Goal: Task Accomplishment & Management: Use online tool/utility

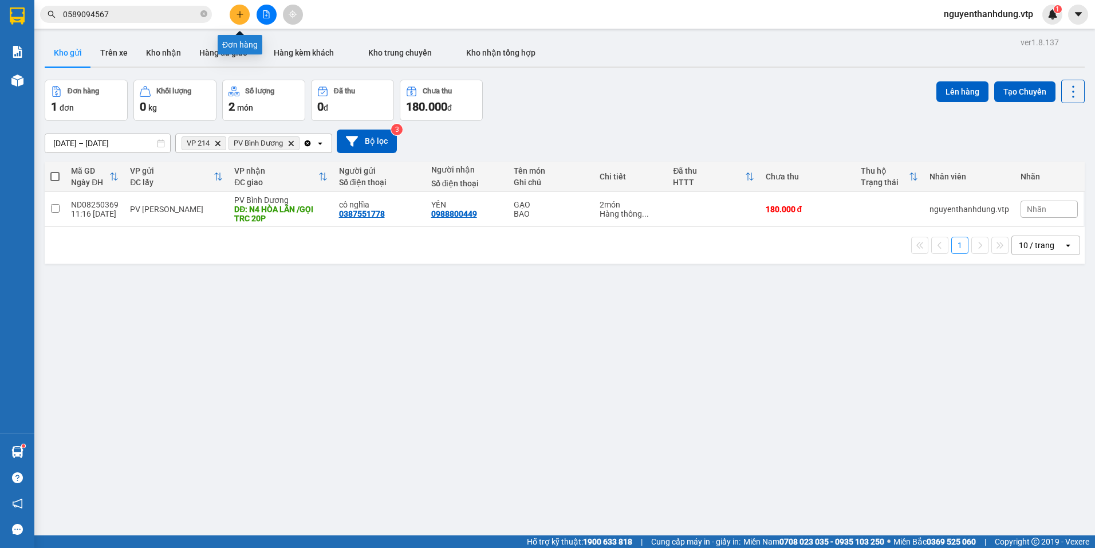
click at [245, 19] on button at bounding box center [240, 15] width 20 height 20
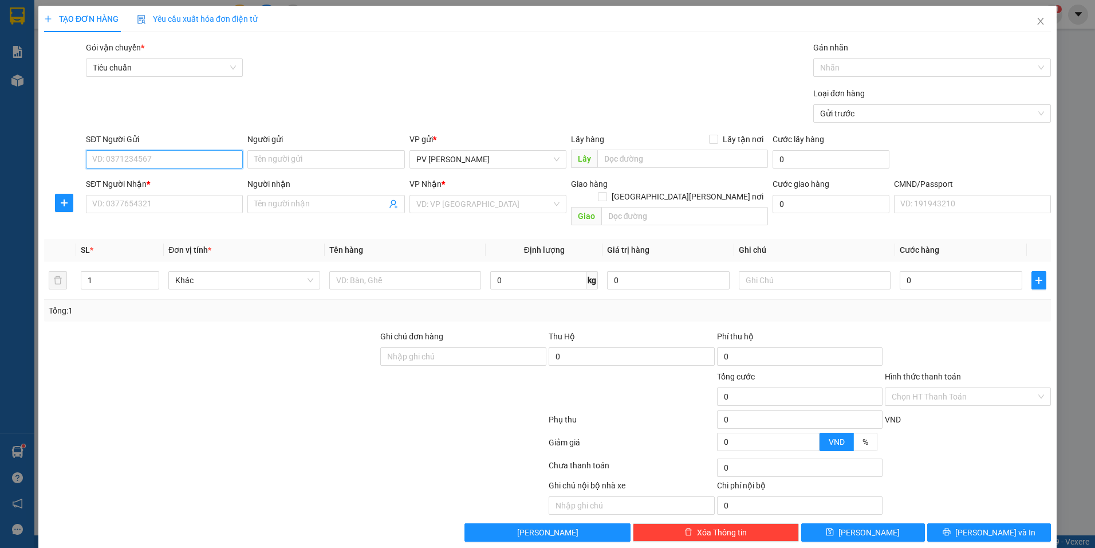
click at [154, 151] on input "SĐT Người Gửi" at bounding box center [164, 159] width 157 height 18
type input "0911448647"
click at [326, 162] on input "Người gửi" at bounding box center [325, 159] width 157 height 18
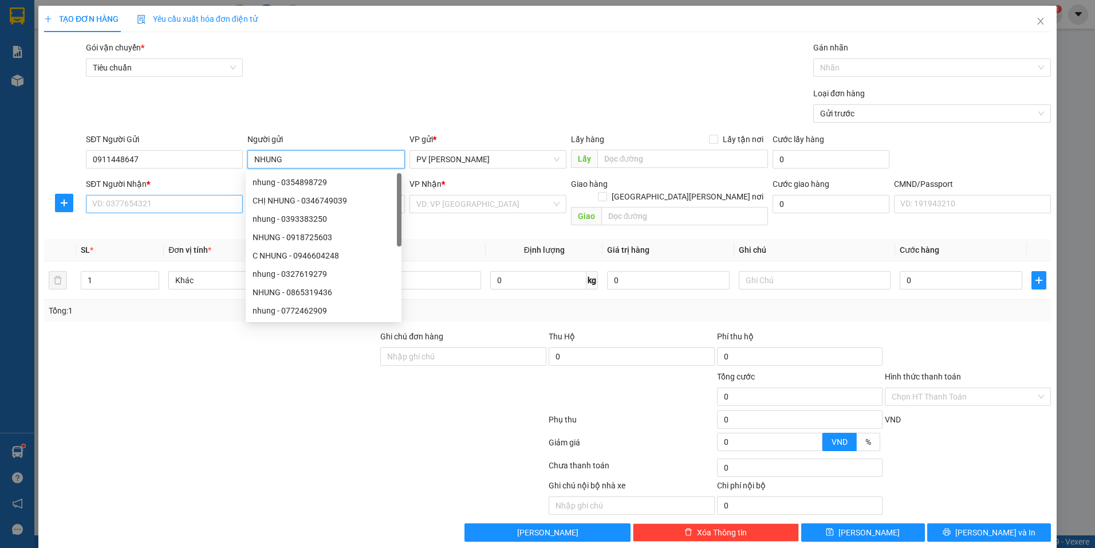
type input "NHUNG"
click at [143, 208] on input "SĐT Người Nhận *" at bounding box center [164, 204] width 157 height 18
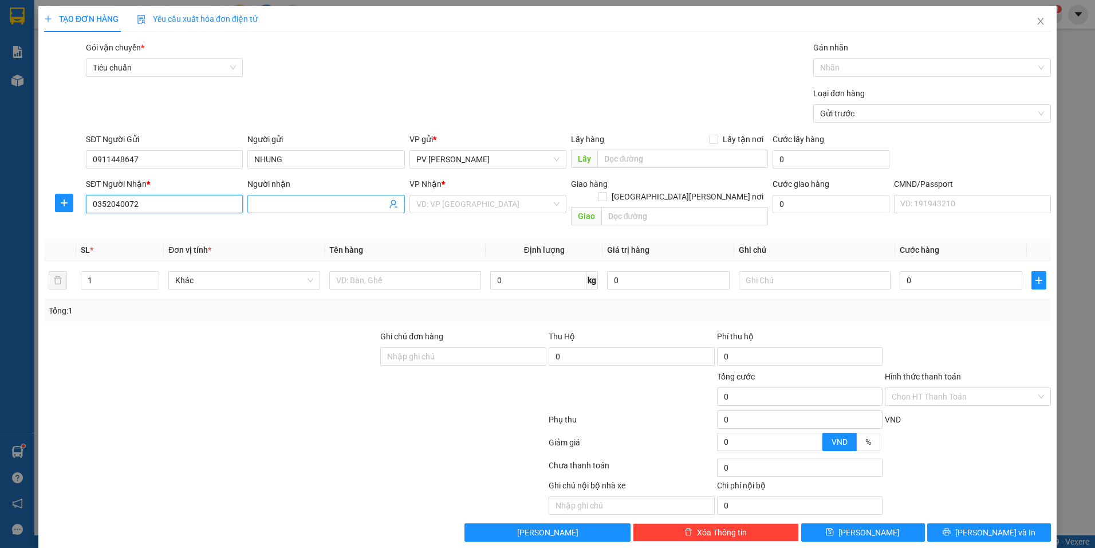
type input "0352040072"
click at [338, 204] on input "Người nhận" at bounding box center [320, 204] width 132 height 13
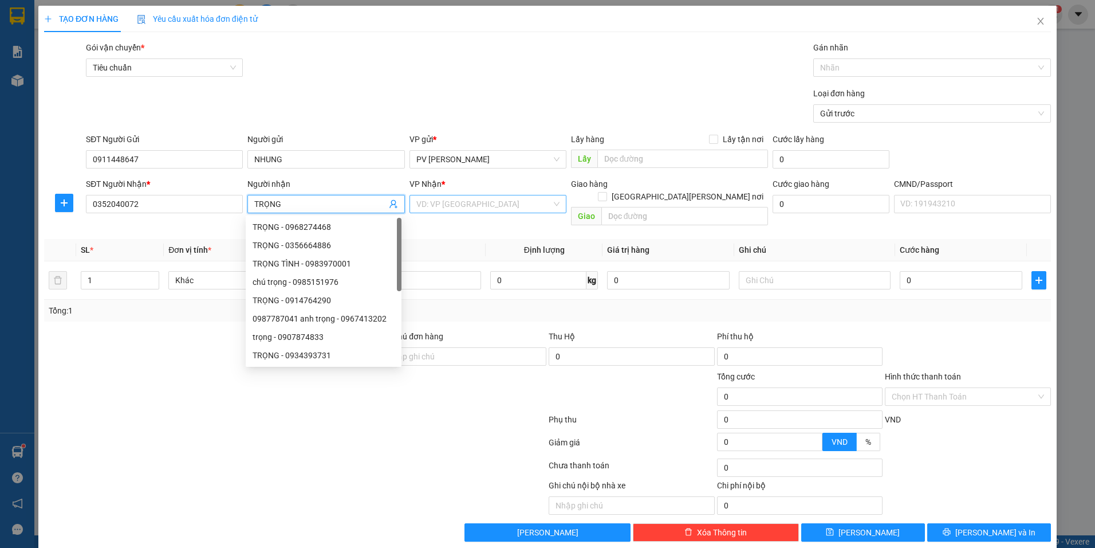
type input "TRỌNG"
click at [520, 198] on input "search" at bounding box center [483, 203] width 135 height 17
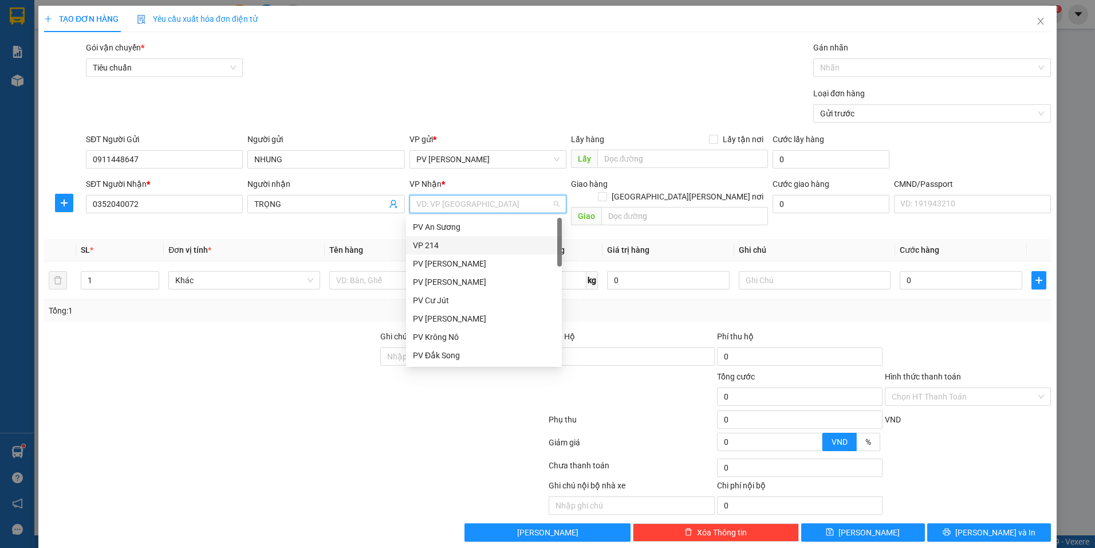
click at [433, 241] on div "VP 214" at bounding box center [484, 245] width 142 height 13
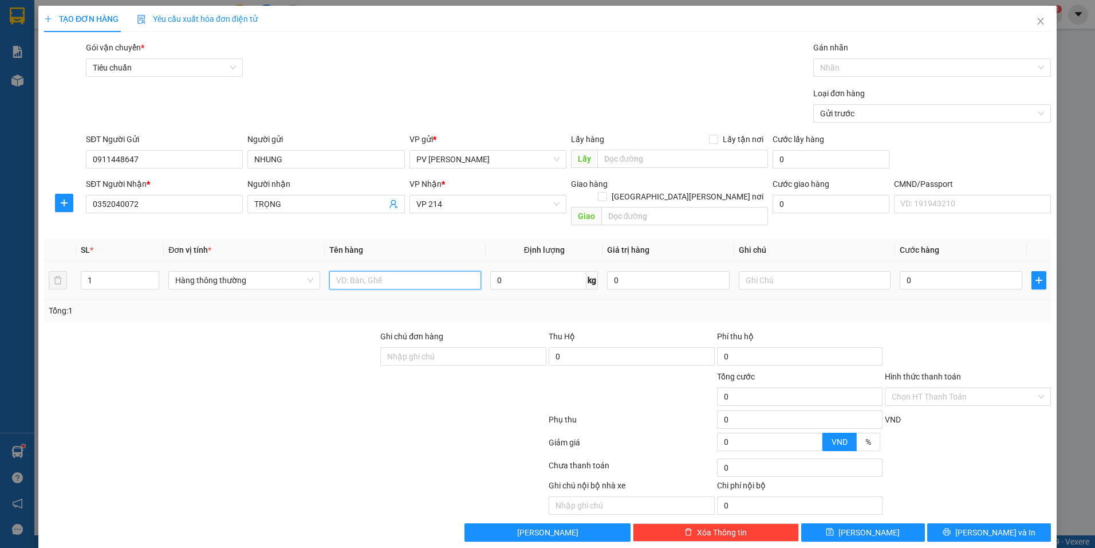
click at [392, 271] on input "text" at bounding box center [405, 280] width 152 height 18
type input "SẦU RIÊNG"
click at [787, 274] on input "text" at bounding box center [815, 280] width 152 height 18
type input "THÙNG"
click at [926, 272] on input "0" at bounding box center [961, 280] width 123 height 18
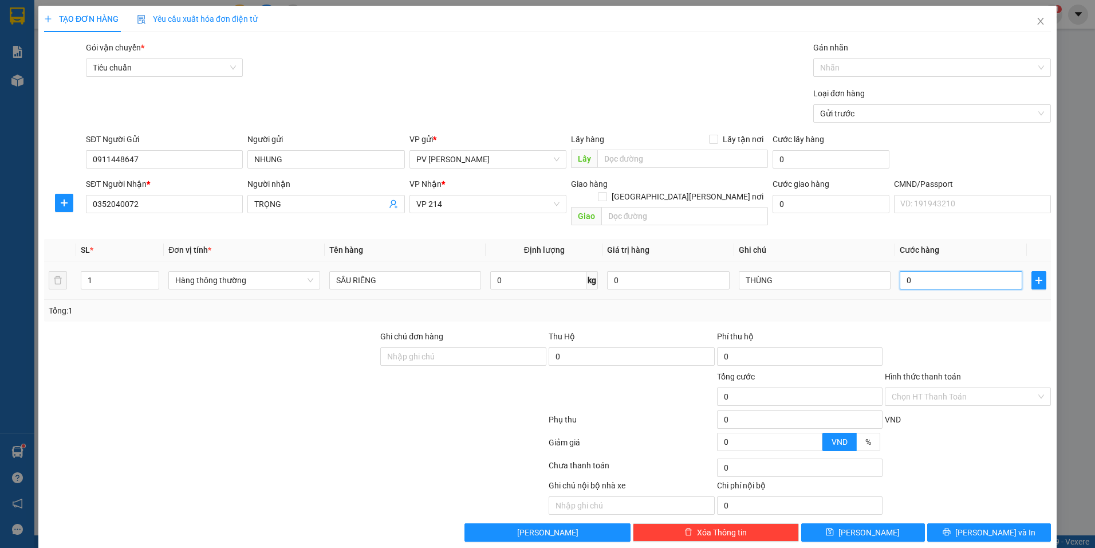
type input "5"
type input "50"
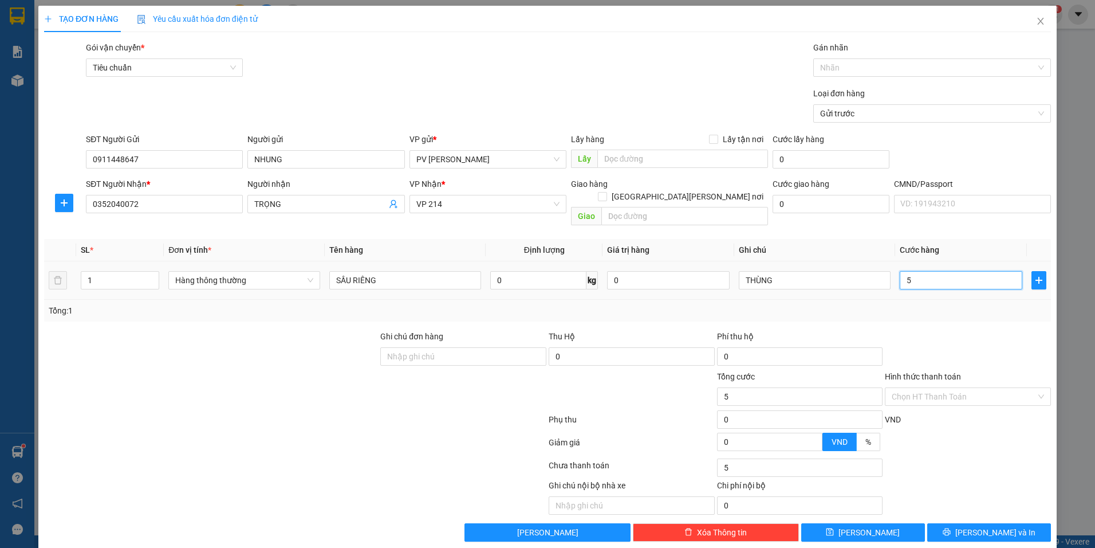
type input "50"
type input "500"
type input "5.000"
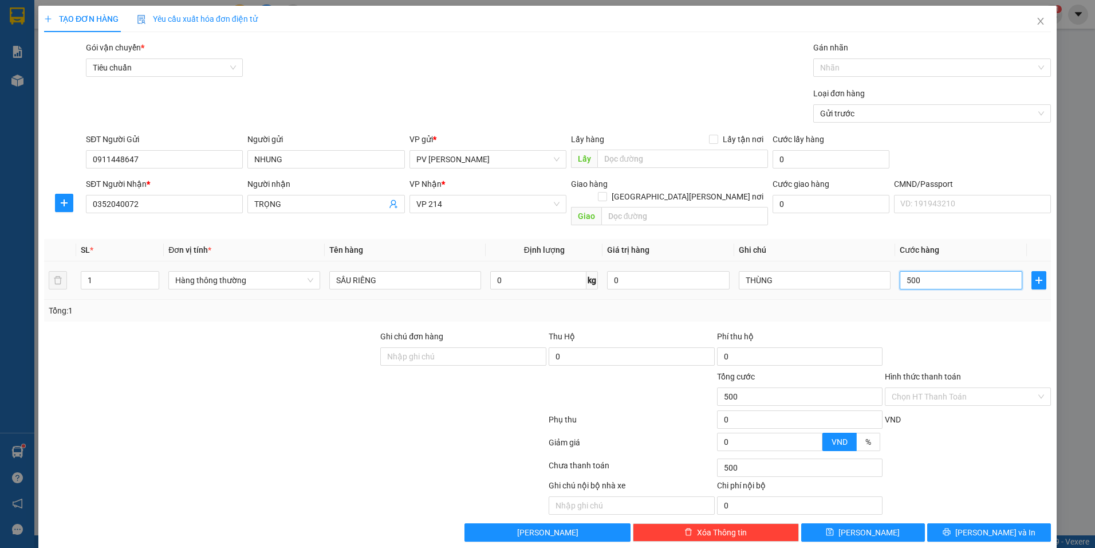
type input "5.000"
type input "50.000"
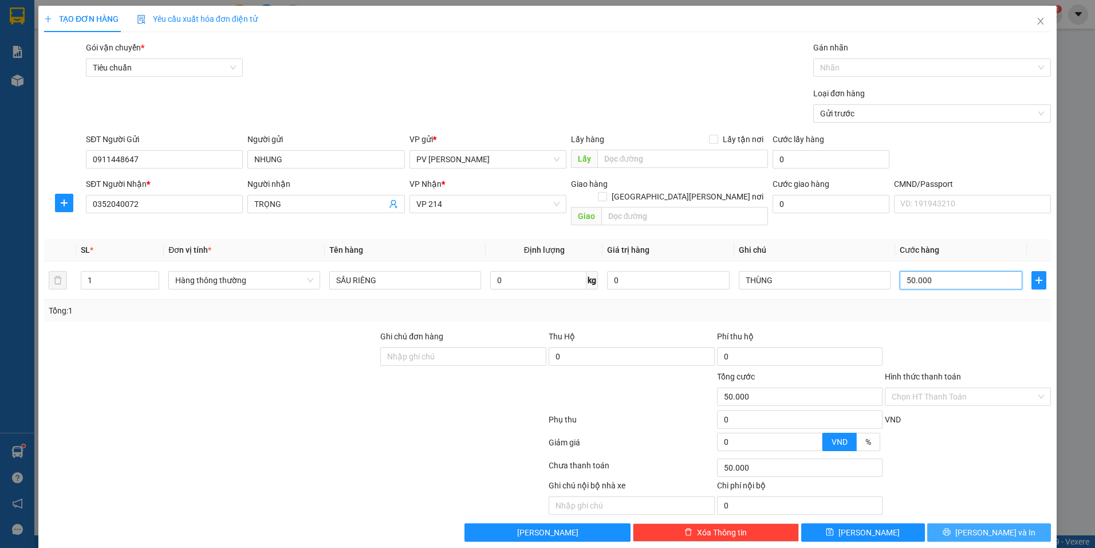
type input "50.000"
click at [965, 523] on button "Lưu và In" at bounding box center [989, 532] width 124 height 18
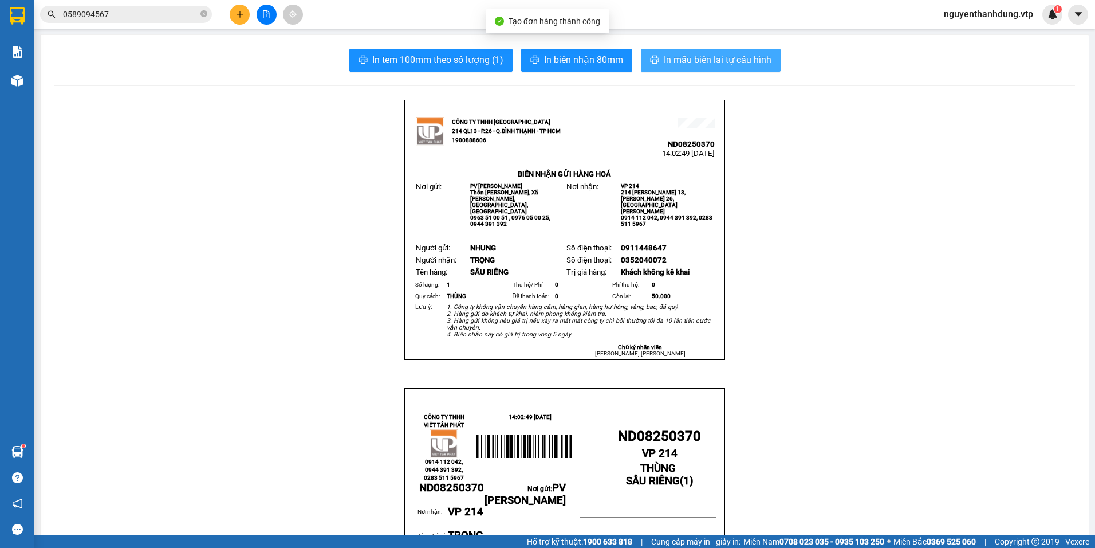
click at [722, 57] on span "In mẫu biên lai tự cấu hình" at bounding box center [718, 60] width 108 height 14
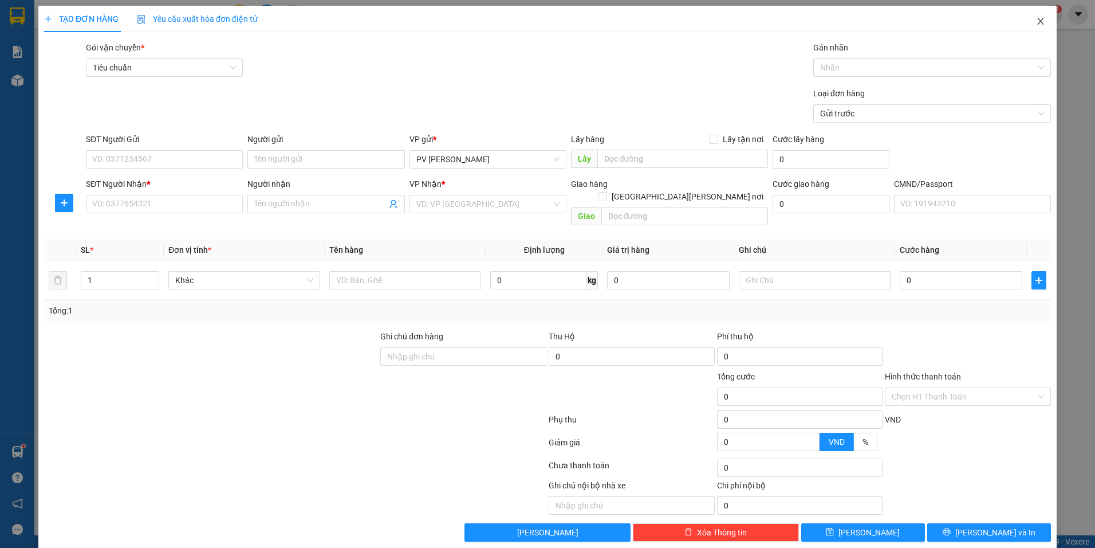
click at [1036, 21] on icon "close" at bounding box center [1040, 21] width 9 height 9
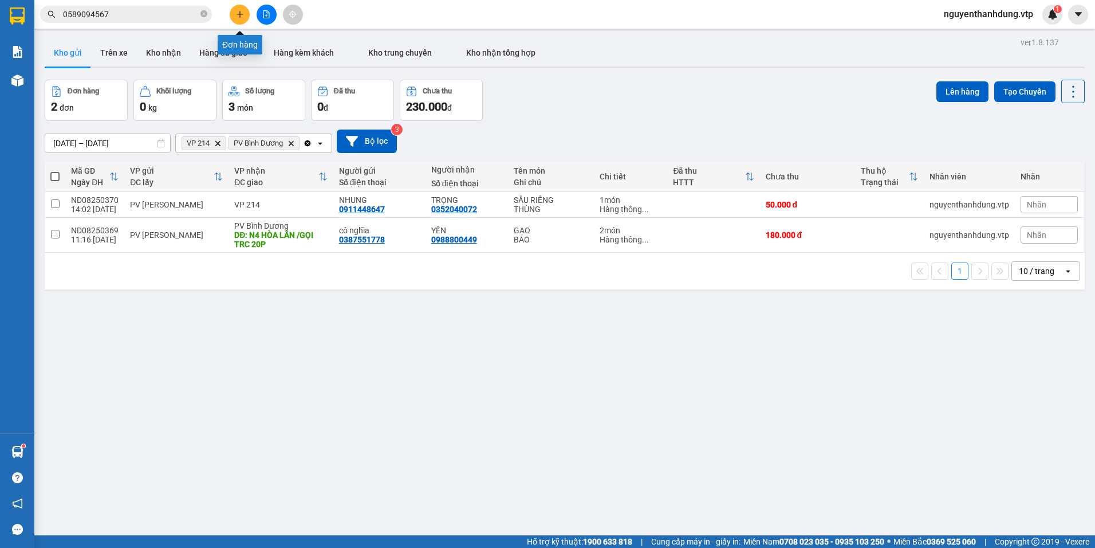
click at [245, 10] on button at bounding box center [240, 15] width 20 height 20
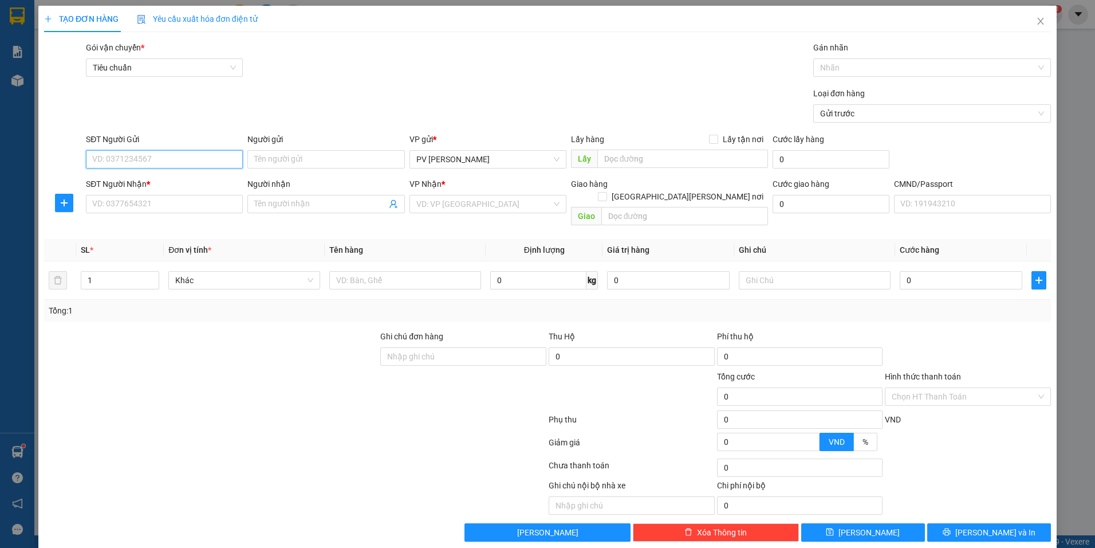
click at [178, 157] on input "SĐT Người Gửi" at bounding box center [164, 159] width 157 height 18
click at [180, 163] on input "SĐT Người Gửi" at bounding box center [164, 159] width 157 height 18
click at [186, 184] on div "0947661008 - chiêm" at bounding box center [163, 182] width 142 height 13
type input "0947661008"
type input "chiêm"
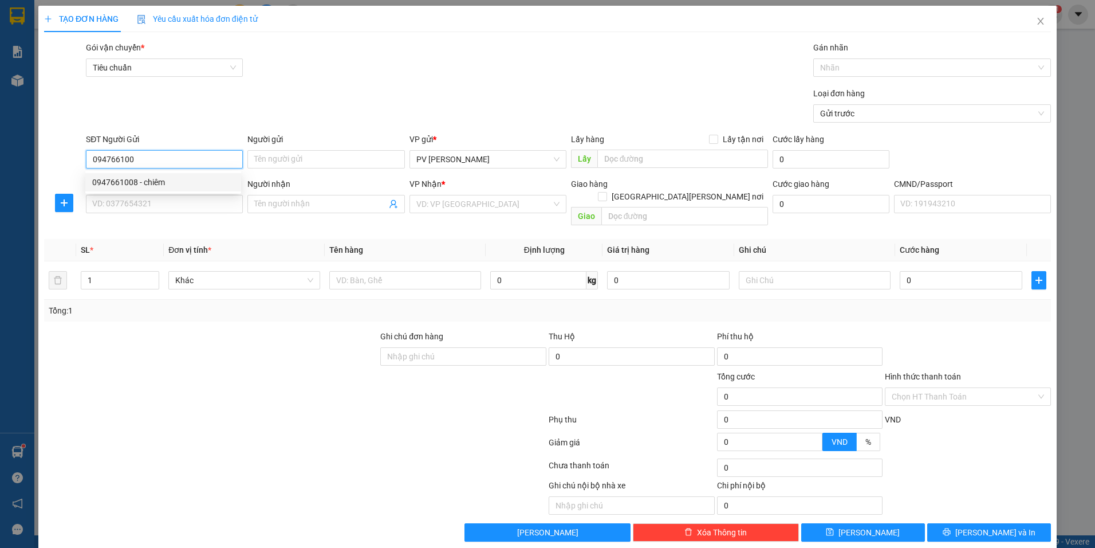
type input "0983666082"
type input "ĐỨC"
type input "0947661008"
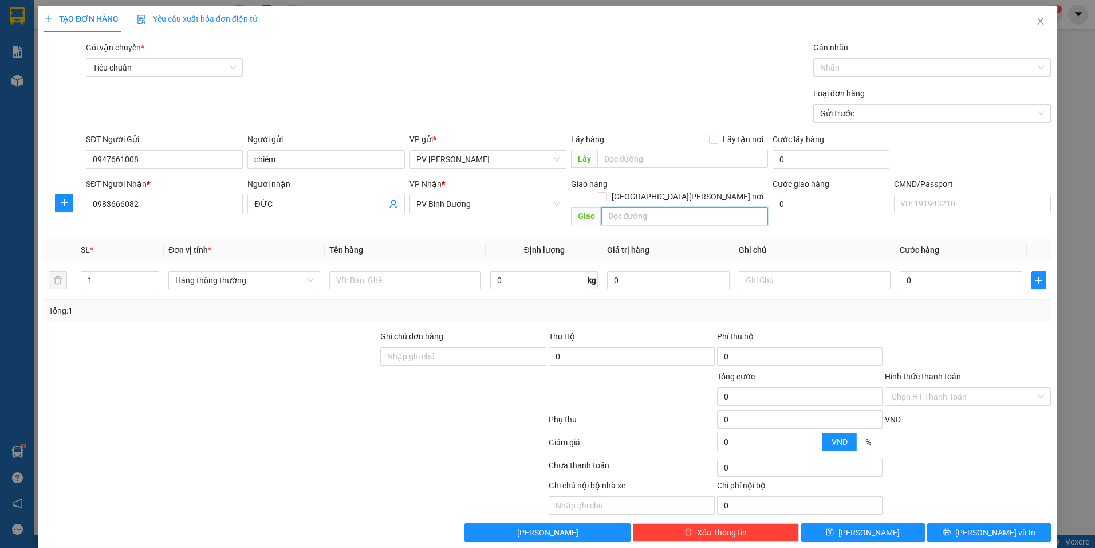
click at [646, 207] on input "text" at bounding box center [684, 216] width 167 height 18
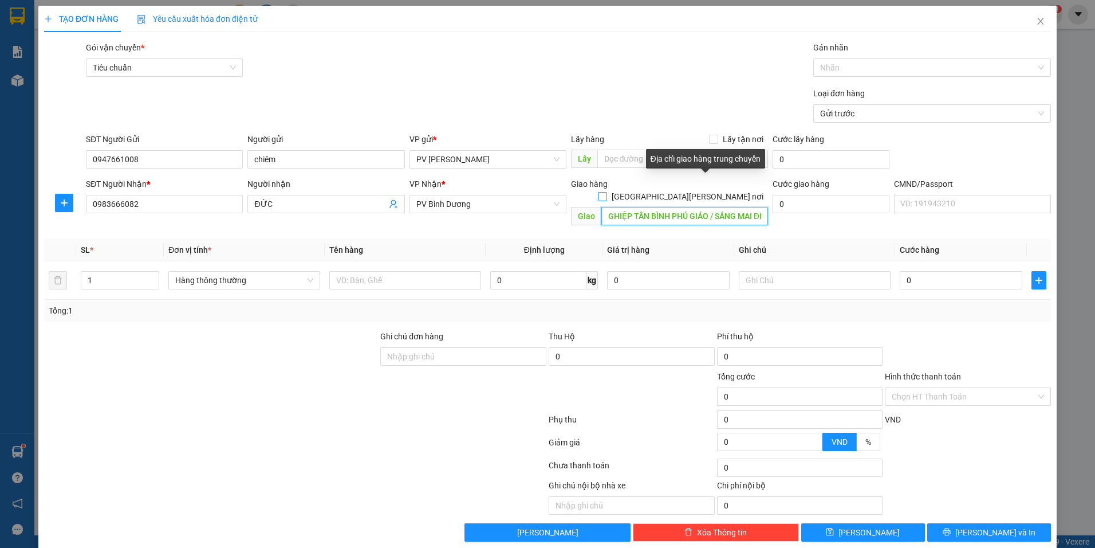
scroll to position [0, 56]
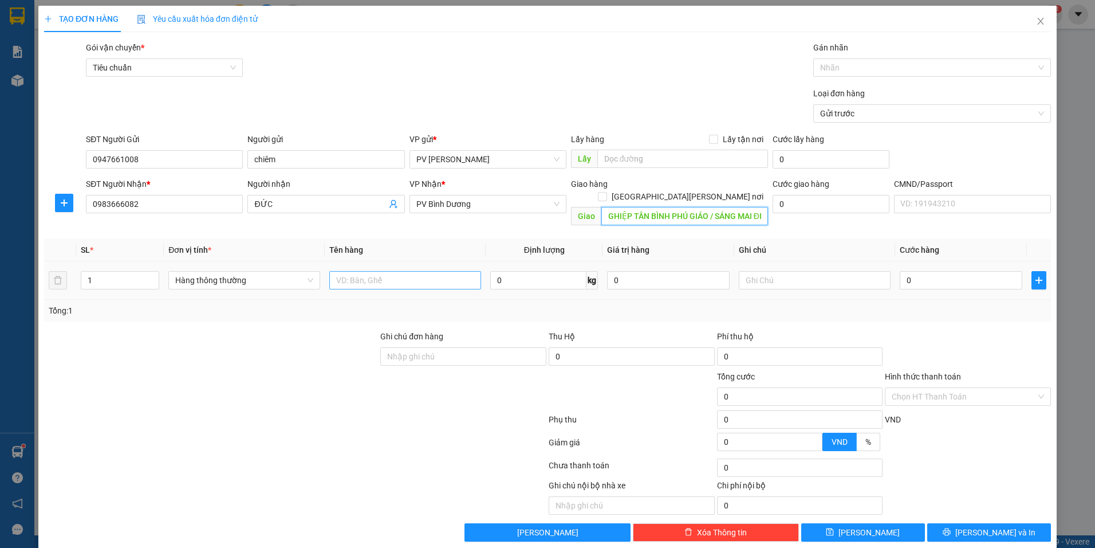
type input "KHU CÔNG NGHIỆP TÂN BÌNH PHÚ GIÁO / SÁNG MAI ĐI"
click at [361, 271] on input "text" at bounding box center [405, 280] width 152 height 18
type input "CAFE"
click at [768, 271] on input "text" at bounding box center [815, 280] width 152 height 18
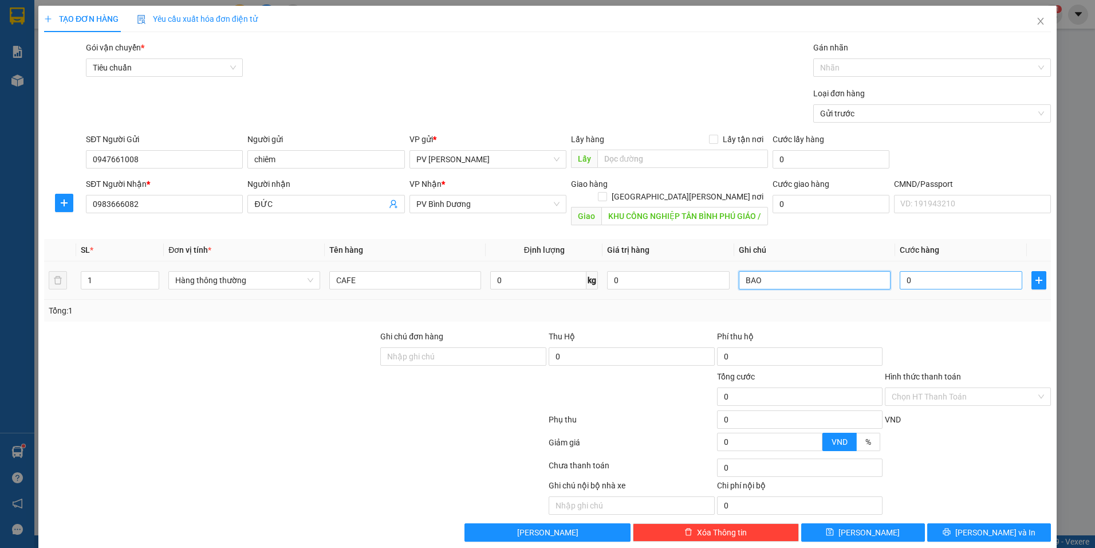
type input "BAO"
click at [960, 271] on input "0" at bounding box center [961, 280] width 123 height 18
type input "7"
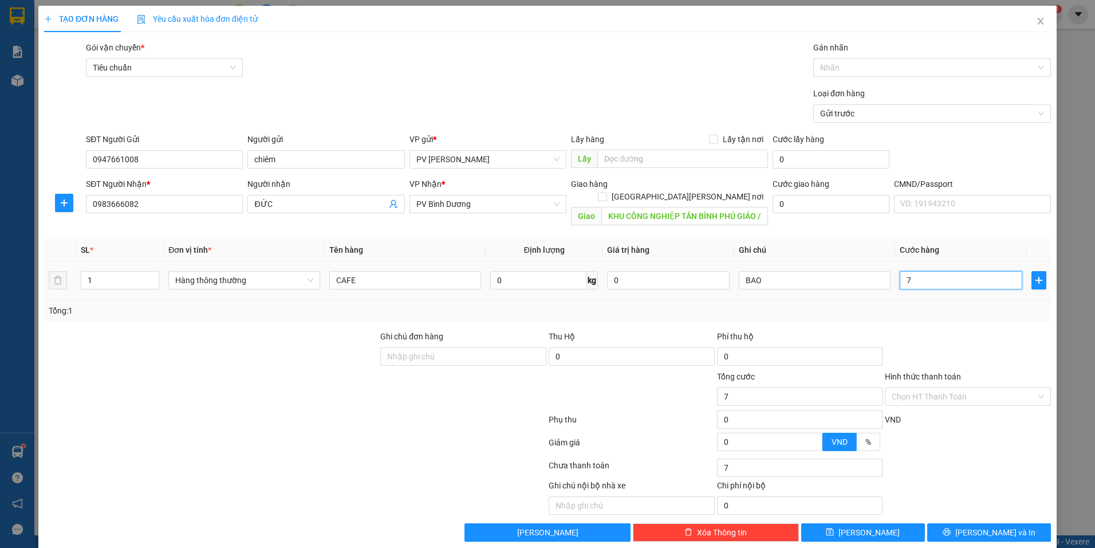
type input "70"
type input "700"
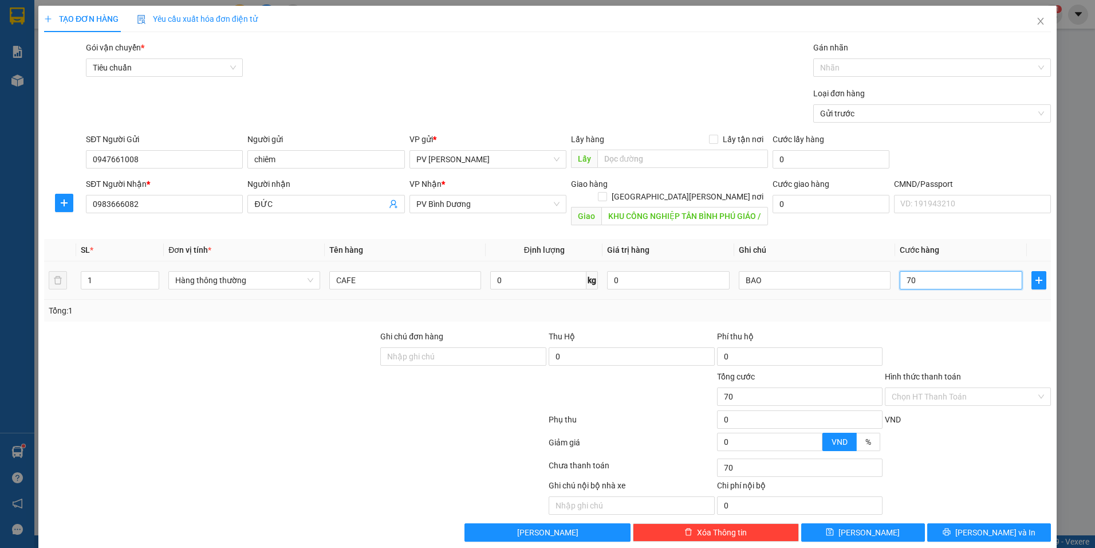
type input "700"
type input "7.000"
type input "70.000"
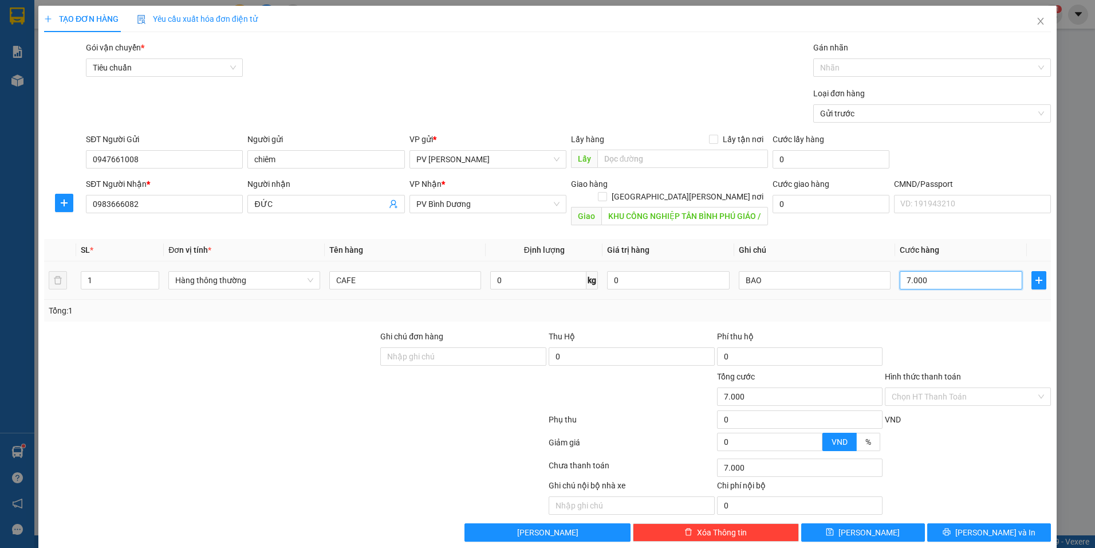
type input "70.000"
click at [957, 388] on input "Hình thức thanh toán" at bounding box center [964, 396] width 144 height 17
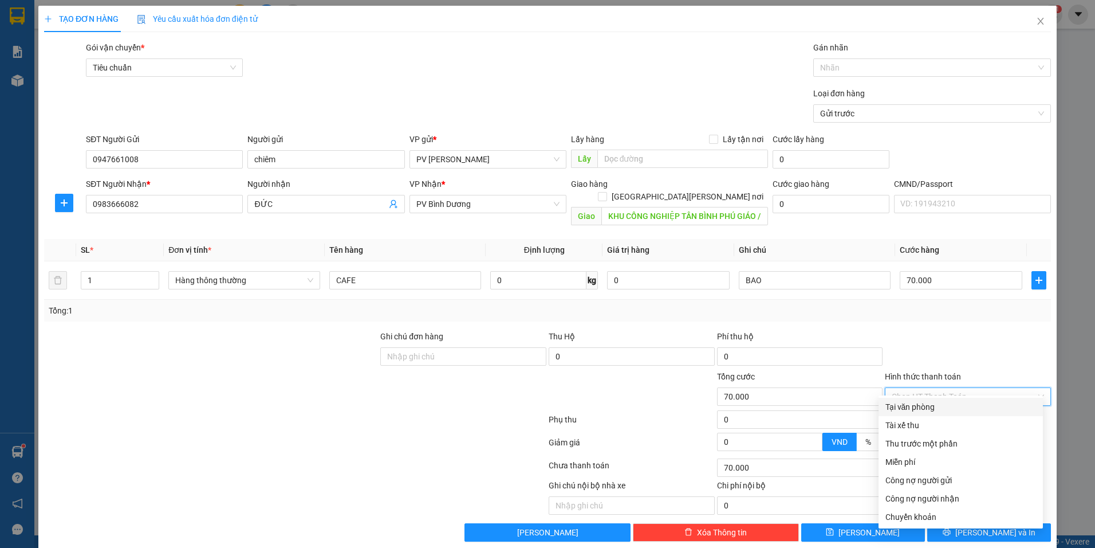
click at [951, 402] on div "Tại văn phòng" at bounding box center [961, 406] width 151 height 13
type input "0"
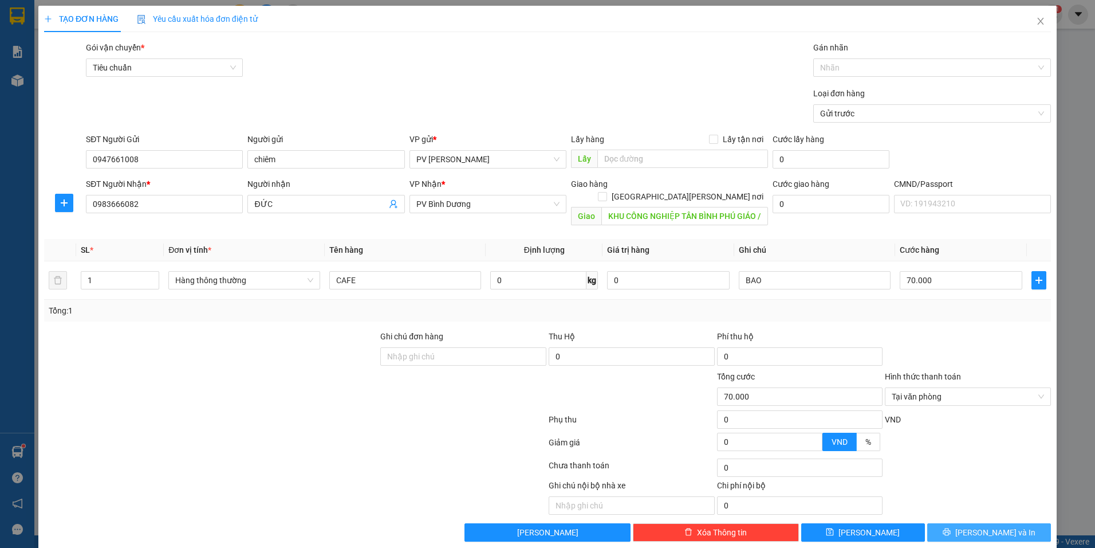
click at [990, 526] on span "Lưu và In" at bounding box center [996, 532] width 80 height 13
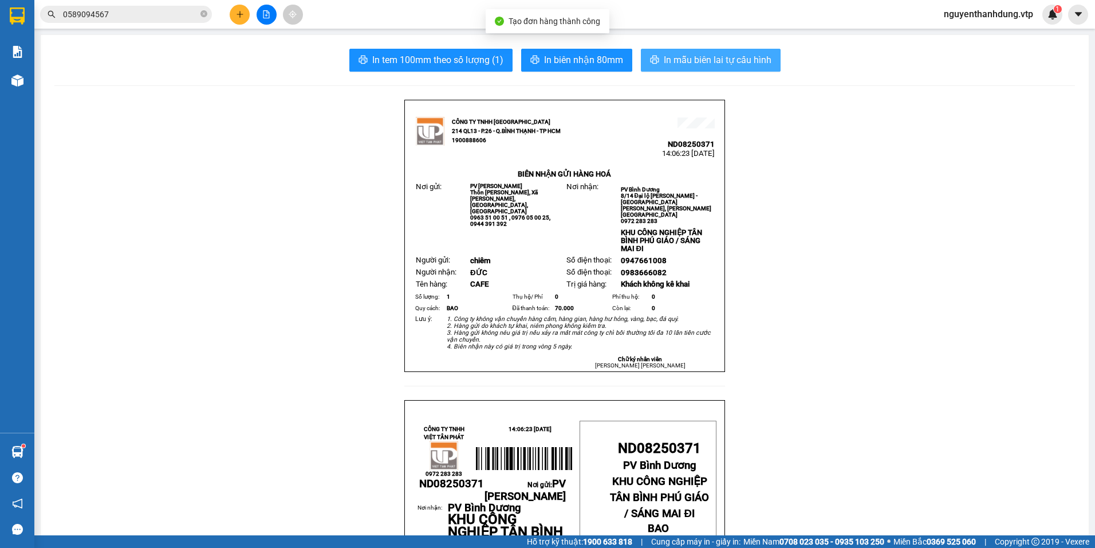
click at [692, 57] on span "In mẫu biên lai tự cấu hình" at bounding box center [718, 60] width 108 height 14
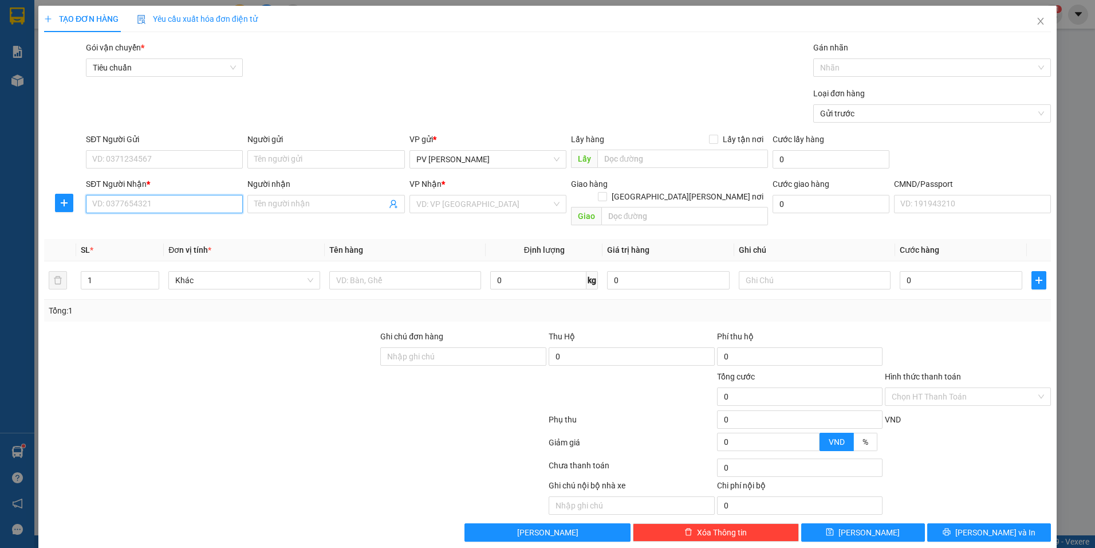
click at [168, 207] on input "SĐT Người Nhận *" at bounding box center [164, 204] width 157 height 18
click at [1031, 17] on span "Close" at bounding box center [1041, 22] width 32 height 32
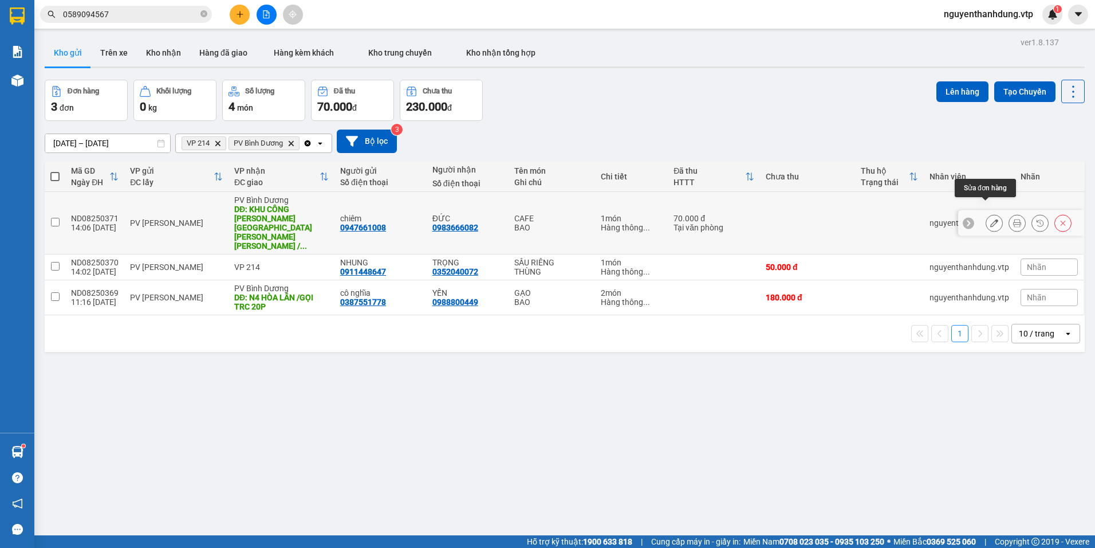
click at [986, 213] on button at bounding box center [994, 223] width 16 height 20
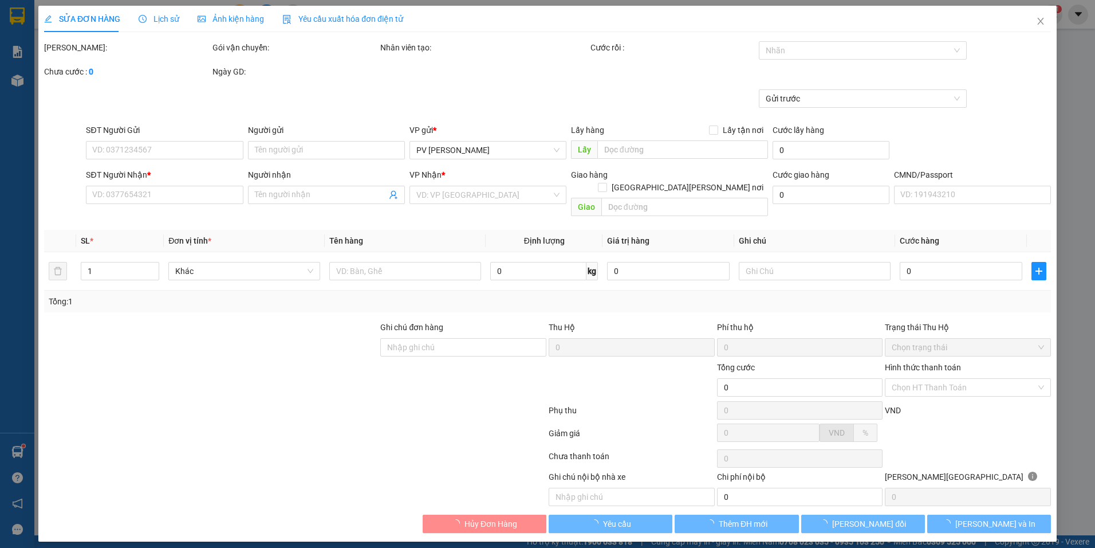
type input "0947661008"
type input "chiêm"
type input "0983666082"
type input "ĐỨC"
type input "KHU CÔNG NGHIỆP TÂN BÌNH PHÚ GIÁO / SÁNG MAI ĐI"
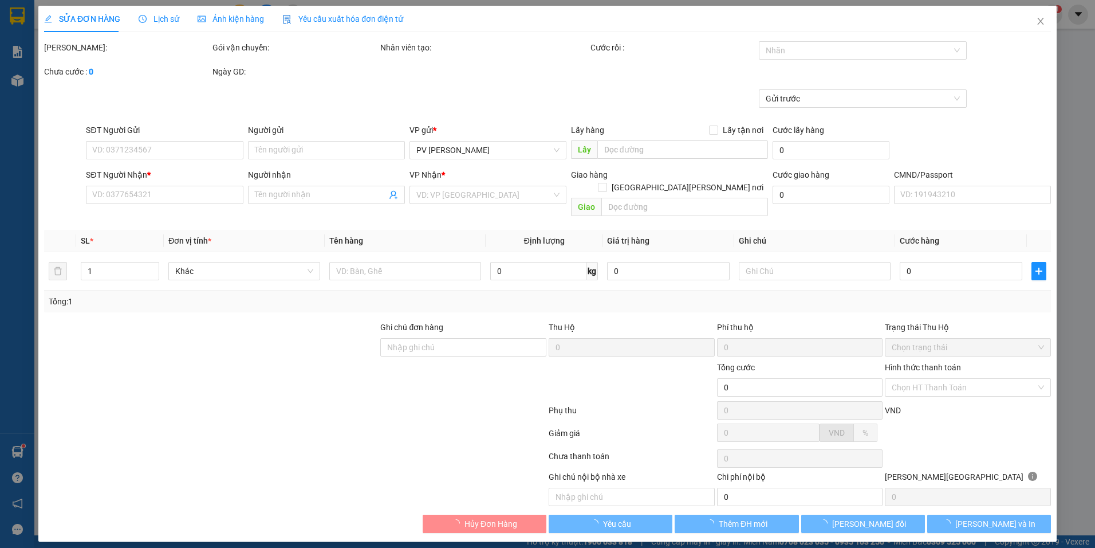
type input "70.000"
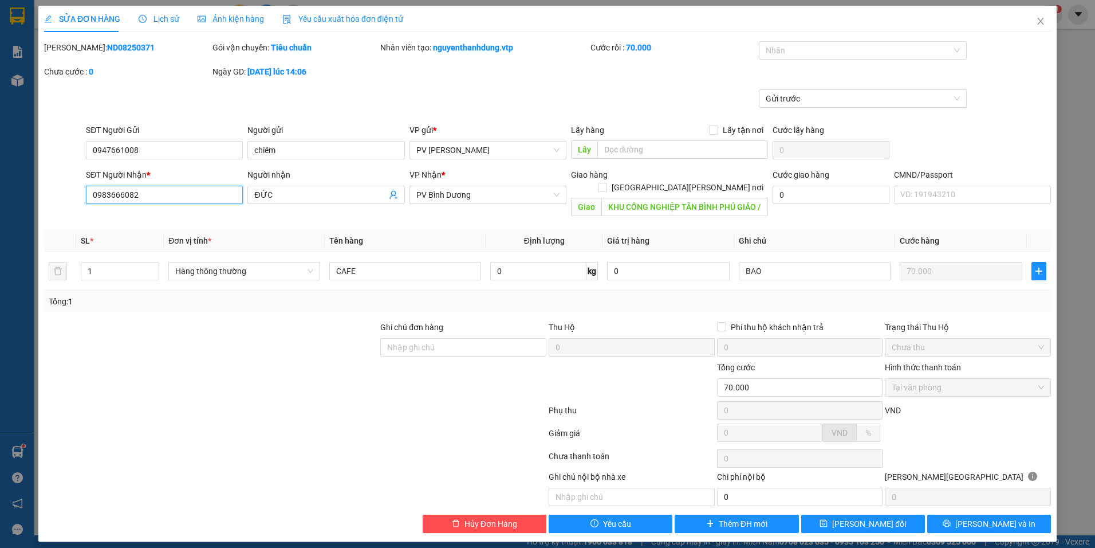
click at [159, 191] on input "0983666082" at bounding box center [164, 195] width 157 height 18
type input "0"
type input "8"
type input "0862800979"
click at [309, 196] on input "ĐỨC" at bounding box center [320, 194] width 132 height 13
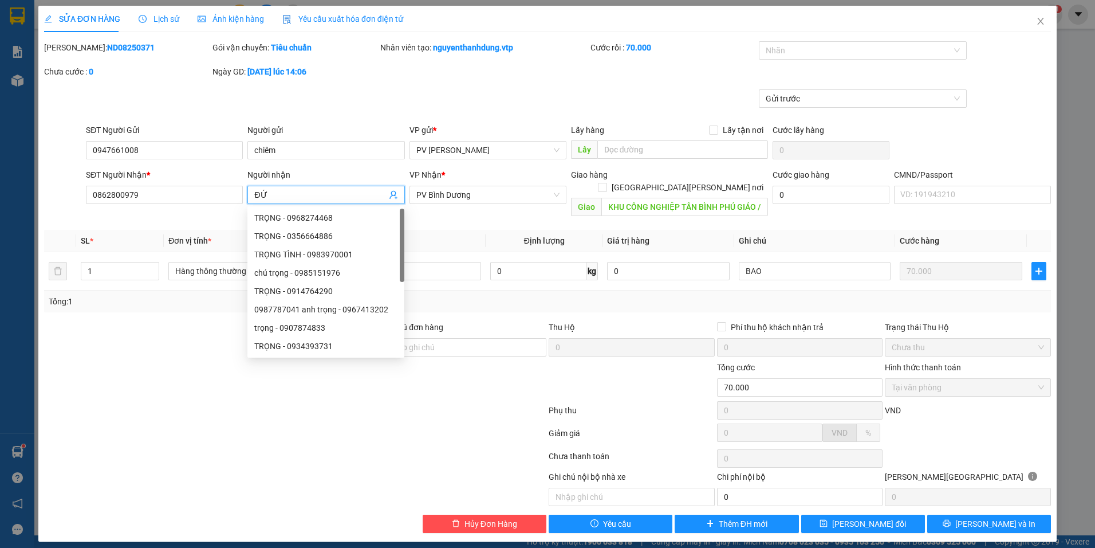
type input "Đ"
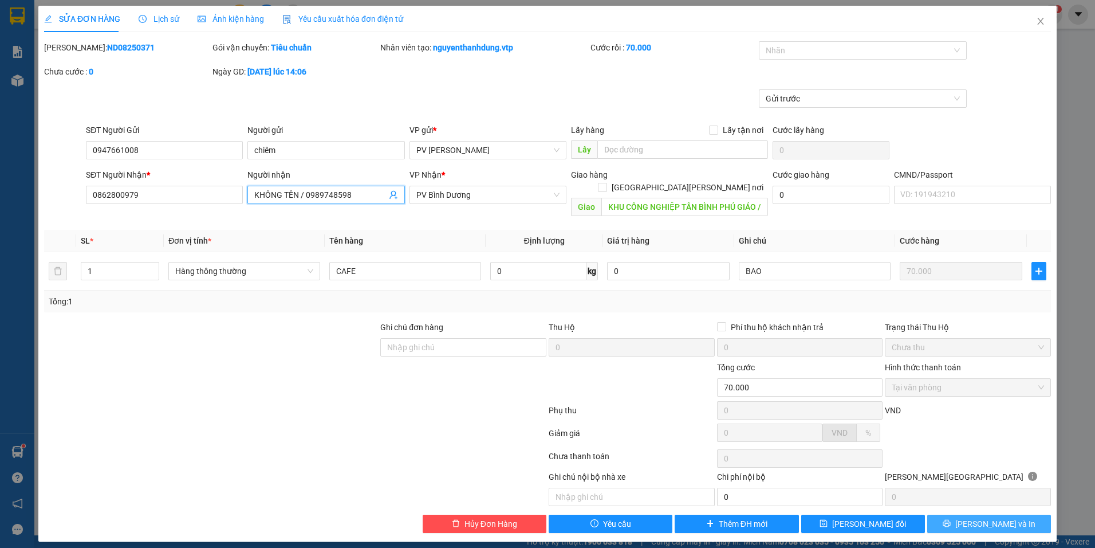
type input "KHÔNG TÊN / 0989748598"
click at [954, 514] on button "Lưu và In" at bounding box center [989, 523] width 124 height 18
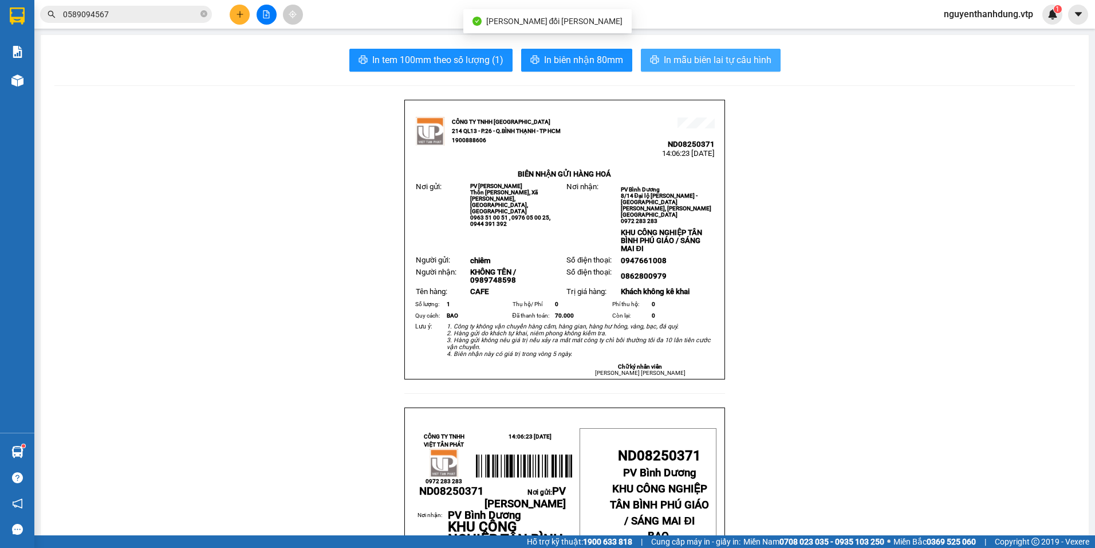
click at [691, 66] on span "In mẫu biên lai tự cấu hình" at bounding box center [718, 60] width 108 height 14
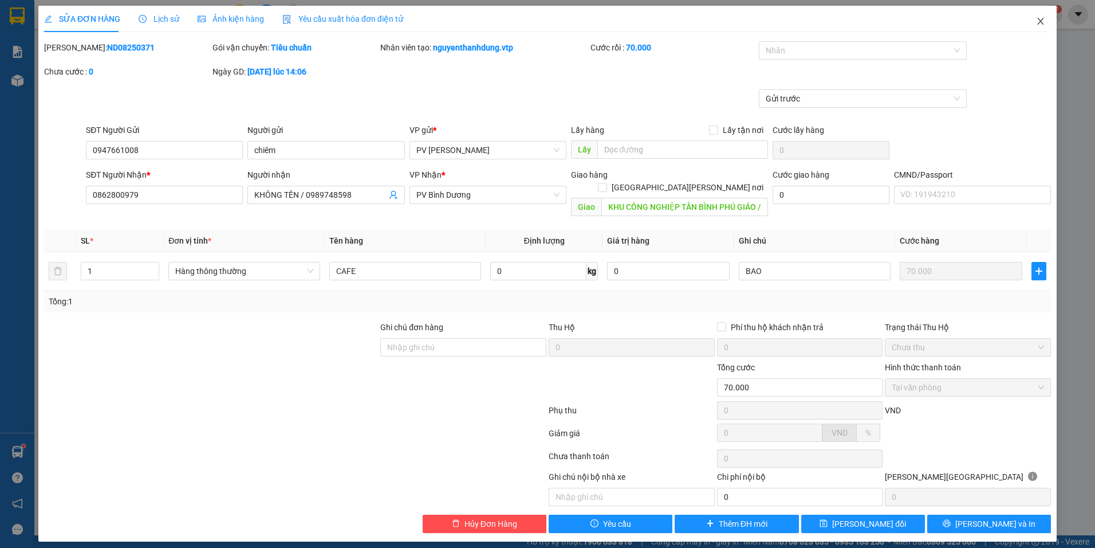
click at [1048, 13] on span "Close" at bounding box center [1041, 22] width 32 height 32
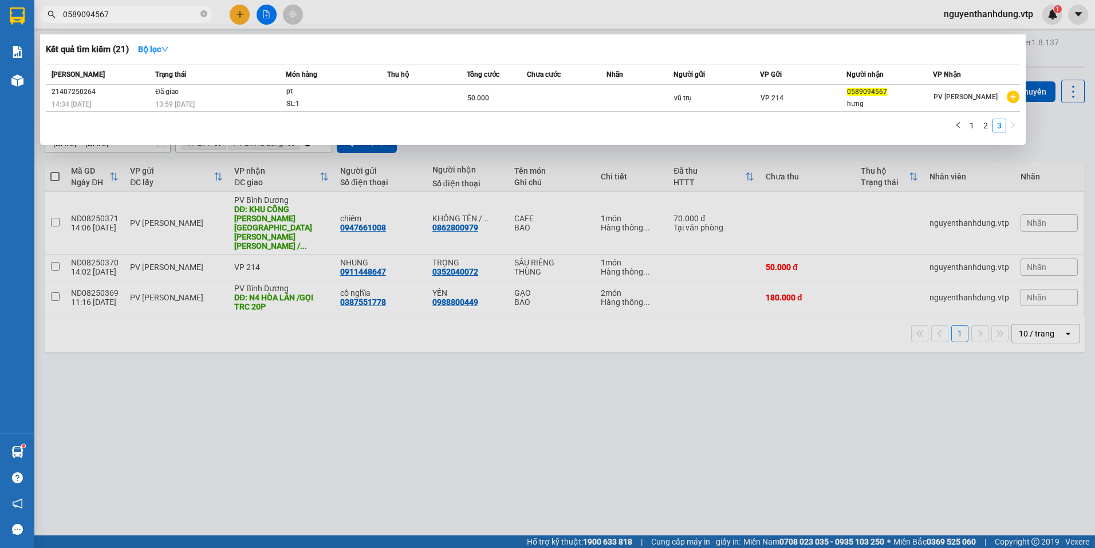
click at [184, 9] on input "0589094567" at bounding box center [130, 14] width 135 height 13
click at [266, 15] on div at bounding box center [547, 274] width 1095 height 548
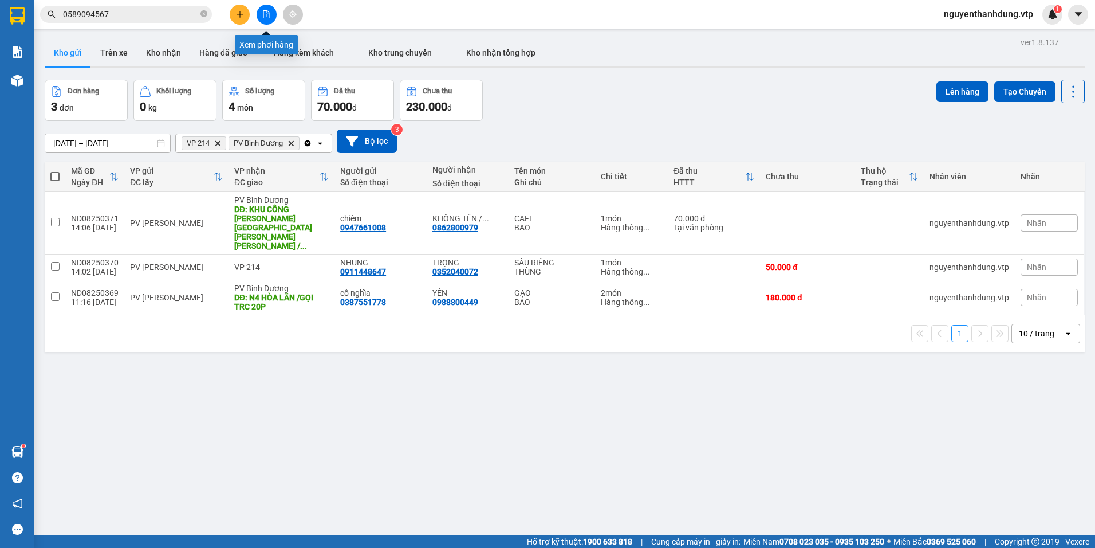
click at [267, 15] on icon "file-add" at bounding box center [267, 14] width 6 height 8
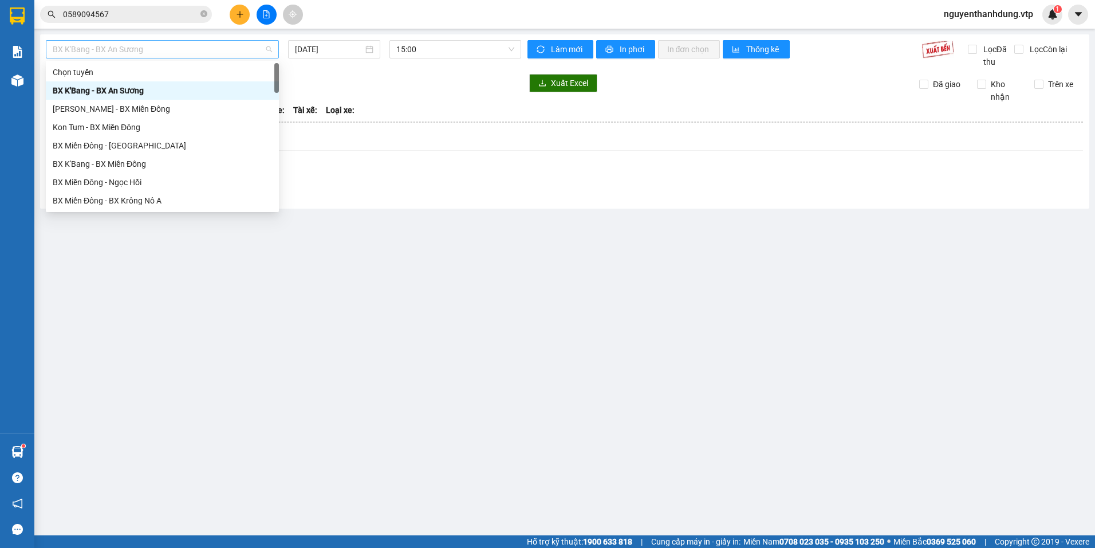
click at [151, 57] on span "BX K'Bang - BX An Sương" at bounding box center [162, 49] width 219 height 17
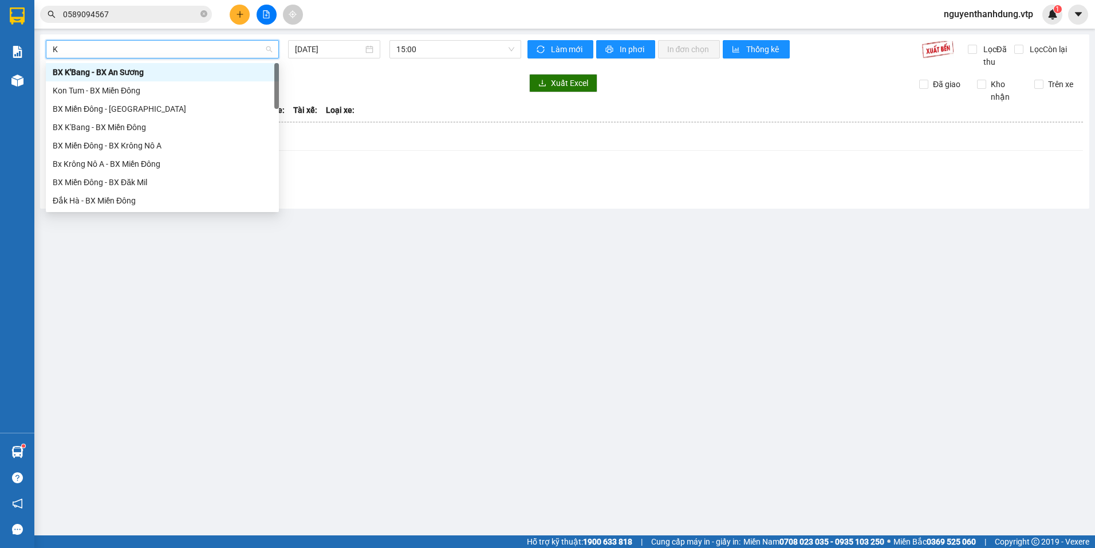
type input "KN"
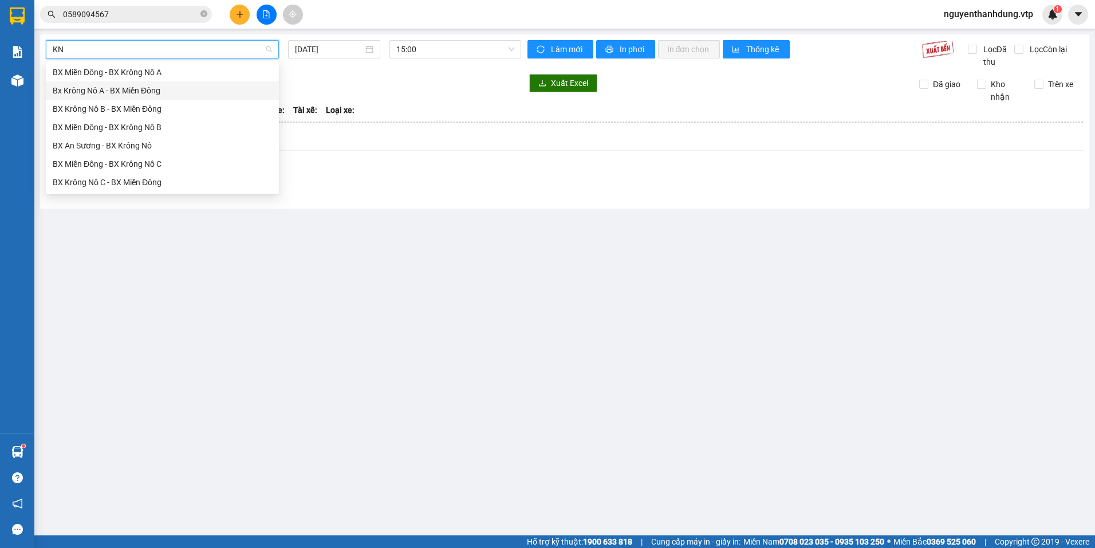
click at [104, 89] on div "Bx Krông Nô A - BX Miền Đông" at bounding box center [162, 90] width 219 height 13
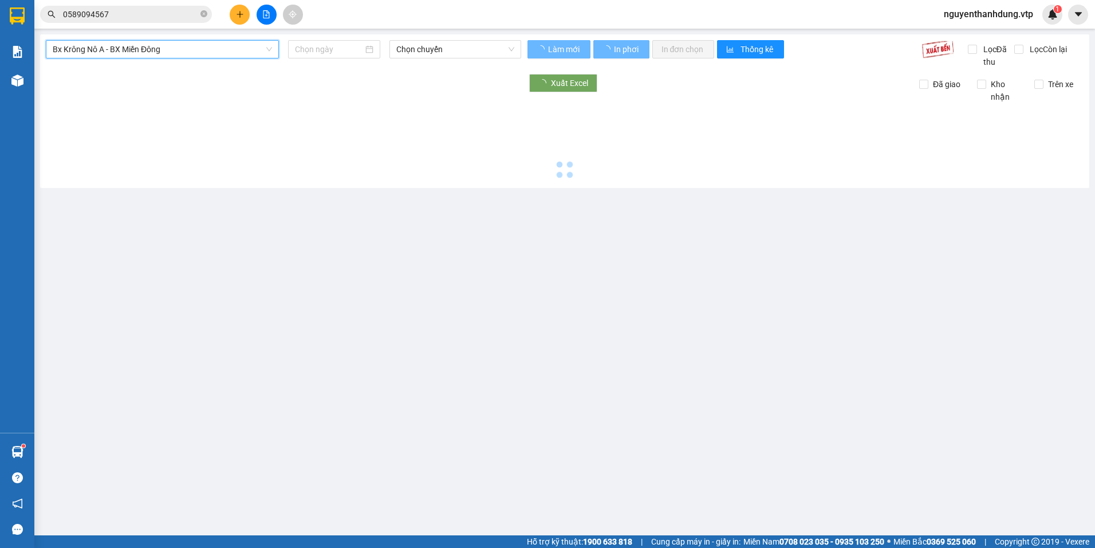
type input "12/08/2025"
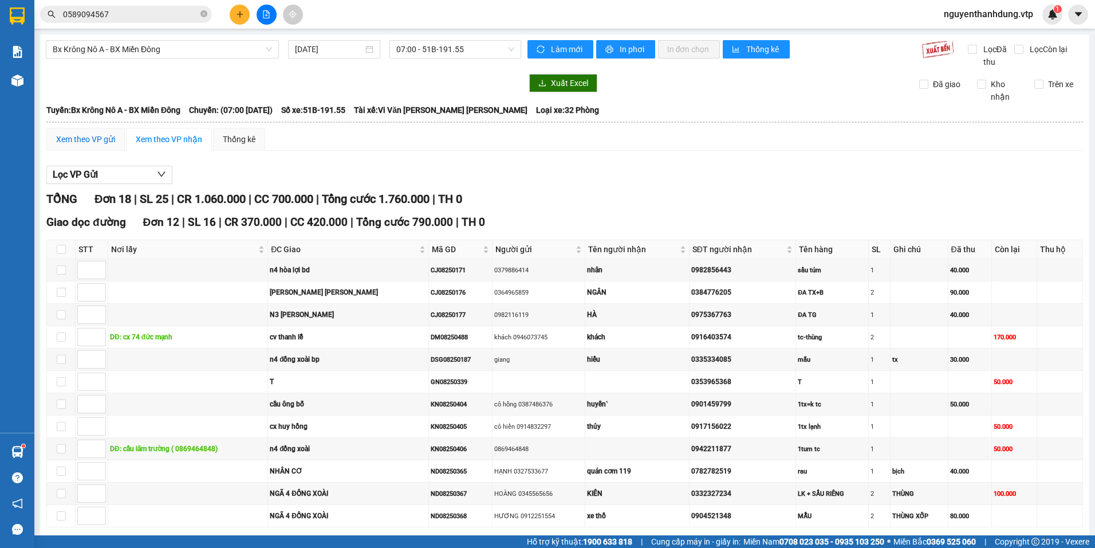
click at [77, 138] on div "Xem theo VP gửi" at bounding box center [85, 139] width 59 height 13
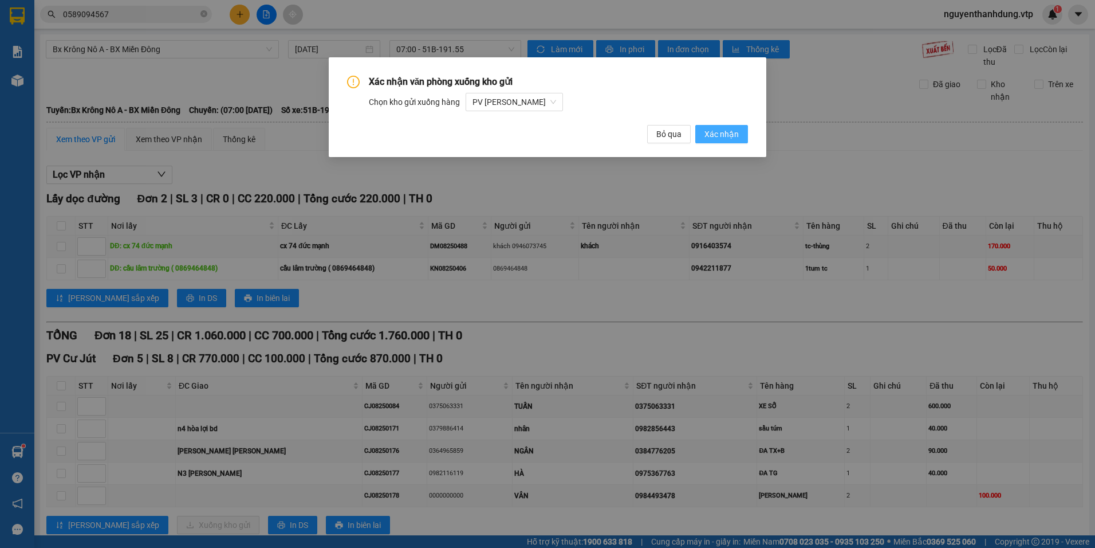
click at [728, 135] on span "Xác nhận" at bounding box center [722, 134] width 34 height 13
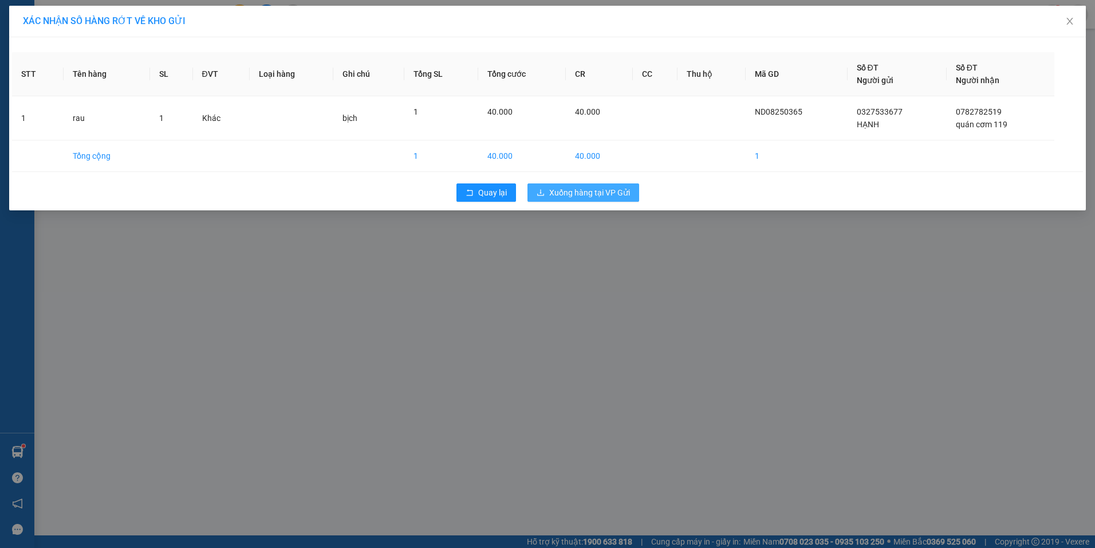
click at [592, 196] on span "Xuống hàng tại VP Gửi" at bounding box center [589, 192] width 81 height 13
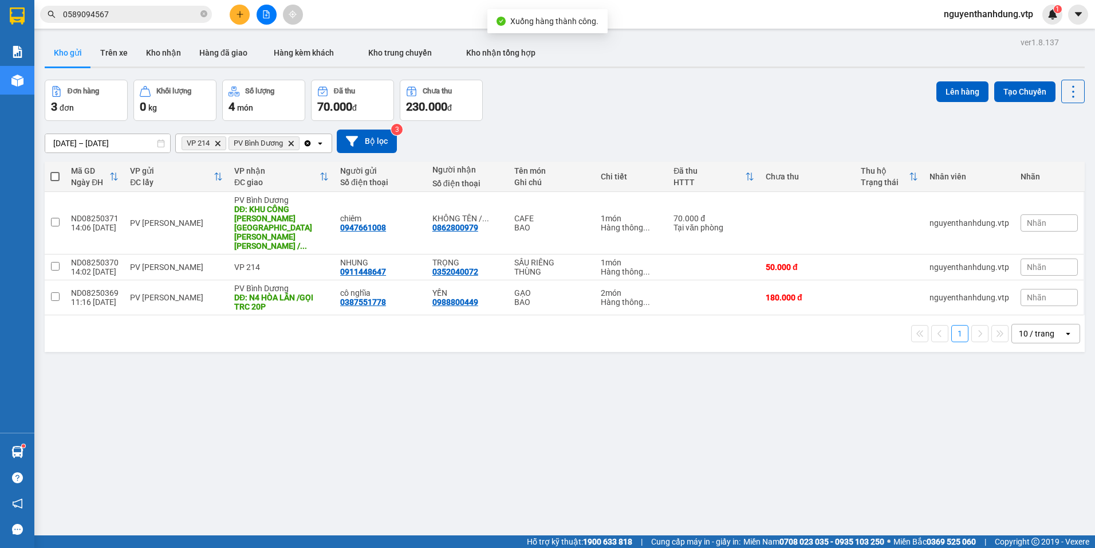
click at [322, 146] on icon "open" at bounding box center [320, 143] width 9 height 9
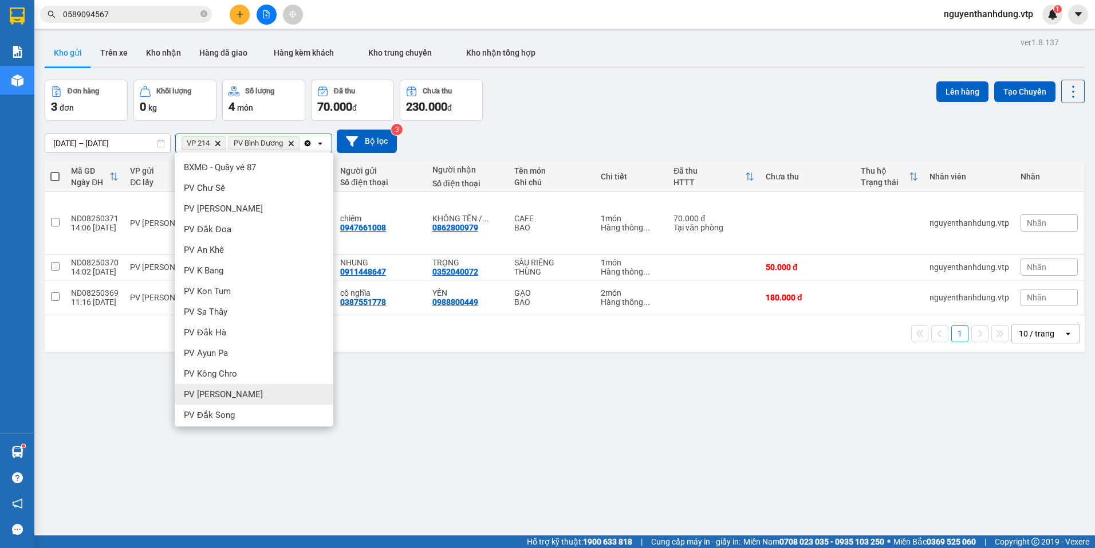
click at [246, 384] on div "PV Gia Nghĩa" at bounding box center [254, 394] width 159 height 21
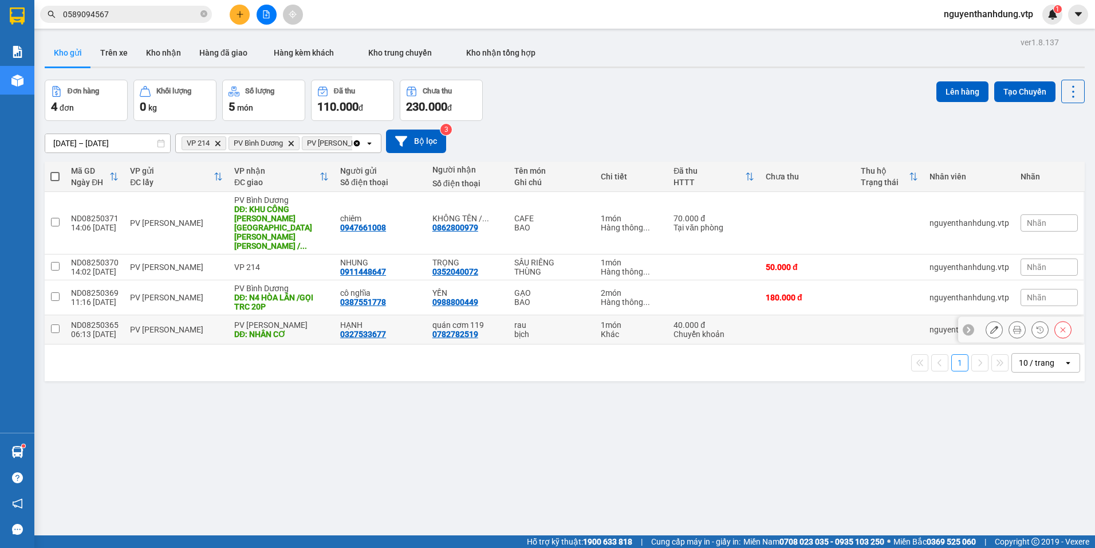
click at [990, 325] on icon at bounding box center [994, 329] width 8 height 8
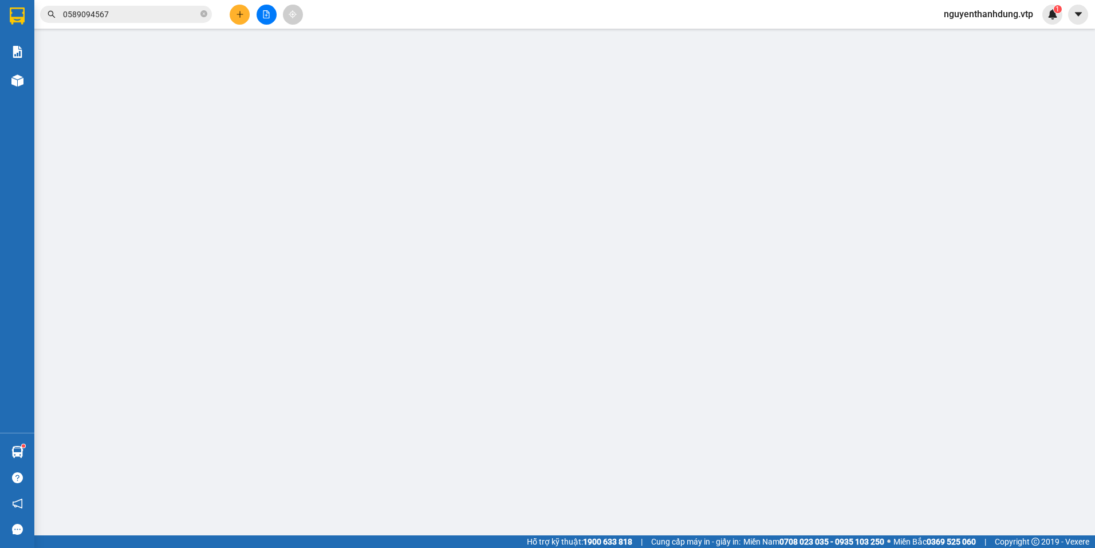
type input "0327533677"
type input "HẠNH"
type input "0782782519"
type input "quán cơm 119"
type input "NHÂN CƠ"
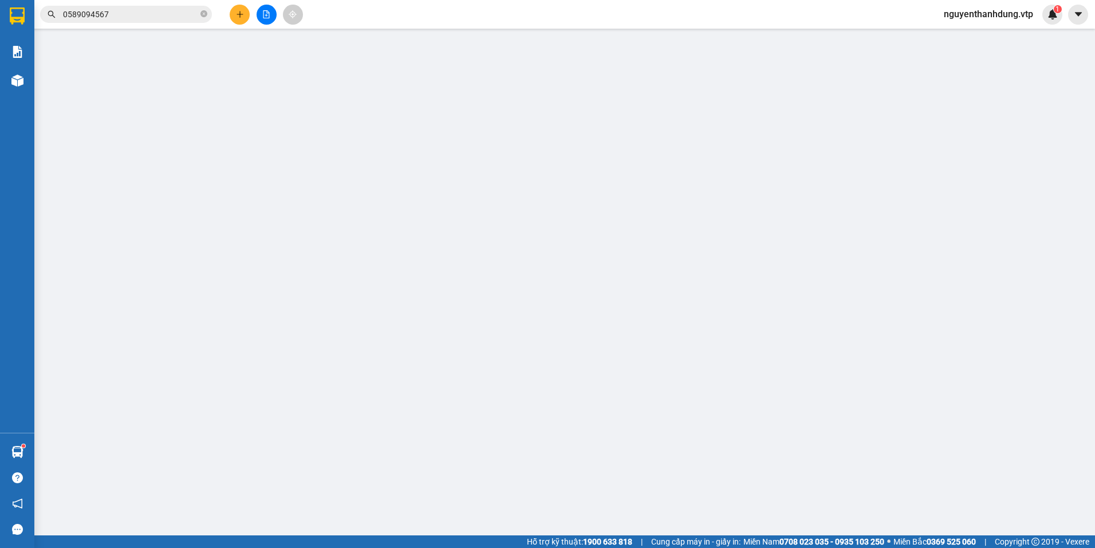
type input "40.000"
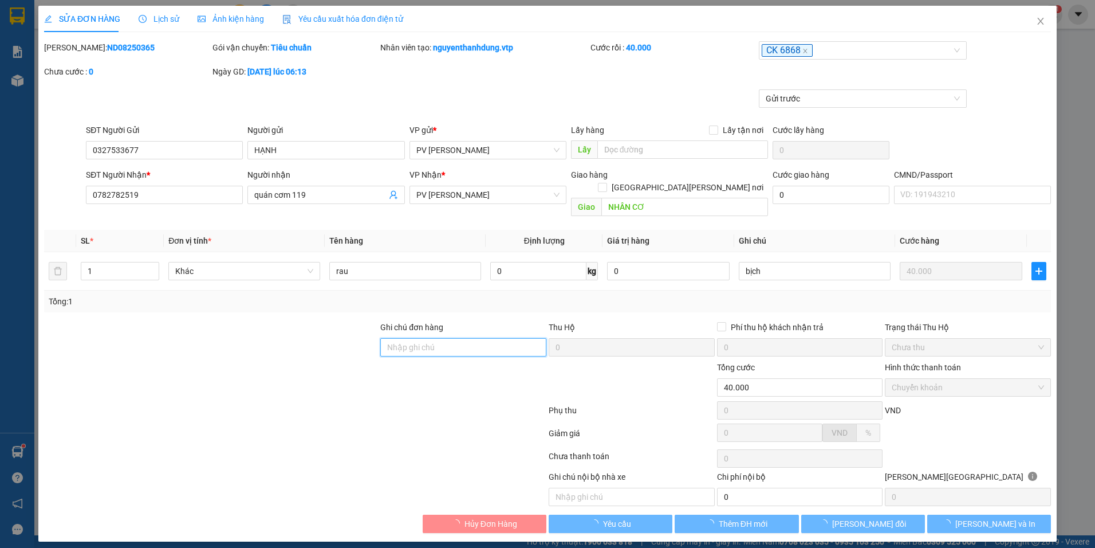
click at [469, 338] on input "Ghi chú đơn hàng" at bounding box center [463, 347] width 166 height 18
type input "2.000"
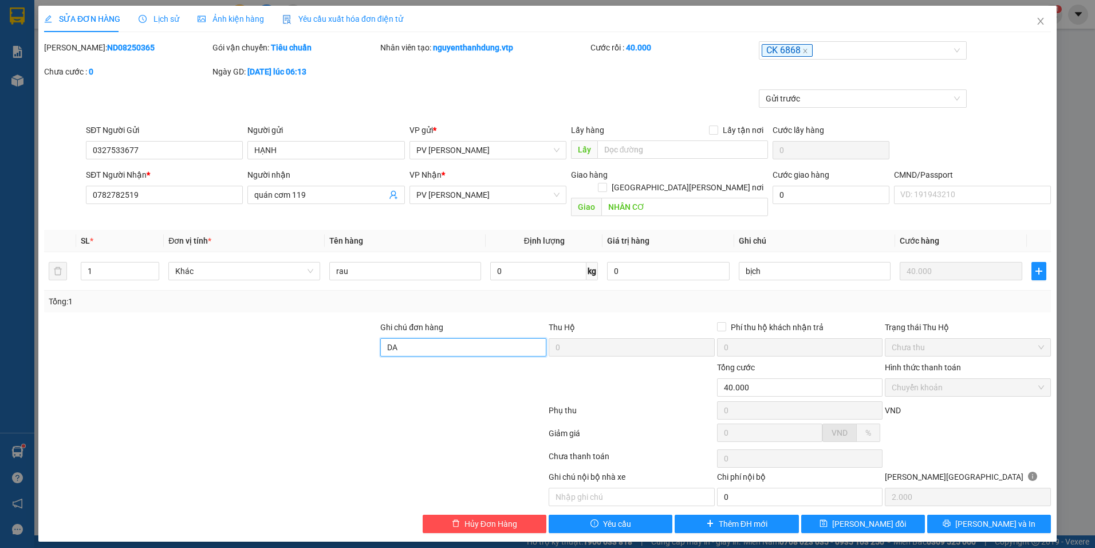
type input "D"
type input "ĐÃ CK 40K TK 6868 LÚC 14H10' NGÀY 1208"
click at [883, 517] on span "Lưu thay đổi" at bounding box center [869, 523] width 74 height 13
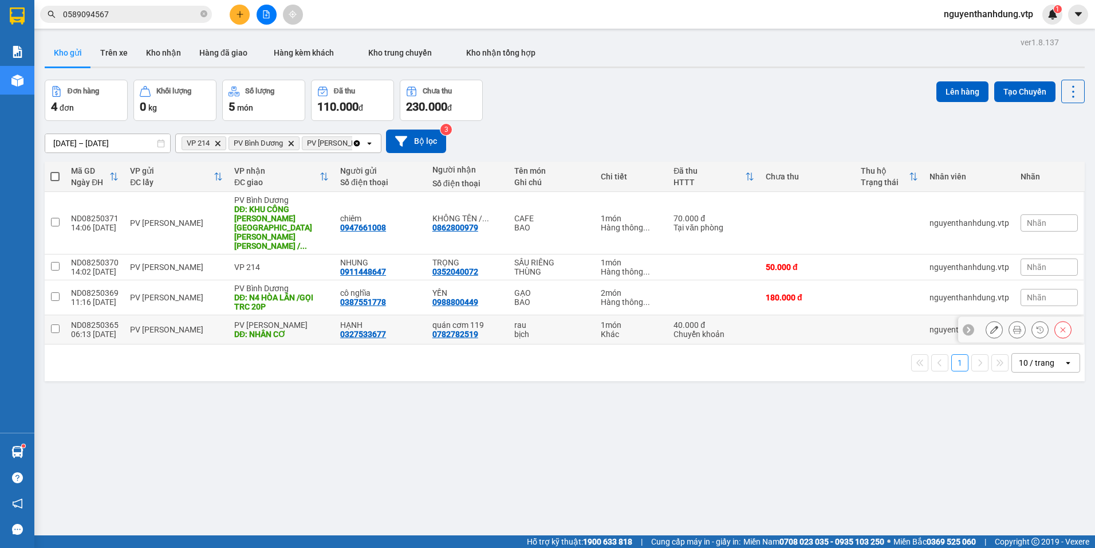
click at [871, 315] on td at bounding box center [889, 329] width 69 height 29
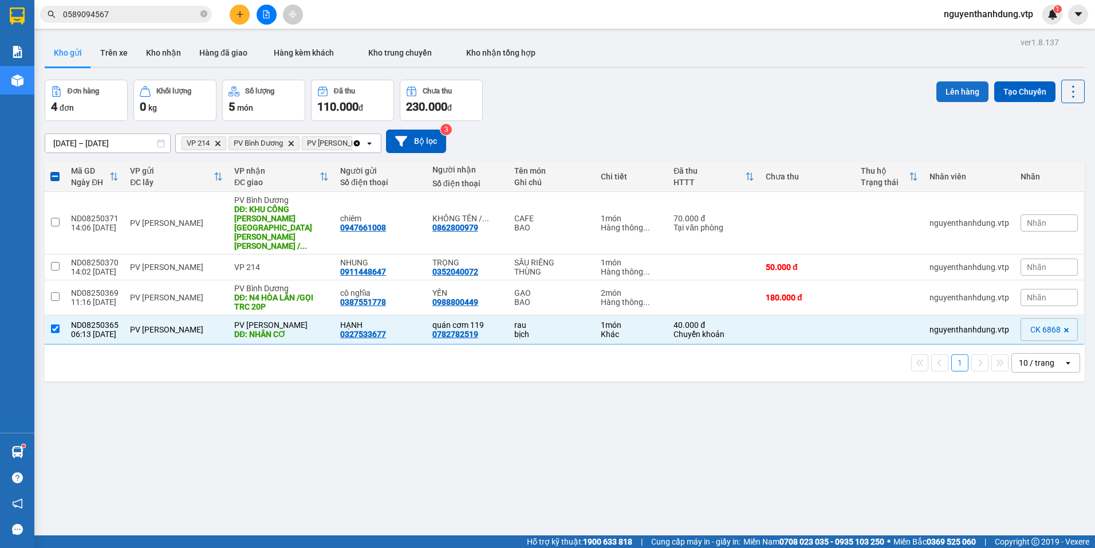
click at [953, 89] on button "Lên hàng" at bounding box center [963, 91] width 52 height 21
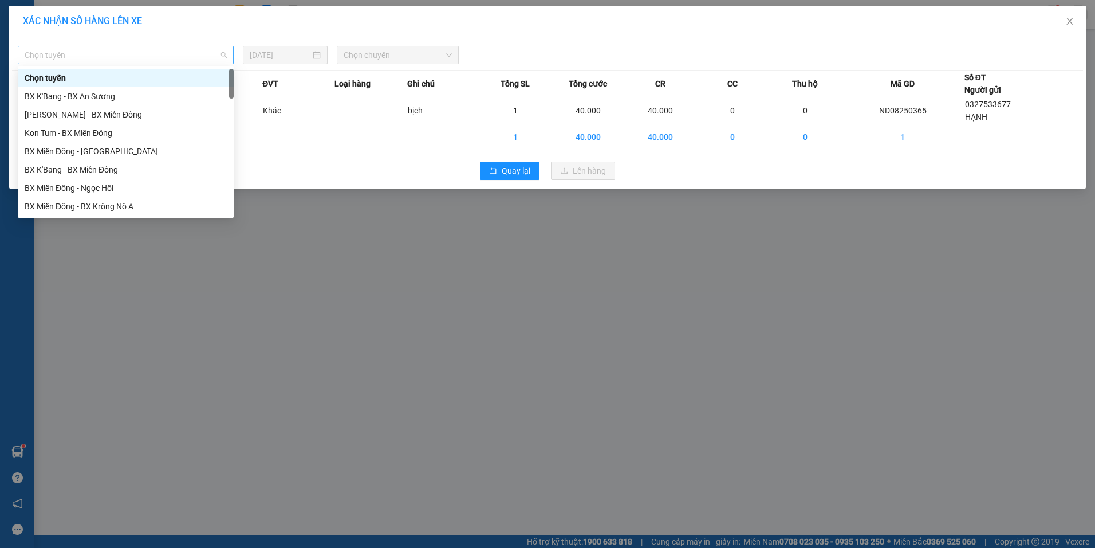
click at [97, 53] on span "Chọn tuyến" at bounding box center [126, 54] width 202 height 17
type input "K"
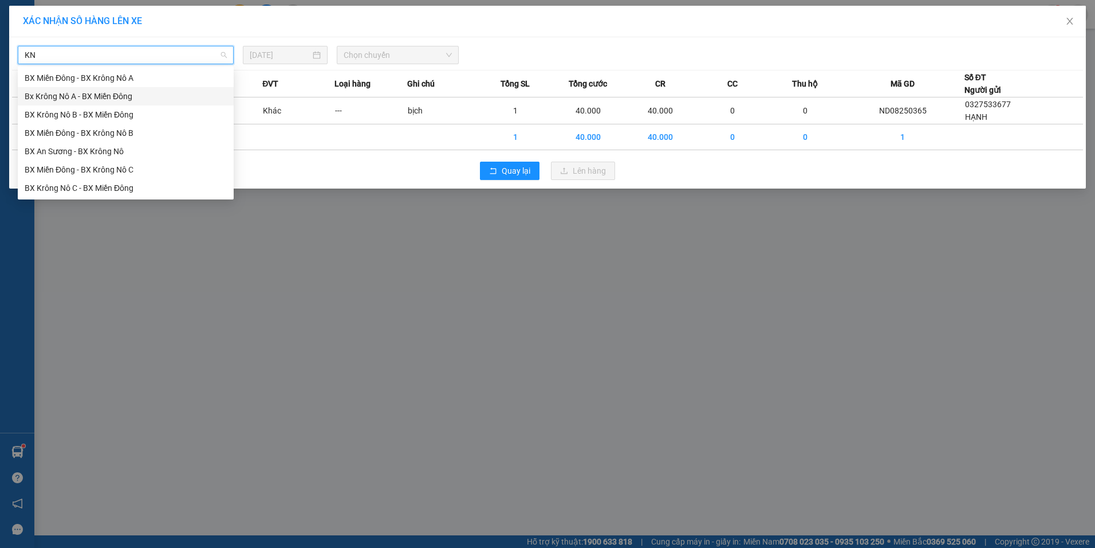
click at [128, 98] on div "Bx Krông Nô A - BX Miền Đông" at bounding box center [126, 96] width 202 height 13
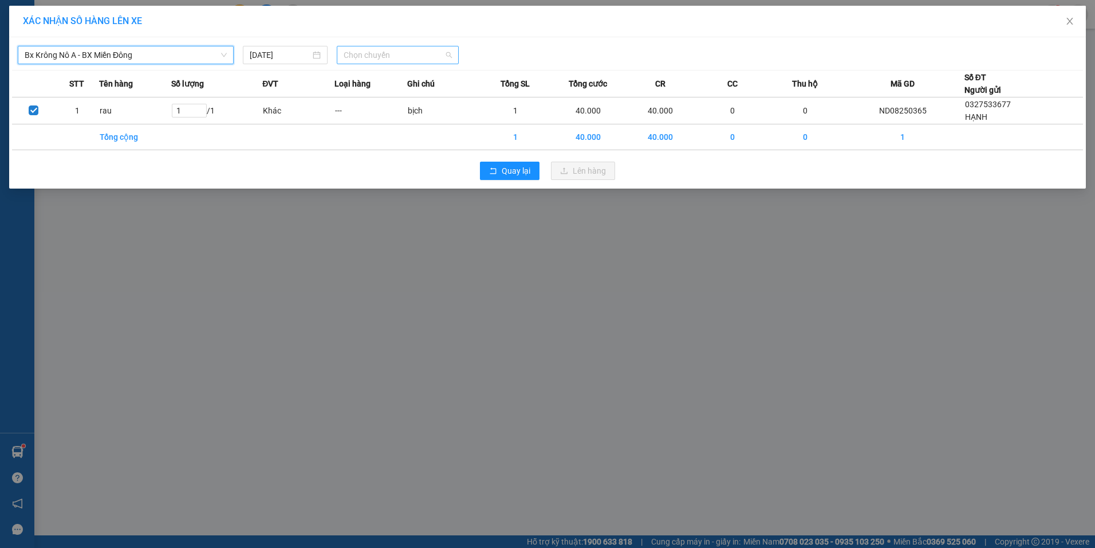
click at [367, 49] on span "Chọn chuyến" at bounding box center [398, 54] width 108 height 17
click at [391, 98] on div "07:00 - 51B-191.55" at bounding box center [388, 96] width 89 height 13
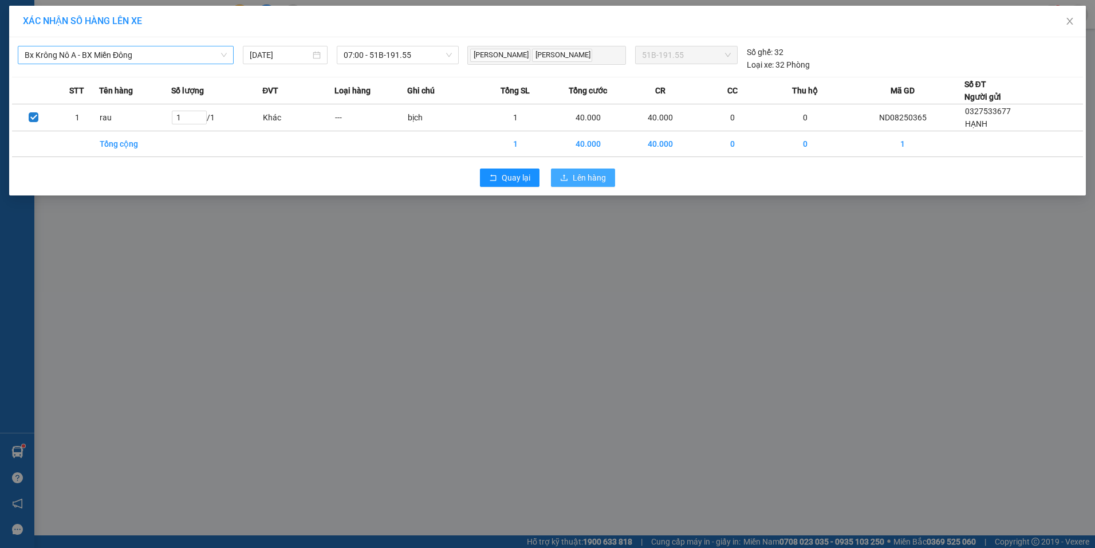
click at [578, 179] on span "Lên hàng" at bounding box center [589, 177] width 33 height 13
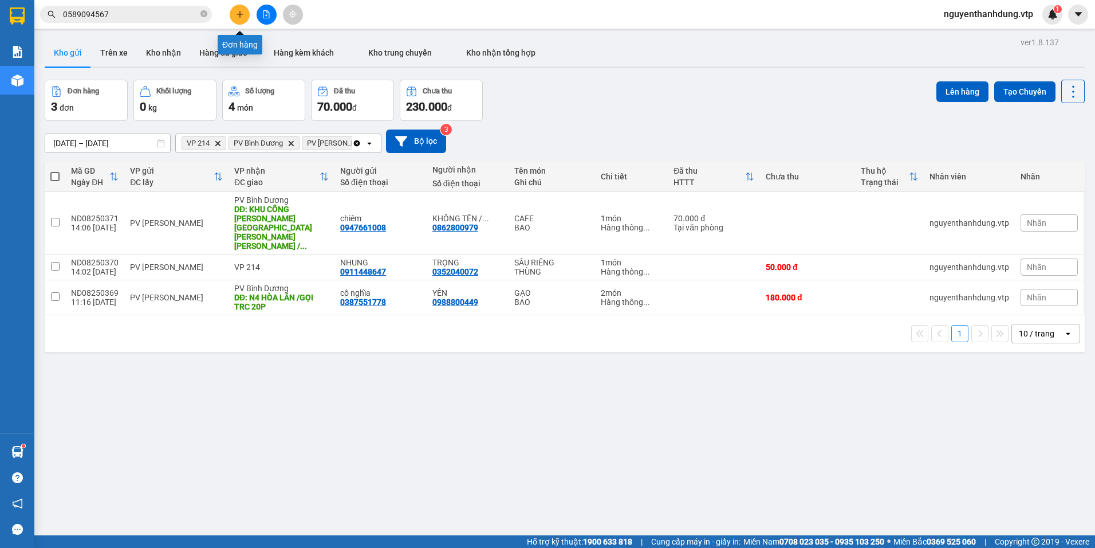
click at [239, 15] on icon "plus" at bounding box center [240, 14] width 8 height 8
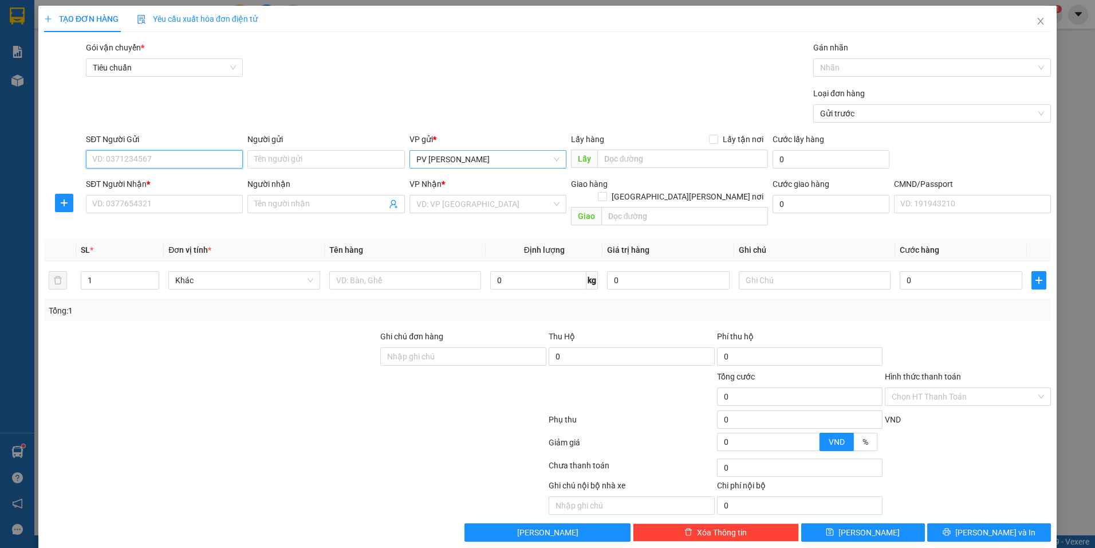
click at [527, 160] on span "PV Nam Đong" at bounding box center [487, 159] width 143 height 17
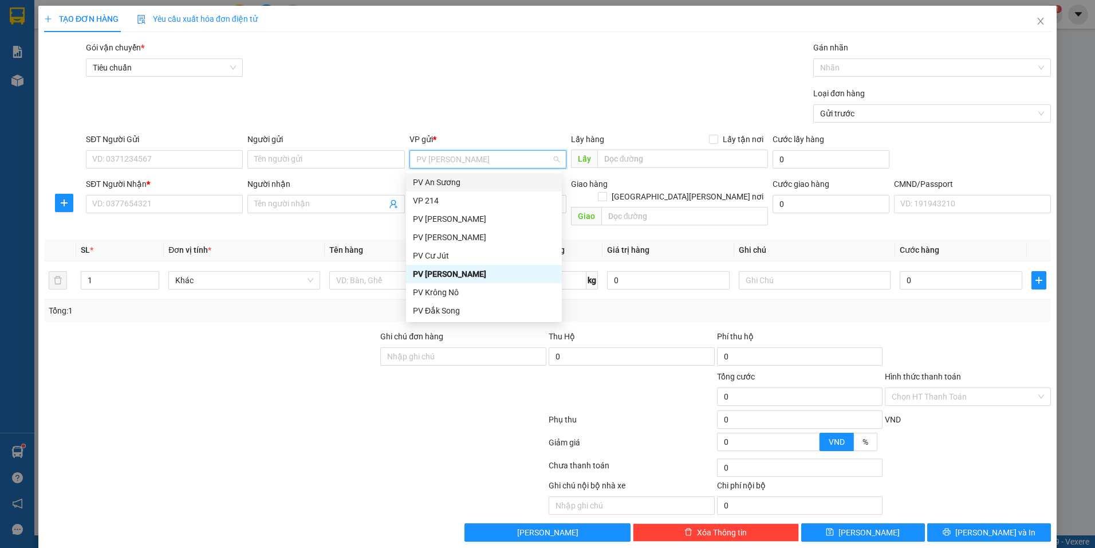
click at [475, 165] on span "PV Nam Đong" at bounding box center [487, 159] width 143 height 17
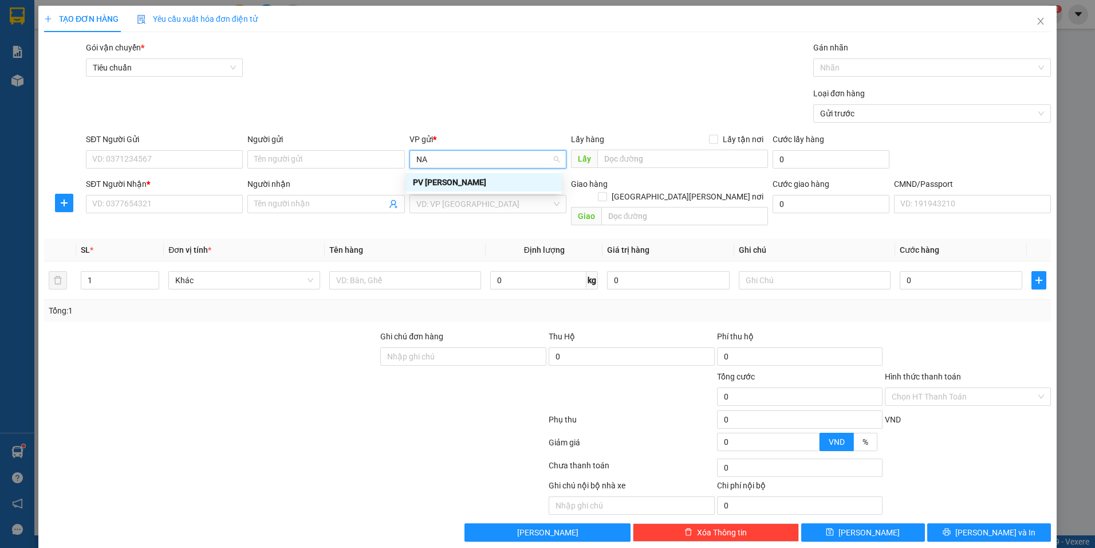
type input "N"
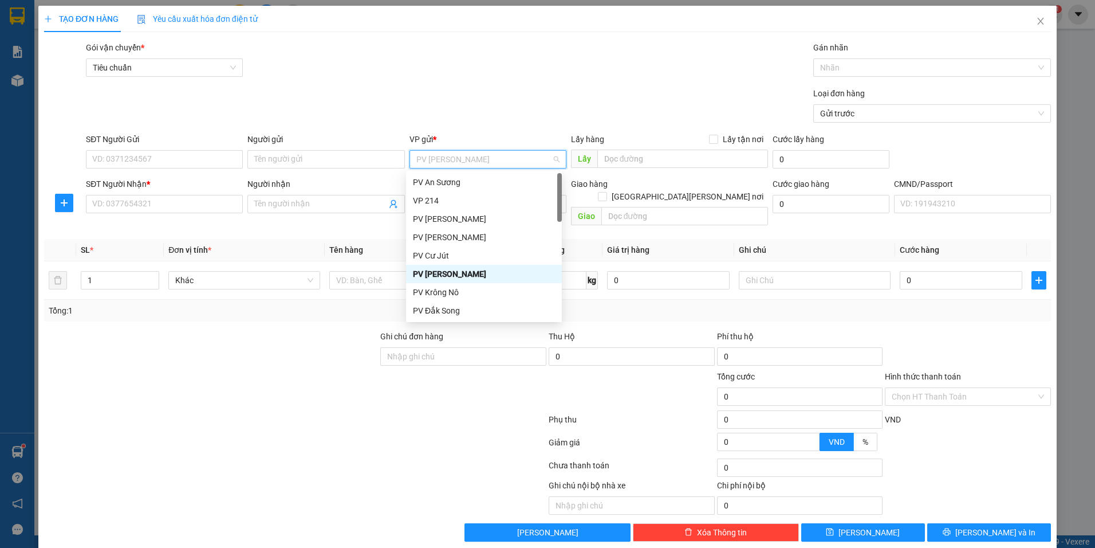
click at [470, 275] on div "PV Nam Đong" at bounding box center [484, 274] width 142 height 13
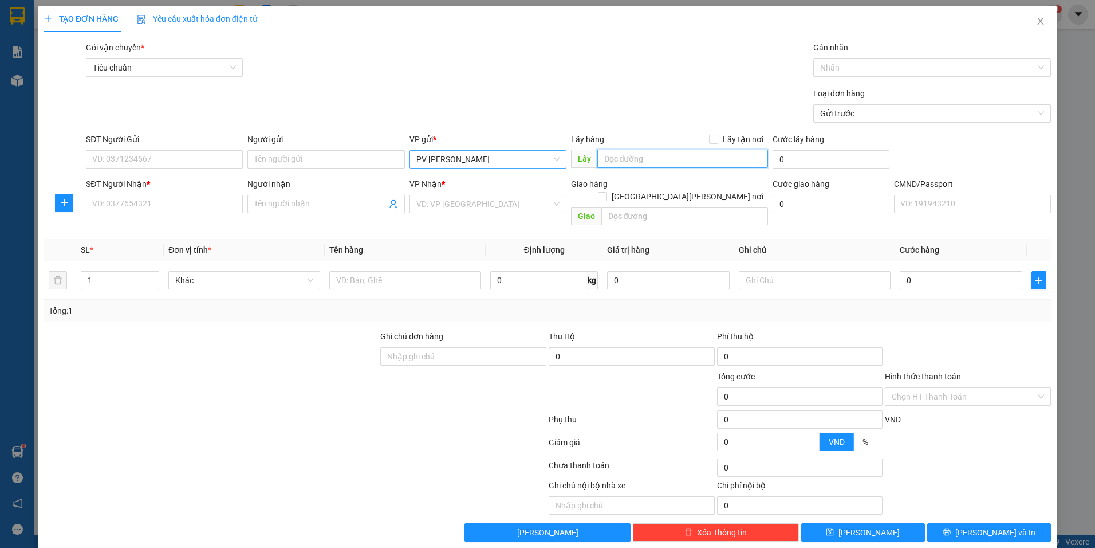
click at [679, 152] on input "text" at bounding box center [682, 159] width 171 height 18
type input "TRÊN CẦU SUỐI CẠN NAM XUÂN"
click at [168, 200] on input "SĐT Người Nhận *" at bounding box center [164, 204] width 157 height 18
type input "0346050457"
click at [306, 202] on input "Người nhận" at bounding box center [320, 204] width 132 height 13
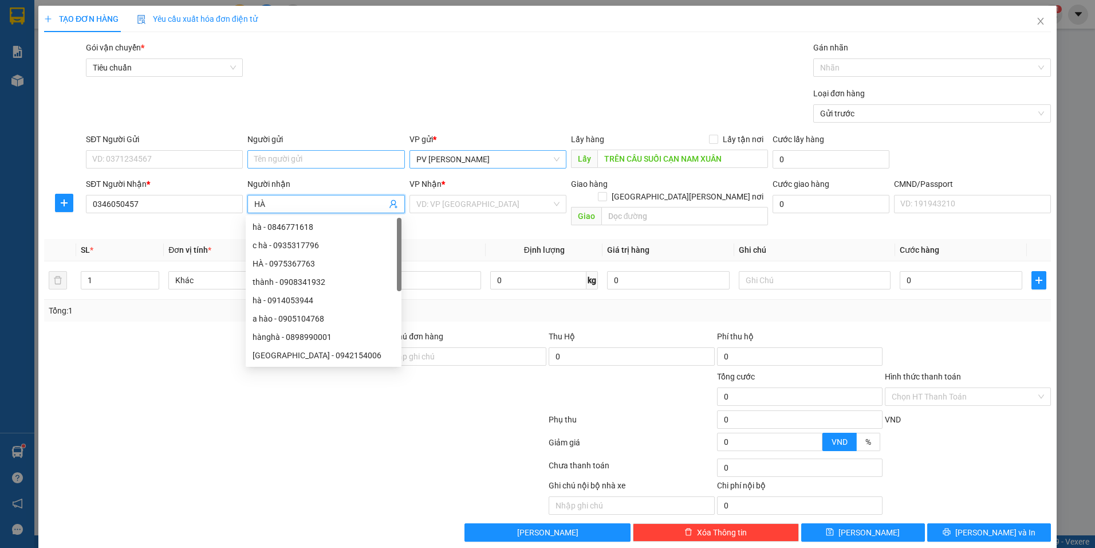
type input "HÀ"
click at [327, 166] on input "Người gửi" at bounding box center [325, 159] width 157 height 18
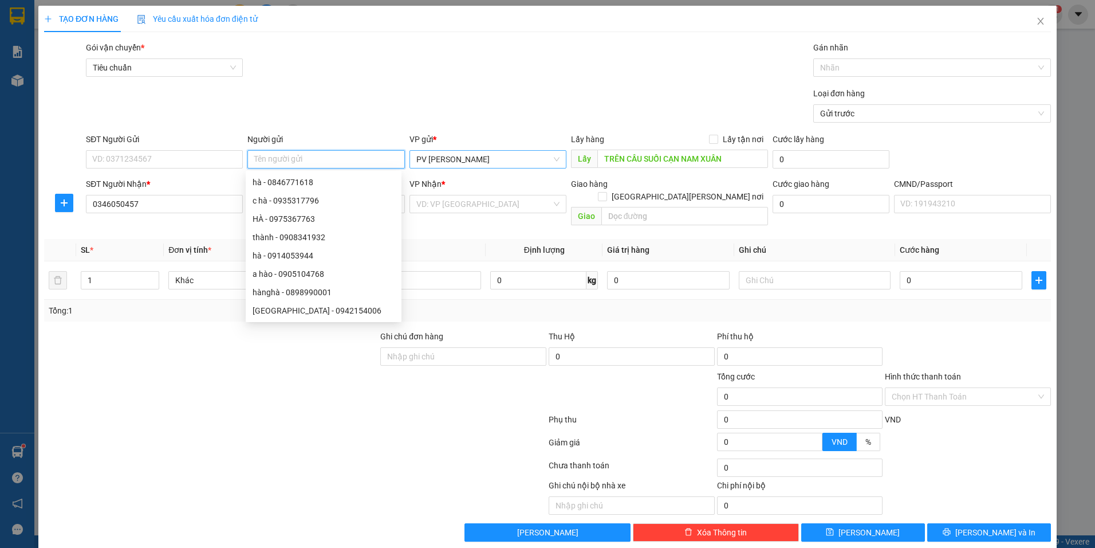
click at [337, 161] on input "Người gửi" at bounding box center [325, 159] width 157 height 18
click at [348, 159] on input "Người gửi" at bounding box center [325, 159] width 157 height 18
click at [260, 371] on div at bounding box center [211, 390] width 336 height 40
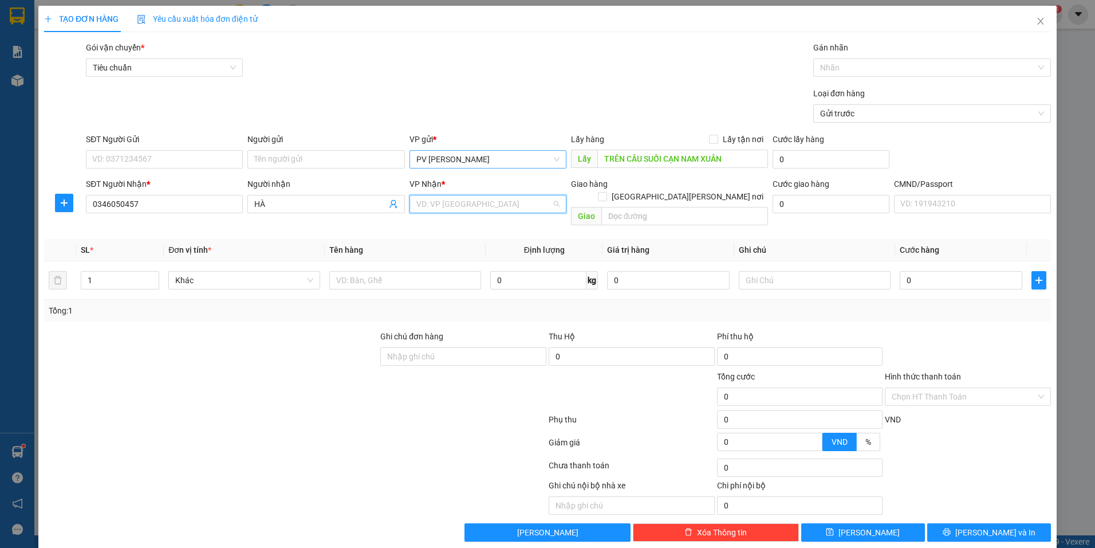
click at [494, 202] on input "search" at bounding box center [483, 203] width 135 height 17
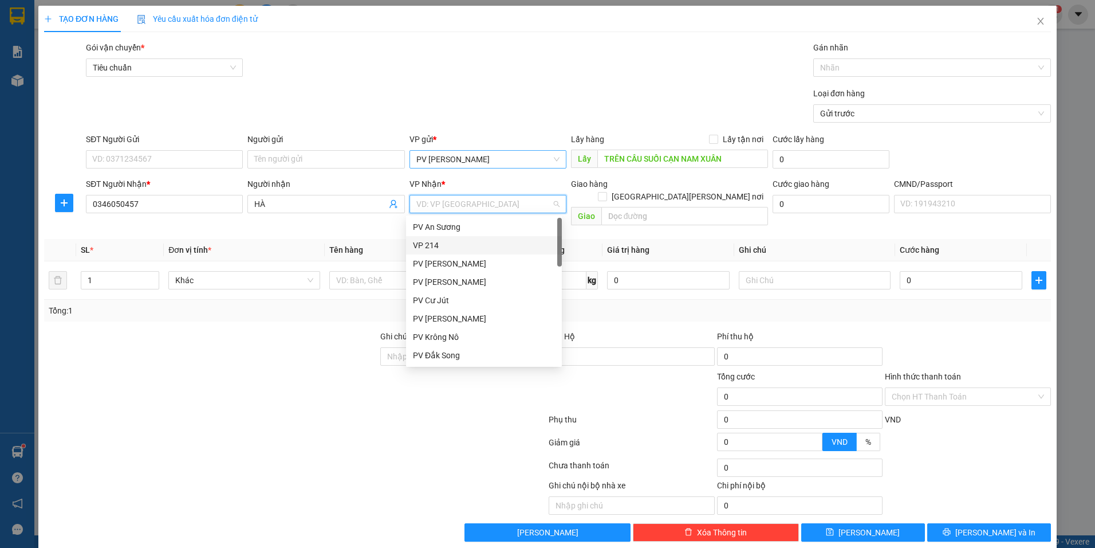
click at [453, 245] on div "VP 214" at bounding box center [484, 245] width 142 height 13
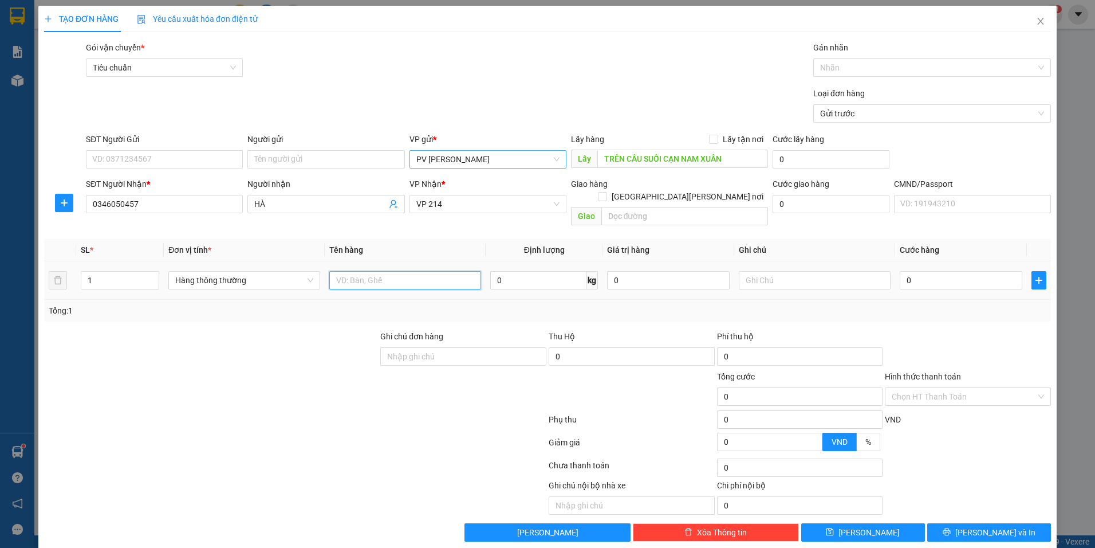
click at [434, 271] on input "text" at bounding box center [405, 280] width 152 height 18
type input "D"
type input "ĐỒ ĂN"
click at [792, 275] on input "text" at bounding box center [815, 280] width 152 height 18
type input "THÙNG XỐP"
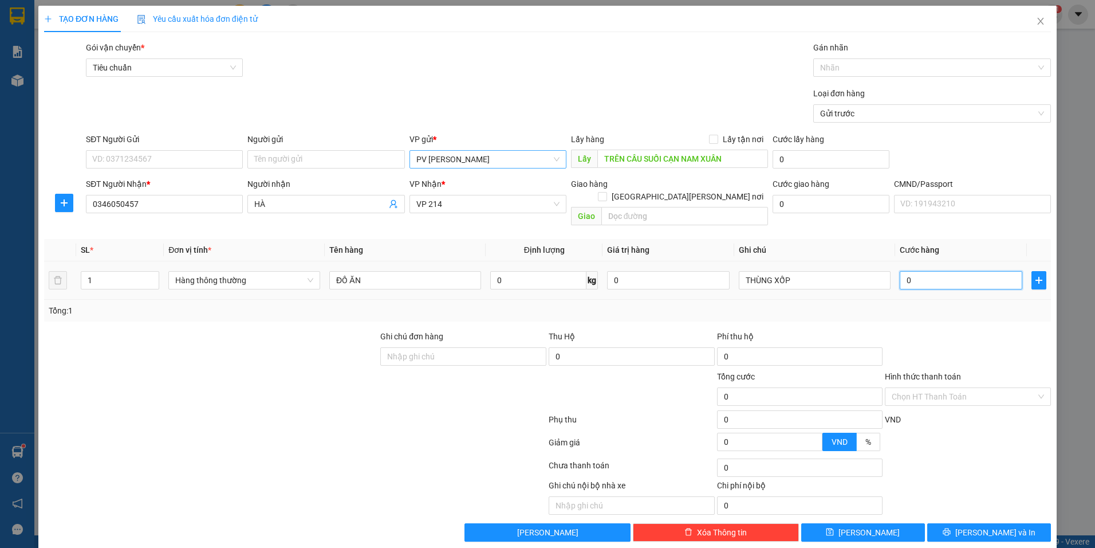
click at [924, 271] on input "0" at bounding box center [961, 280] width 123 height 18
type input "7"
type input "70"
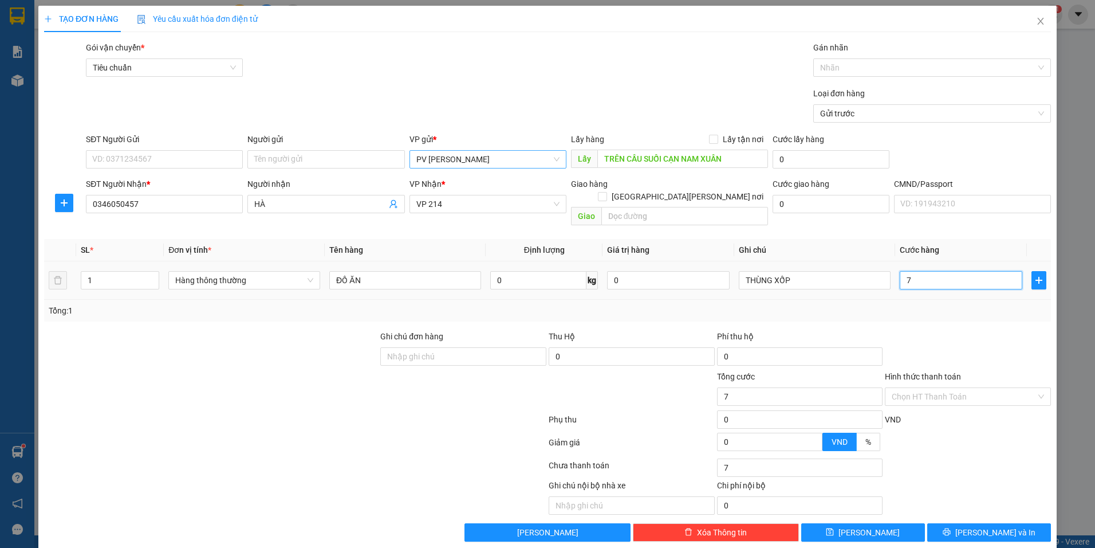
type input "70"
type input "700"
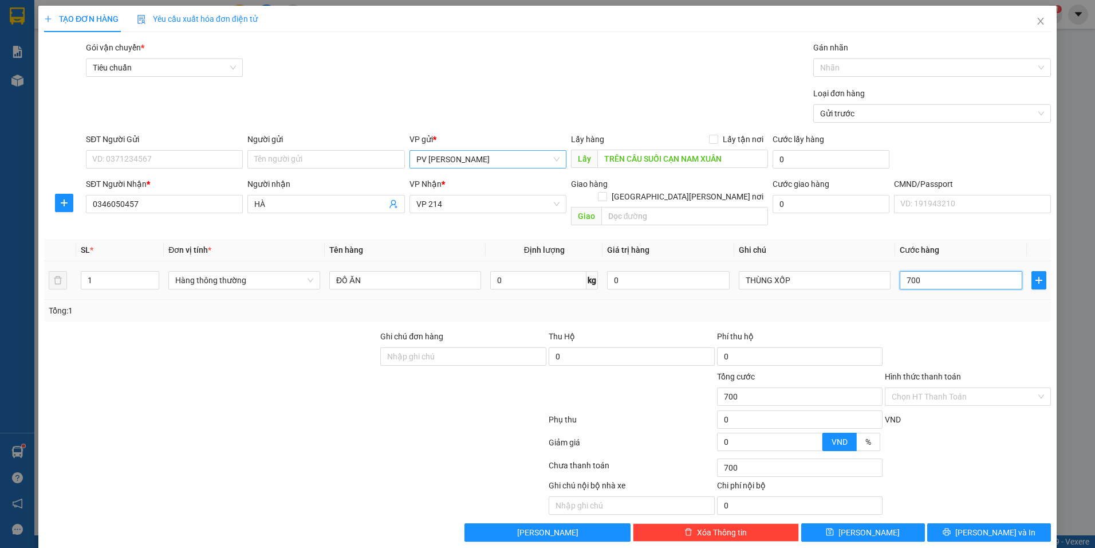
type input "7.000"
type input "70.000"
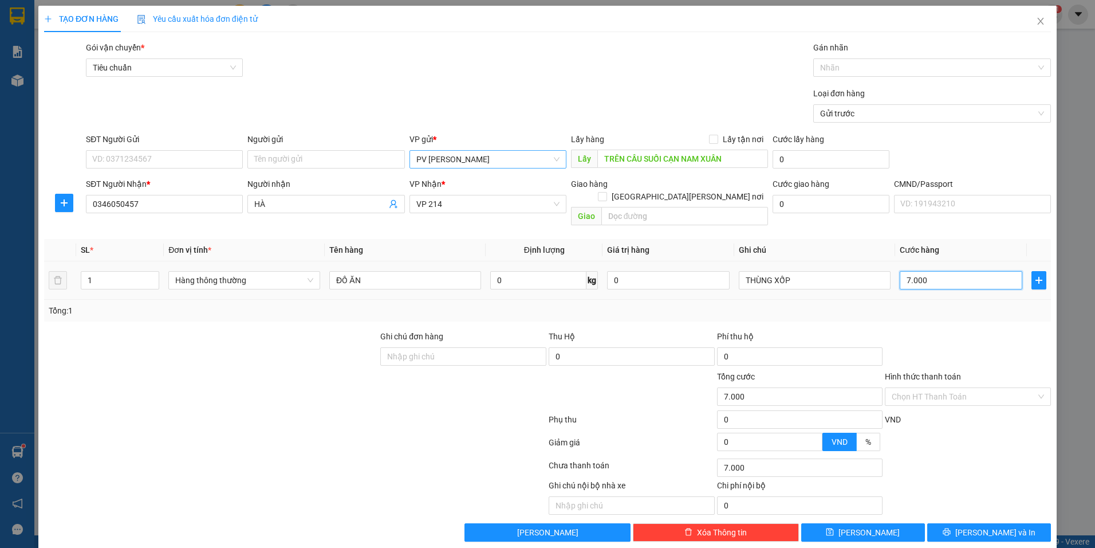
type input "70.000"
click at [884, 523] on button "Lưu" at bounding box center [863, 532] width 124 height 18
type input "0"
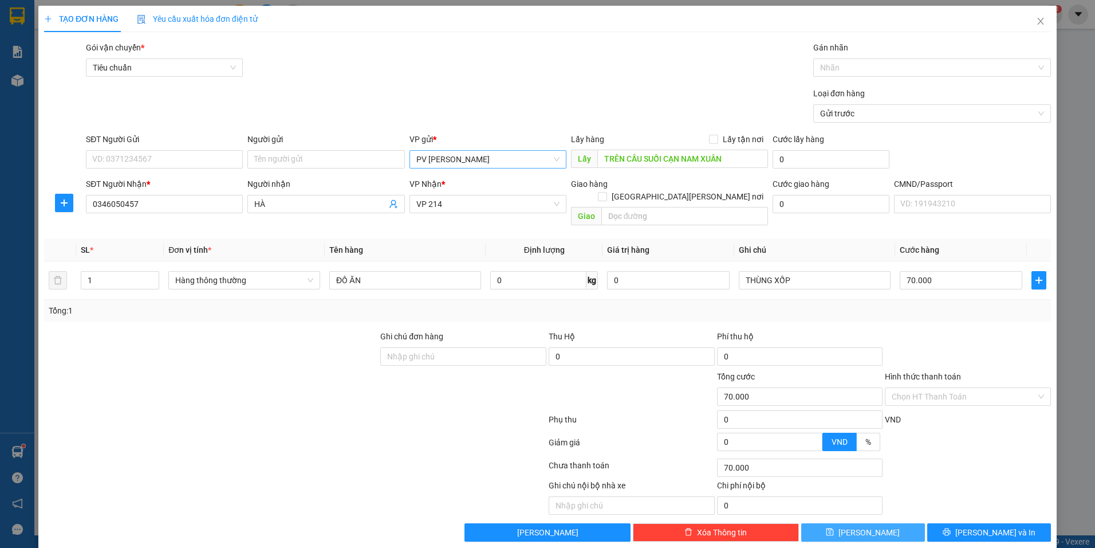
type input "0"
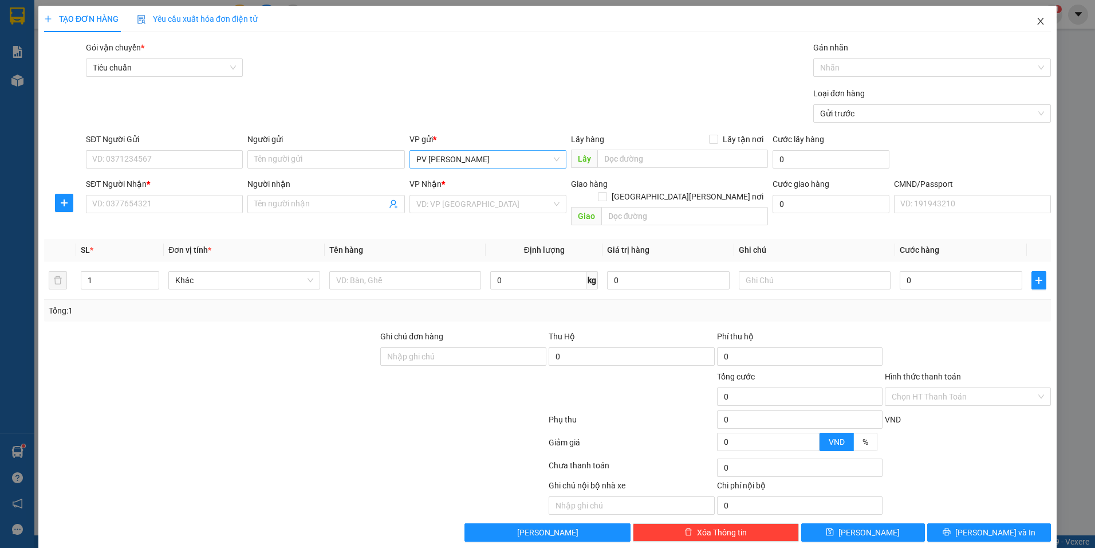
click at [1037, 22] on icon "close" at bounding box center [1040, 21] width 9 height 9
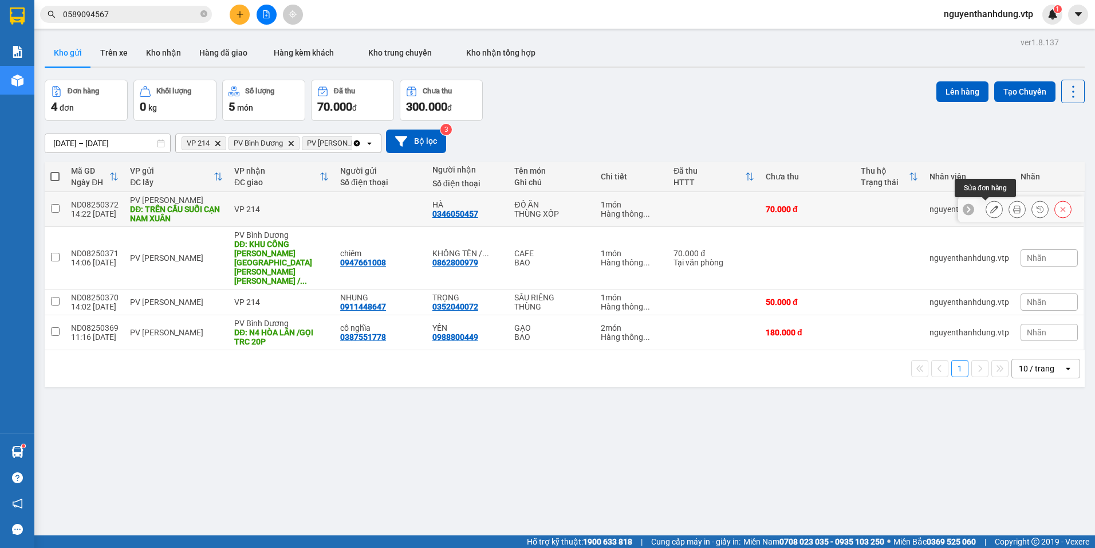
click at [987, 205] on button at bounding box center [994, 209] width 16 height 20
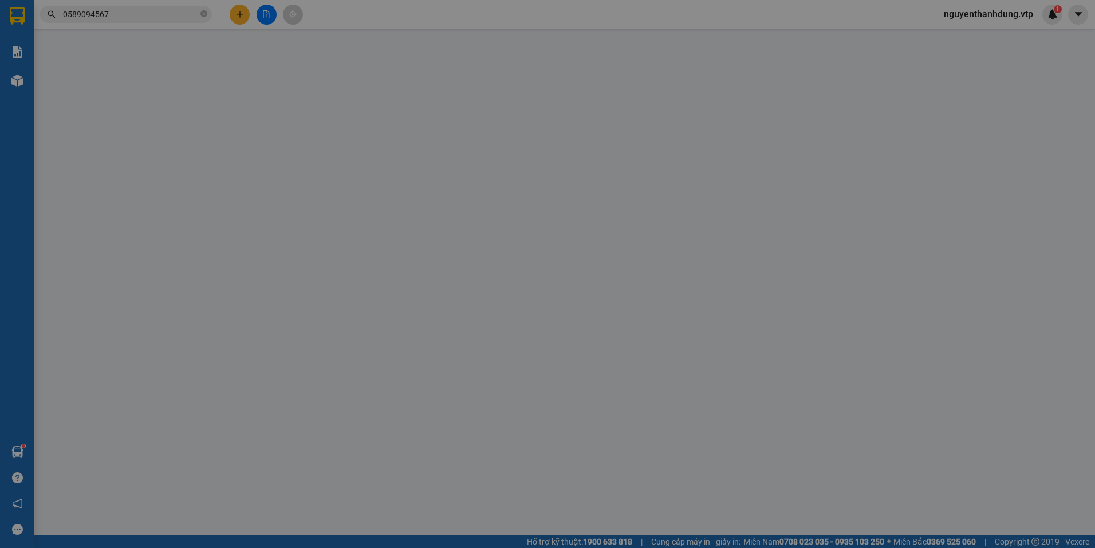
type input "TRÊN CẦU SUỐI CẠN NAM XUÂN"
type input "0346050457"
type input "HÀ"
type input "70.000"
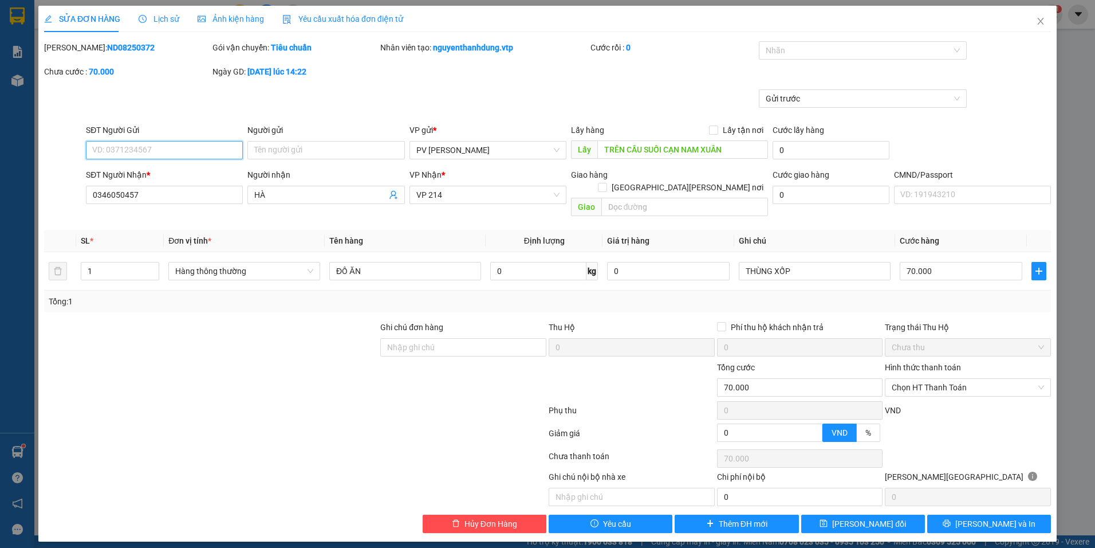
click at [173, 143] on input "SĐT Người Gửi" at bounding box center [164, 150] width 157 height 18
type input "0818049"
click at [881, 517] on span "Lưu thay đổi" at bounding box center [869, 523] width 74 height 13
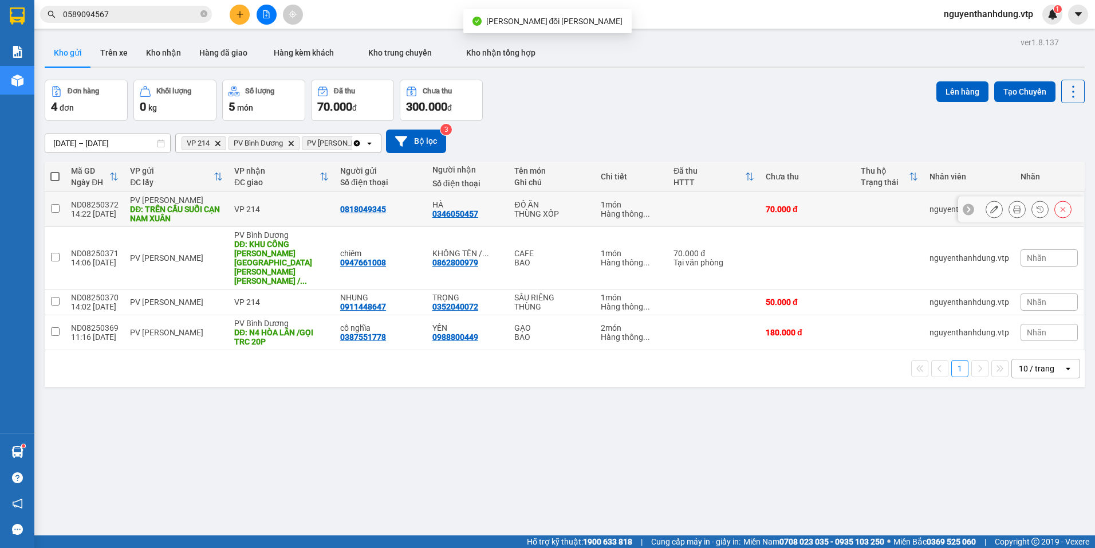
click at [180, 211] on div "DĐ: TRÊN CẦU SUỐI CẠN NAM XUÂN" at bounding box center [176, 214] width 93 height 18
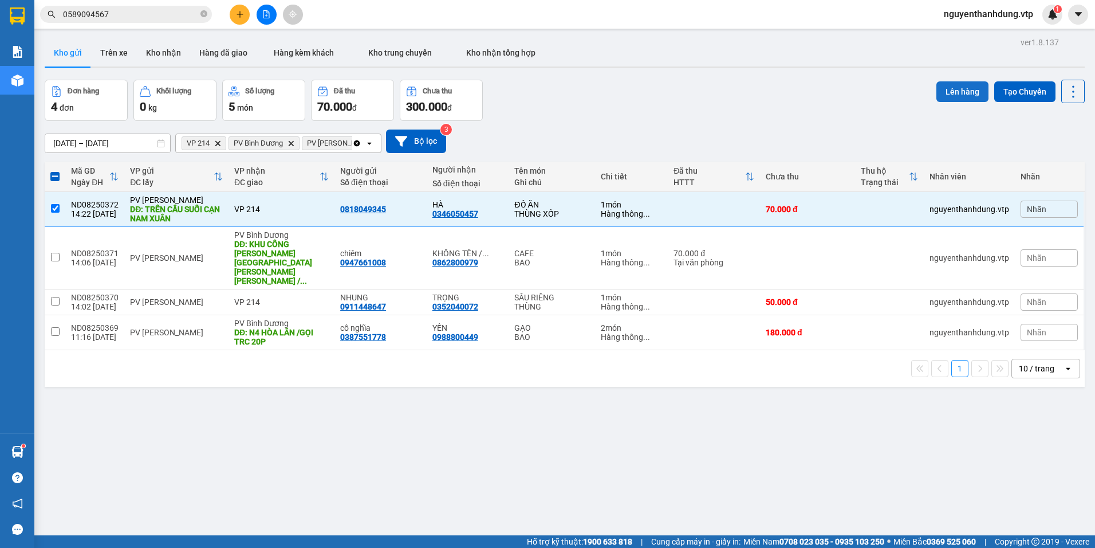
click at [960, 92] on button "Lên hàng" at bounding box center [963, 91] width 52 height 21
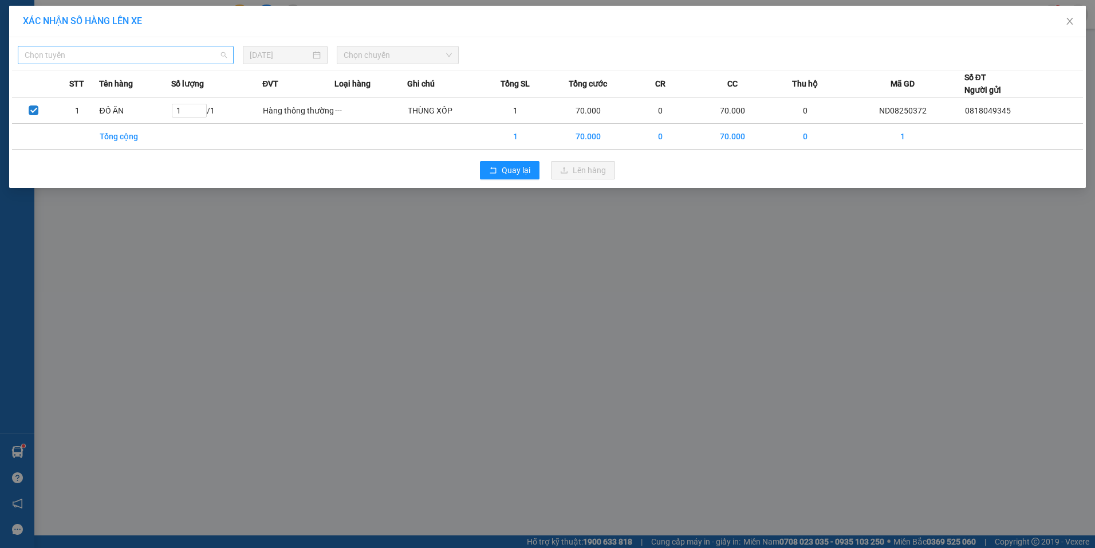
click at [132, 53] on span "Chọn tuyến" at bounding box center [126, 54] width 202 height 17
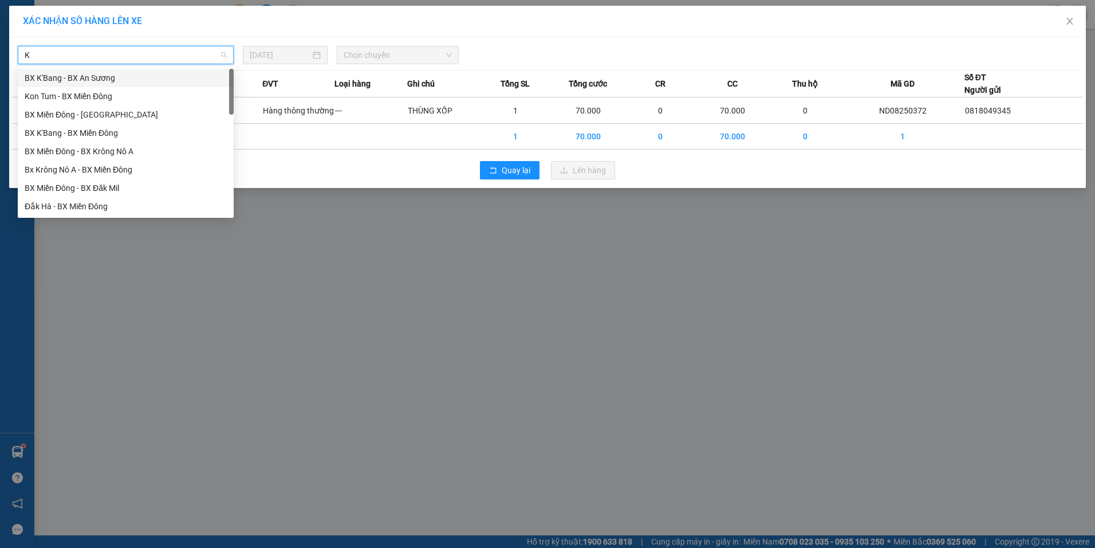
type input "KN"
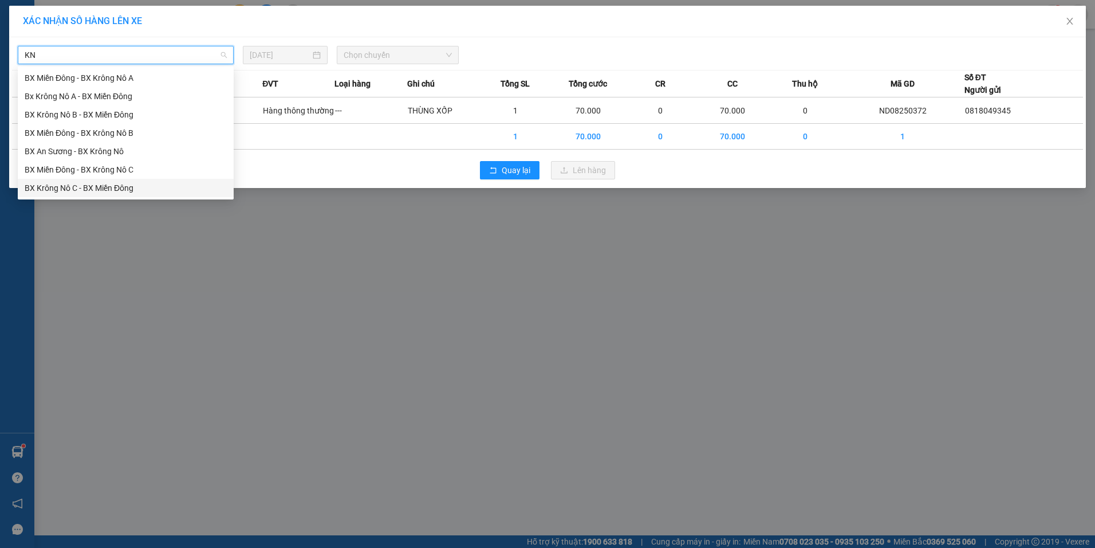
click at [109, 192] on div "BX Krông Nô C - BX Miền Đông" at bounding box center [126, 188] width 202 height 13
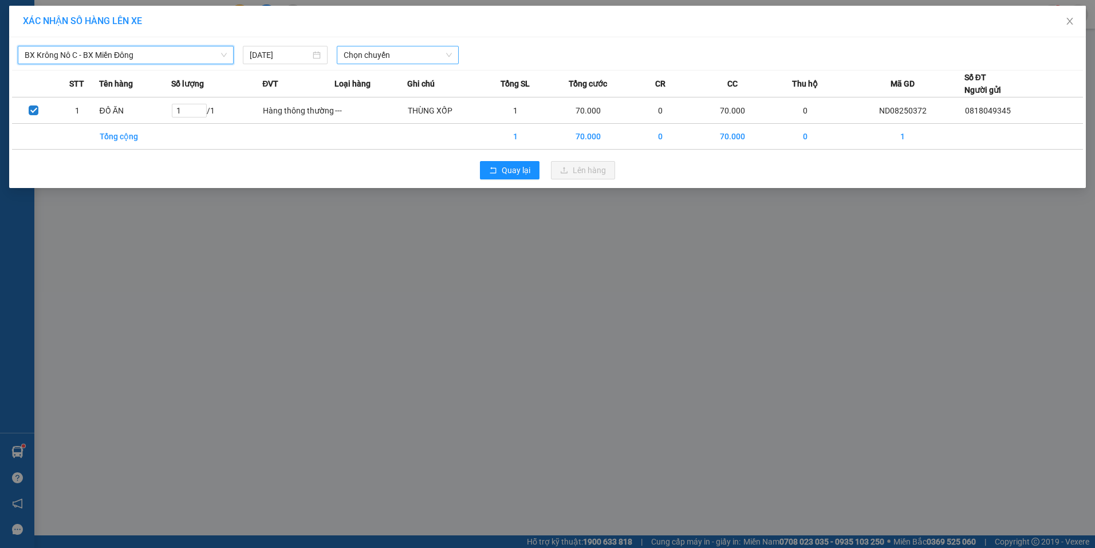
click at [378, 54] on span "Chọn chuyến" at bounding box center [398, 54] width 108 height 17
click at [418, 58] on span "Chọn chuyến" at bounding box center [398, 54] width 108 height 17
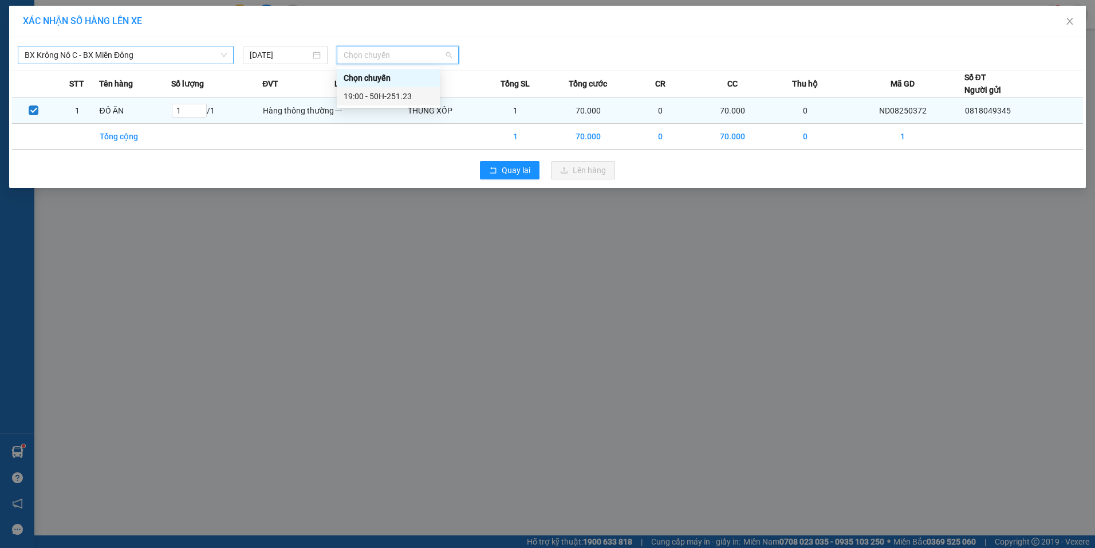
click at [404, 100] on div "19:00 - 50H-251.23" at bounding box center [388, 96] width 89 height 13
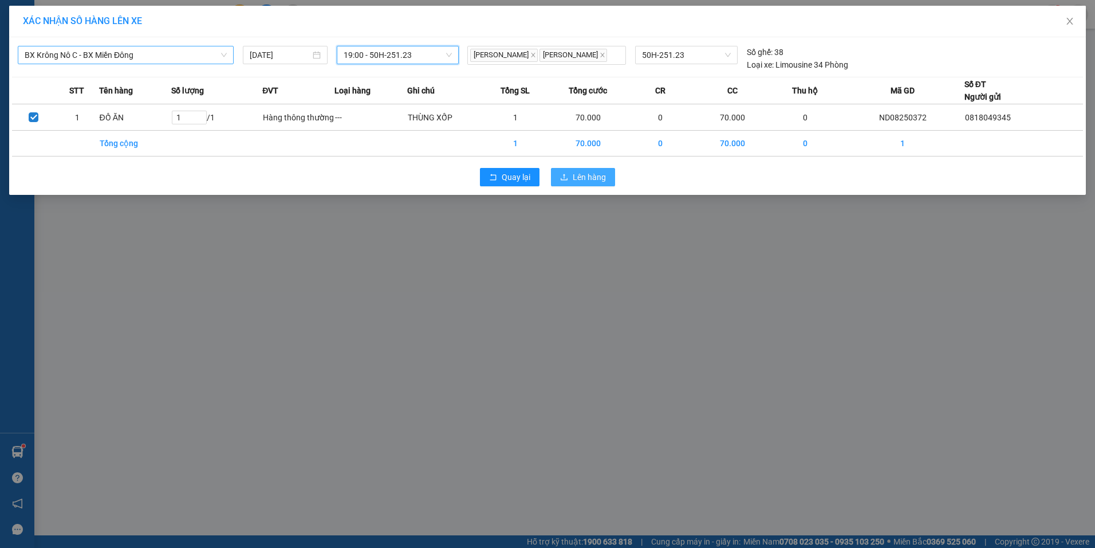
click at [599, 178] on span "Lên hàng" at bounding box center [589, 177] width 33 height 13
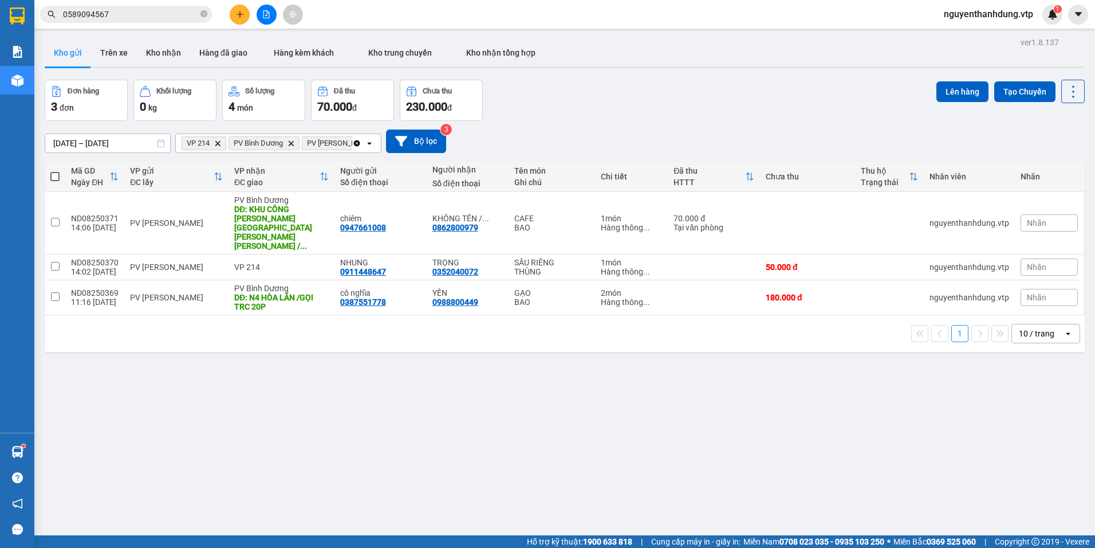
click at [242, 15] on icon "plus" at bounding box center [240, 14] width 8 height 8
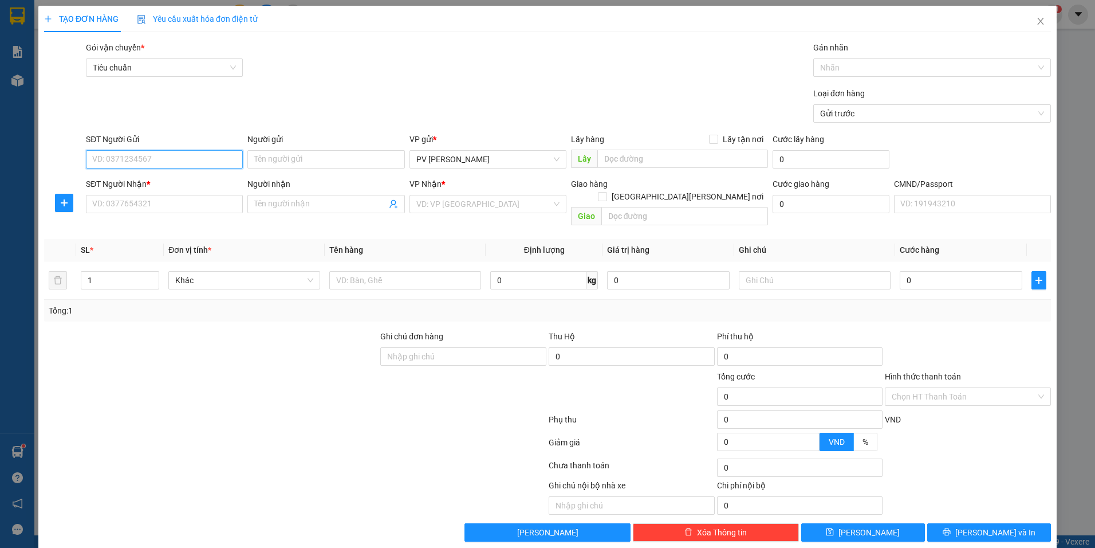
click at [138, 157] on input "SĐT Người Gửi" at bounding box center [164, 159] width 157 height 18
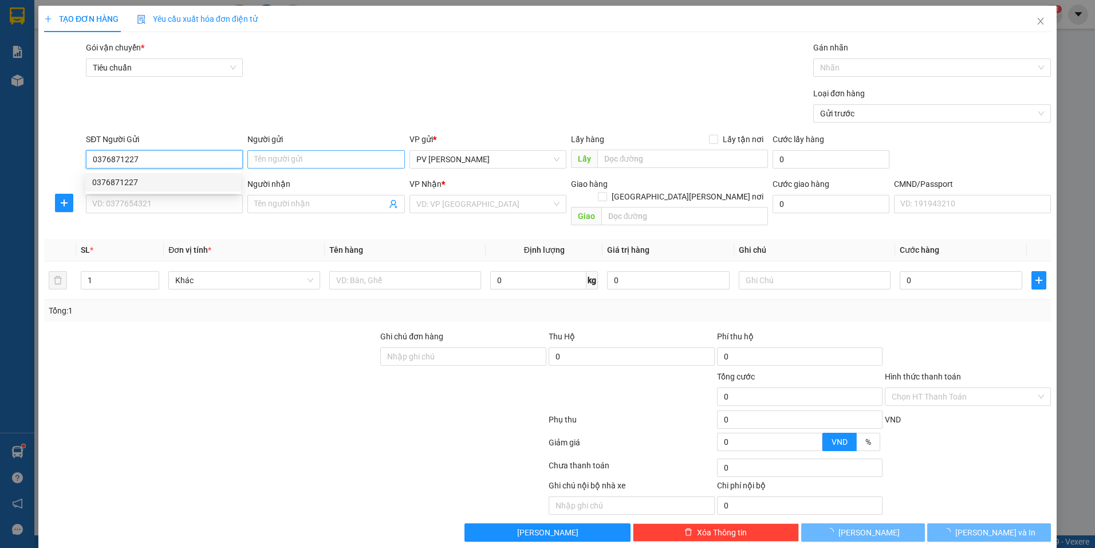
type input "0376871227"
click at [310, 160] on input "Người gửi" at bounding box center [325, 159] width 157 height 18
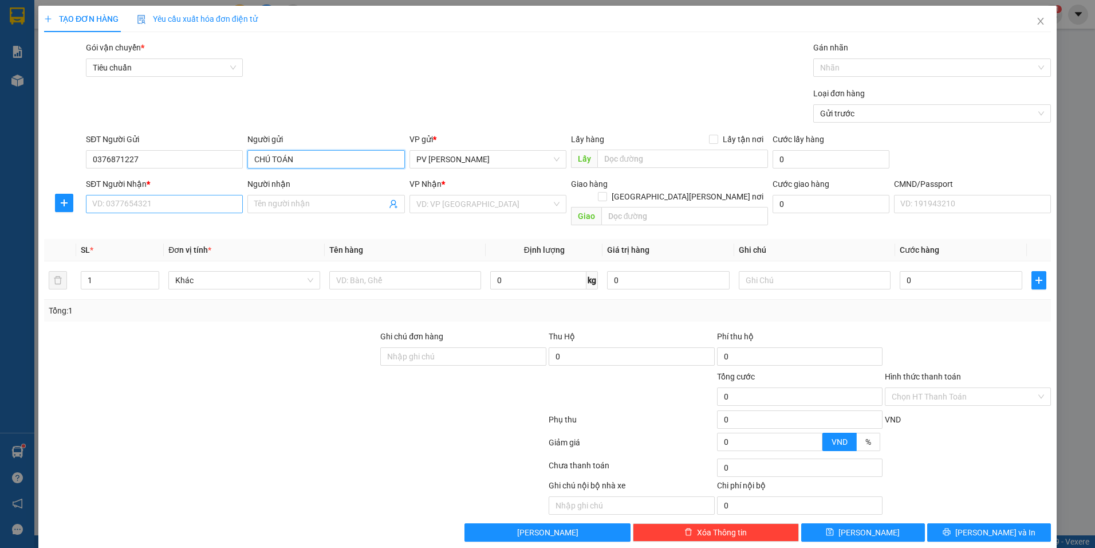
type input "CHÚ TOÁN"
click at [106, 205] on input "SĐT Người Nhận *" at bounding box center [164, 204] width 157 height 18
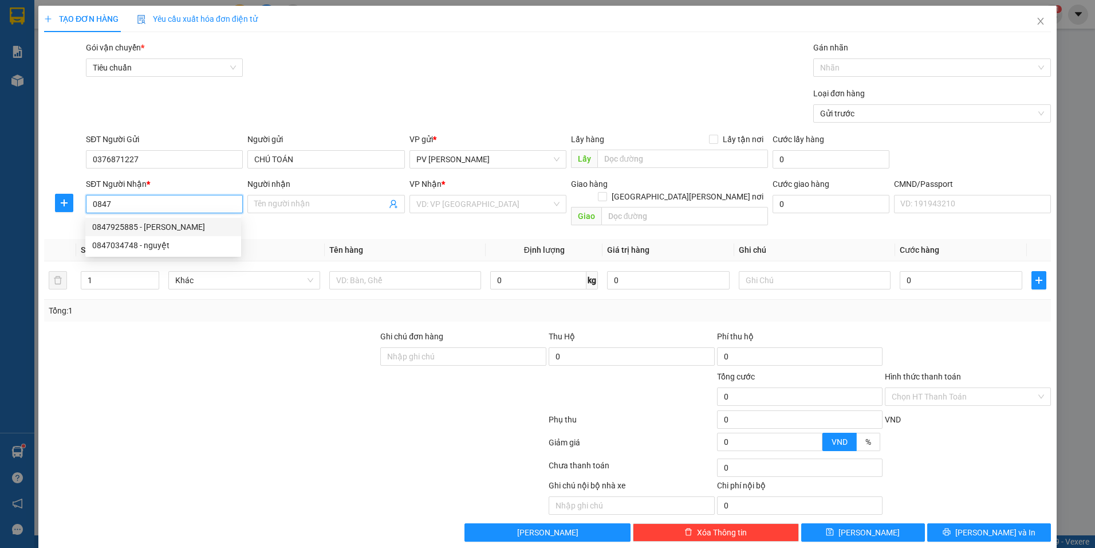
click at [127, 222] on div "0847925885 - vân anh" at bounding box center [163, 227] width 142 height 13
type input "0847925885"
type input "vân anh"
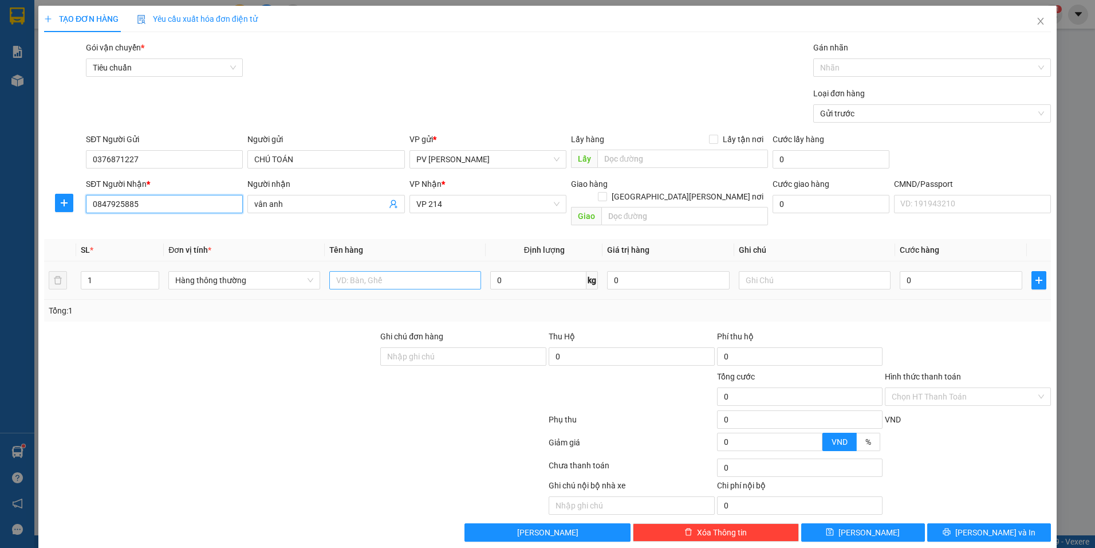
type input "0847925885"
click at [430, 271] on input "text" at bounding box center [405, 280] width 152 height 18
type input "XE 50"
click at [831, 271] on input "text" at bounding box center [815, 280] width 152 height 18
type input "CÁI"
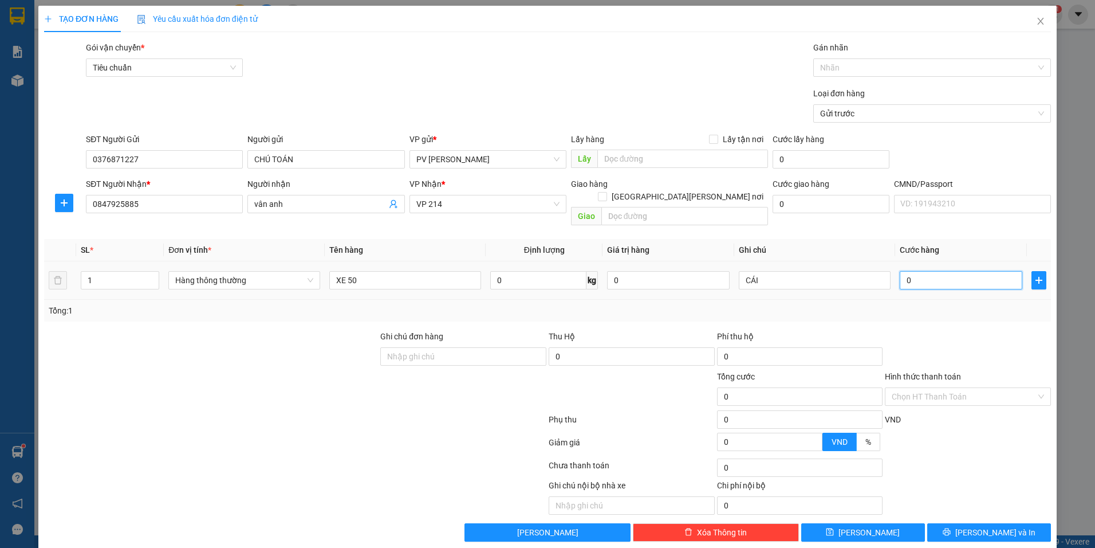
click at [945, 271] on input "0" at bounding box center [961, 280] width 123 height 18
type input "3"
type input "30"
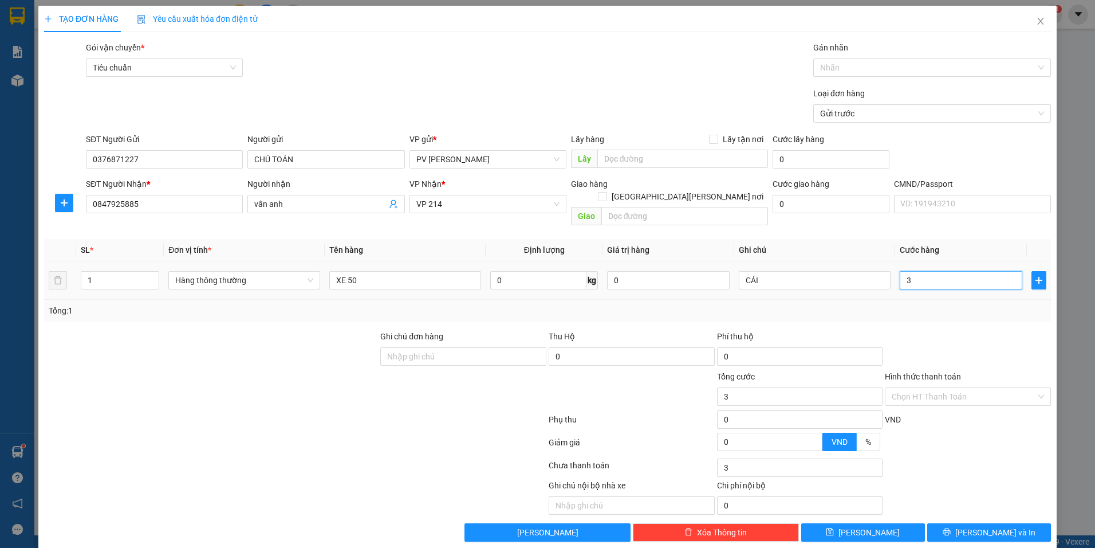
type input "30"
type input "300"
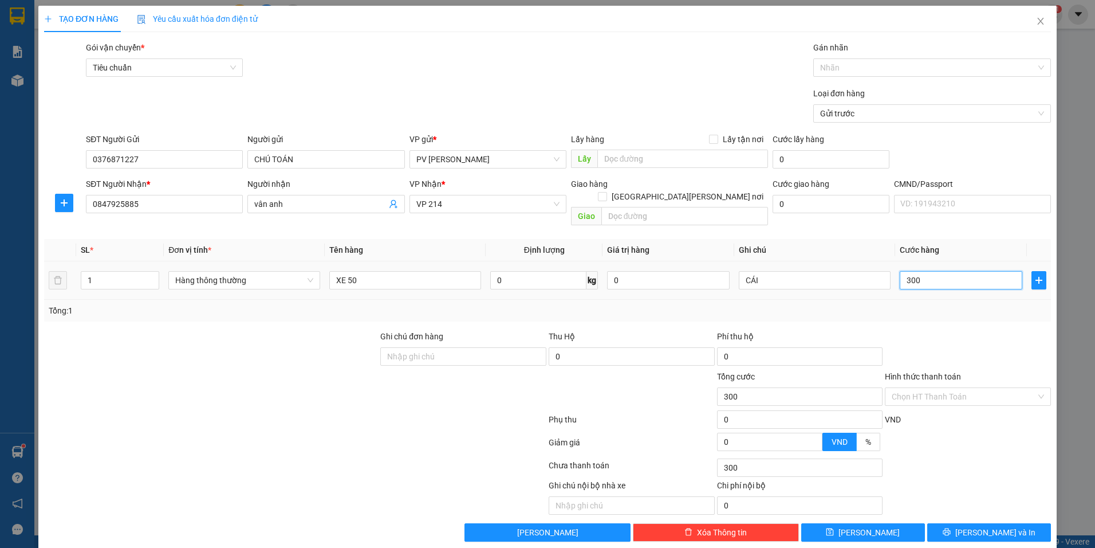
type input "3.000"
type input "30.000"
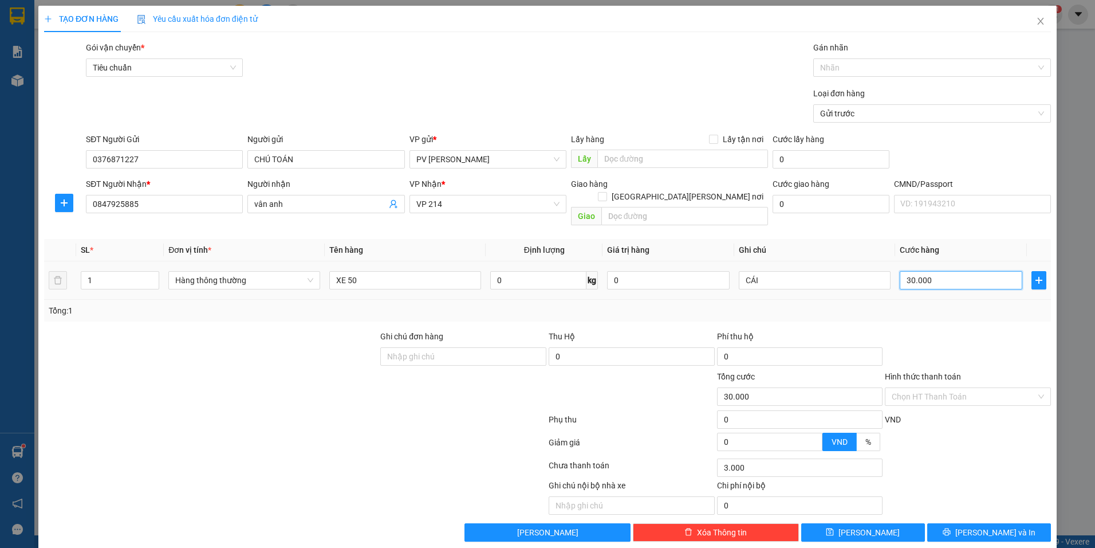
type input "30.000"
type input "300.000"
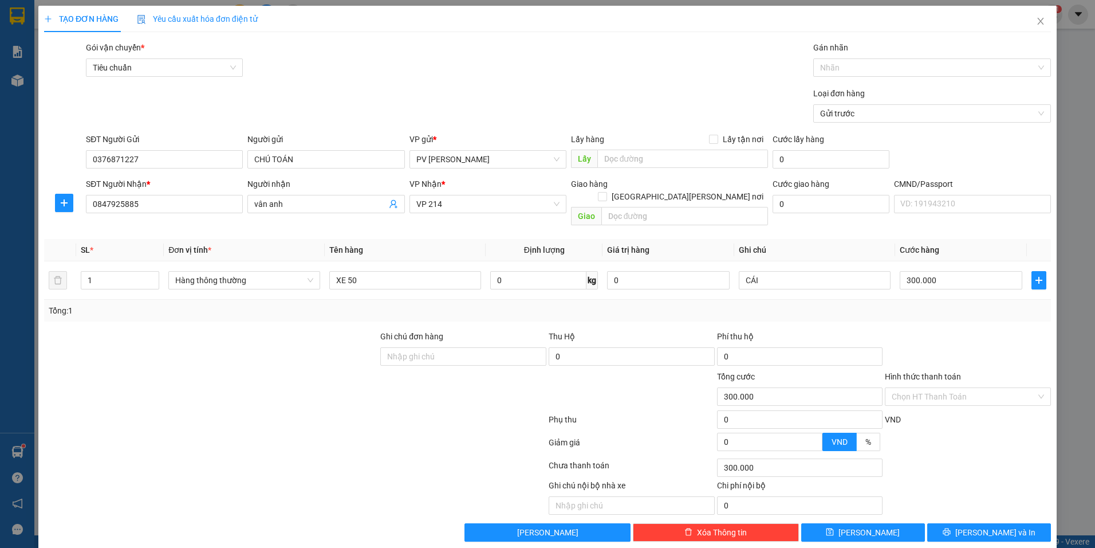
click at [929, 341] on div at bounding box center [968, 350] width 168 height 40
click at [952, 529] on div "TẠO ĐƠN HÀNG Yêu cầu xuất hóa đơn điện tử Transit Pickup Surcharge Ids Transit …" at bounding box center [547, 278] width 1019 height 544
click at [951, 528] on icon "printer" at bounding box center [947, 532] width 8 height 8
click at [1037, 21] on icon "close" at bounding box center [1040, 21] width 6 height 7
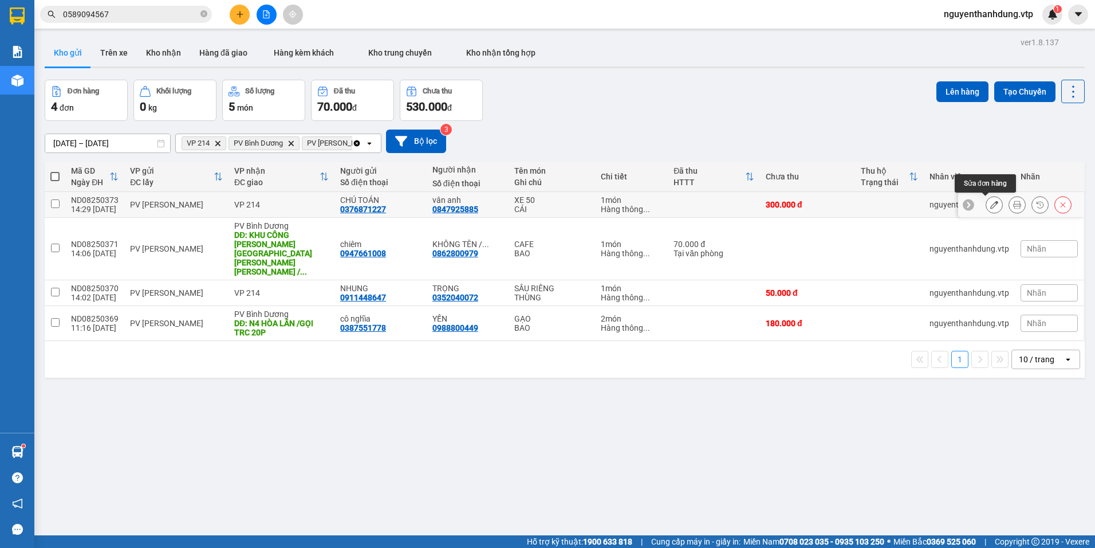
click at [990, 201] on icon at bounding box center [994, 204] width 8 height 8
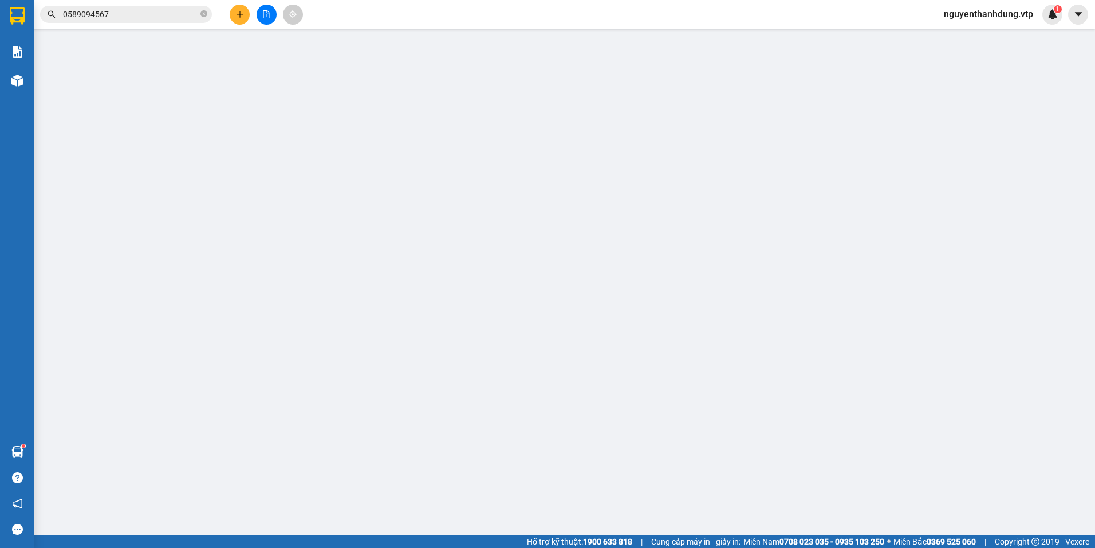
type input "0376871227"
type input "CHÚ TOÁN"
type input "0847925885"
type input "vân anh"
type input "300.000"
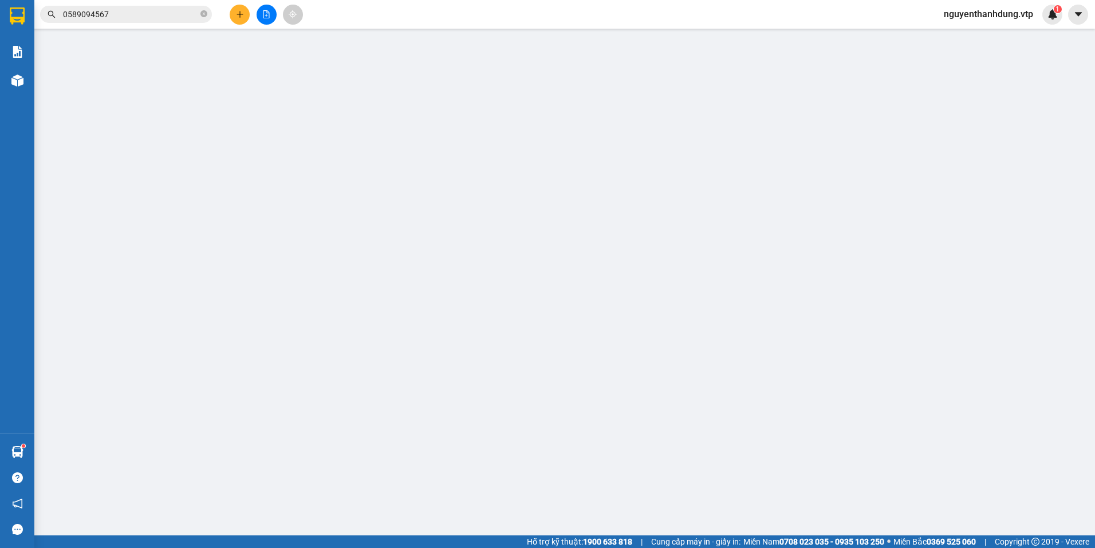
type input "300.000"
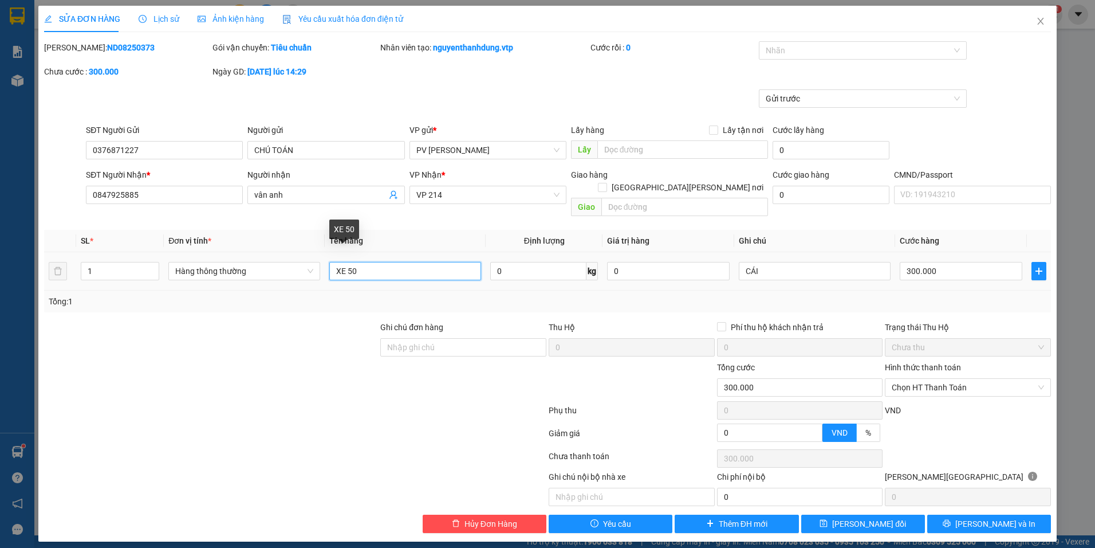
click at [433, 262] on input "XE 50" at bounding box center [405, 271] width 152 height 18
type input "XE 50 / CV TRONG CỐP XE"
click at [340, 361] on div at bounding box center [211, 381] width 336 height 40
click at [1001, 517] on span "Lưu và In" at bounding box center [996, 523] width 80 height 13
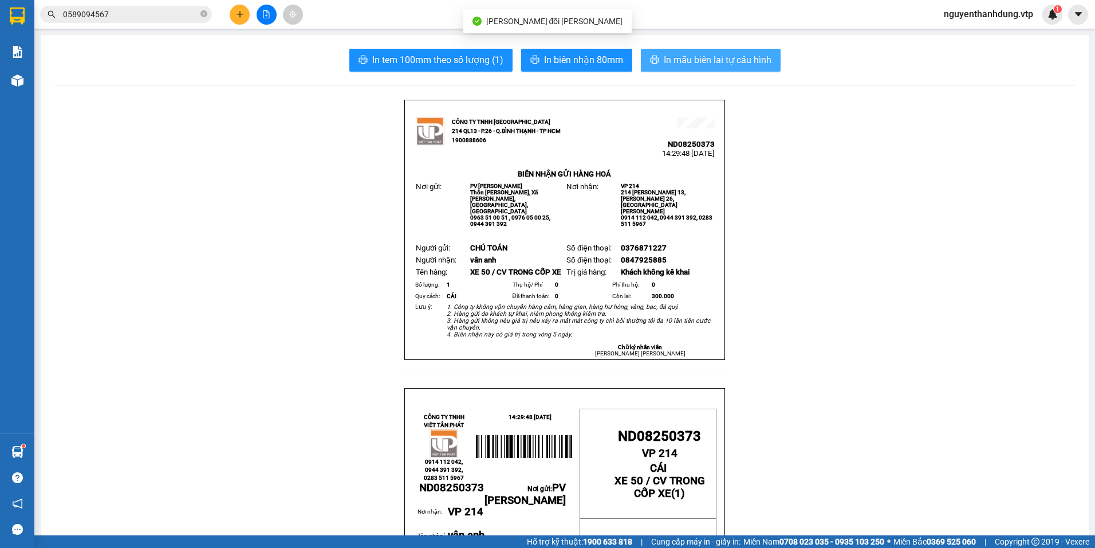
click at [733, 53] on span "In mẫu biên lai tự cấu hình" at bounding box center [718, 60] width 108 height 14
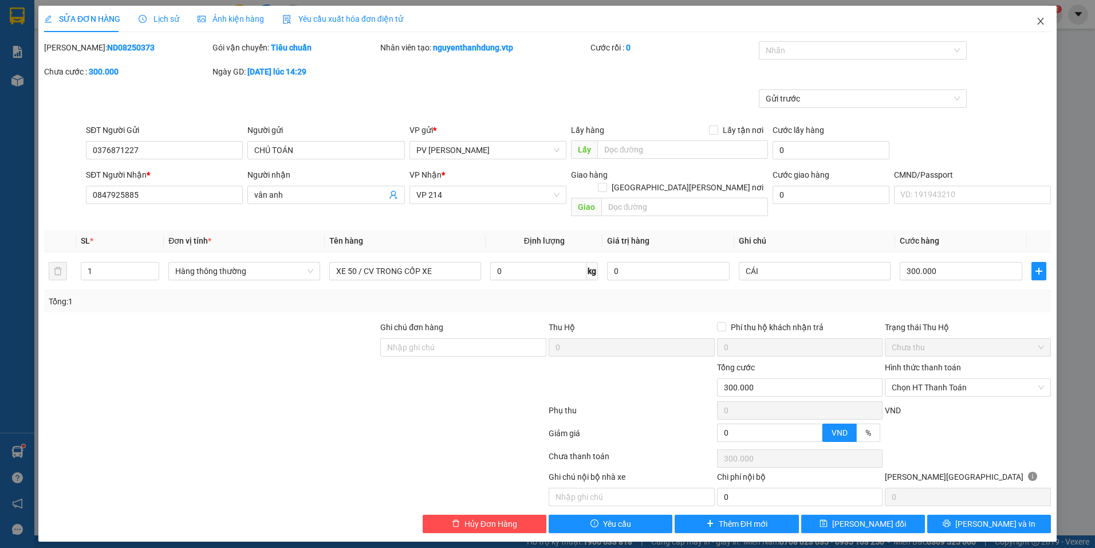
click at [1035, 22] on span "Close" at bounding box center [1041, 22] width 32 height 32
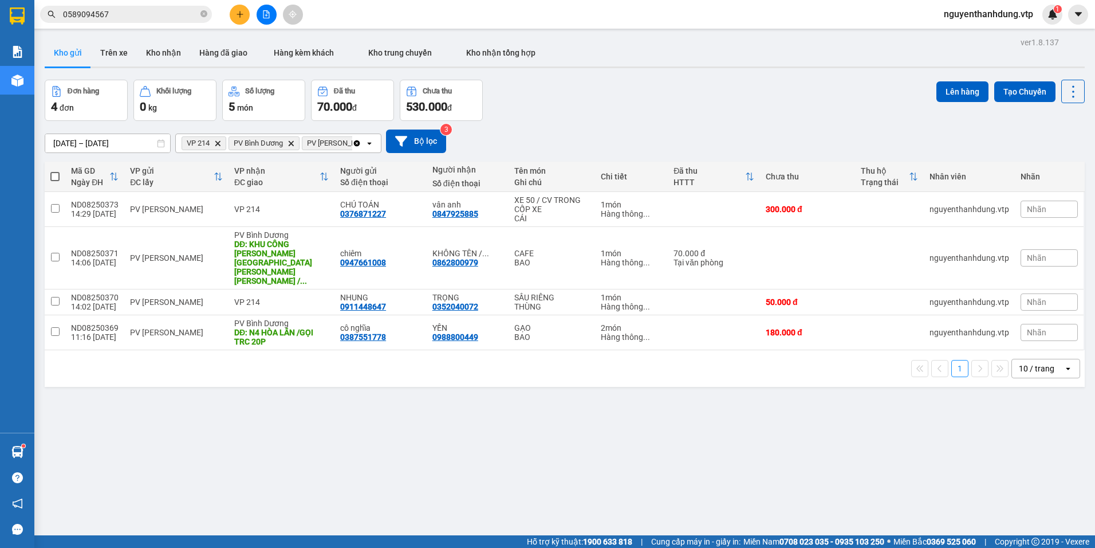
click at [239, 14] on icon "plus" at bounding box center [240, 14] width 8 height 8
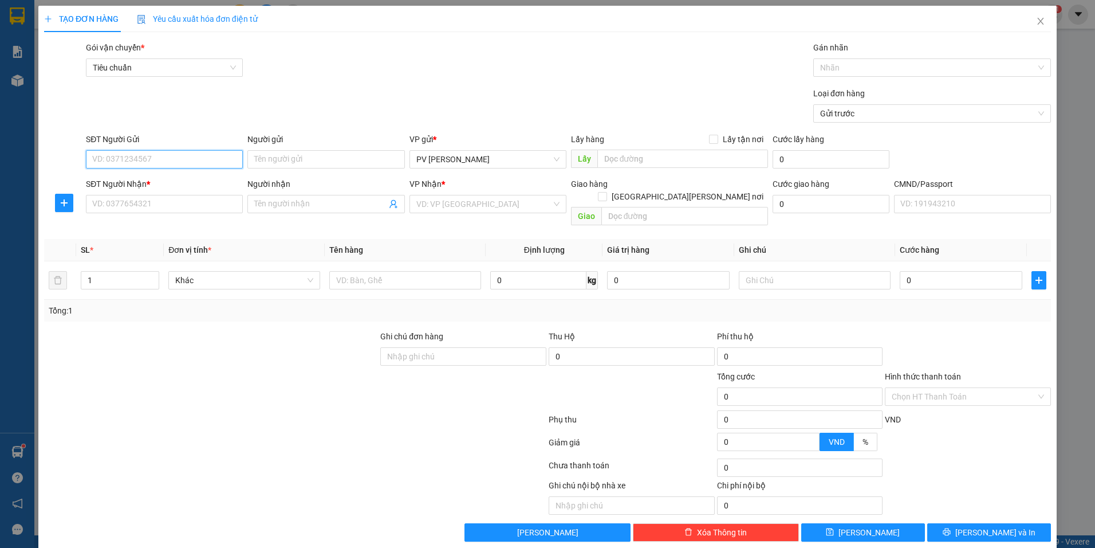
click at [129, 160] on input "SĐT Người Gửi" at bounding box center [164, 159] width 157 height 18
click at [103, 158] on input "000000000000" at bounding box center [164, 159] width 157 height 18
click at [119, 161] on input "000000000000" at bounding box center [164, 159] width 157 height 18
click at [135, 159] on input "000000000000" at bounding box center [164, 159] width 157 height 18
type input "0000000000"
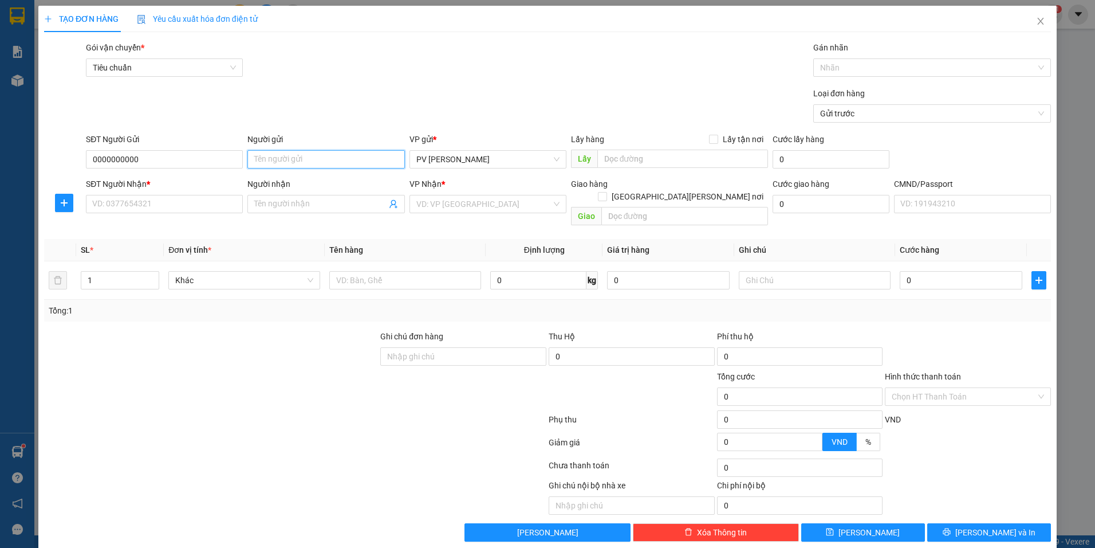
click at [298, 162] on input "Người gửi" at bounding box center [325, 159] width 157 height 18
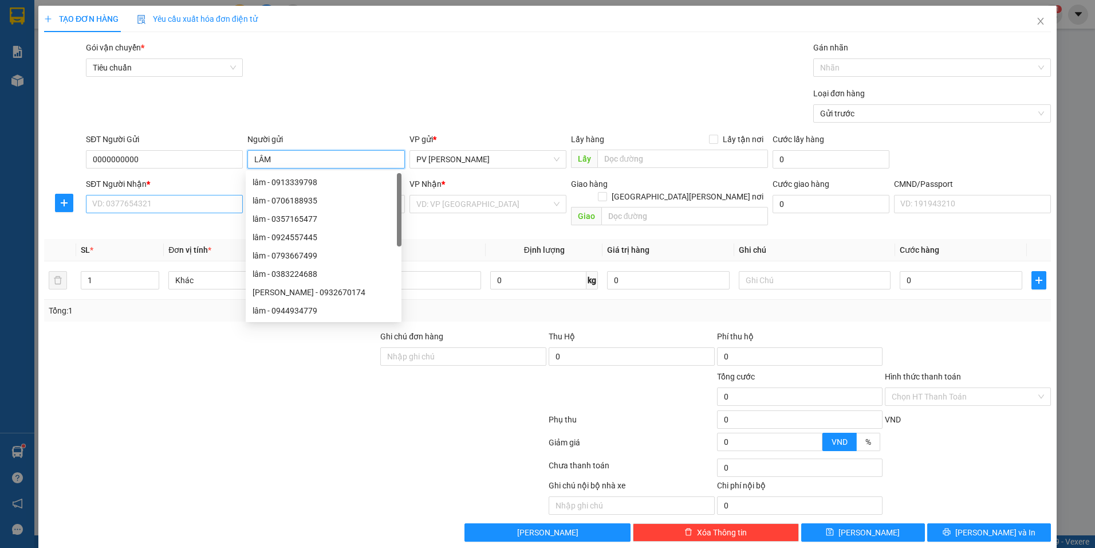
type input "LÂM"
click at [206, 205] on input "SĐT Người Nhận *" at bounding box center [164, 204] width 157 height 18
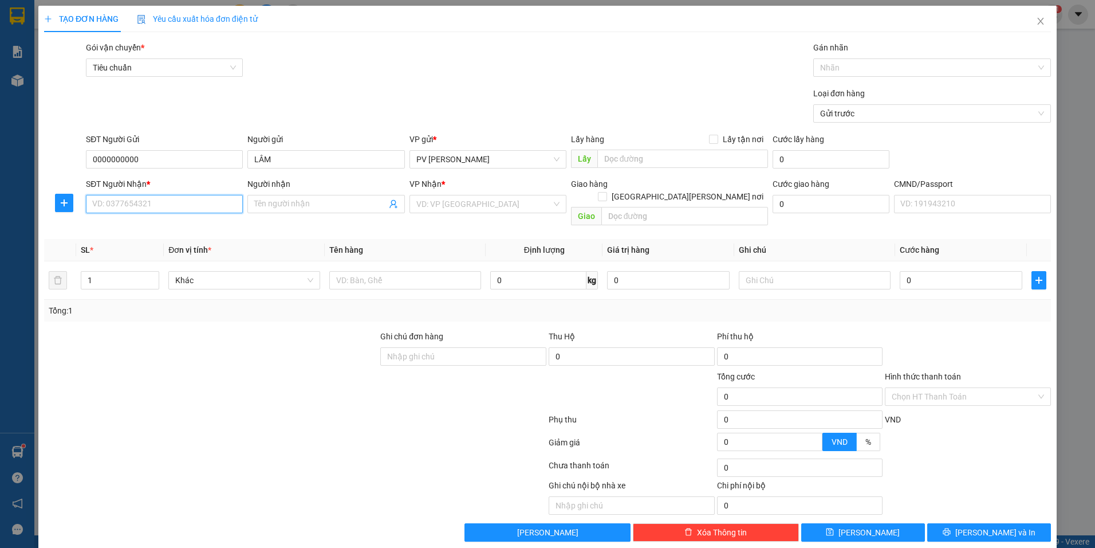
click at [221, 211] on input "SĐT Người Nhận *" at bounding box center [164, 204] width 157 height 18
click at [214, 227] on div "0909126170 - KHANG" at bounding box center [163, 227] width 142 height 13
type input "0909126170"
type input "KHANG"
type input "0909126170"
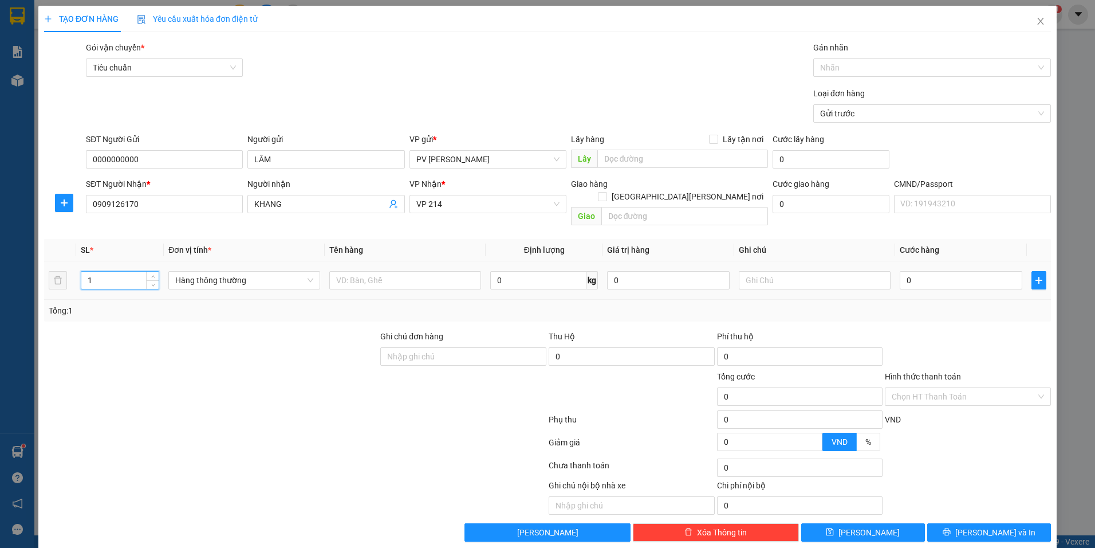
drag, startPoint x: 88, startPoint y: 269, endPoint x: 104, endPoint y: 264, distance: 16.3
click at [104, 272] on input "1" at bounding box center [119, 280] width 77 height 17
type input "2"
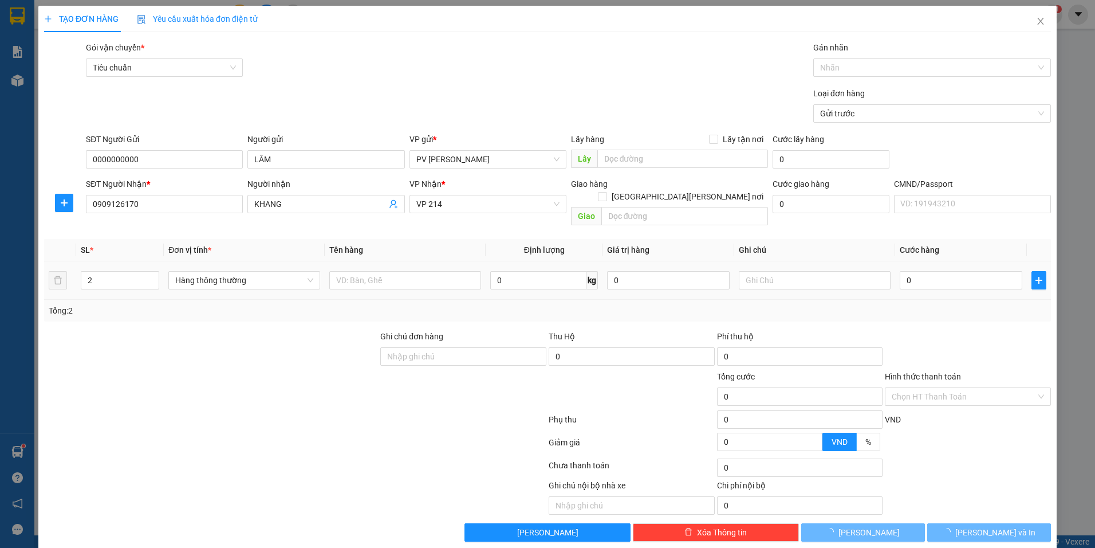
click at [435, 269] on div at bounding box center [405, 280] width 152 height 23
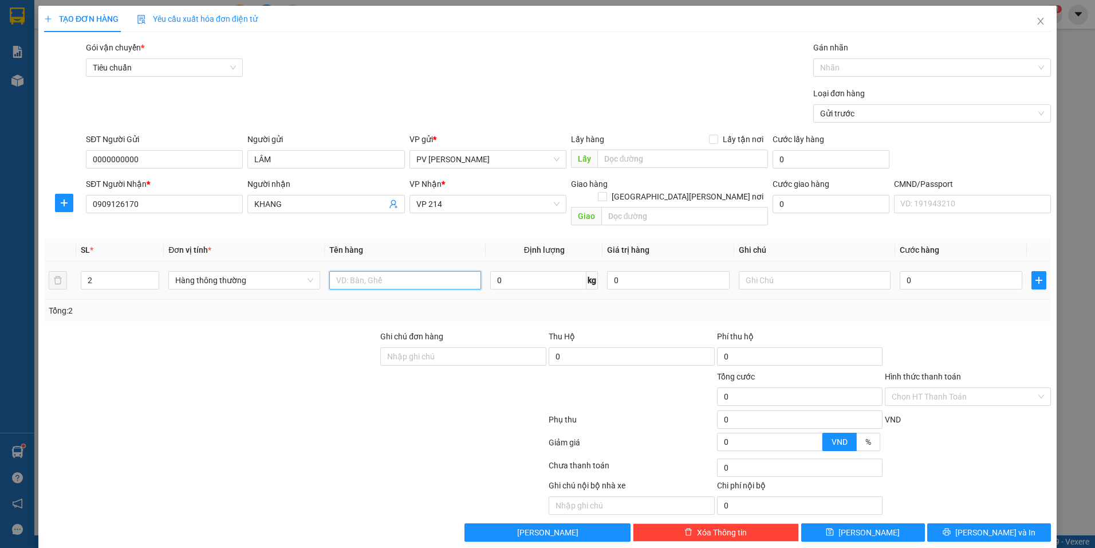
click at [435, 271] on input "text" at bounding box center [405, 280] width 152 height 18
type input "RAU"
click at [759, 271] on input "text" at bounding box center [815, 280] width 152 height 18
type input "BAO"
click at [940, 271] on input "0" at bounding box center [961, 280] width 123 height 18
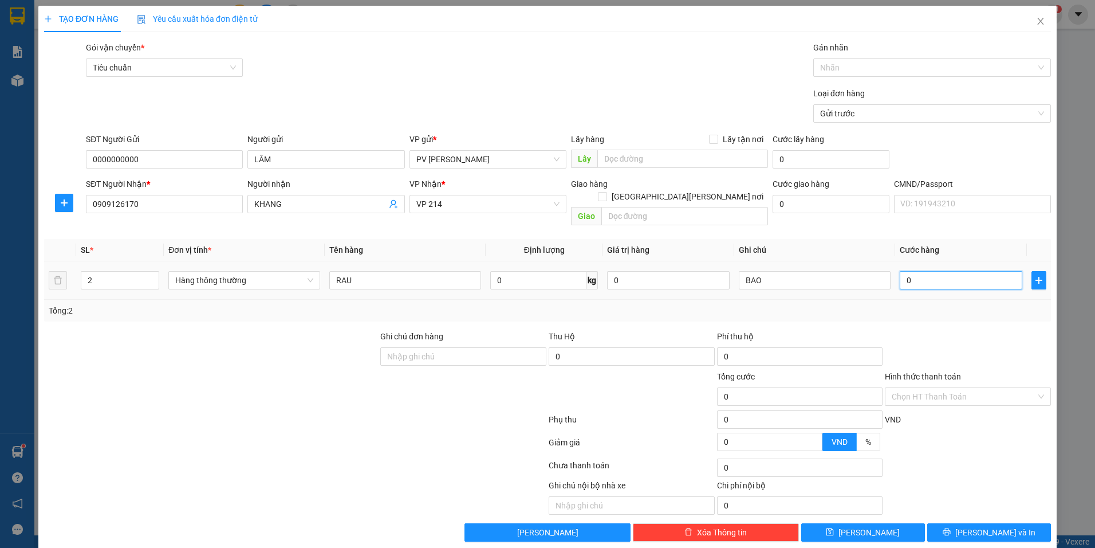
type input "1"
type input "12"
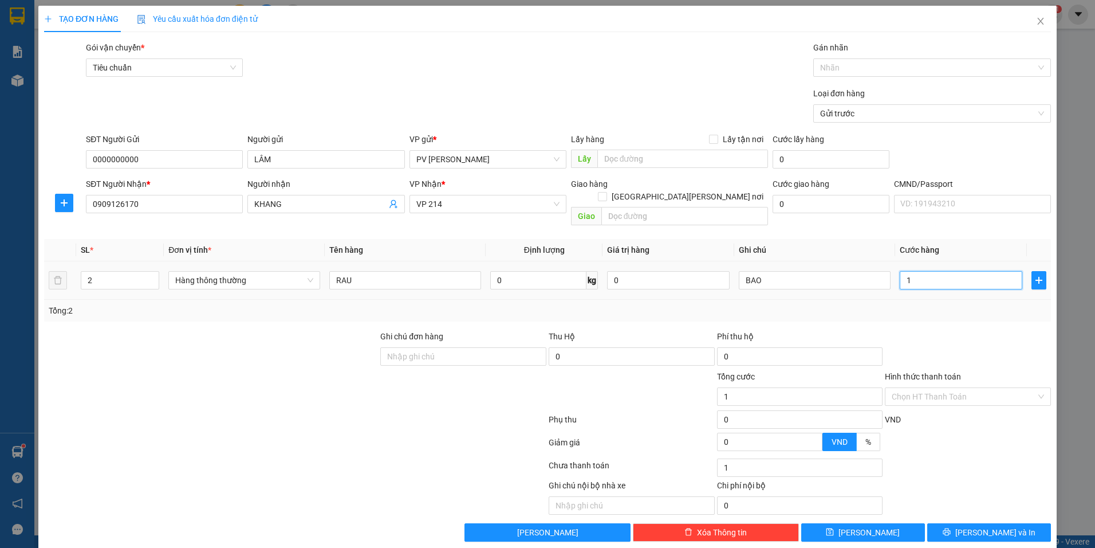
type input "12"
type input "120"
type input "1.200"
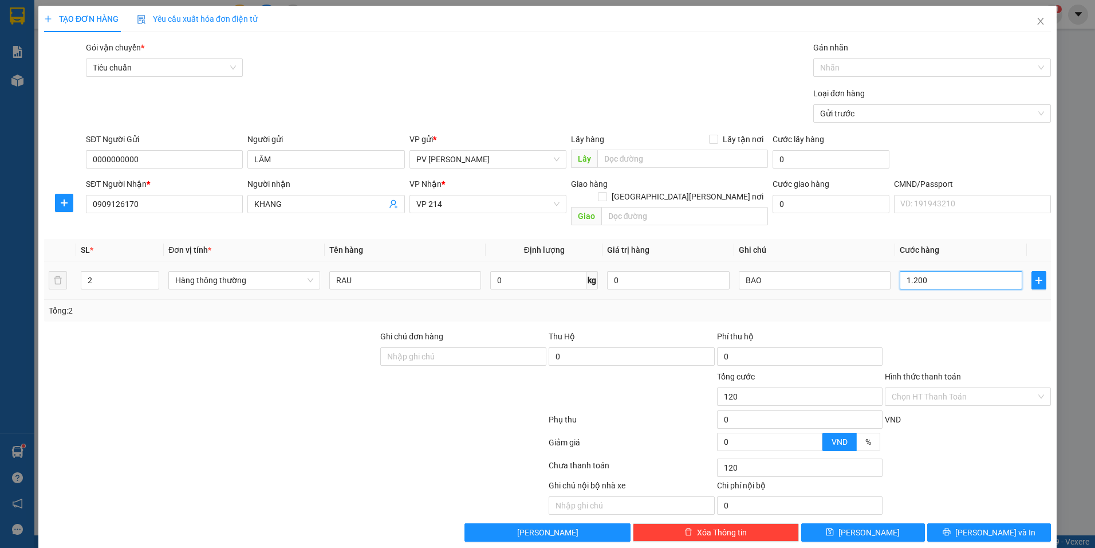
type input "1.200"
type input "120.000"
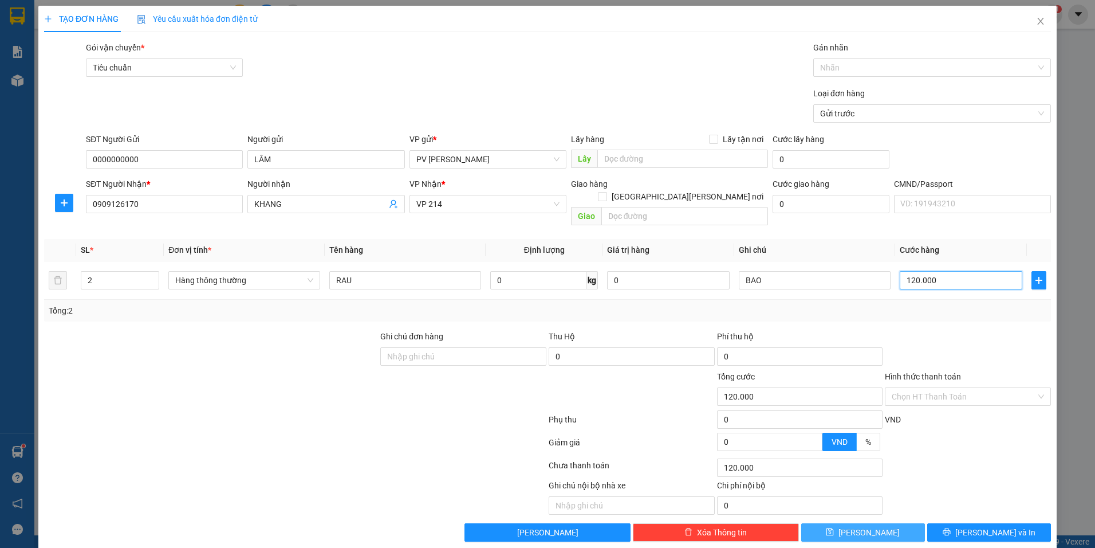
type input "120.000"
click at [858, 526] on span "Lưu" at bounding box center [869, 532] width 61 height 13
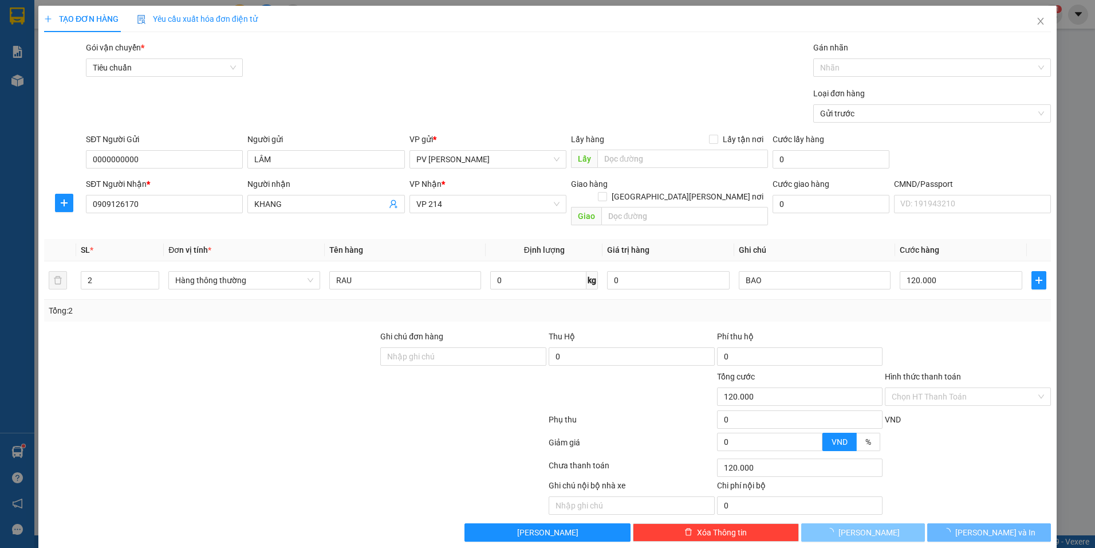
type input "1"
type input "0"
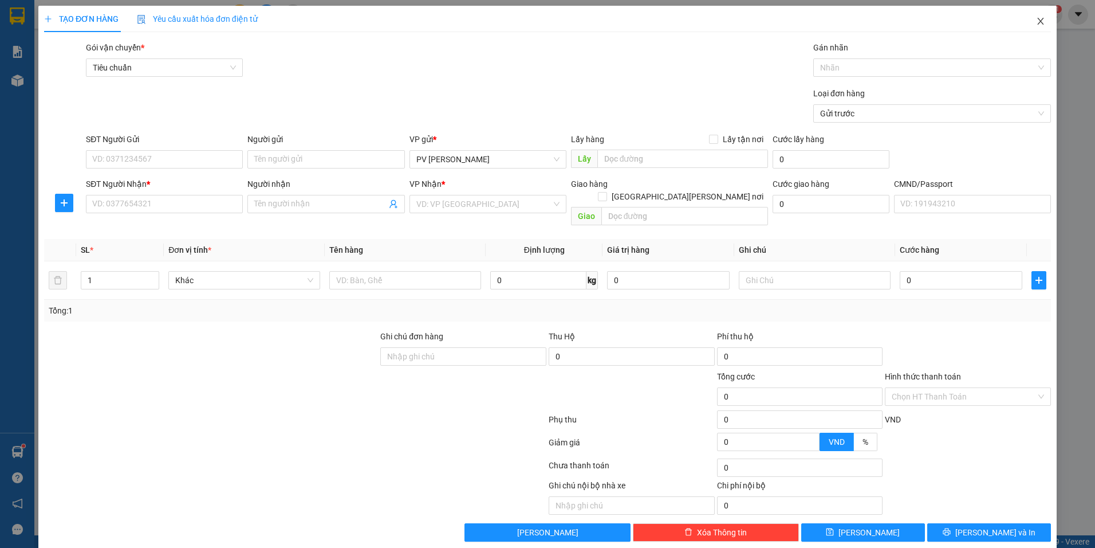
click at [1040, 17] on span "Close" at bounding box center [1041, 22] width 32 height 32
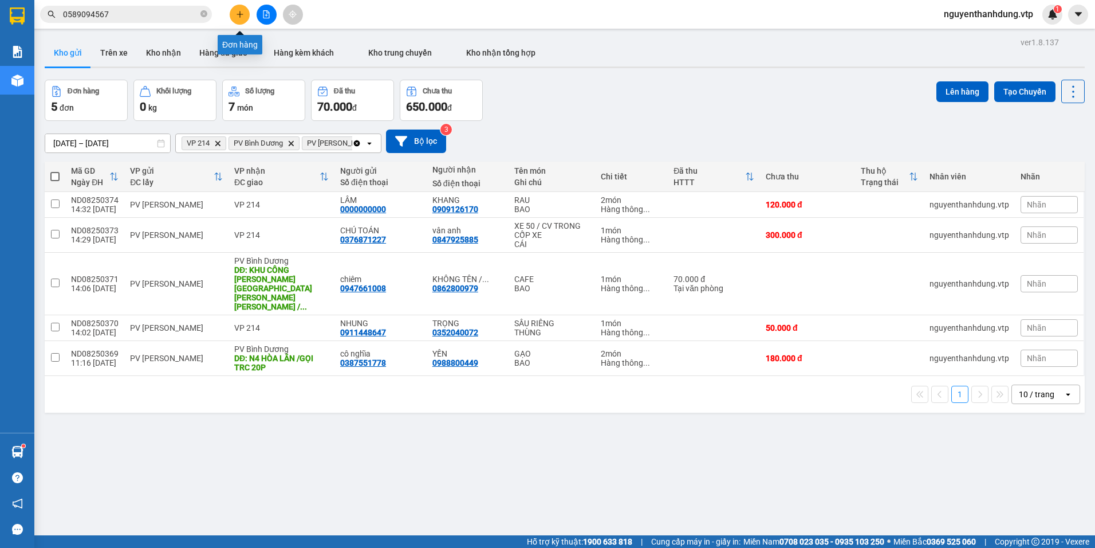
click at [237, 14] on icon "plus" at bounding box center [240, 14] width 8 height 8
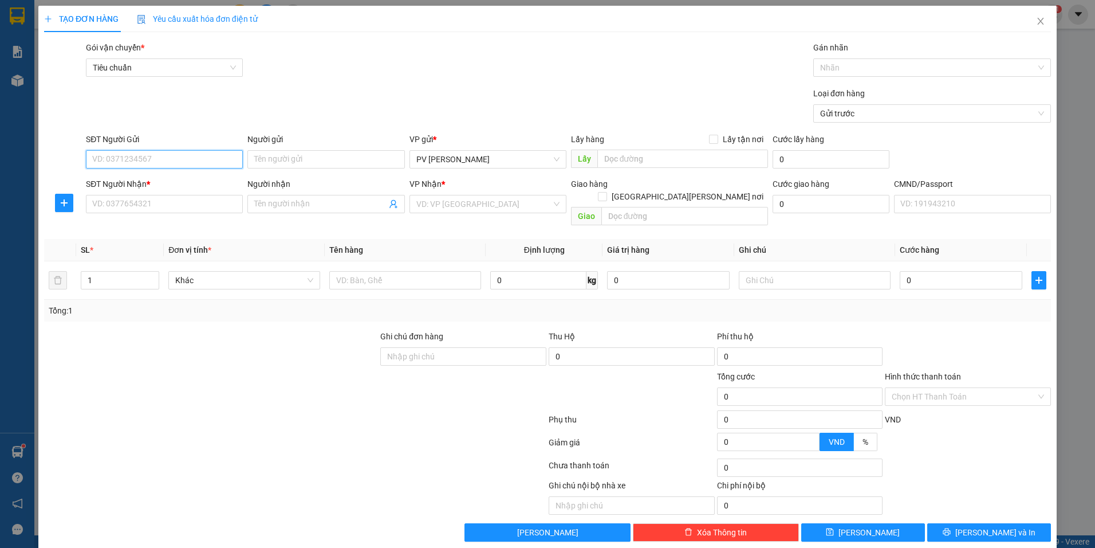
click at [154, 160] on input "SĐT Người Gửi" at bounding box center [164, 159] width 157 height 18
drag, startPoint x: 184, startPoint y: 186, endPoint x: 156, endPoint y: 160, distance: 37.7
click at [159, 158] on body "Kết quả tìm kiếm ( 21 ) Bộ lọc Mã ĐH Trạng thái Món hàng Thu hộ Tổng cước Chưa …" at bounding box center [547, 274] width 1095 height 548
click at [156, 160] on input "0988" at bounding box center [164, 159] width 157 height 18
type input "0988070494"
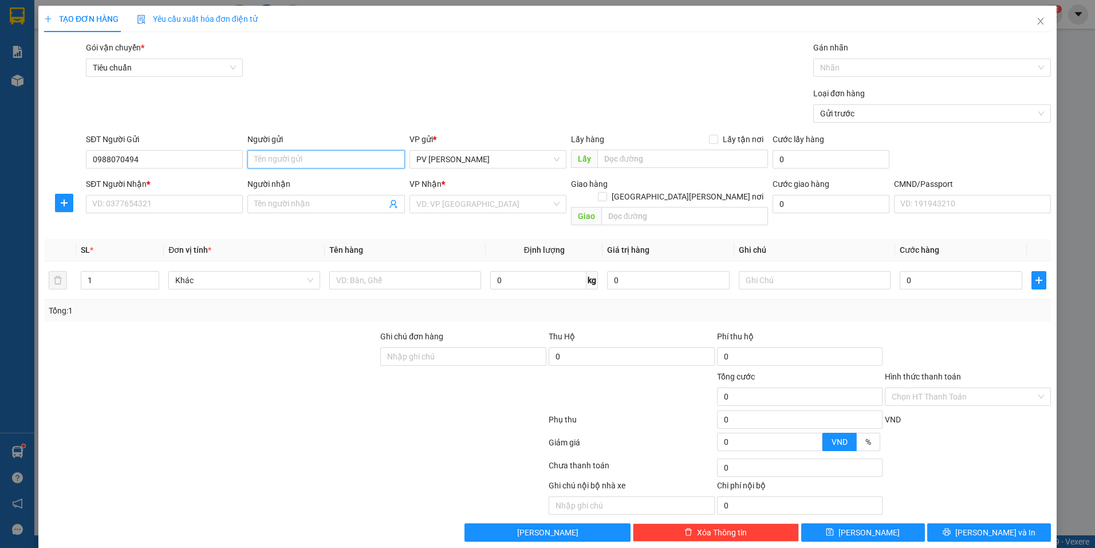
click at [266, 162] on input "Người gửi" at bounding box center [325, 159] width 157 height 18
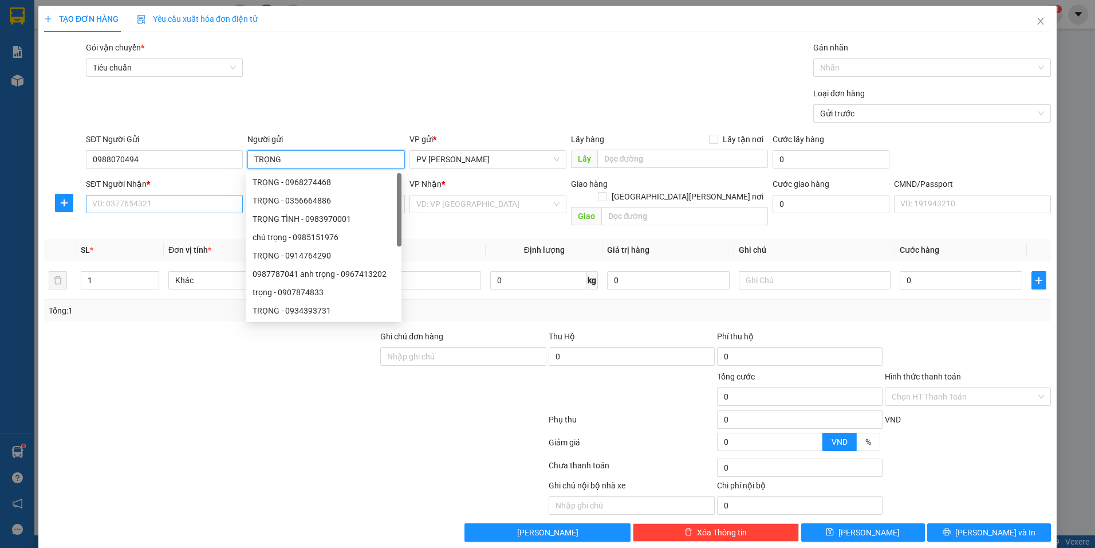
type input "TRỌNG"
click at [187, 203] on input "SĐT Người Nhận *" at bounding box center [164, 204] width 157 height 18
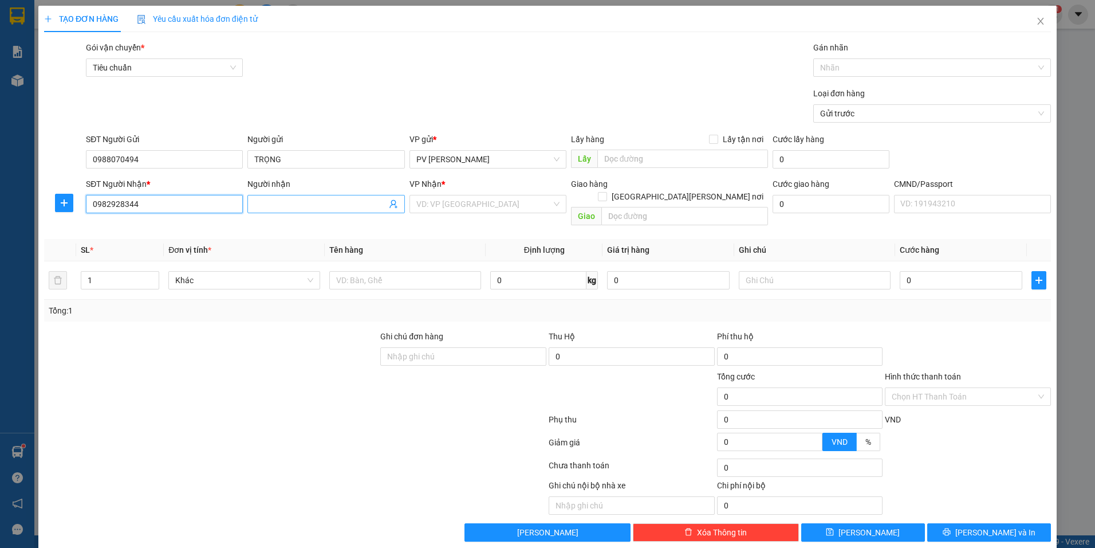
type input "0982928344"
click at [273, 200] on input "Người nhận" at bounding box center [320, 204] width 132 height 13
click at [473, 205] on input "search" at bounding box center [483, 203] width 135 height 17
click at [284, 203] on input "VIỄN SOLA" at bounding box center [320, 204] width 132 height 13
type input "VIỄN SOLLA"
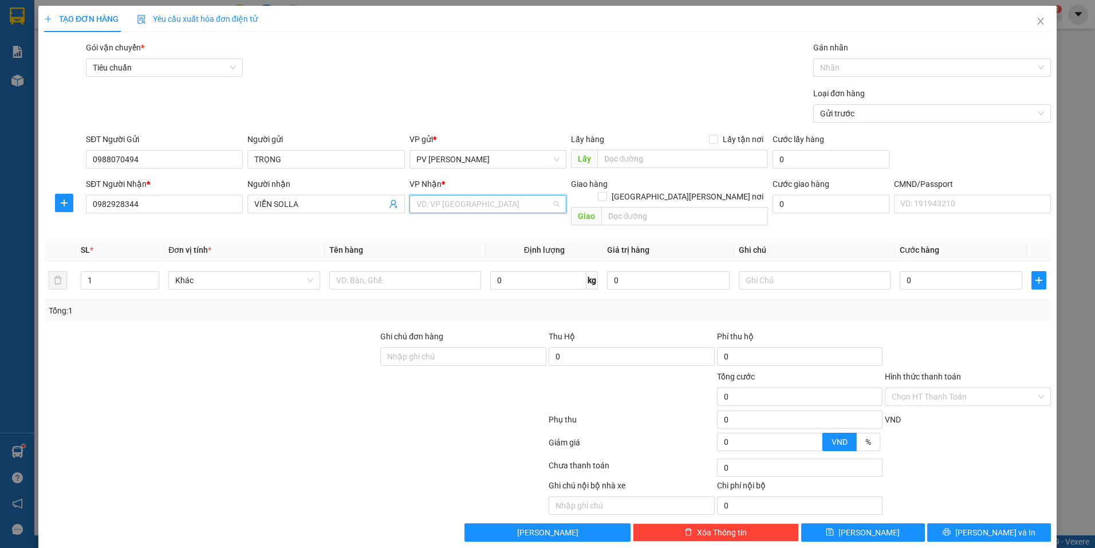
click at [482, 210] on input "search" at bounding box center [483, 203] width 135 height 17
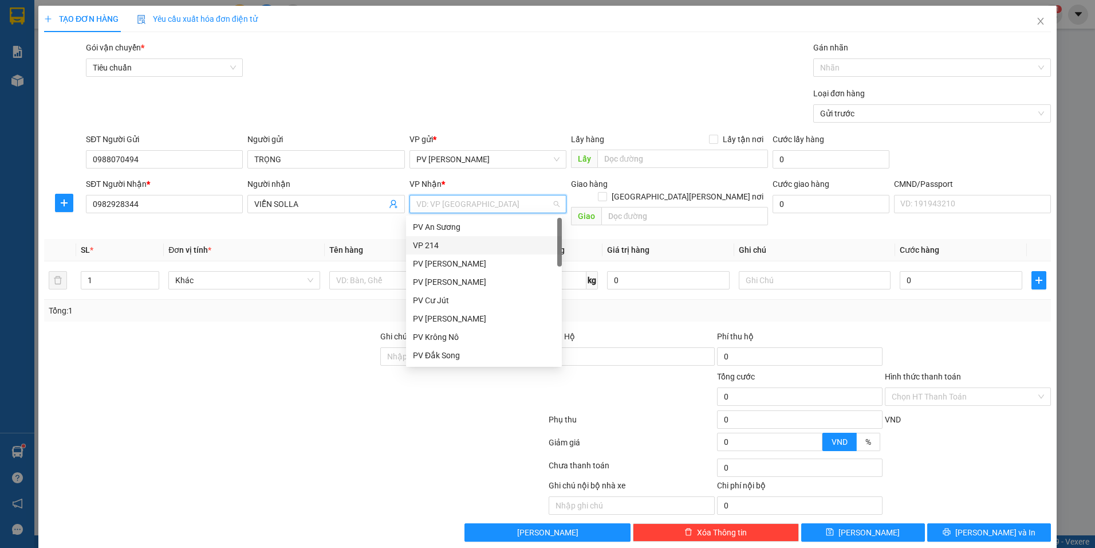
click at [453, 242] on div "VP 214" at bounding box center [484, 245] width 142 height 13
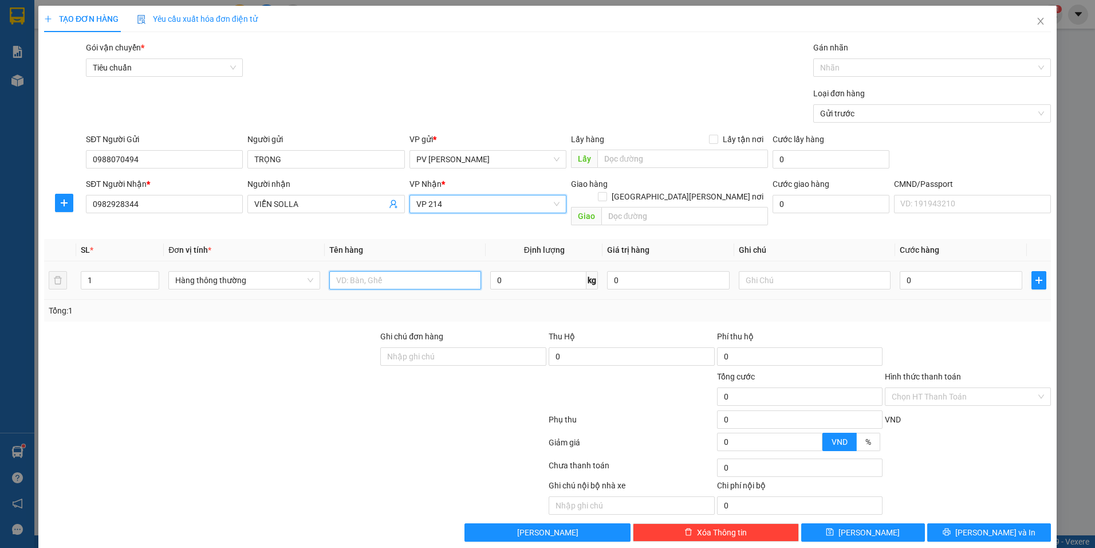
click at [340, 271] on input "text" at bounding box center [405, 280] width 152 height 18
type input "KH BÁO / HÀNG DỄ VỠ"
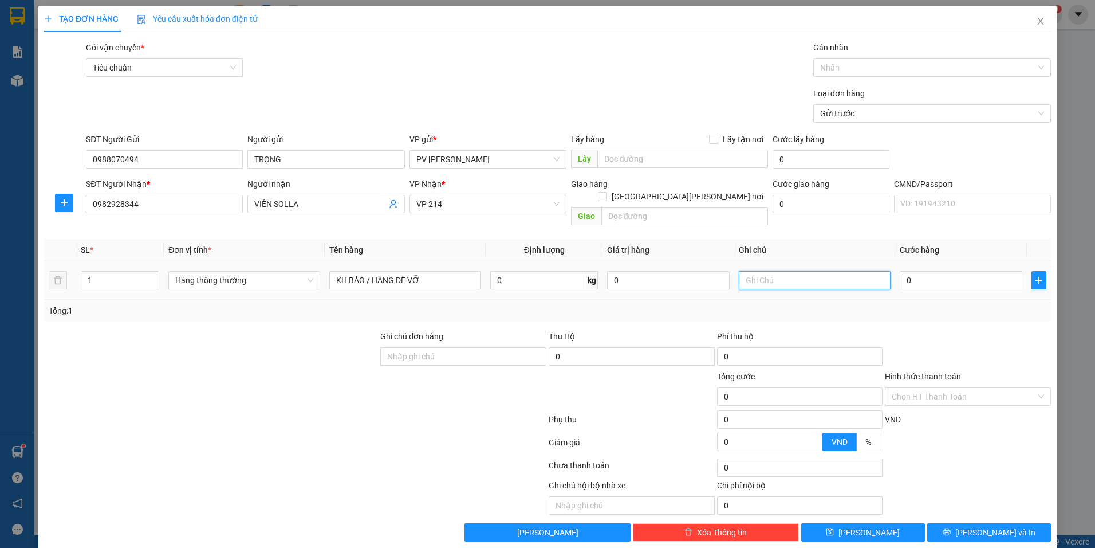
click at [768, 271] on input "text" at bounding box center [815, 280] width 152 height 18
type input "THÙNG"
click at [952, 271] on input "0" at bounding box center [961, 280] width 123 height 18
type input "5"
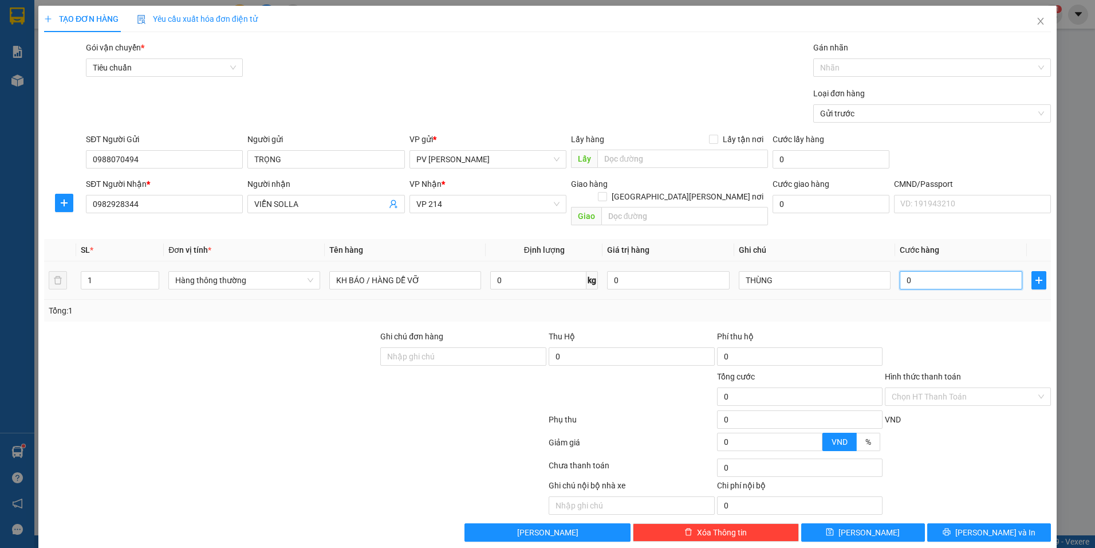
type input "5"
type input "50"
type input "500"
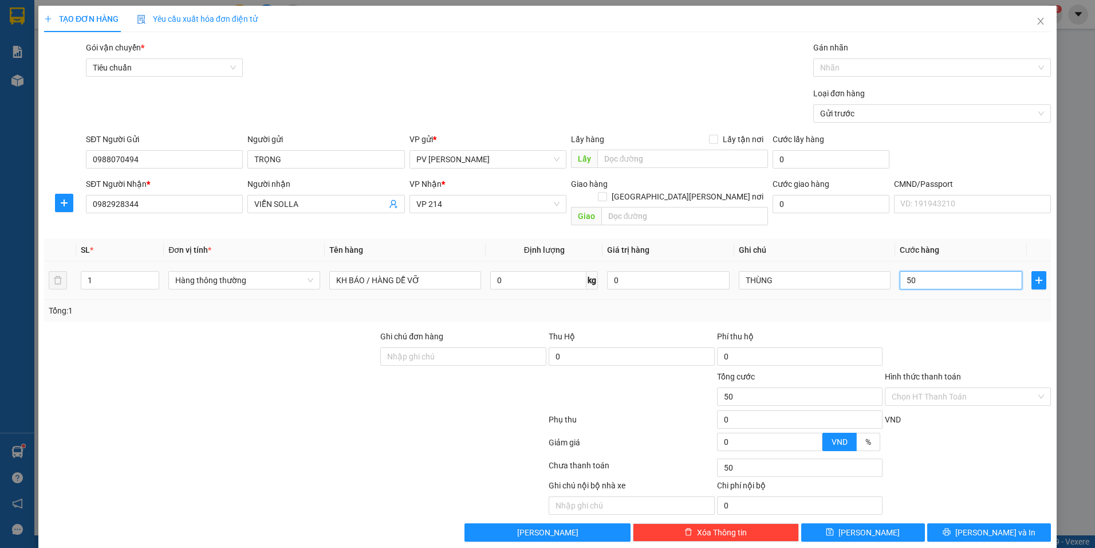
type input "500"
type input "5.000"
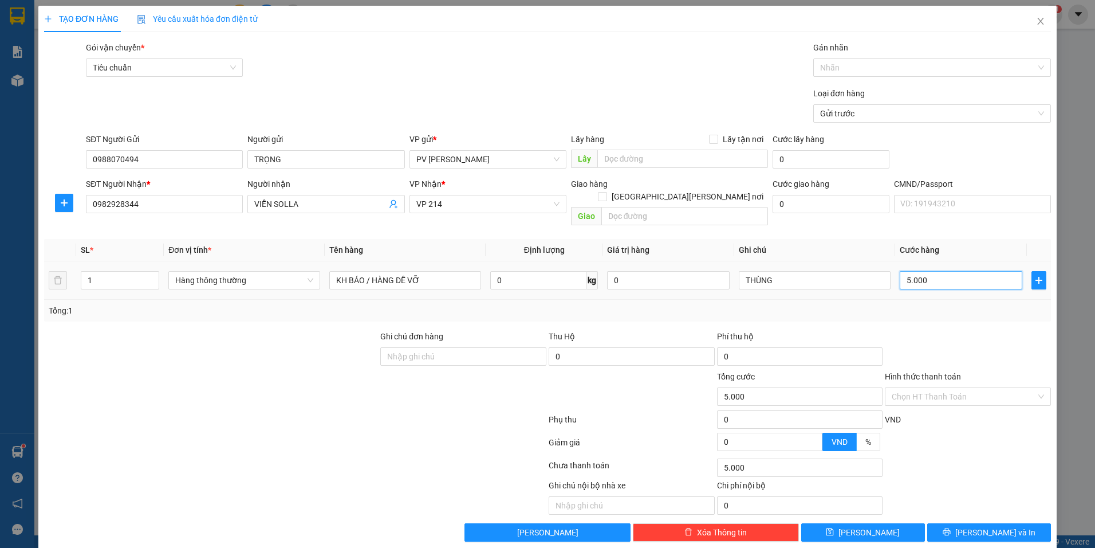
type input "50.000"
click at [950, 523] on button "Lưu và In" at bounding box center [989, 532] width 124 height 18
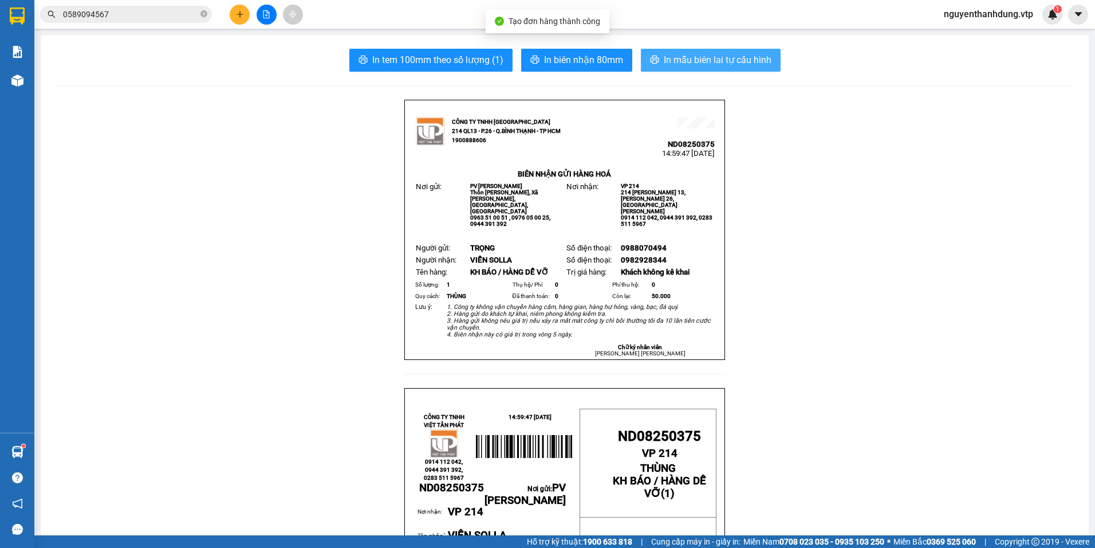
click at [699, 66] on span "In mẫu biên lai tự cấu hình" at bounding box center [718, 60] width 108 height 14
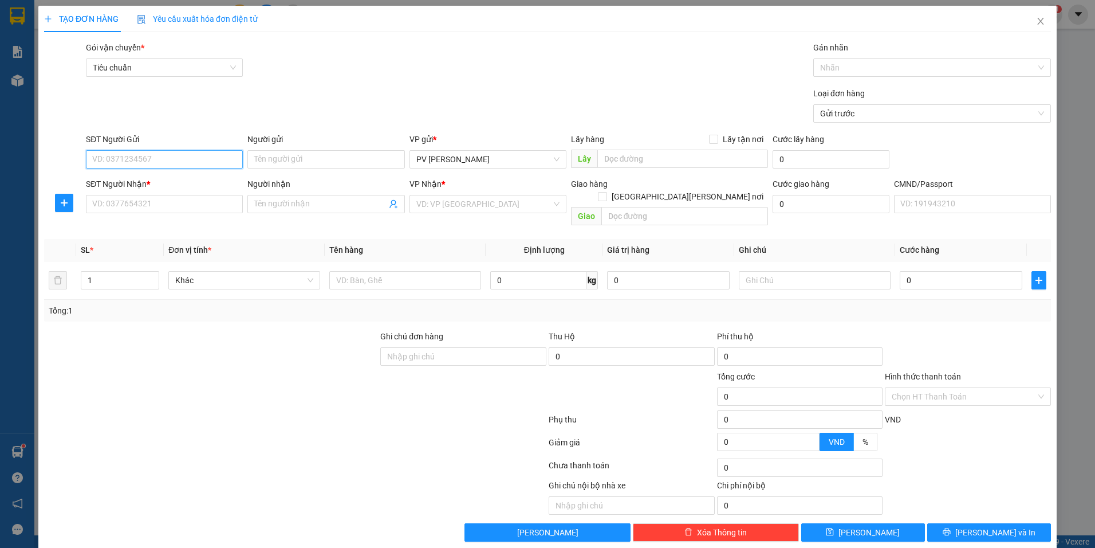
click at [197, 162] on input "SĐT Người Gửi" at bounding box center [164, 159] width 157 height 18
click at [185, 180] on div "0905818328" at bounding box center [163, 182] width 142 height 13
type input "0905818328"
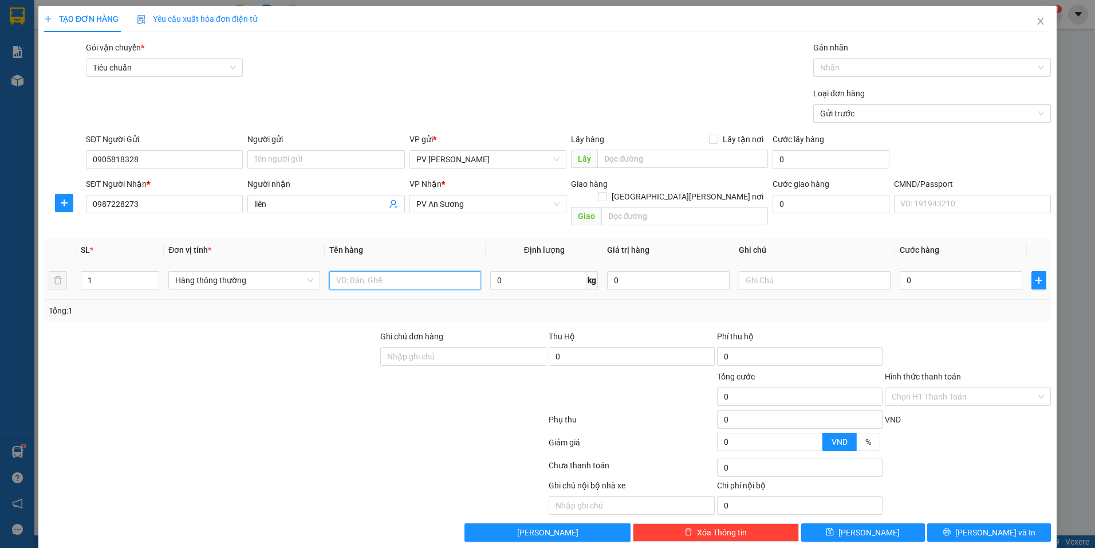
click at [368, 271] on input "text" at bounding box center [405, 280] width 152 height 18
click at [767, 271] on input "text" at bounding box center [815, 280] width 152 height 18
click at [942, 273] on input "0" at bounding box center [961, 280] width 123 height 18
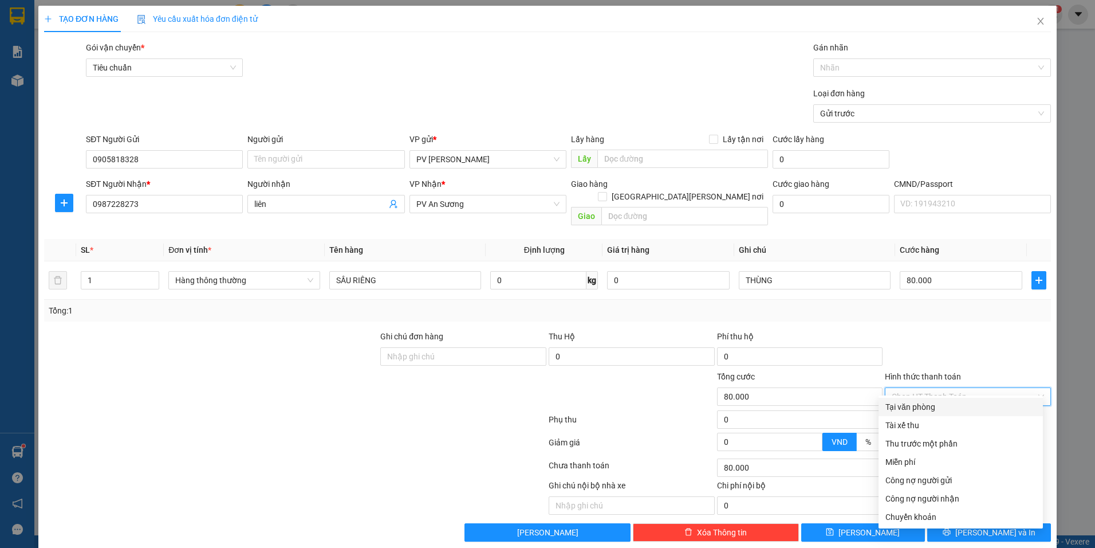
click at [942, 388] on input "Hình thức thanh toán" at bounding box center [964, 396] width 144 height 17
click at [897, 410] on div "Tại văn phòng" at bounding box center [961, 406] width 151 height 13
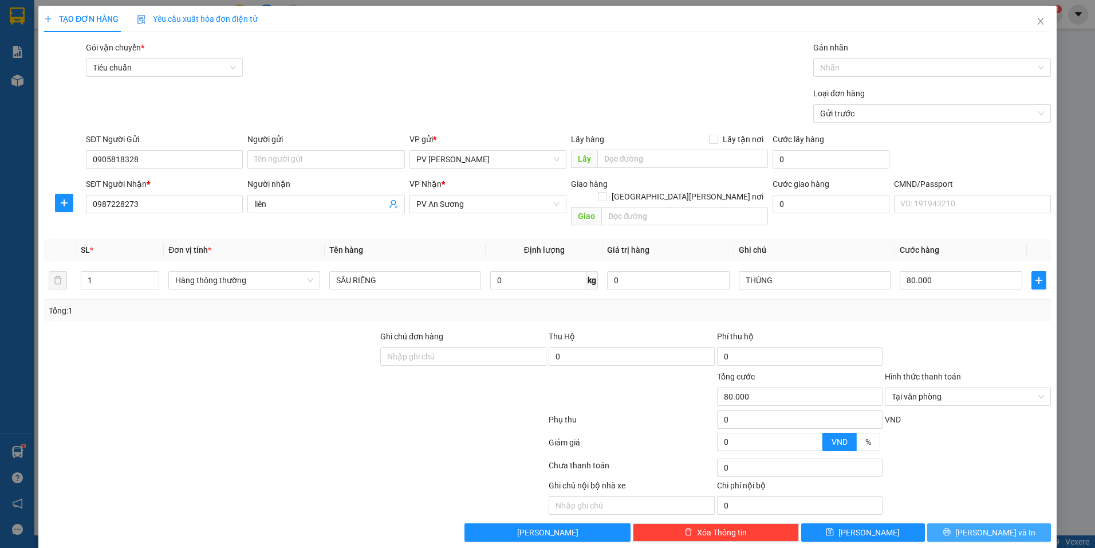
click at [958, 523] on button "Lưu và In" at bounding box center [989, 532] width 124 height 18
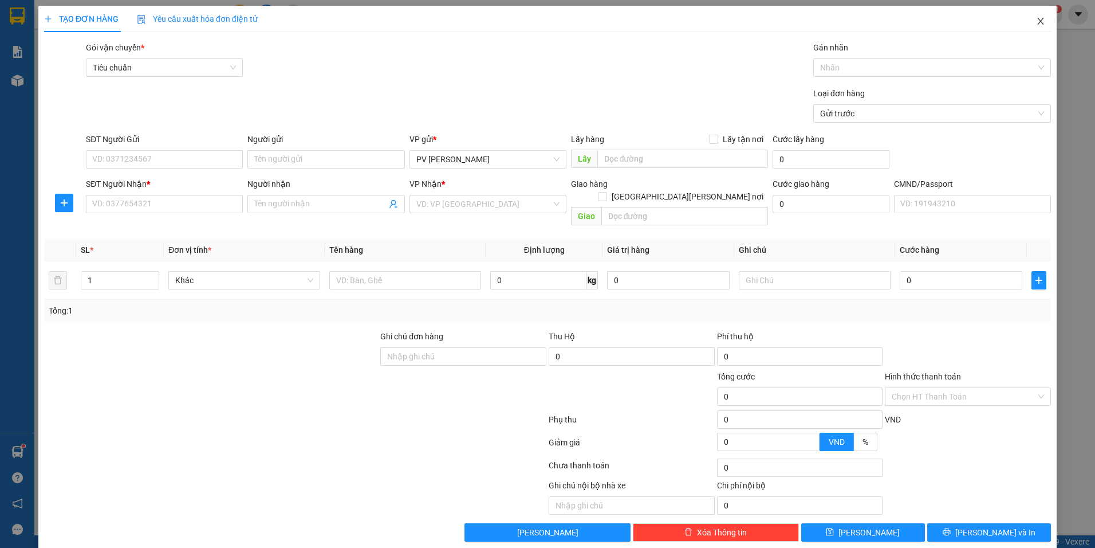
click at [1036, 19] on icon "close" at bounding box center [1040, 21] width 9 height 9
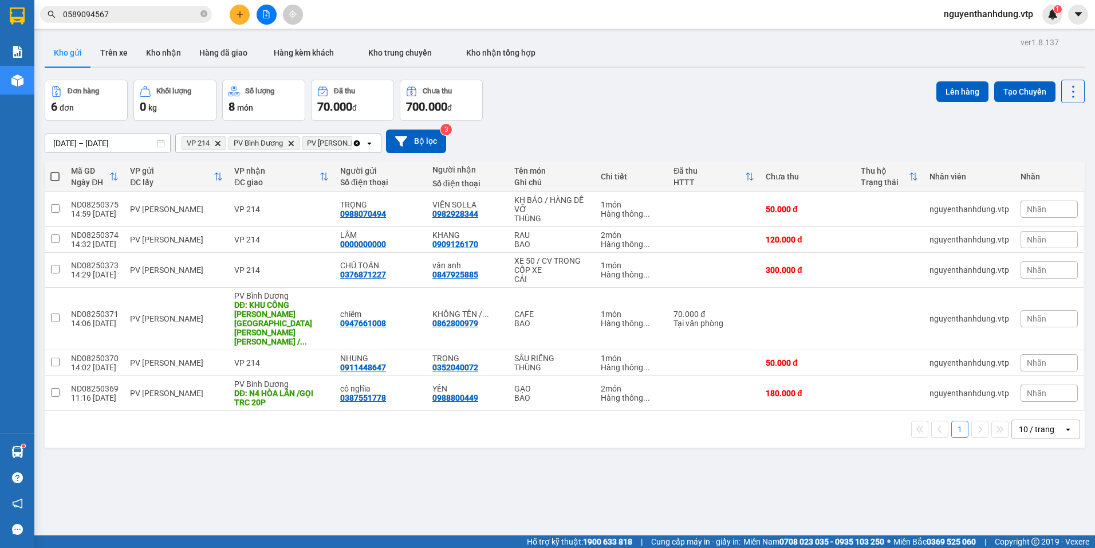
click at [367, 144] on icon "open" at bounding box center [369, 143] width 9 height 9
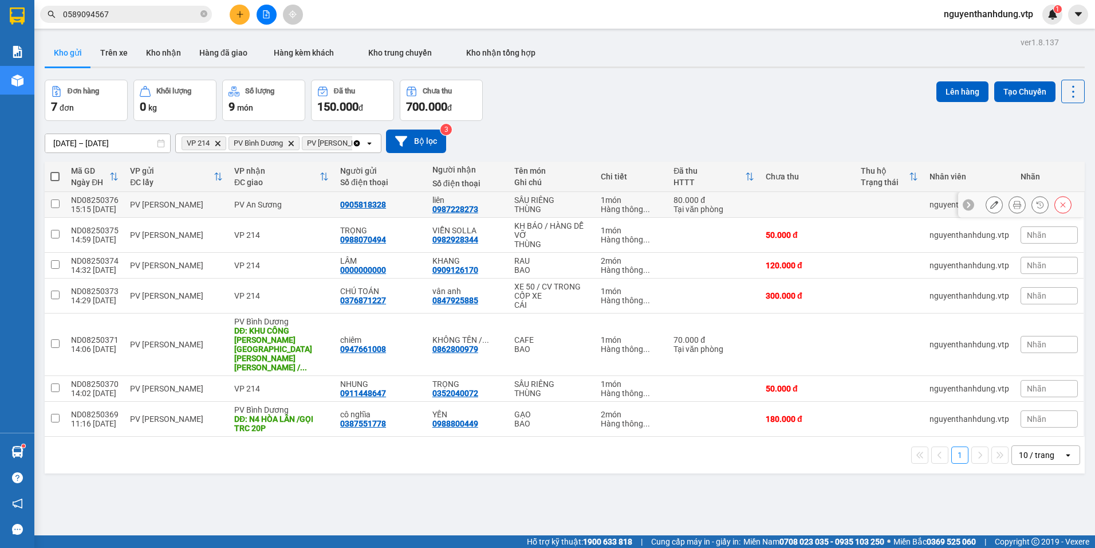
drag, startPoint x: 479, startPoint y: 210, endPoint x: 408, endPoint y: 214, distance: 71.2
click at [408, 214] on tr "ND08250376 15:15 12/08 PV Nam Đong PV An Sương 0905818328 liên 0987228273 SẦU R…" at bounding box center [565, 205] width 1040 height 26
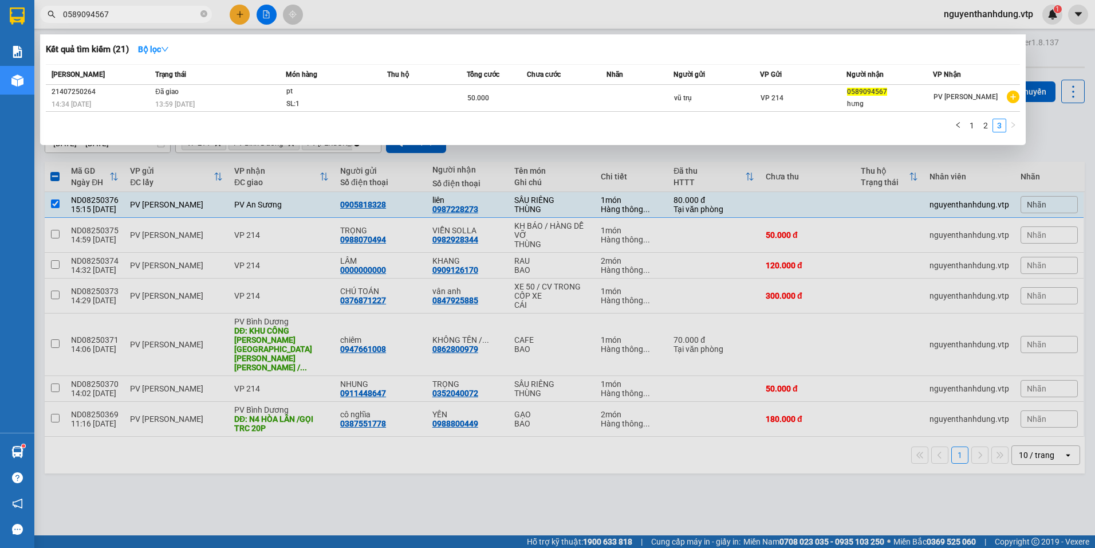
click at [163, 10] on input "0589094567" at bounding box center [130, 14] width 135 height 13
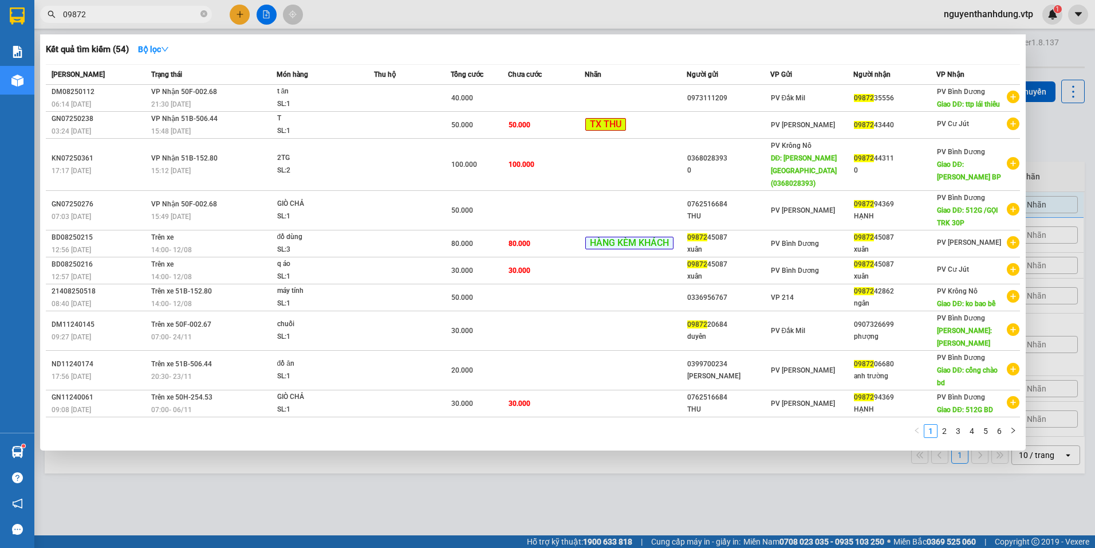
click at [111, 11] on input "09872" at bounding box center [130, 14] width 135 height 13
click at [420, 461] on div at bounding box center [547, 274] width 1095 height 548
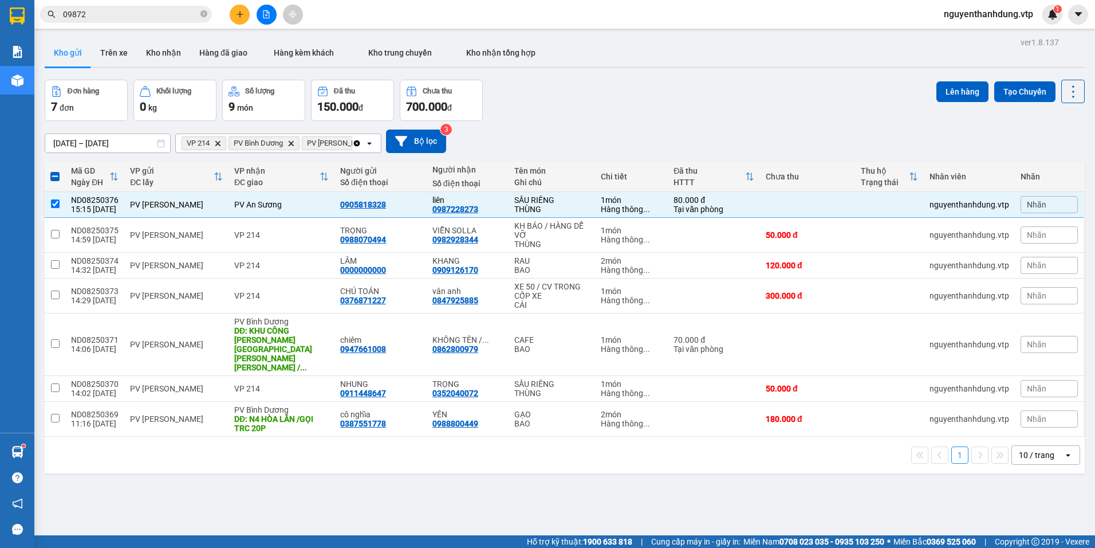
click at [138, 5] on div "Kết quả tìm kiếm ( 54 ) Bộ lọc Mã ĐH Trạng thái Món hàng Thu hộ Tổng cước Chưa …" at bounding box center [111, 15] width 223 height 20
click at [143, 7] on span "09872" at bounding box center [126, 14] width 172 height 17
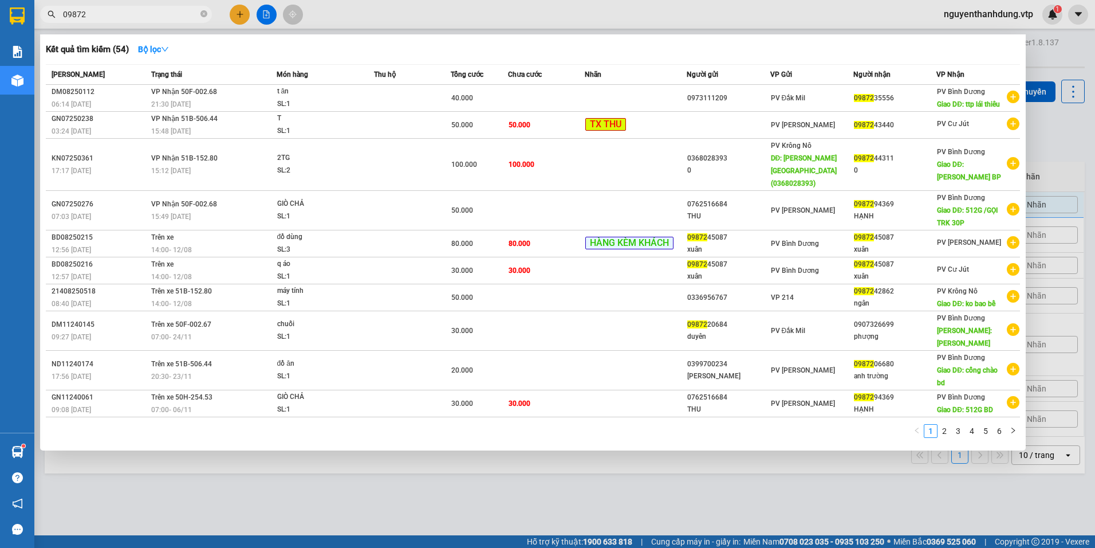
click at [148, 11] on input "09872" at bounding box center [130, 14] width 135 height 13
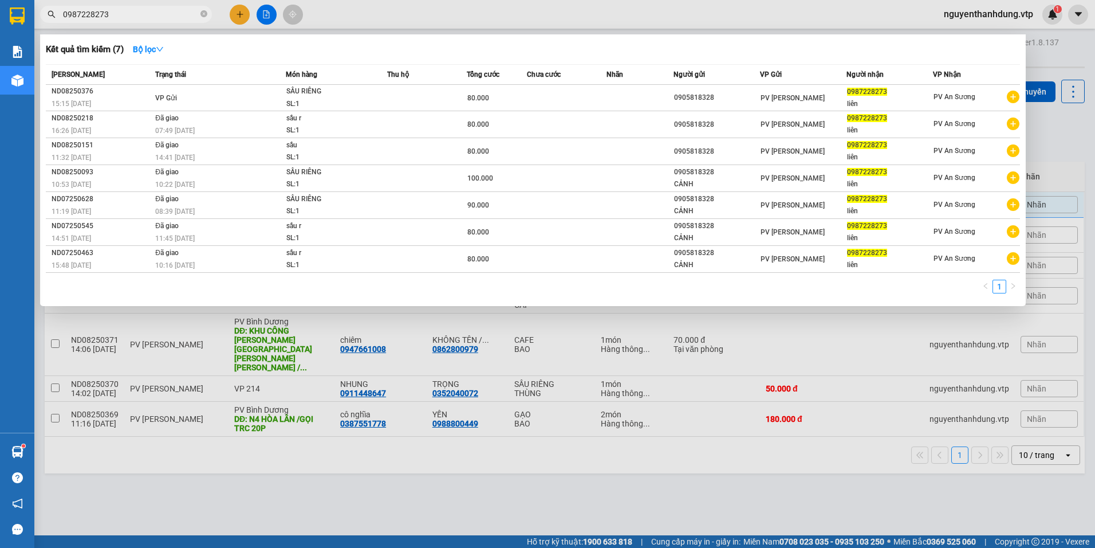
click at [485, 449] on div at bounding box center [547, 274] width 1095 height 548
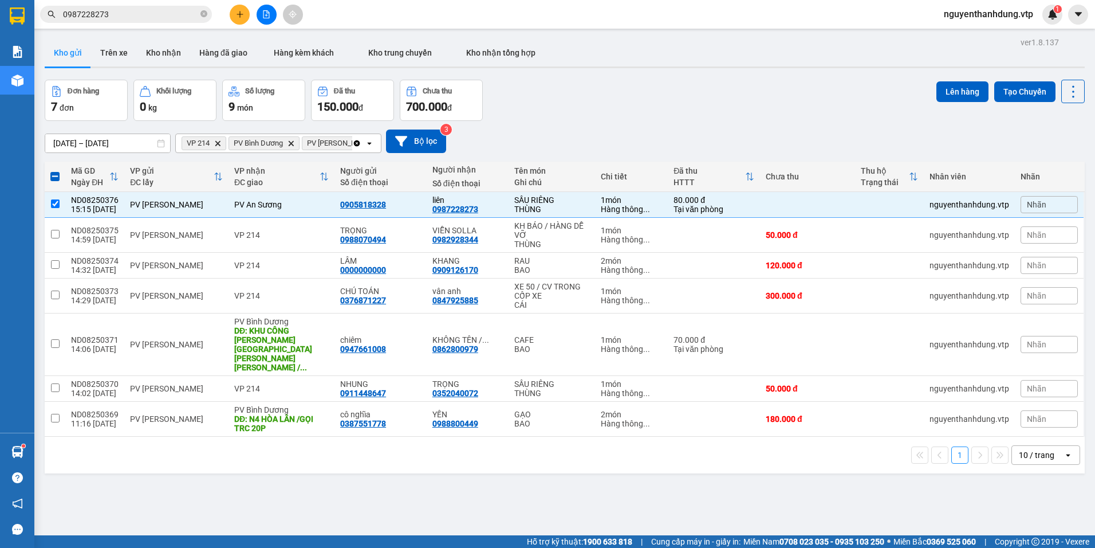
click at [358, 140] on icon "Clear all" at bounding box center [357, 143] width 6 height 6
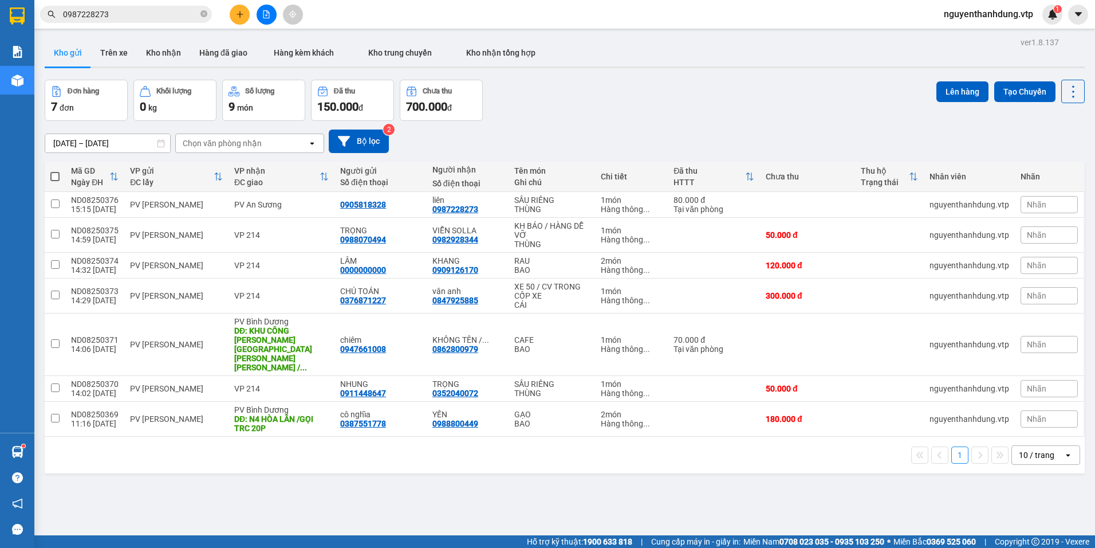
click at [292, 134] on div "Chọn văn phòng nhận" at bounding box center [242, 143] width 132 height 18
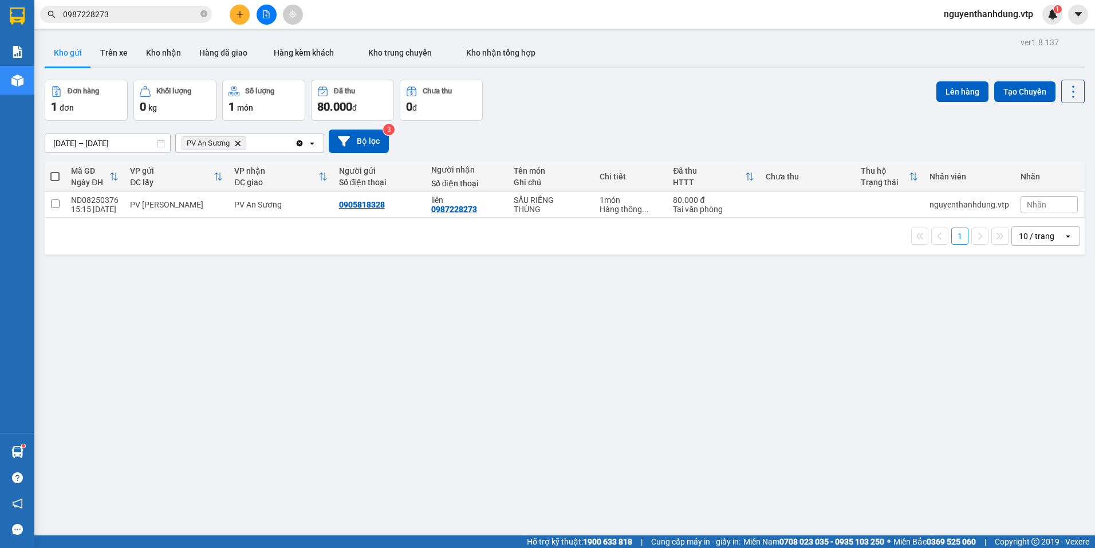
click at [272, 134] on div "PV An Sương Delete" at bounding box center [235, 143] width 119 height 18
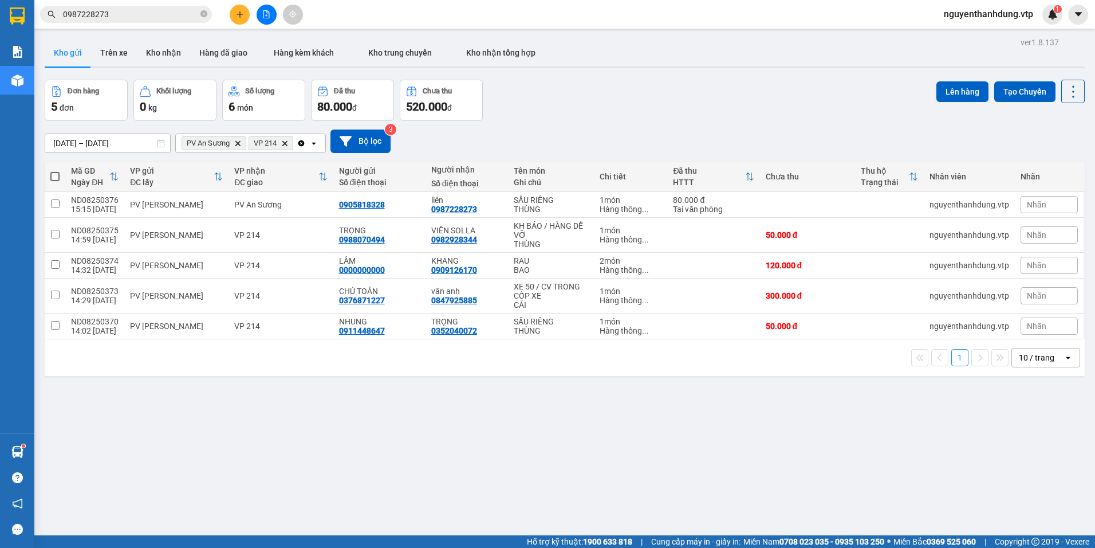
click at [316, 142] on icon at bounding box center [314, 143] width 4 height 2
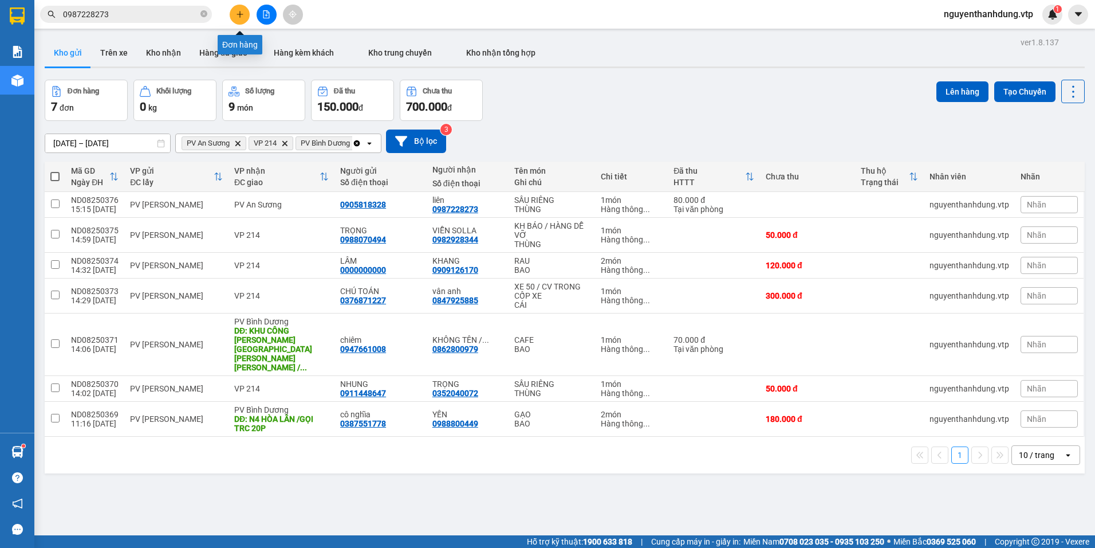
click at [241, 9] on button at bounding box center [240, 15] width 20 height 20
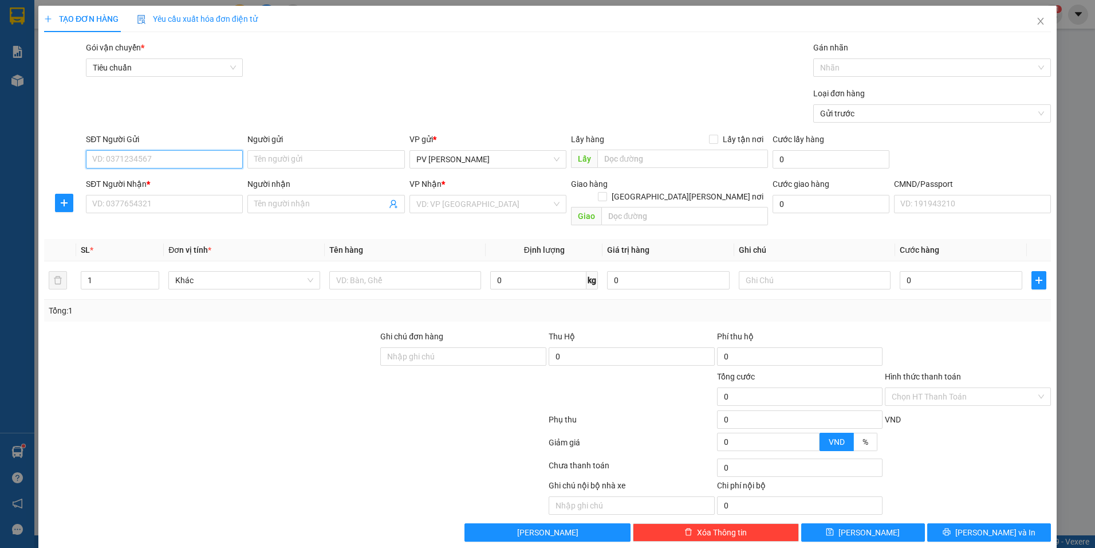
click at [180, 159] on input "SĐT Người Gửi" at bounding box center [164, 159] width 157 height 18
click at [287, 158] on input "Người gửi" at bounding box center [325, 159] width 157 height 18
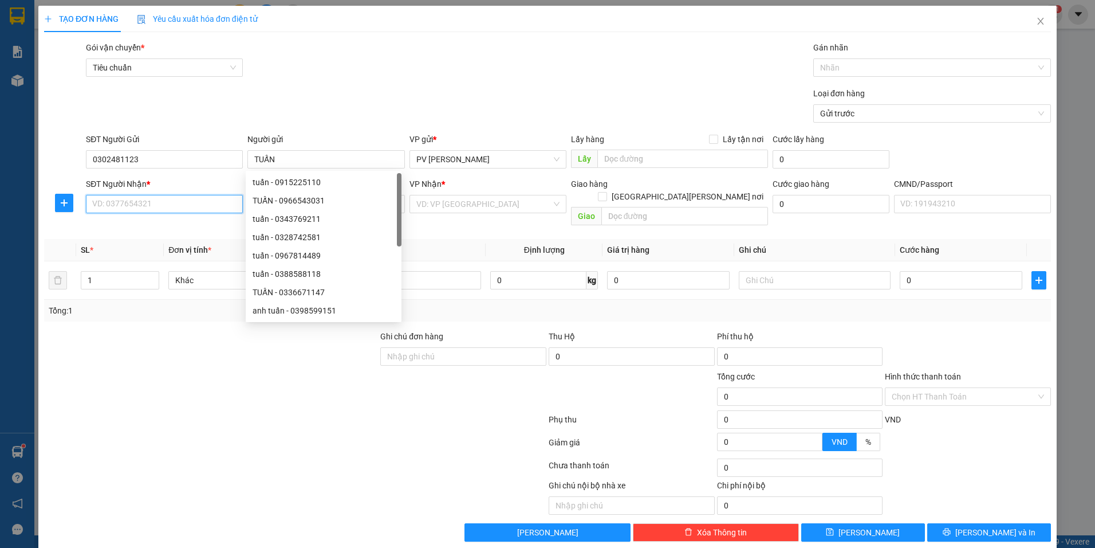
click at [190, 208] on input "SĐT Người Nhận *" at bounding box center [164, 204] width 157 height 18
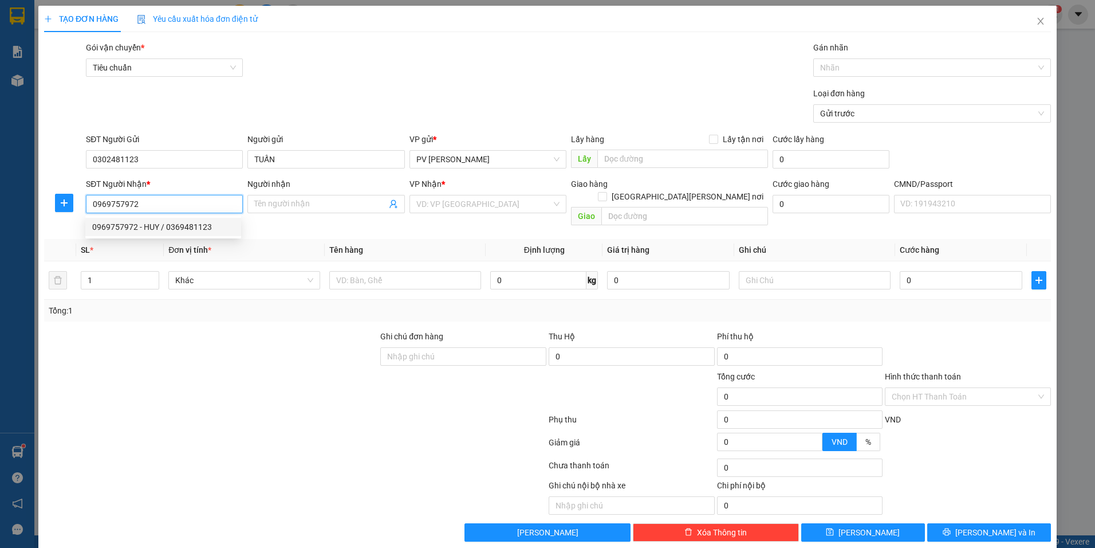
click at [154, 229] on div "0969757972 - HUY / 0369481123" at bounding box center [163, 227] width 142 height 13
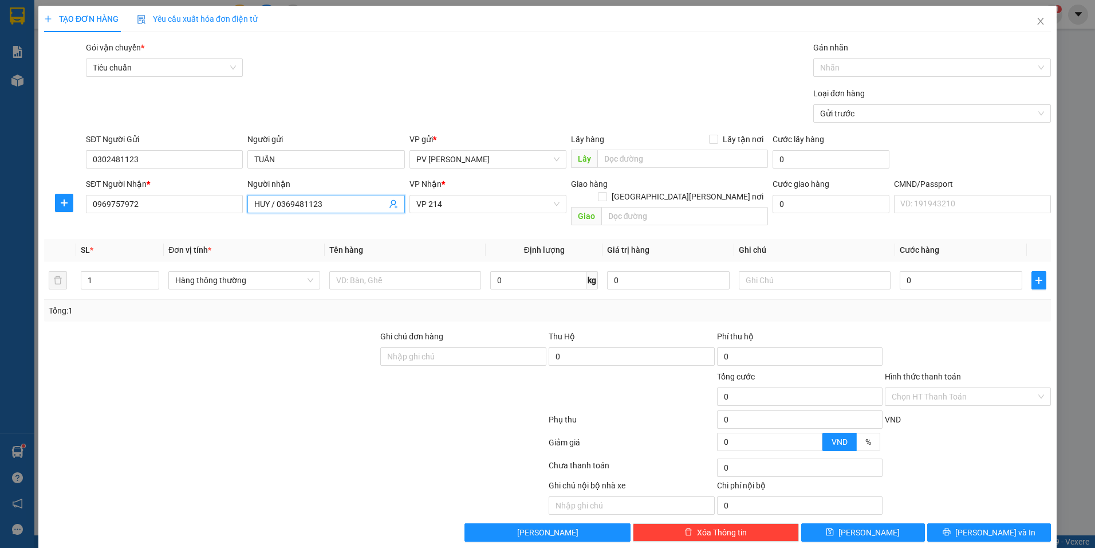
click at [340, 200] on input "HUY / 0369481123" at bounding box center [320, 204] width 132 height 13
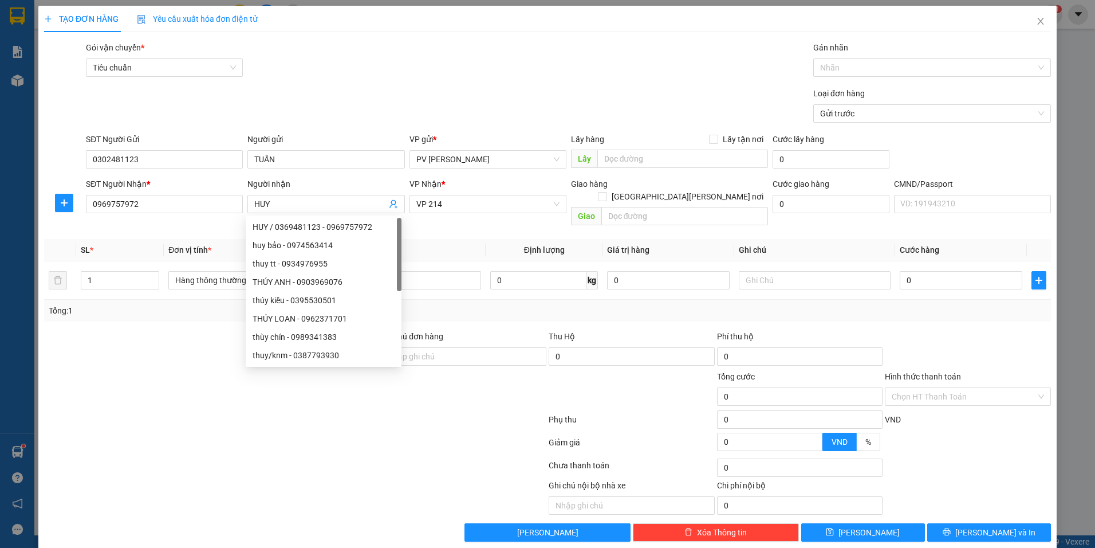
click at [121, 304] on div "Tổng: 1" at bounding box center [236, 310] width 374 height 13
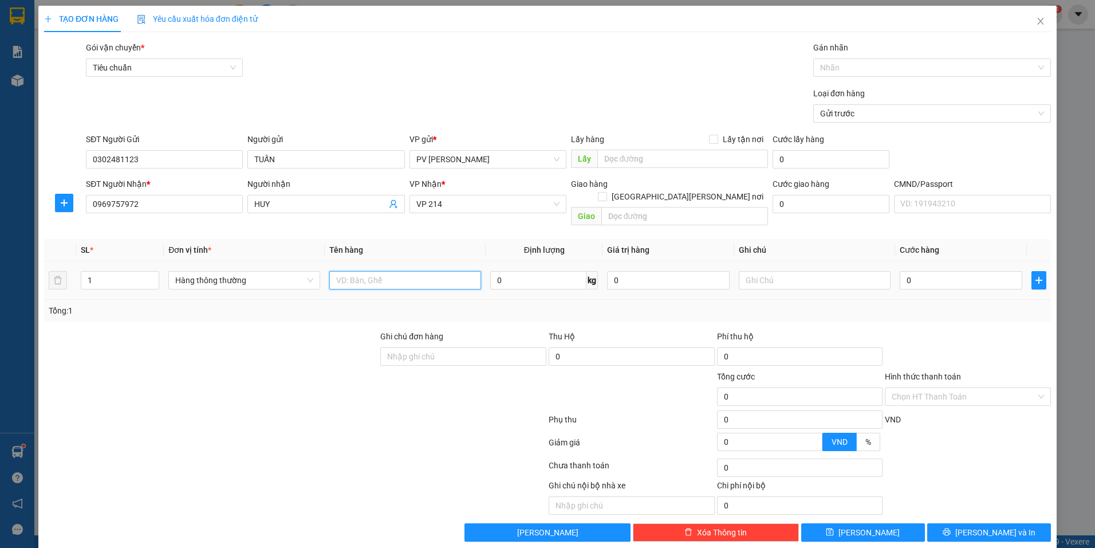
click at [439, 275] on input "text" at bounding box center [405, 280] width 152 height 18
click at [809, 271] on input "text" at bounding box center [815, 280] width 152 height 18
drag, startPoint x: 906, startPoint y: 258, endPoint x: 907, endPoint y: 265, distance: 7.5
click at [907, 269] on div "0" at bounding box center [961, 280] width 123 height 23
click at [907, 271] on input "0" at bounding box center [961, 280] width 123 height 18
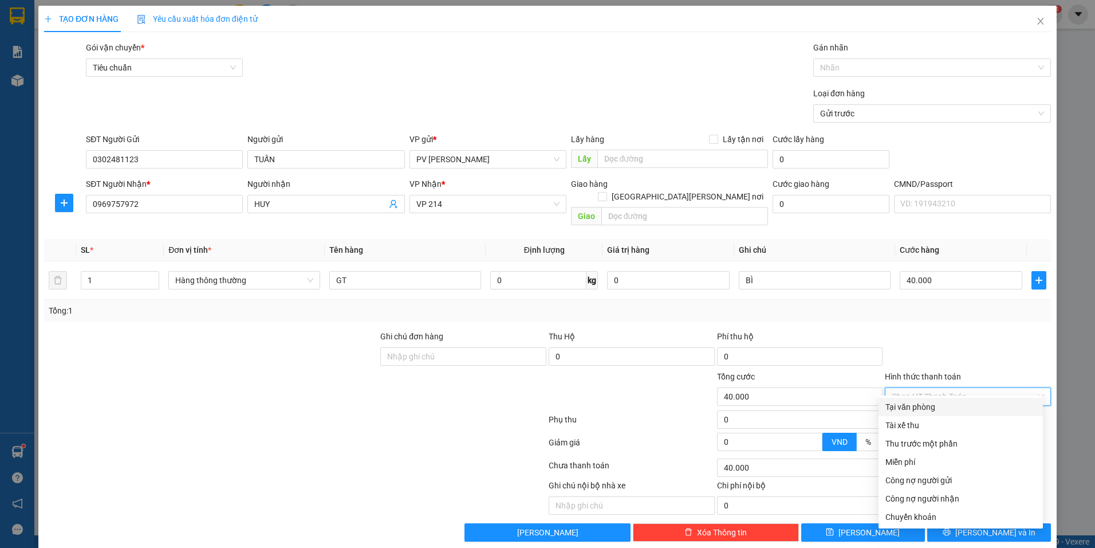
click at [985, 388] on input "Hình thức thanh toán" at bounding box center [964, 396] width 144 height 17
click at [938, 411] on div "Tại văn phòng" at bounding box center [961, 406] width 151 height 13
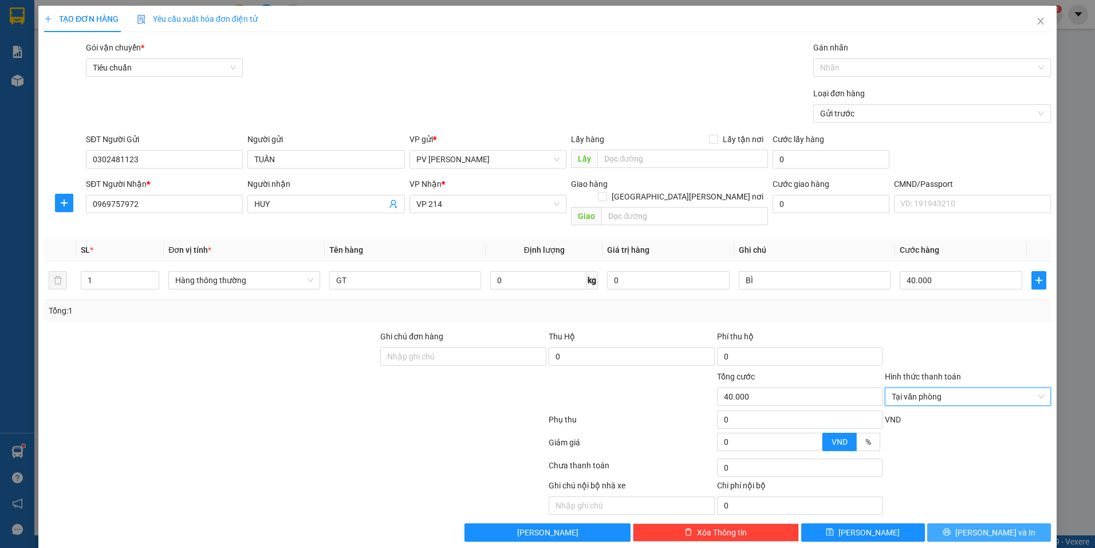
click at [979, 526] on span "Lưu và In" at bounding box center [996, 532] width 80 height 13
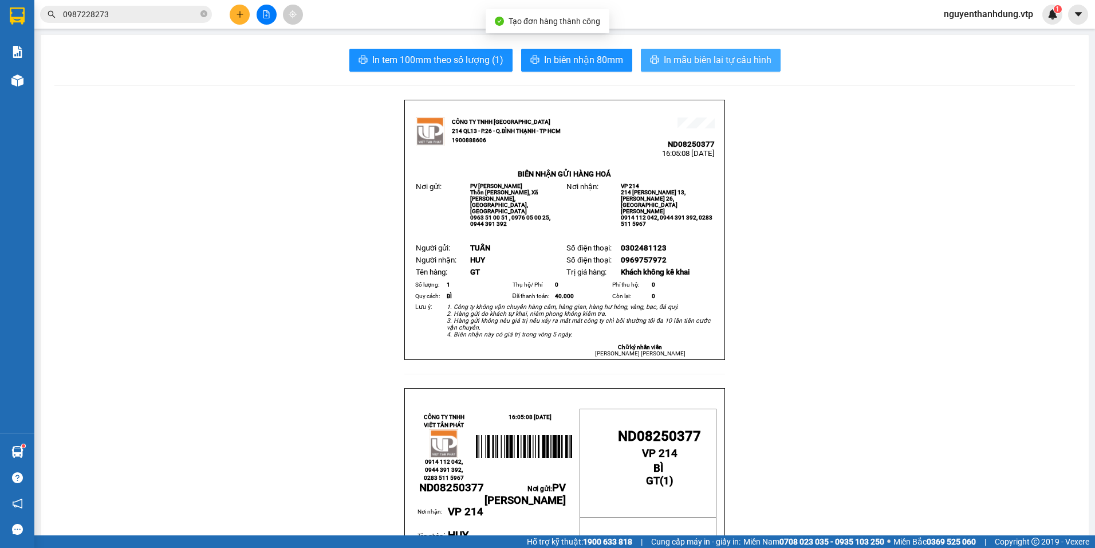
click at [704, 58] on span "In mẫu biên lai tự cấu hình" at bounding box center [718, 60] width 108 height 14
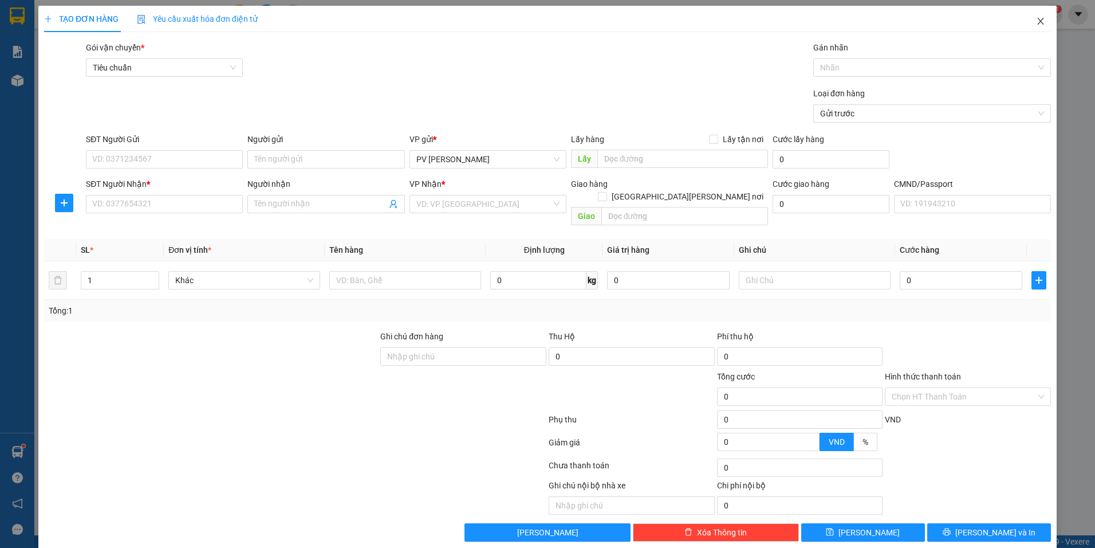
click at [1036, 20] on icon "close" at bounding box center [1040, 21] width 9 height 9
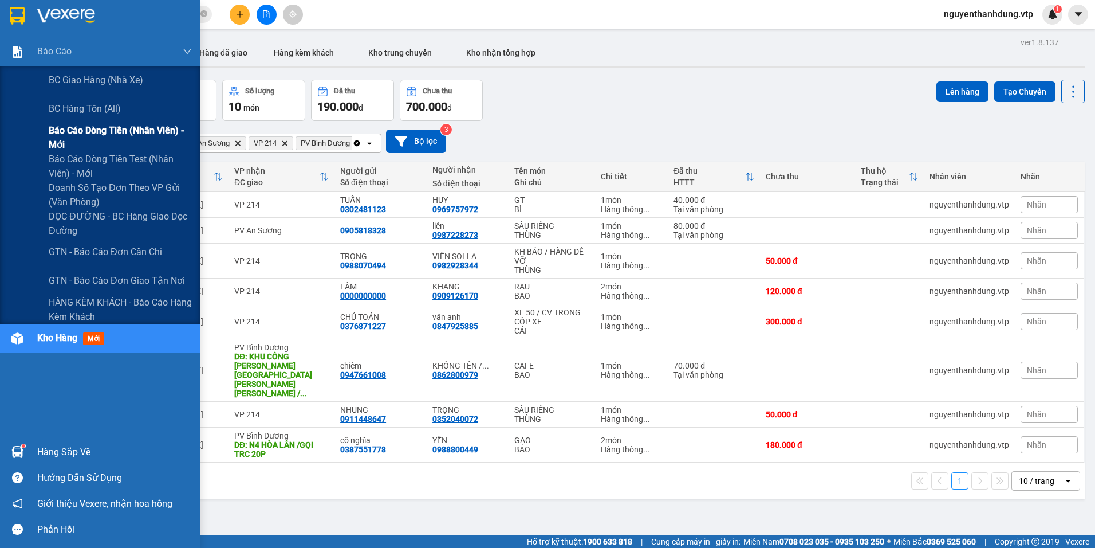
click at [117, 135] on span "Báo cáo dòng tiền (nhân viên) - mới" at bounding box center [120, 137] width 143 height 29
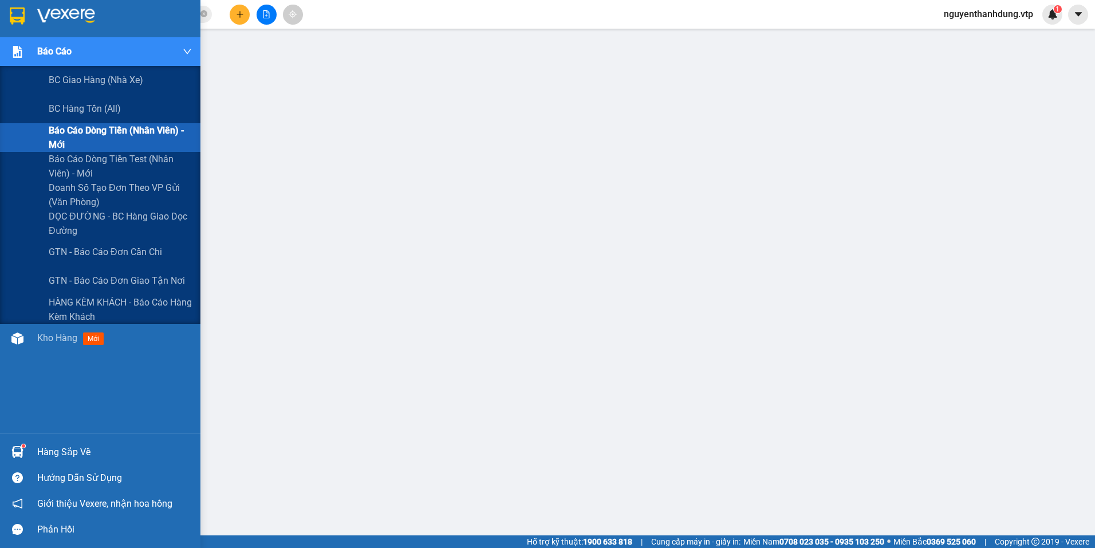
click at [135, 131] on span "Báo cáo dòng tiền (nhân viên) - mới" at bounding box center [120, 137] width 143 height 29
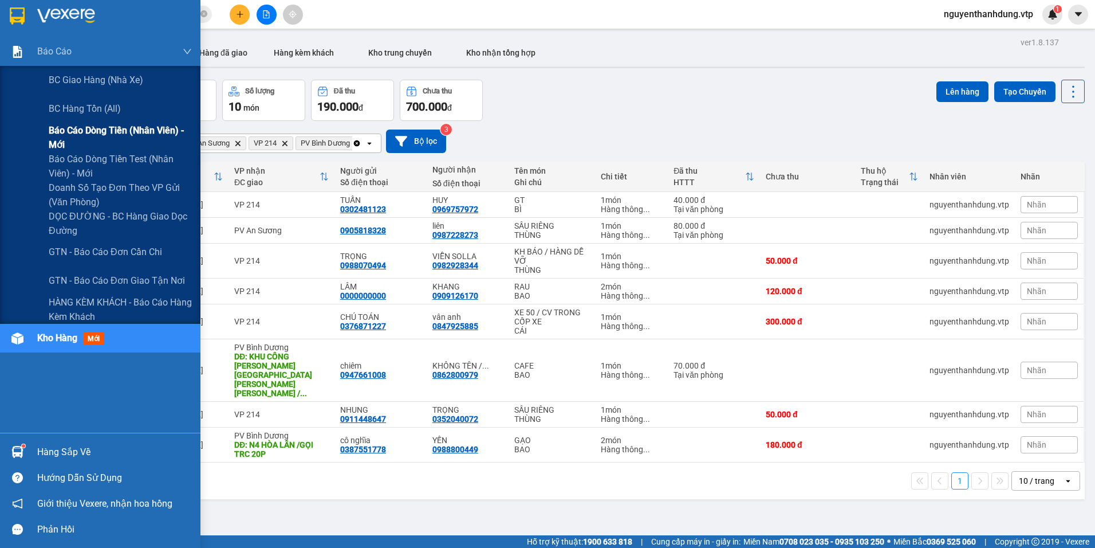
click at [139, 129] on span "Báo cáo dòng tiền (nhân viên) - mới" at bounding box center [120, 137] width 143 height 29
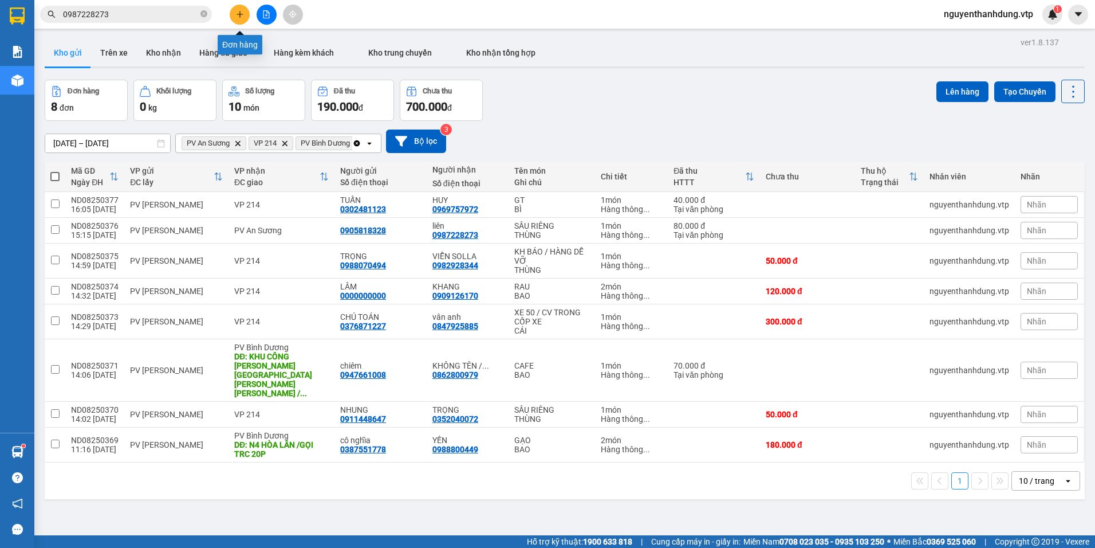
click at [240, 16] on icon "plus" at bounding box center [239, 14] width 1 height 6
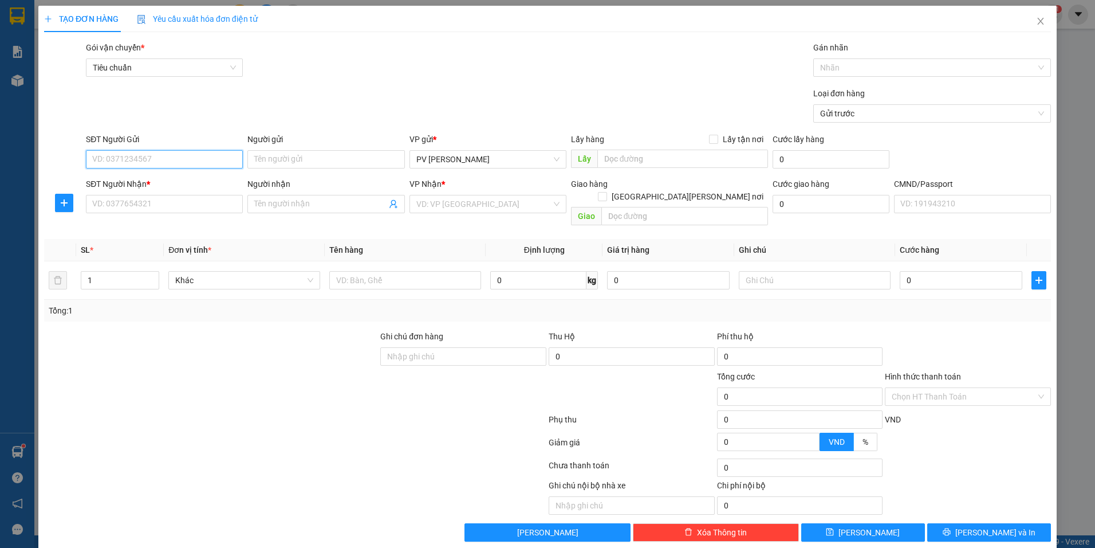
click at [177, 161] on input "SĐT Người Gửi" at bounding box center [164, 159] width 157 height 18
click at [302, 164] on input "Người gửi" at bounding box center [325, 159] width 157 height 18
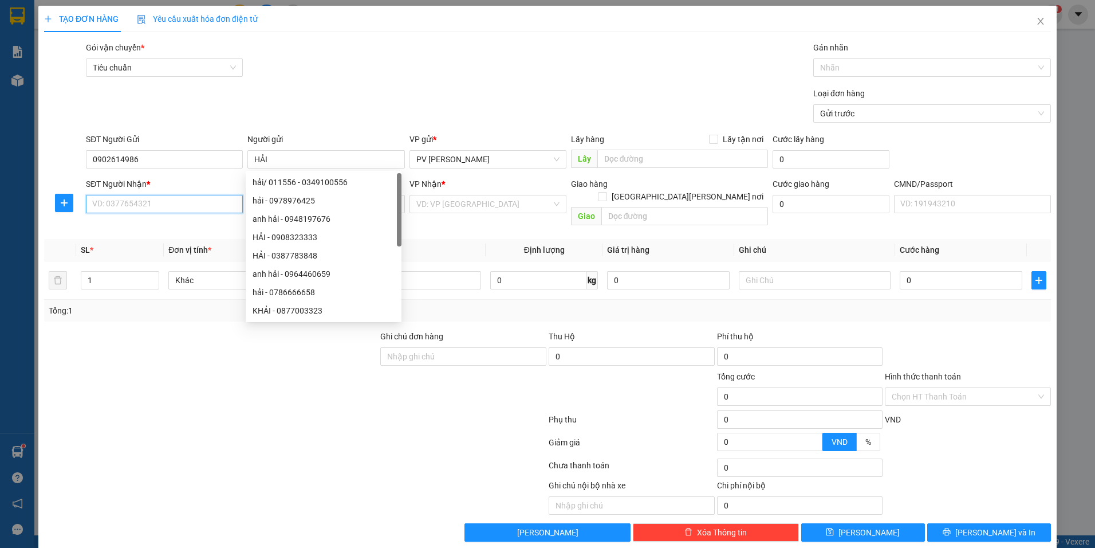
click at [195, 200] on input "SĐT Người Nhận *" at bounding box center [164, 204] width 157 height 18
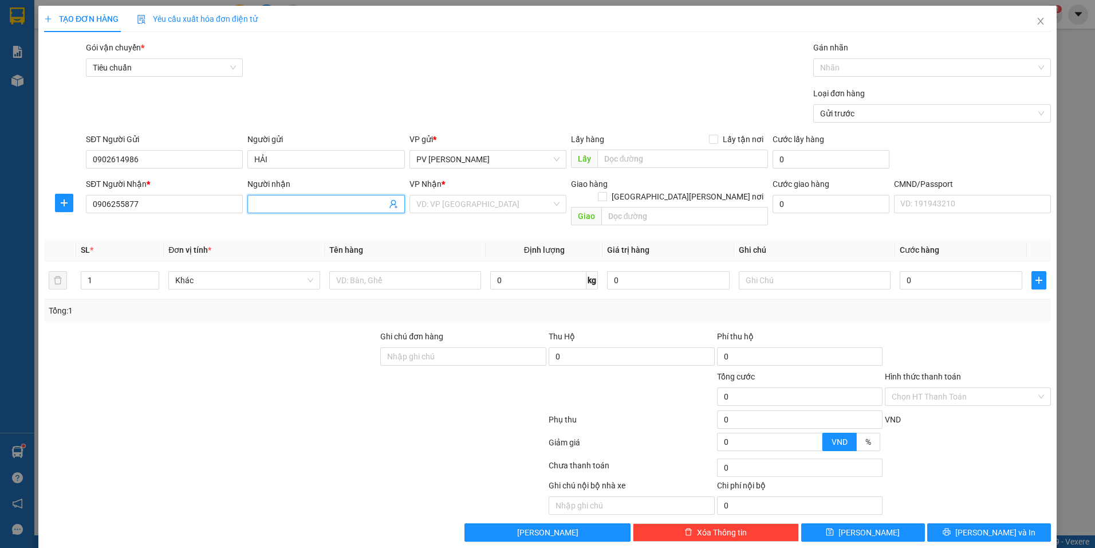
click at [286, 202] on input "Người nhận" at bounding box center [320, 204] width 132 height 13
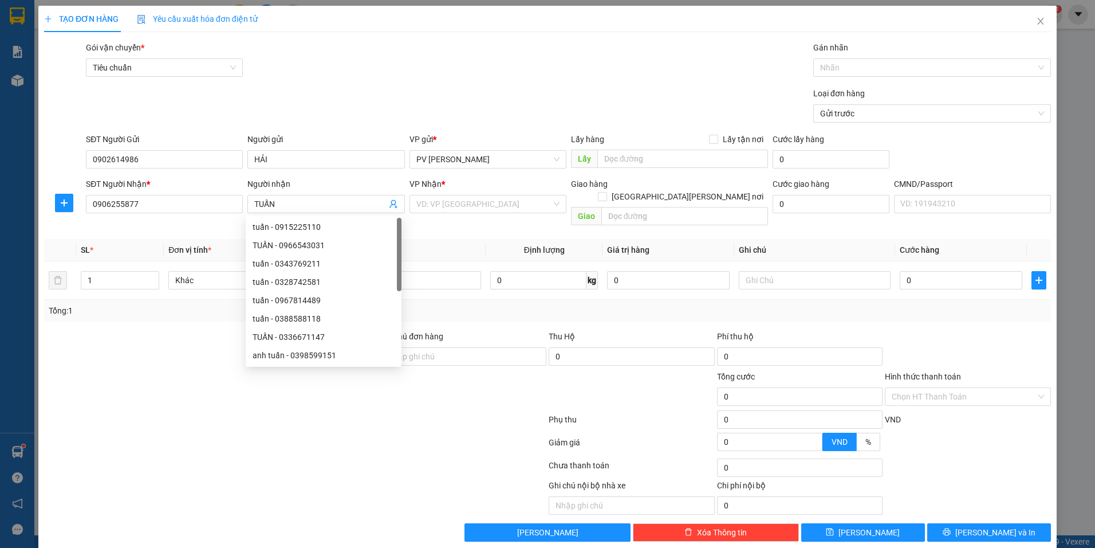
click at [430, 194] on div "VP Nhận *" at bounding box center [488, 186] width 157 height 17
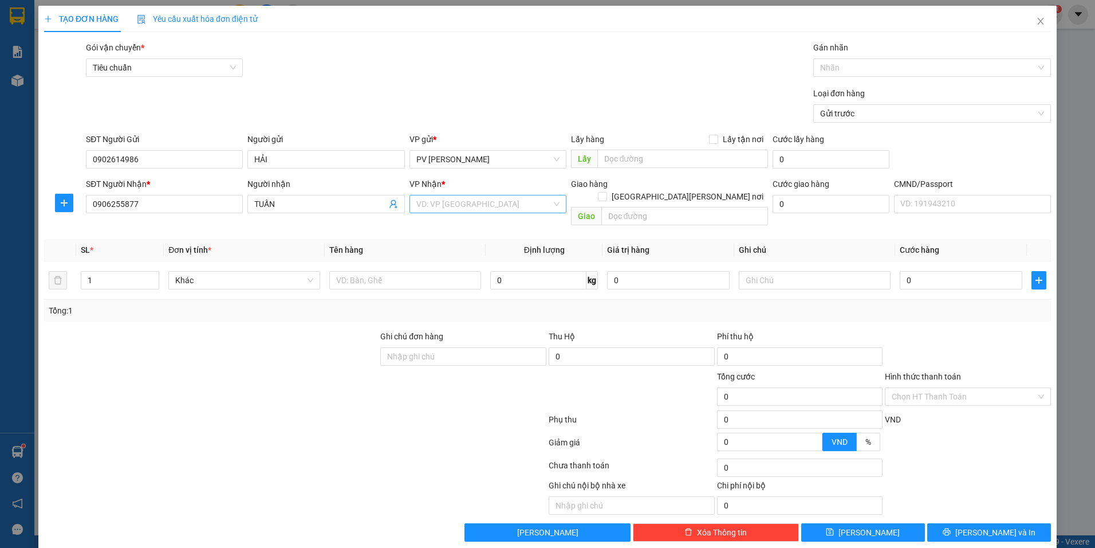
click at [430, 198] on input "search" at bounding box center [483, 203] width 135 height 17
click at [465, 496] on div "PV Bình Dương" at bounding box center [484, 502] width 142 height 13
click at [621, 207] on input "text" at bounding box center [684, 216] width 167 height 18
click at [381, 271] on input "text" at bounding box center [405, 280] width 152 height 18
click at [749, 271] on input "text" at bounding box center [815, 280] width 152 height 18
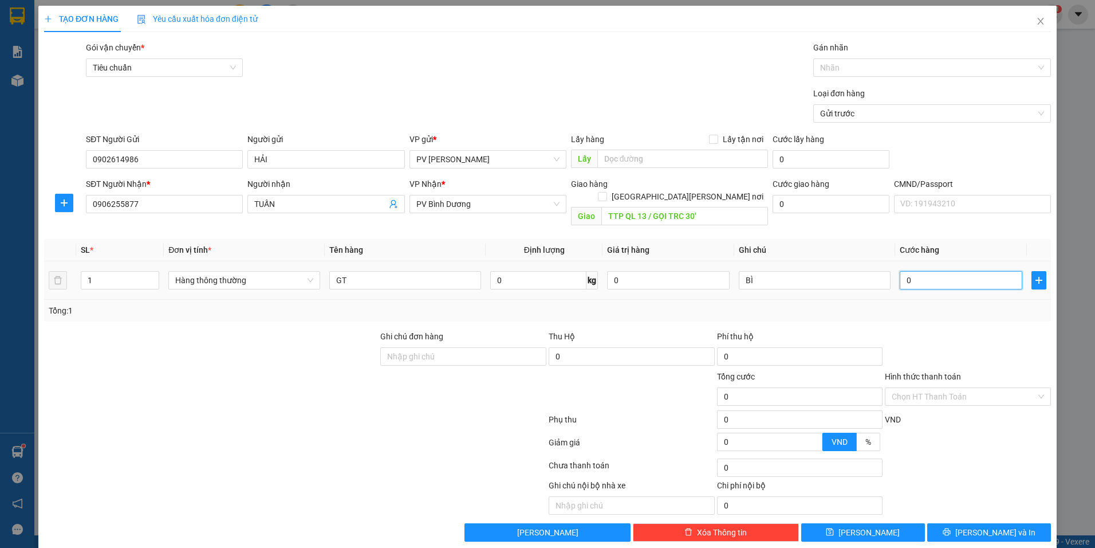
click at [928, 271] on input "0" at bounding box center [961, 280] width 123 height 18
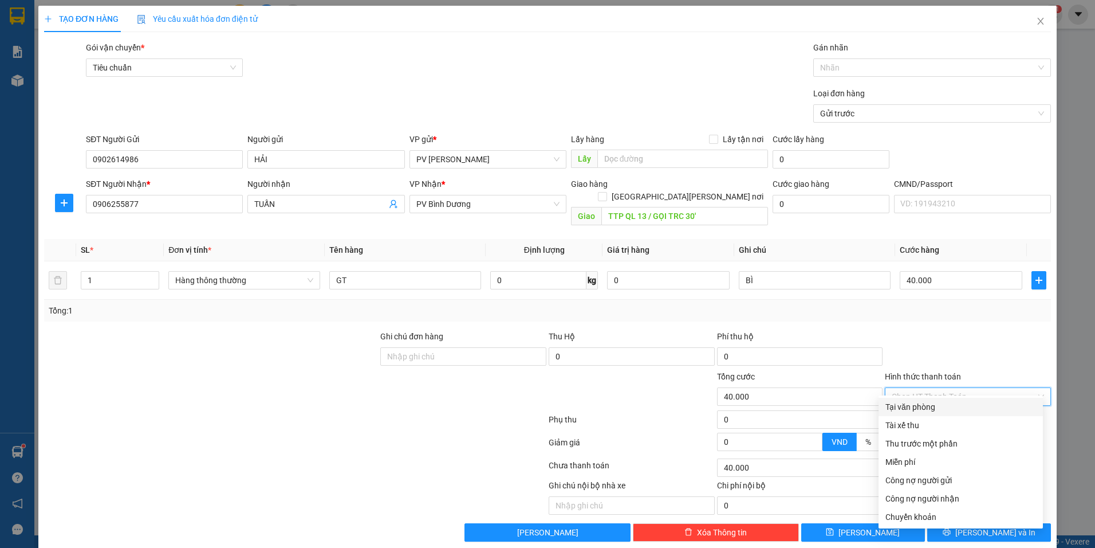
click at [950, 388] on input "Hình thức thanh toán" at bounding box center [964, 396] width 144 height 17
click at [945, 405] on div "Tại văn phòng" at bounding box center [961, 406] width 151 height 13
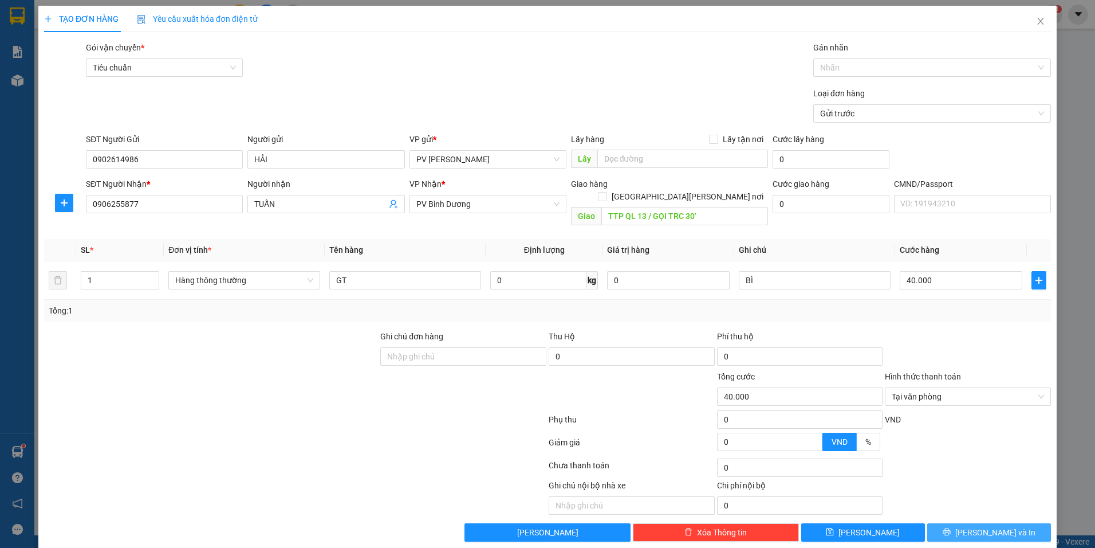
click at [977, 526] on span "Lưu và In" at bounding box center [996, 532] width 80 height 13
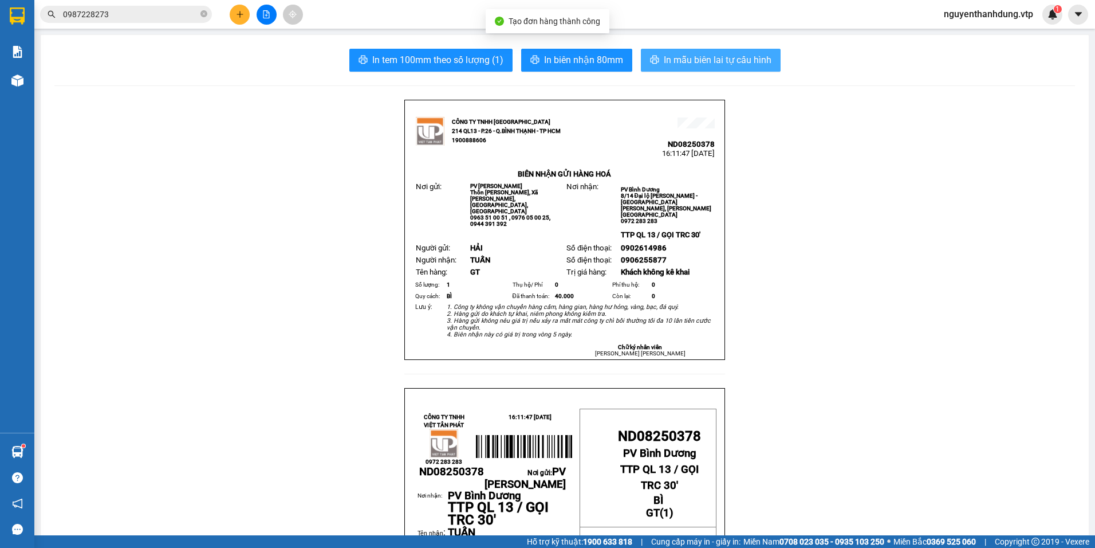
click at [668, 66] on span "In mẫu biên lai tự cấu hình" at bounding box center [718, 60] width 108 height 14
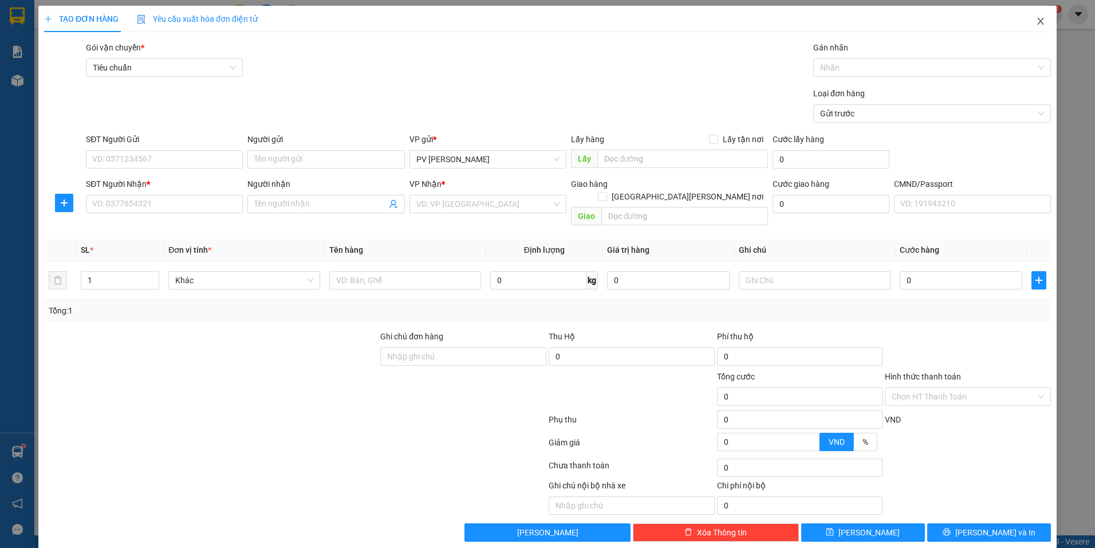
click at [1036, 26] on icon "close" at bounding box center [1040, 21] width 9 height 9
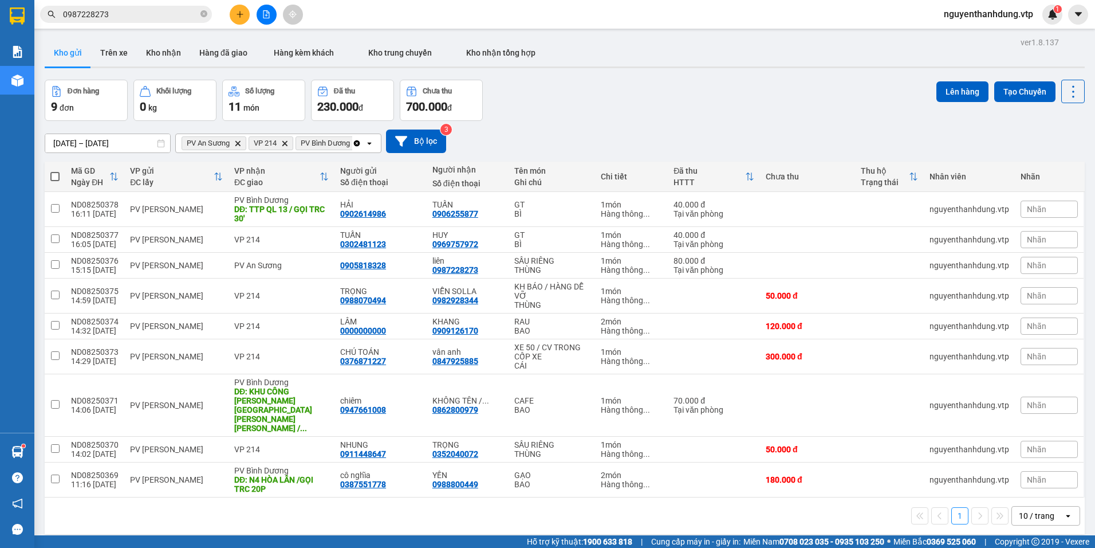
click at [368, 145] on icon "open" at bounding box center [369, 143] width 9 height 9
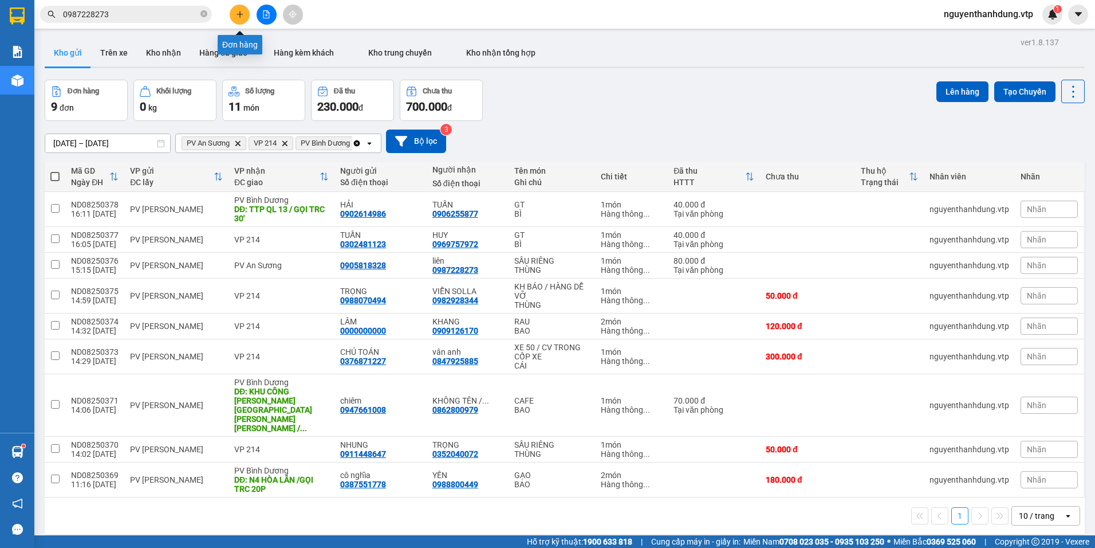
click at [241, 20] on button at bounding box center [240, 15] width 20 height 20
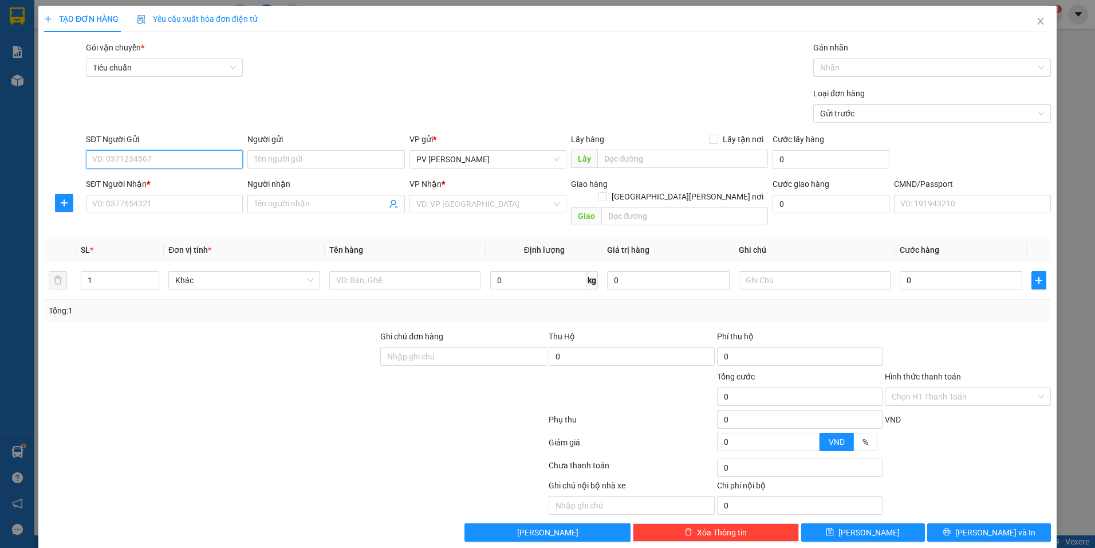
click at [189, 157] on input "SĐT Người Gửi" at bounding box center [164, 159] width 157 height 18
click at [194, 178] on div "0906176168 - ANH TIÊN" at bounding box center [163, 182] width 142 height 13
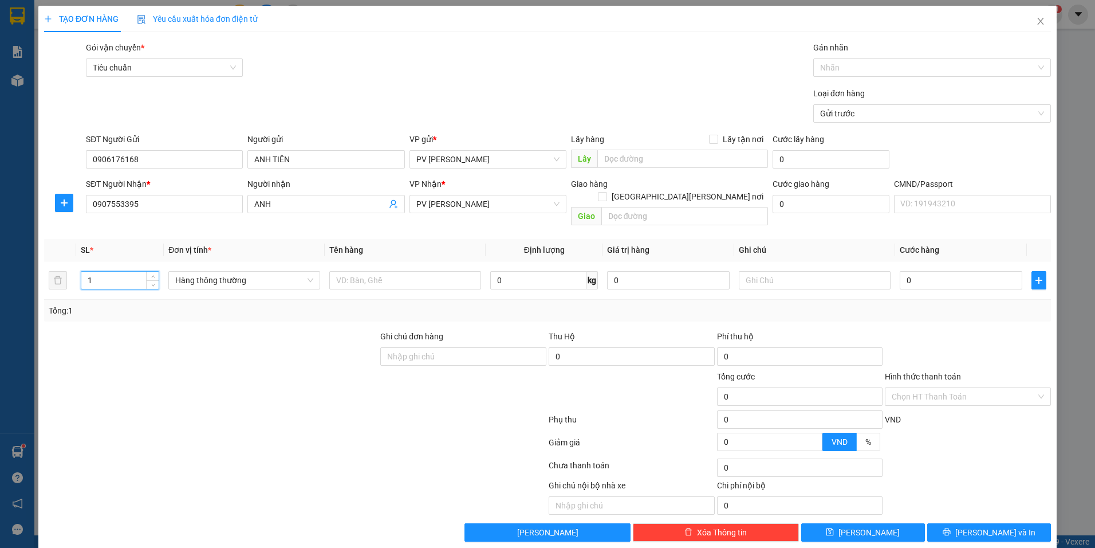
drag, startPoint x: 109, startPoint y: 267, endPoint x: 71, endPoint y: 290, distance: 44.2
click at [71, 290] on div "SL * Đơn vị tính * Tên hàng Định lượng Giá trị hàng Ghi chú Cước hàng 1 Hàng th…" at bounding box center [547, 280] width 1007 height 82
click at [411, 271] on input "text" at bounding box center [405, 280] width 152 height 18
click at [793, 271] on input "text" at bounding box center [815, 280] width 152 height 18
click at [966, 271] on input "0" at bounding box center [961, 280] width 123 height 18
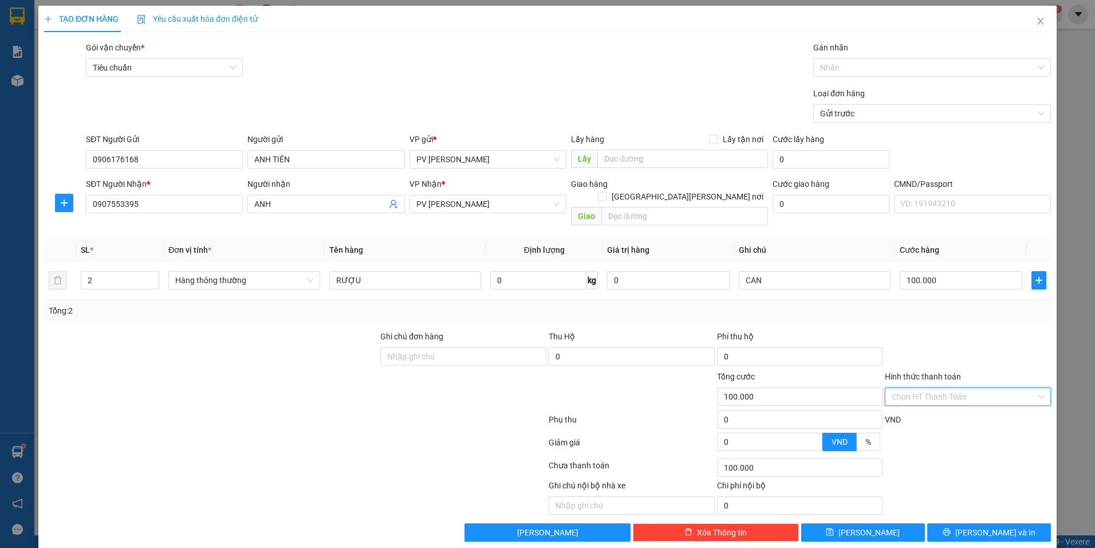
click at [1021, 388] on input "Hình thức thanh toán" at bounding box center [964, 396] width 144 height 17
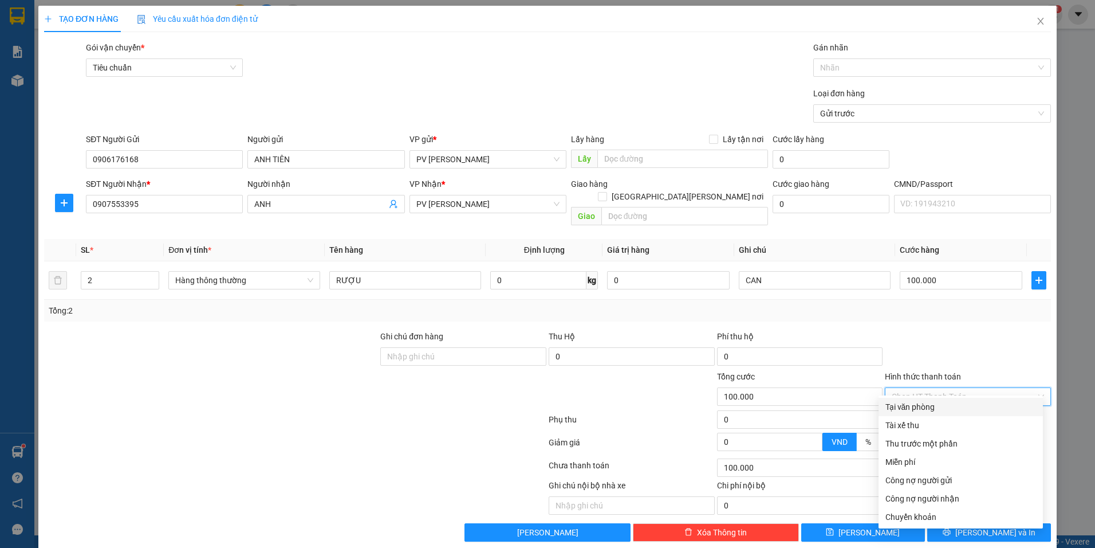
click at [943, 404] on div "Tại văn phòng" at bounding box center [961, 406] width 151 height 13
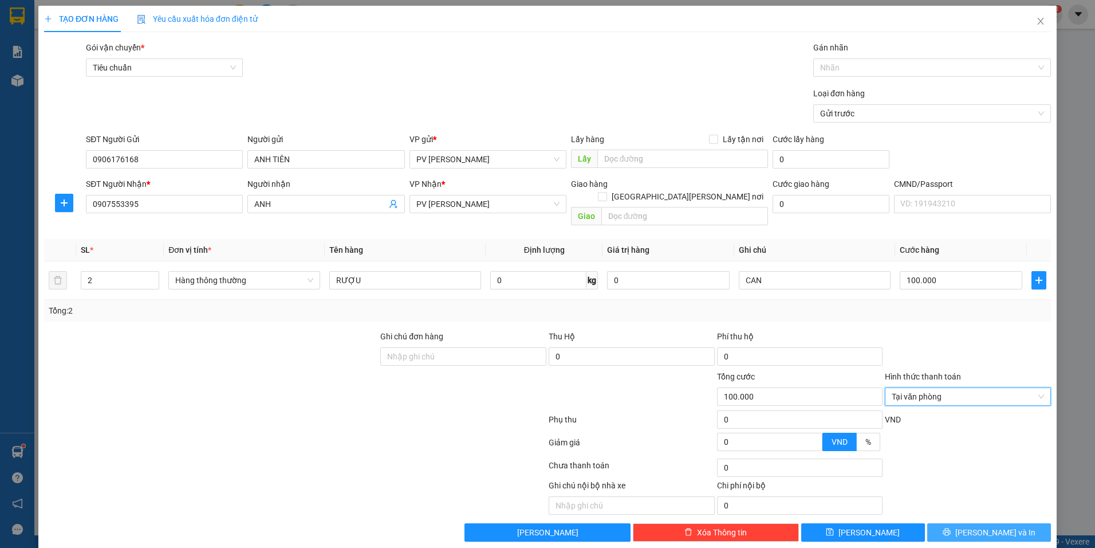
click at [990, 526] on span "Lưu và In" at bounding box center [996, 532] width 80 height 13
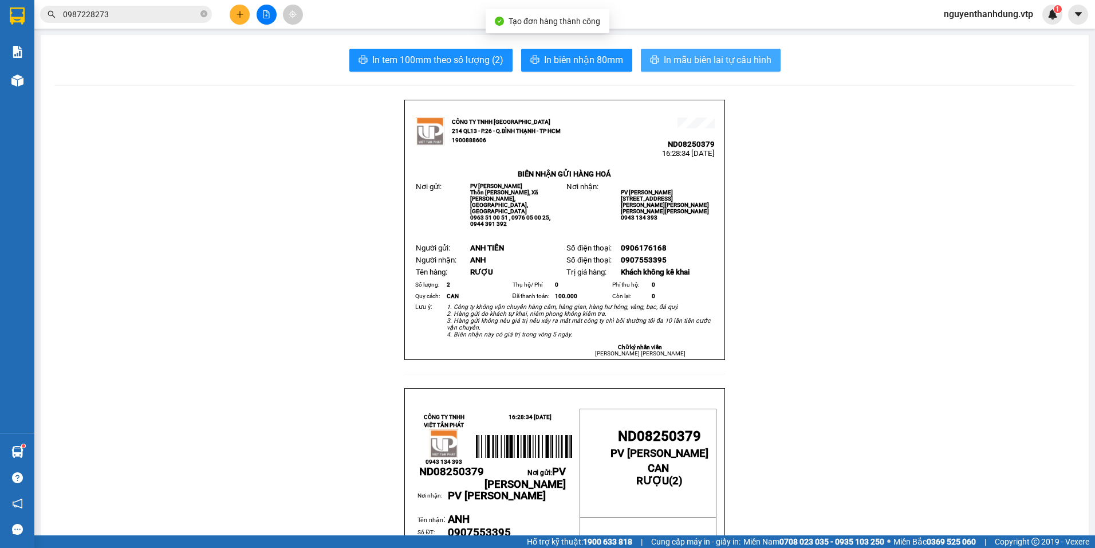
click at [672, 54] on span "In mẫu biên lai tự cấu hình" at bounding box center [718, 60] width 108 height 14
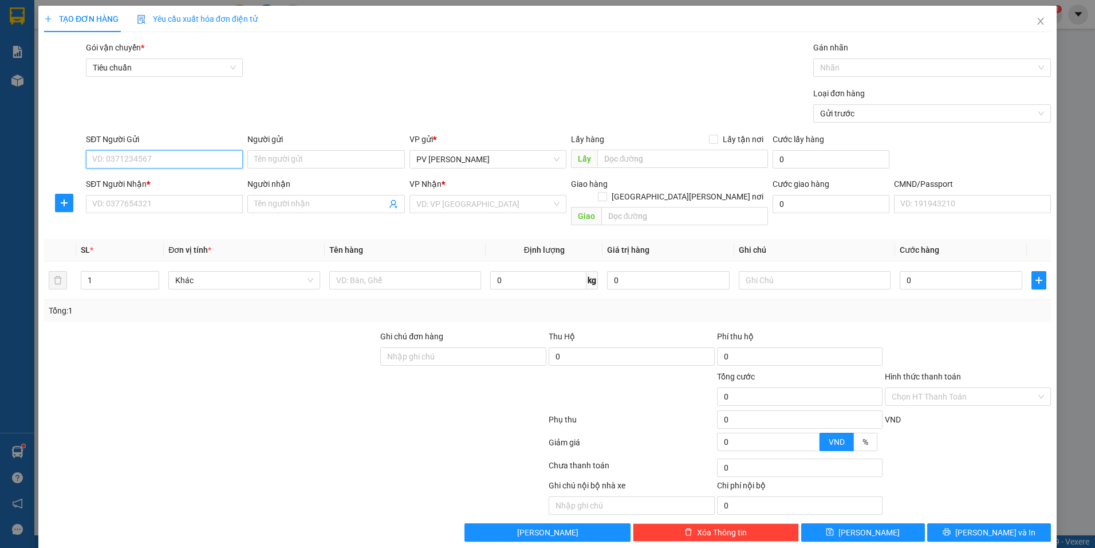
click at [193, 160] on input "SĐT Người Gửi" at bounding box center [164, 159] width 157 height 18
click at [147, 153] on input "SĐT Người Gửi" at bounding box center [164, 159] width 157 height 18
click at [147, 182] on div "0387421198 - CHÚ" at bounding box center [163, 182] width 142 height 13
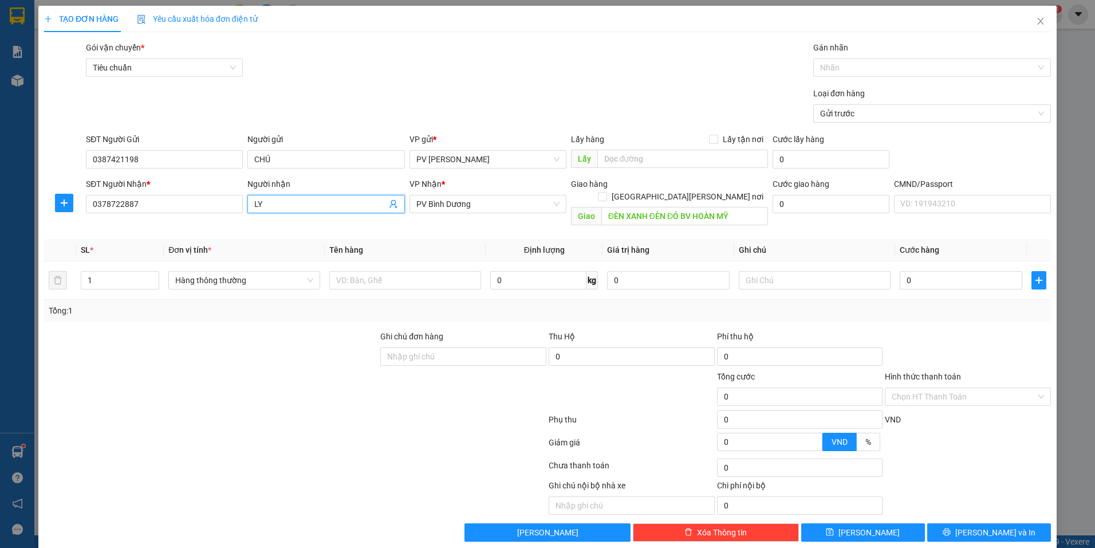
click at [285, 206] on input "LY" at bounding box center [320, 204] width 132 height 13
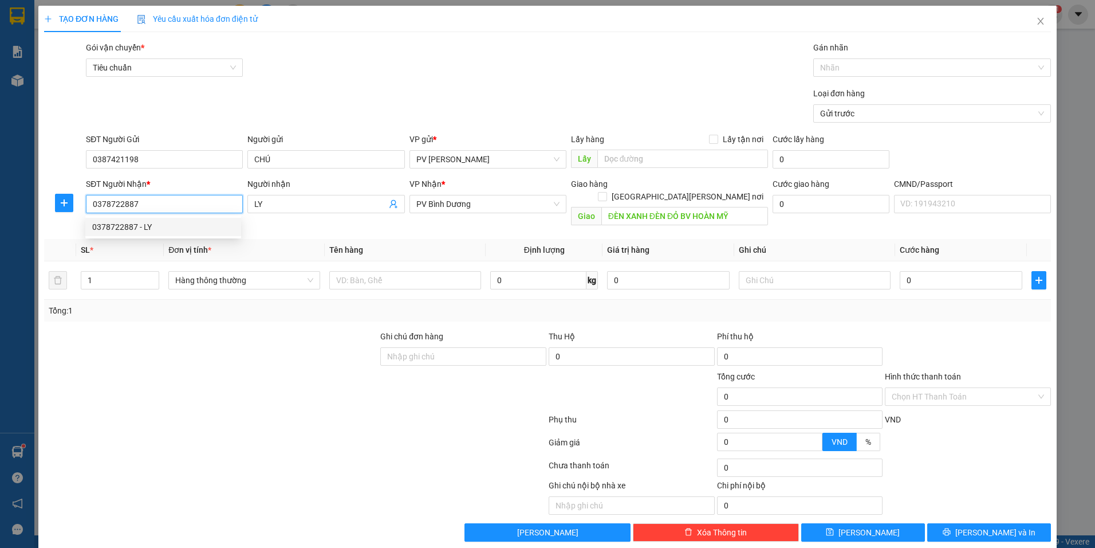
drag, startPoint x: 153, startPoint y: 202, endPoint x: 62, endPoint y: 219, distance: 92.1
click at [62, 219] on div "Transit Pickup Surcharge Ids Transit Deliver Surcharge Ids Transit Deliver Surc…" at bounding box center [547, 291] width 1007 height 500
click at [323, 203] on input "LY" at bounding box center [320, 204] width 132 height 13
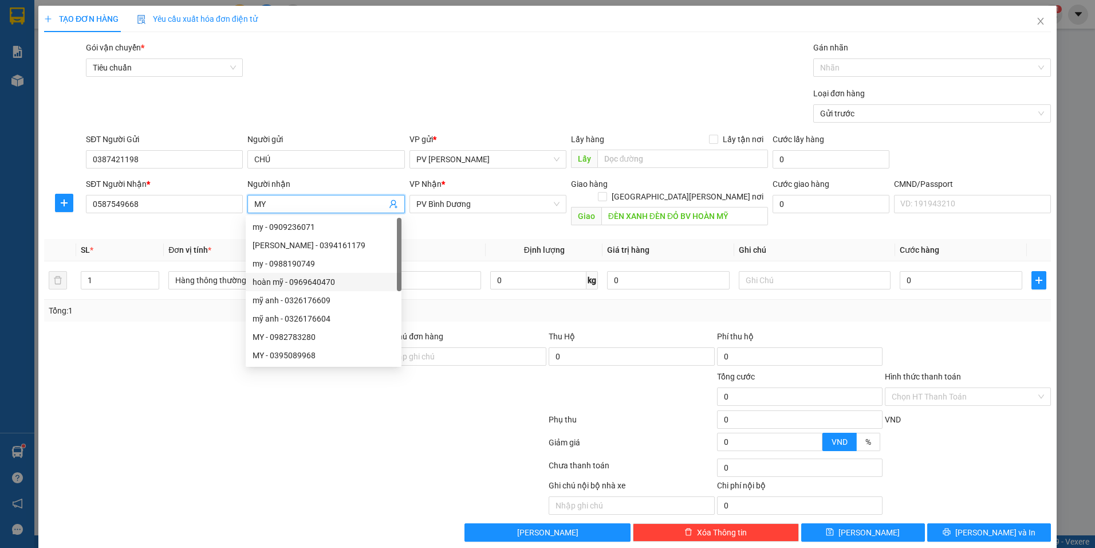
click at [164, 339] on div at bounding box center [211, 350] width 336 height 40
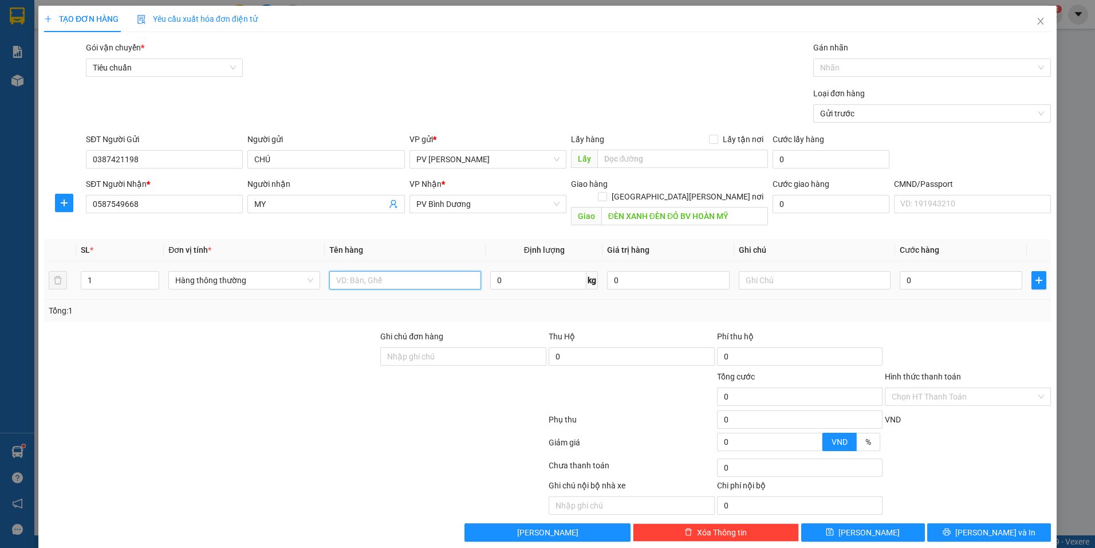
click at [407, 271] on input "text" at bounding box center [405, 280] width 152 height 18
click at [796, 271] on input "text" at bounding box center [815, 280] width 152 height 18
click at [941, 271] on input "0" at bounding box center [961, 280] width 123 height 18
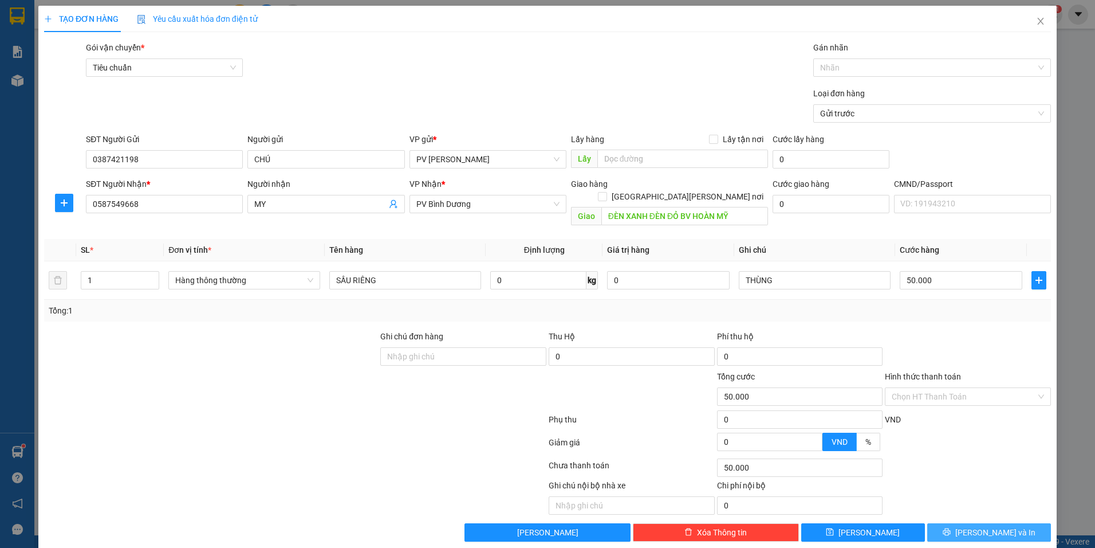
click at [976, 526] on span "Lưu và In" at bounding box center [996, 532] width 80 height 13
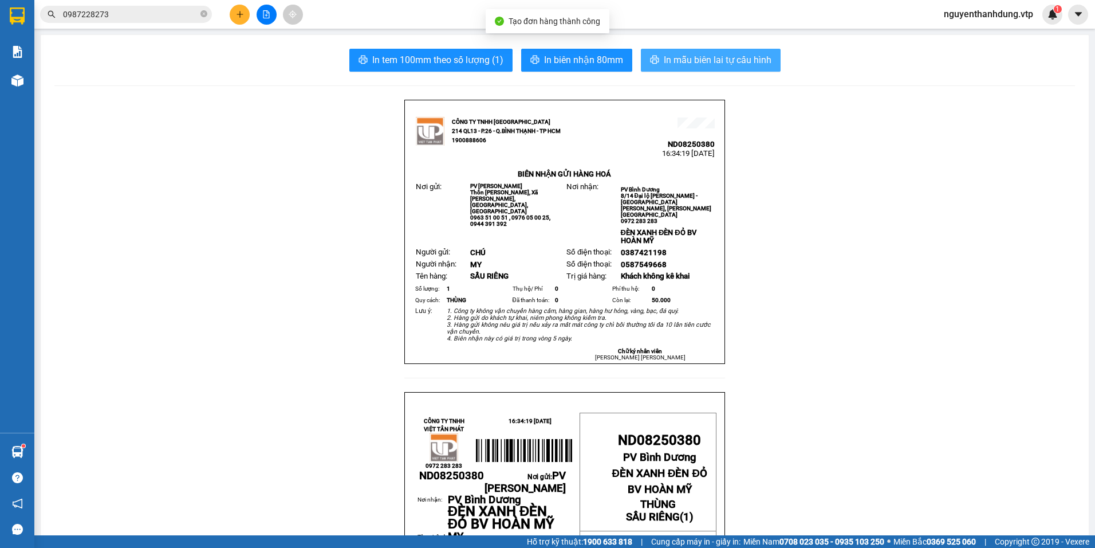
click at [707, 60] on span "In mẫu biên lai tự cấu hình" at bounding box center [718, 60] width 108 height 14
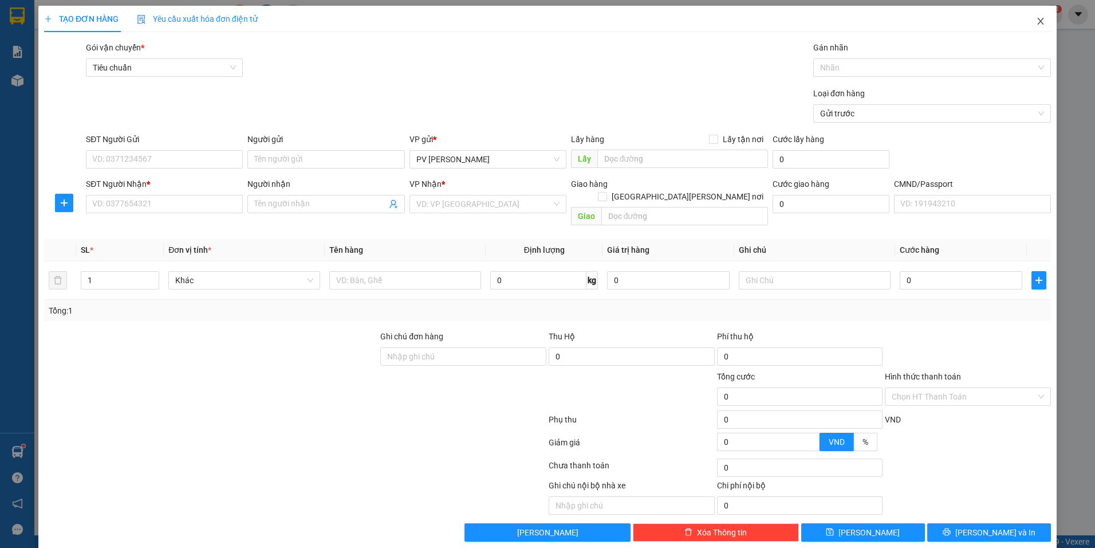
click at [1037, 21] on icon "close" at bounding box center [1040, 21] width 6 height 7
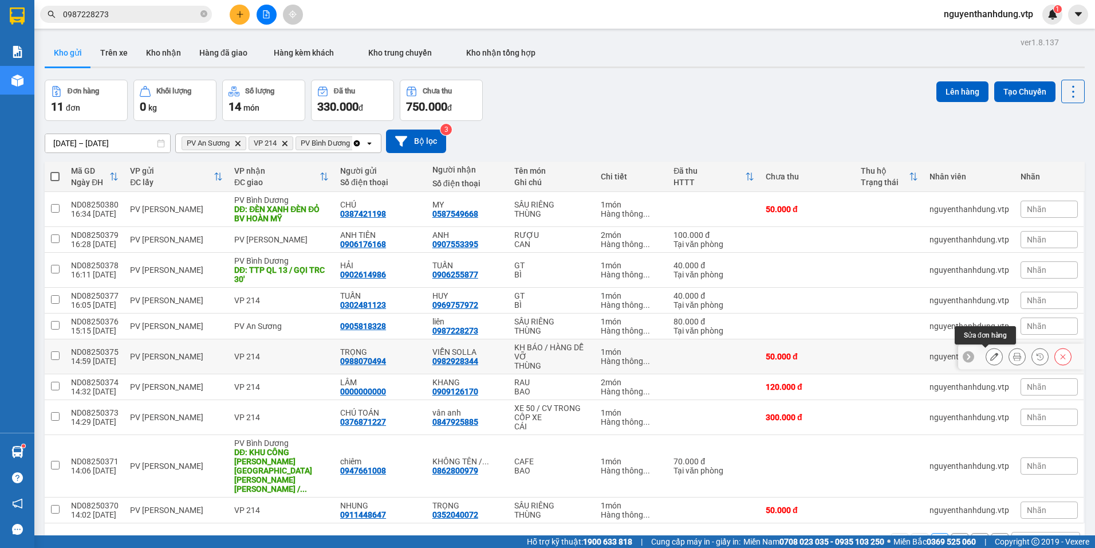
click at [990, 355] on icon at bounding box center [994, 356] width 8 height 8
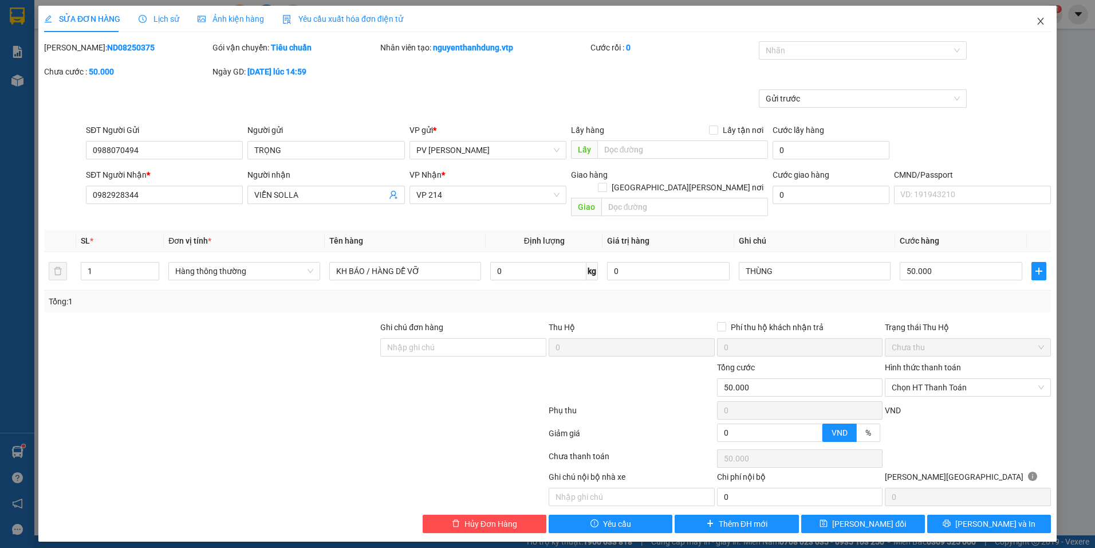
click at [1041, 18] on icon "close" at bounding box center [1040, 21] width 9 height 9
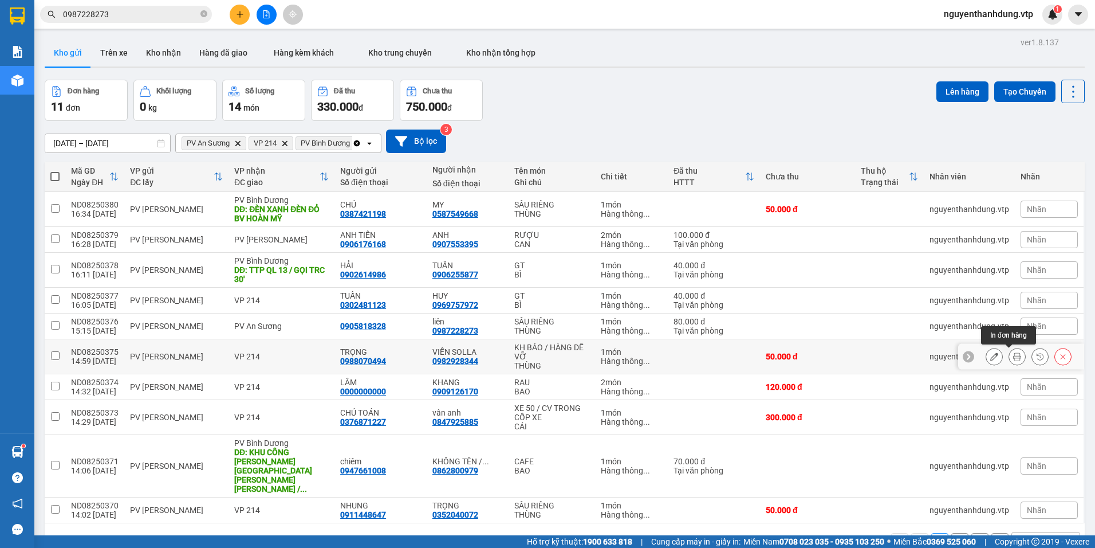
click at [1013, 356] on button at bounding box center [1017, 357] width 16 height 20
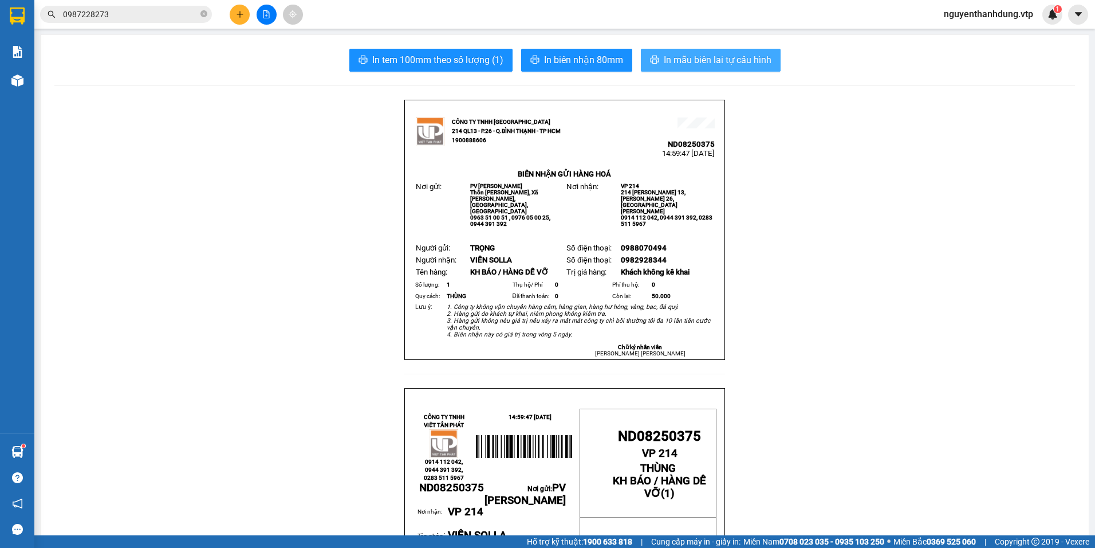
click at [738, 62] on span "In mẫu biên lai tự cấu hình" at bounding box center [718, 60] width 108 height 14
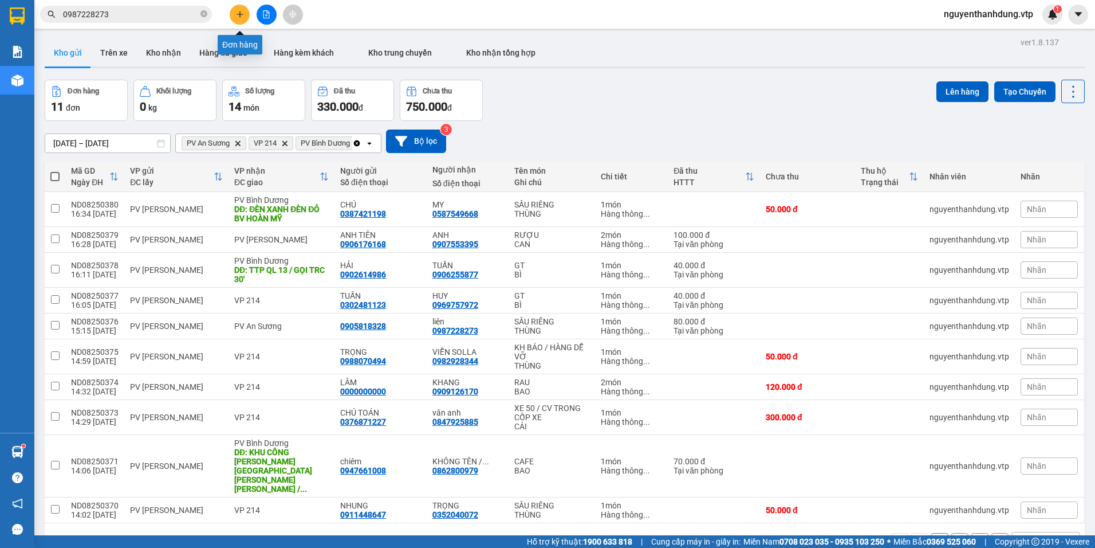
click at [241, 11] on icon "plus" at bounding box center [240, 14] width 8 height 8
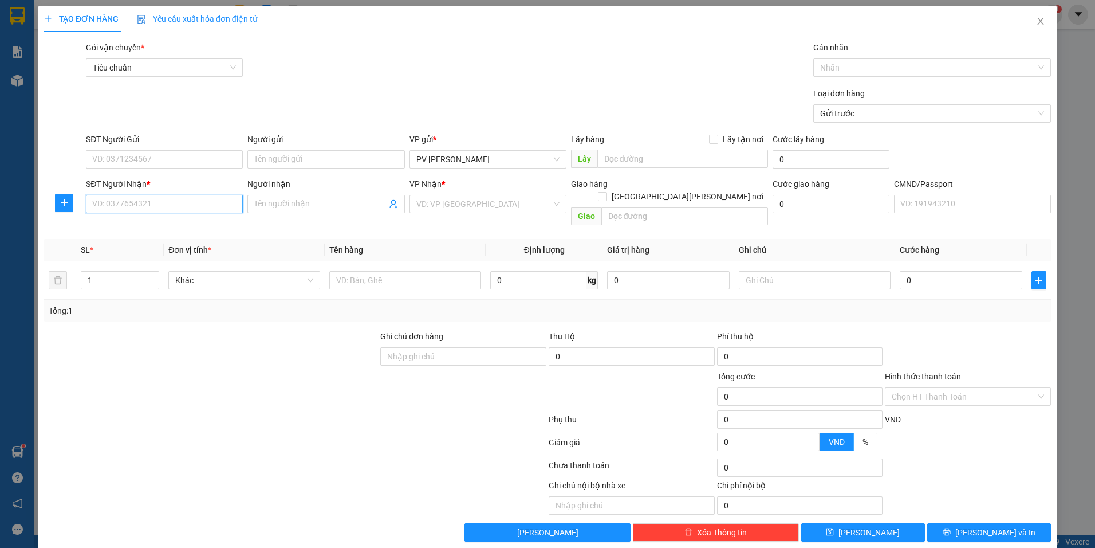
click at [159, 209] on input "SĐT Người Nhận *" at bounding box center [164, 204] width 157 height 18
click at [202, 150] on input "SĐT Người Gửi" at bounding box center [164, 159] width 157 height 18
click at [301, 159] on input "Người gửi" at bounding box center [325, 159] width 157 height 18
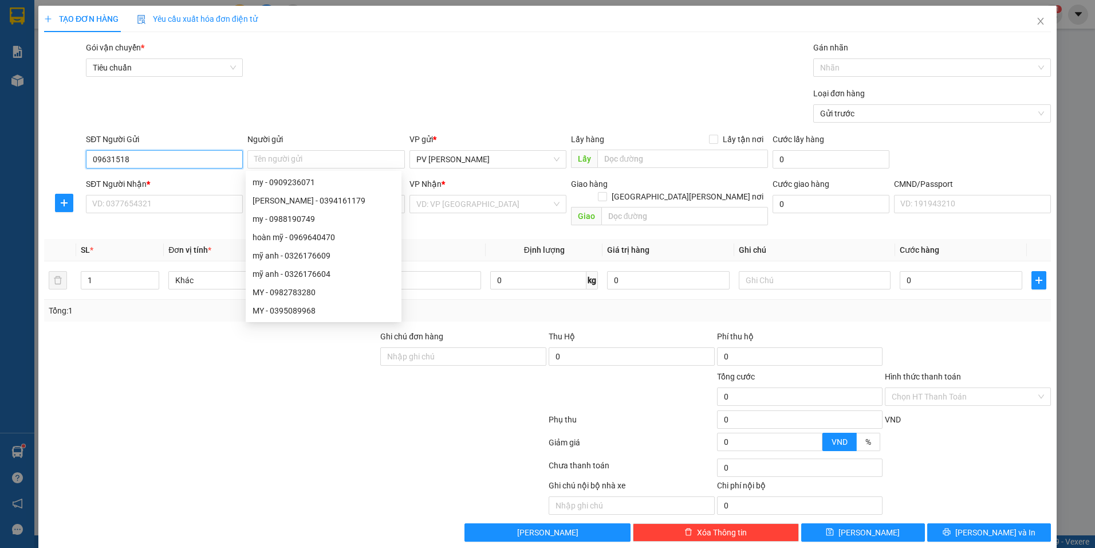
click at [109, 158] on input "09631518" at bounding box center [164, 159] width 157 height 18
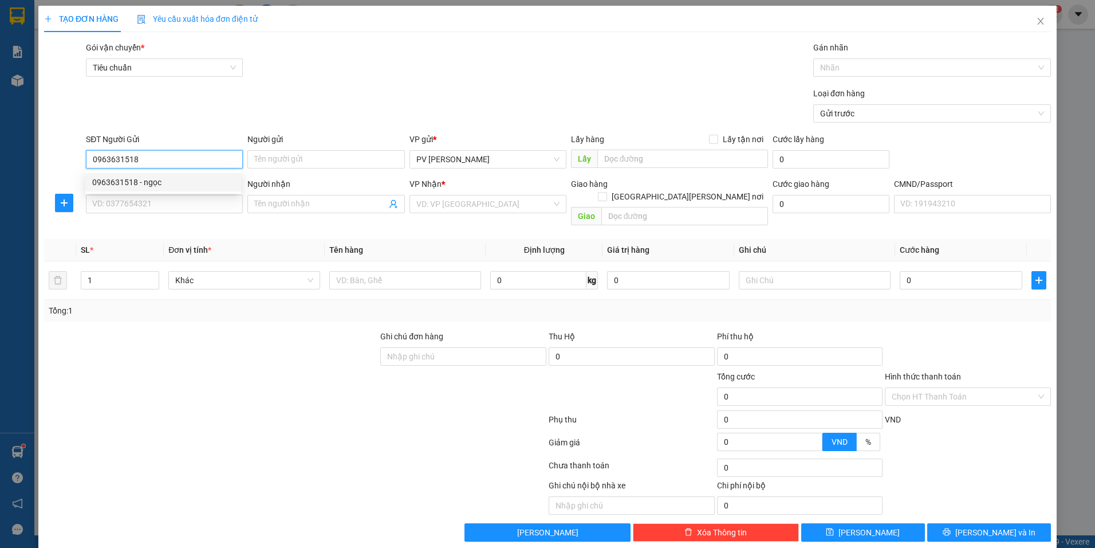
click at [165, 179] on div "0963631518 - ngọc" at bounding box center [163, 182] width 142 height 13
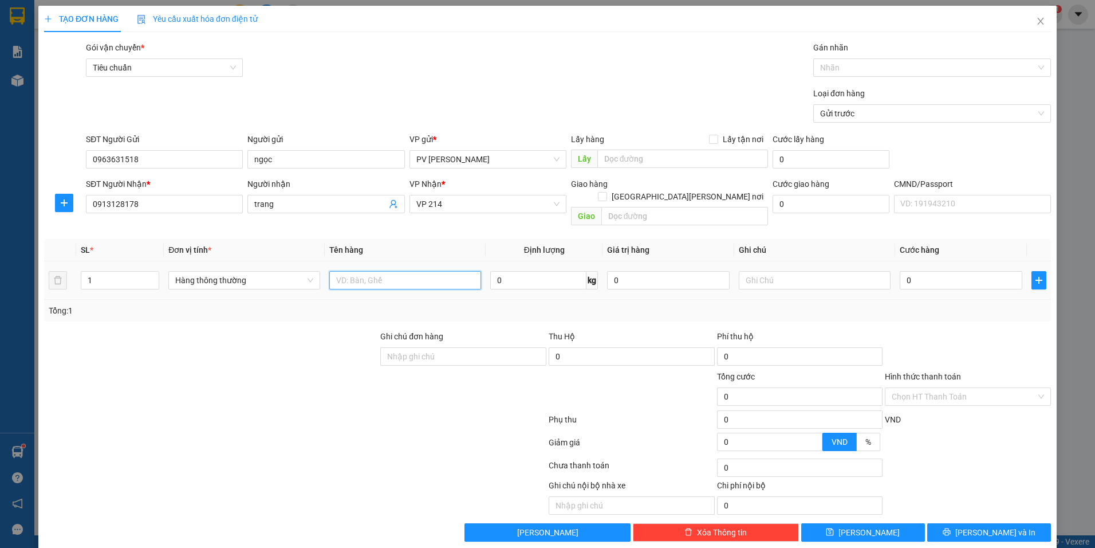
click at [364, 271] on input "text" at bounding box center [405, 280] width 152 height 18
click at [822, 271] on input "text" at bounding box center [815, 280] width 152 height 18
click at [923, 272] on input "0" at bounding box center [961, 280] width 123 height 18
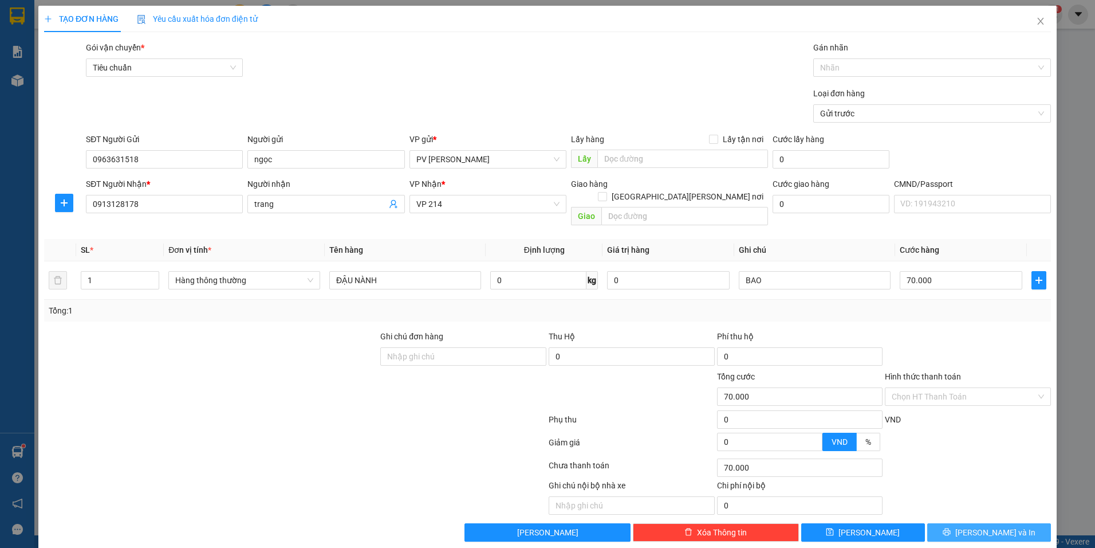
click at [951, 528] on icon "printer" at bounding box center [947, 532] width 8 height 8
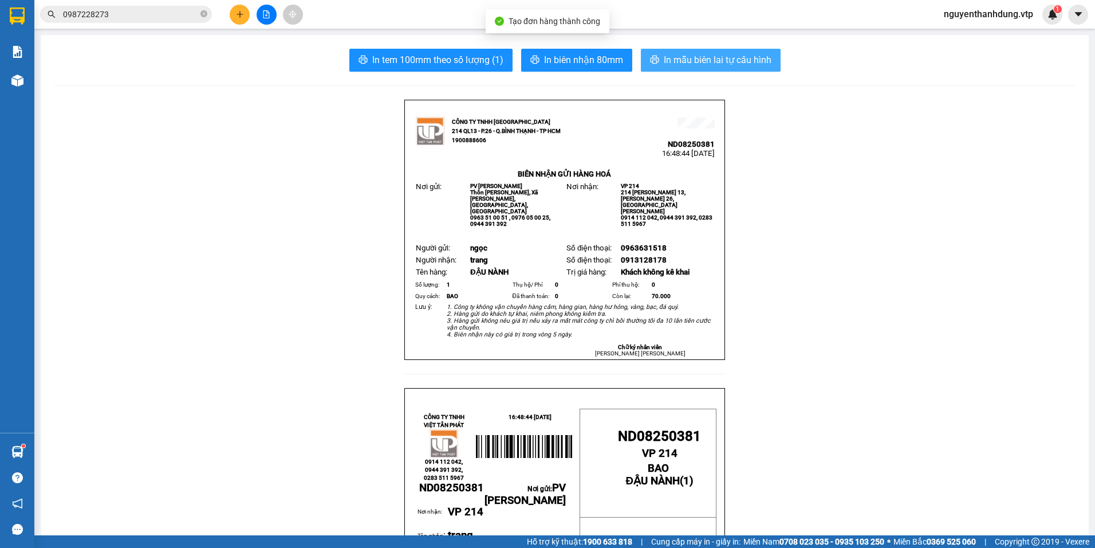
click at [666, 60] on span "In mẫu biên lai tự cấu hình" at bounding box center [718, 60] width 108 height 14
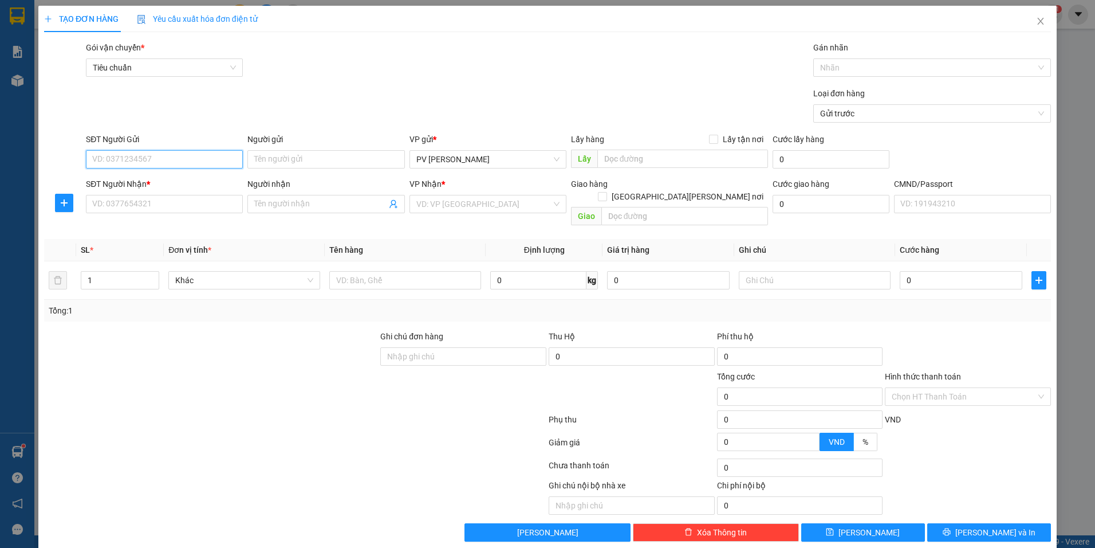
click at [209, 158] on input "SĐT Người Gửi" at bounding box center [164, 159] width 157 height 18
click at [173, 177] on div "0963631518 - ngọc" at bounding box center [163, 182] width 142 height 13
click at [168, 207] on input "0913128178" at bounding box center [164, 204] width 157 height 18
click at [304, 194] on div "Người nhận" at bounding box center [325, 186] width 157 height 17
click at [302, 205] on input "trang" at bounding box center [320, 204] width 132 height 13
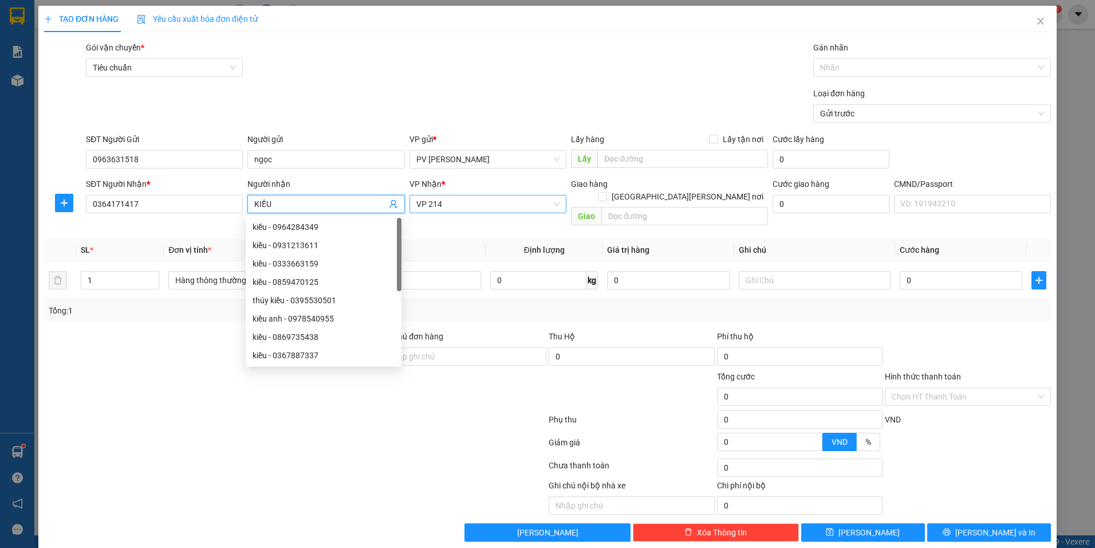
click at [499, 201] on span "VP 214" at bounding box center [487, 203] width 143 height 17
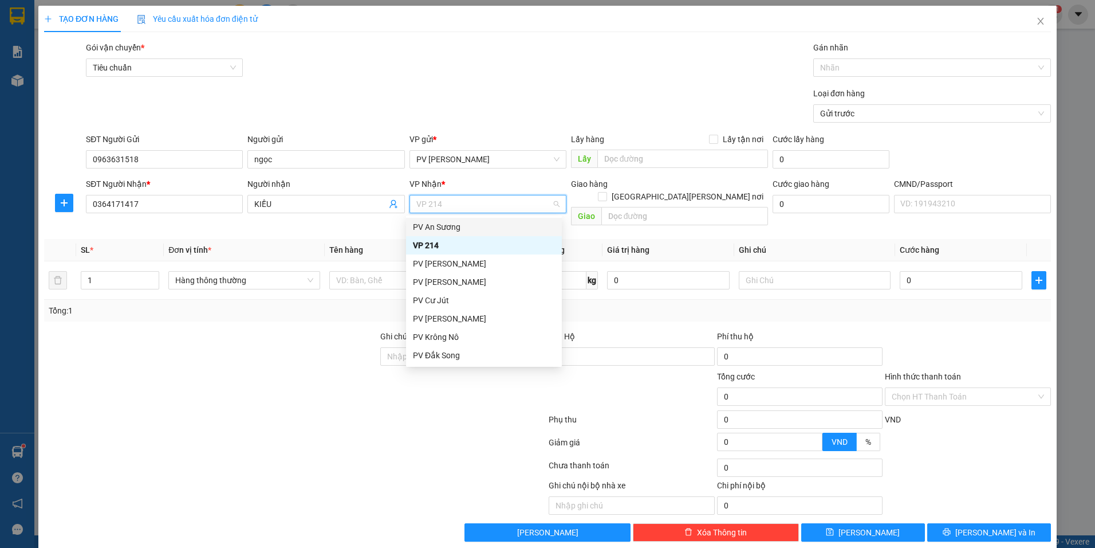
click at [483, 202] on span "VP 214" at bounding box center [487, 203] width 143 height 17
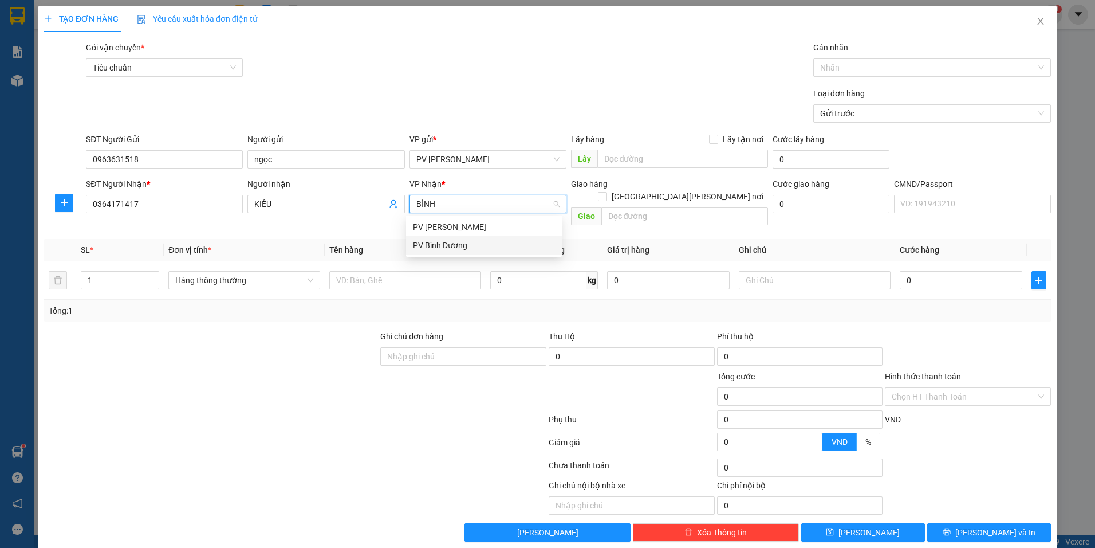
click at [500, 241] on div "PV Bình Dương" at bounding box center [484, 245] width 142 height 13
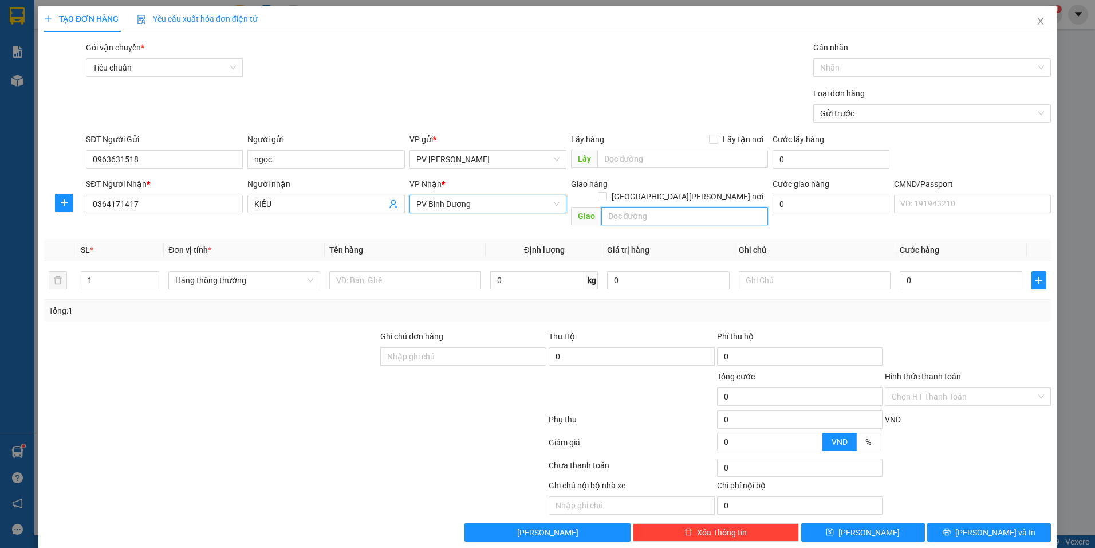
click at [698, 207] on input "text" at bounding box center [684, 216] width 167 height 18
drag, startPoint x: 93, startPoint y: 269, endPoint x: 45, endPoint y: 308, distance: 61.1
click at [63, 290] on div "SL * Đơn vị tính * Tên hàng Định lượng Giá trị hàng Ghi chú Cước hàng 1 Hàng th…" at bounding box center [547, 280] width 1007 height 82
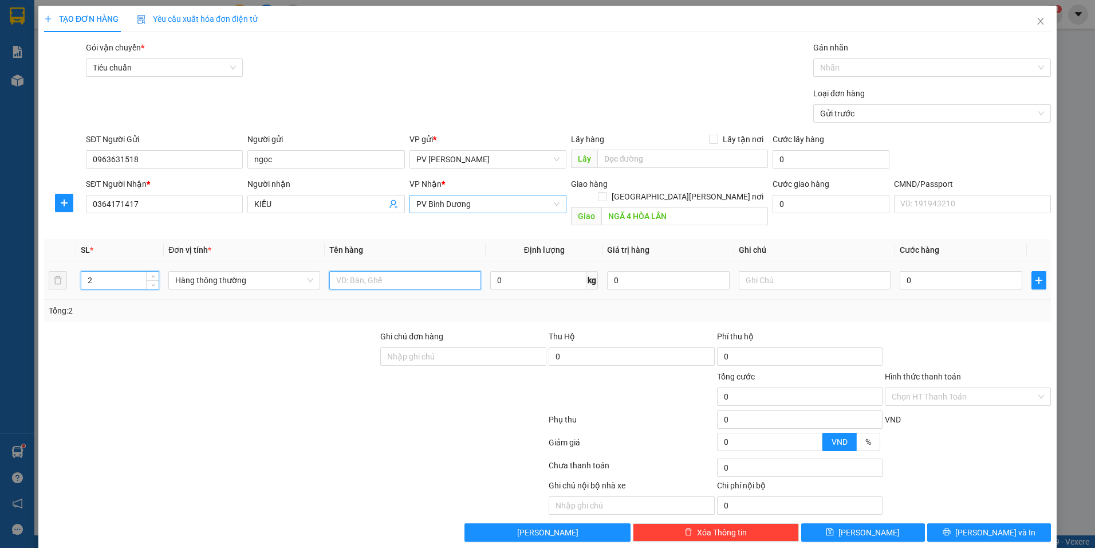
click at [364, 271] on input "text" at bounding box center [405, 280] width 152 height 18
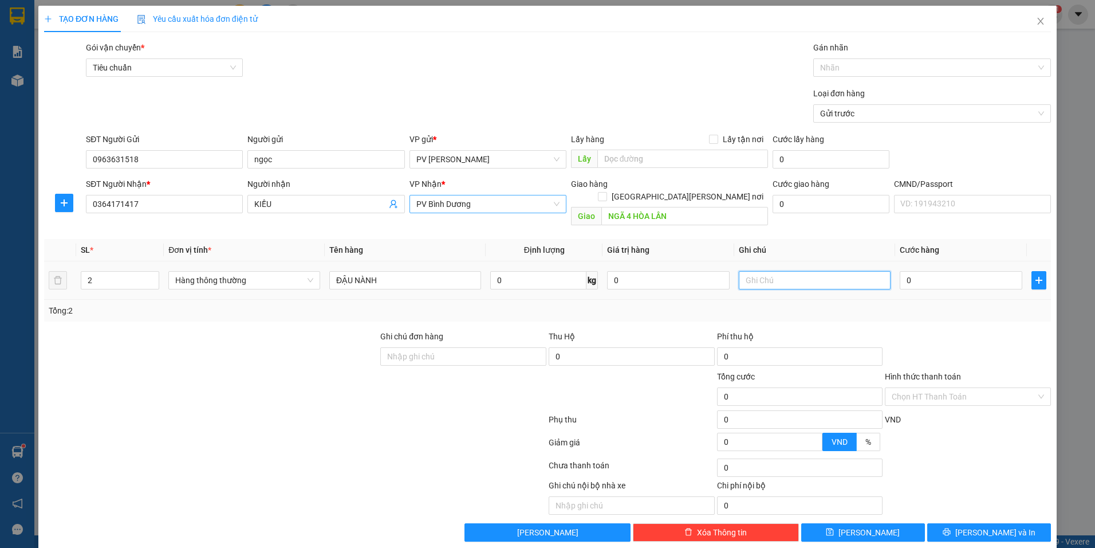
click at [776, 271] on input "text" at bounding box center [815, 280] width 152 height 18
click at [919, 271] on input "0" at bounding box center [961, 280] width 123 height 18
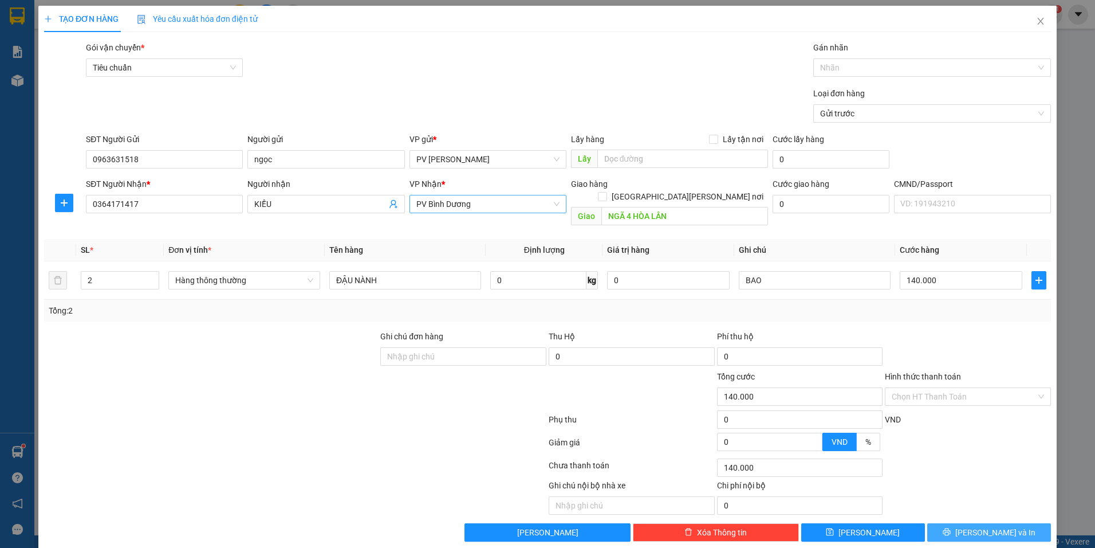
click at [951, 528] on span "printer" at bounding box center [947, 532] width 8 height 9
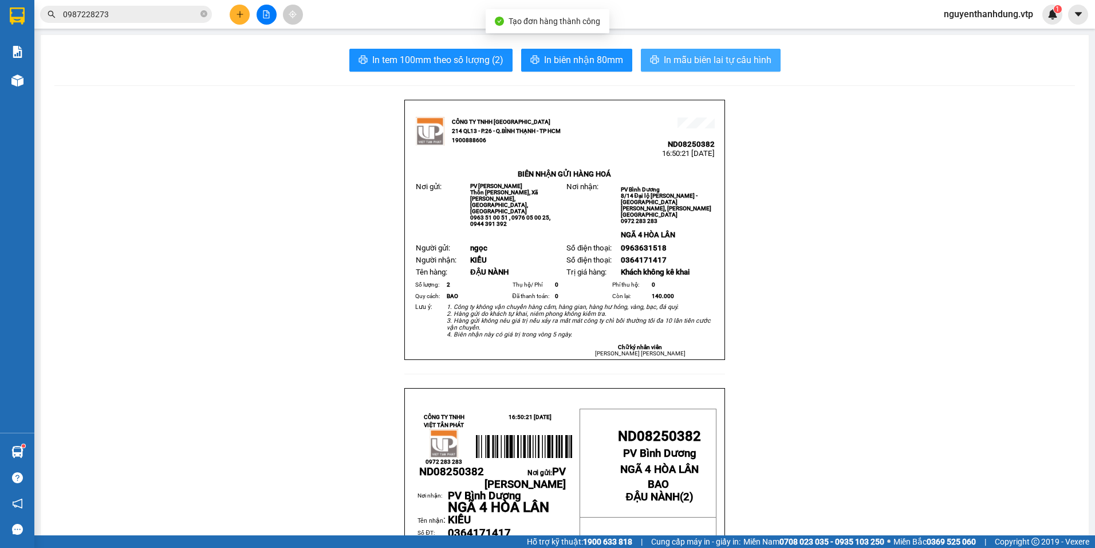
click at [697, 54] on span "In mẫu biên lai tự cấu hình" at bounding box center [718, 60] width 108 height 14
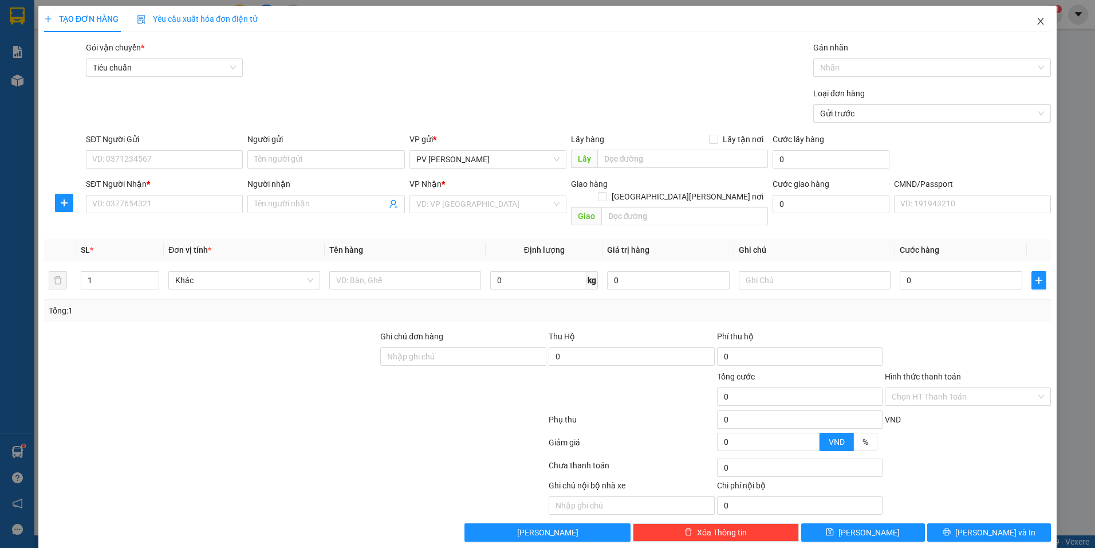
click at [1036, 21] on icon "close" at bounding box center [1040, 21] width 9 height 9
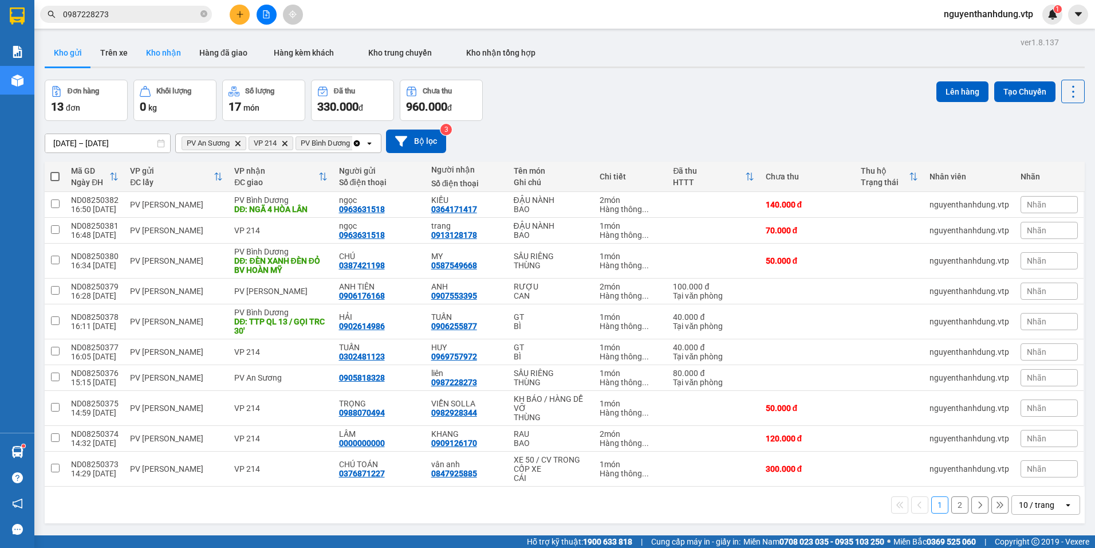
click at [167, 60] on button "Kho nhận" at bounding box center [163, 52] width 53 height 27
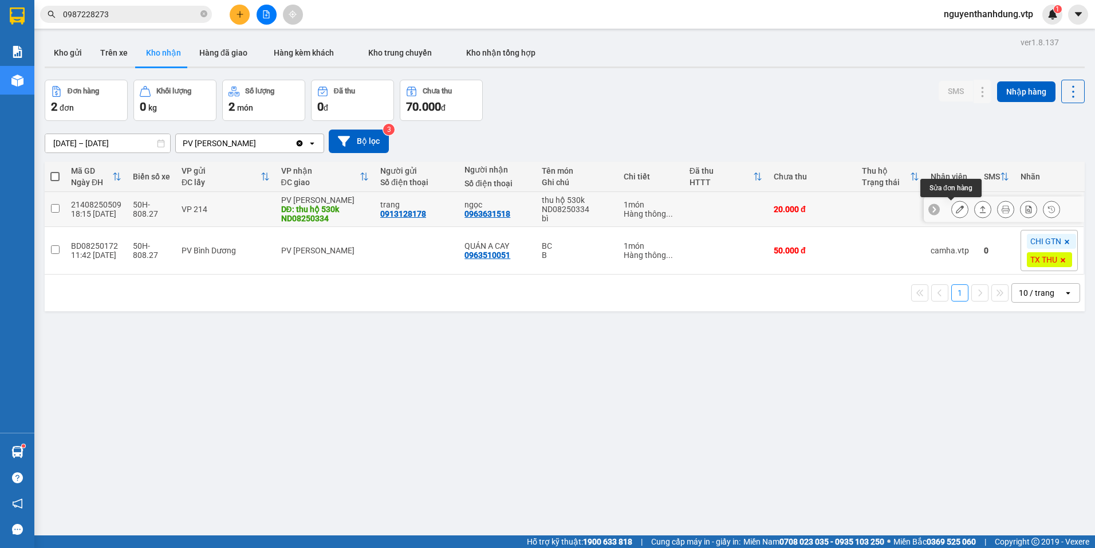
click at [956, 213] on icon at bounding box center [960, 209] width 8 height 8
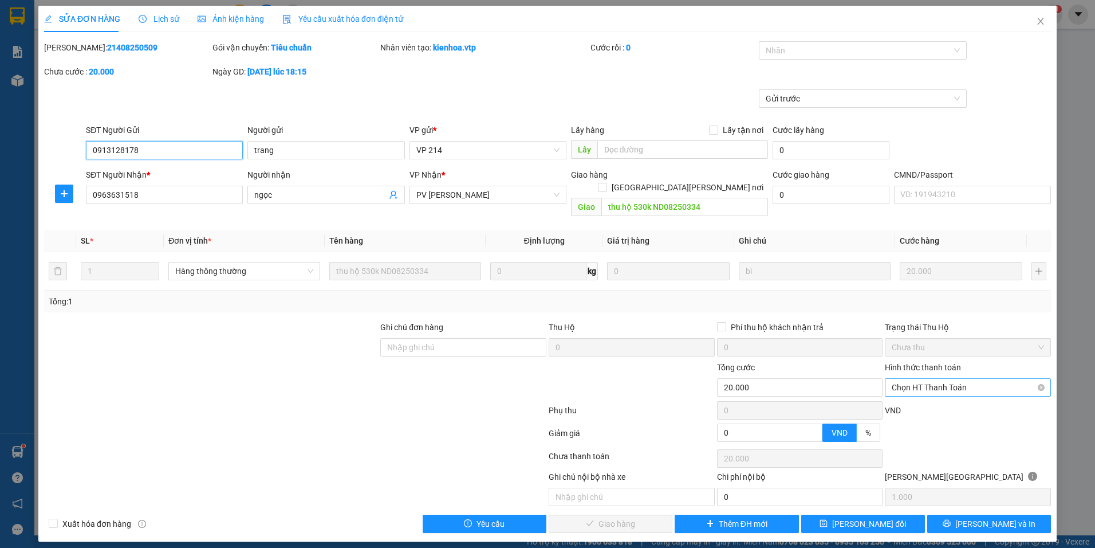
click at [987, 379] on span "Chọn HT Thanh Toán" at bounding box center [968, 387] width 152 height 17
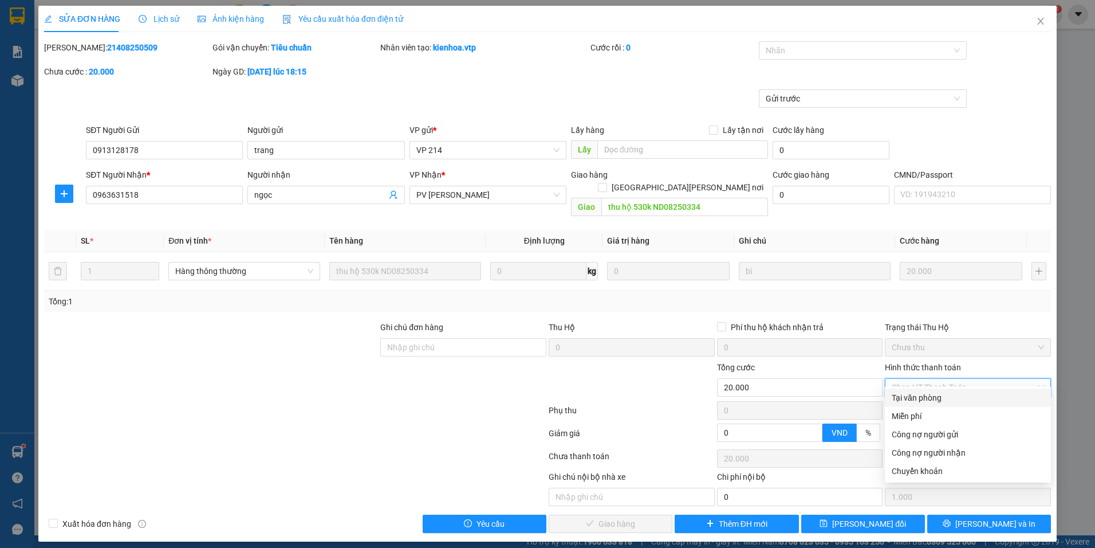
click at [954, 396] on div "Tại văn phòng" at bounding box center [968, 397] width 152 height 13
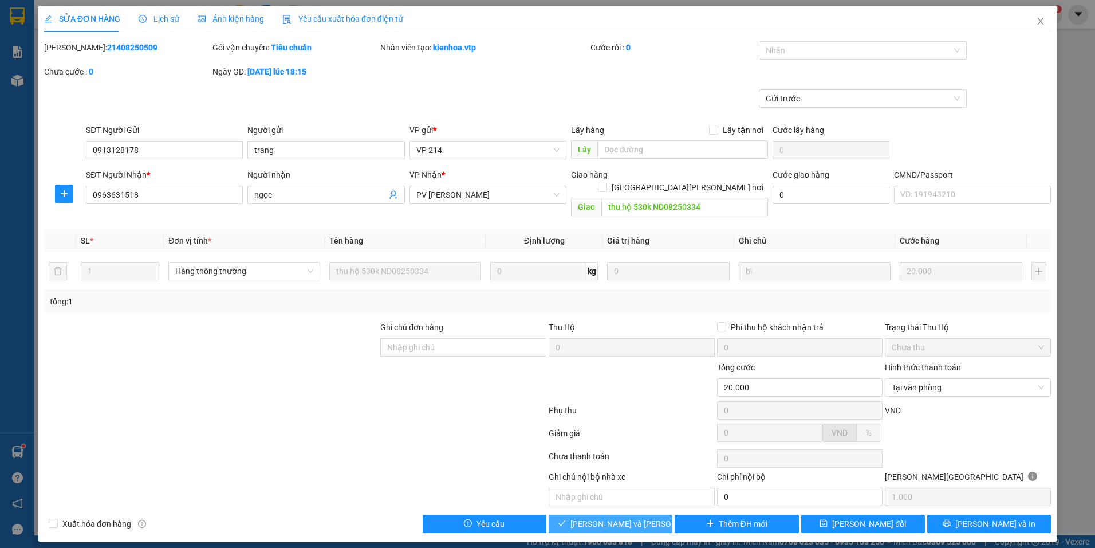
click at [590, 517] on span "Lưu và Giao hàng" at bounding box center [648, 523] width 155 height 13
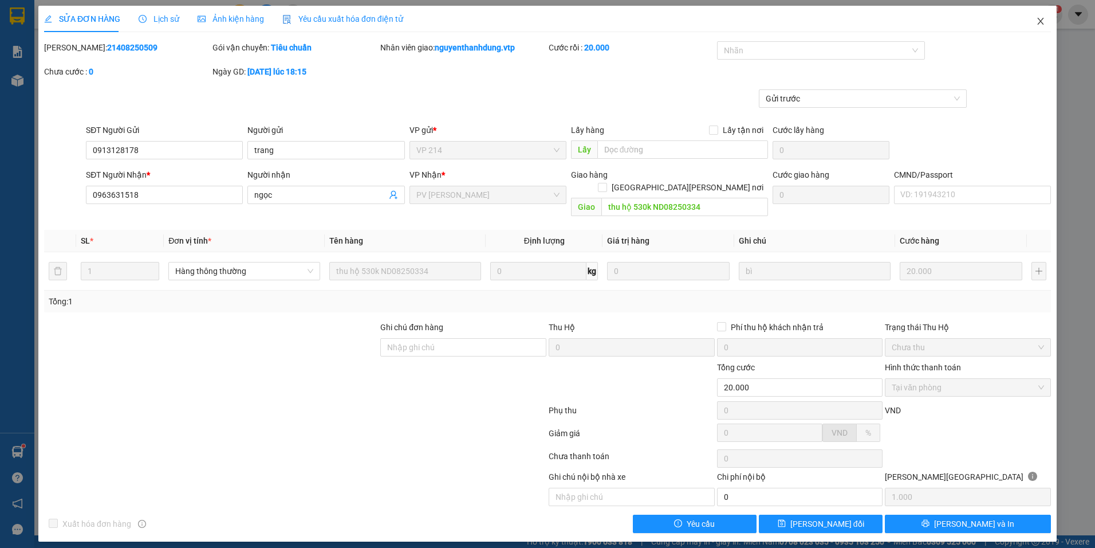
click at [1040, 19] on icon "close" at bounding box center [1040, 21] width 9 height 9
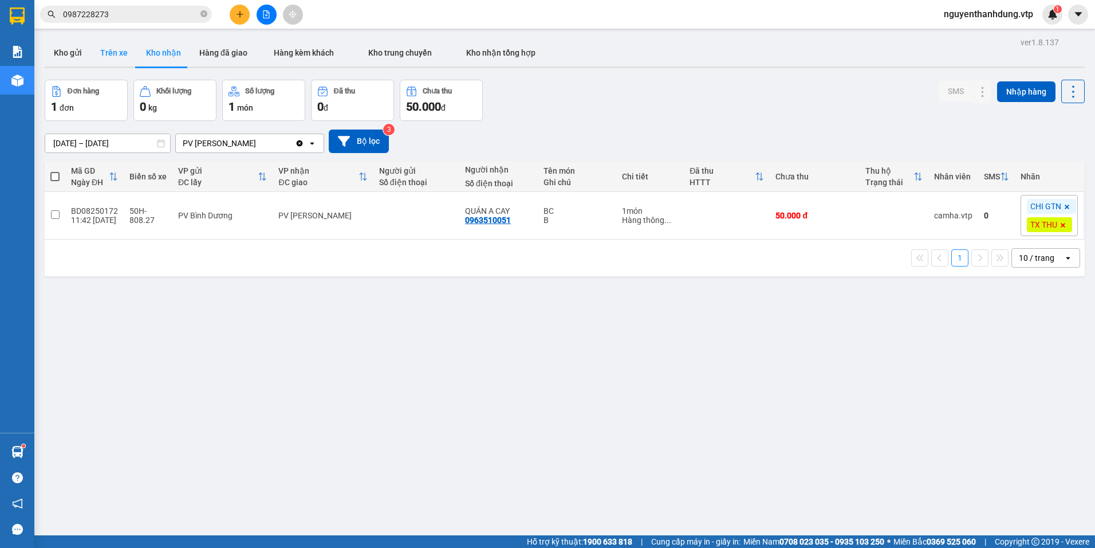
click at [124, 54] on button "Trên xe" at bounding box center [114, 52] width 46 height 27
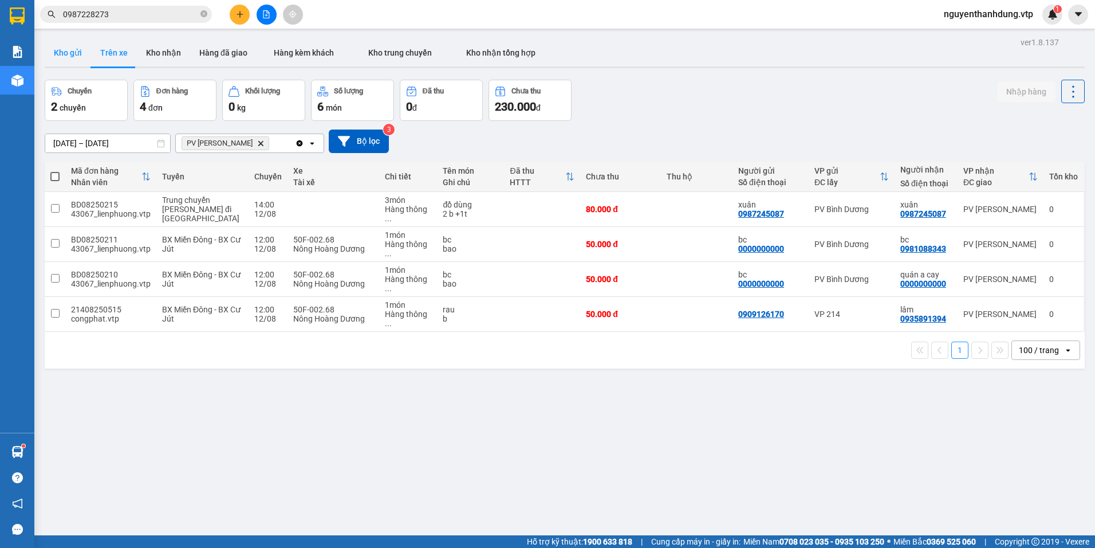
click at [70, 53] on button "Kho gửi" at bounding box center [68, 52] width 46 height 27
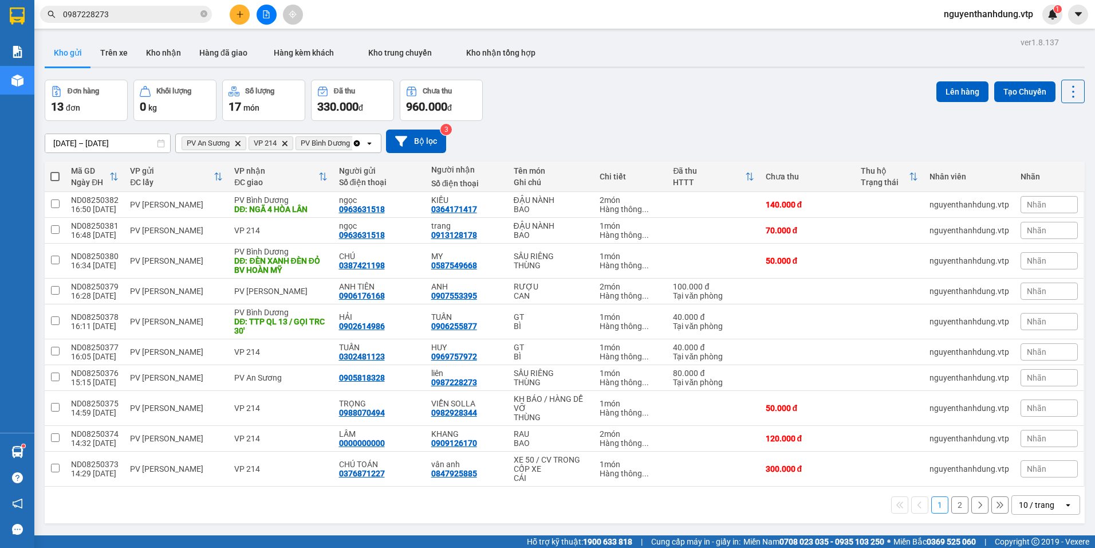
click at [1025, 506] on div "10 / trang" at bounding box center [1037, 504] width 36 height 11
click at [1024, 481] on span "100 / trang" at bounding box center [1032, 479] width 41 height 11
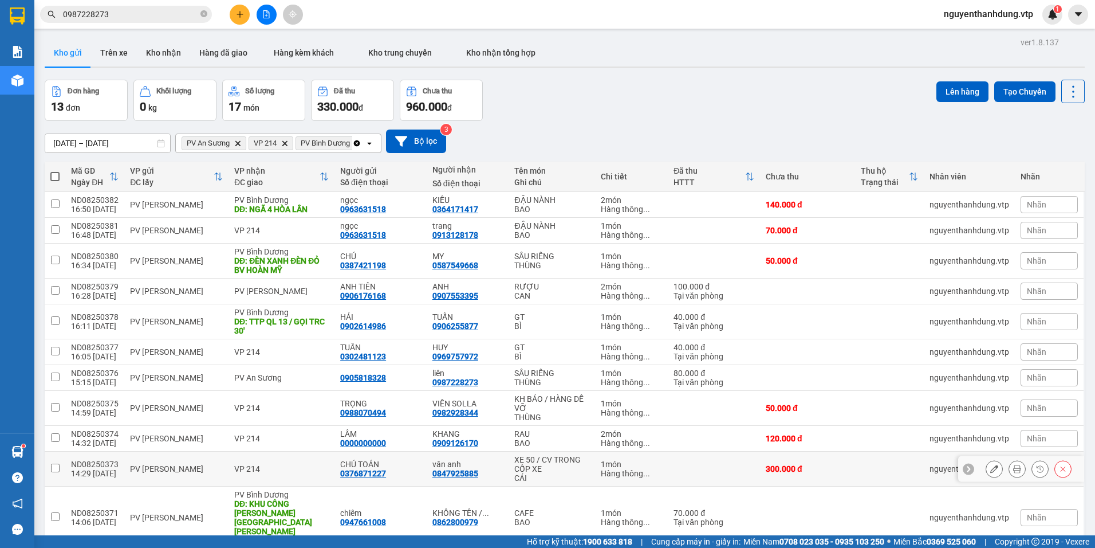
scroll to position [94, 0]
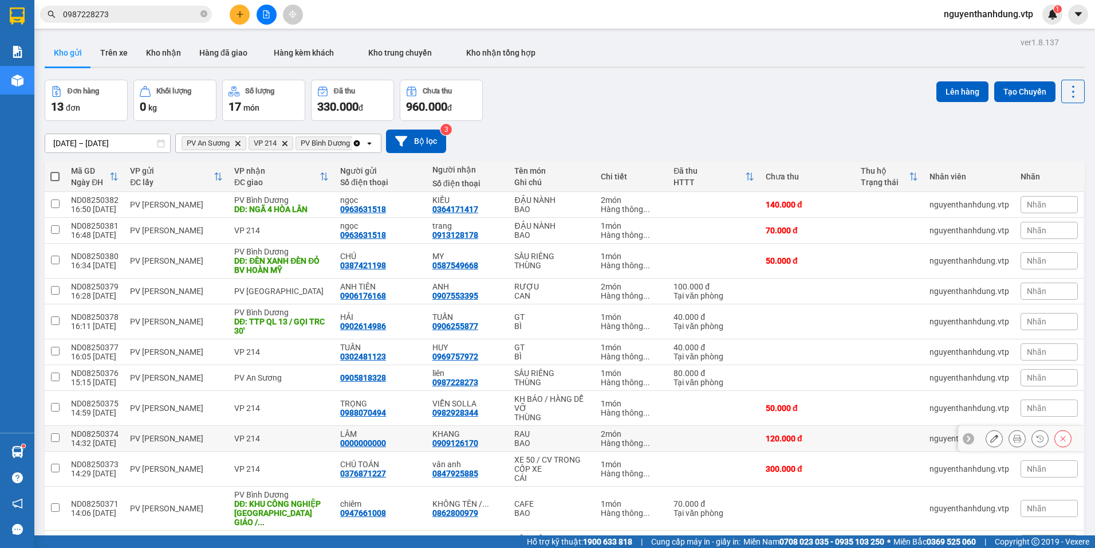
scroll to position [94, 0]
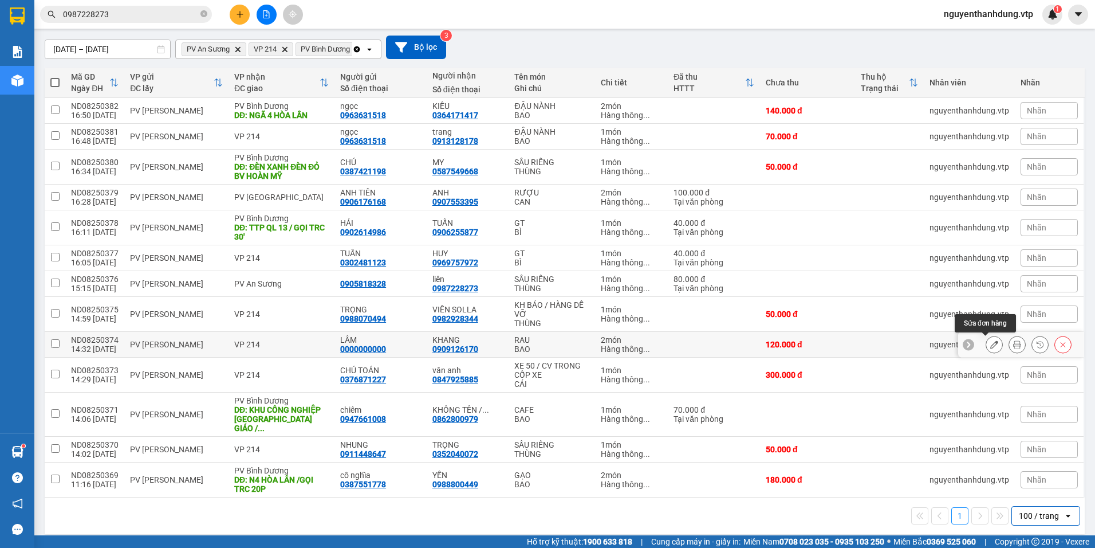
click at [990, 345] on button at bounding box center [994, 345] width 16 height 20
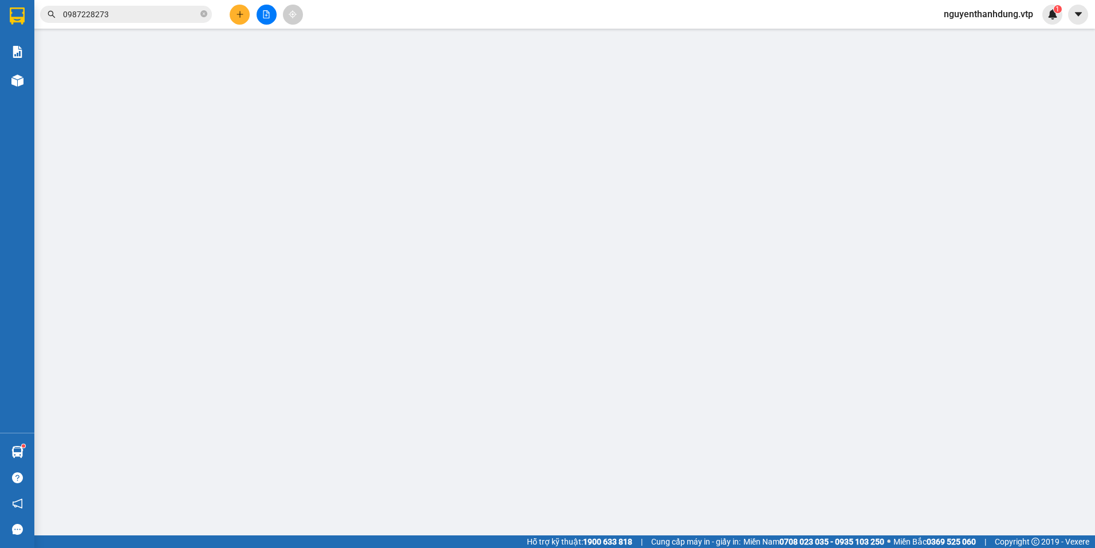
type input "0000000000"
type input "LÂM"
type input "0909126170"
type input "KHANG"
type input "120.000"
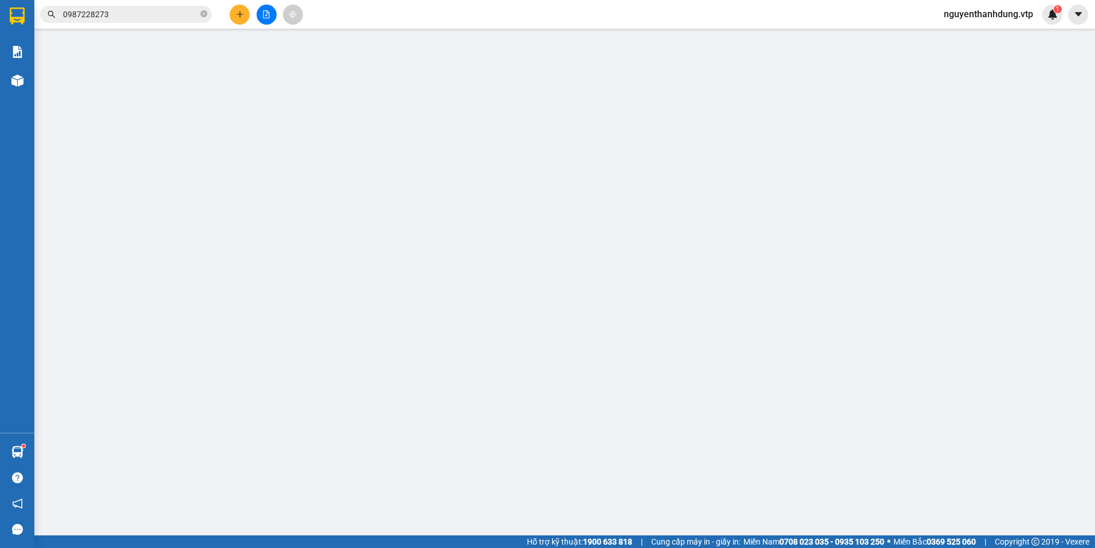
type input "120.000"
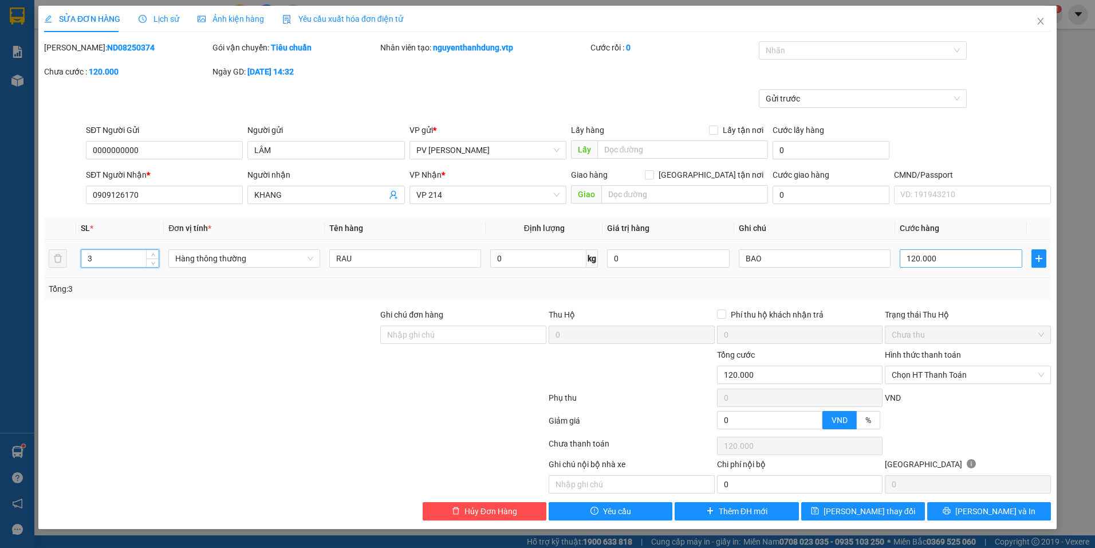
type input "3"
click at [938, 255] on input "120.000" at bounding box center [961, 258] width 123 height 18
type input "0"
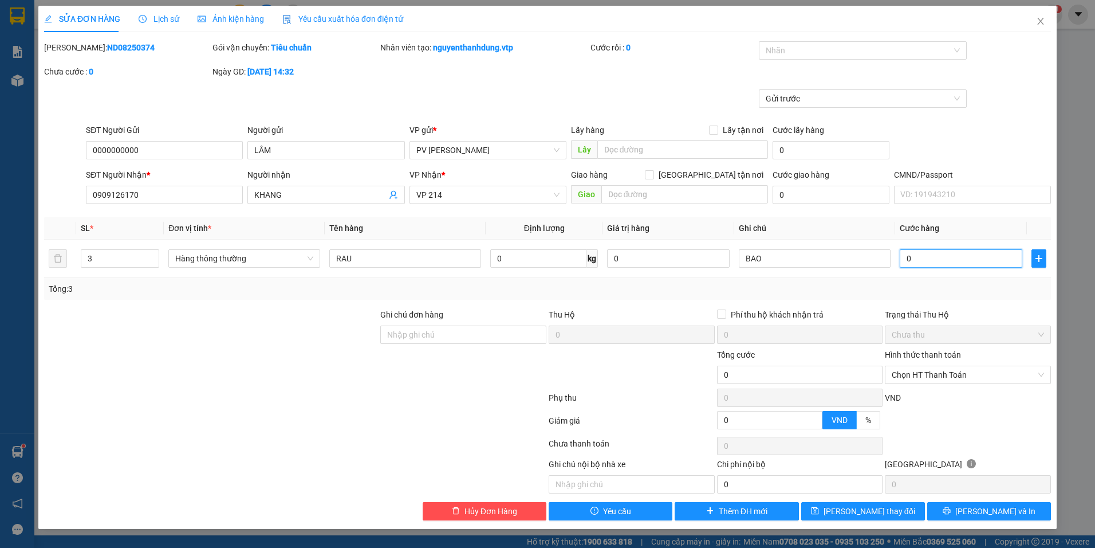
type input "10"
type input "190"
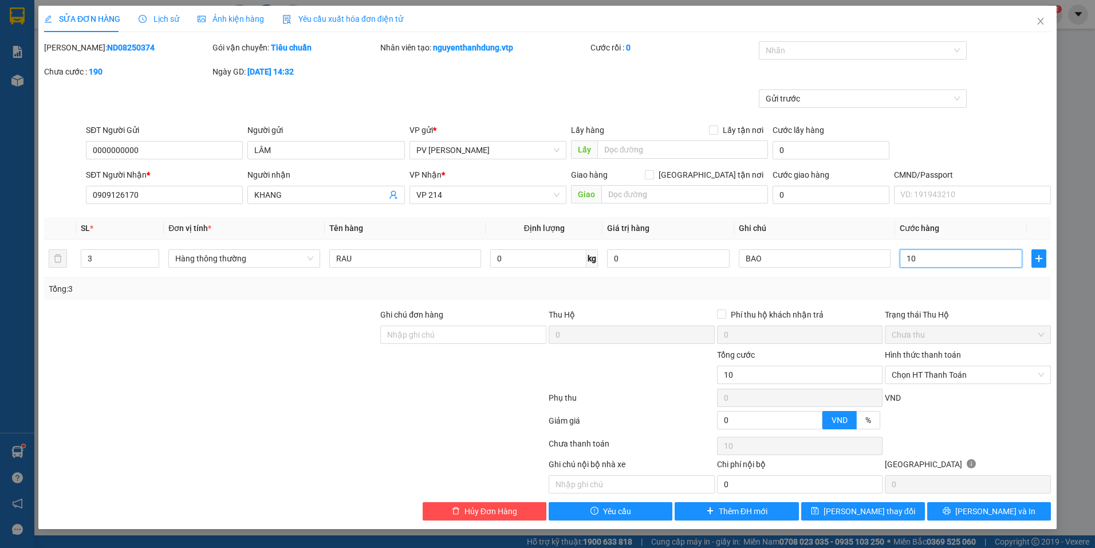
type input "190"
type input "1.900"
type input "19.000"
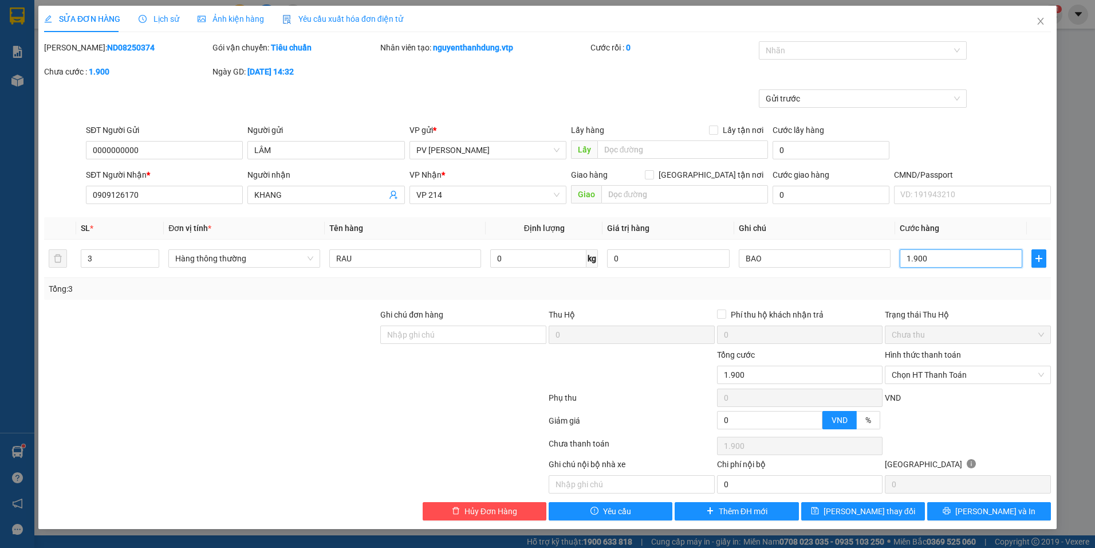
type input "19.000"
type input "190.000"
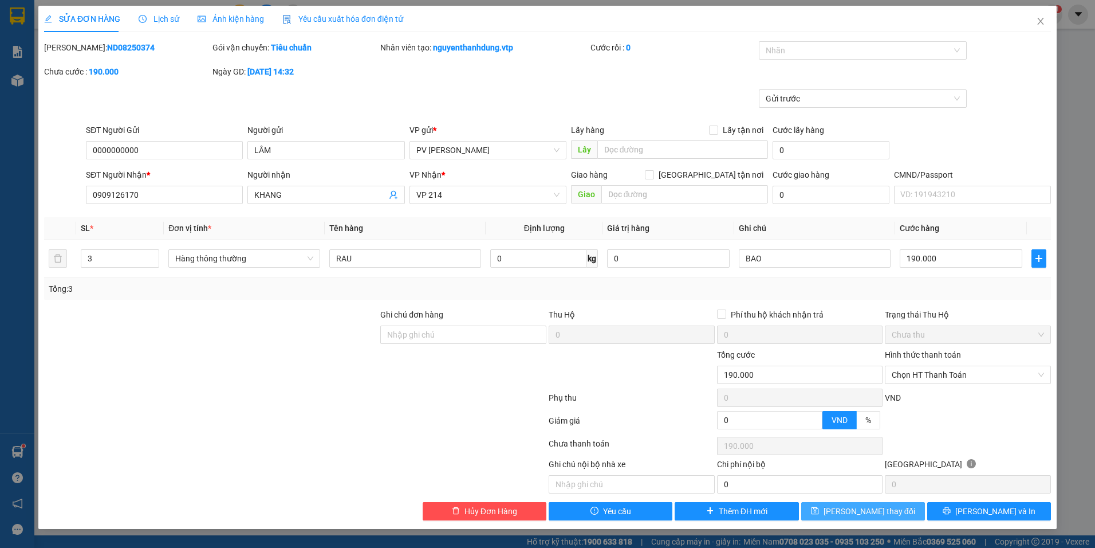
click at [872, 514] on span "Lưu thay đổi" at bounding box center [870, 511] width 92 height 13
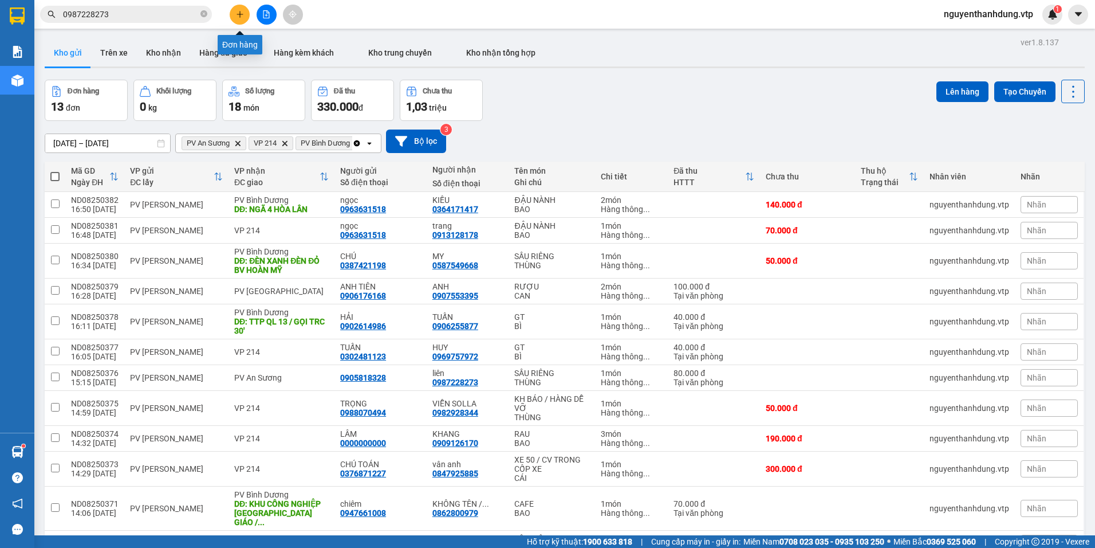
click at [237, 10] on icon "plus" at bounding box center [240, 14] width 8 height 8
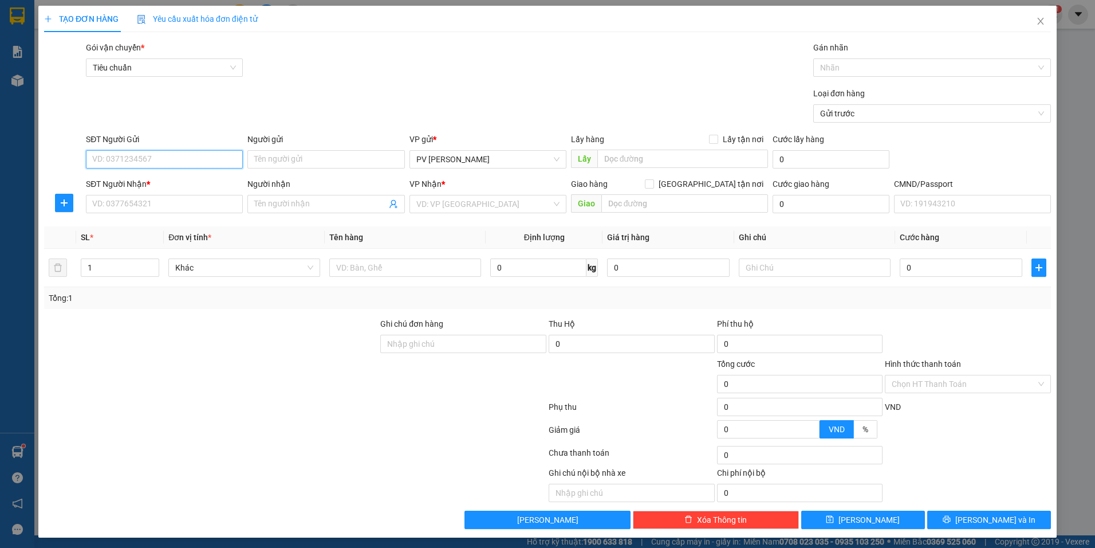
click at [149, 155] on input "SĐT Người Gửi" at bounding box center [164, 159] width 157 height 18
type input "0986282371"
click at [158, 176] on div "0986282371 - ĐOÀN" at bounding box center [163, 182] width 142 height 13
type input "ĐOÀN"
type input "0936176870"
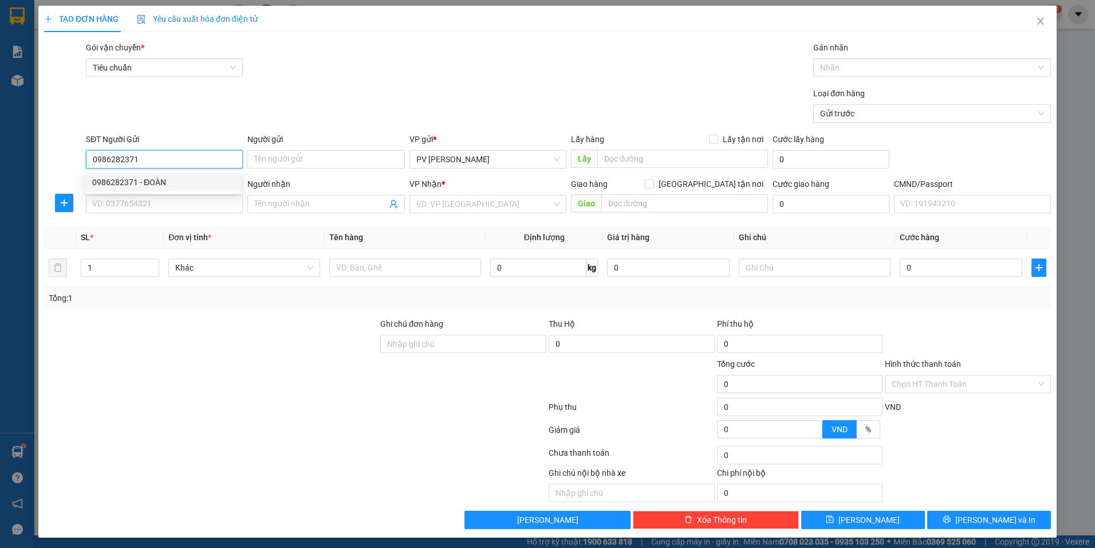
type input "tạo"
type input "0986282371"
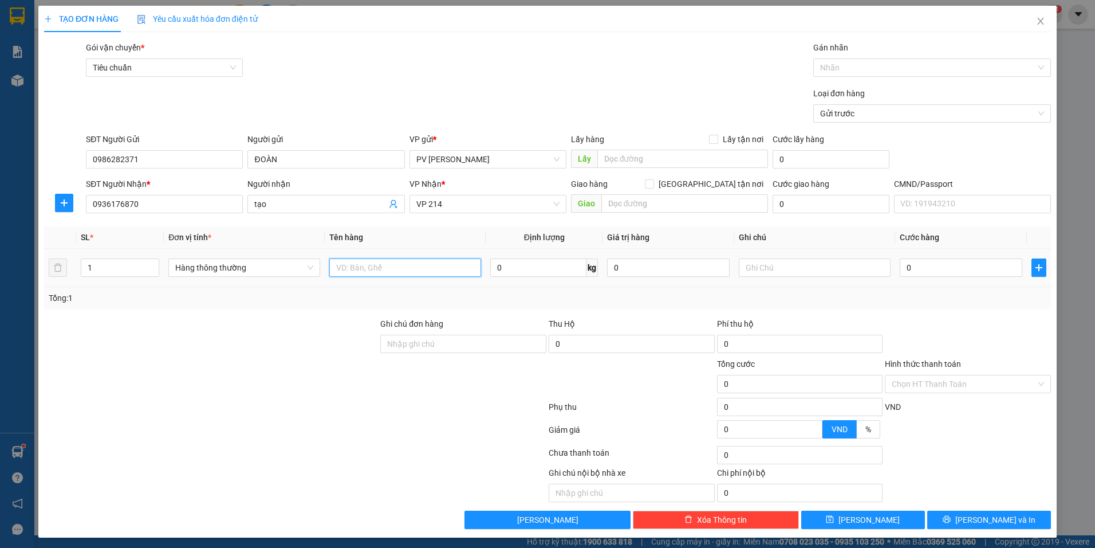
click at [398, 269] on input "text" at bounding box center [405, 267] width 152 height 18
type input "RAU"
click at [757, 271] on input "text" at bounding box center [815, 267] width 152 height 18
type input "BỊCH"
click at [933, 272] on input "0" at bounding box center [961, 267] width 123 height 18
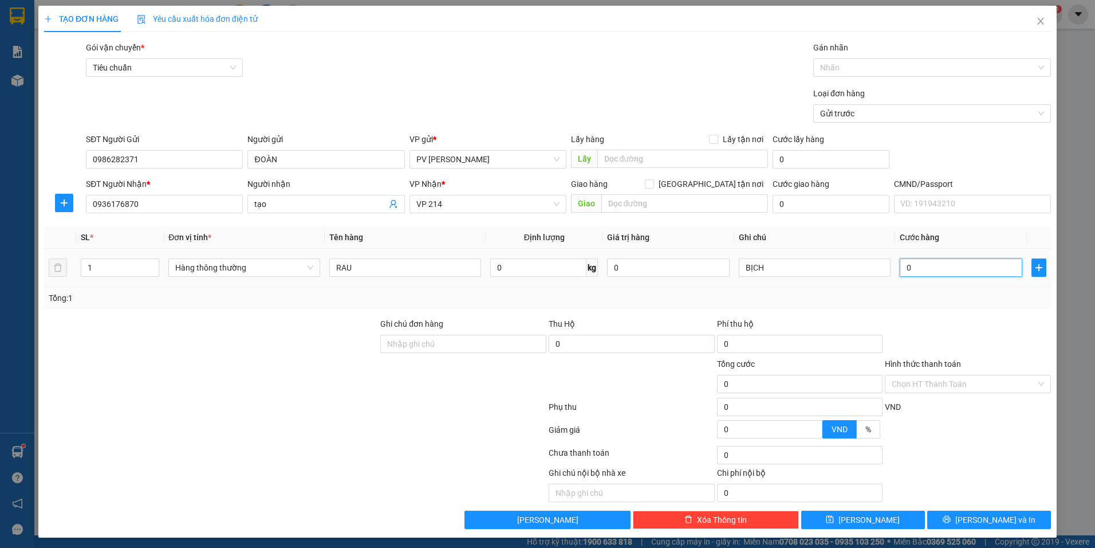
type input "4"
type input "40"
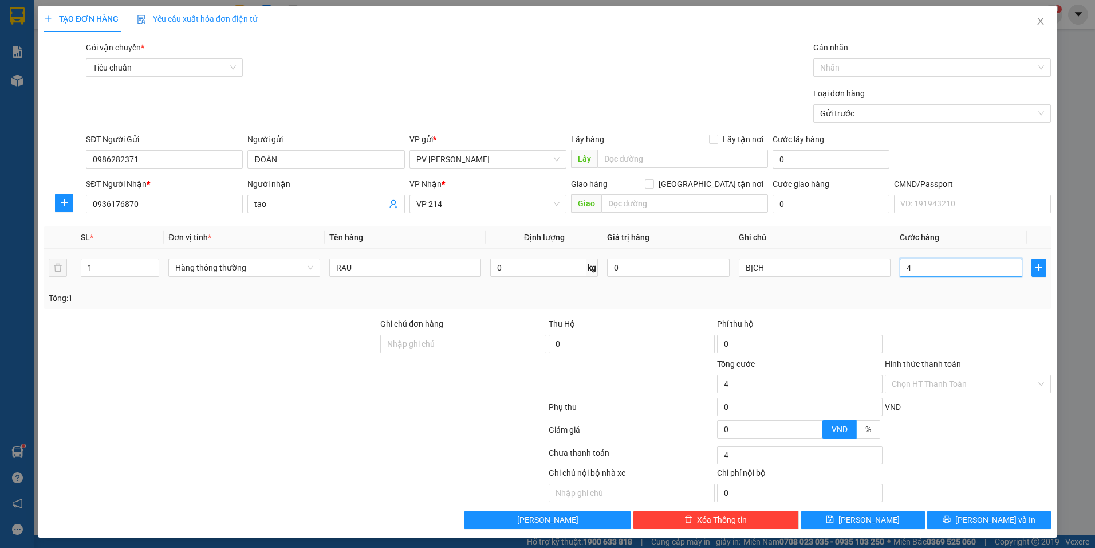
type input "40"
type input "400"
type input "4.000"
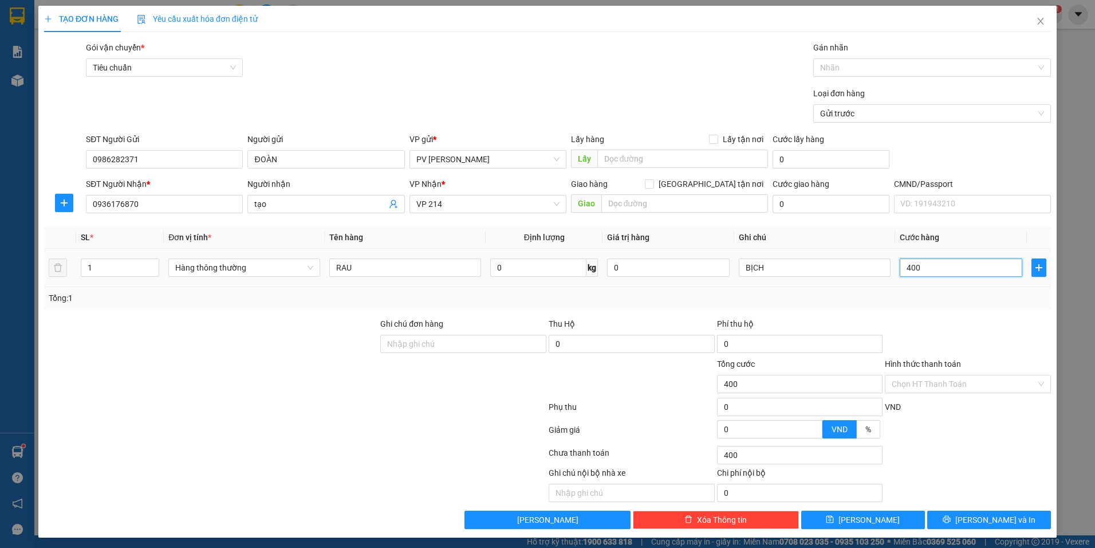
type input "4.000"
type input "40.000"
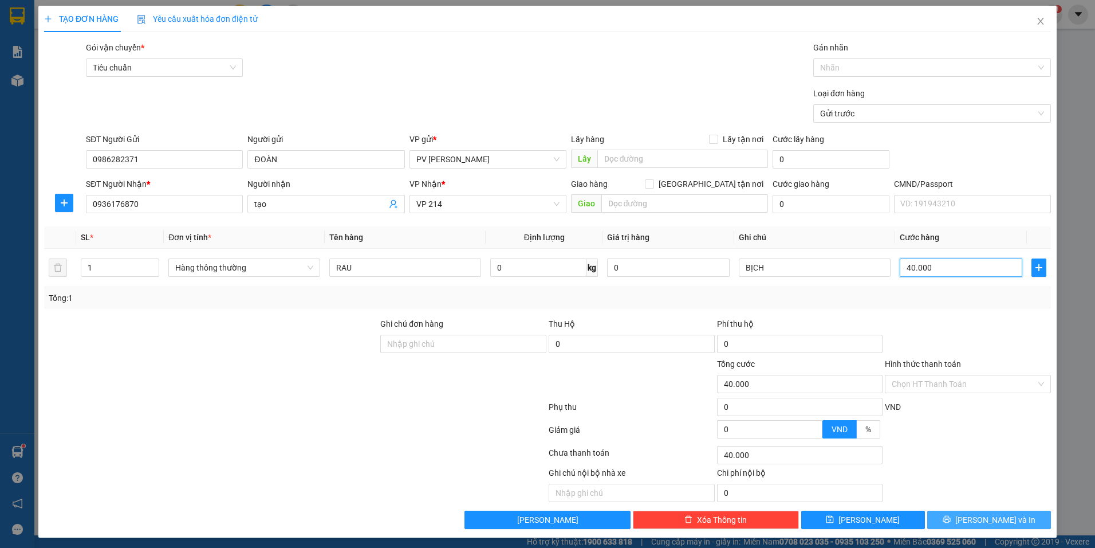
type input "40.000"
click at [980, 520] on span "Lưu và In" at bounding box center [996, 519] width 80 height 13
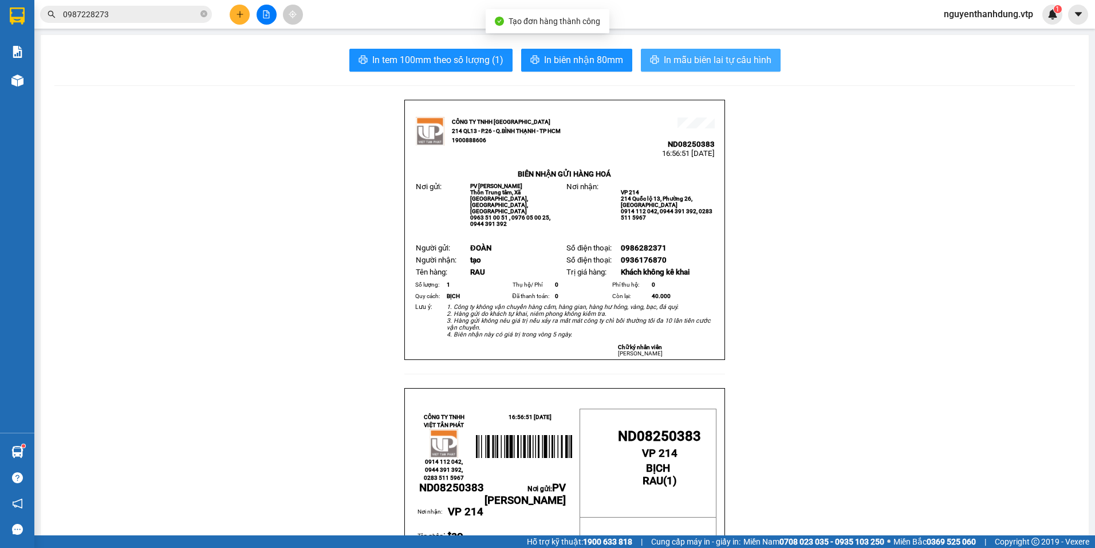
click at [719, 63] on span "In mẫu biên lai tự cấu hình" at bounding box center [718, 60] width 108 height 14
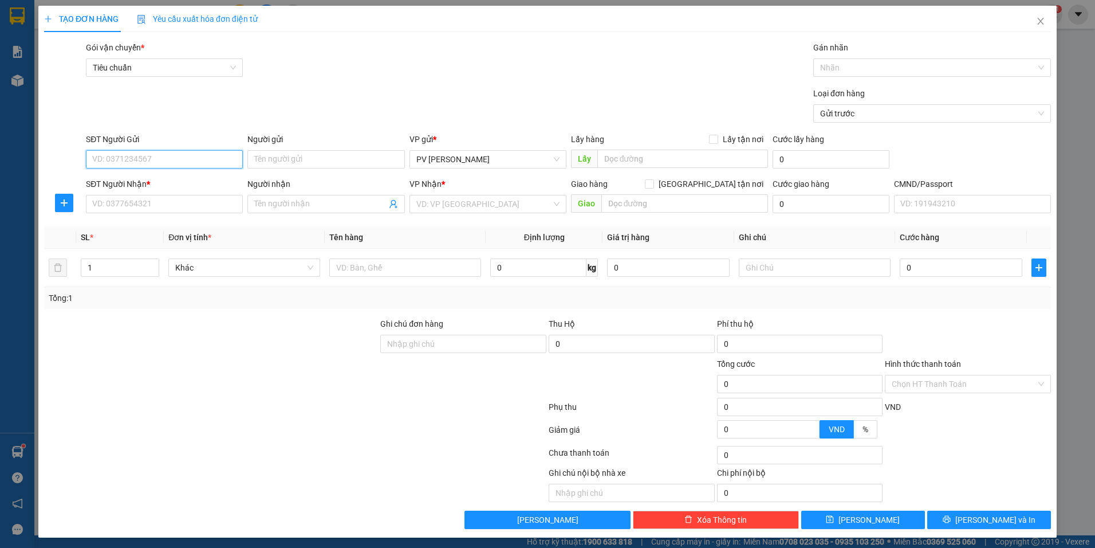
click at [225, 156] on input "SĐT Người Gửi" at bounding box center [164, 159] width 157 height 18
click at [186, 184] on div "0986282371 - ĐOÀN" at bounding box center [163, 182] width 142 height 13
type input "0986282371"
type input "ĐOÀN"
type input "0936176870"
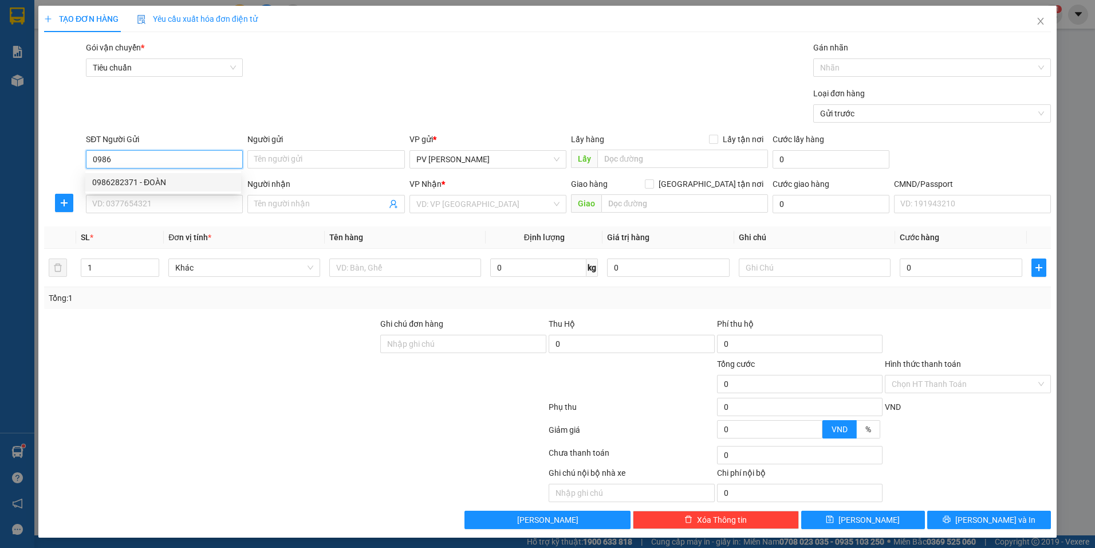
type input "tạo"
type input "0986282371"
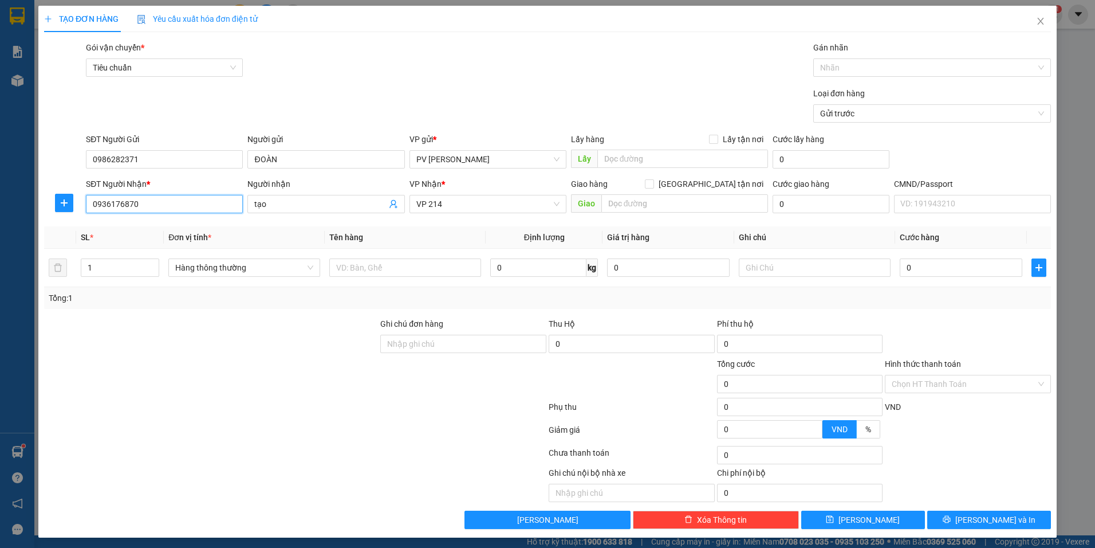
click at [174, 201] on input "0936176870" at bounding box center [164, 204] width 157 height 18
type input "0"
click at [277, 207] on input "tạo" at bounding box center [320, 204] width 132 height 13
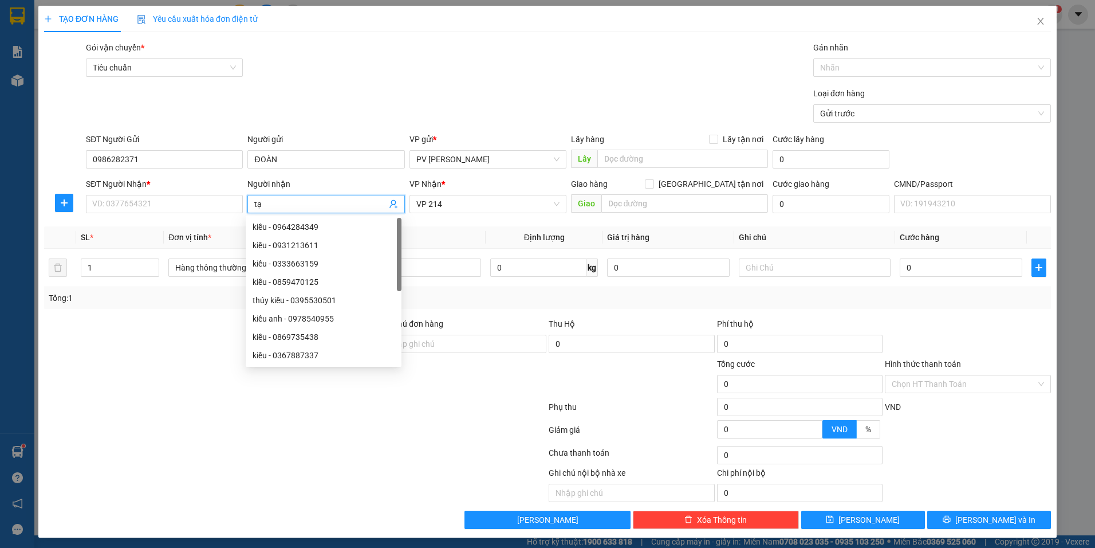
type input "t"
click at [287, 207] on input "Người nhận" at bounding box center [320, 204] width 132 height 13
drag, startPoint x: 446, startPoint y: 207, endPoint x: 397, endPoint y: 223, distance: 51.6
click at [397, 223] on body "Kết quả tìm kiếm ( 7 ) Bộ lọc Mã ĐH Trạng thái Món hàng Thu hộ Tổng cước Chưa c…" at bounding box center [547, 274] width 1095 height 548
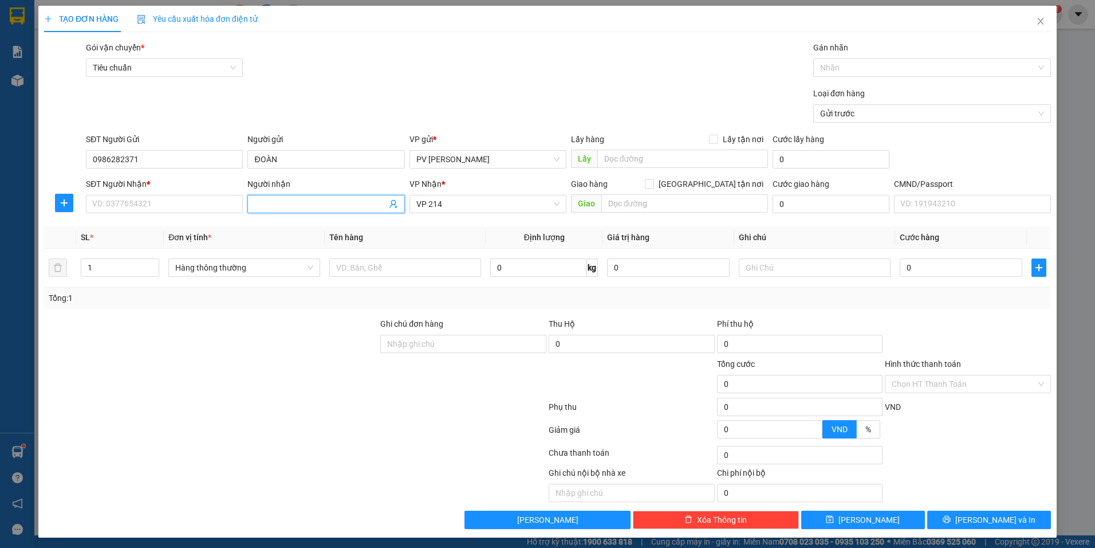
drag, startPoint x: 433, startPoint y: 205, endPoint x: 408, endPoint y: 211, distance: 25.4
click at [410, 210] on div "VP 214" at bounding box center [488, 204] width 157 height 18
click at [171, 202] on input "SĐT Người Nhận *" at bounding box center [164, 204] width 157 height 18
click at [314, 206] on input "Người nhận" at bounding box center [320, 204] width 132 height 13
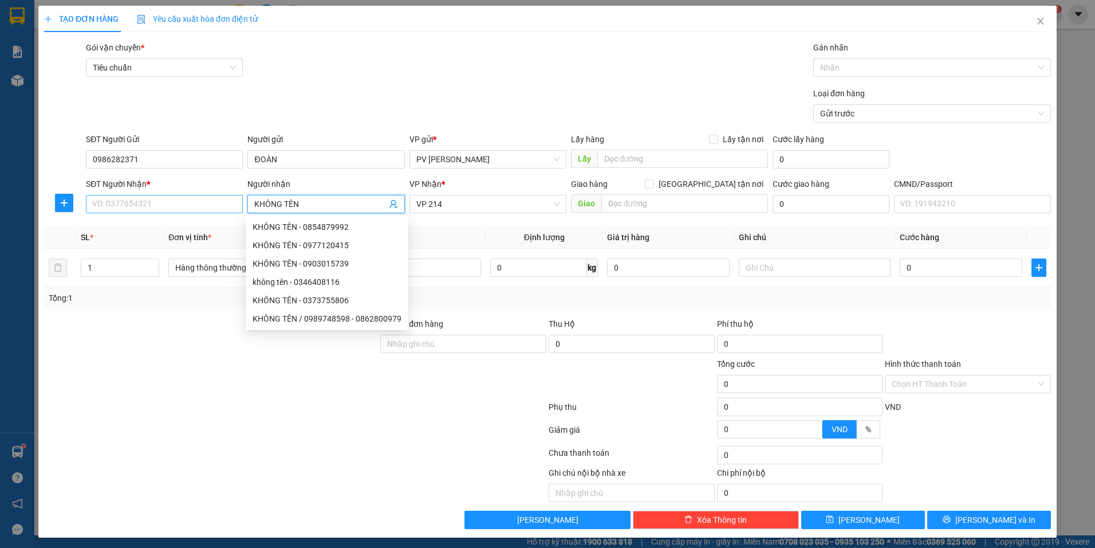
type input "KHÔNG TÊN"
click at [154, 198] on input "SĐT Người Nhận *" at bounding box center [164, 204] width 157 height 18
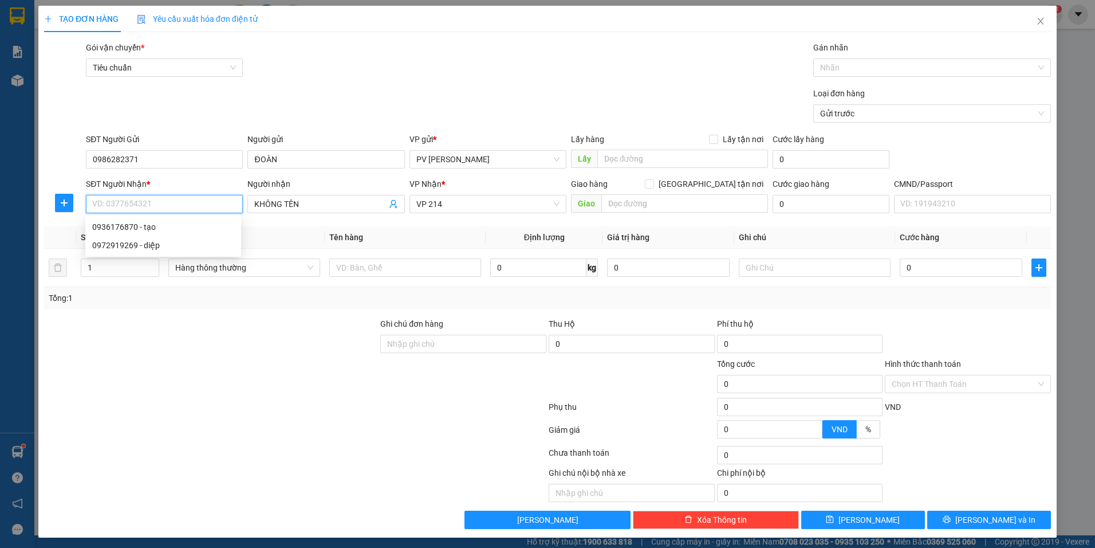
click at [159, 197] on input "SĐT Người Nhận *" at bounding box center [164, 204] width 157 height 18
click at [172, 223] on div "0346408116 - không tên" at bounding box center [163, 227] width 142 height 13
type input "0346408116"
type input "không tên"
type input "0346408116"
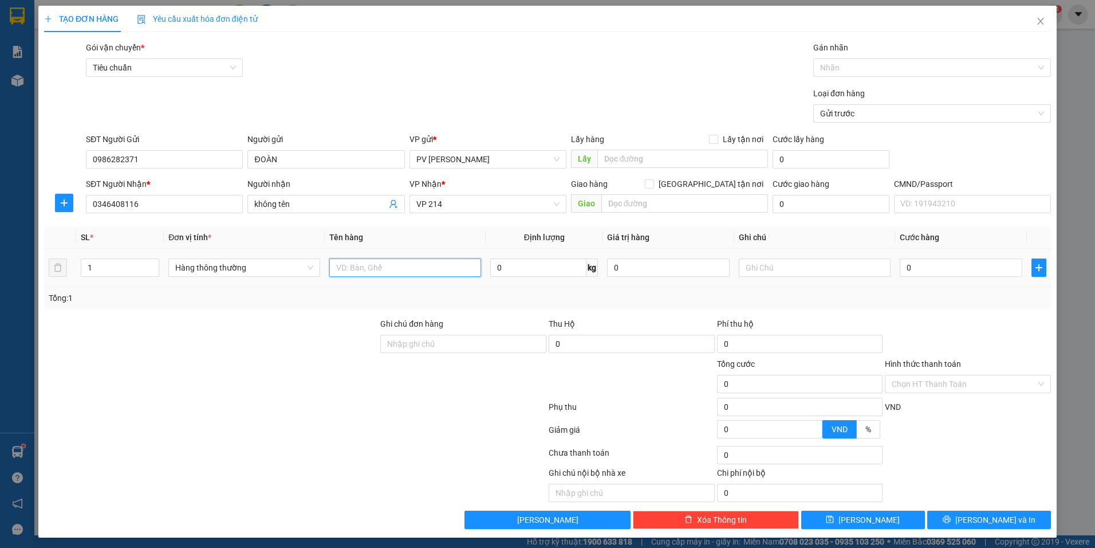
click at [378, 267] on input "text" at bounding box center [405, 267] width 152 height 18
type input "RAU"
click at [761, 277] on div at bounding box center [815, 267] width 152 height 23
click at [763, 273] on input "text" at bounding box center [815, 267] width 152 height 18
type input "BỊCH"
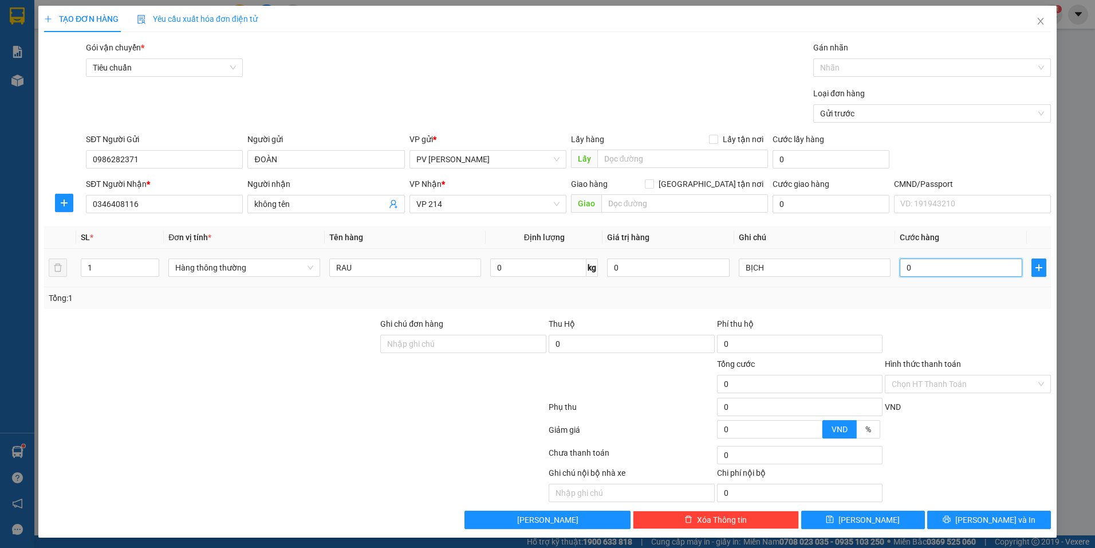
click at [937, 271] on input "0" at bounding box center [961, 267] width 123 height 18
type input "4"
type input "40"
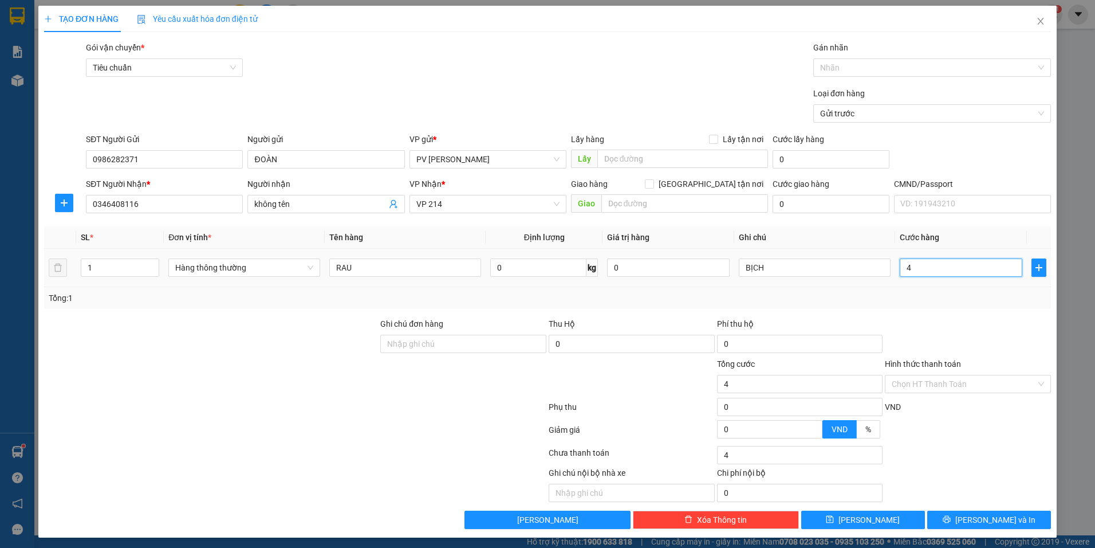
type input "40"
type input "400"
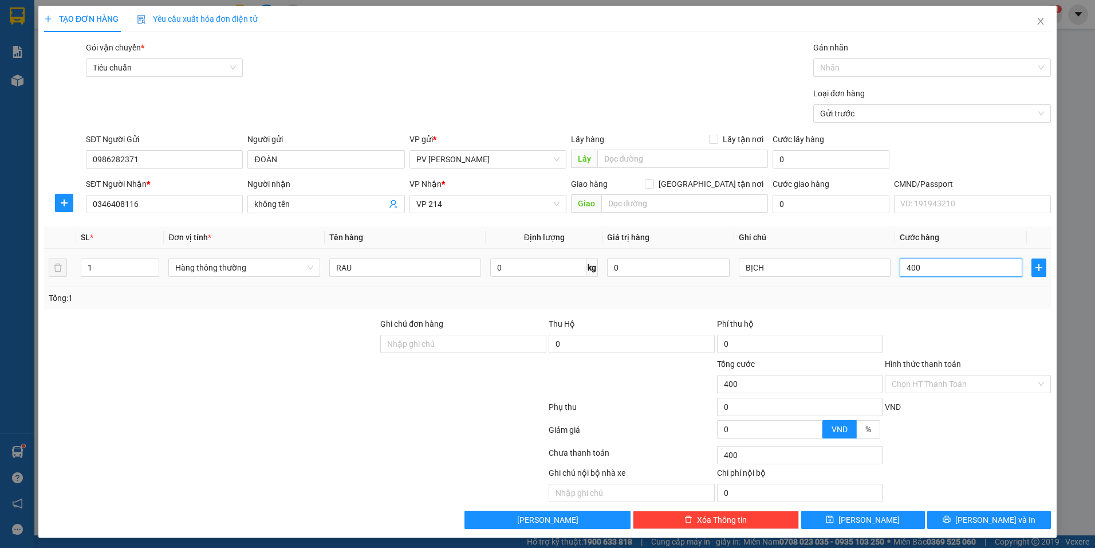
type input "4.000"
type input "40.000"
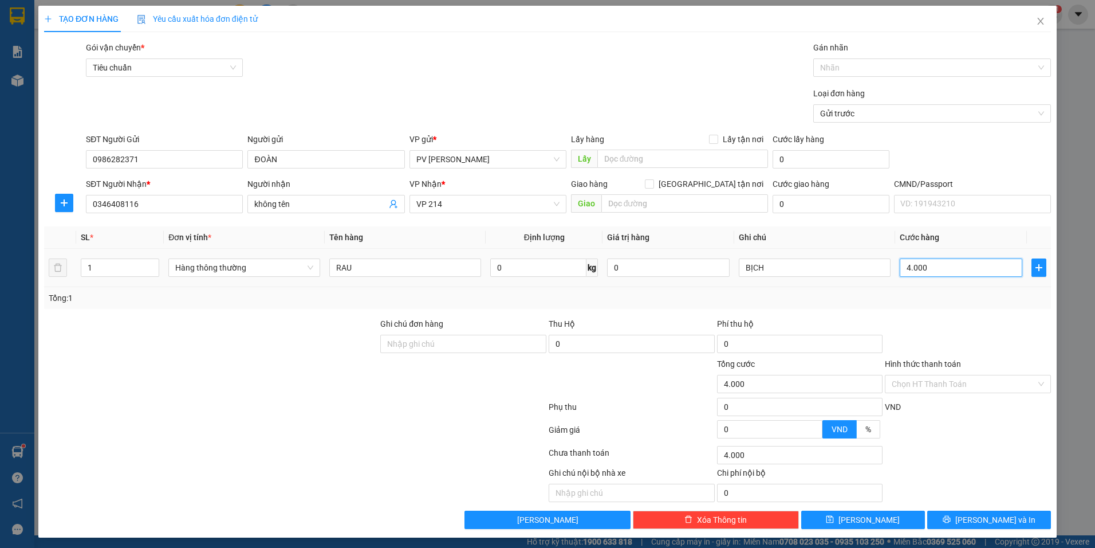
type input "40.000"
click at [972, 519] on span "Lưu và In" at bounding box center [996, 519] width 80 height 13
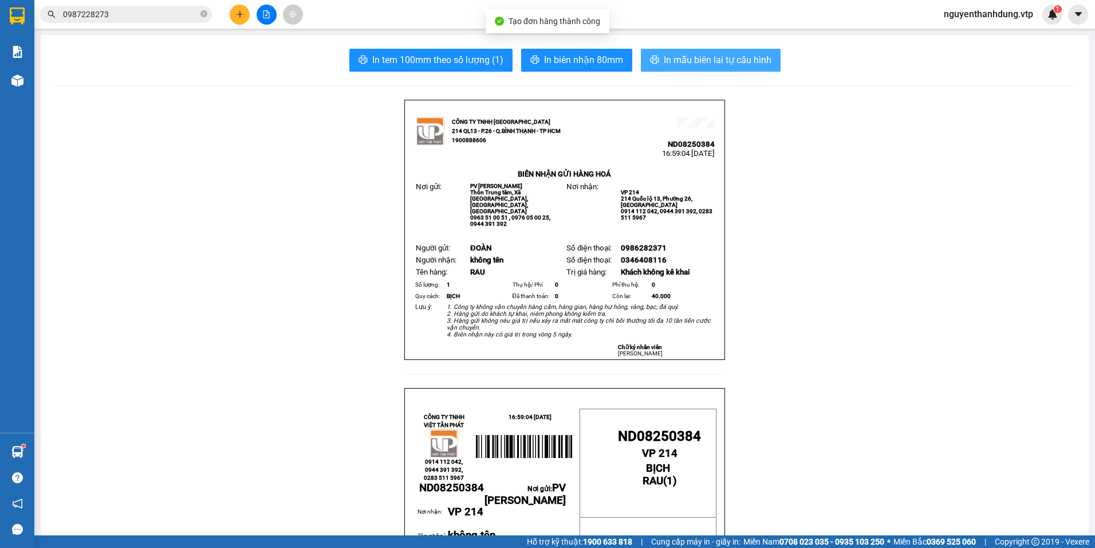
click at [681, 58] on span "In mẫu biên lai tự cấu hình" at bounding box center [718, 60] width 108 height 14
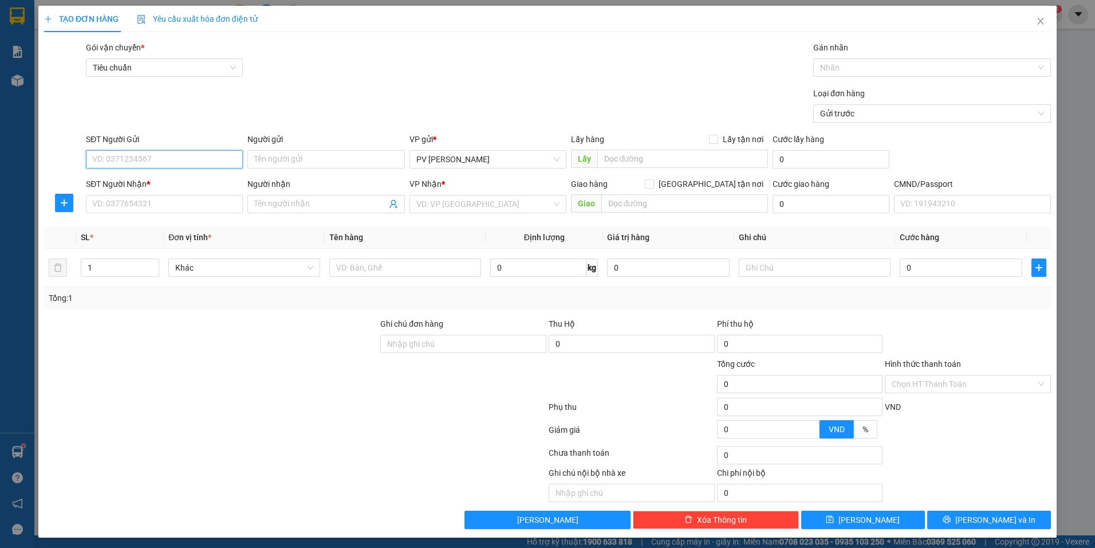
click at [145, 155] on input "SĐT Người Gửi" at bounding box center [164, 159] width 157 height 18
type input "0985309788"
click at [636, 151] on input "text" at bounding box center [682, 159] width 171 height 18
type input "THÔN 1 NAM DONG"
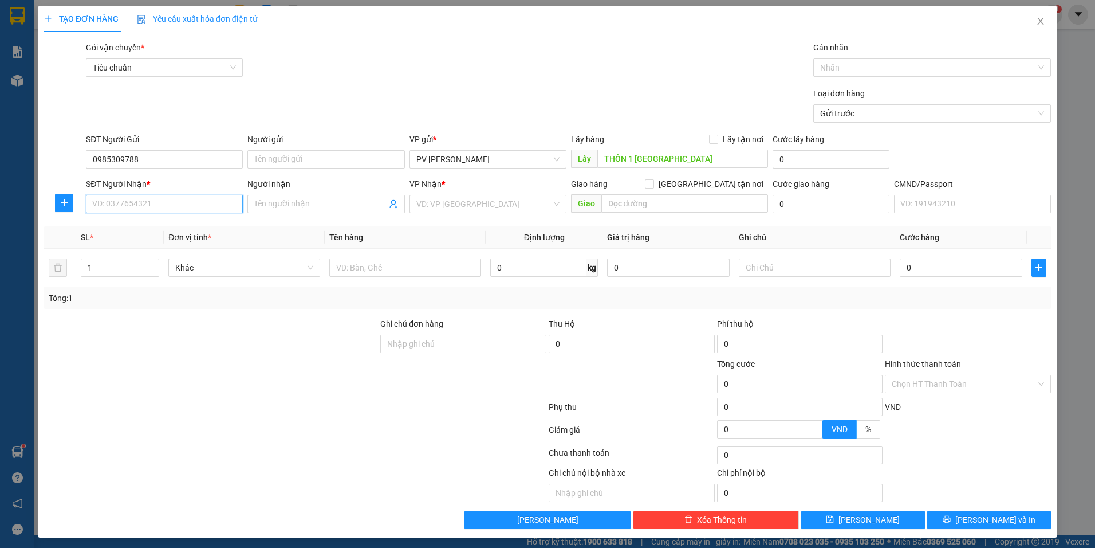
click at [152, 202] on input "SĐT Người Nhận *" at bounding box center [164, 204] width 157 height 18
type input "0981093878"
click at [316, 200] on input "Người nhận" at bounding box center [320, 204] width 132 height 13
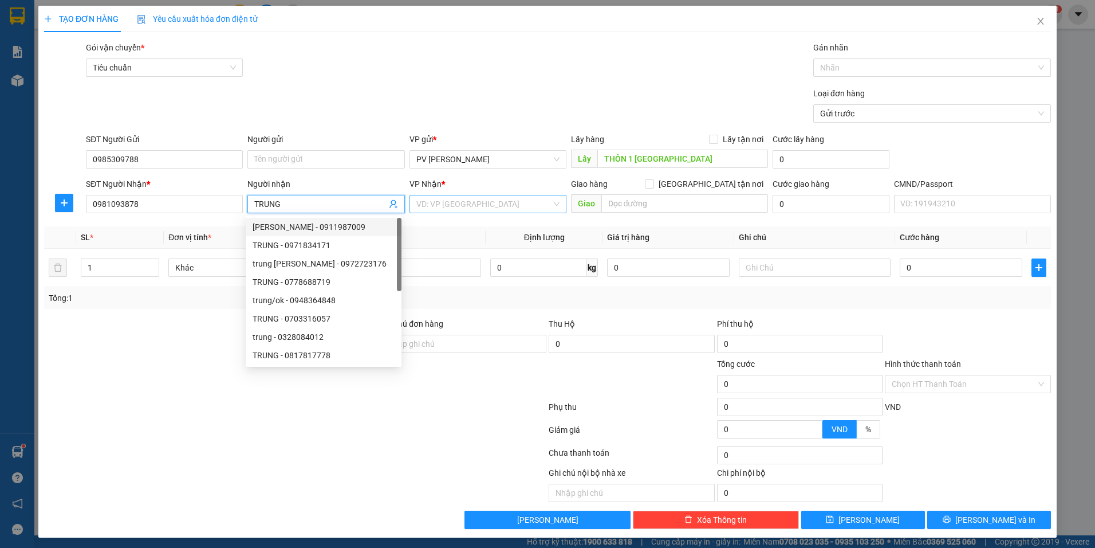
type input "TRUNG"
click at [483, 205] on input "search" at bounding box center [483, 203] width 135 height 17
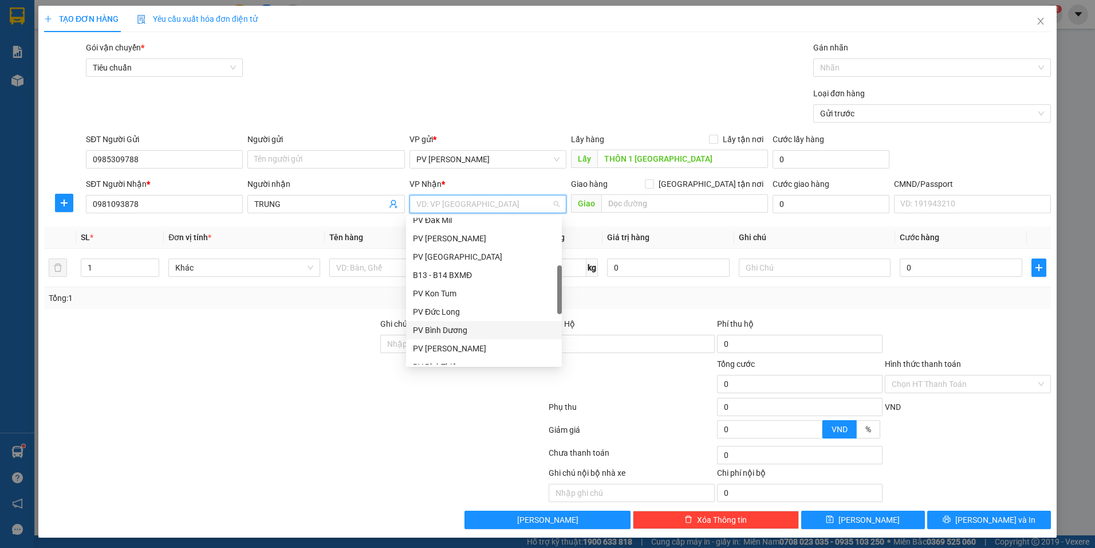
scroll to position [229, 0]
click at [474, 275] on div "PV Bình Dương" at bounding box center [484, 272] width 142 height 13
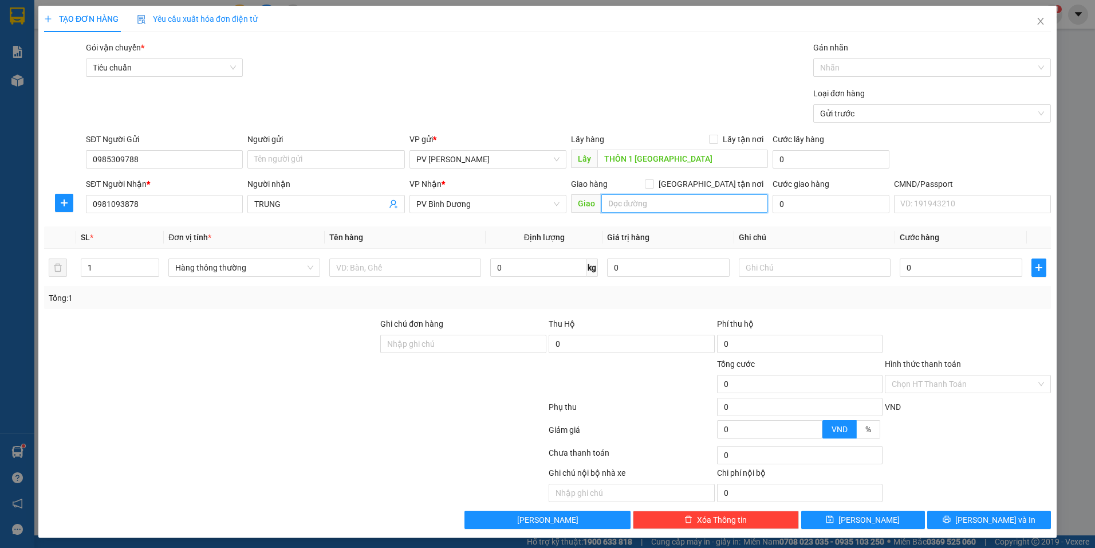
click at [630, 207] on input "text" at bounding box center [684, 203] width 167 height 18
type input "NGÃ 4 ĐỒNG XOÀI / SÁNG MAI ĐI"
drag, startPoint x: 104, startPoint y: 261, endPoint x: 70, endPoint y: 296, distance: 48.2
click at [70, 296] on div "SL * Đơn vị tính * Tên hàng Định lượng Giá trị hàng Ghi chú Cước hàng 1 Hàng th…" at bounding box center [547, 267] width 1007 height 82
type input "2"
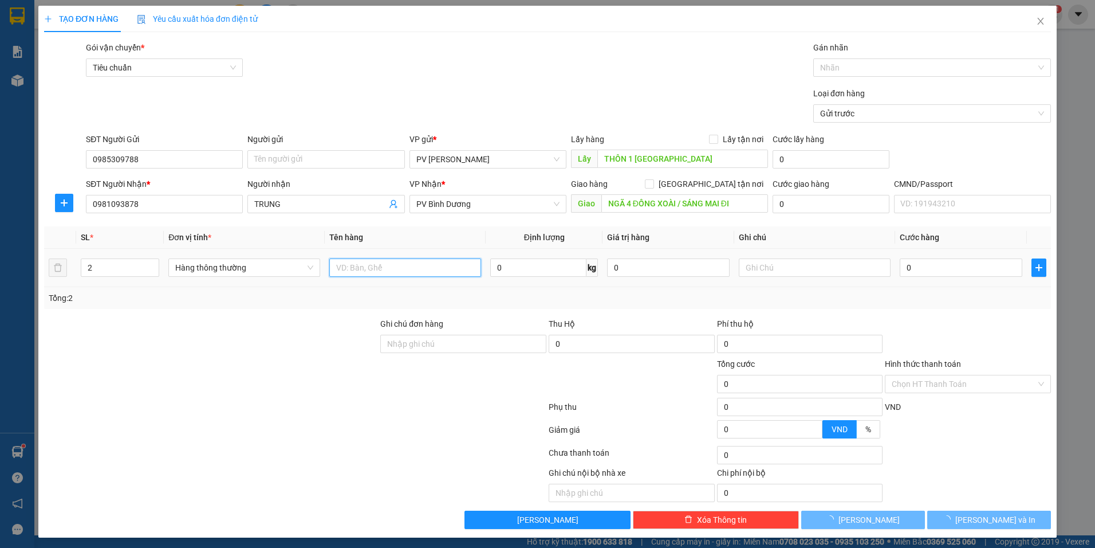
click at [390, 266] on input "text" at bounding box center [405, 267] width 152 height 18
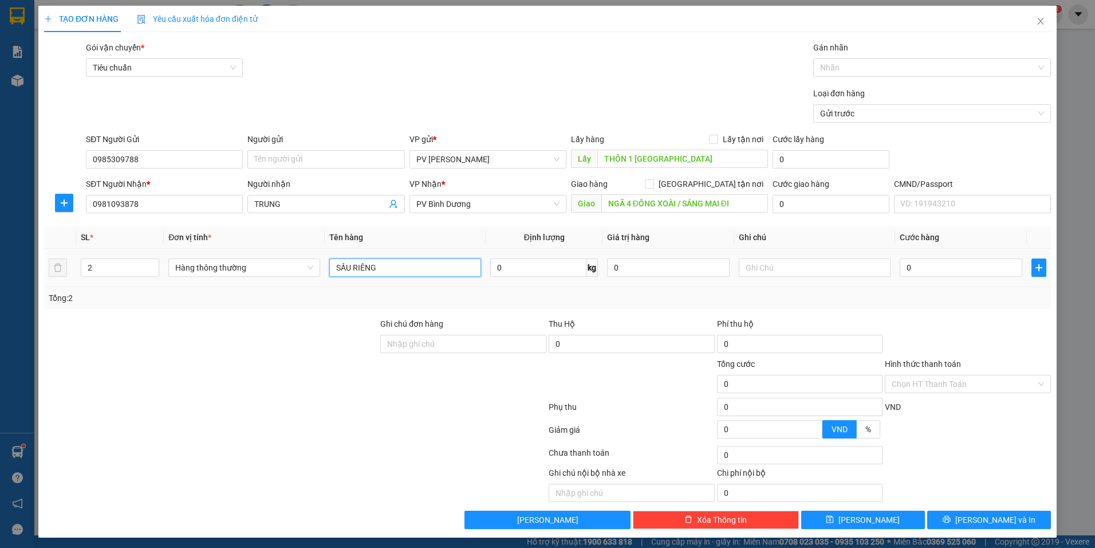
type input "SẦU RIÊNG"
click at [805, 257] on div at bounding box center [815, 267] width 152 height 23
click at [805, 260] on input "text" at bounding box center [815, 267] width 152 height 18
type input "THÙNG"
click at [902, 265] on input "0" at bounding box center [961, 267] width 123 height 18
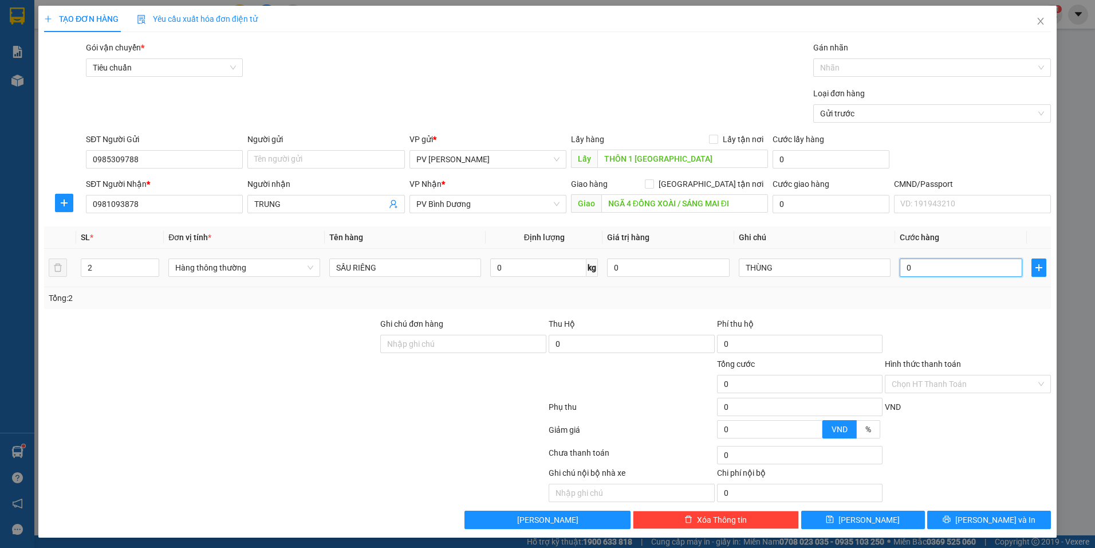
type input "1"
type input "10"
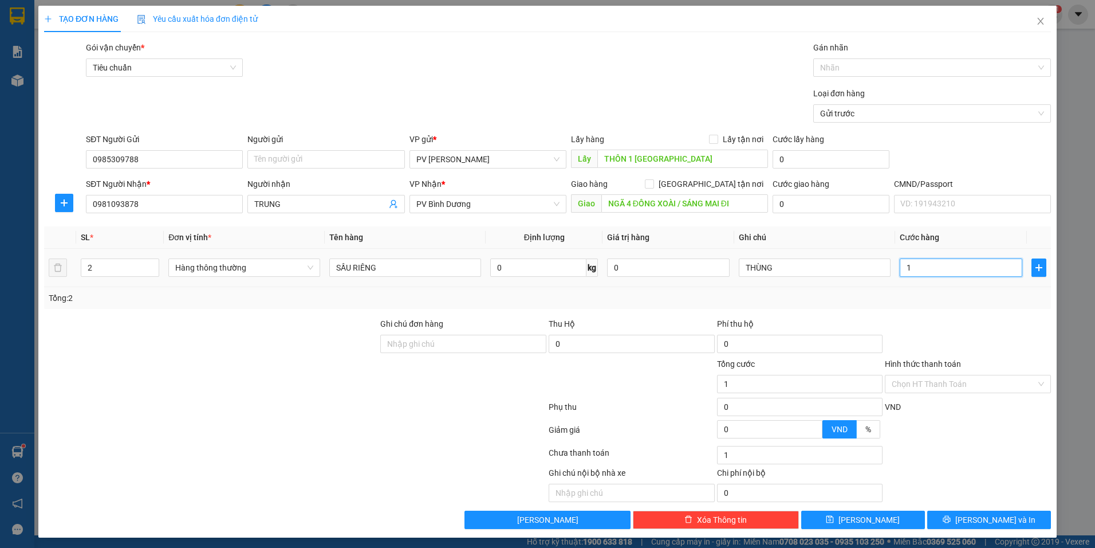
type input "10"
type input "100"
type input "1.000"
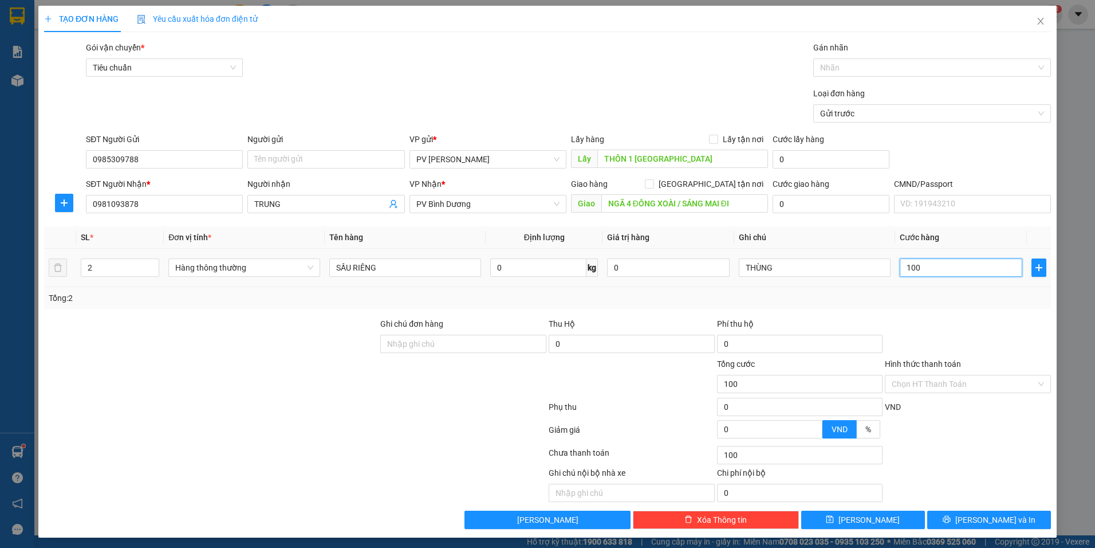
type input "1.000"
type input "10.000"
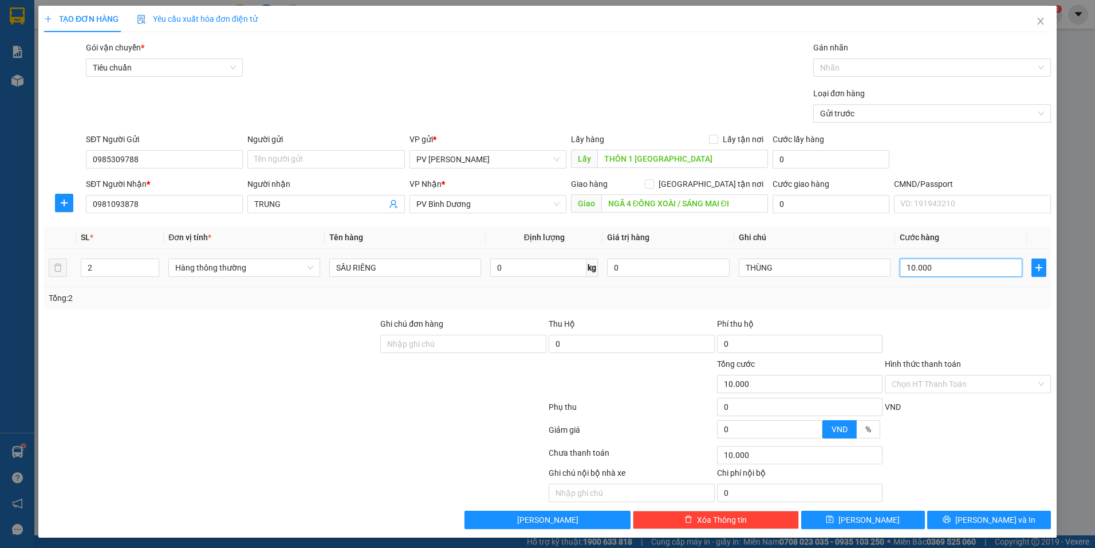
type input "100.000"
click at [852, 521] on button "Lưu" at bounding box center [863, 519] width 124 height 18
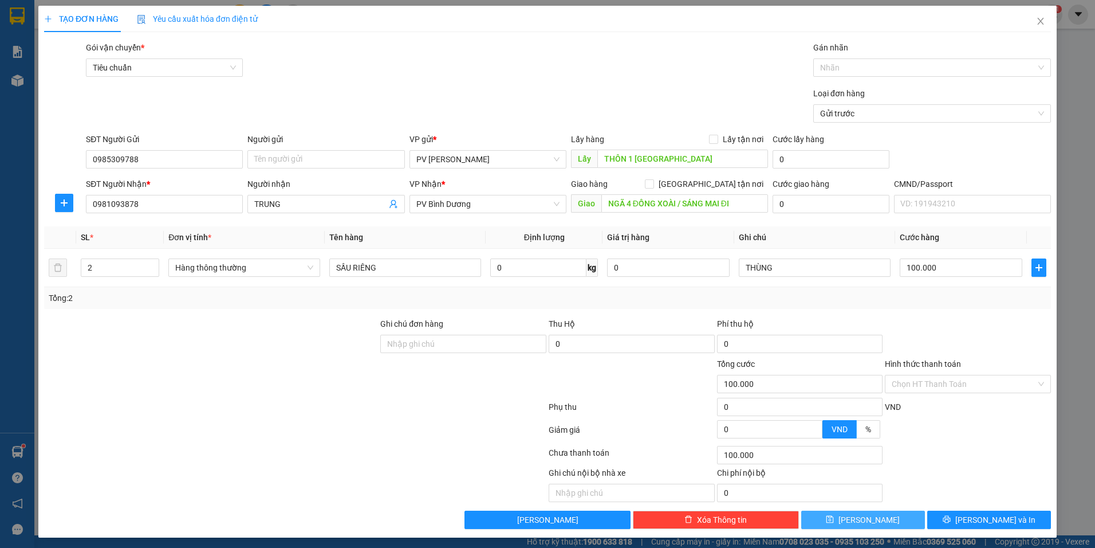
type input "1"
type input "0"
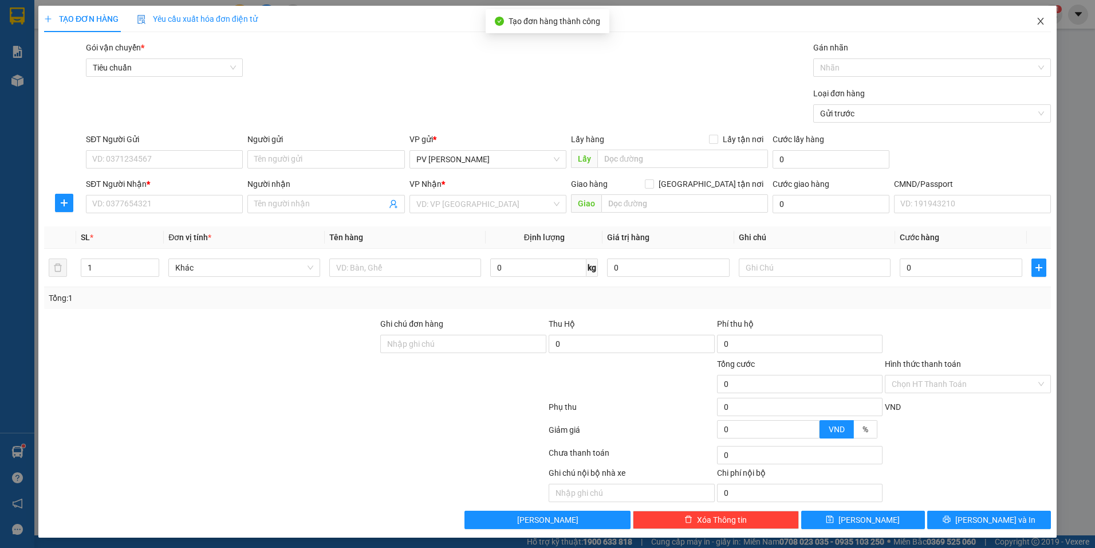
click at [1027, 23] on span "Close" at bounding box center [1041, 22] width 32 height 32
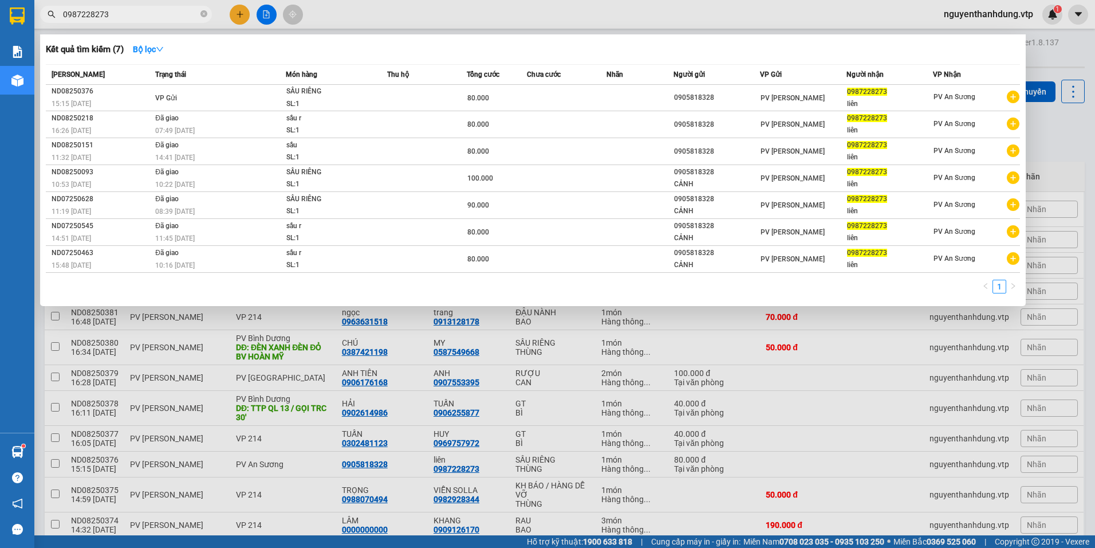
drag, startPoint x: 161, startPoint y: 14, endPoint x: 46, endPoint y: 25, distance: 115.7
click at [46, 25] on div "Kết quả tìm kiếm ( 7 ) Bộ lọc Mã ĐH Trạng thái Món hàng Thu hộ Tổng cước Chưa c…" at bounding box center [111, 15] width 223 height 20
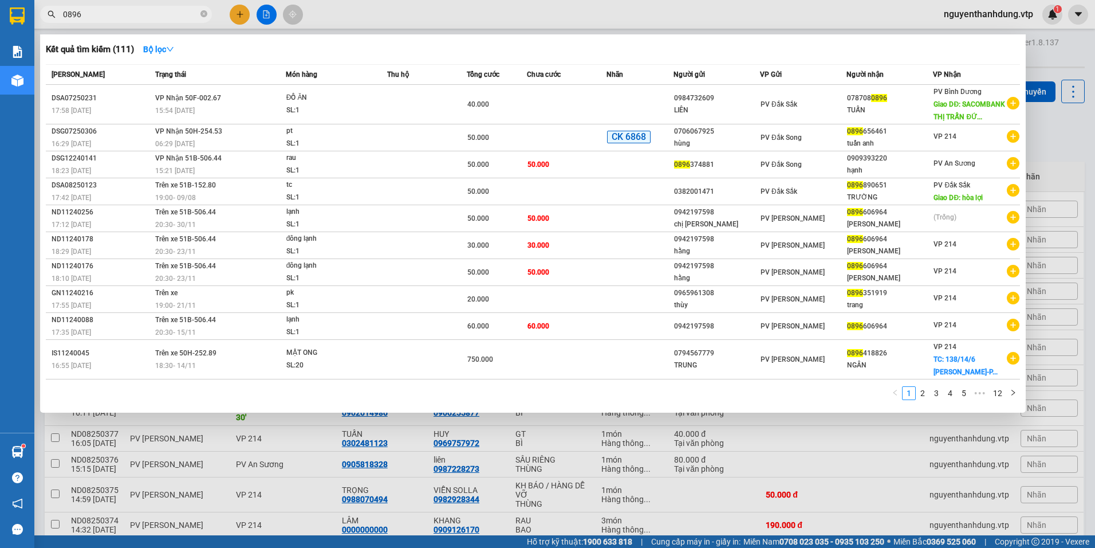
type input "0896"
click at [567, 487] on div at bounding box center [547, 274] width 1095 height 548
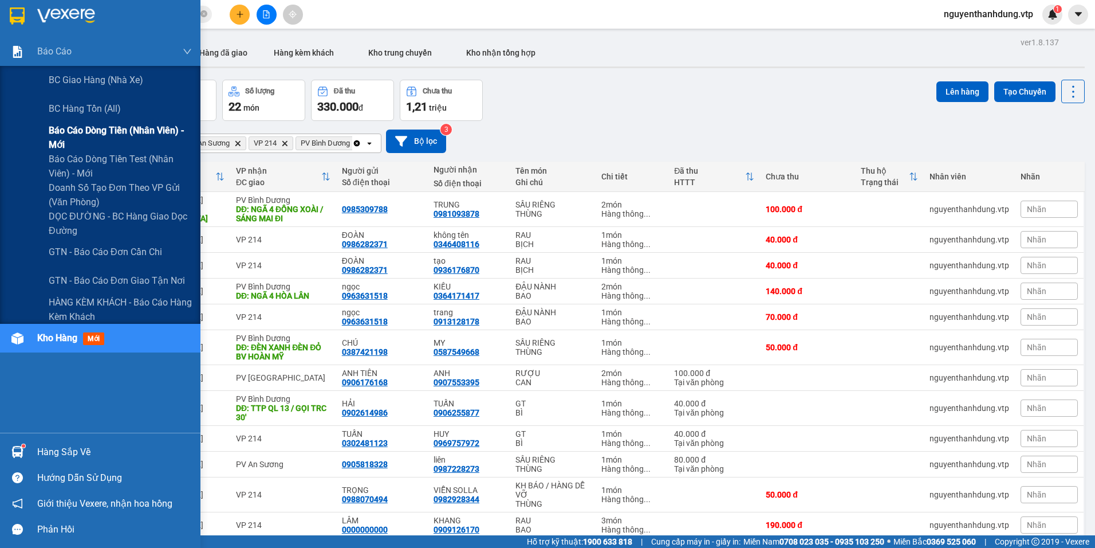
click at [124, 129] on span "Báo cáo dòng tiền (nhân viên) - mới" at bounding box center [120, 137] width 143 height 29
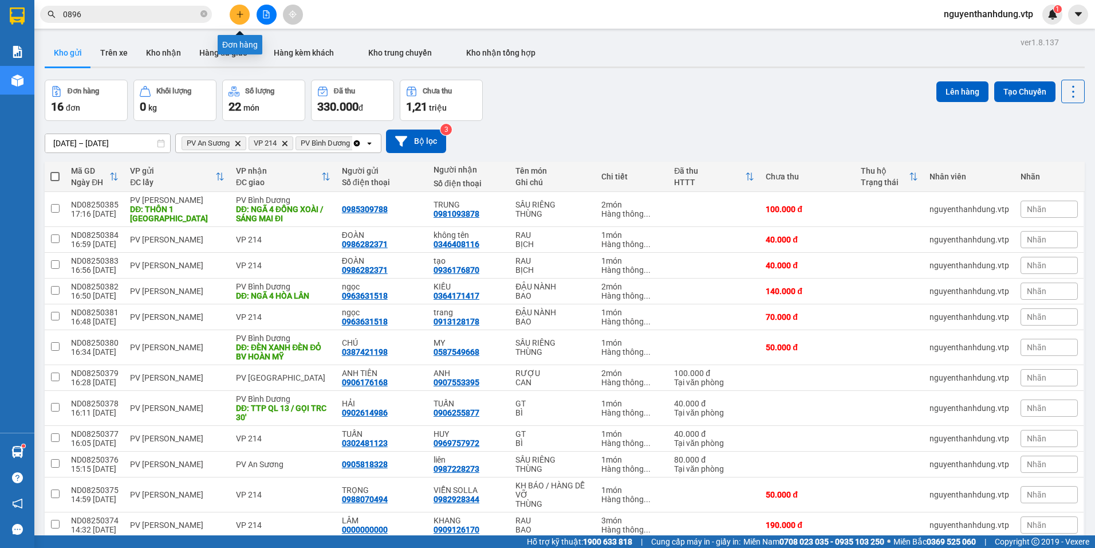
click at [245, 12] on button at bounding box center [240, 15] width 20 height 20
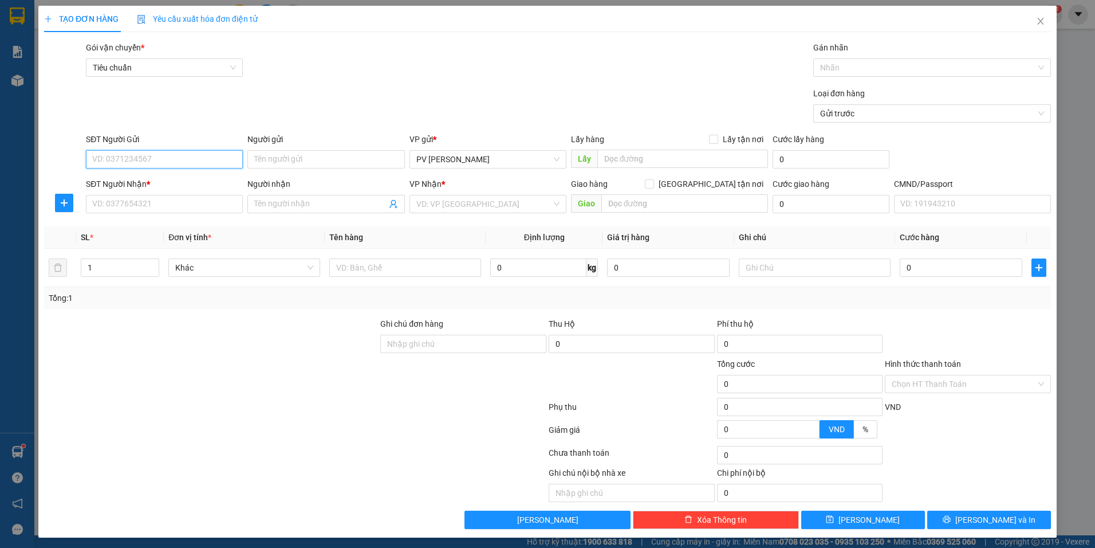
click at [186, 160] on input "SĐT Người Gửi" at bounding box center [164, 159] width 157 height 18
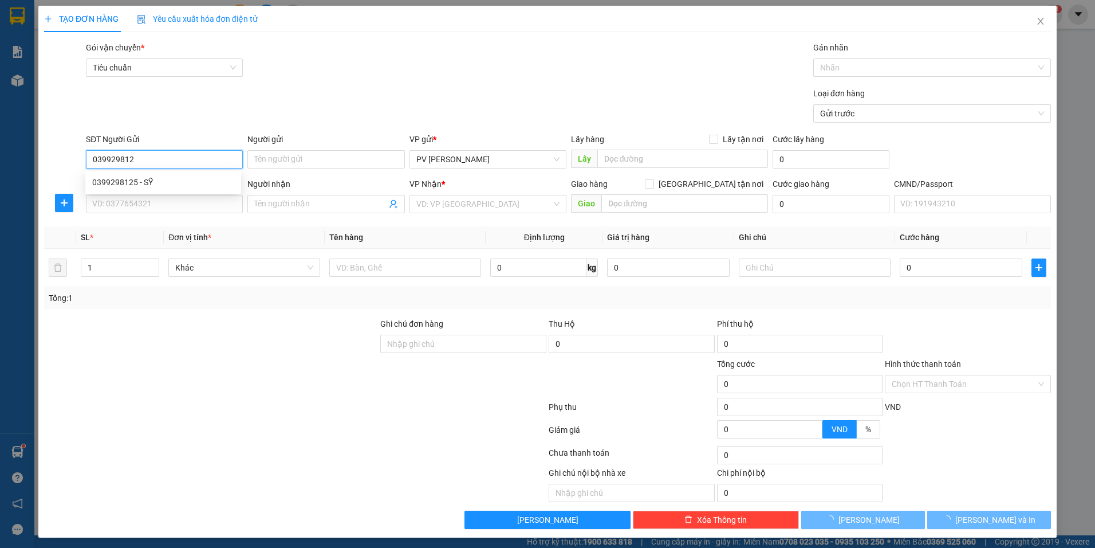
type input "0399298125"
click at [183, 182] on div "0399298125 - SỸ" at bounding box center [163, 182] width 142 height 13
type input "SỸ"
type input "0335334085"
type input "hiếu"
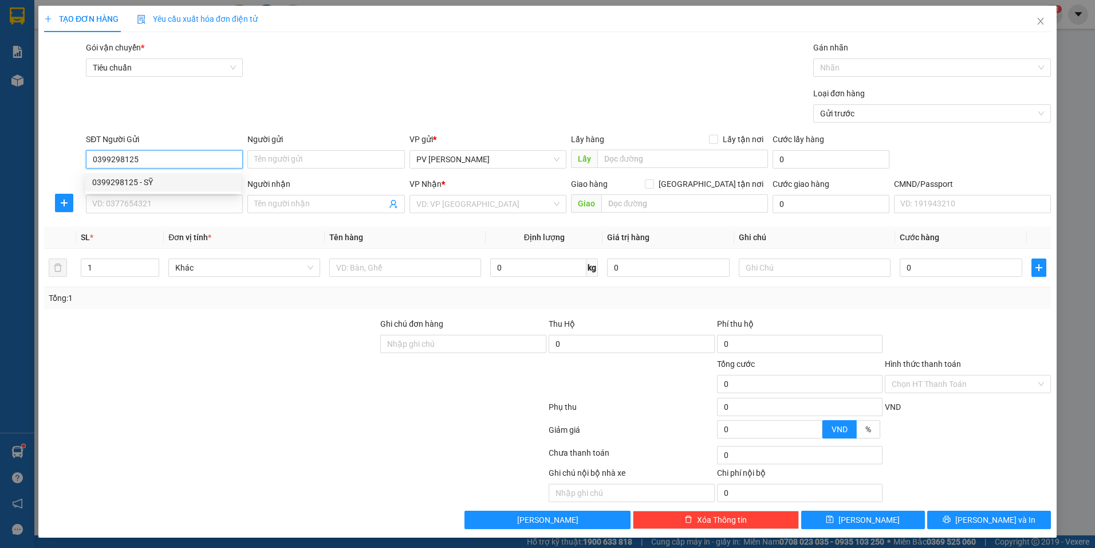
type input "NGÃ 4 ĐỒNG XOÀI / SÁNG MAI ĐI"
type input "0399298125"
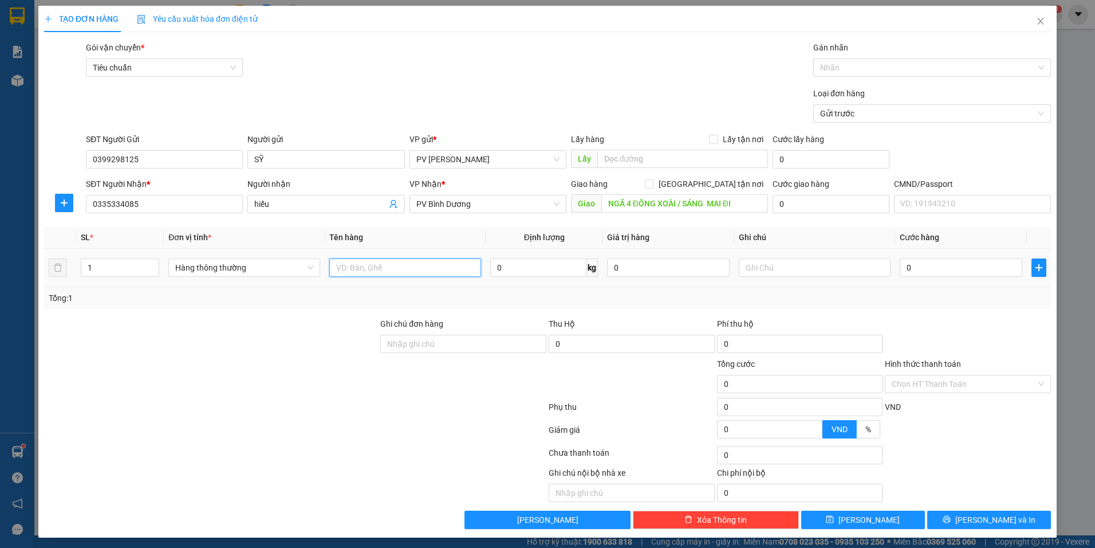
click at [432, 269] on input "text" at bounding box center [405, 267] width 152 height 18
type input "MẪU"
click at [759, 265] on input "text" at bounding box center [815, 267] width 152 height 18
type input "THÙNG XỐP"
click at [946, 266] on input "0" at bounding box center [961, 267] width 123 height 18
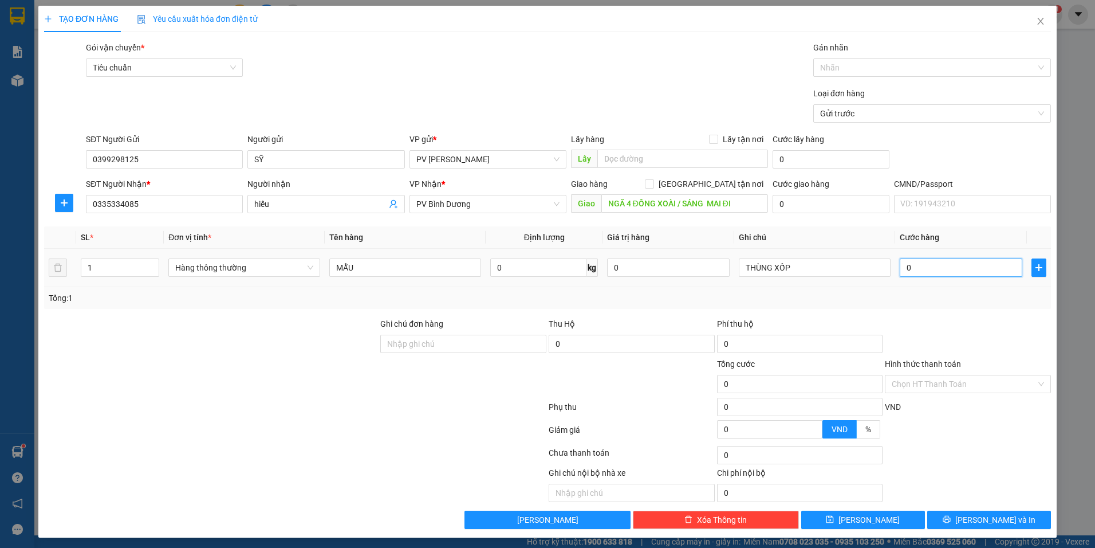
type input "3"
type input "30"
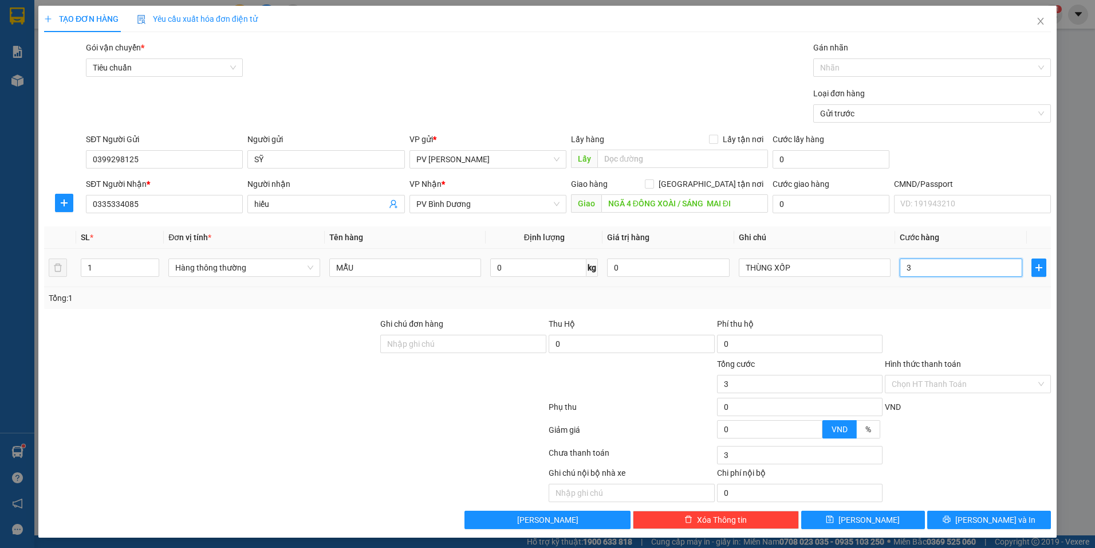
type input "30"
type input "300"
type input "3.000"
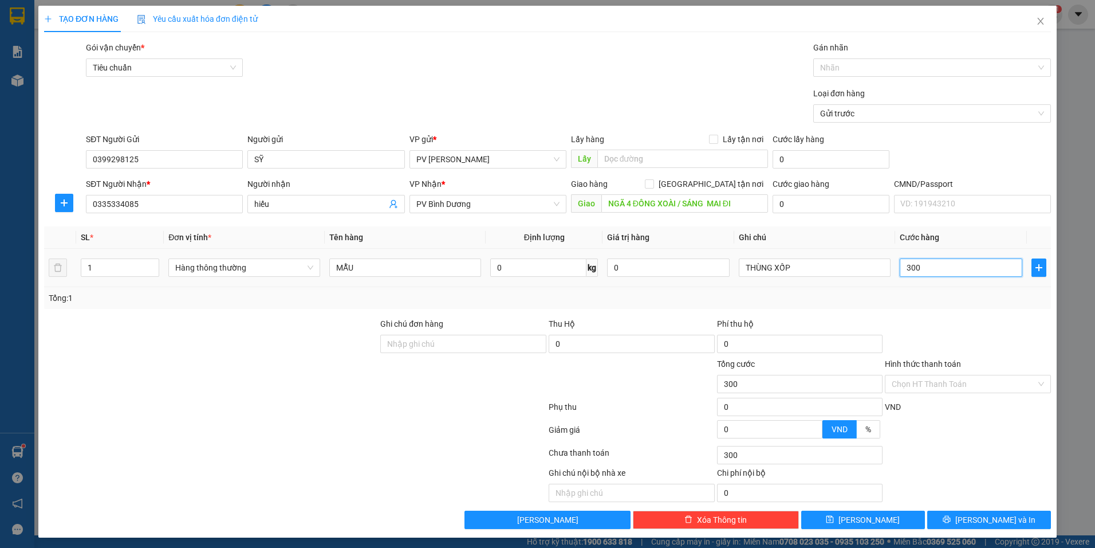
type input "3.000"
type input "30.000"
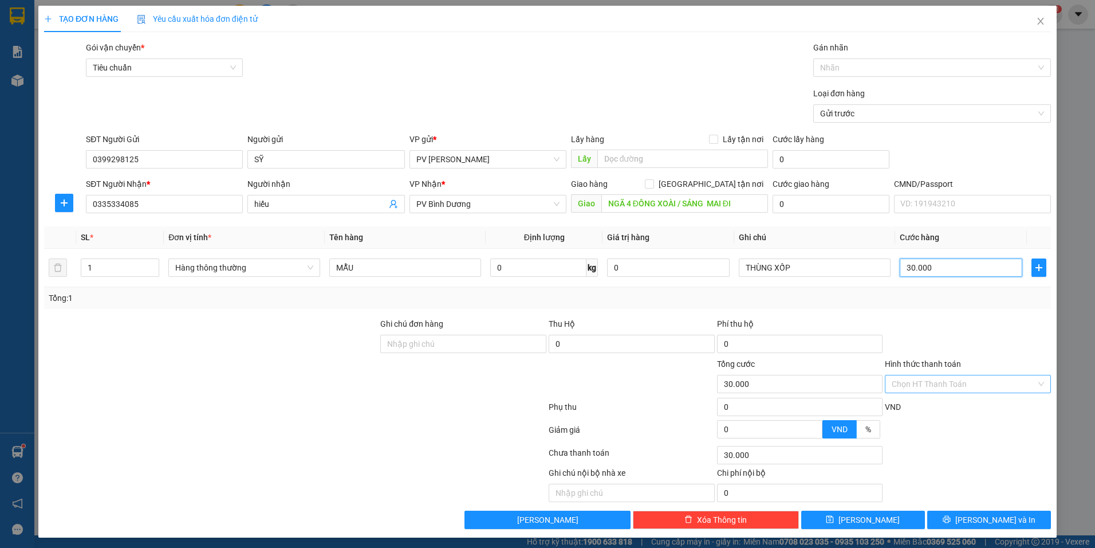
type input "30.000"
click at [911, 386] on input "Hình thức thanh toán" at bounding box center [964, 383] width 144 height 17
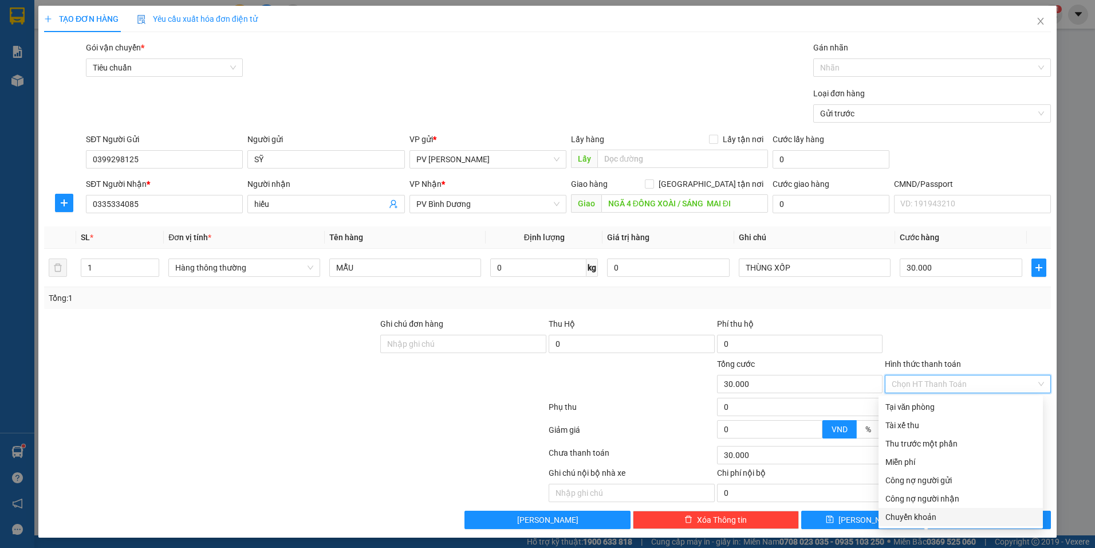
click at [920, 512] on div "Chuyển khoản" at bounding box center [961, 516] width 151 height 13
type input "0"
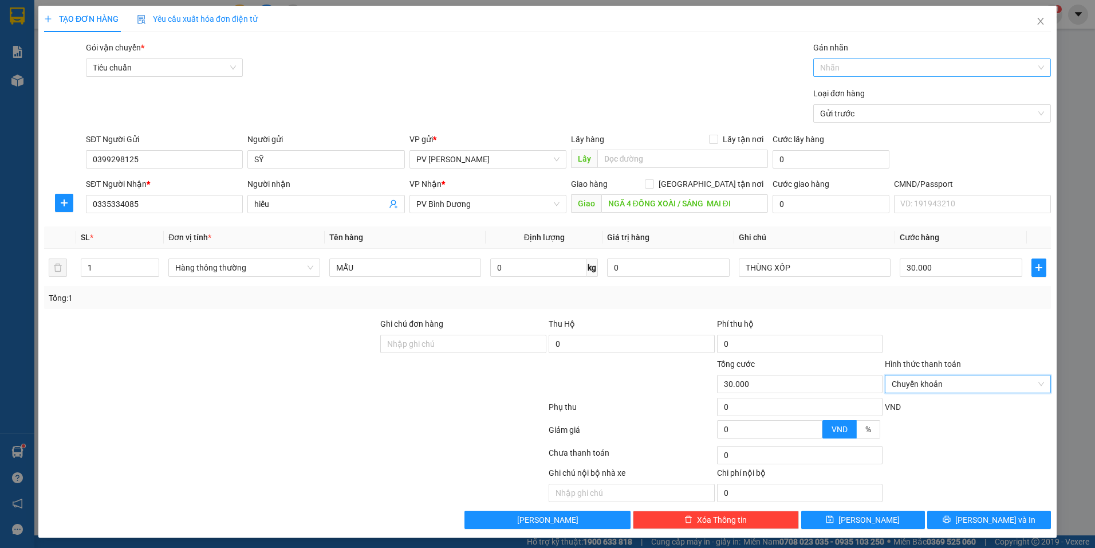
click at [884, 62] on div at bounding box center [926, 68] width 221 height 14
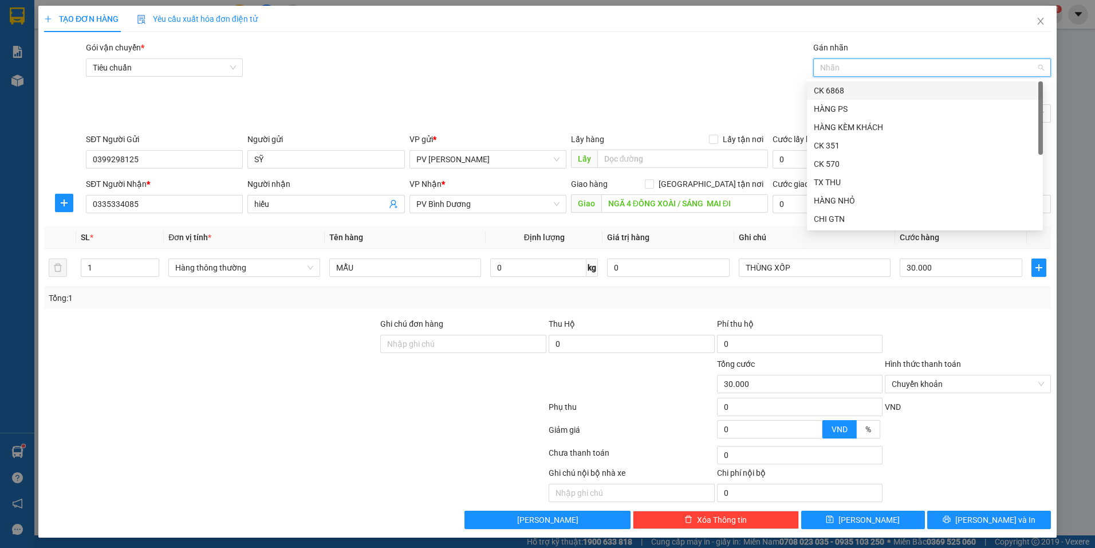
click at [879, 93] on div "CK 6868" at bounding box center [925, 90] width 222 height 13
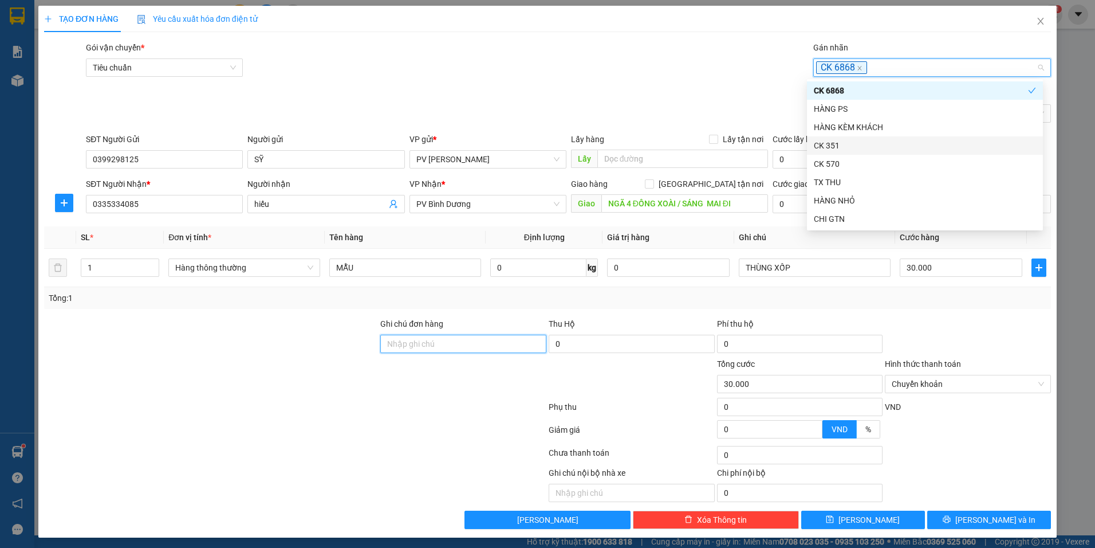
click at [443, 338] on input "Ghi chú đơn hàng" at bounding box center [463, 344] width 166 height 18
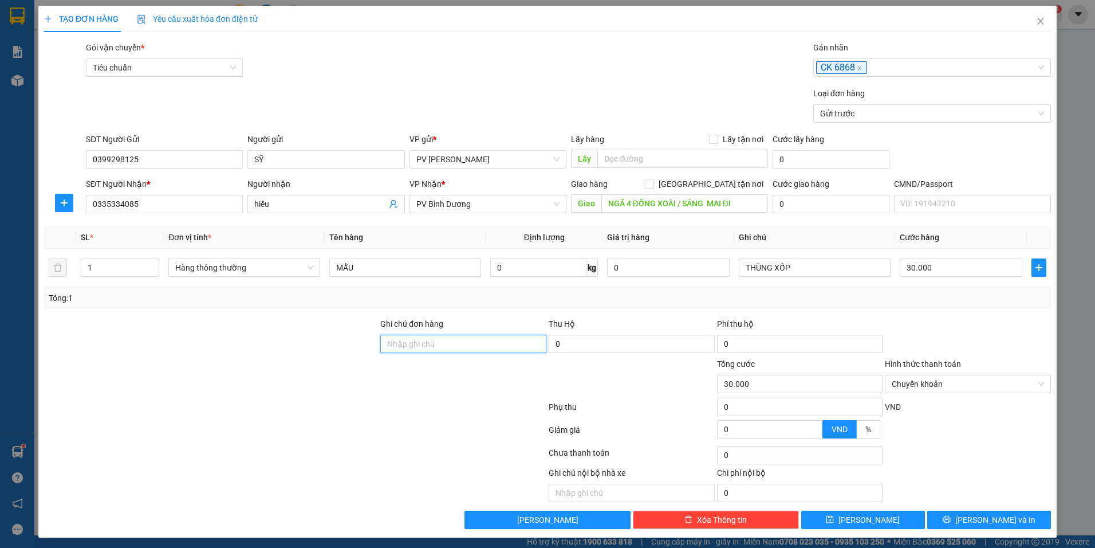
type input "D"
type input "ĐÃ CK 30K TK 6868 LÚC 17H31' NGÀY 1208"
click at [950, 521] on icon "printer" at bounding box center [946, 519] width 7 height 7
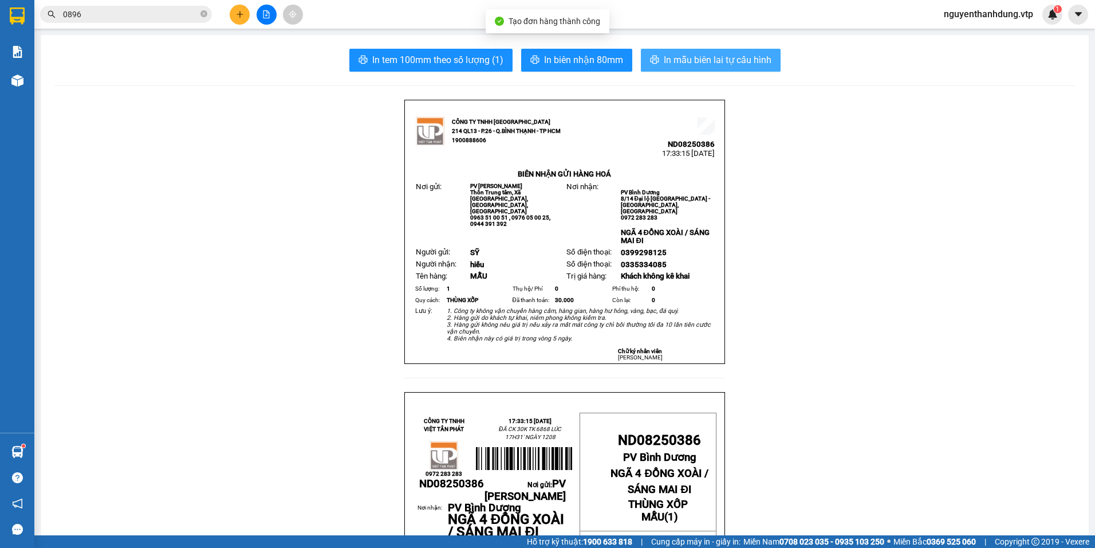
click at [720, 64] on span "In mẫu biên lai tự cấu hình" at bounding box center [718, 60] width 108 height 14
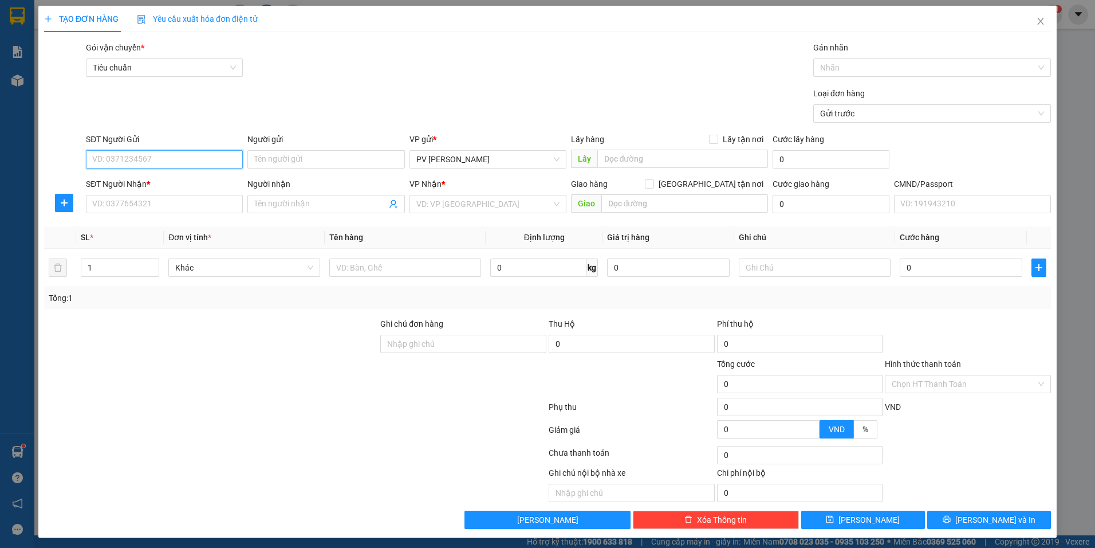
click at [147, 155] on input "SĐT Người Gửi" at bounding box center [164, 159] width 157 height 18
drag, startPoint x: 144, startPoint y: 163, endPoint x: 11, endPoint y: 167, distance: 132.4
click at [11, 167] on div "TẠO ĐƠN HÀNG Yêu cầu xuất hóa đơn điện tử Transit Pickup Surcharge Ids Transit …" at bounding box center [547, 274] width 1095 height 548
type input "0946725868"
click at [130, 196] on input "SĐT Người Nhận *" at bounding box center [164, 204] width 157 height 18
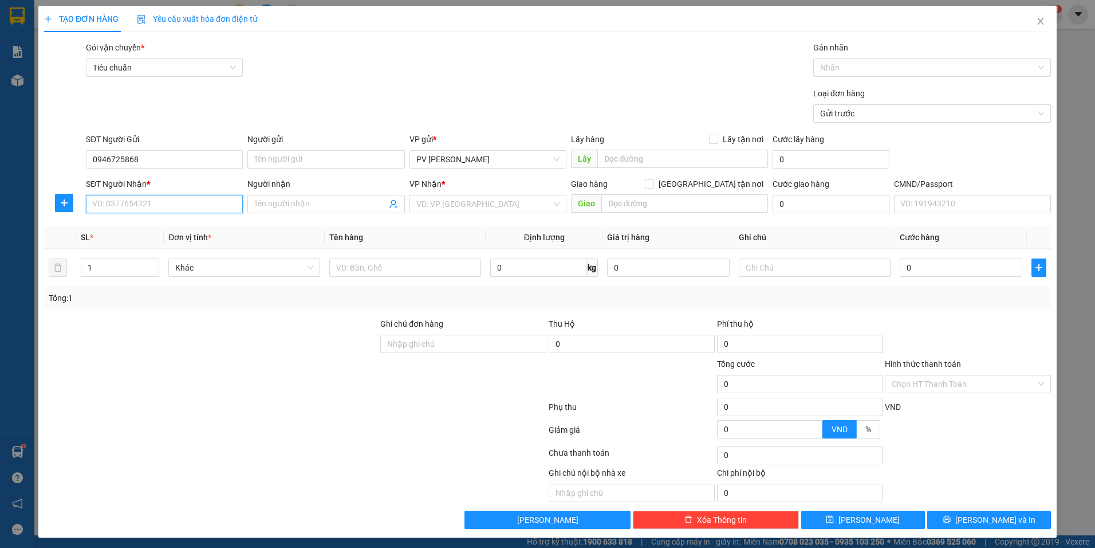
paste input "0946725868"
type input "0946725868"
drag, startPoint x: 158, startPoint y: 160, endPoint x: 42, endPoint y: 171, distance: 116.3
click at [42, 171] on div "TẠO ĐƠN HÀNG Yêu cầu xuất hóa đơn điện tử Transit Pickup Surcharge Ids Transit …" at bounding box center [547, 272] width 1019 height 532
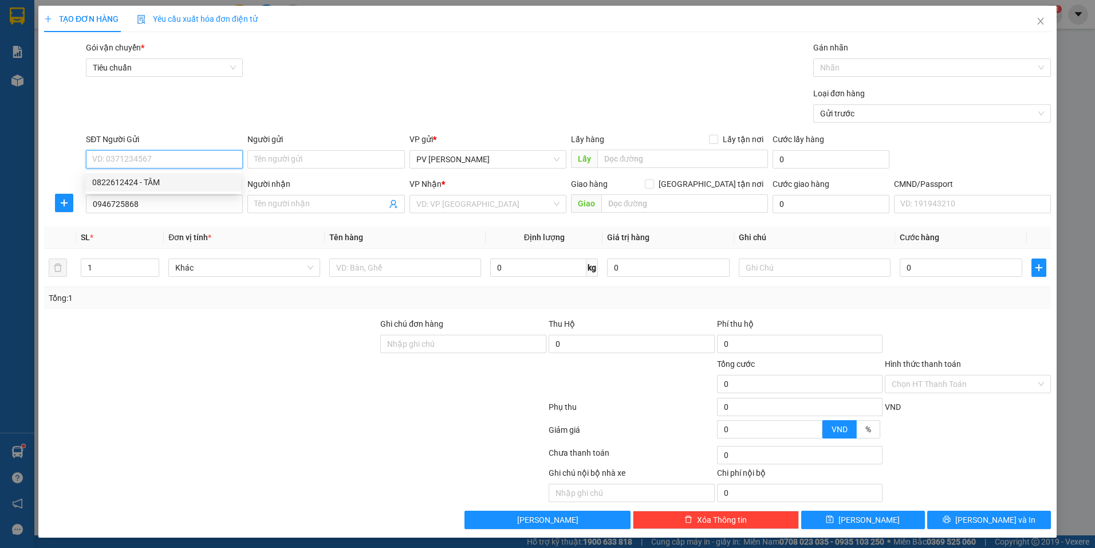
click at [141, 178] on div "0822612424 - TÂM" at bounding box center [163, 182] width 142 height 13
type input "0822612424"
type input "TÂM"
type input "0822612424"
click at [171, 200] on input "0946725868" at bounding box center [164, 204] width 157 height 18
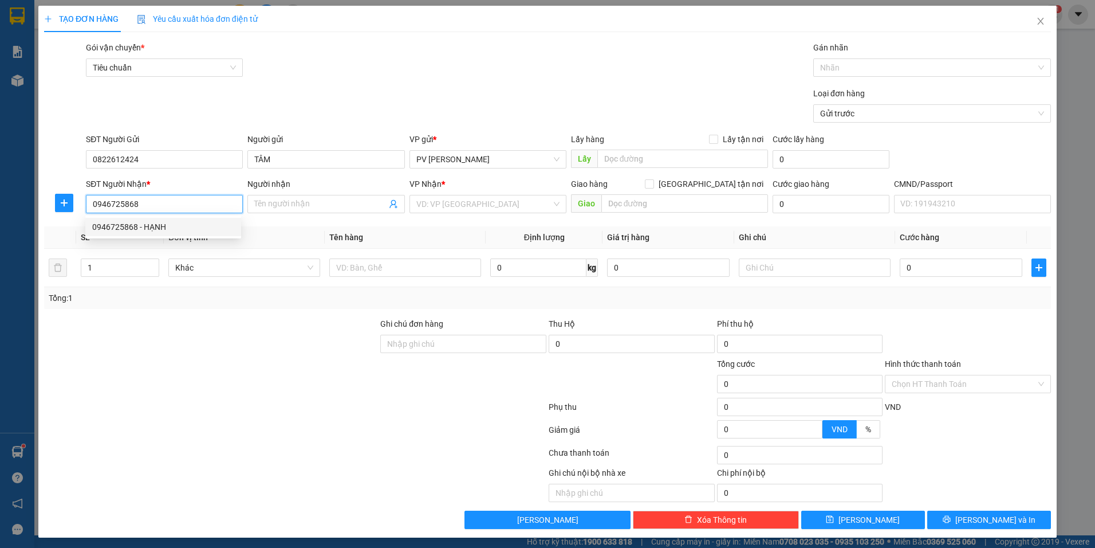
click at [173, 233] on div "0946725868 - HẠNH" at bounding box center [163, 227] width 156 height 18
type input "HẠNH"
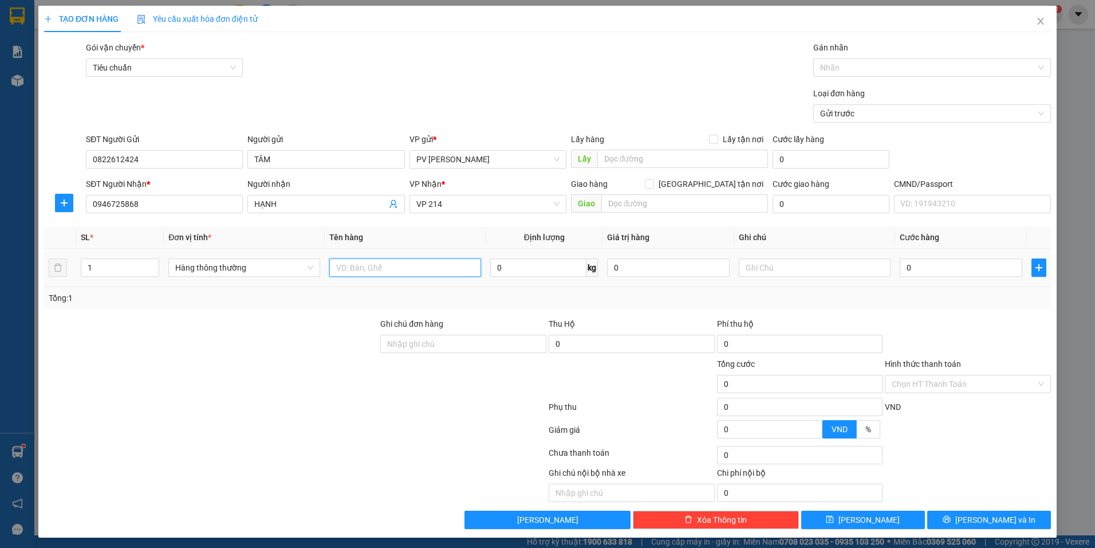
click at [373, 273] on input "text" at bounding box center [405, 267] width 152 height 18
type input "SẦU RIÊNG"
click at [775, 263] on input "text" at bounding box center [815, 267] width 152 height 18
type input "BAO"
click at [921, 272] on input "0" at bounding box center [961, 267] width 123 height 18
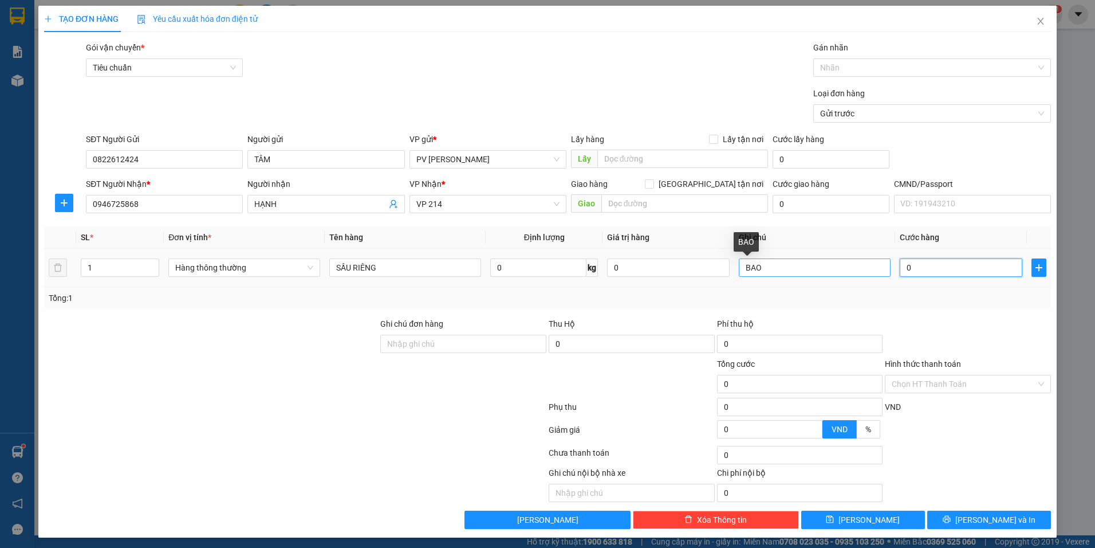
type input "5"
type input "50"
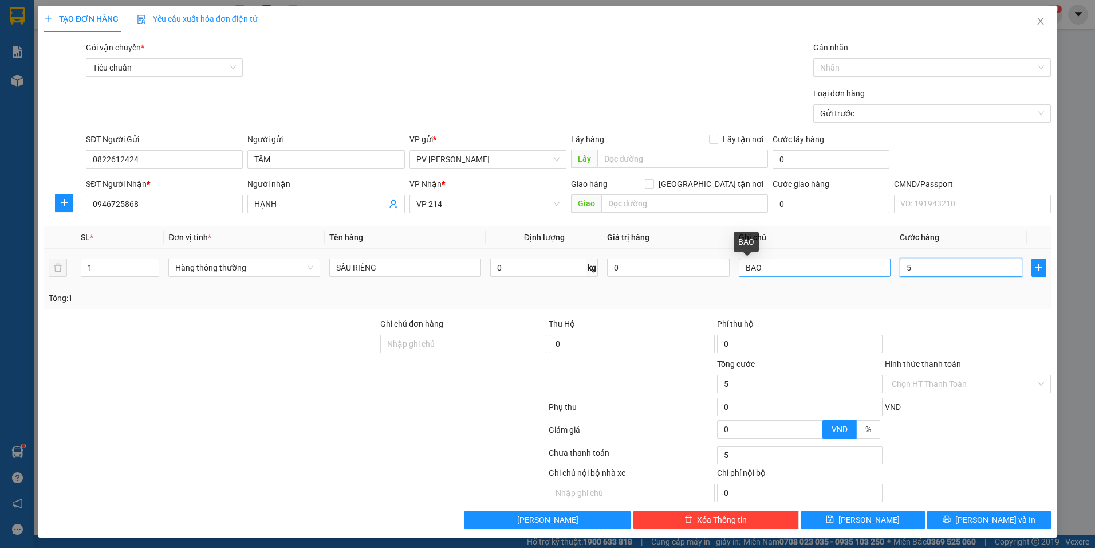
type input "50"
type input "500"
type input "5.000"
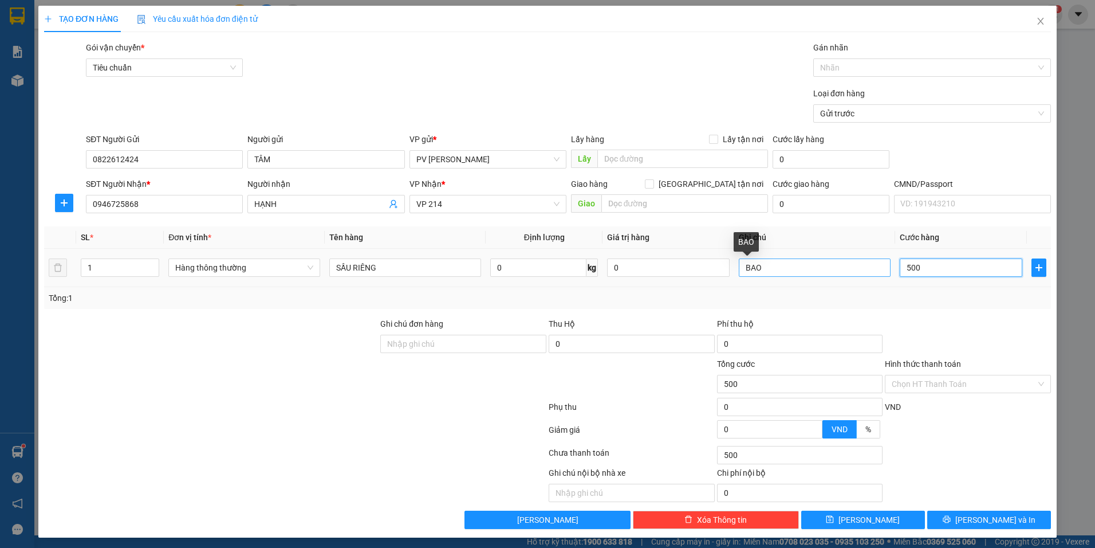
type input "5.000"
type input "50.000"
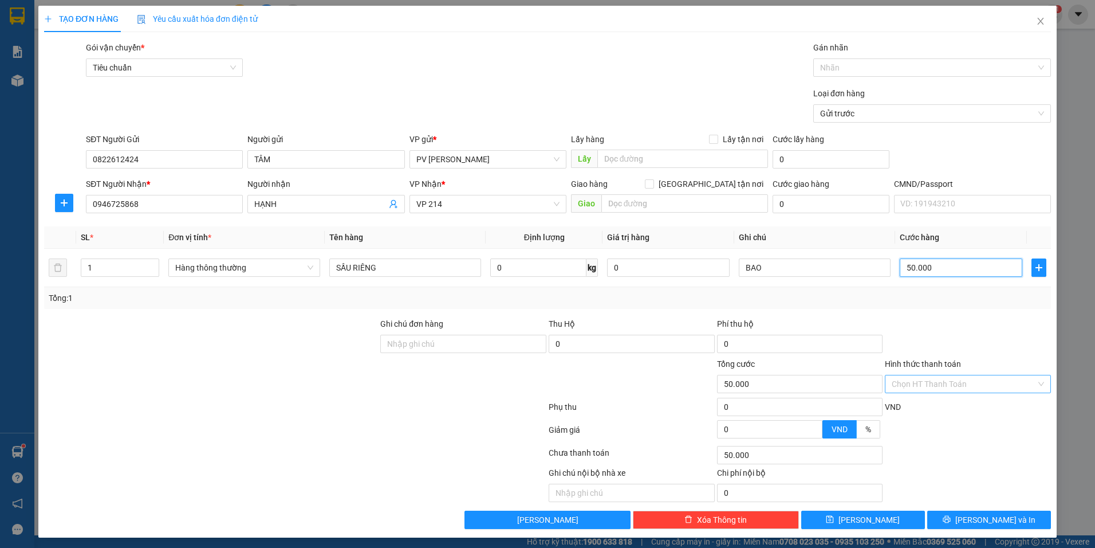
type input "50.000"
click at [935, 387] on input "Hình thức thanh toán" at bounding box center [964, 383] width 144 height 17
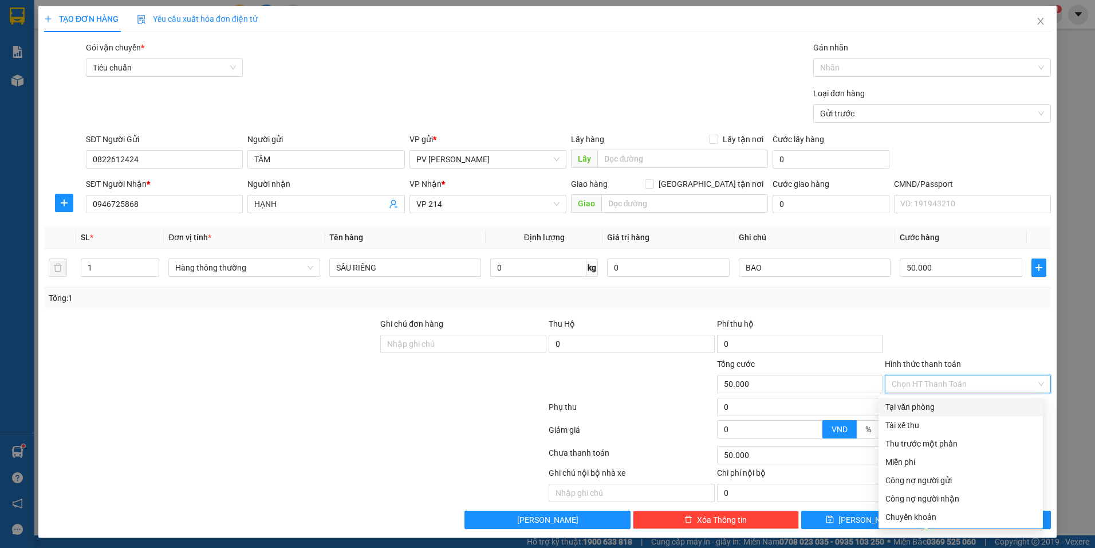
click at [925, 412] on div "Tại văn phòng" at bounding box center [961, 406] width 151 height 13
type input "0"
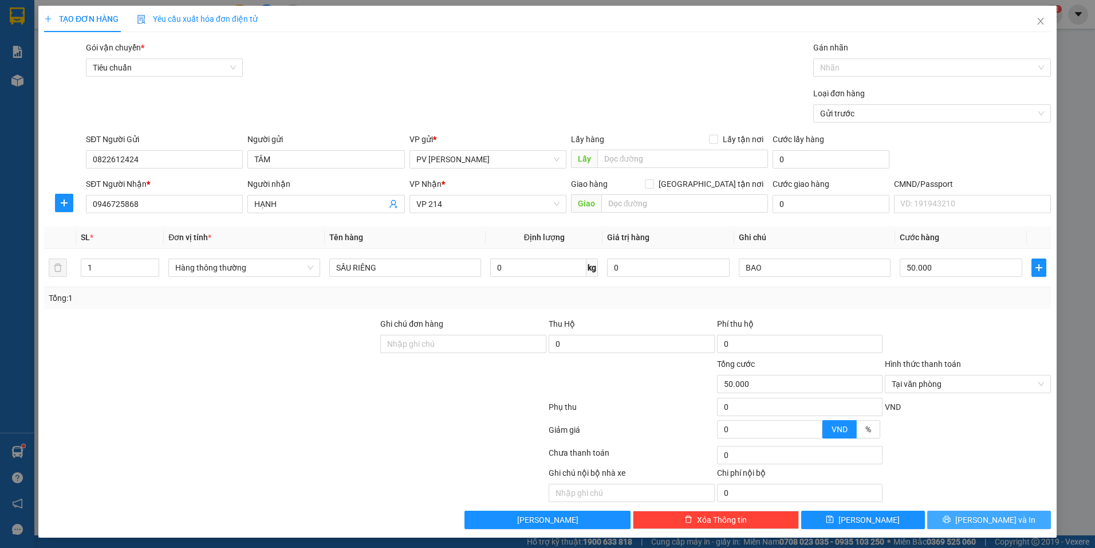
click at [981, 518] on span "Lưu và In" at bounding box center [996, 519] width 80 height 13
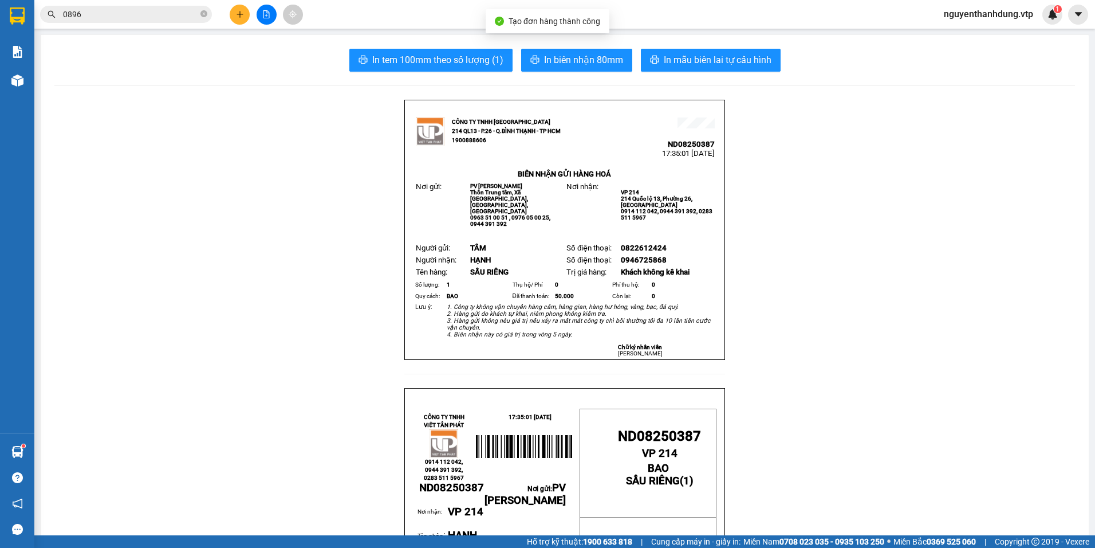
click at [742, 52] on button "In mẫu biên lai tự cấu hình" at bounding box center [711, 60] width 140 height 23
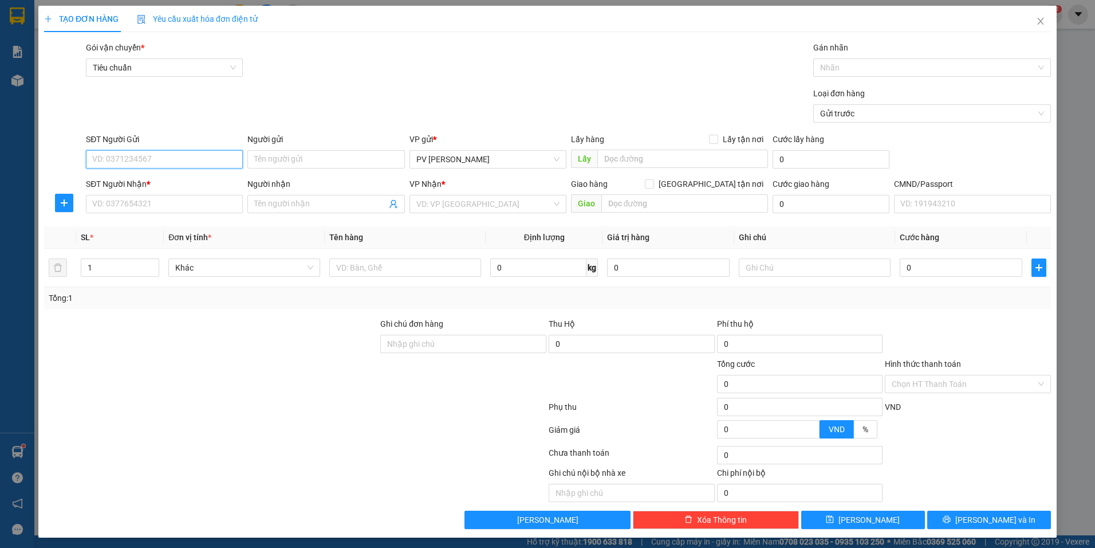
click at [160, 158] on input "SĐT Người Gửi" at bounding box center [164, 159] width 157 height 18
click at [188, 158] on input "SĐT Người Gửi" at bounding box center [164, 159] width 157 height 18
drag, startPoint x: 115, startPoint y: 155, endPoint x: 71, endPoint y: 152, distance: 44.2
click at [71, 152] on div "SĐT Người Gửi 0963696765 0963696765 Người gửi Tên người gửi VP gửi * PV Nam Đon…" at bounding box center [547, 153] width 1009 height 40
type input "0963696765"
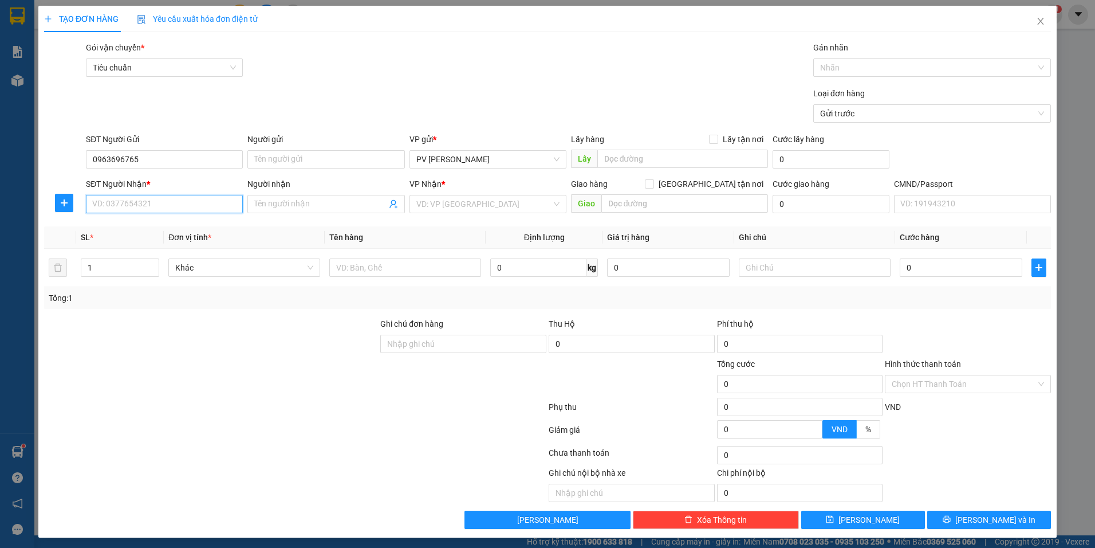
click at [155, 205] on input "SĐT Người Nhận *" at bounding box center [164, 204] width 157 height 18
paste input "0963696765"
type input "0963696765"
drag, startPoint x: 152, startPoint y: 162, endPoint x: 60, endPoint y: 167, distance: 91.8
click at [60, 167] on div "SĐT Người Gửi 0963696765 0963696765 Người gửi Tên người gửi VP gửi * PV Nam Đon…" at bounding box center [547, 153] width 1009 height 40
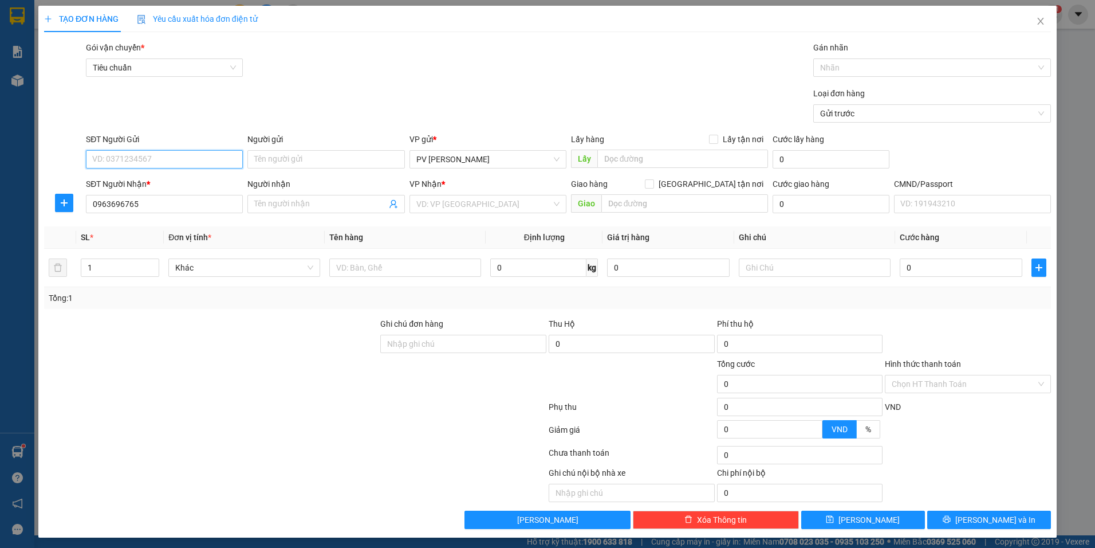
click at [189, 162] on input "SĐT Người Gửi" at bounding box center [164, 159] width 157 height 18
click at [164, 175] on div "0967020308 - nam" at bounding box center [163, 182] width 156 height 18
type input "0967020308"
type input "nam"
type input "0967020308"
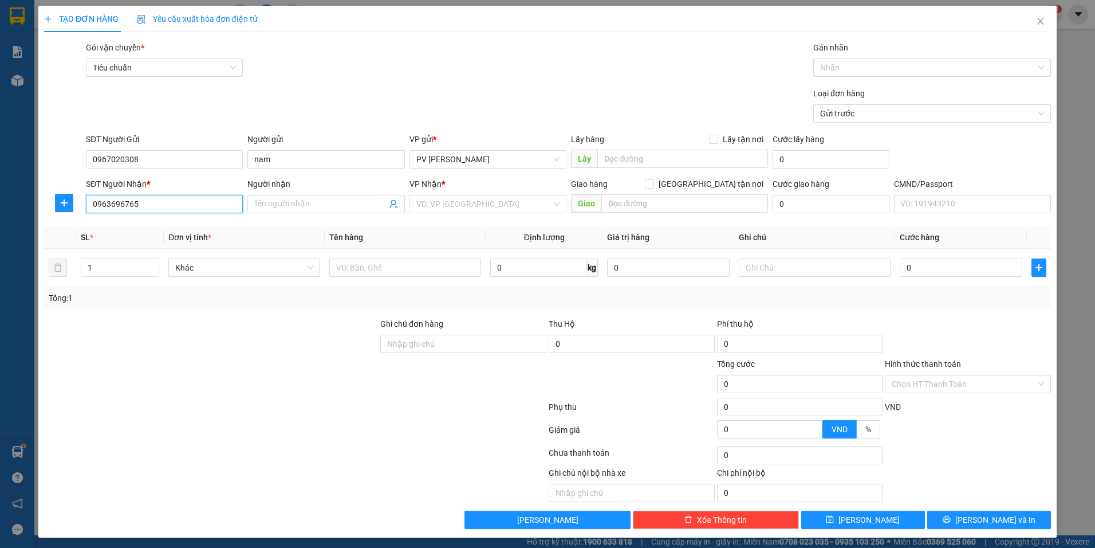
click at [187, 200] on input "0963696765" at bounding box center [164, 204] width 157 height 18
click at [299, 204] on input "Người nhận" at bounding box center [320, 204] width 132 height 13
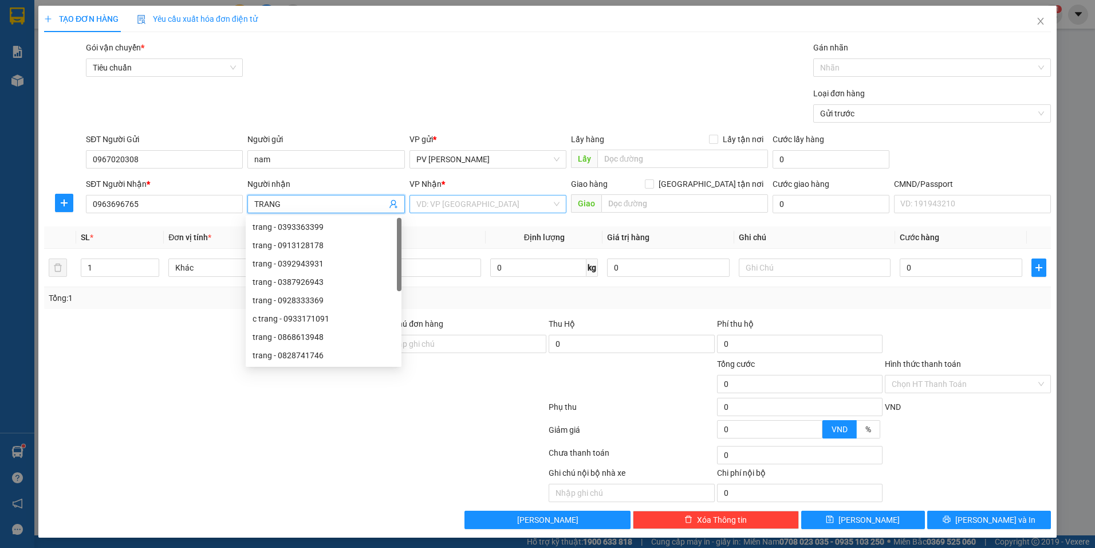
type input "TRANG"
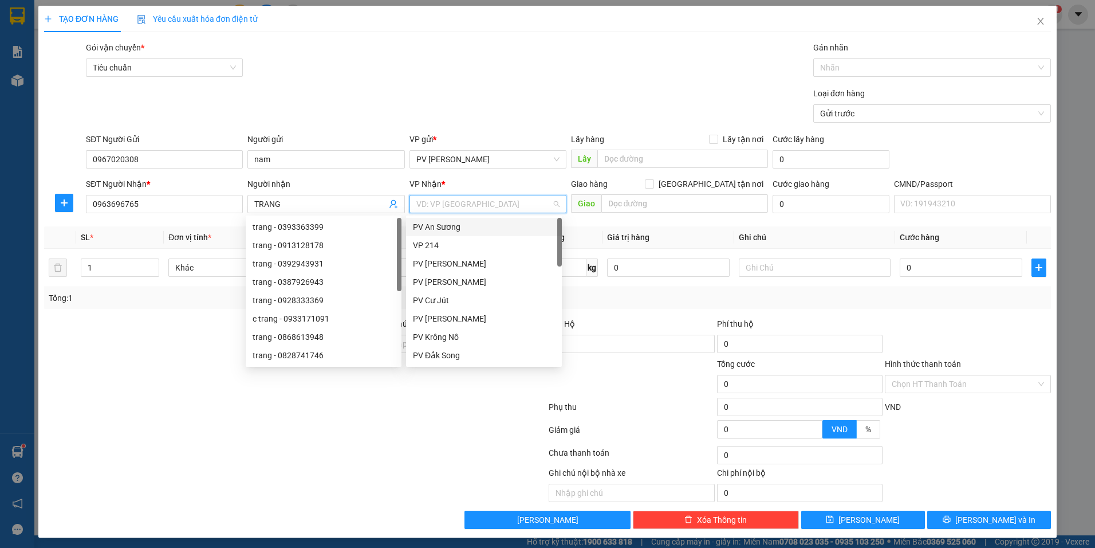
click at [497, 199] on input "search" at bounding box center [483, 203] width 135 height 17
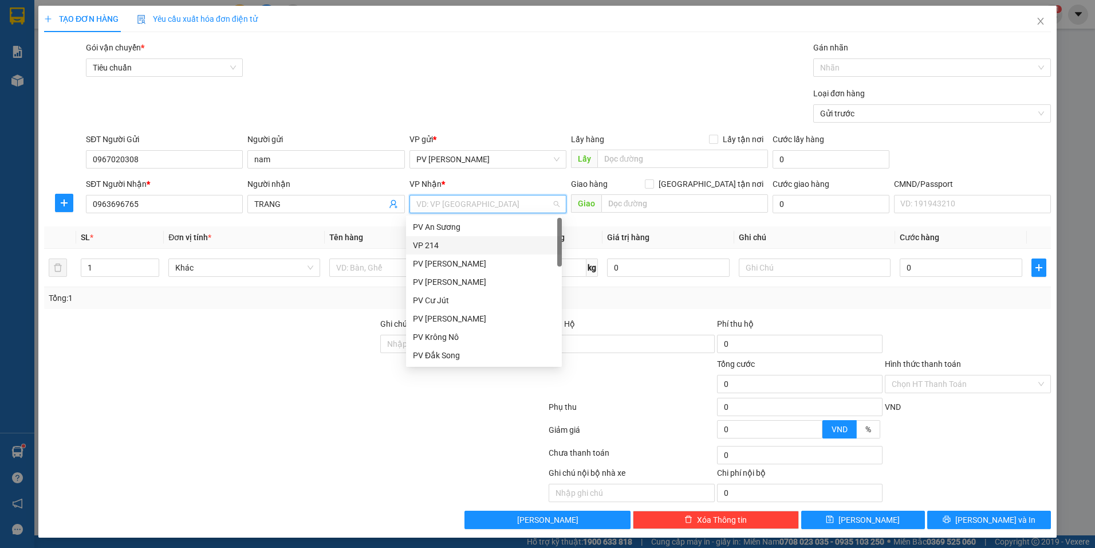
click at [483, 243] on div "VP 214" at bounding box center [484, 245] width 142 height 13
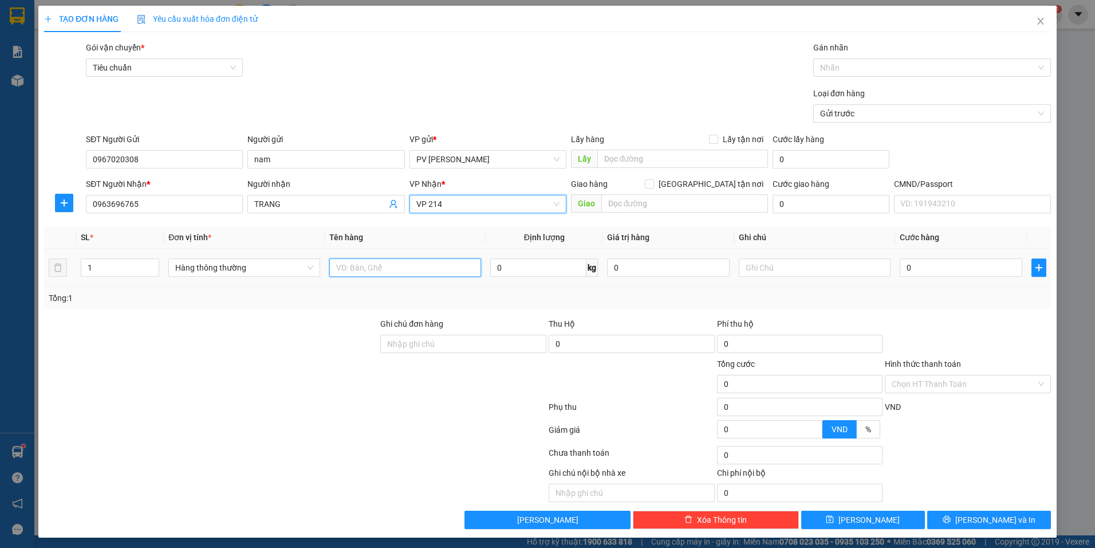
click at [353, 270] on input "text" at bounding box center [405, 267] width 152 height 18
type input "SẦU RIÊNG"
click at [771, 274] on input "text" at bounding box center [815, 267] width 152 height 18
type input "Q"
type input "QUẢ"
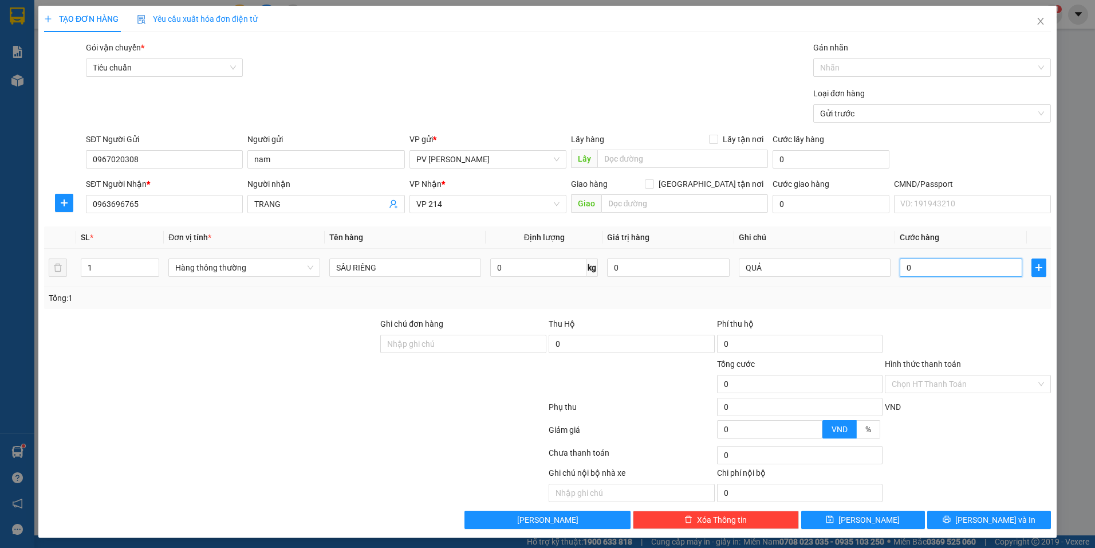
click at [936, 272] on input "0" at bounding box center [961, 267] width 123 height 18
type input "3"
type input "30"
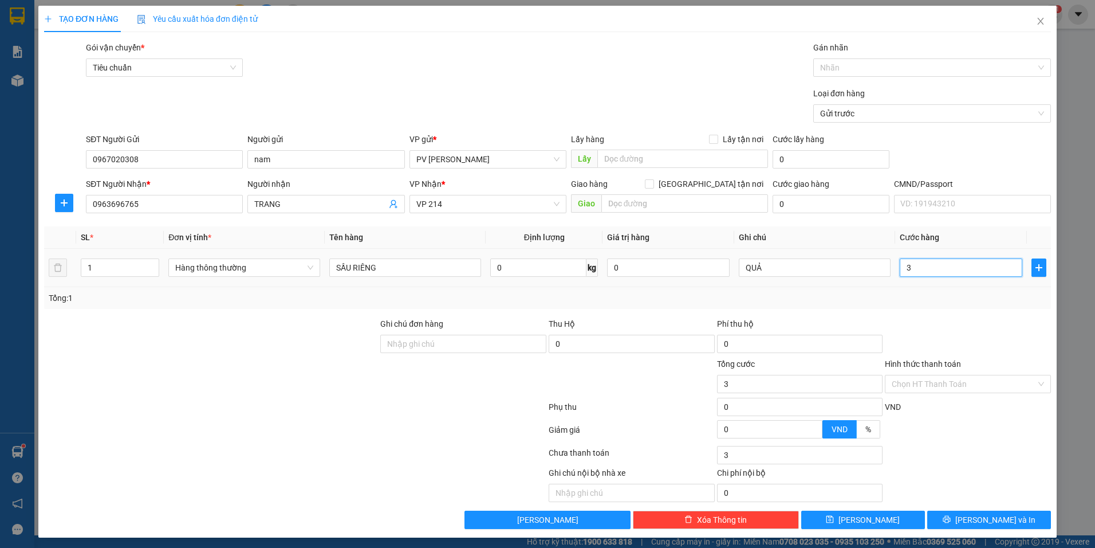
type input "30"
type input "300"
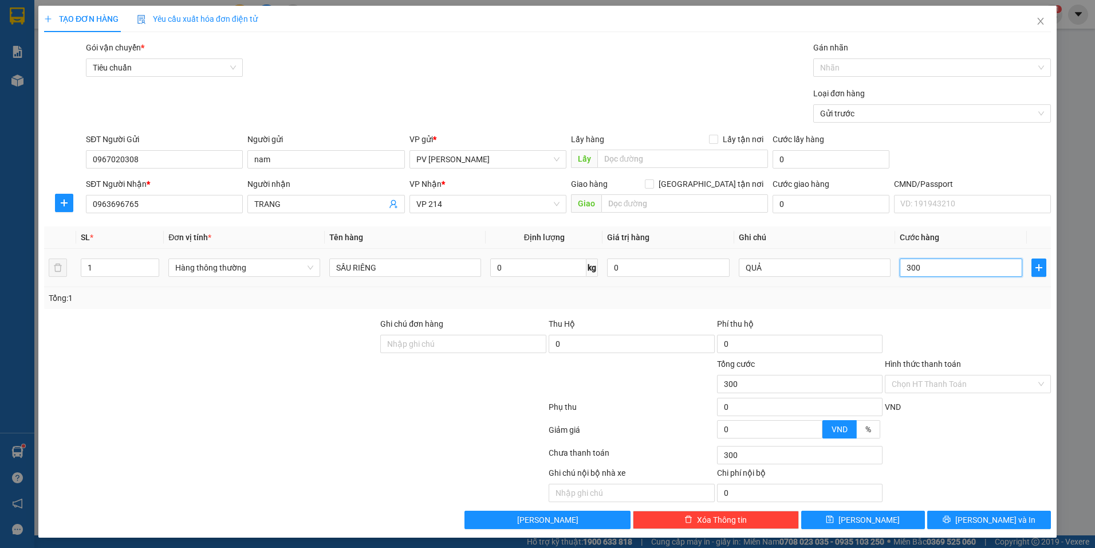
type input "3.000"
type input "30.000"
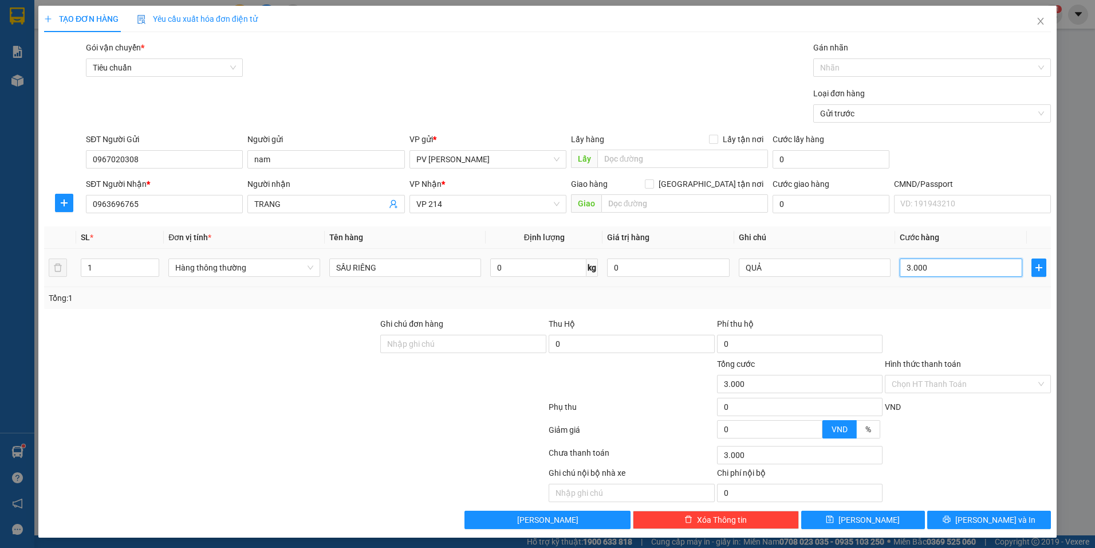
type input "30.000"
click at [945, 388] on input "Hình thức thanh toán" at bounding box center [964, 383] width 144 height 17
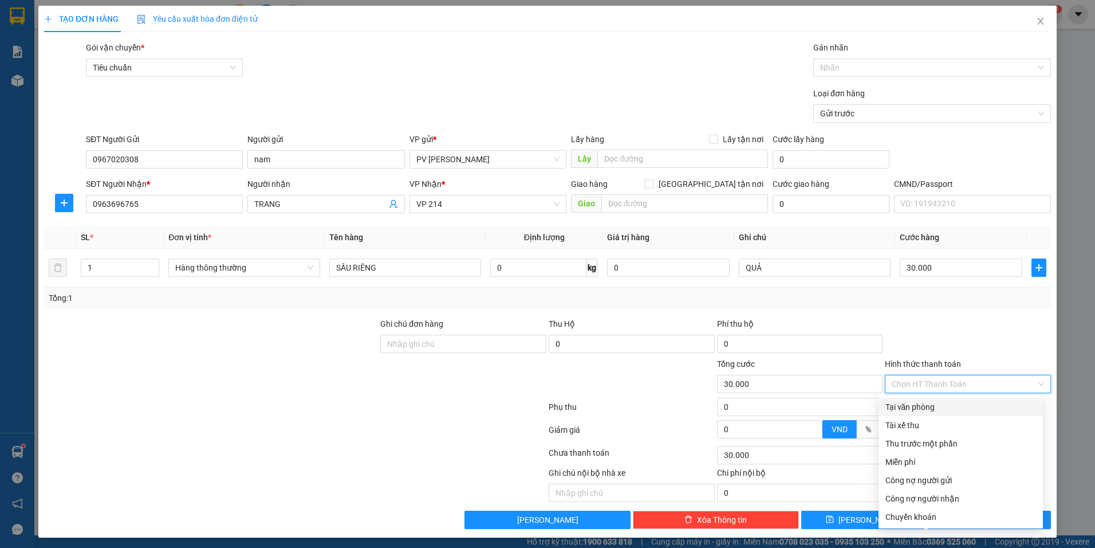
click at [949, 402] on div "Tại văn phòng" at bounding box center [961, 406] width 151 height 13
type input "0"
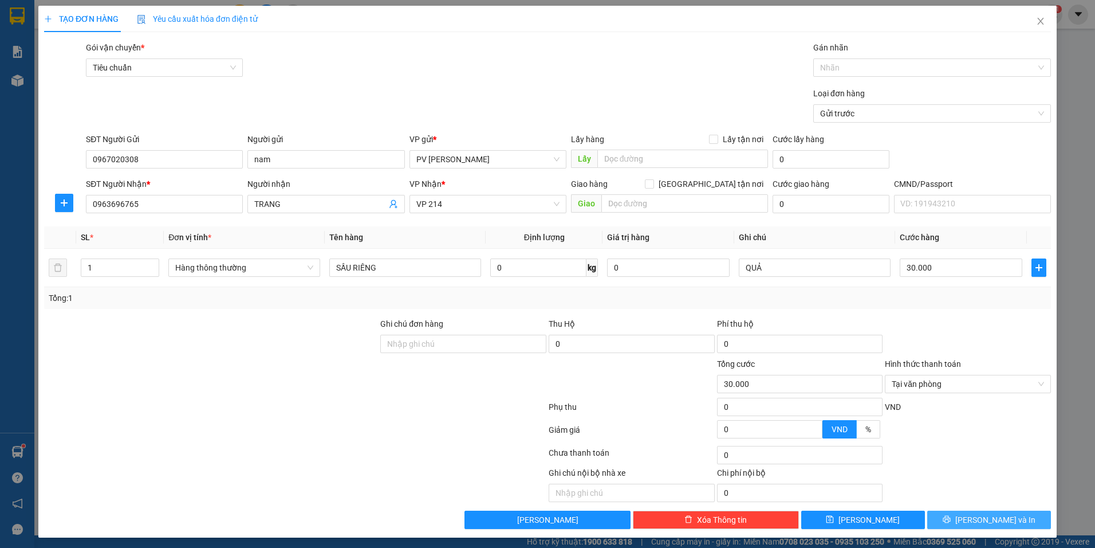
click at [981, 520] on span "Lưu và In" at bounding box center [996, 519] width 80 height 13
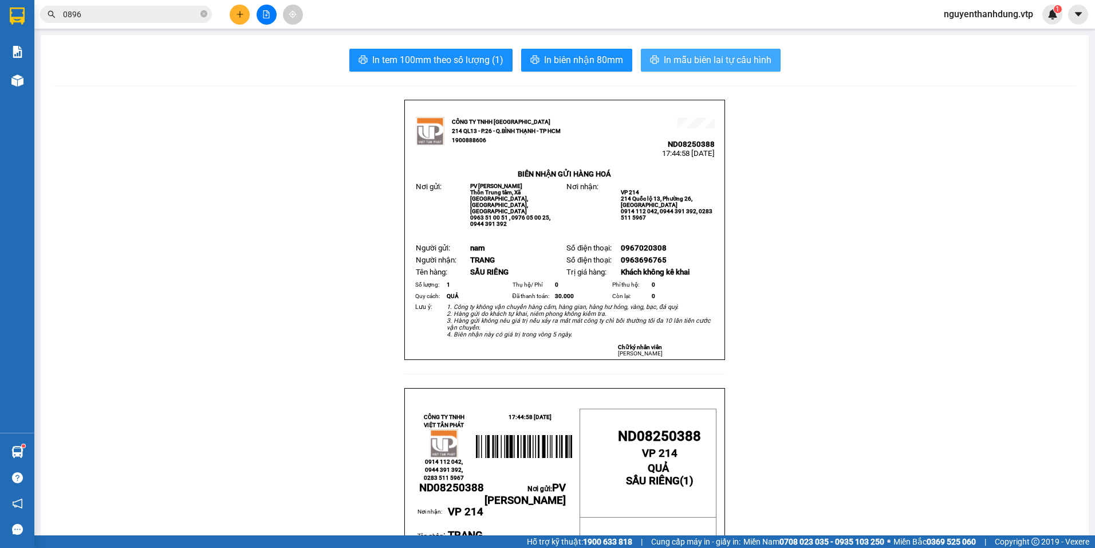
click at [658, 69] on button "In mẫu biên lai tự cấu hình" at bounding box center [711, 60] width 140 height 23
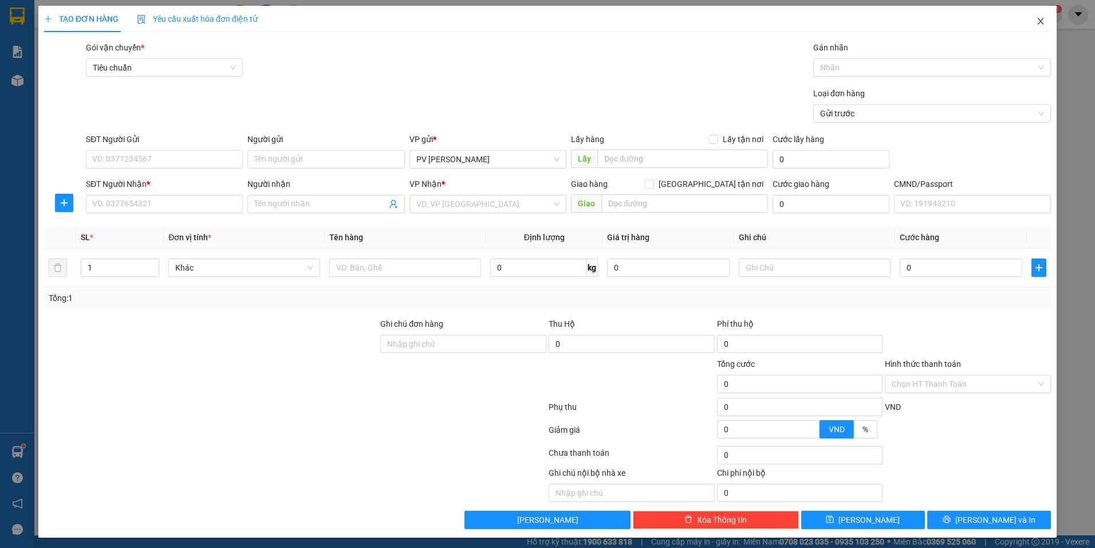
click at [1036, 18] on icon "close" at bounding box center [1040, 21] width 9 height 9
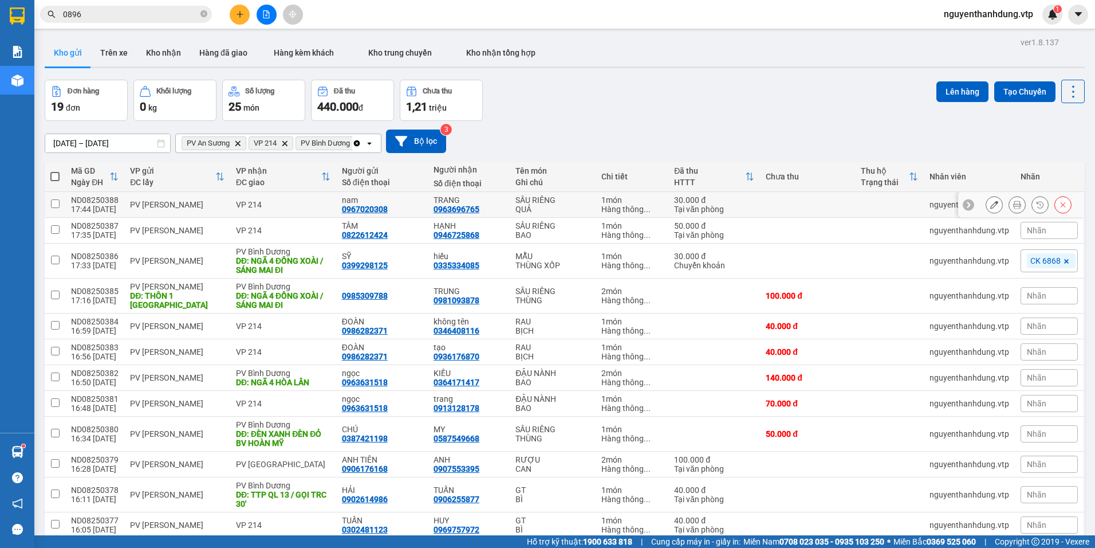
click at [990, 206] on icon at bounding box center [994, 204] width 8 height 8
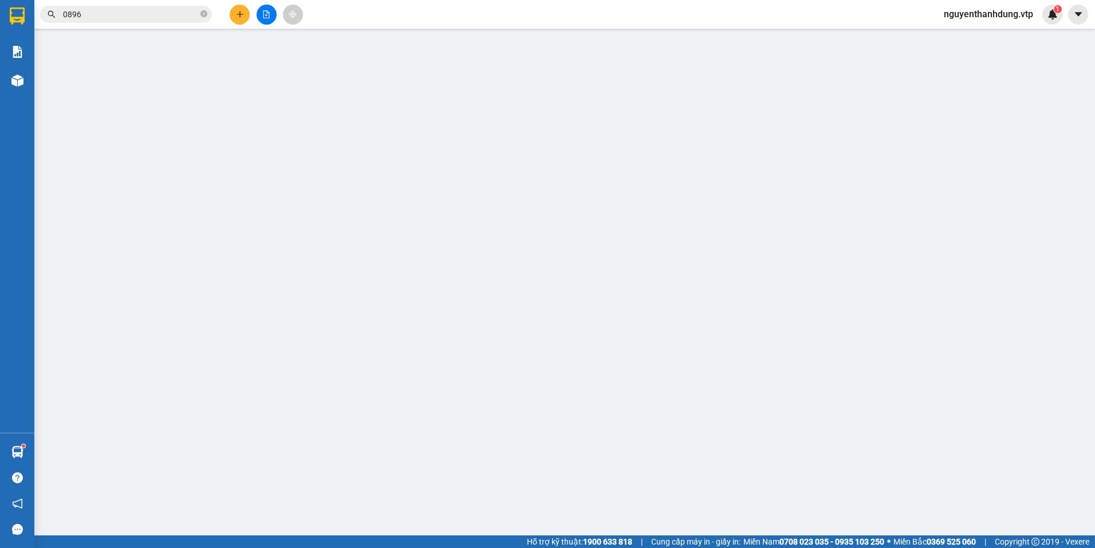
type input "0967020308"
type input "nam"
type input "0963696765"
type input "TRANG"
type input "30.000"
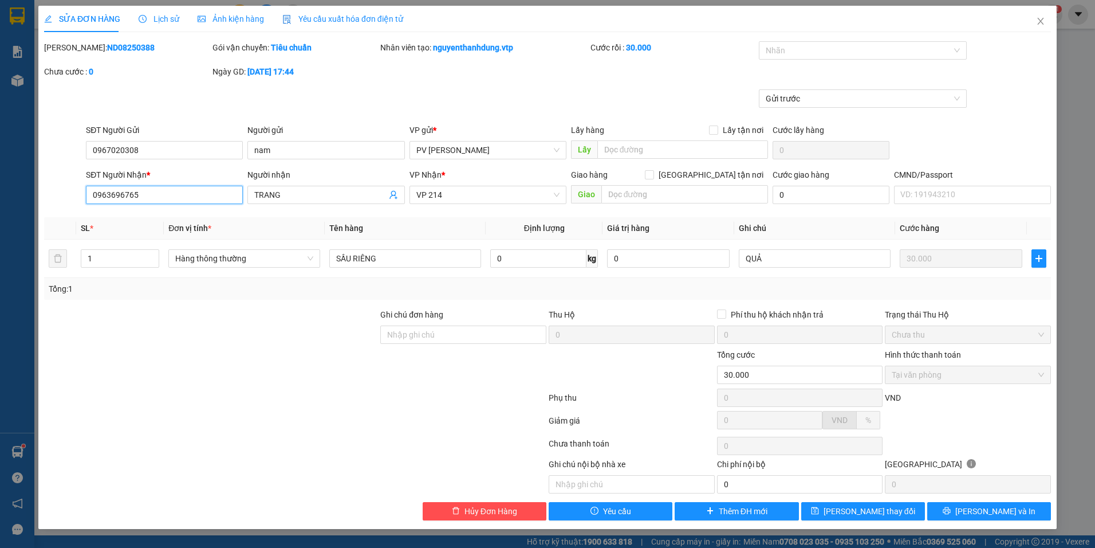
click at [111, 194] on input "0963696765" at bounding box center [164, 195] width 157 height 18
click at [965, 511] on button "Lưu và In" at bounding box center [989, 511] width 124 height 18
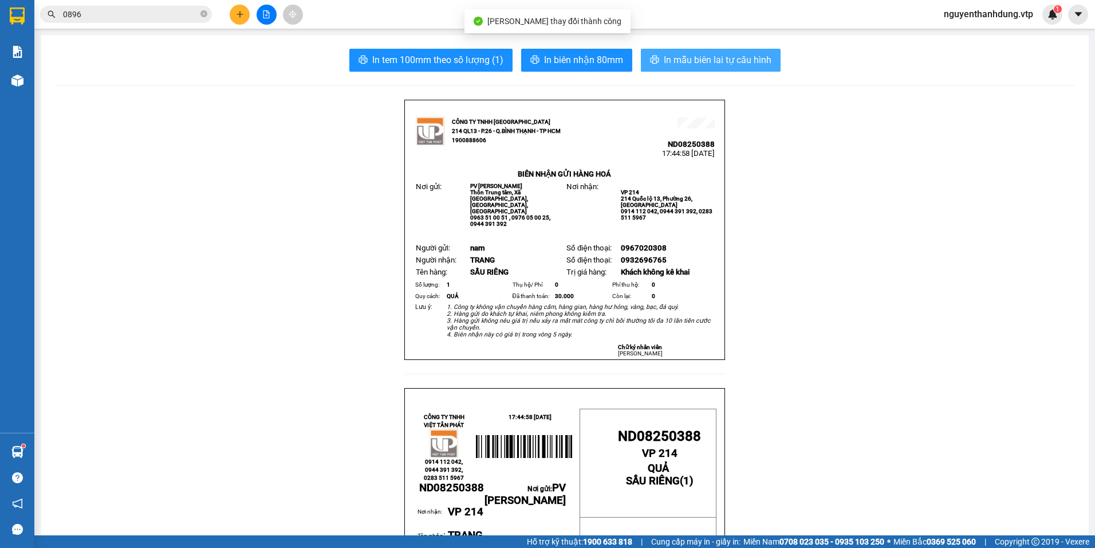
click at [683, 56] on span "In mẫu biên lai tự cấu hình" at bounding box center [718, 60] width 108 height 14
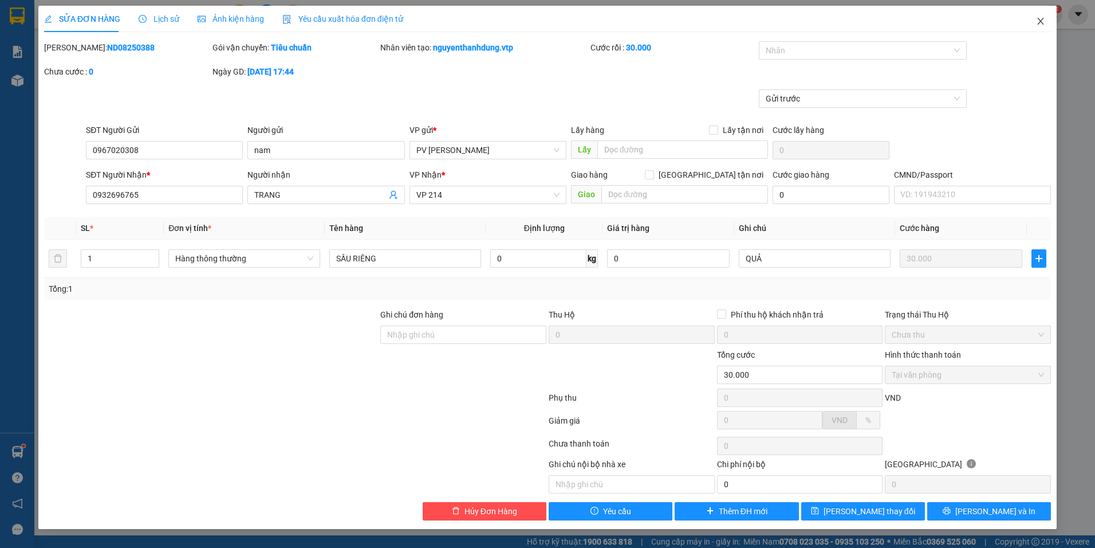
click at [1035, 27] on span "Close" at bounding box center [1041, 22] width 32 height 32
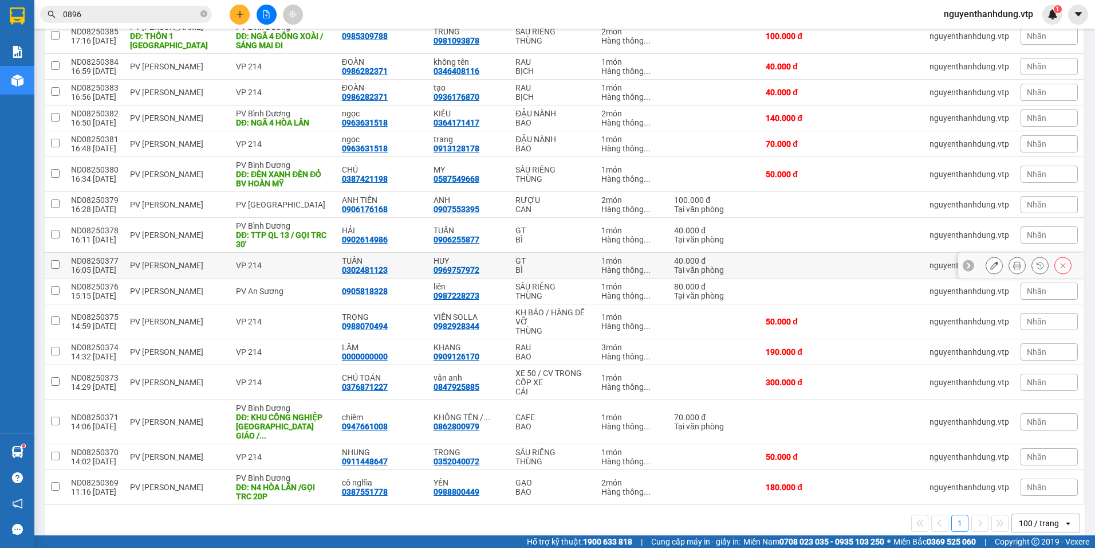
scroll to position [267, 0]
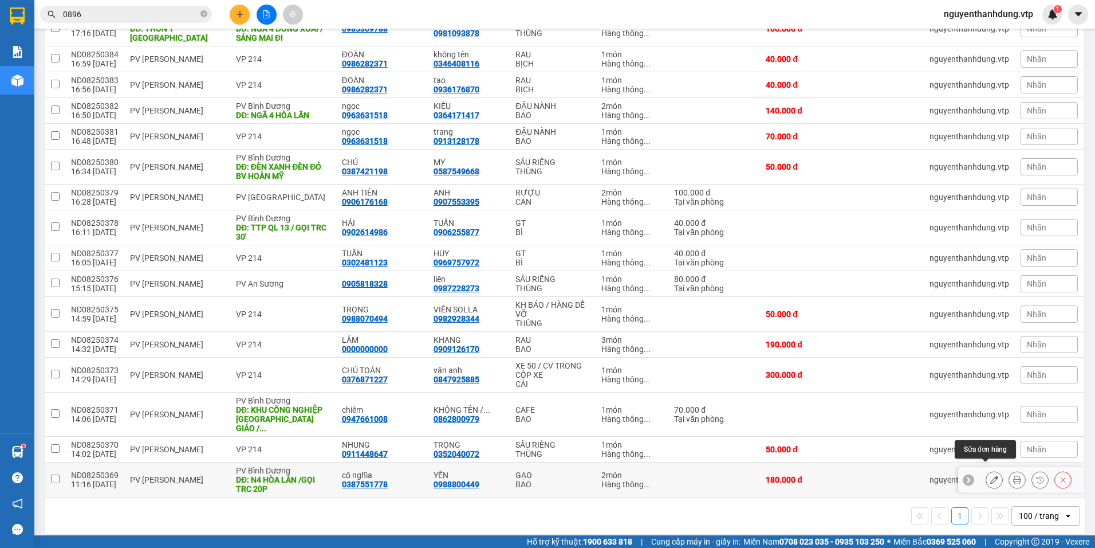
click at [990, 475] on icon at bounding box center [994, 479] width 8 height 8
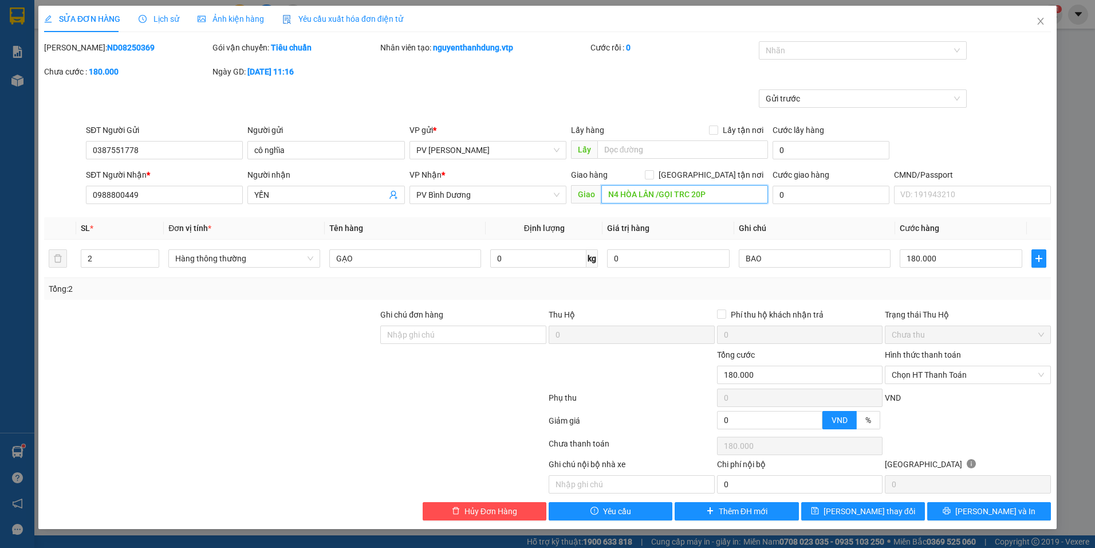
click at [733, 199] on input "N4 HÒA LÂN /GỌI TRC 20P" at bounding box center [684, 194] width 167 height 18
click at [951, 512] on icon "printer" at bounding box center [947, 510] width 8 height 8
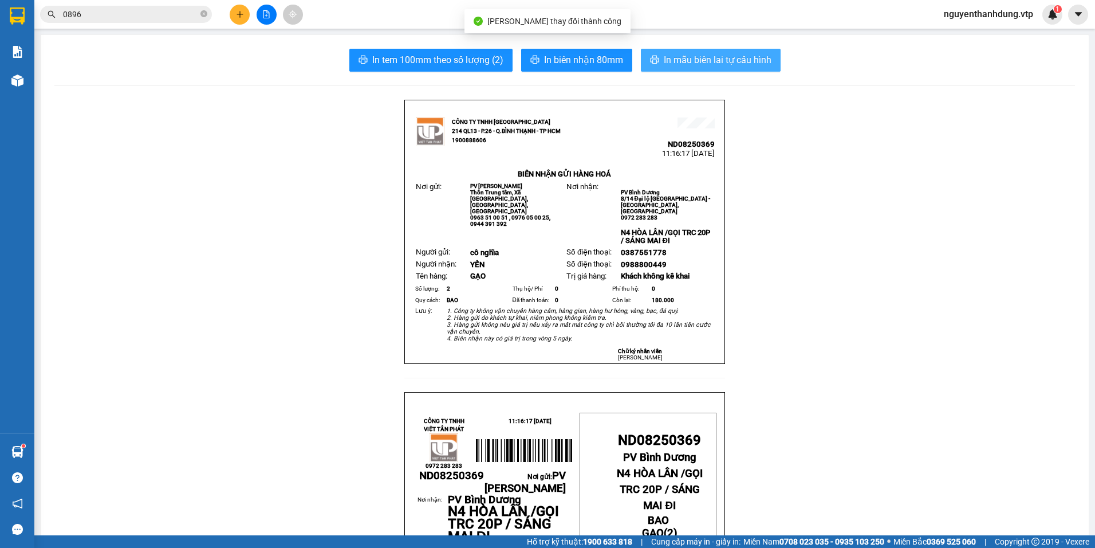
click at [711, 61] on span "In mẫu biên lai tự cấu hình" at bounding box center [718, 60] width 108 height 14
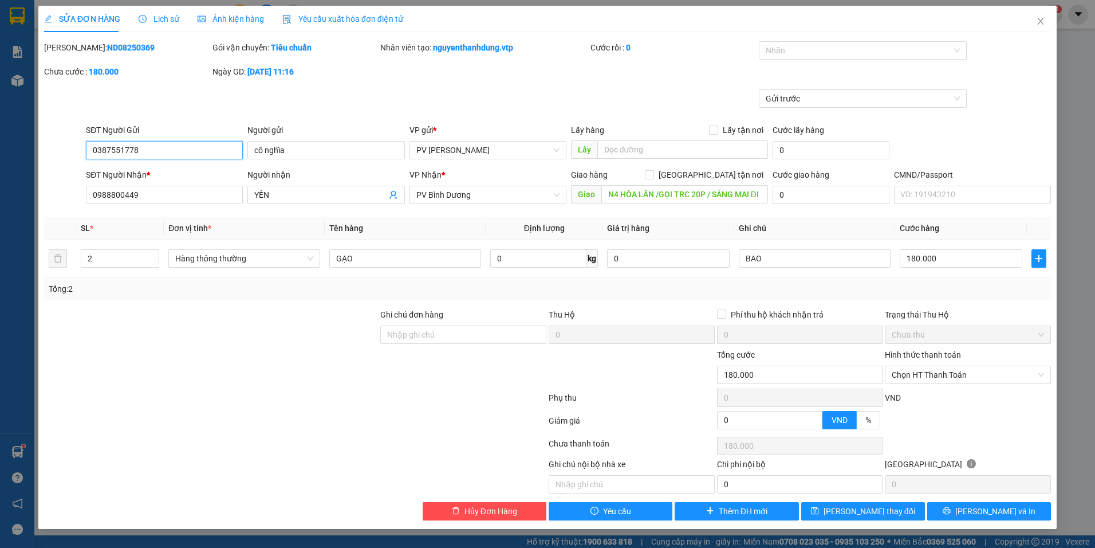
click at [151, 151] on input "0387551778" at bounding box center [164, 150] width 157 height 18
click at [1037, 19] on icon "close" at bounding box center [1040, 21] width 9 height 9
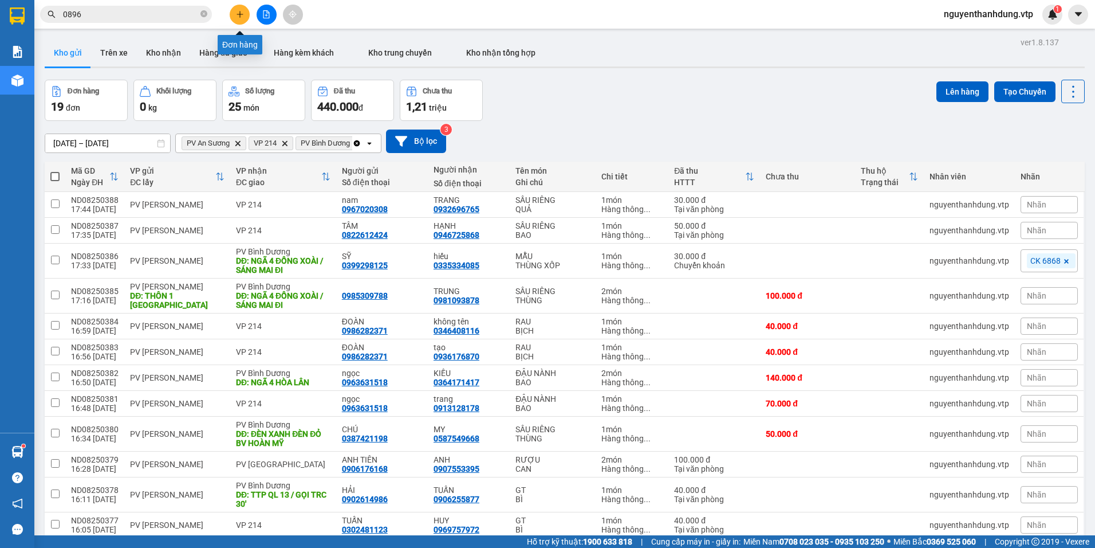
click at [235, 14] on button at bounding box center [240, 15] width 20 height 20
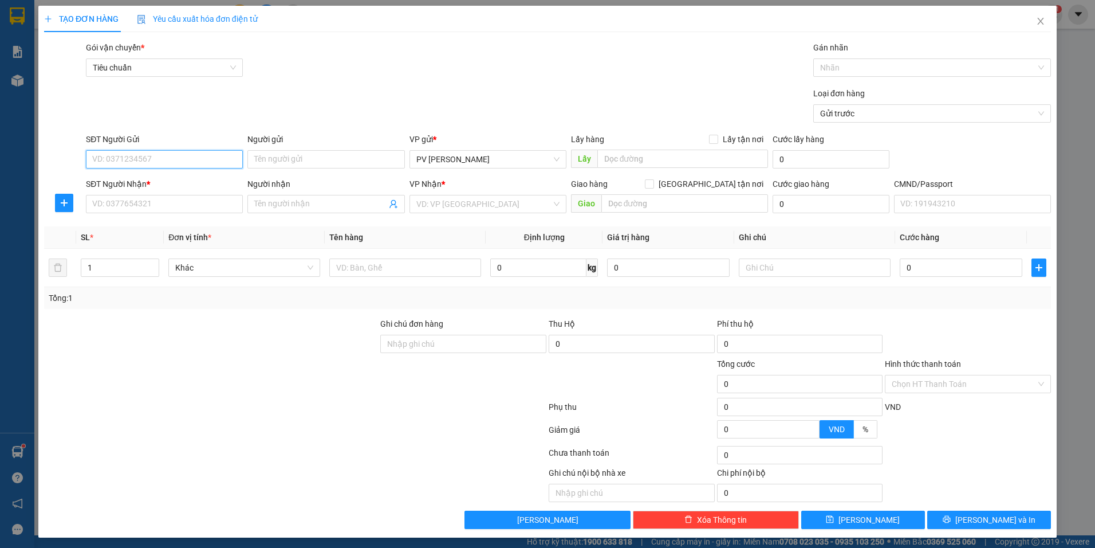
click at [175, 156] on input "SĐT Người Gửi" at bounding box center [164, 159] width 157 height 18
click at [170, 177] on div "0912251554 - HƯƠNG" at bounding box center [163, 182] width 142 height 13
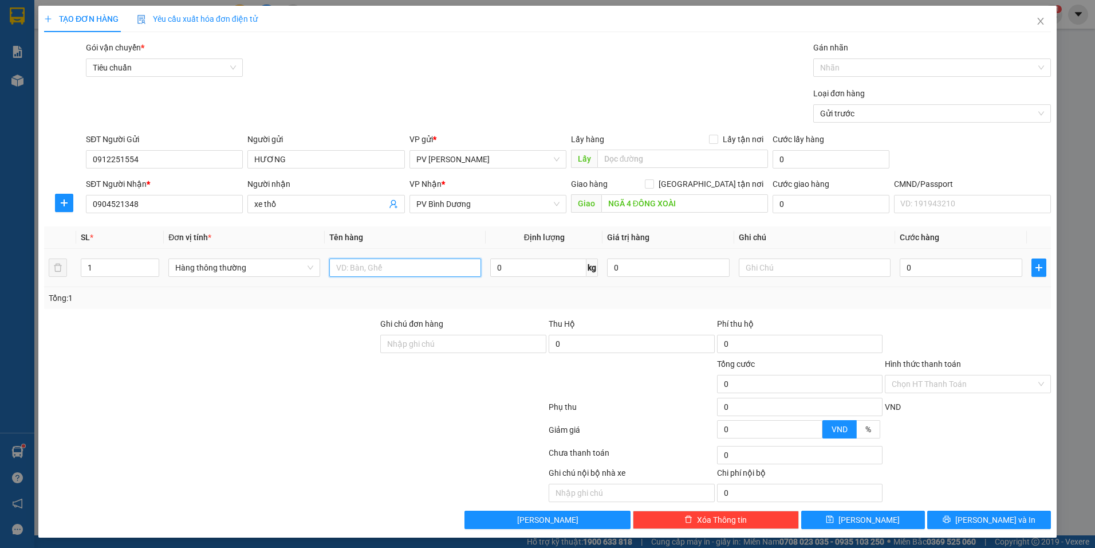
click at [392, 268] on input "text" at bounding box center [405, 267] width 152 height 18
click at [762, 266] on input "text" at bounding box center [815, 267] width 152 height 18
click at [714, 201] on input "NGÃ 4 ĐỒNG XOÀI" at bounding box center [684, 203] width 167 height 18
click at [716, 202] on input "NGÃ 4 ĐỒNG XOÀI" at bounding box center [684, 203] width 167 height 18
click at [933, 264] on input "0" at bounding box center [961, 267] width 123 height 18
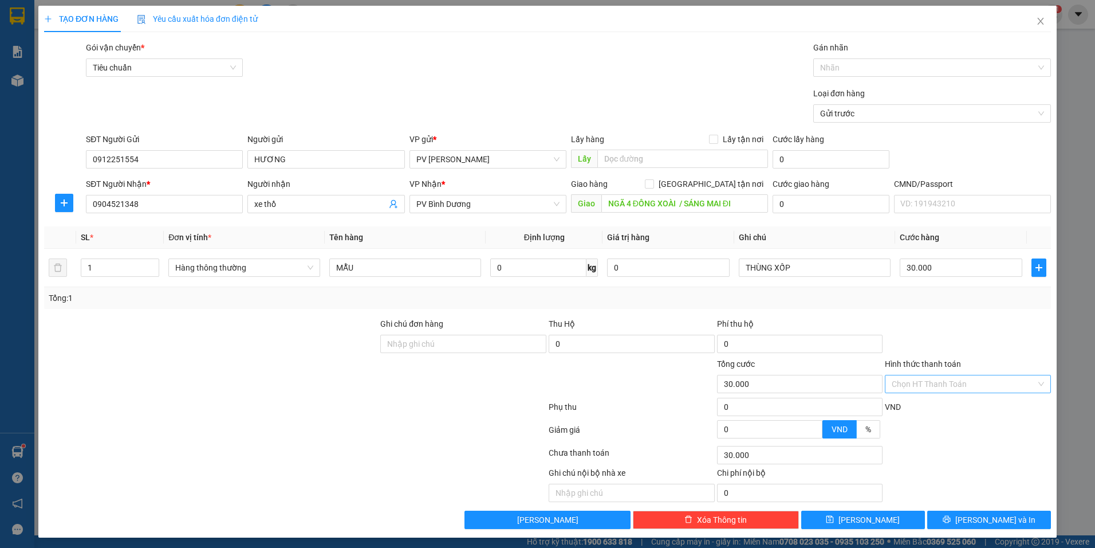
click at [948, 389] on input "Hình thức thanh toán" at bounding box center [964, 383] width 144 height 17
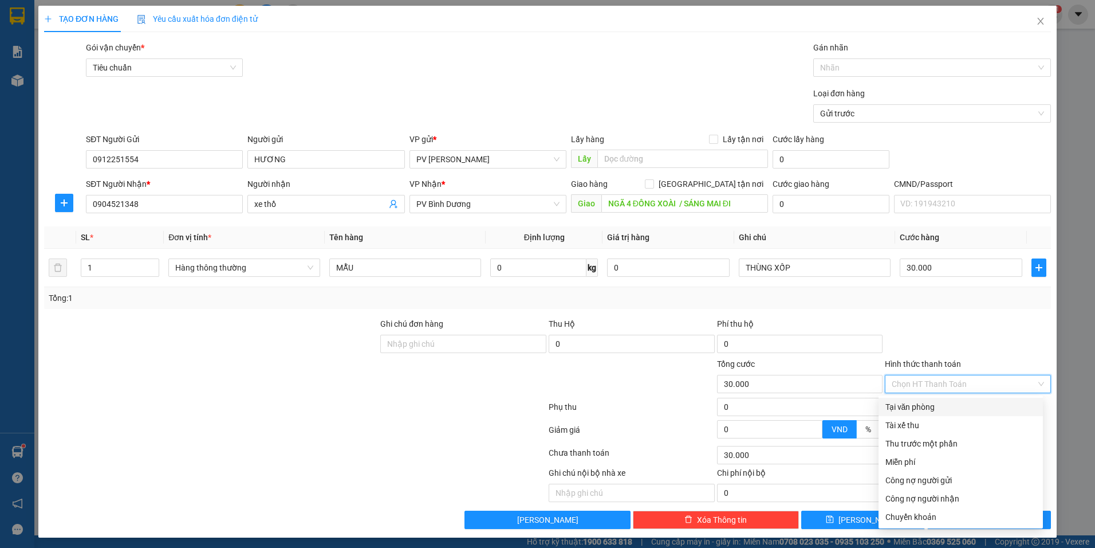
click at [933, 404] on div "Tại văn phòng" at bounding box center [961, 406] width 151 height 13
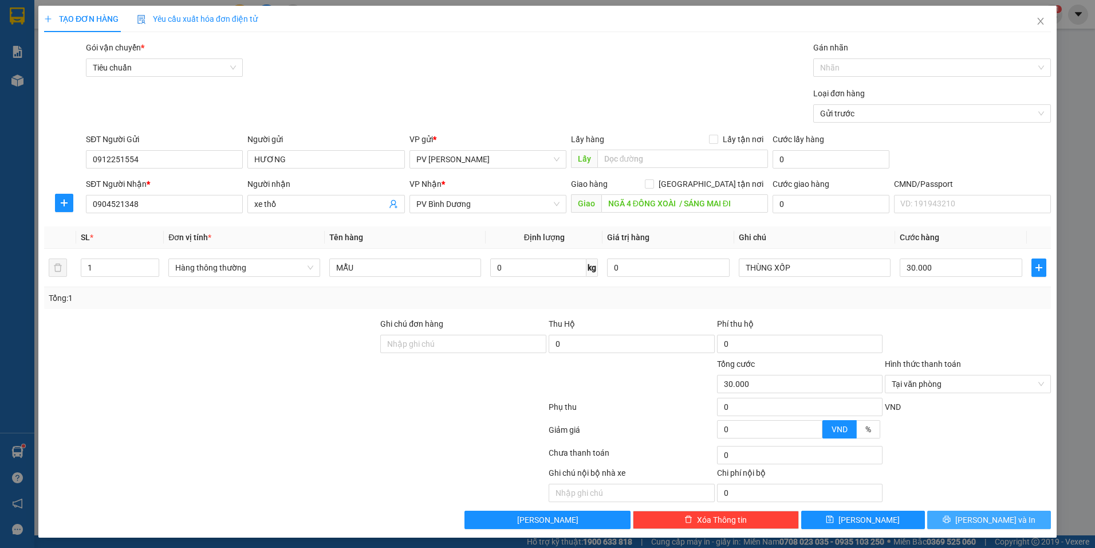
click at [943, 518] on button "Lưu và In" at bounding box center [989, 519] width 124 height 18
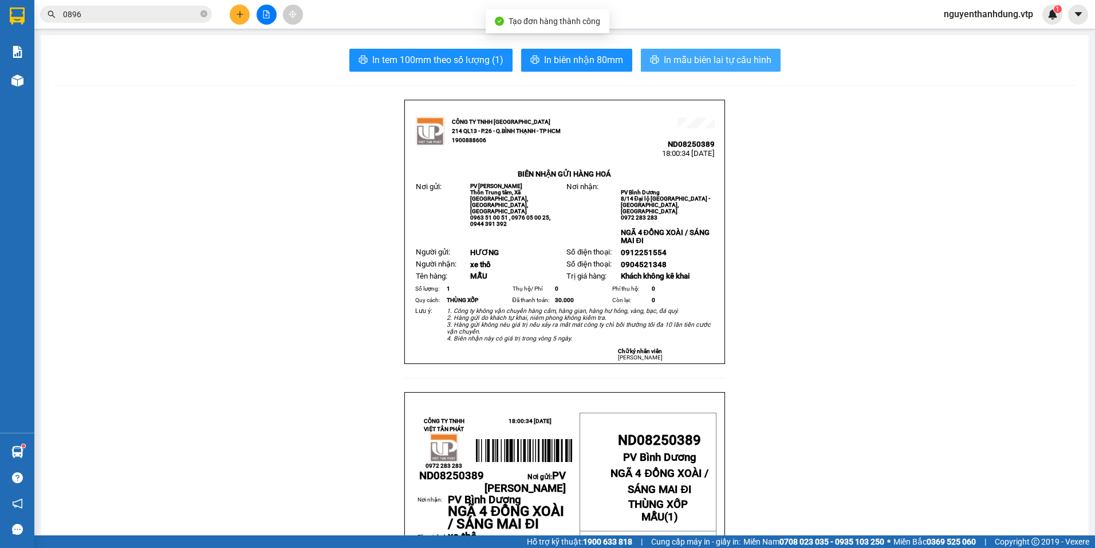
click at [726, 70] on button "In mẫu biên lai tự cấu hình" at bounding box center [711, 60] width 140 height 23
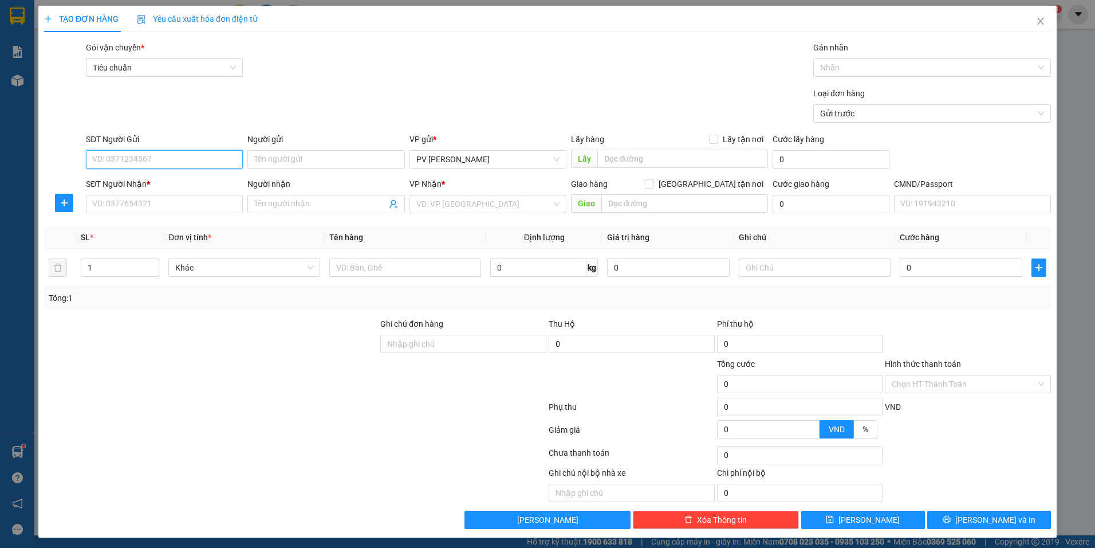
click at [155, 155] on input "SĐT Người Gửi" at bounding box center [164, 159] width 157 height 18
click at [278, 163] on input "Người gửi" at bounding box center [325, 159] width 157 height 18
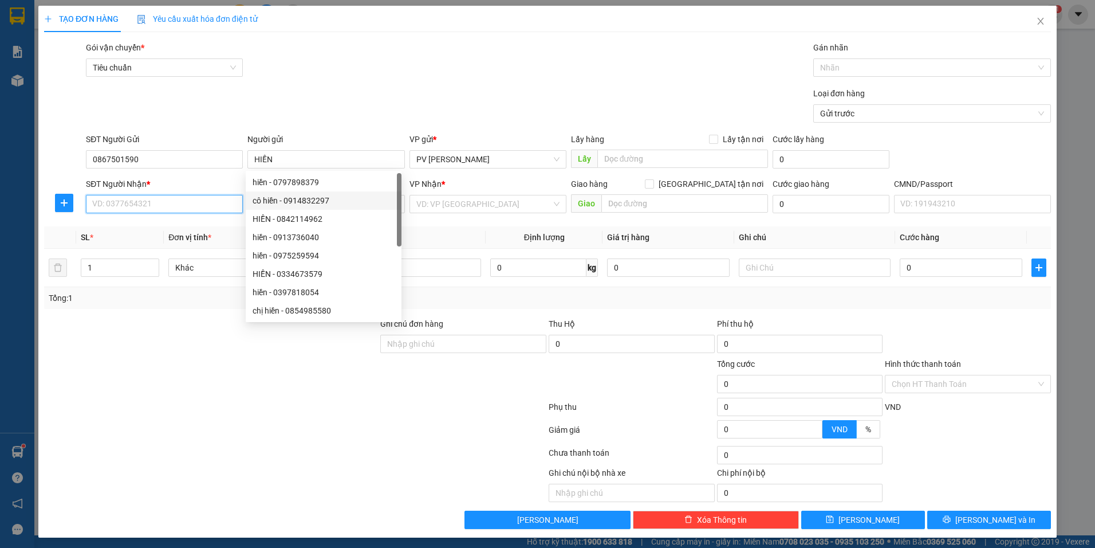
click at [230, 199] on input "SĐT Người Nhận *" at bounding box center [164, 204] width 157 height 18
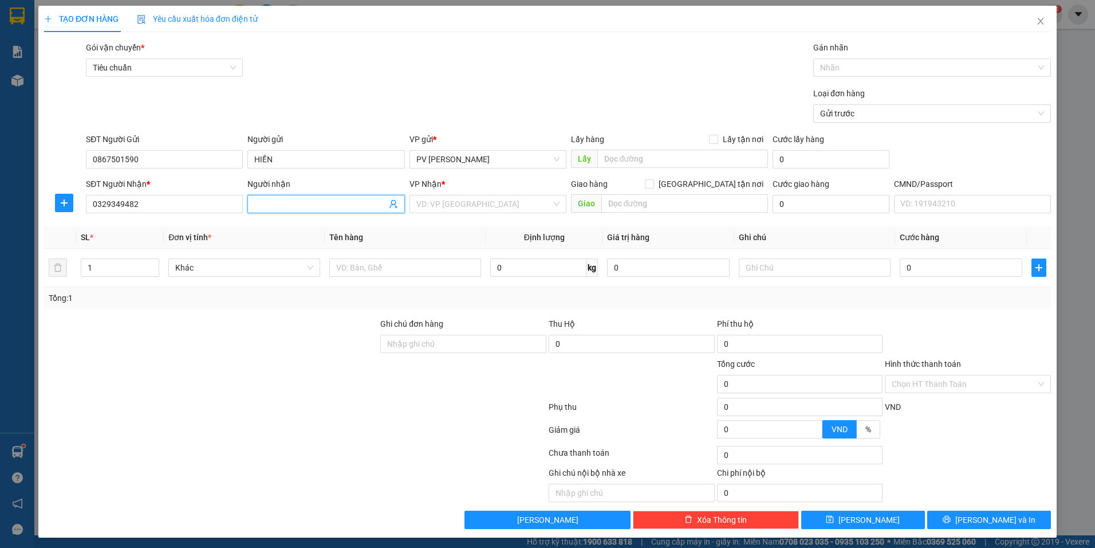
click at [291, 200] on input "Người nhận" at bounding box center [320, 204] width 132 height 13
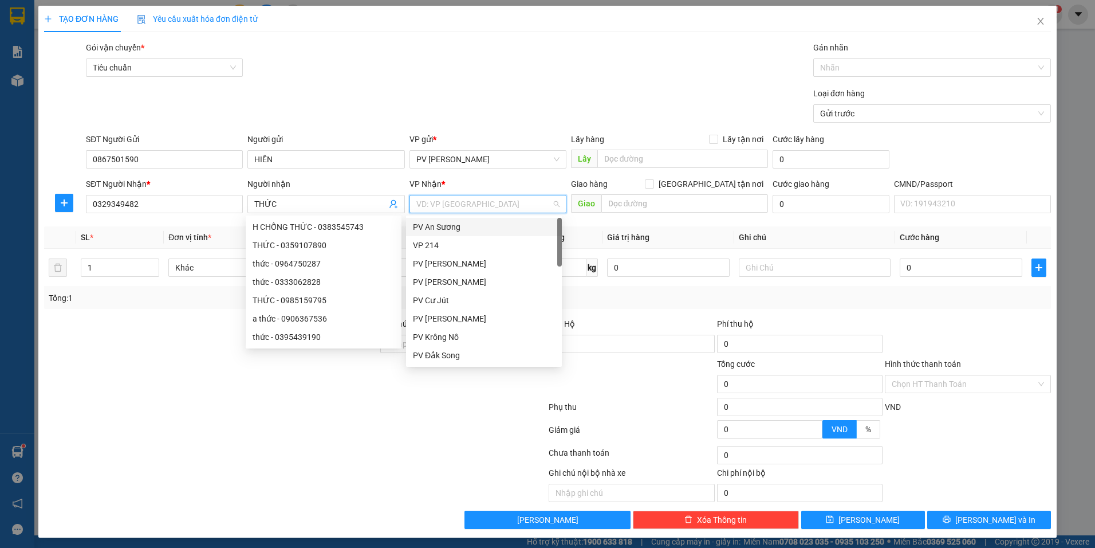
click at [431, 200] on input "search" at bounding box center [483, 203] width 135 height 17
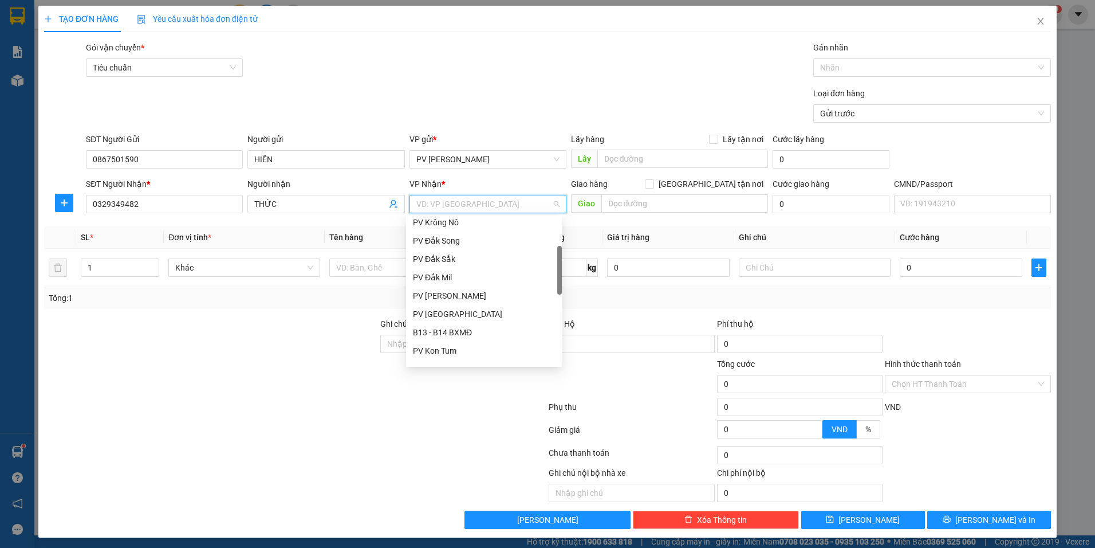
scroll to position [172, 0]
click at [452, 333] on div "PV Bình Dương" at bounding box center [484, 330] width 142 height 13
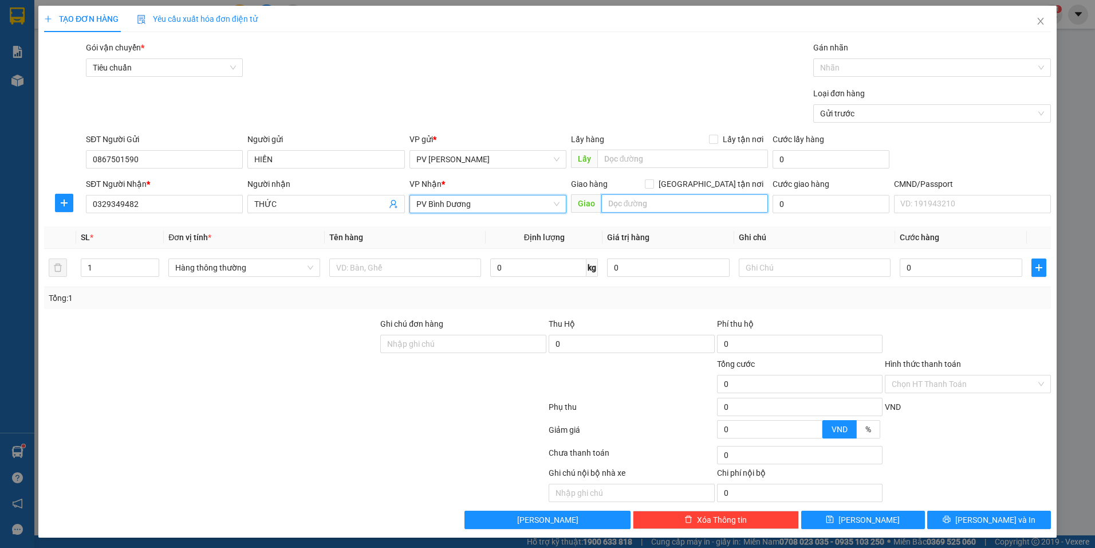
click at [637, 197] on input "text" at bounding box center [684, 203] width 167 height 18
click at [353, 267] on input "text" at bounding box center [405, 267] width 152 height 18
click at [749, 269] on input "text" at bounding box center [815, 267] width 152 height 18
click at [909, 276] on input "0" at bounding box center [961, 267] width 123 height 18
click at [947, 375] on input "Hình thức thanh toán" at bounding box center [964, 383] width 144 height 17
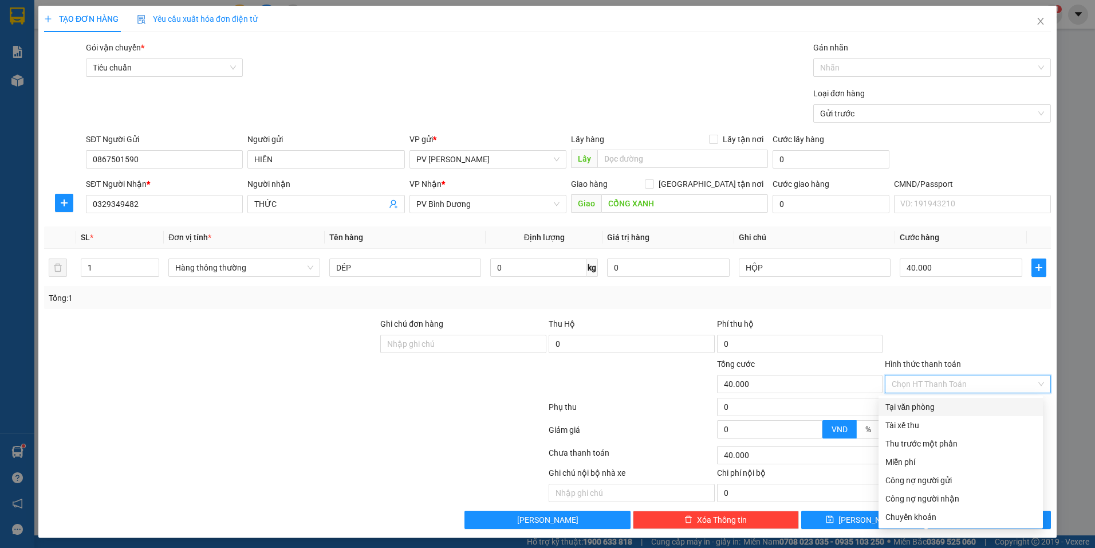
click at [905, 406] on div "Tại văn phòng" at bounding box center [961, 406] width 151 height 13
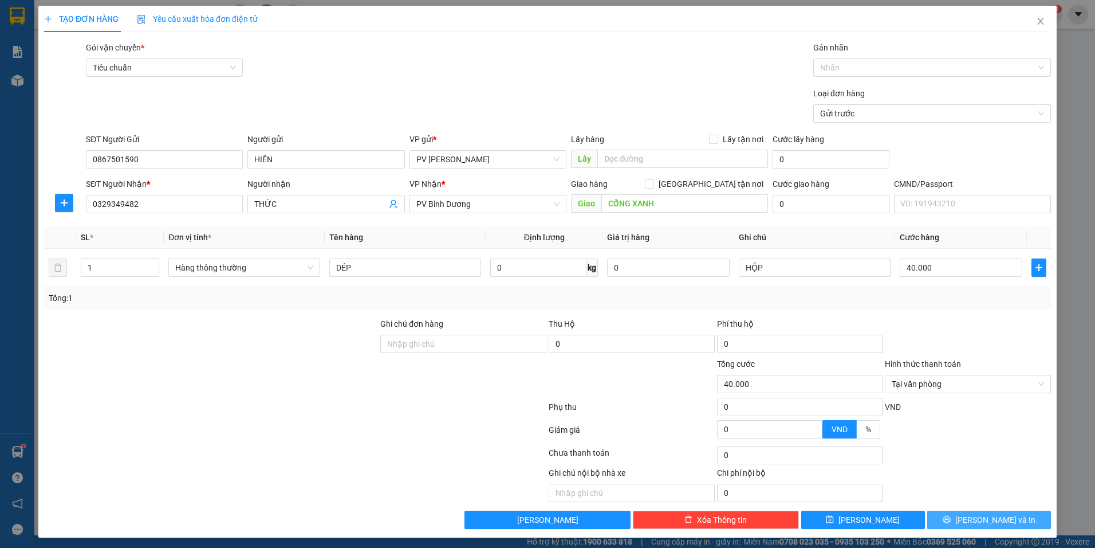
click at [950, 517] on icon "printer" at bounding box center [946, 519] width 7 height 7
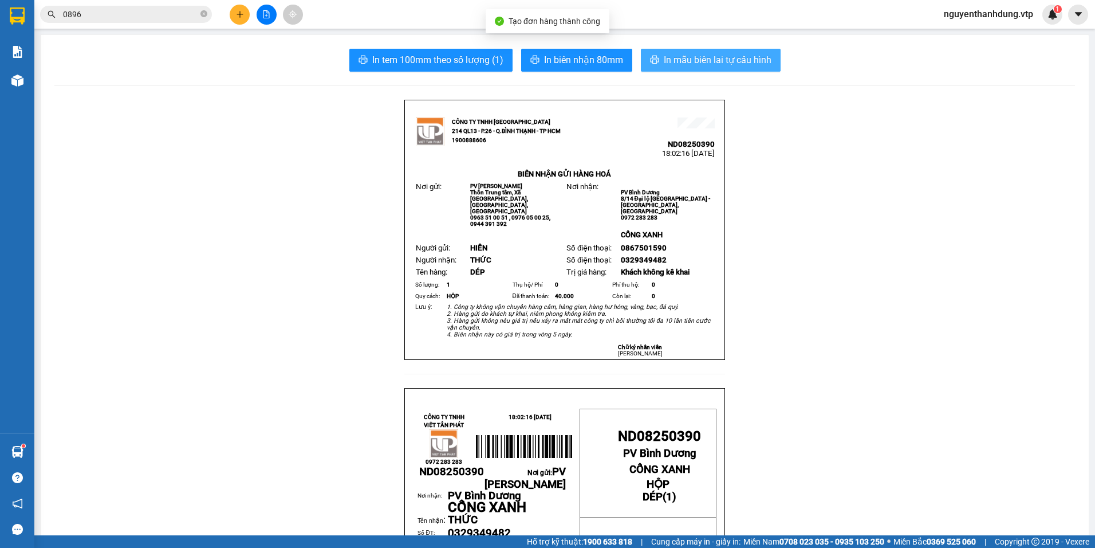
click at [725, 55] on span "In mẫu biên lai tự cấu hình" at bounding box center [718, 60] width 108 height 14
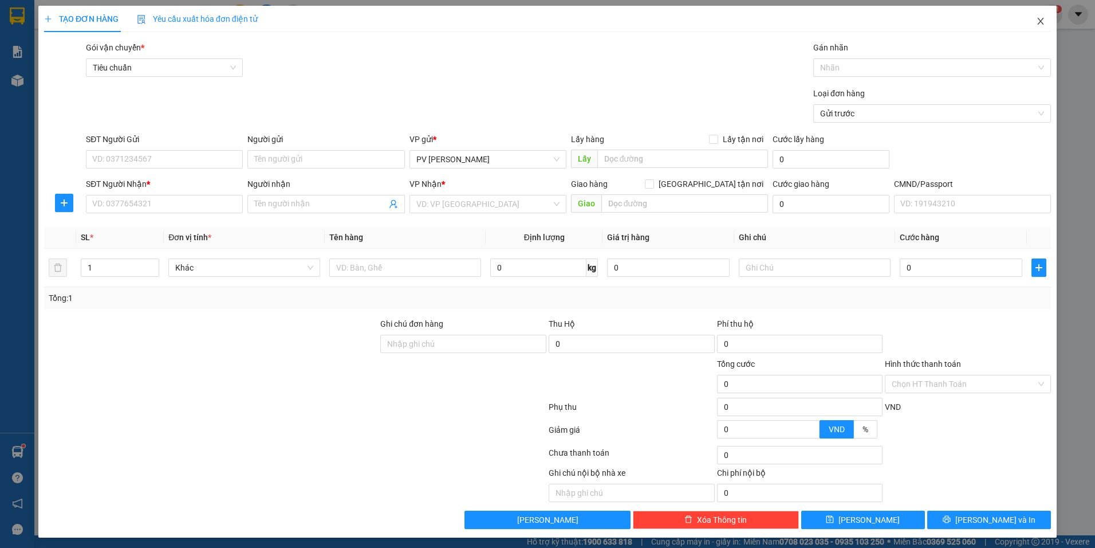
click at [1036, 22] on icon "close" at bounding box center [1040, 21] width 9 height 9
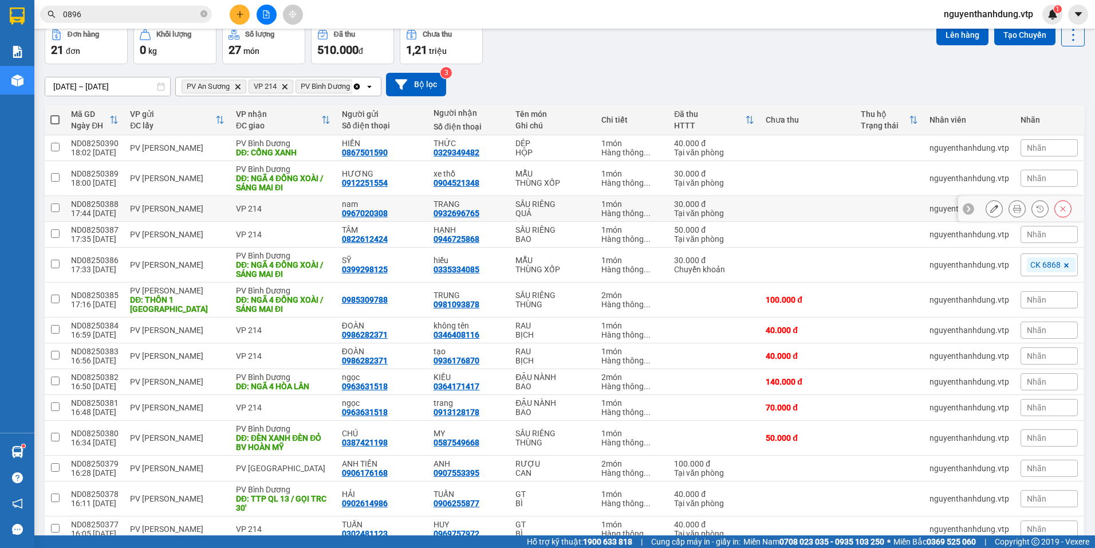
scroll to position [57, 0]
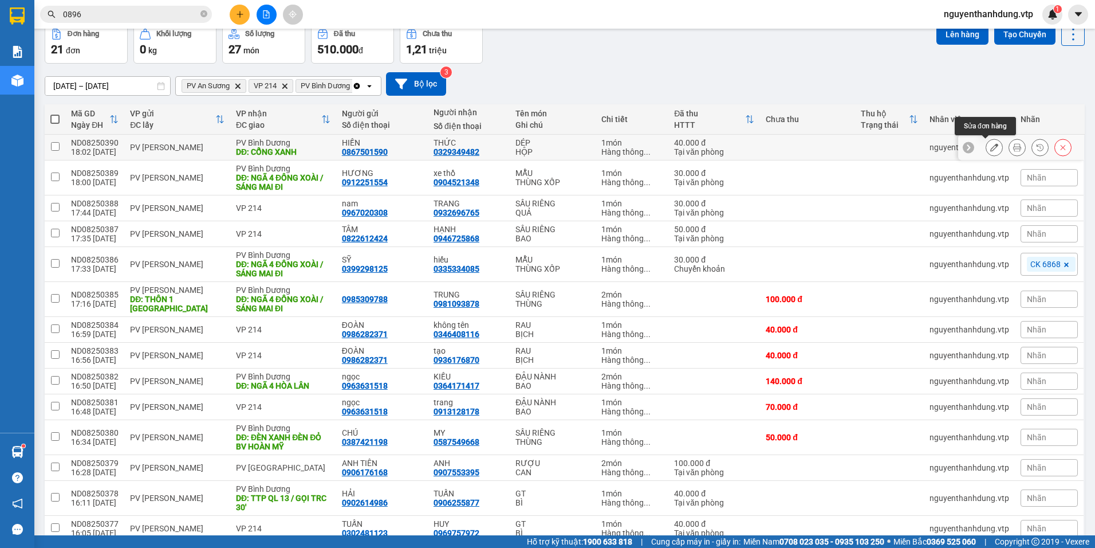
click at [990, 146] on icon at bounding box center [994, 147] width 8 height 8
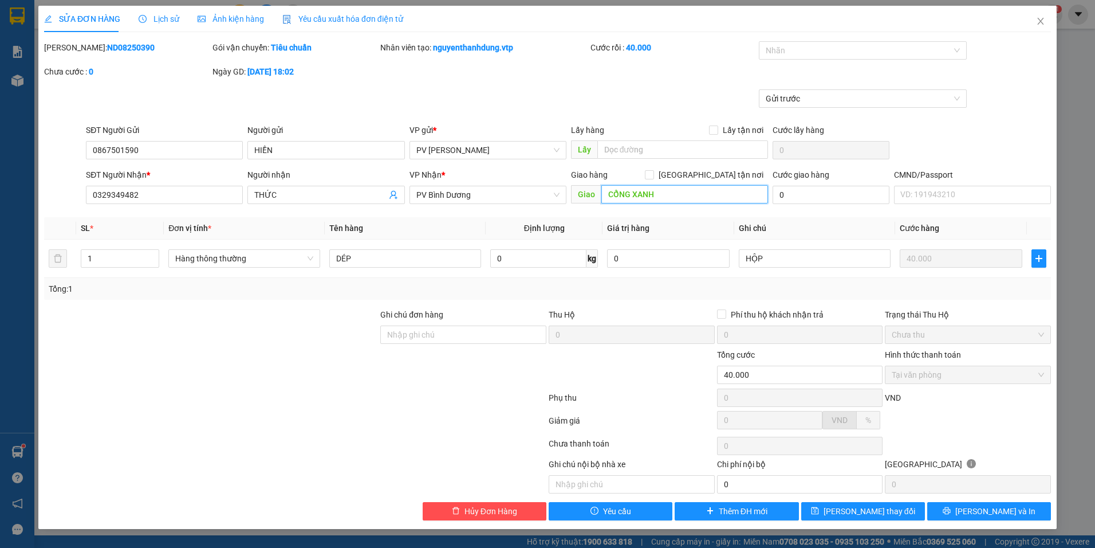
click at [691, 194] on input "CỔNG XANH" at bounding box center [684, 194] width 167 height 18
click at [964, 507] on button "Lưu và In" at bounding box center [989, 511] width 124 height 18
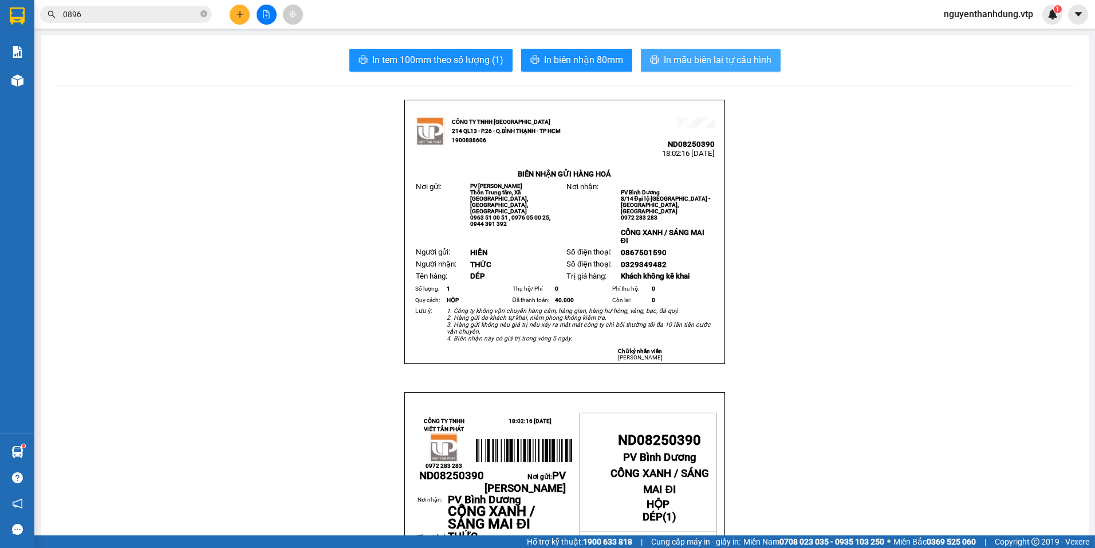
click at [726, 58] on span "In mẫu biên lai tự cấu hình" at bounding box center [718, 60] width 108 height 14
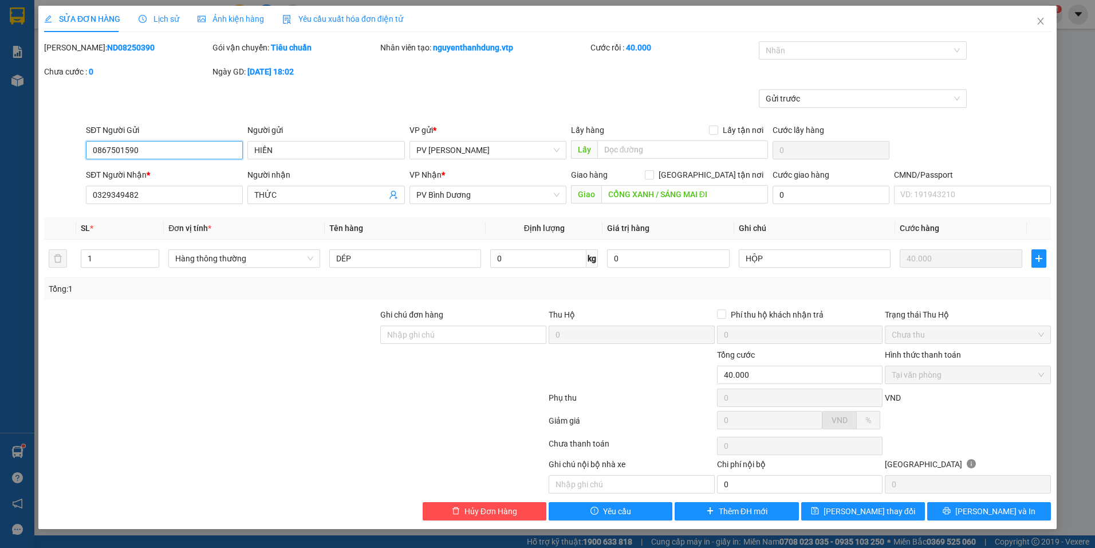
click at [140, 145] on input "0867501590" at bounding box center [164, 150] width 157 height 18
click at [1038, 18] on icon "close" at bounding box center [1040, 21] width 9 height 9
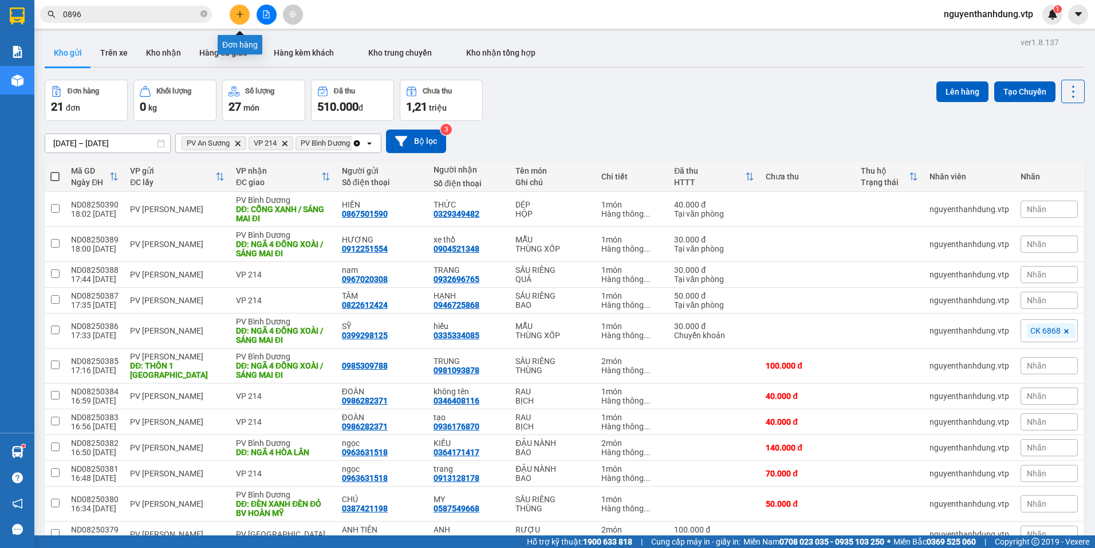
click at [234, 13] on button at bounding box center [240, 15] width 20 height 20
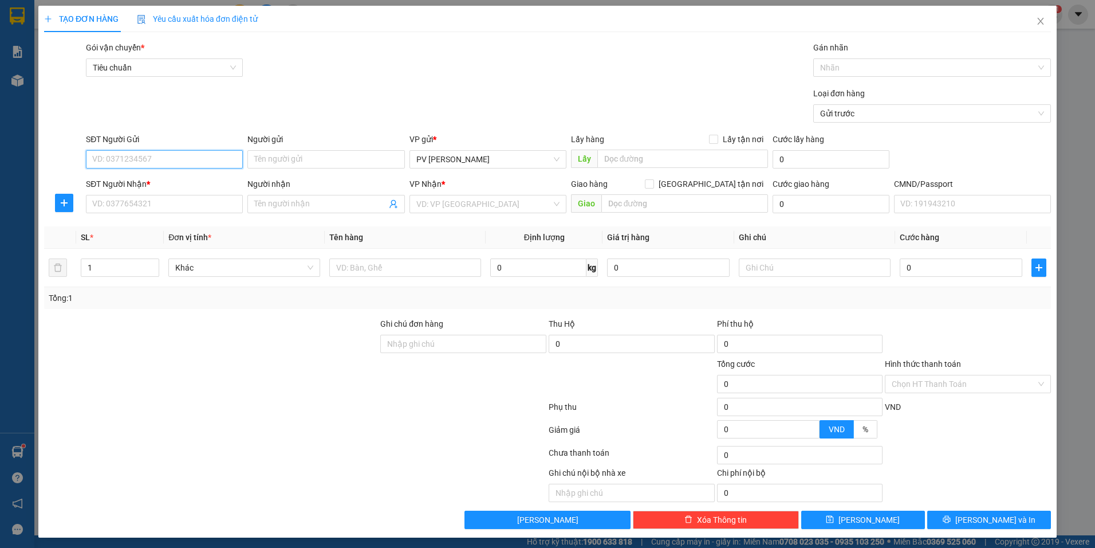
click at [177, 154] on input "SĐT Người Gửi" at bounding box center [164, 159] width 157 height 18
click at [329, 160] on input "Người gửi" at bounding box center [325, 159] width 157 height 18
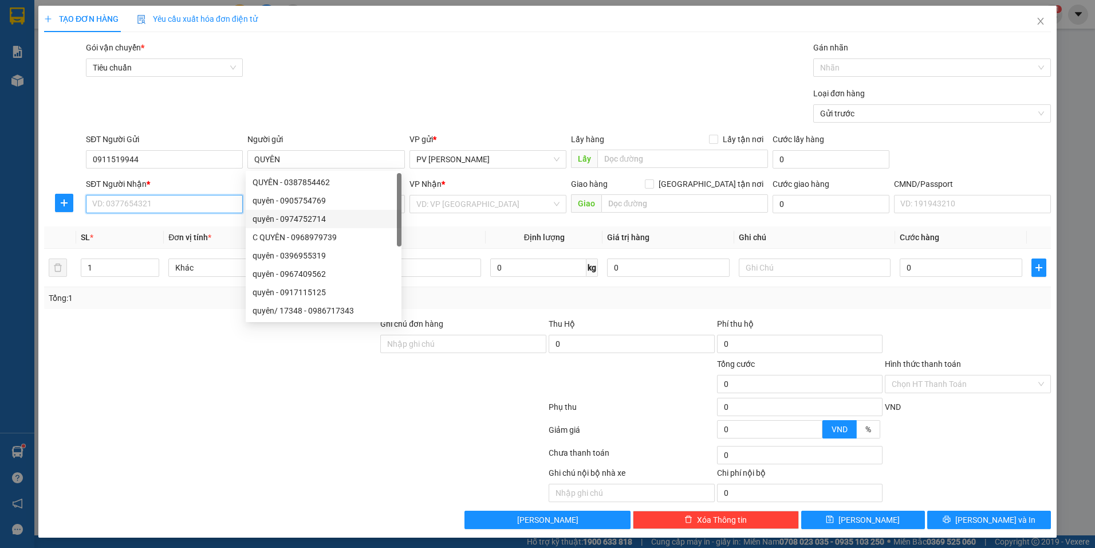
click at [196, 202] on input "SĐT Người Nhận *" at bounding box center [164, 204] width 157 height 18
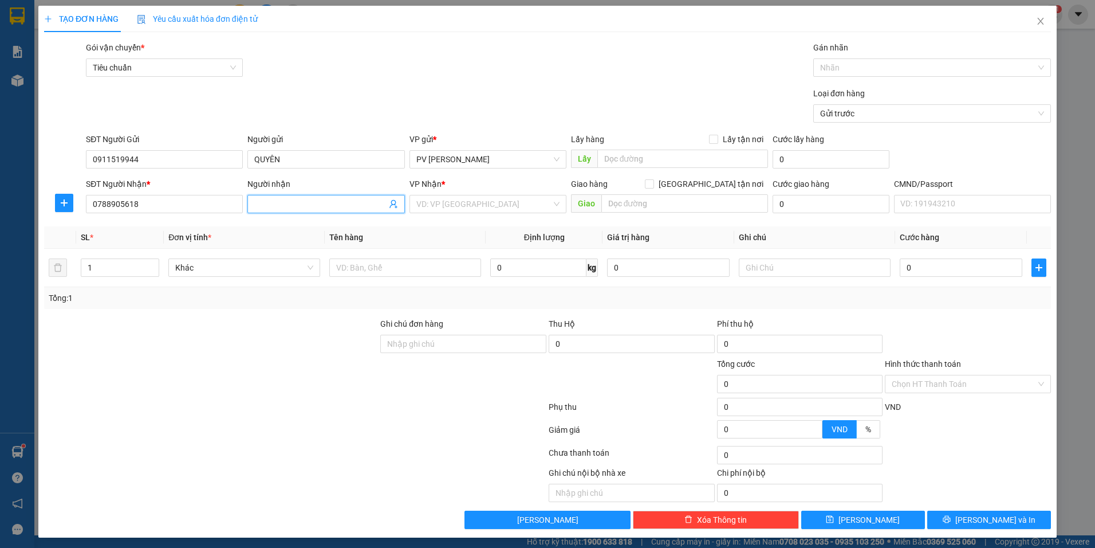
click at [329, 200] on input "Người nhận" at bounding box center [320, 204] width 132 height 13
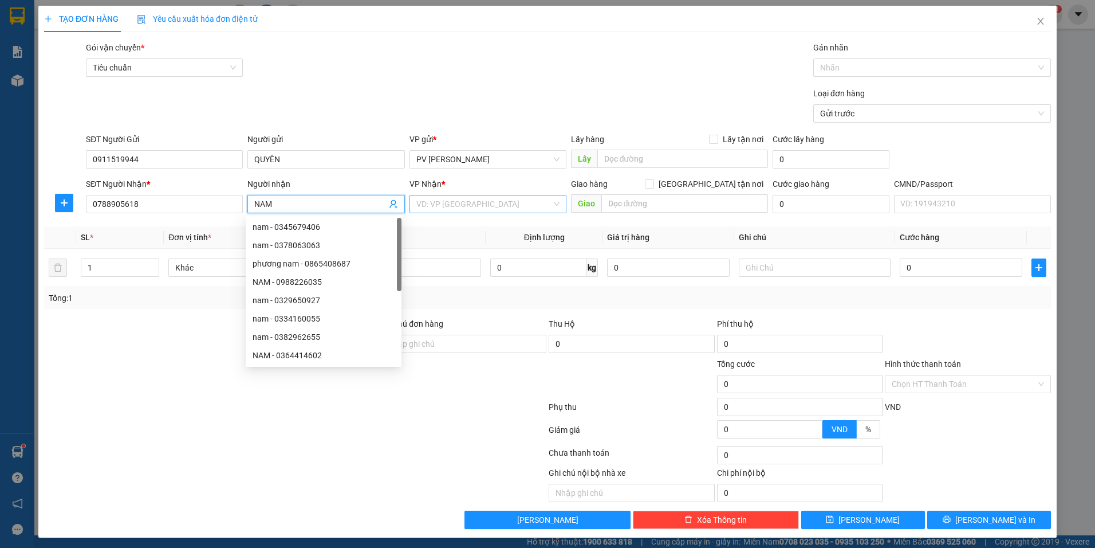
click at [461, 205] on input "search" at bounding box center [483, 203] width 135 height 17
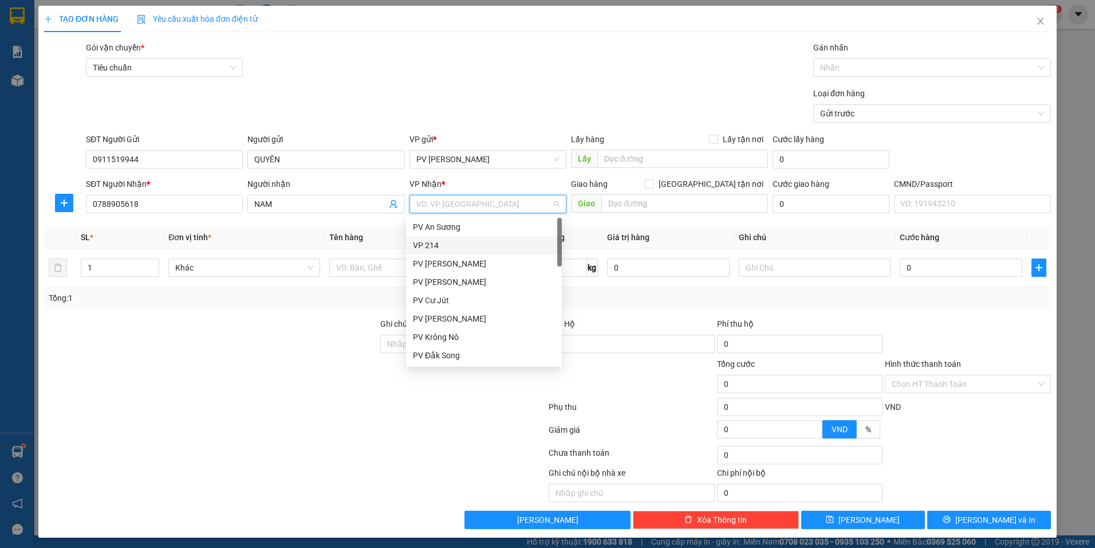
click at [419, 245] on div "VP 214" at bounding box center [484, 245] width 142 height 13
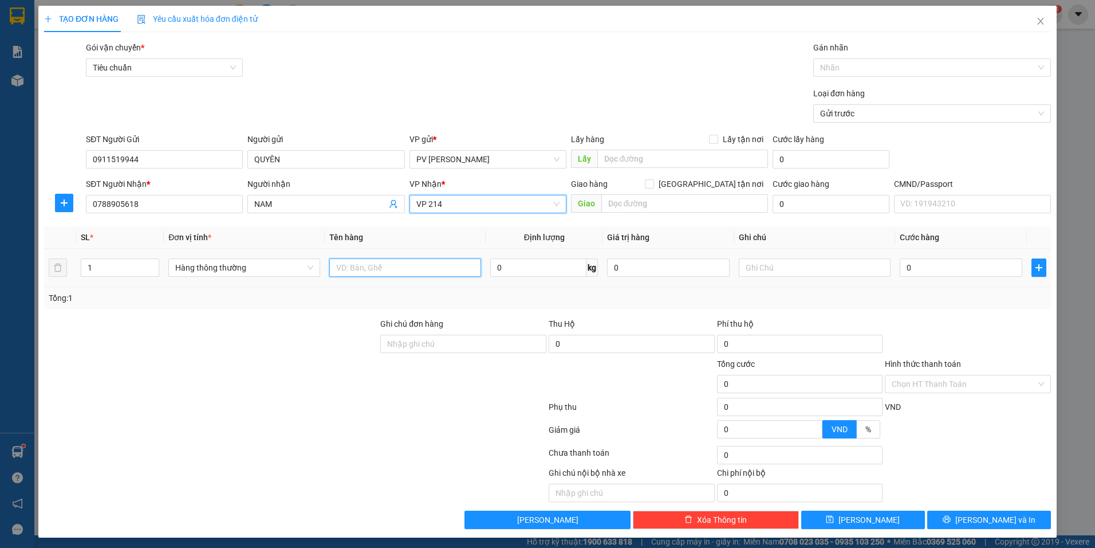
click at [378, 273] on input "text" at bounding box center [405, 267] width 152 height 18
click at [744, 262] on input "text" at bounding box center [815, 267] width 152 height 18
click at [956, 268] on input "0" at bounding box center [961, 267] width 123 height 18
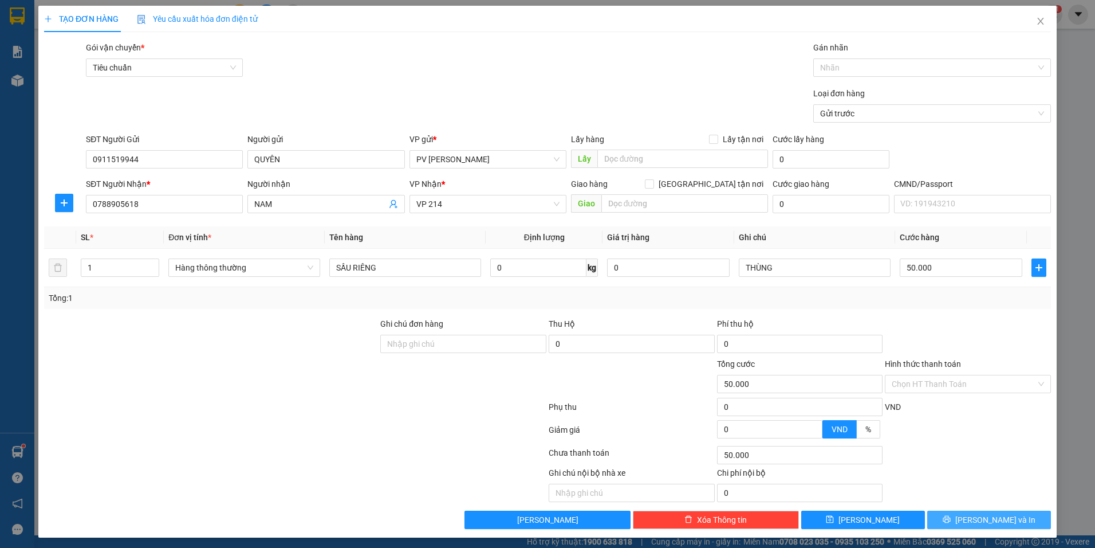
click at [1001, 522] on span "Lưu và In" at bounding box center [996, 519] width 80 height 13
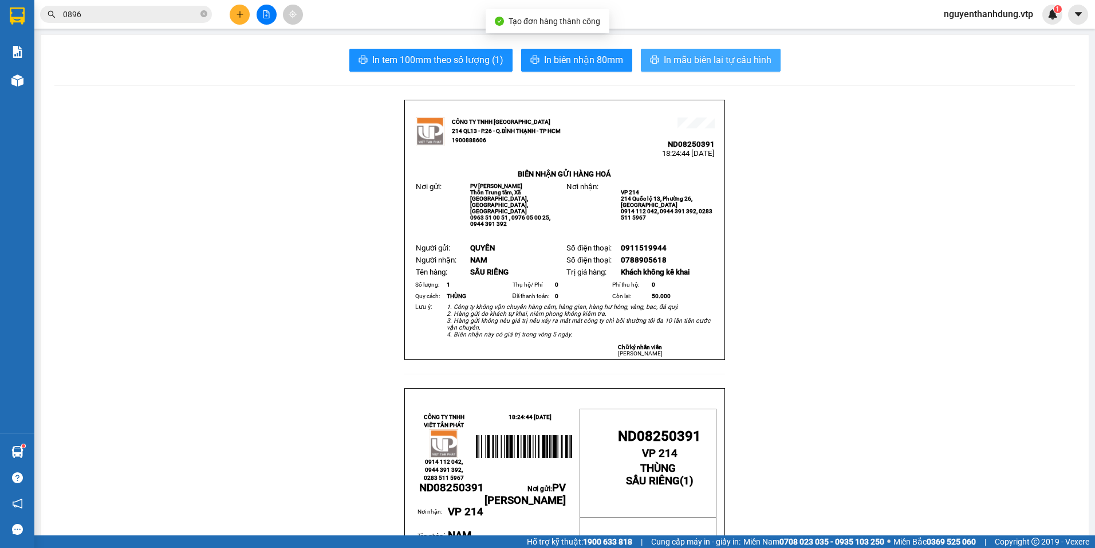
click at [686, 68] on button "In mẫu biên lai tự cấu hình" at bounding box center [711, 60] width 140 height 23
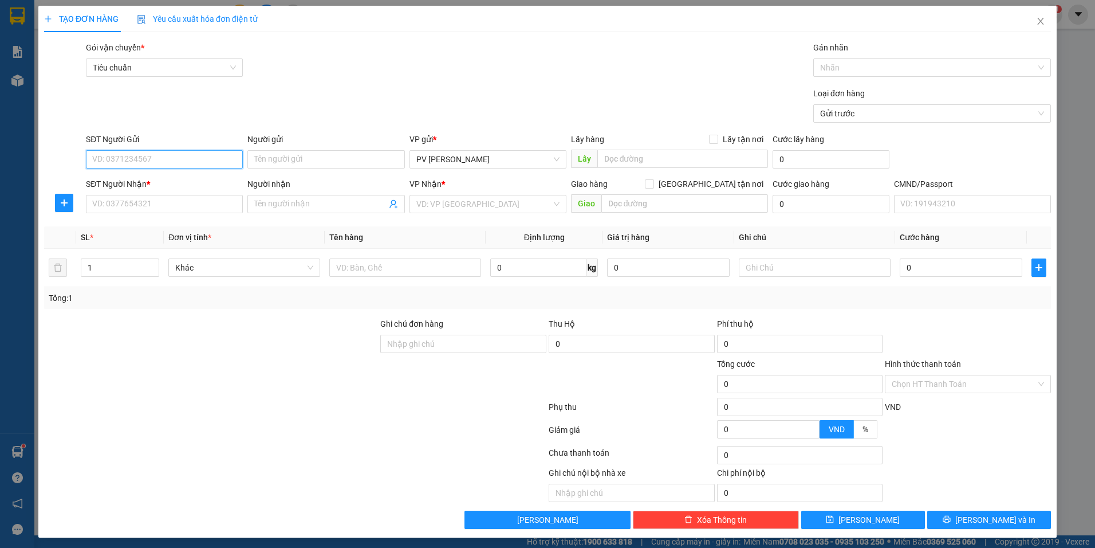
click at [110, 159] on input "SĐT Người Gửi" at bounding box center [164, 159] width 157 height 18
click at [289, 158] on input "Người gửi" at bounding box center [325, 159] width 157 height 18
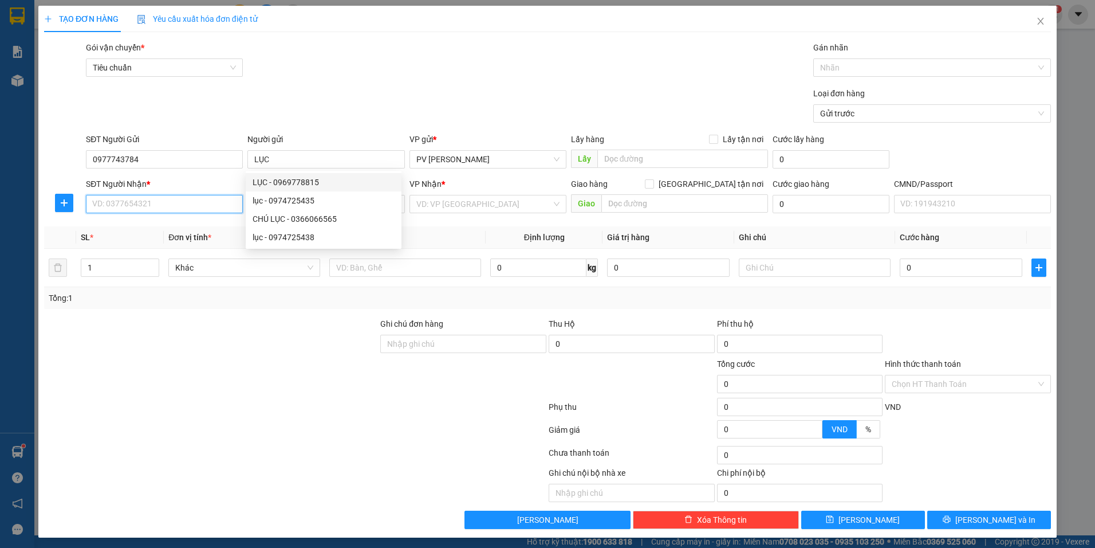
click at [170, 203] on input "SĐT Người Nhận *" at bounding box center [164, 204] width 157 height 18
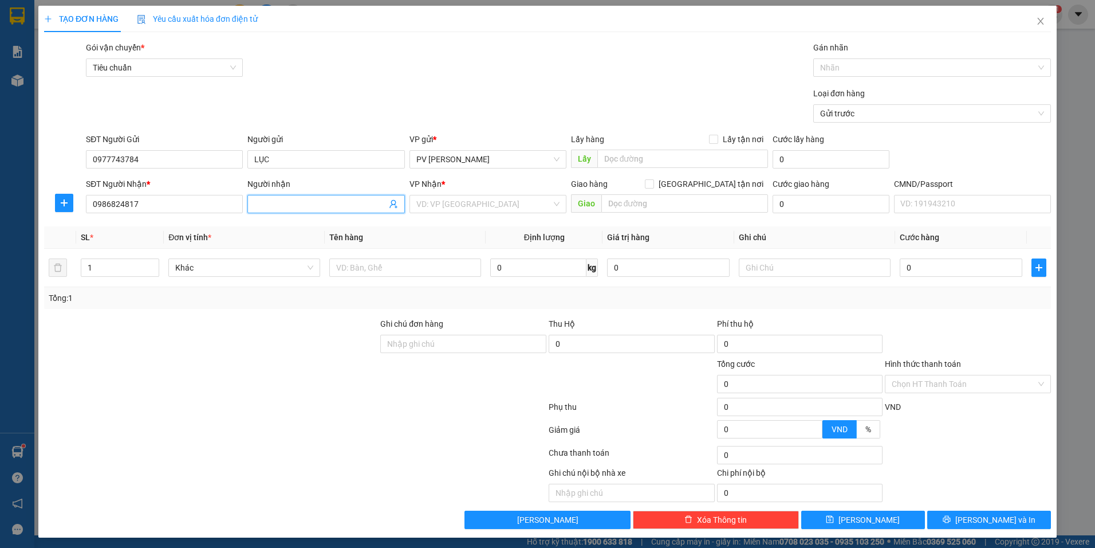
click at [295, 205] on input "Người nhận" at bounding box center [320, 204] width 132 height 13
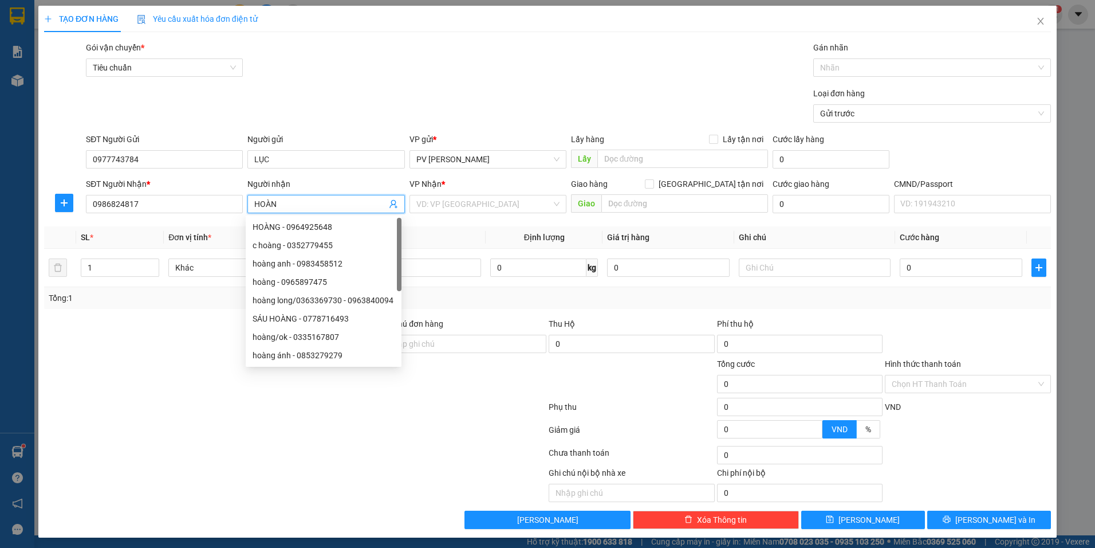
click at [462, 194] on div "VP Nhận *" at bounding box center [488, 186] width 157 height 17
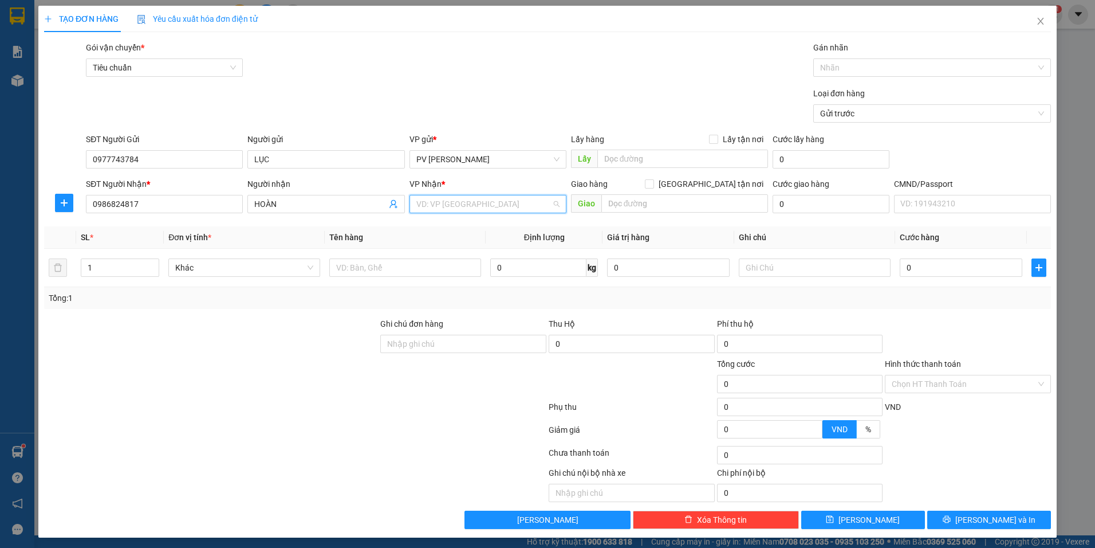
click at [463, 198] on input "search" at bounding box center [483, 203] width 135 height 17
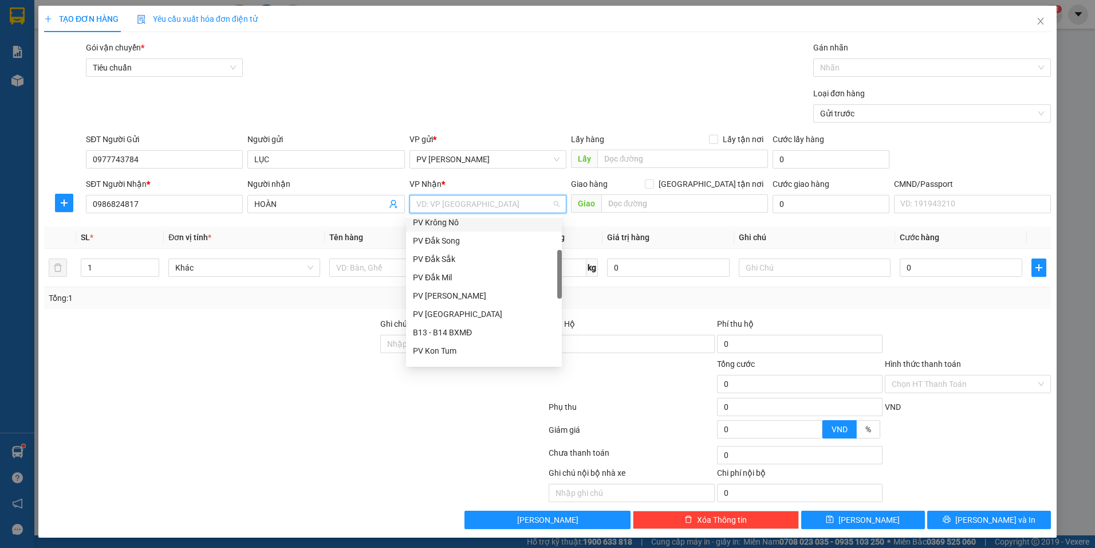
scroll to position [172, 0]
click at [463, 333] on div "PV Bình Dương" at bounding box center [484, 330] width 142 height 13
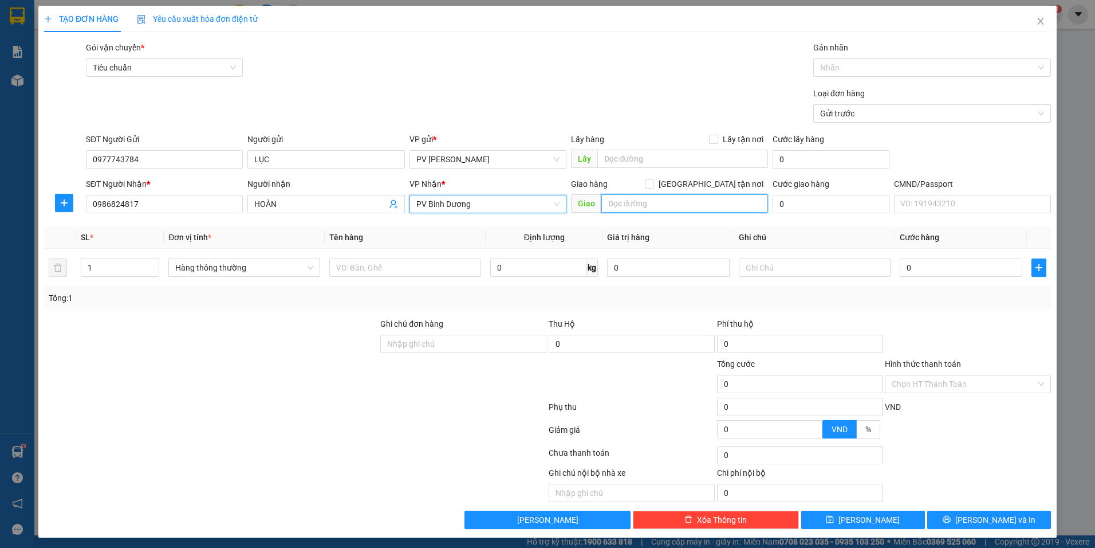
click at [658, 203] on input "text" at bounding box center [684, 203] width 167 height 18
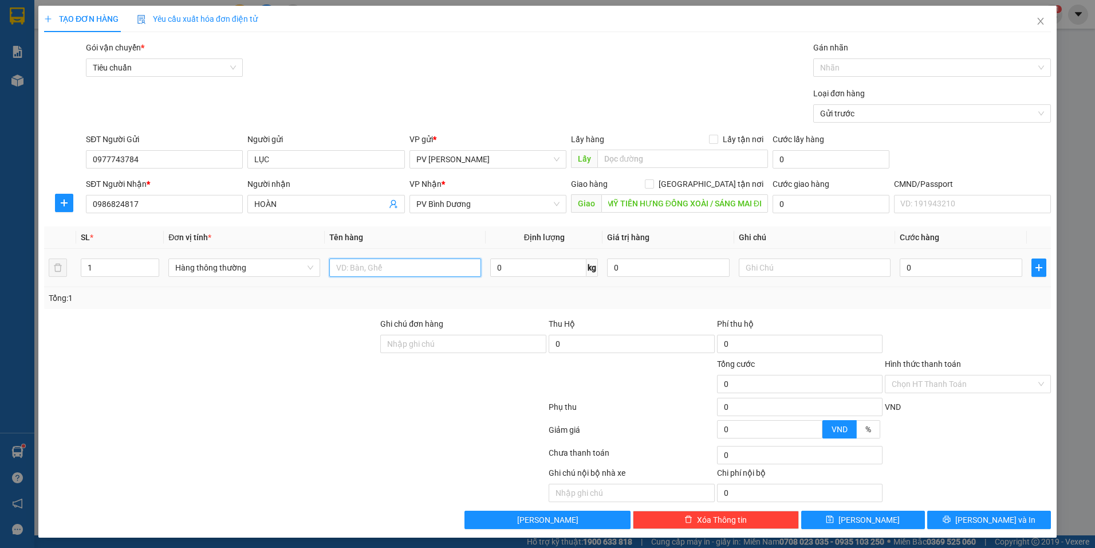
scroll to position [0, 0]
click at [365, 265] on input "text" at bounding box center [405, 267] width 152 height 18
click at [748, 268] on input "text" at bounding box center [815, 267] width 152 height 18
click at [910, 264] on input "0" at bounding box center [961, 267] width 123 height 18
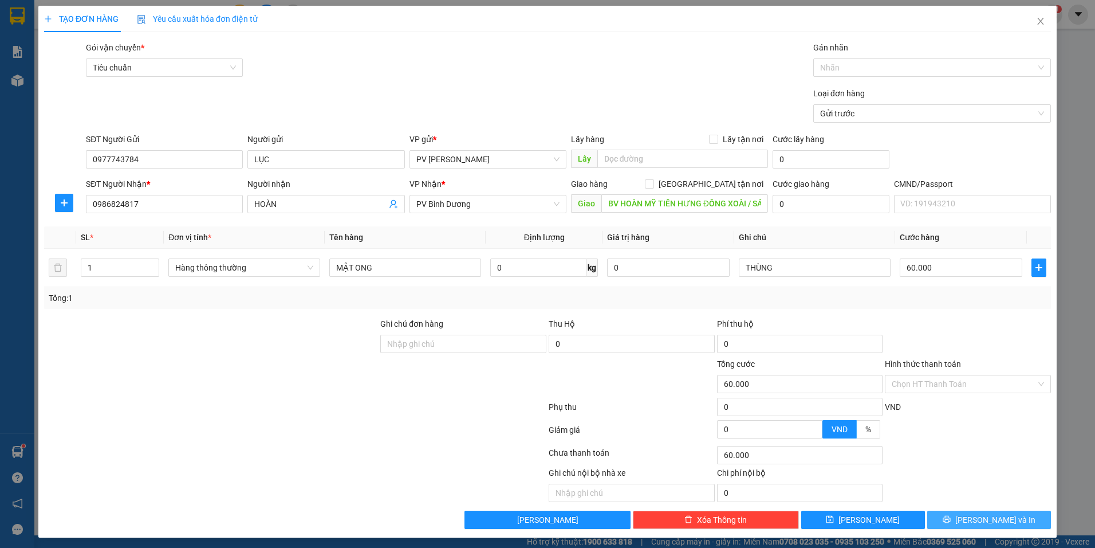
click at [958, 515] on button "Lưu và In" at bounding box center [989, 519] width 124 height 18
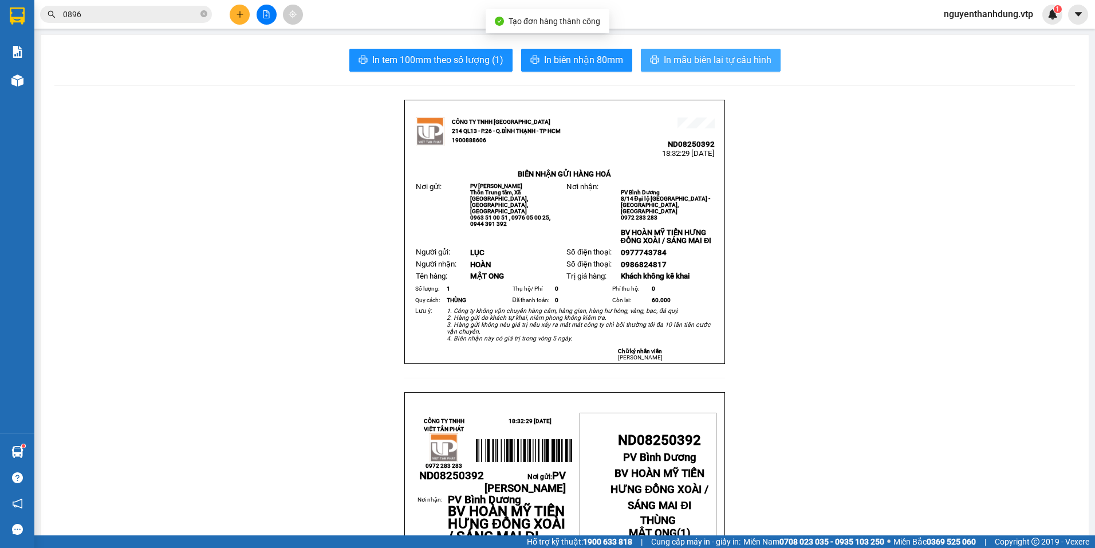
click at [745, 61] on span "In mẫu biên lai tự cấu hình" at bounding box center [718, 60] width 108 height 14
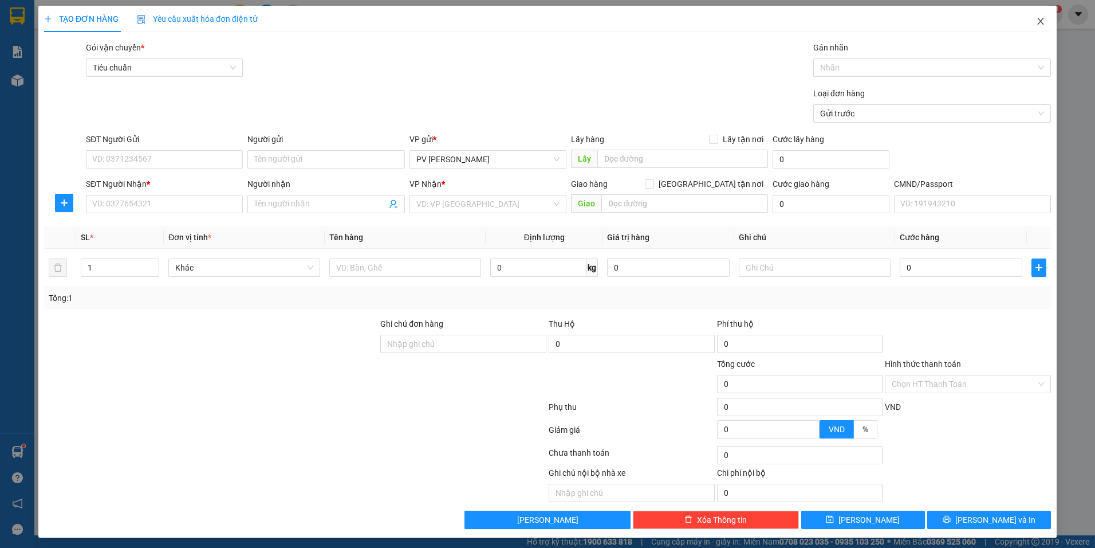
click at [1033, 29] on span "Close" at bounding box center [1041, 22] width 32 height 32
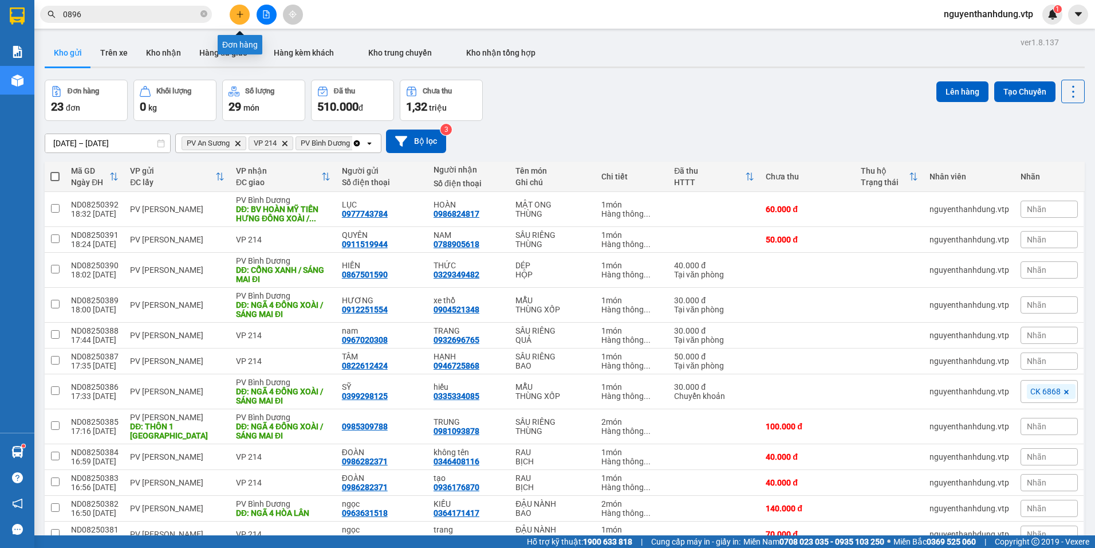
click at [239, 13] on icon "plus" at bounding box center [240, 14] width 8 height 8
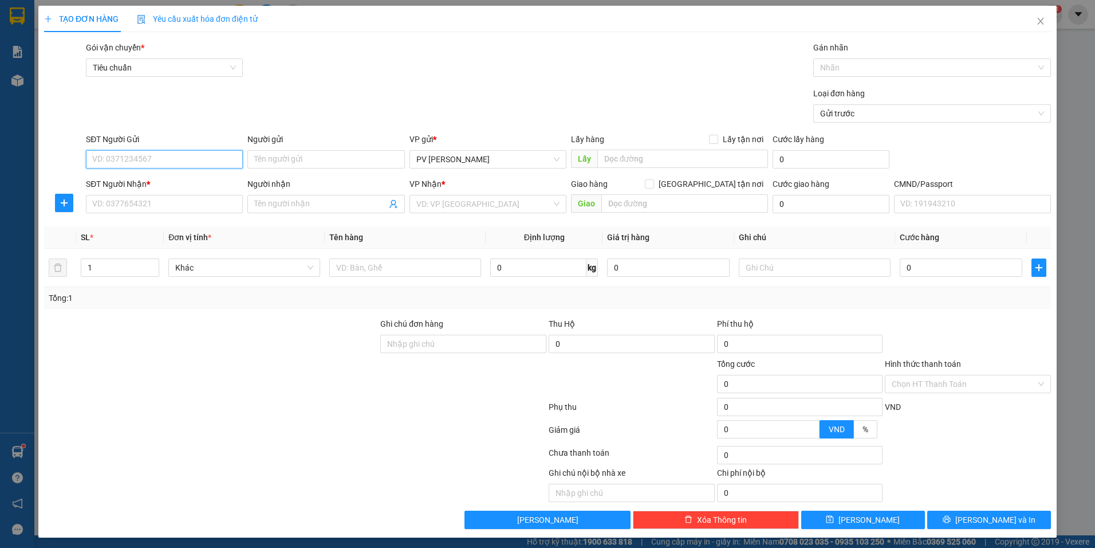
click at [200, 158] on input "SĐT Người Gửi" at bounding box center [164, 159] width 157 height 18
click at [324, 157] on input "Người gửi" at bounding box center [325, 159] width 157 height 18
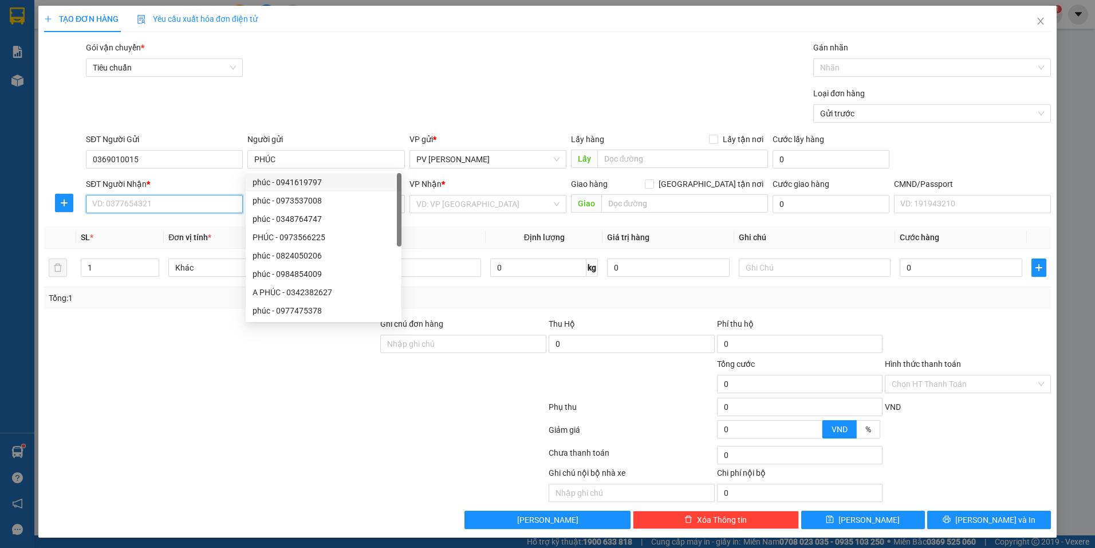
click at [123, 209] on input "SĐT Người Nhận *" at bounding box center [164, 204] width 157 height 18
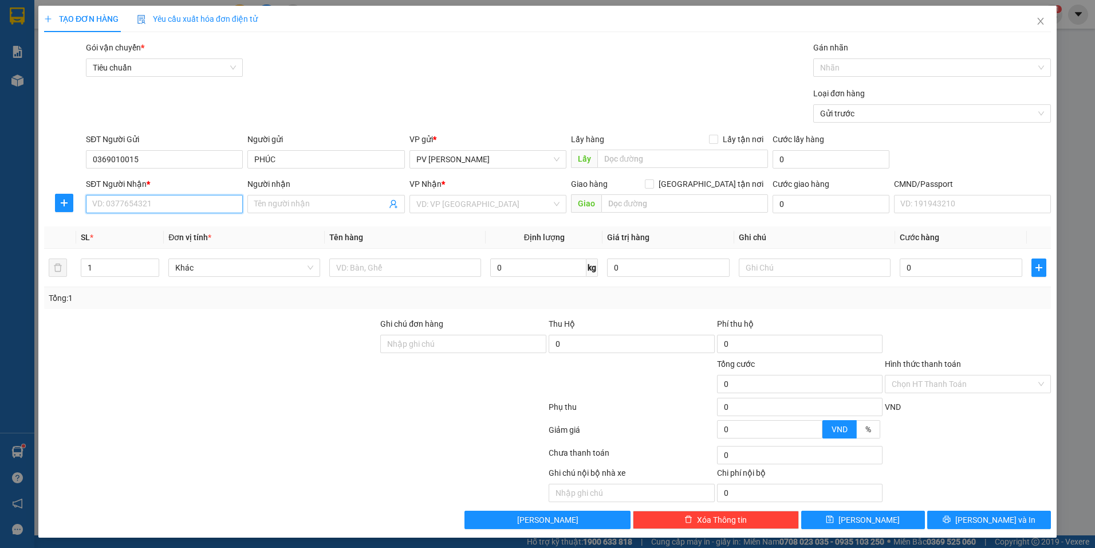
click at [143, 203] on input "SĐT Người Nhận *" at bounding box center [164, 204] width 157 height 18
click at [152, 234] on div "0763981204 - sương" at bounding box center [163, 227] width 156 height 18
click at [372, 271] on input "text" at bounding box center [405, 267] width 152 height 18
click at [770, 274] on input "text" at bounding box center [815, 267] width 152 height 18
click at [945, 269] on input "0" at bounding box center [961, 267] width 123 height 18
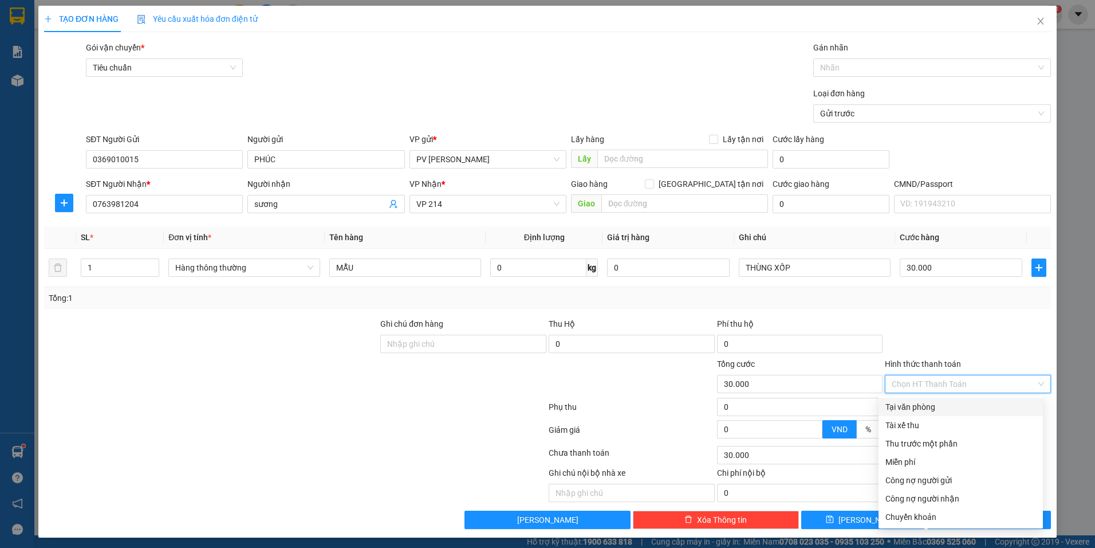
click at [948, 388] on input "Hình thức thanh toán" at bounding box center [964, 383] width 144 height 17
click at [917, 517] on div "Chuyển khoản" at bounding box center [961, 516] width 151 height 13
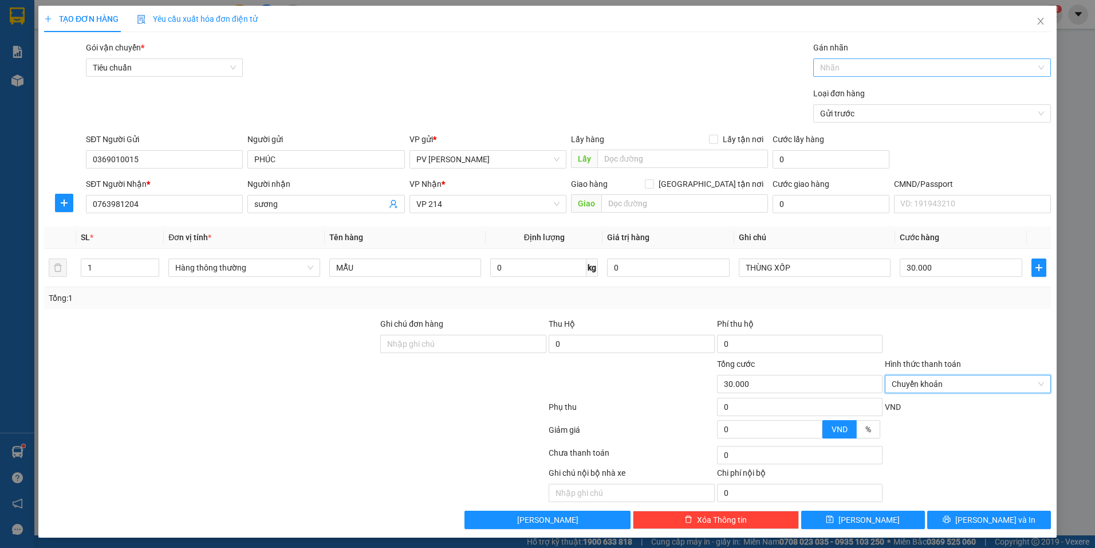
click at [829, 64] on div at bounding box center [926, 68] width 221 height 14
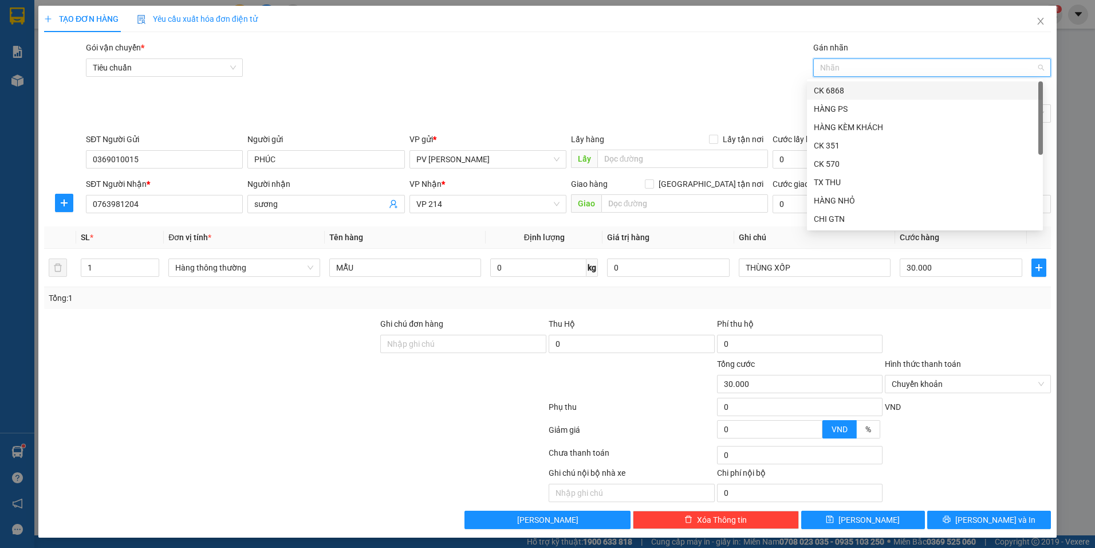
click at [844, 93] on div "CK 6868" at bounding box center [925, 90] width 222 height 13
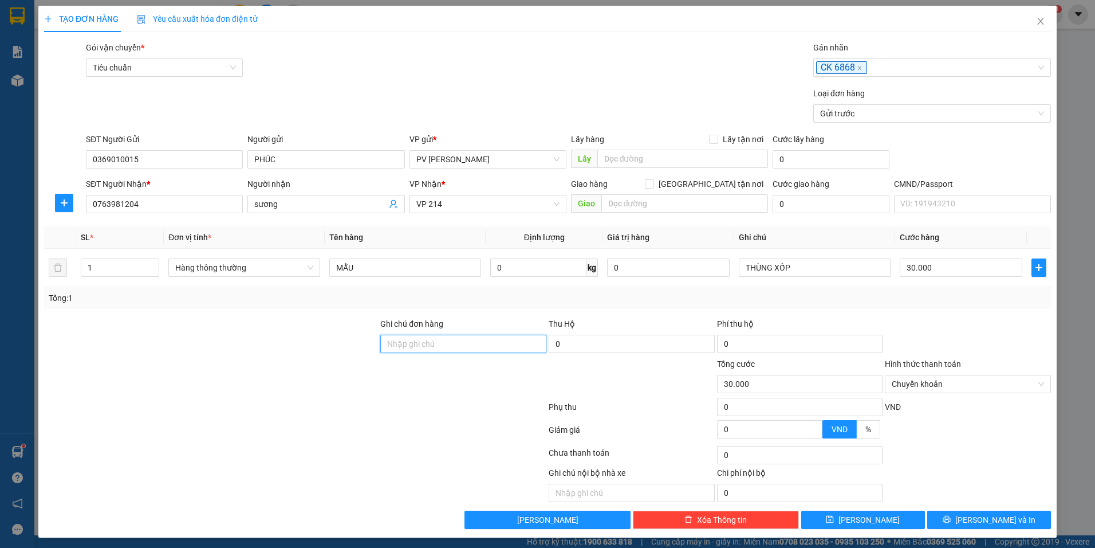
click at [441, 340] on input "Ghi chú đơn hàng" at bounding box center [463, 344] width 166 height 18
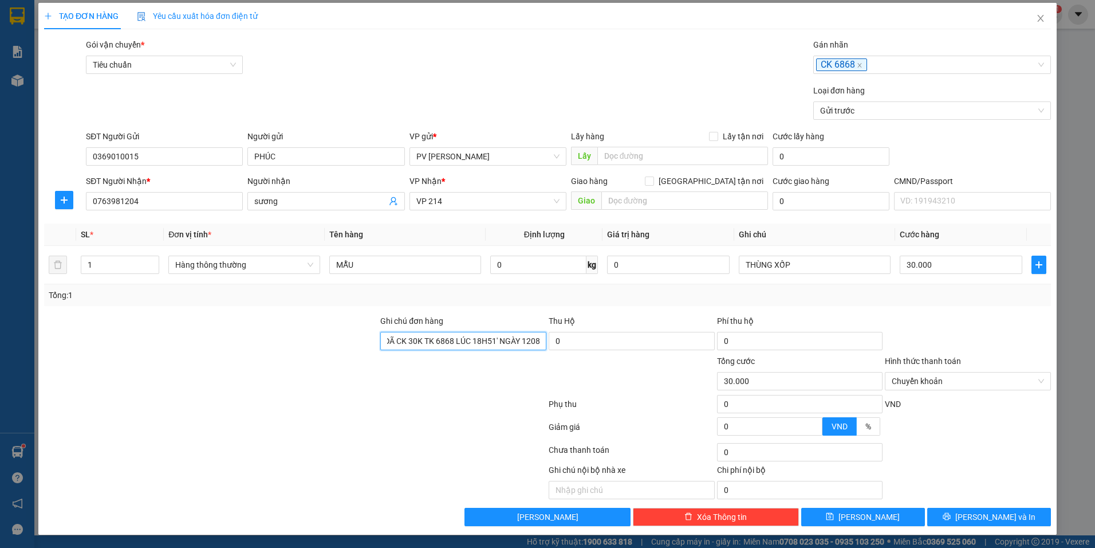
scroll to position [3, 0]
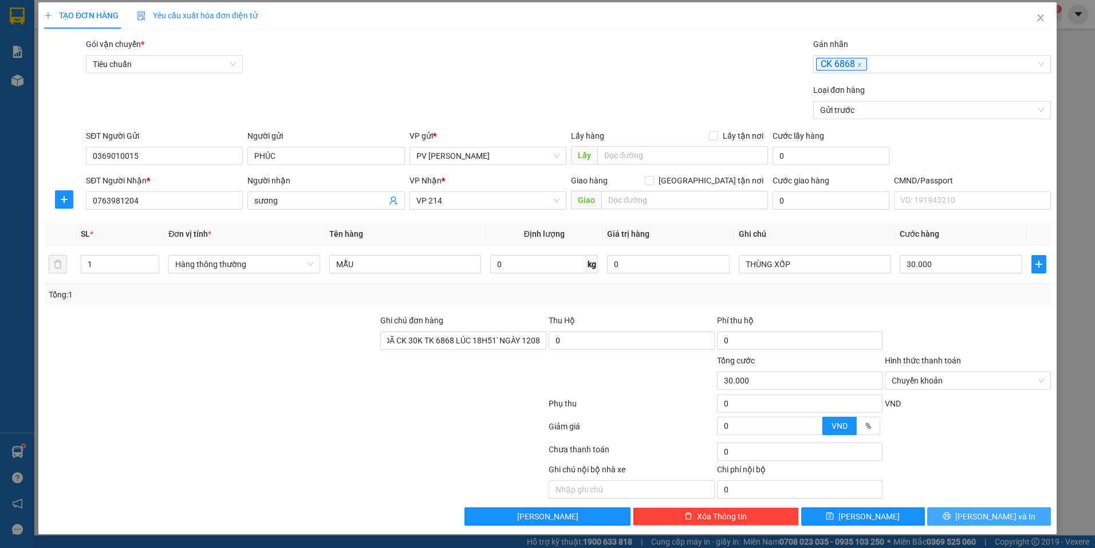
click at [954, 515] on button "Lưu và In" at bounding box center [989, 516] width 124 height 18
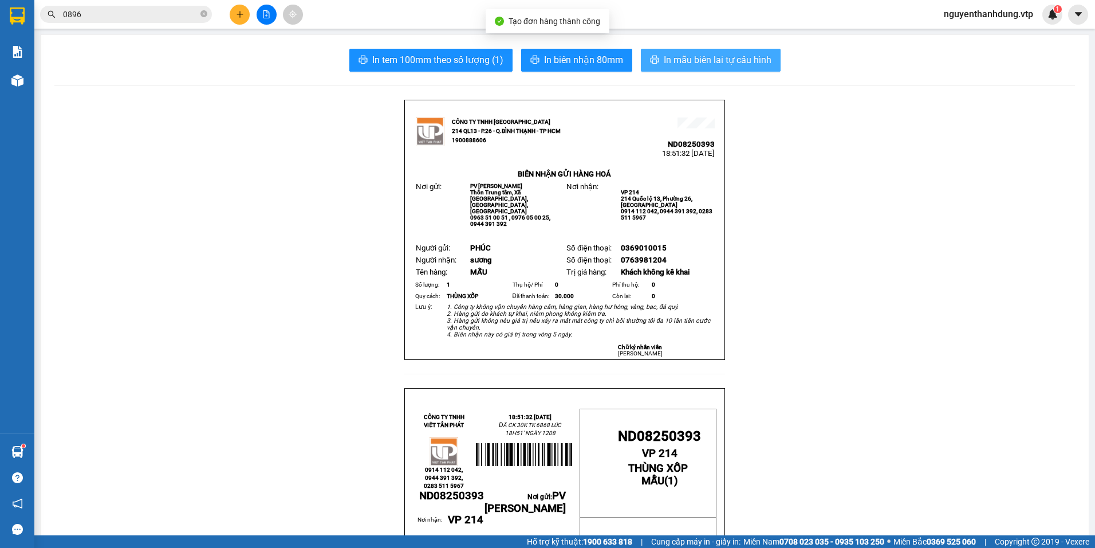
click at [706, 56] on span "In mẫu biên lai tự cấu hình" at bounding box center [718, 60] width 108 height 14
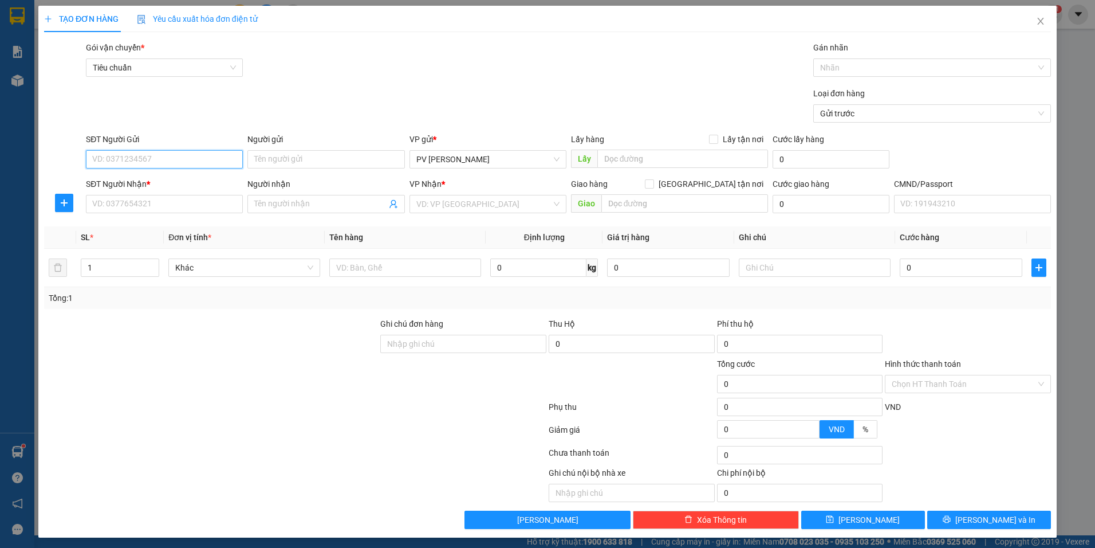
click at [157, 160] on input "SĐT Người Gửi" at bounding box center [164, 159] width 157 height 18
click at [154, 177] on div "0344566381 - MINH" at bounding box center [163, 182] width 142 height 13
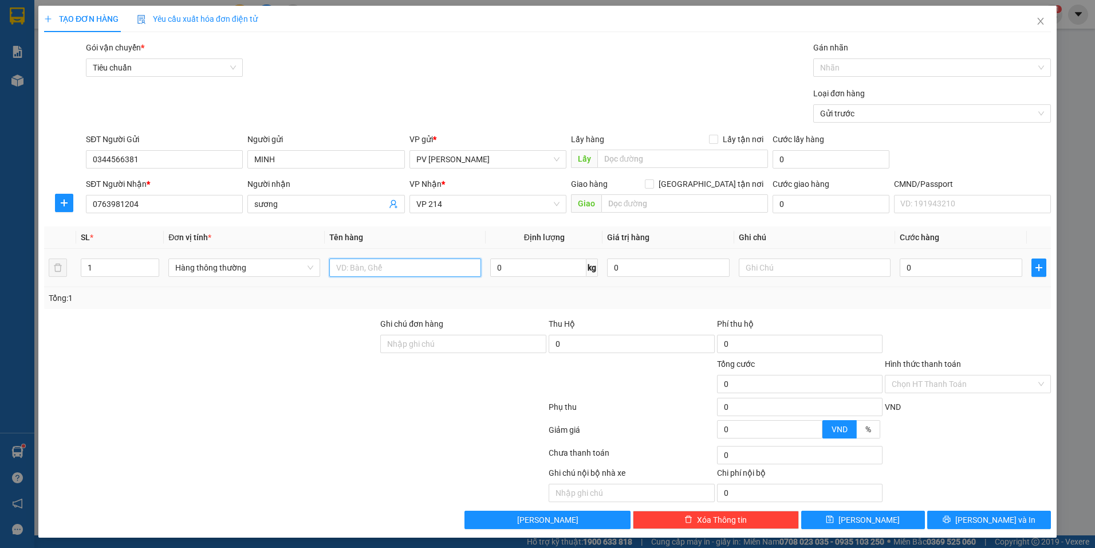
click at [357, 265] on input "text" at bounding box center [405, 267] width 152 height 18
click at [788, 276] on input "text" at bounding box center [815, 267] width 152 height 18
click at [965, 277] on div "0" at bounding box center [961, 267] width 123 height 23
click at [974, 258] on div "0" at bounding box center [961, 267] width 123 height 23
click at [961, 273] on input "0" at bounding box center [961, 267] width 123 height 18
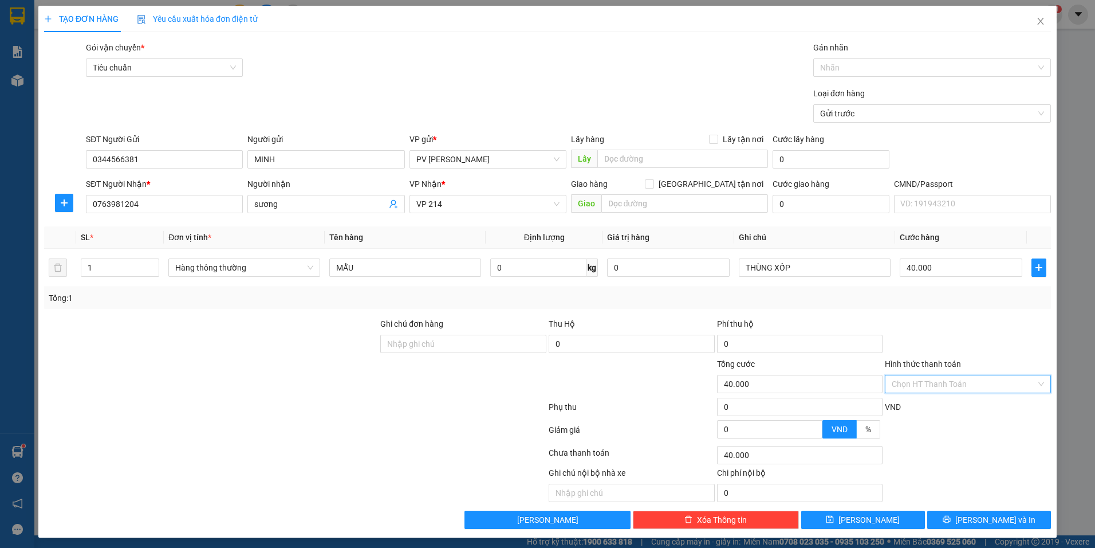
click at [954, 389] on input "Hình thức thanh toán" at bounding box center [964, 383] width 144 height 17
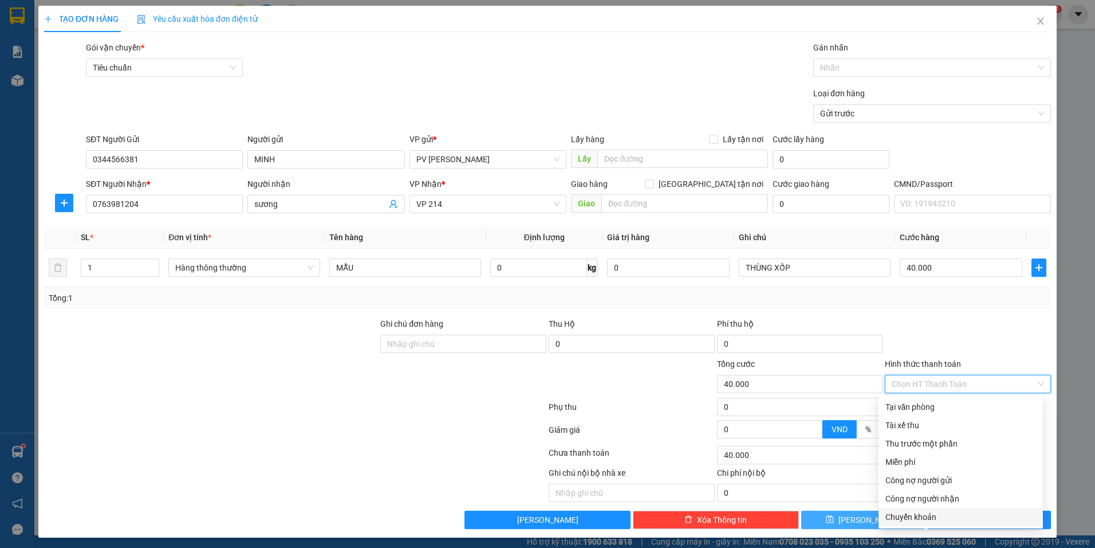
click at [905, 515] on div "Chuyển khoản" at bounding box center [961, 516] width 151 height 13
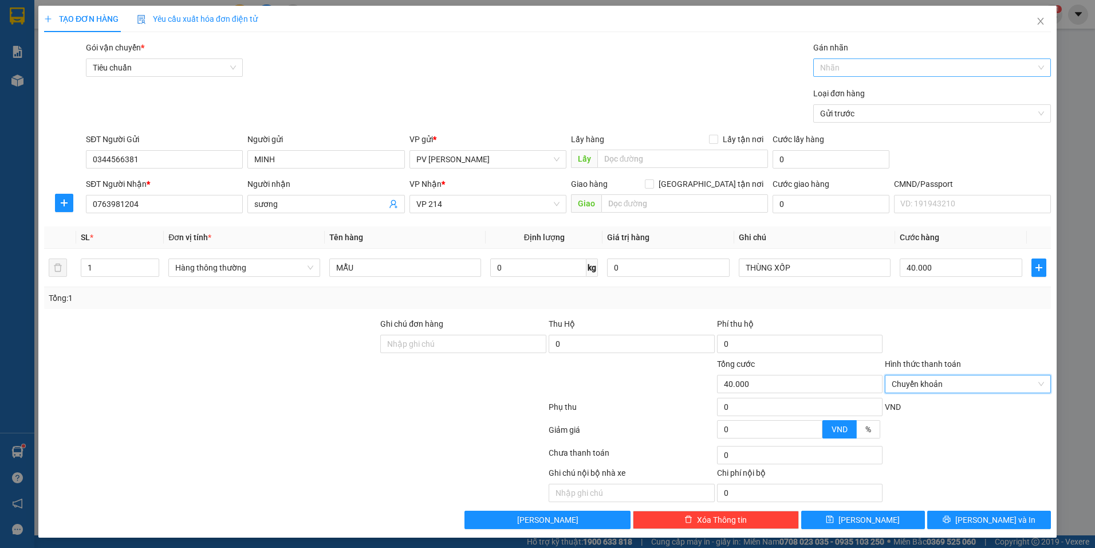
click at [911, 67] on div at bounding box center [926, 68] width 221 height 14
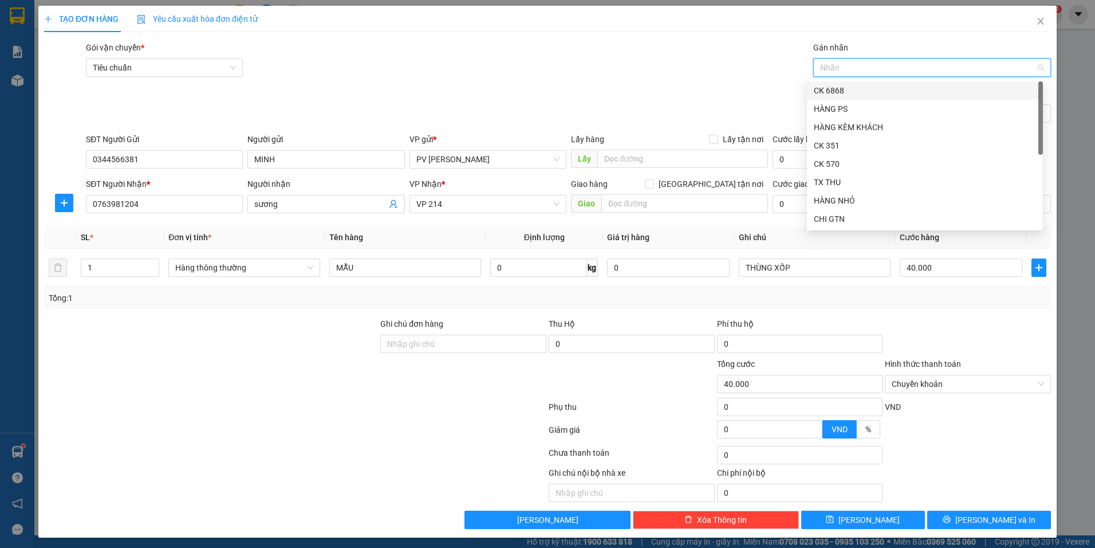
click at [862, 91] on div "CK 6868" at bounding box center [925, 90] width 222 height 13
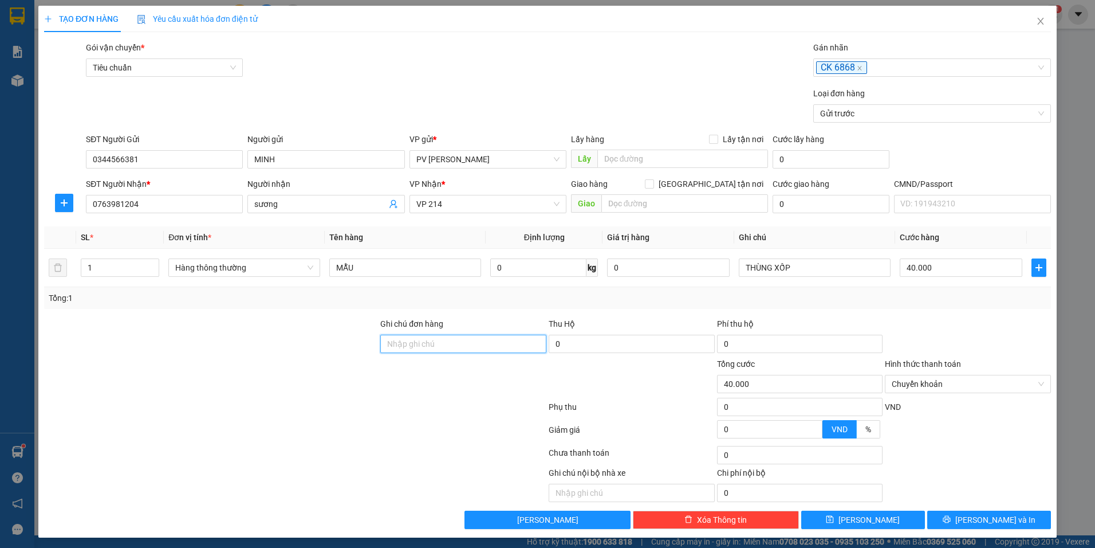
click at [418, 346] on input "Ghi chú đơn hàng" at bounding box center [463, 344] width 166 height 18
click at [950, 522] on icon "printer" at bounding box center [946, 519] width 7 height 7
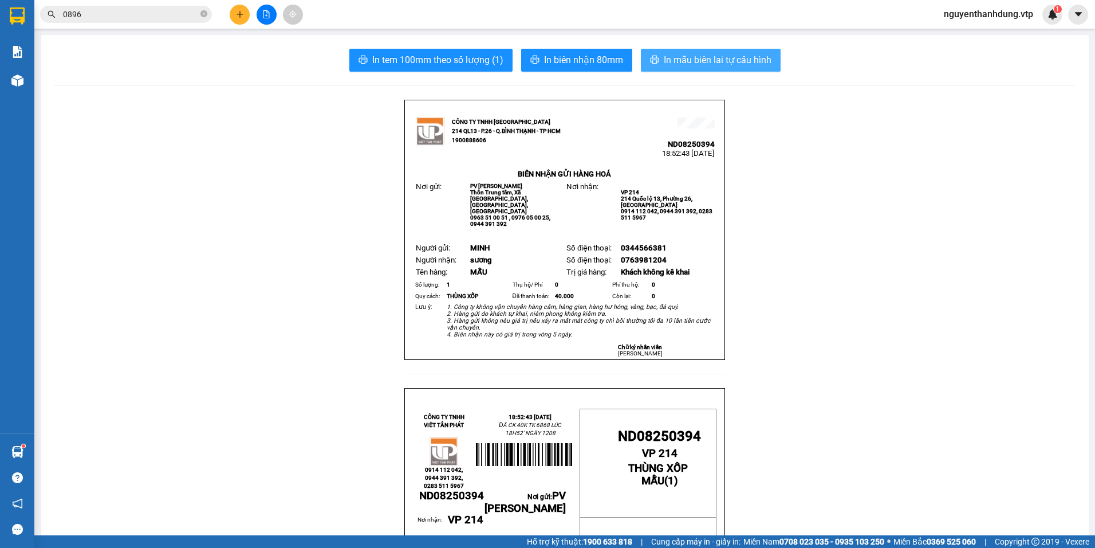
click at [760, 54] on span "In mẫu biên lai tự cấu hình" at bounding box center [718, 60] width 108 height 14
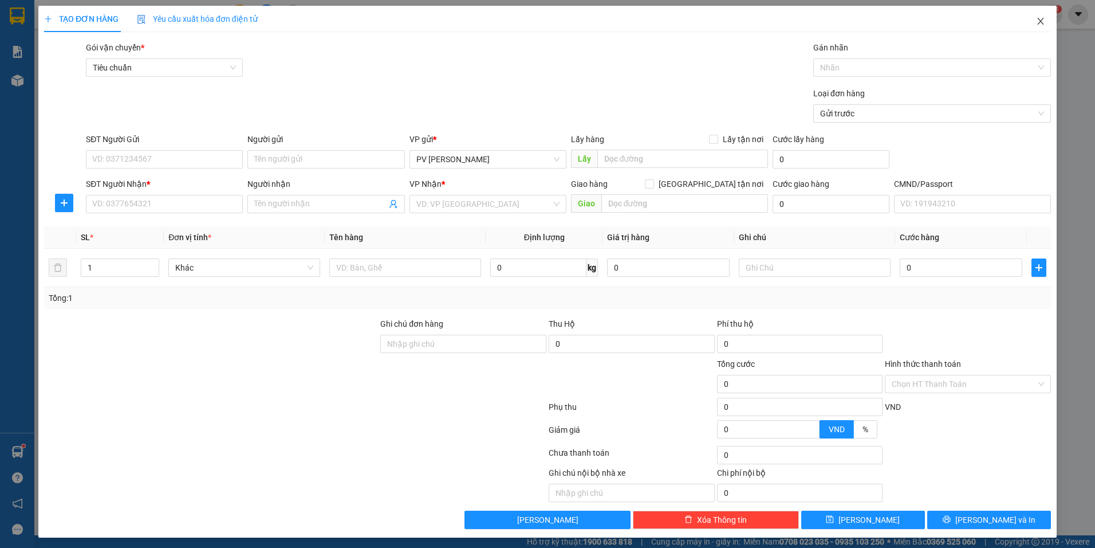
click at [1036, 18] on icon "close" at bounding box center [1040, 21] width 9 height 9
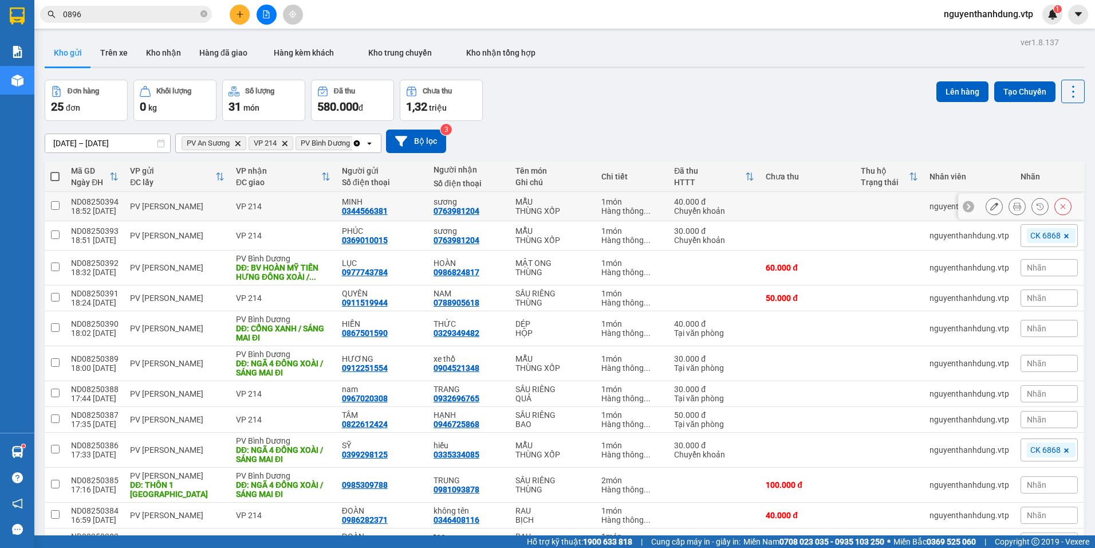
click at [260, 209] on div "VP 214" at bounding box center [283, 206] width 95 height 9
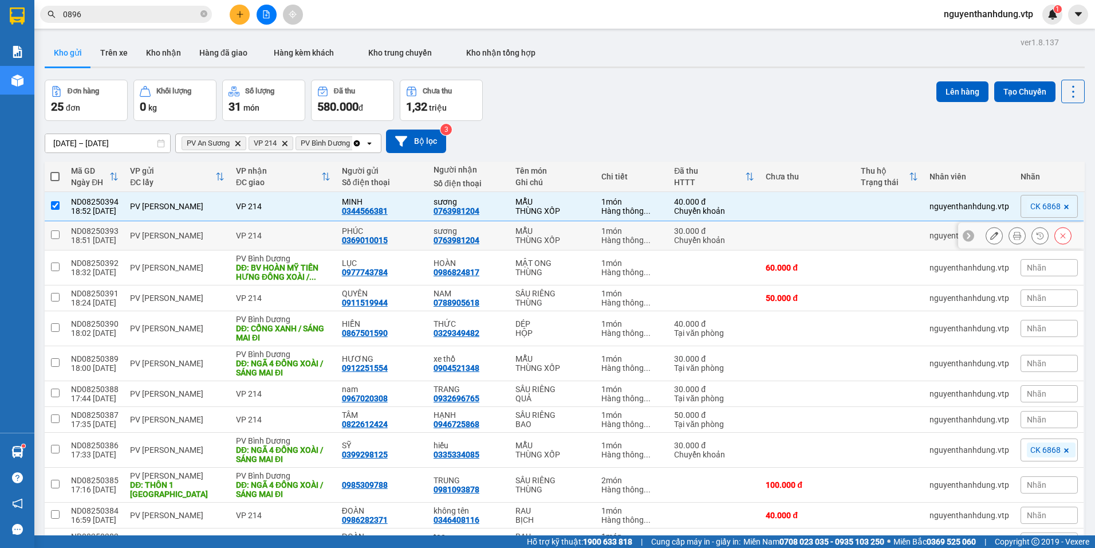
click at [272, 232] on div "VP 214" at bounding box center [283, 235] width 95 height 9
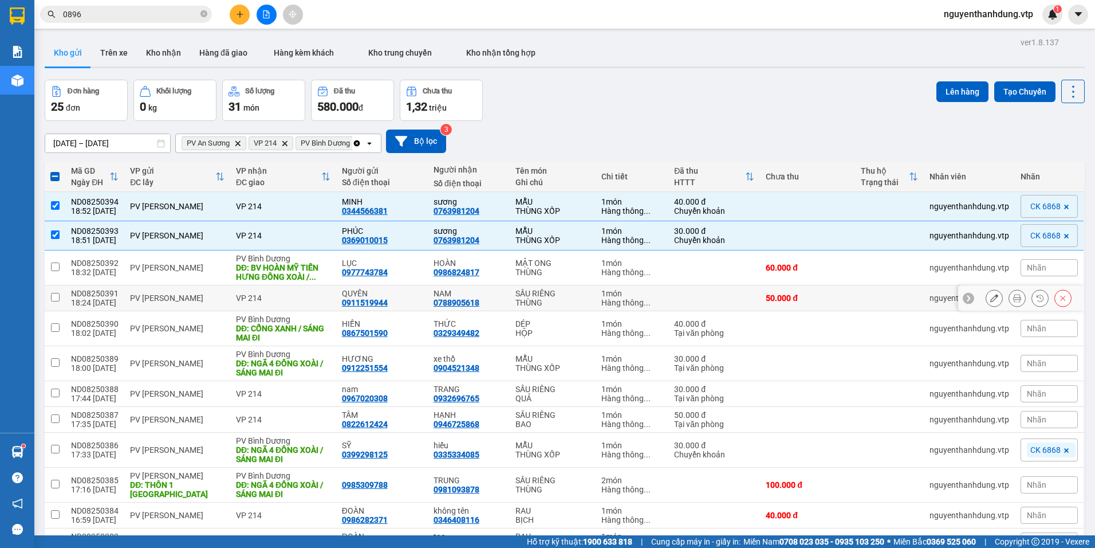
click at [243, 294] on div "VP 214" at bounding box center [283, 297] width 95 height 9
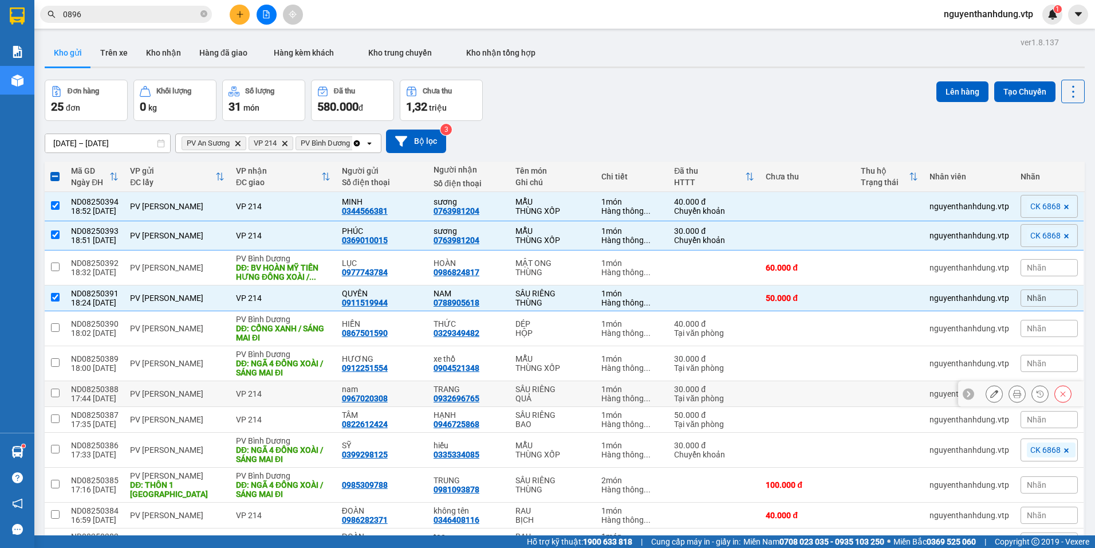
click at [128, 387] on td "PV Nam Đong" at bounding box center [177, 394] width 106 height 26
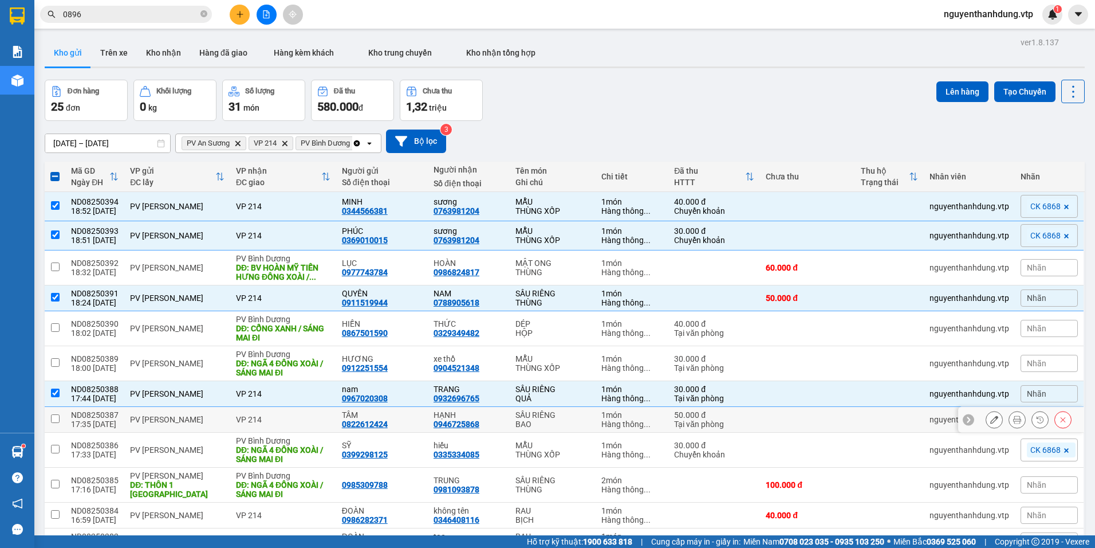
click at [133, 419] on div "PV Nam Đong" at bounding box center [177, 419] width 95 height 9
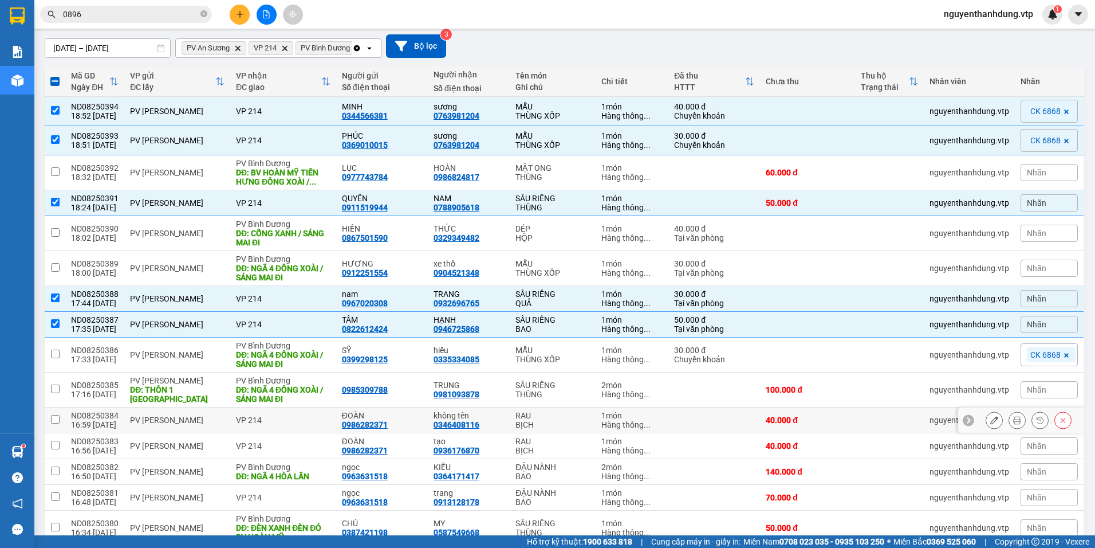
scroll to position [115, 0]
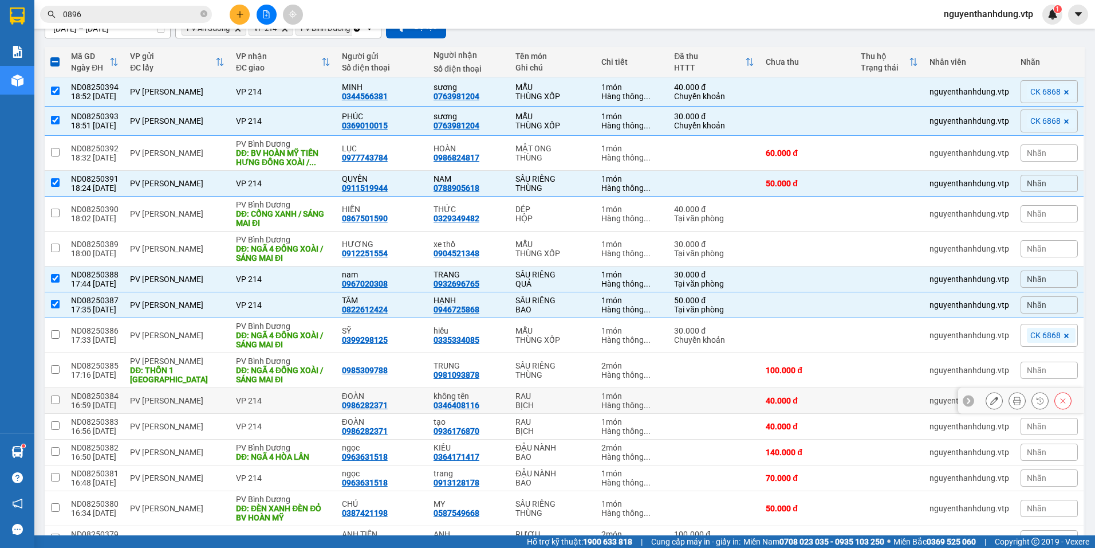
click at [151, 406] on td "PV Nam Đong" at bounding box center [177, 401] width 106 height 26
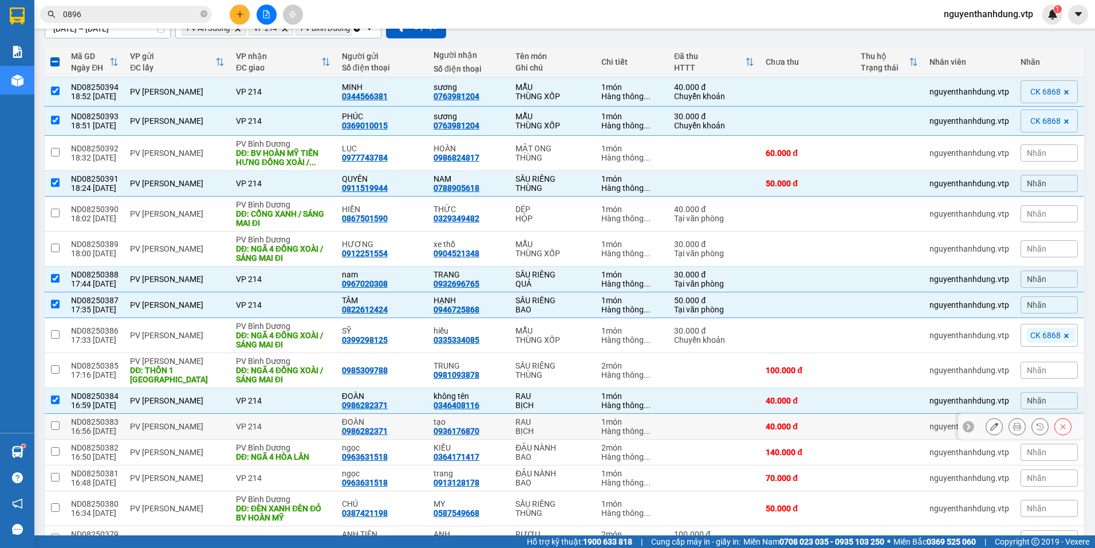
click at [153, 424] on div "PV Nam Đong" at bounding box center [177, 426] width 95 height 9
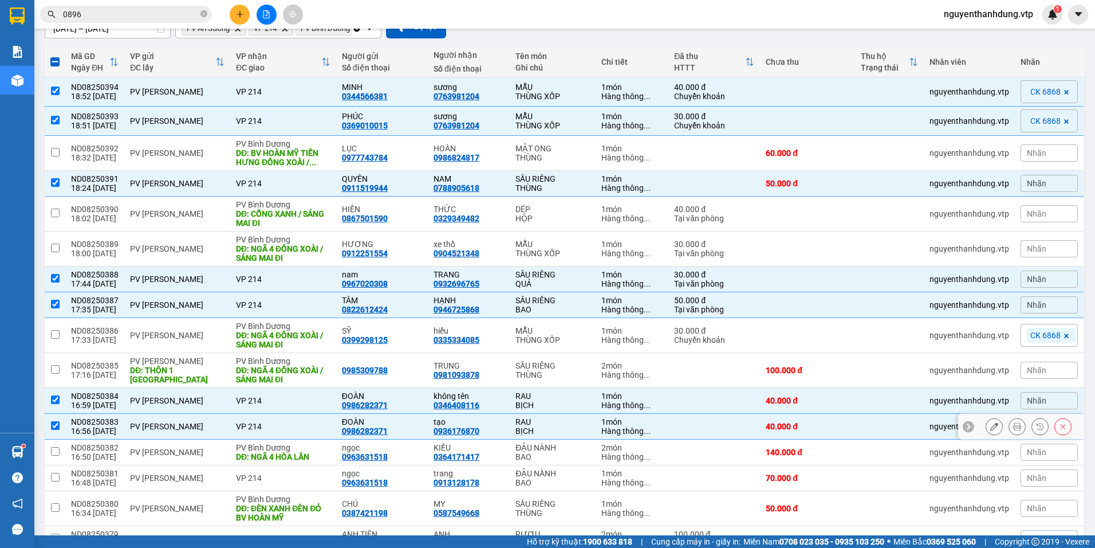
scroll to position [172, 0]
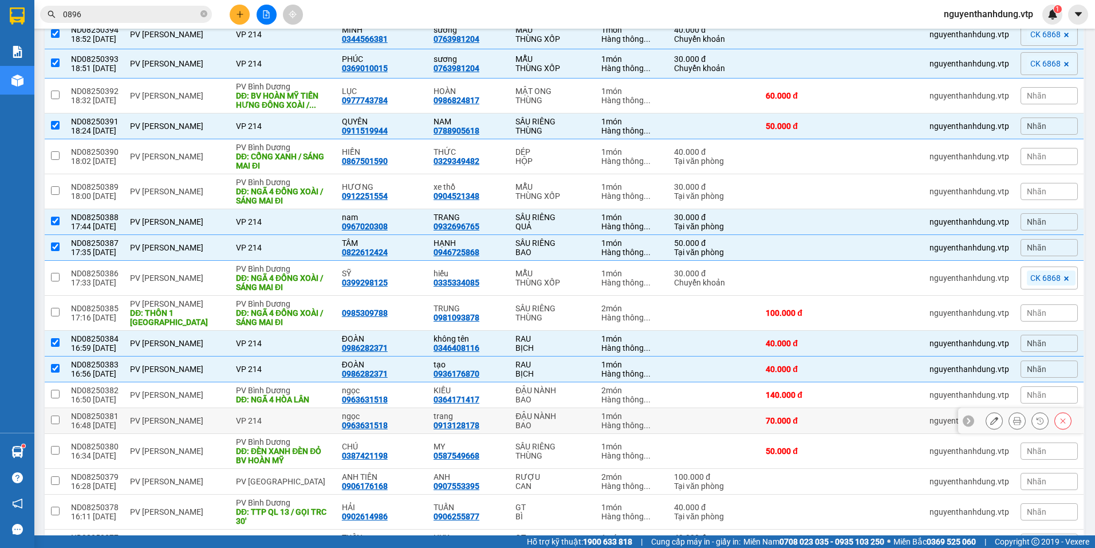
click at [153, 424] on div "PV Nam Đong" at bounding box center [177, 420] width 95 height 9
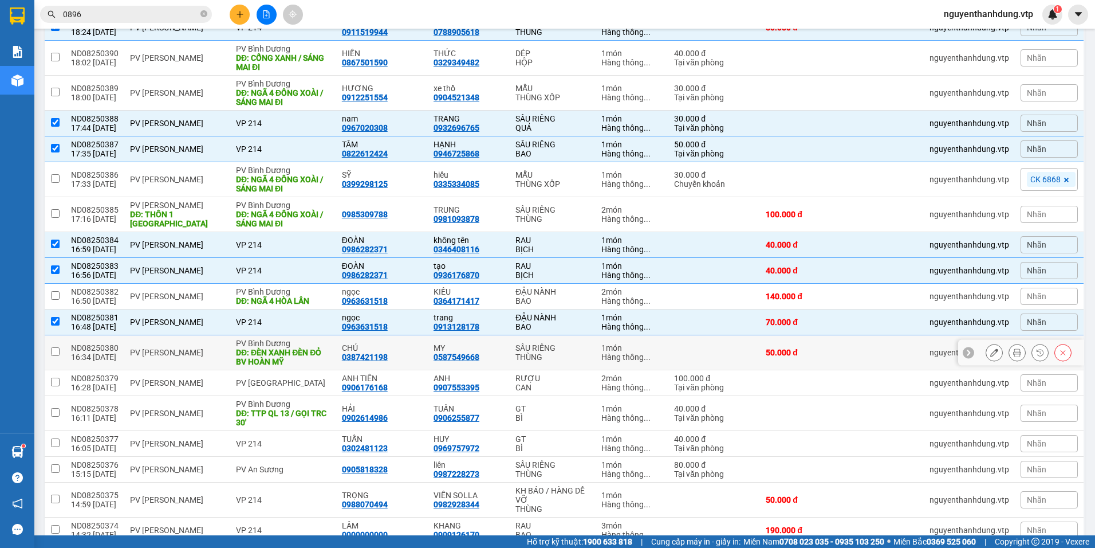
scroll to position [286, 0]
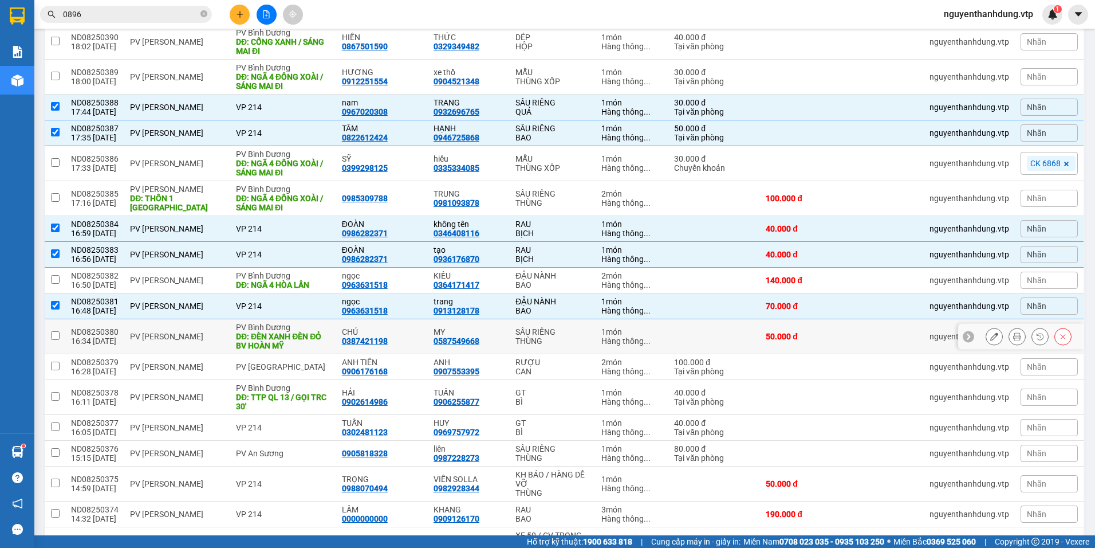
click at [180, 346] on td "PV Nam Đong" at bounding box center [177, 336] width 106 height 35
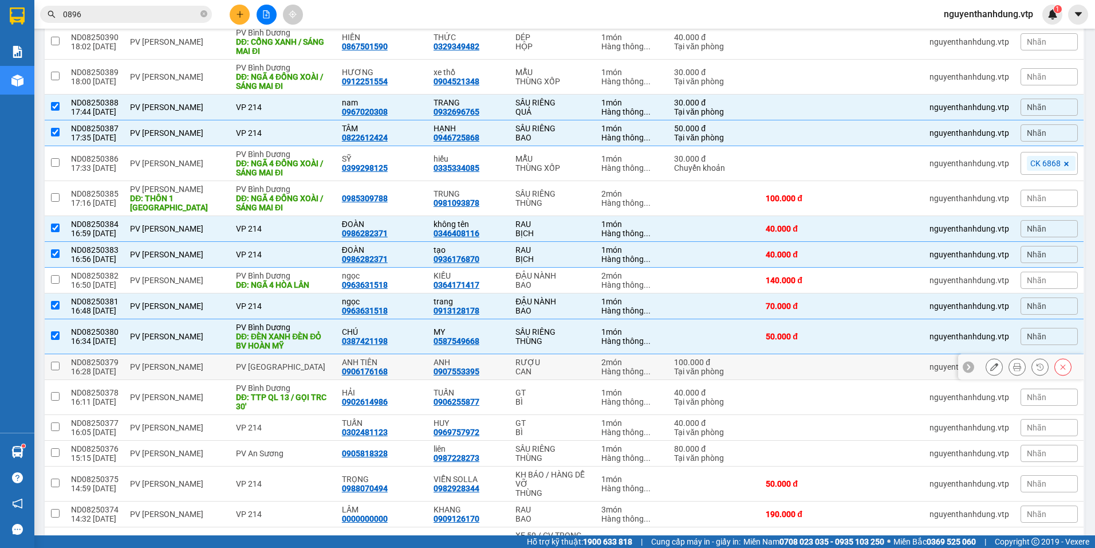
click at [186, 372] on td "PV Nam Đong" at bounding box center [177, 367] width 106 height 26
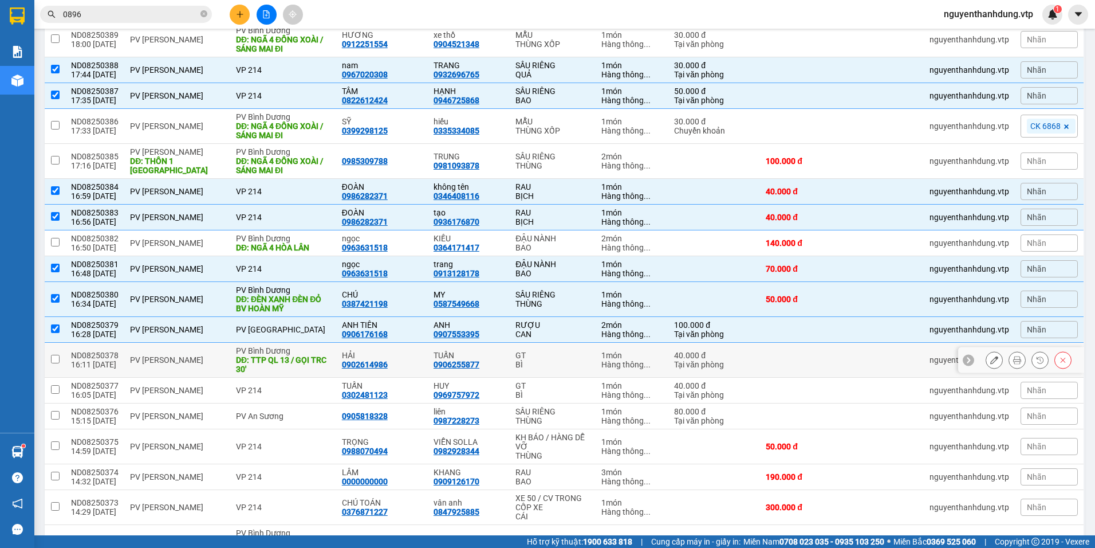
scroll to position [344, 0]
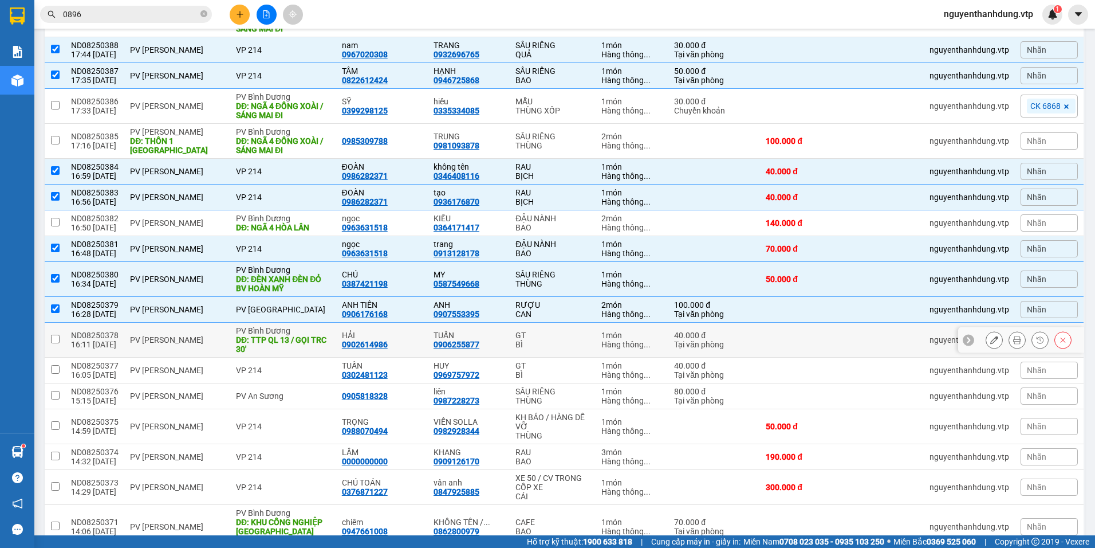
click at [171, 345] on td "PV Nam Đong" at bounding box center [177, 340] width 106 height 35
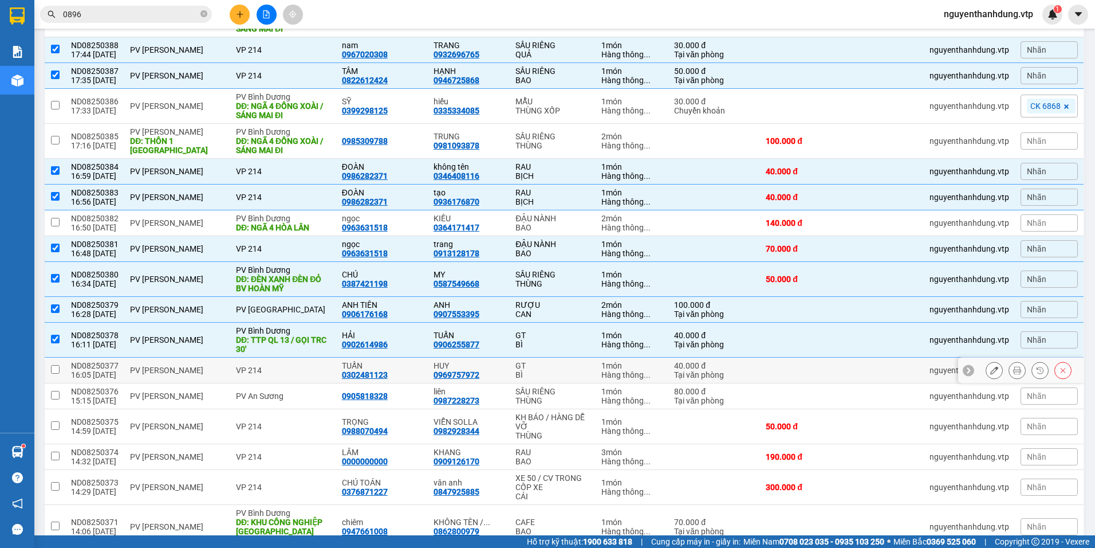
click at [188, 376] on td "PV Nam Đong" at bounding box center [177, 370] width 106 height 26
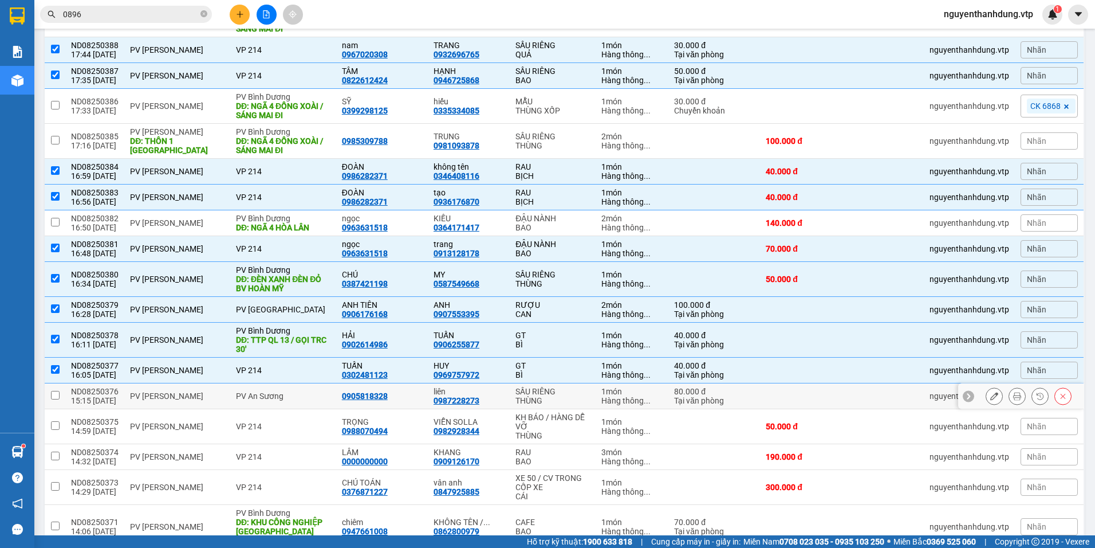
click at [209, 392] on div "PV Nam Đong" at bounding box center [177, 395] width 95 height 9
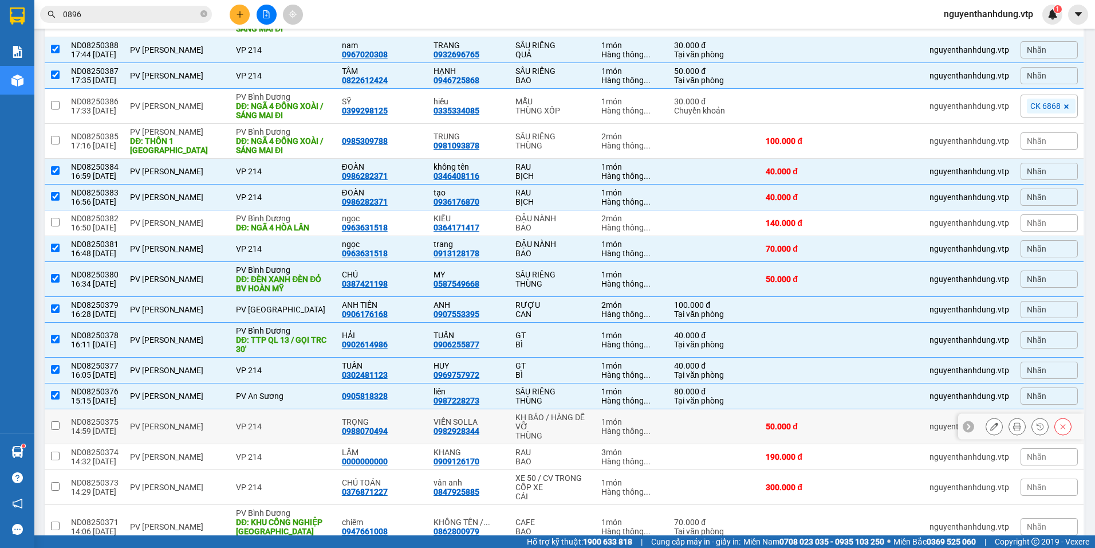
click at [209, 433] on td "PV Nam Đong" at bounding box center [177, 426] width 106 height 35
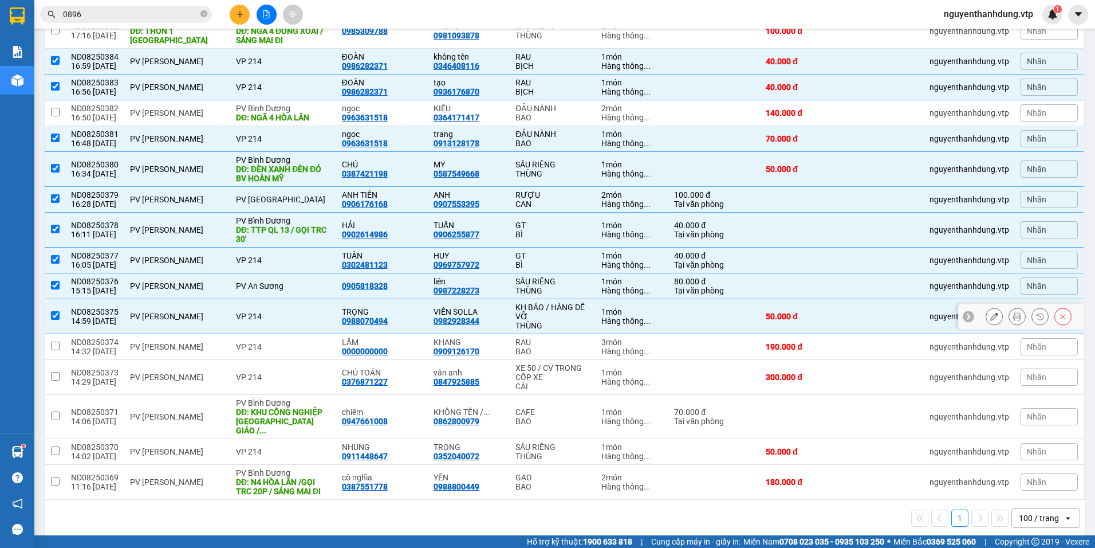
scroll to position [456, 0]
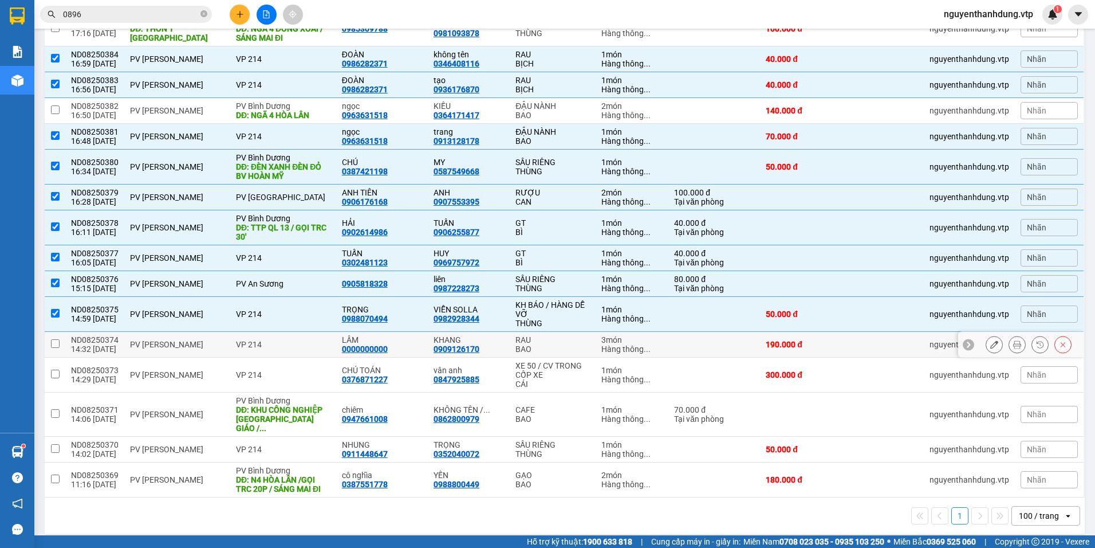
click at [210, 349] on td "PV Nam Đong" at bounding box center [177, 345] width 106 height 26
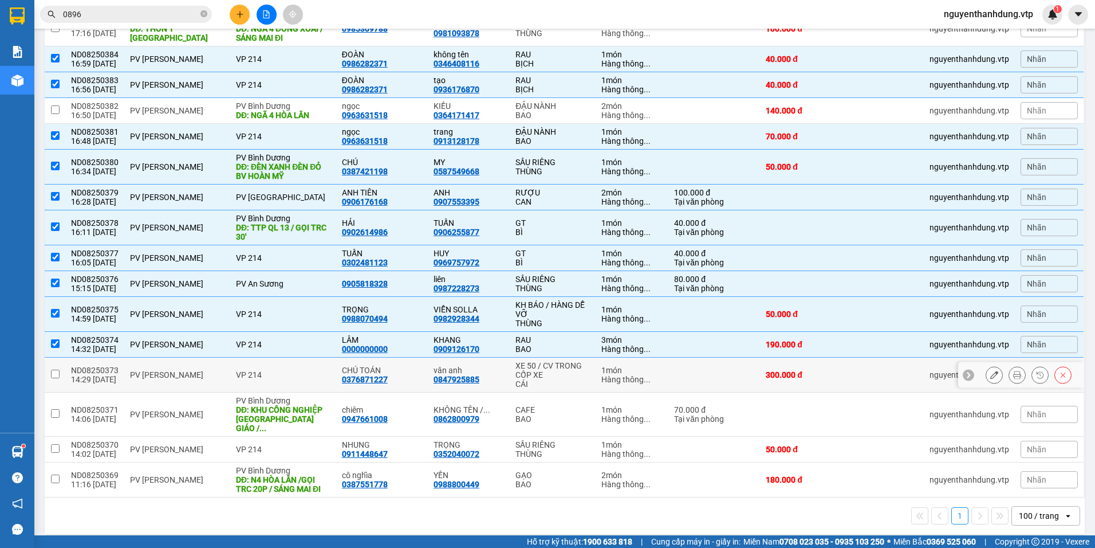
click at [221, 364] on td "PV Nam Đong" at bounding box center [177, 374] width 106 height 35
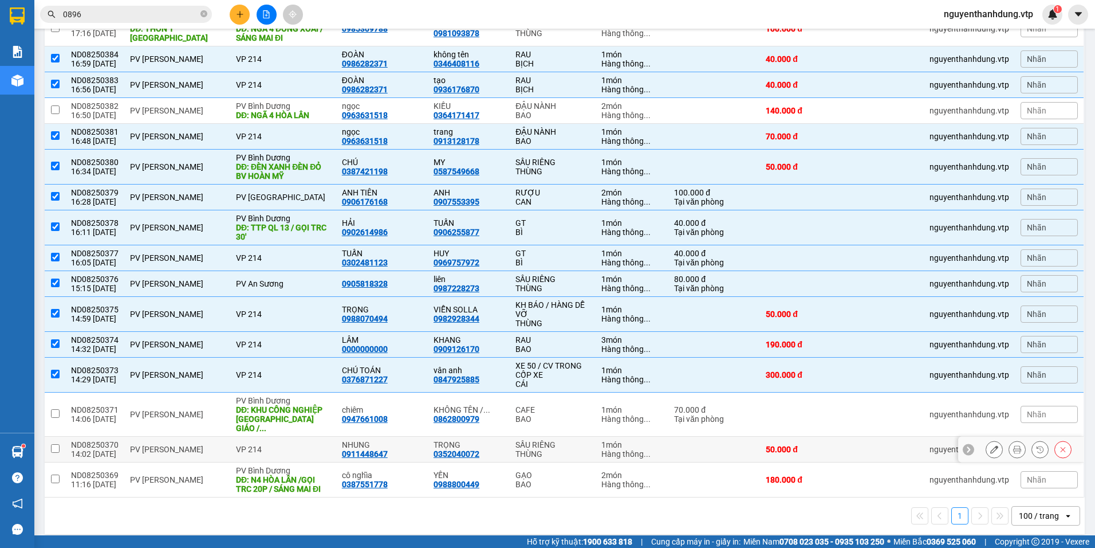
click at [212, 437] on td "PV Nam Đong" at bounding box center [177, 450] width 106 height 26
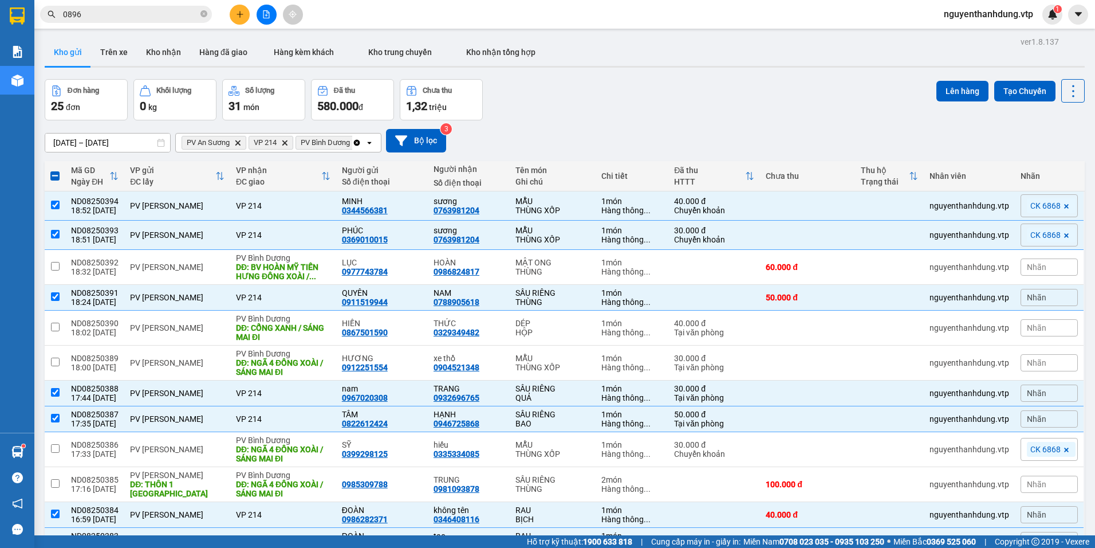
scroll to position [0, 0]
click at [956, 95] on button "Lên hàng" at bounding box center [963, 91] width 52 height 21
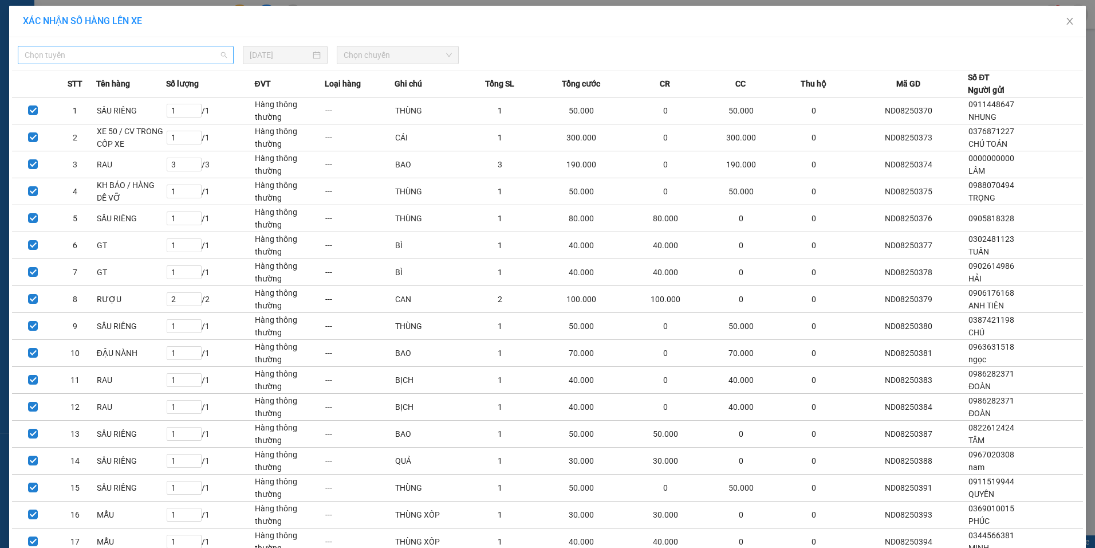
click at [157, 57] on span "Chọn tuyến" at bounding box center [126, 54] width 202 height 17
click at [136, 83] on div "BX Cư Jút - BX Miền Đông" at bounding box center [122, 78] width 202 height 13
click at [396, 57] on span "Chọn chuyến" at bounding box center [398, 54] width 108 height 17
click at [411, 92] on div "20:30 - 50F-002.68" at bounding box center [384, 96] width 89 height 13
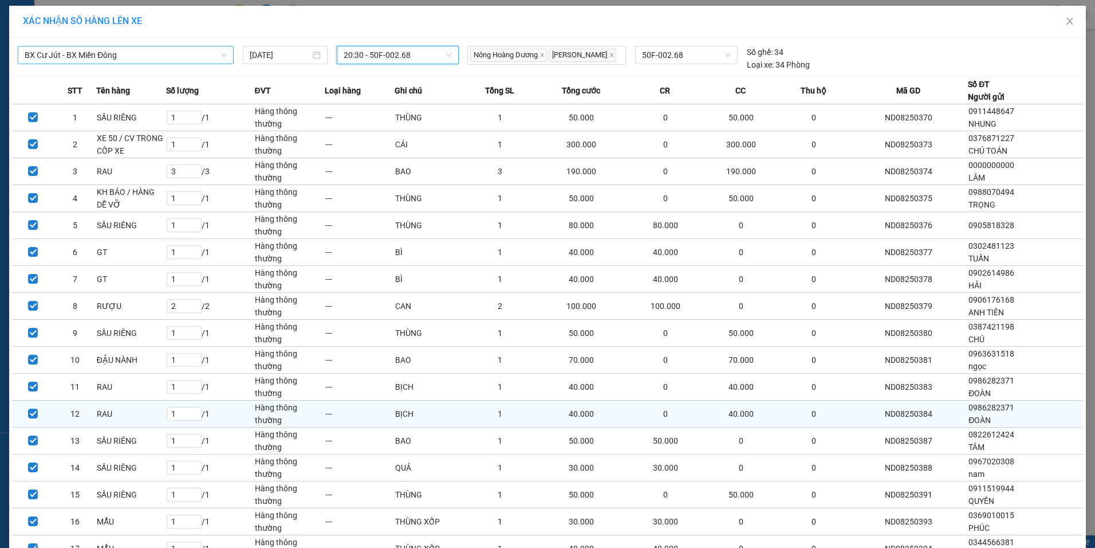
scroll to position [92, 0]
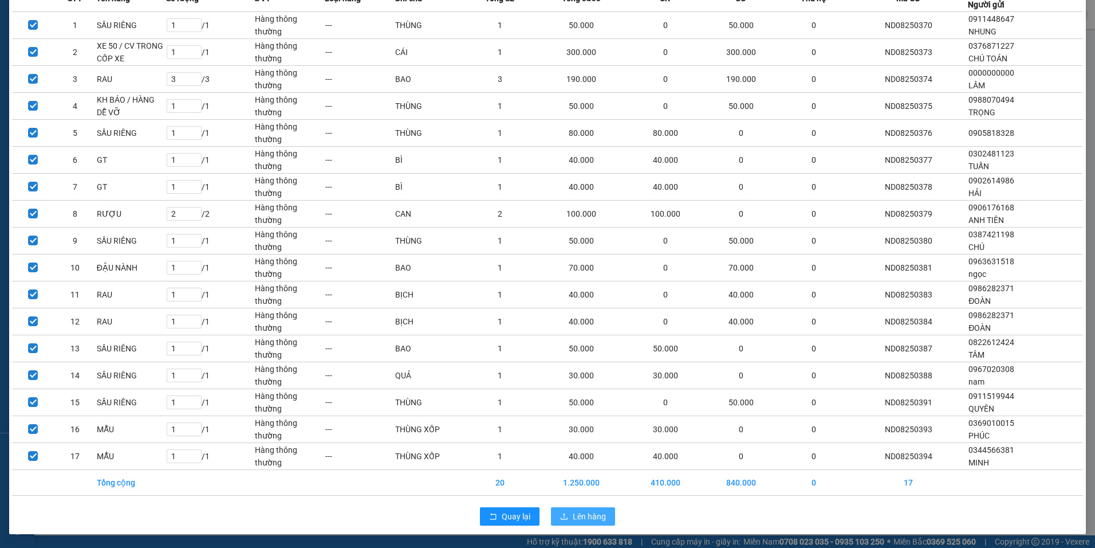
click at [573, 512] on span "Lên hàng" at bounding box center [589, 516] width 33 height 13
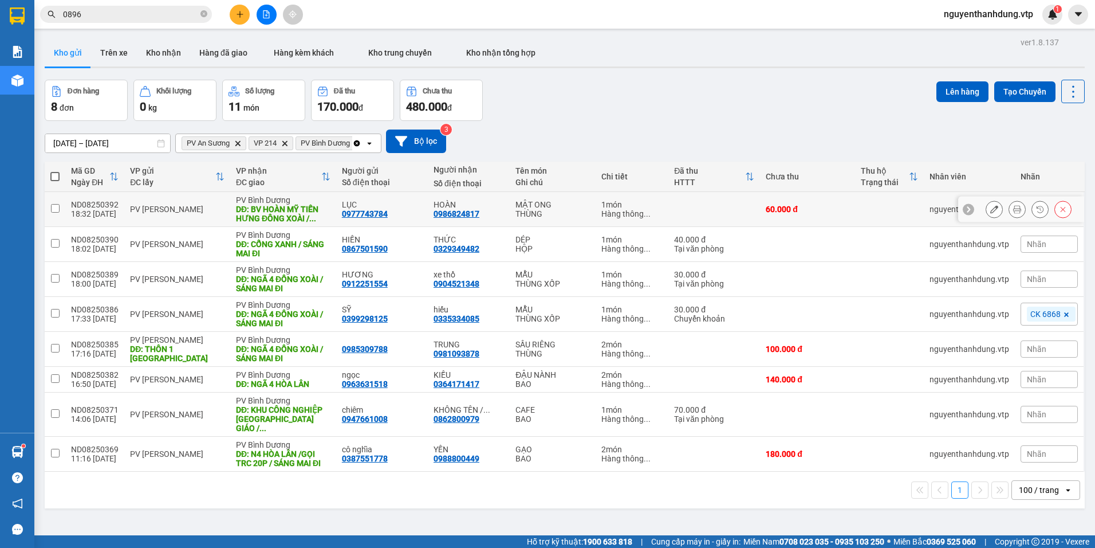
drag, startPoint x: 175, startPoint y: 200, endPoint x: 165, endPoint y: 236, distance: 37.5
click at [175, 201] on td "PV Nam Đong" at bounding box center [177, 209] width 106 height 35
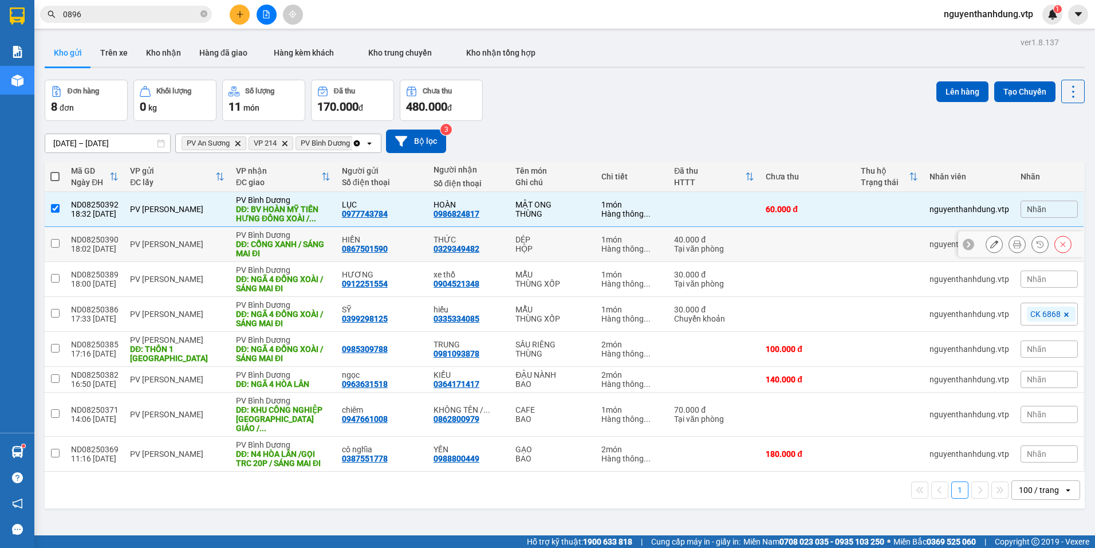
click at [165, 239] on div "PV Nam Đong" at bounding box center [177, 243] width 95 height 9
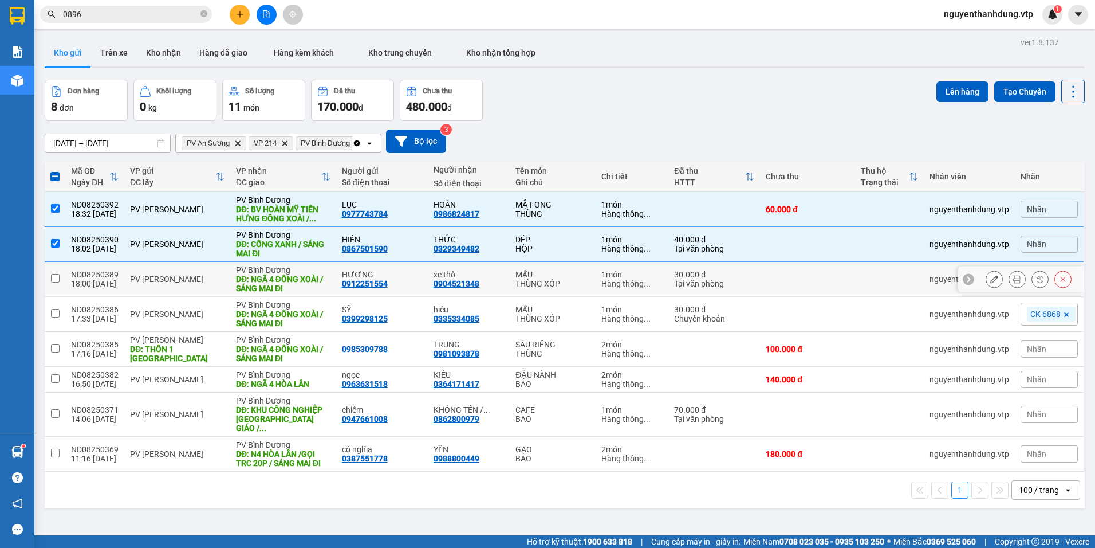
click at [172, 285] on td "PV Nam Đong" at bounding box center [177, 279] width 106 height 35
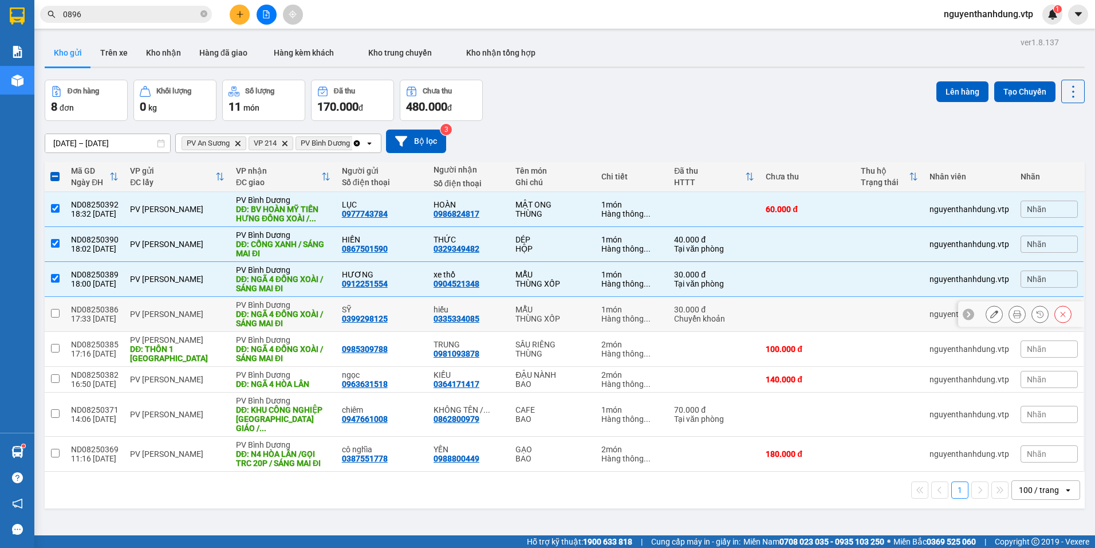
click at [168, 319] on div "PV Nam Đong" at bounding box center [177, 313] width 95 height 9
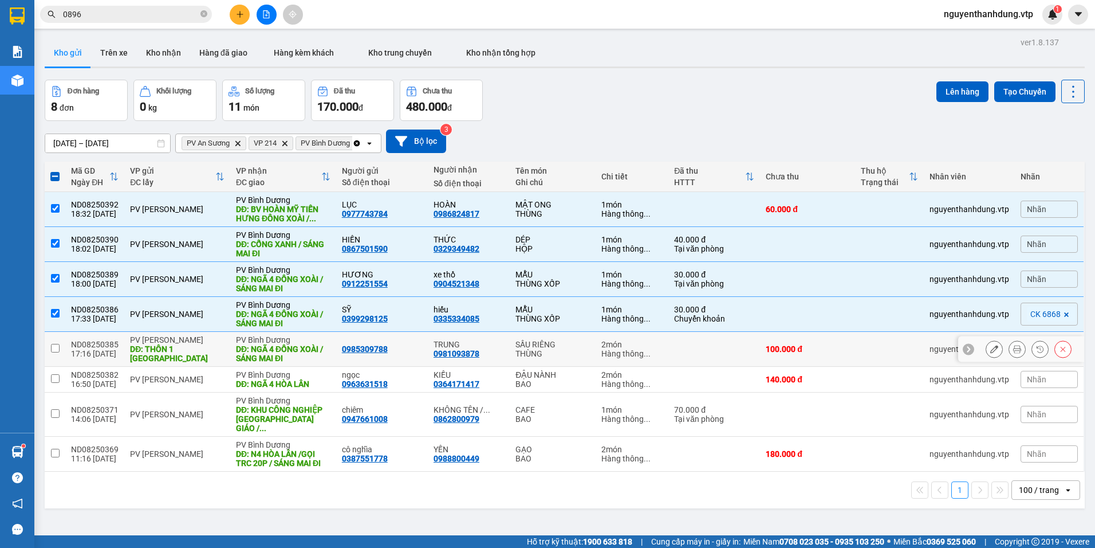
click at [168, 344] on div "DĐ: THÔN 1 NAM DONG" at bounding box center [177, 353] width 95 height 18
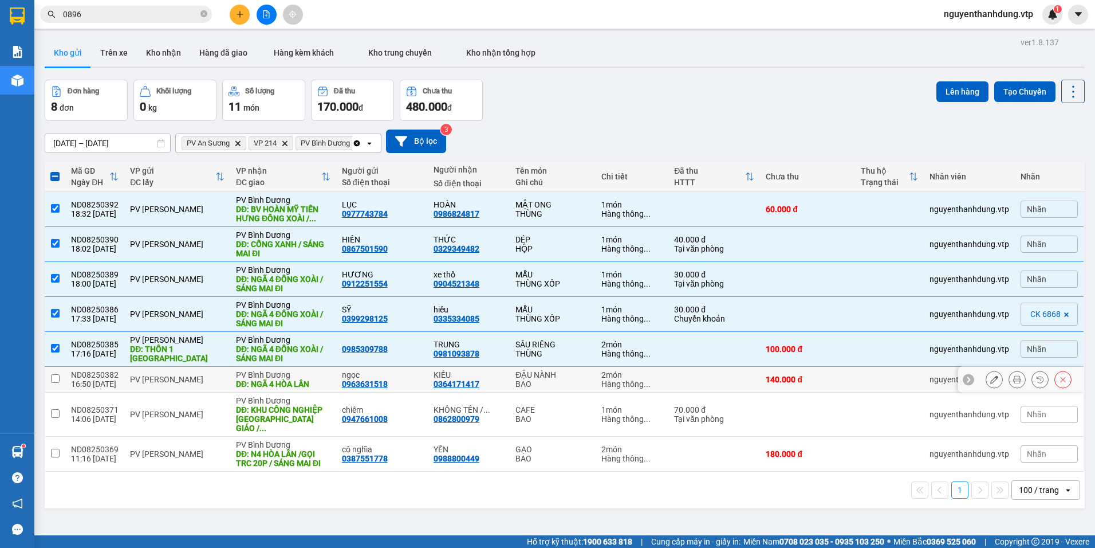
click at [171, 383] on div "PV Nam Đong" at bounding box center [177, 379] width 95 height 9
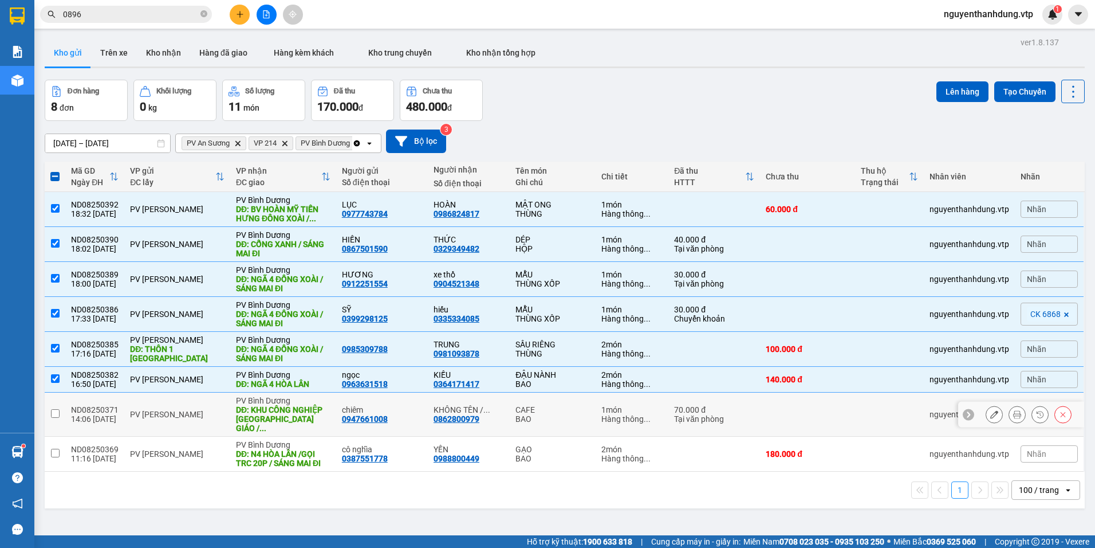
click at [171, 410] on div "PV Nam Đong" at bounding box center [177, 414] width 95 height 9
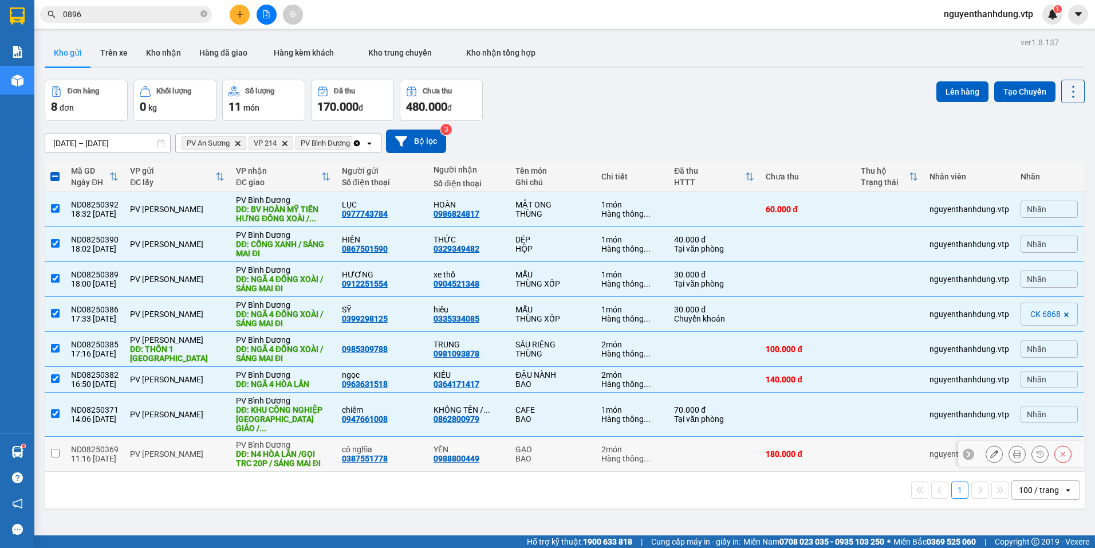
click at [165, 449] on div "PV Nam Đong" at bounding box center [177, 453] width 95 height 9
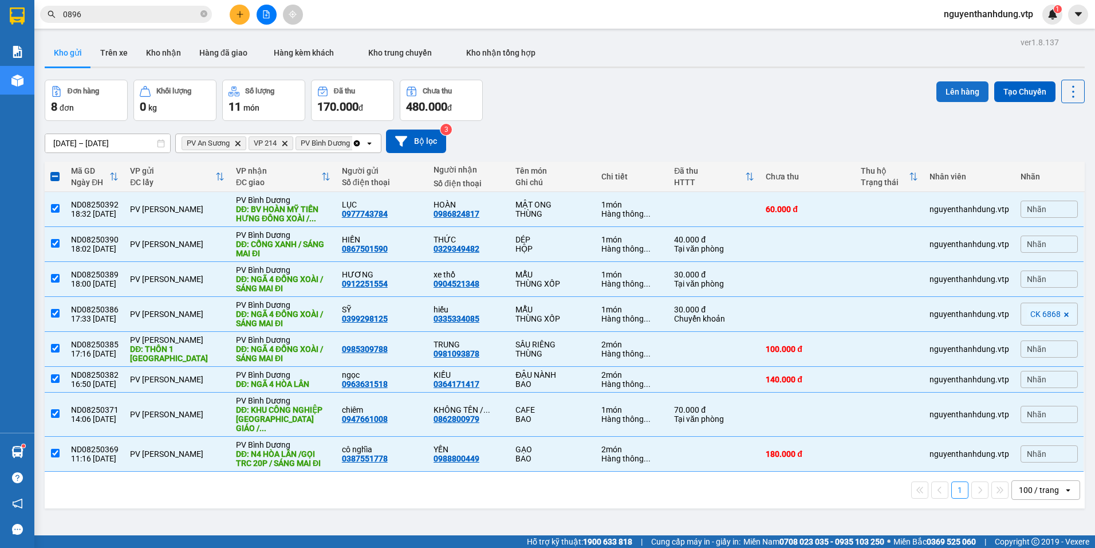
click at [959, 82] on button "Lên hàng" at bounding box center [963, 91] width 52 height 21
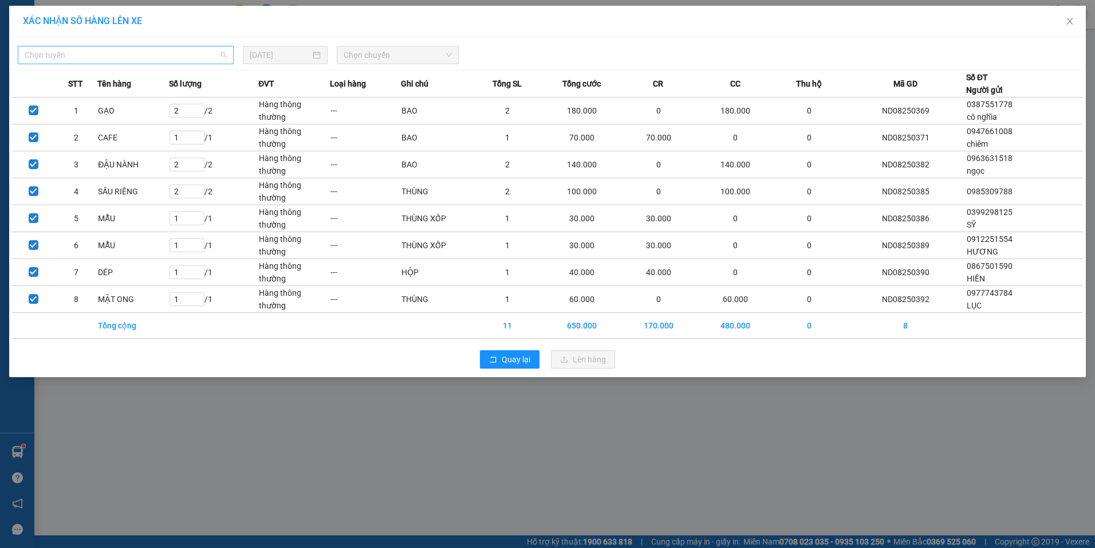
click at [163, 55] on span "Chọn tuyến" at bounding box center [126, 54] width 202 height 17
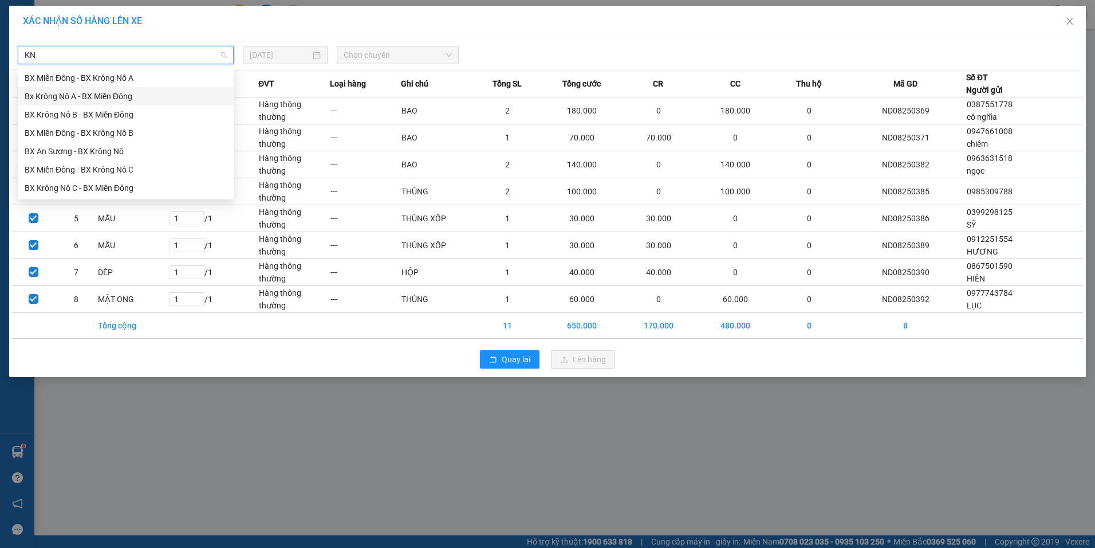
click at [119, 94] on div "Bx Krông Nô A - BX Miền Đông" at bounding box center [126, 96] width 202 height 13
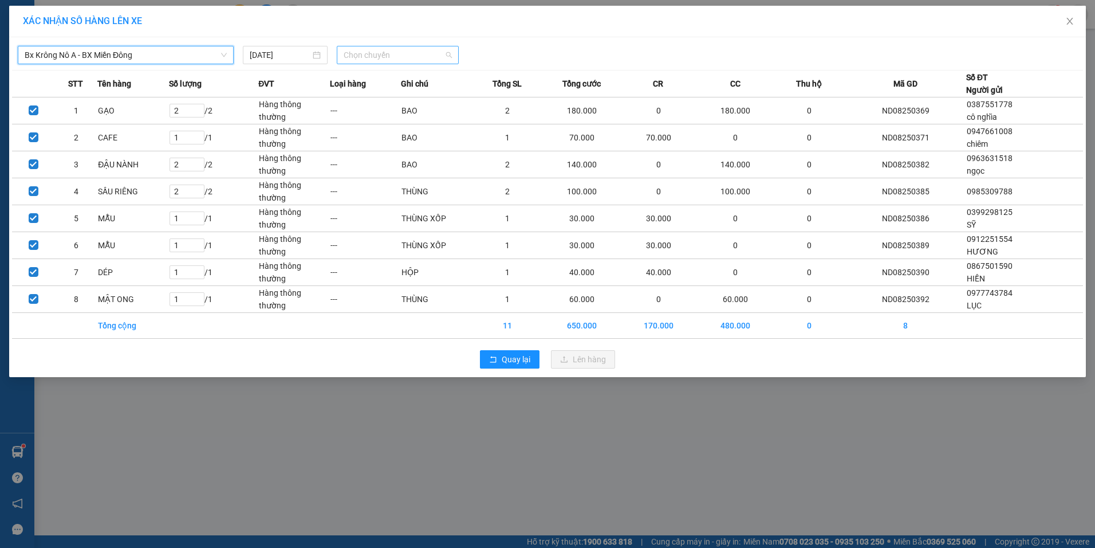
click at [403, 60] on span "Chọn chuyến" at bounding box center [398, 54] width 108 height 17
click at [312, 58] on div "12/08/2025" at bounding box center [285, 55] width 71 height 13
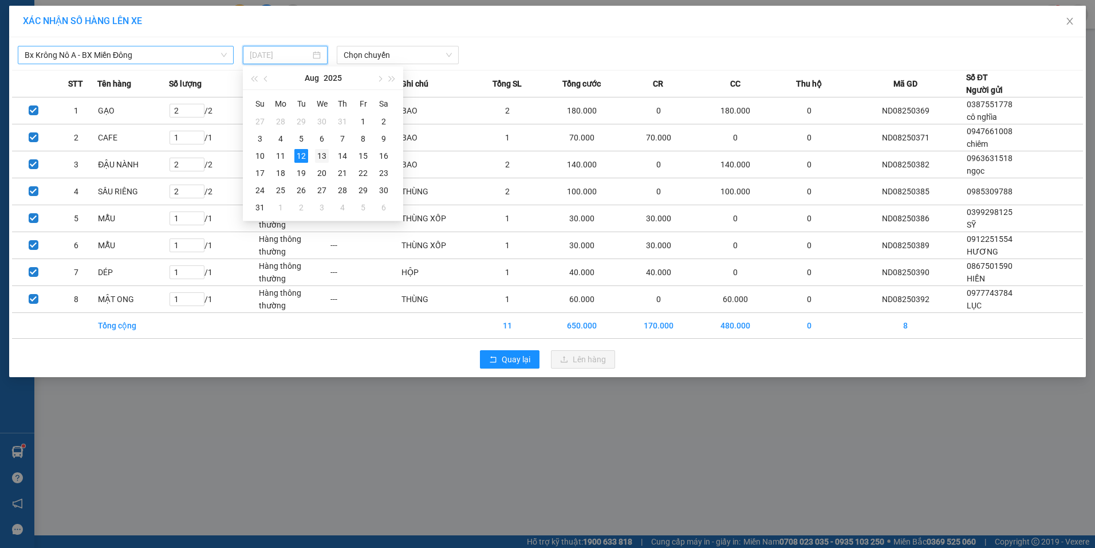
click at [321, 154] on div "13" at bounding box center [322, 156] width 14 height 14
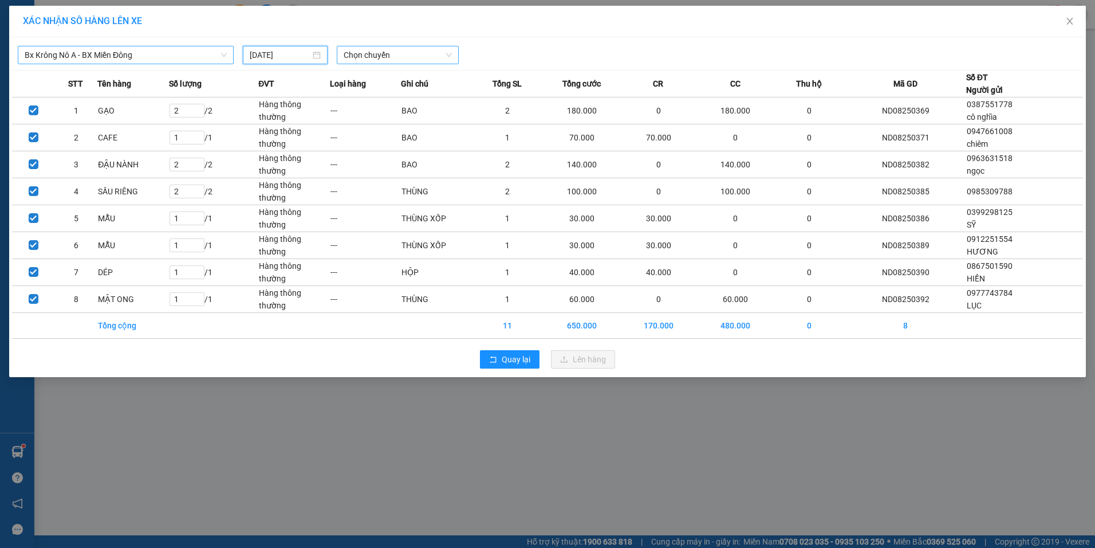
click at [416, 58] on span "Chọn chuyến" at bounding box center [398, 54] width 108 height 17
click at [387, 93] on div "07:00" at bounding box center [388, 96] width 89 height 13
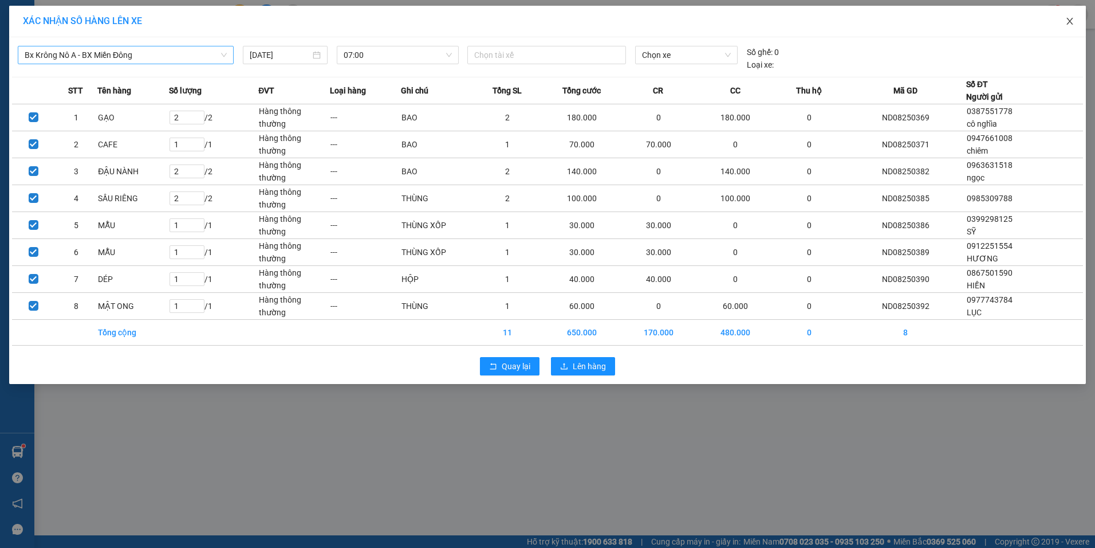
click at [1070, 18] on icon "close" at bounding box center [1070, 21] width 9 height 9
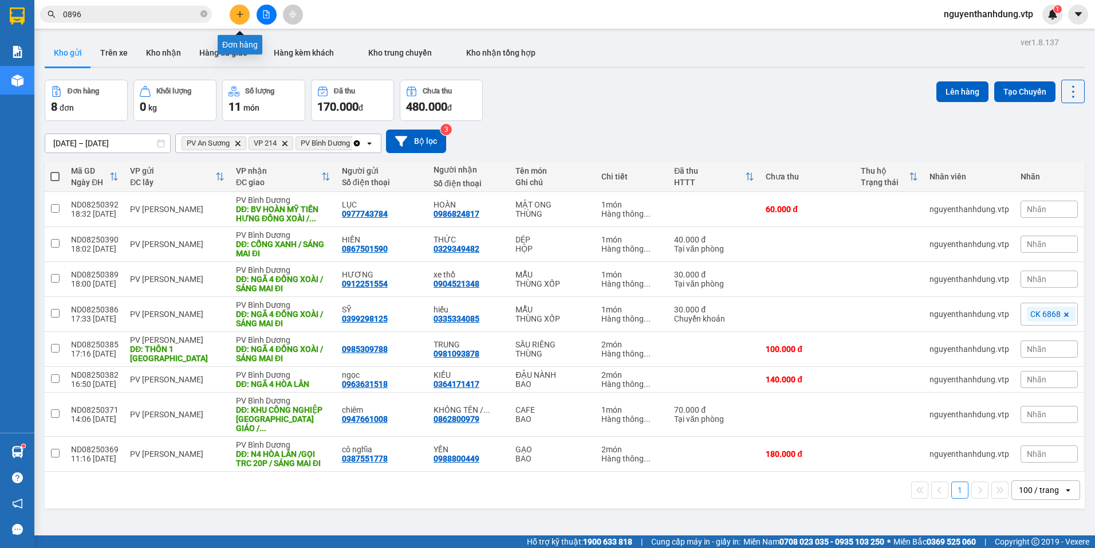
click at [243, 15] on icon "plus" at bounding box center [240, 14] width 8 height 8
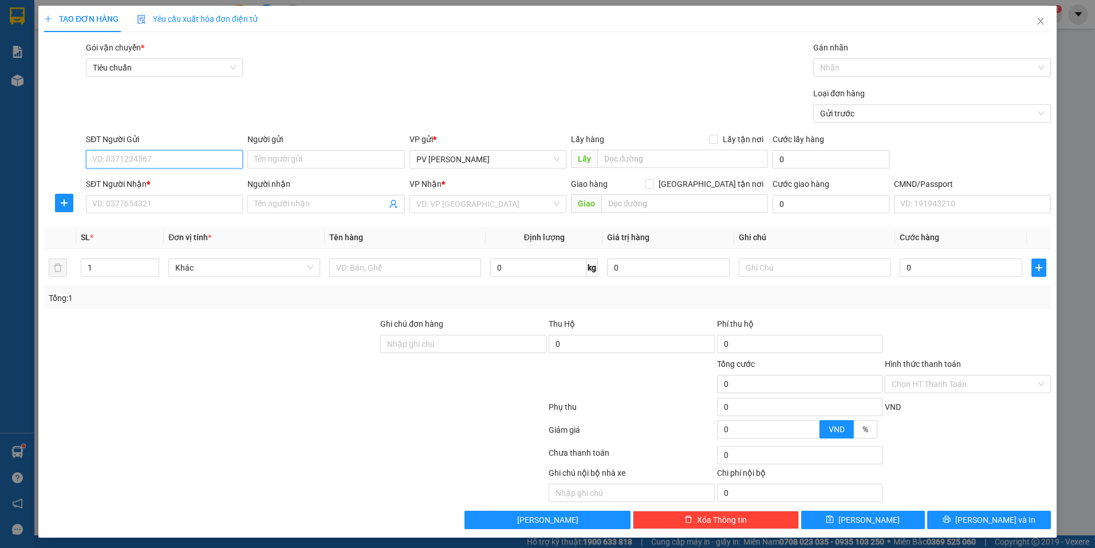
click at [173, 159] on input "SĐT Người Gửi" at bounding box center [164, 159] width 157 height 18
click at [133, 202] on div "0862036079" at bounding box center [163, 200] width 142 height 13
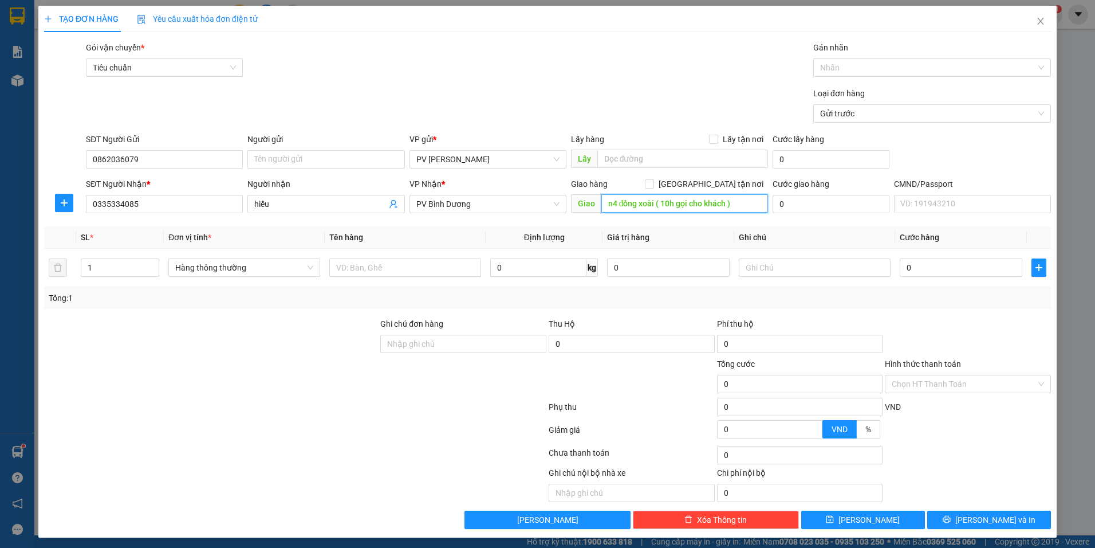
click at [735, 203] on input "n4 đồng xoài ( 10h gọi cho khách )" at bounding box center [684, 203] width 167 height 18
click at [736, 204] on input "n4 đồng xoài ( 10h gọi cho khách )" at bounding box center [684, 203] width 167 height 18
click at [359, 270] on input "text" at bounding box center [405, 267] width 152 height 18
click at [767, 271] on input "text" at bounding box center [815, 267] width 152 height 18
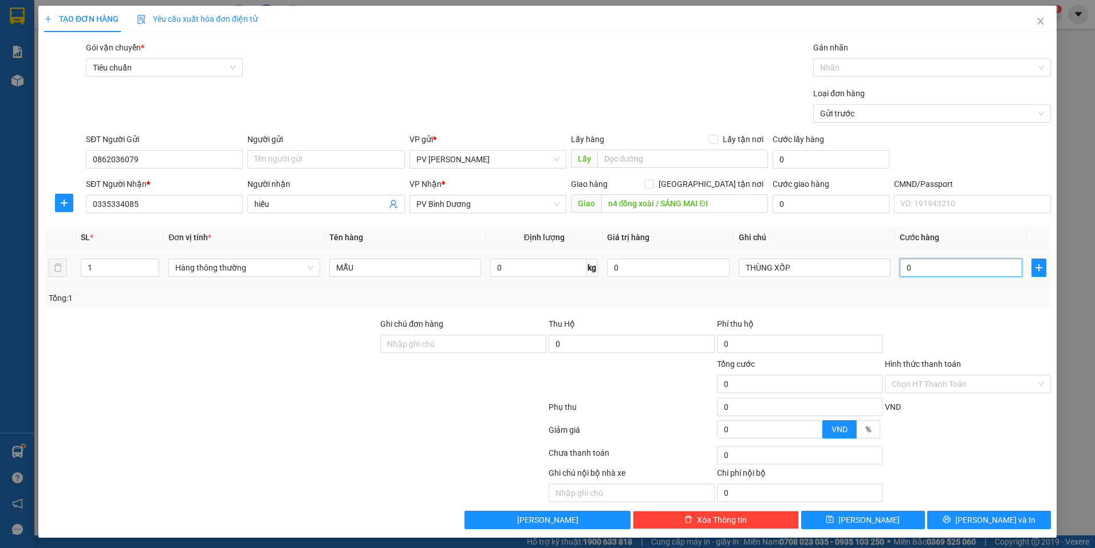
click at [940, 265] on input "0" at bounding box center [961, 267] width 123 height 18
click at [918, 68] on div at bounding box center [926, 68] width 221 height 14
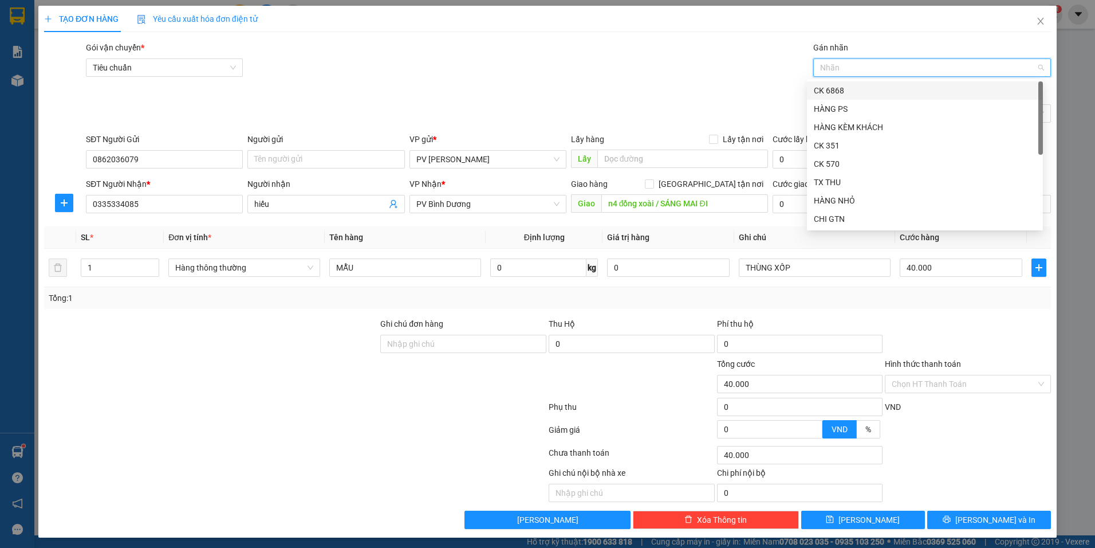
click at [893, 91] on div "CK 6868" at bounding box center [925, 90] width 222 height 13
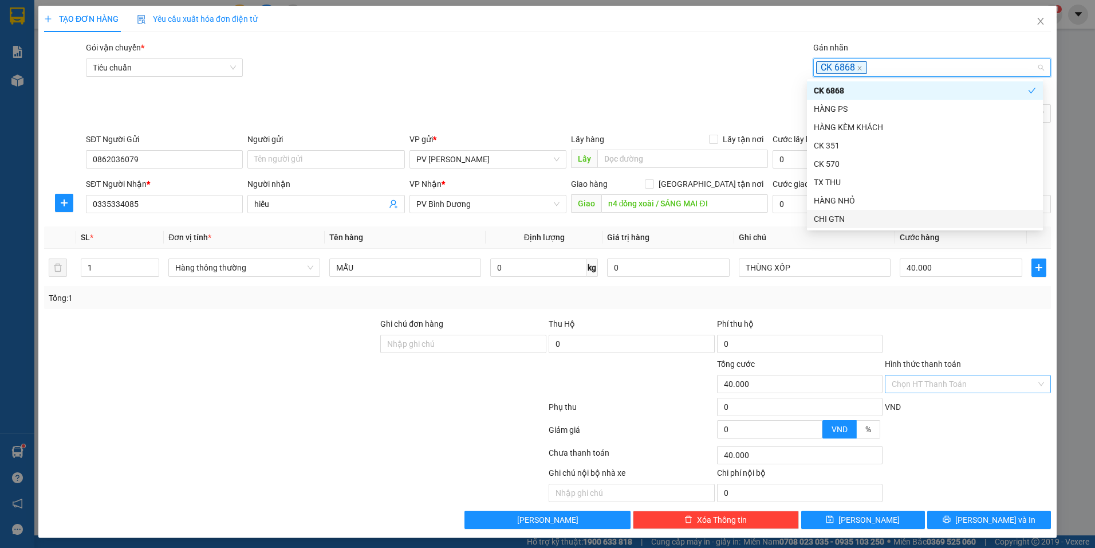
click at [974, 382] on input "Hình thức thanh toán" at bounding box center [964, 383] width 144 height 17
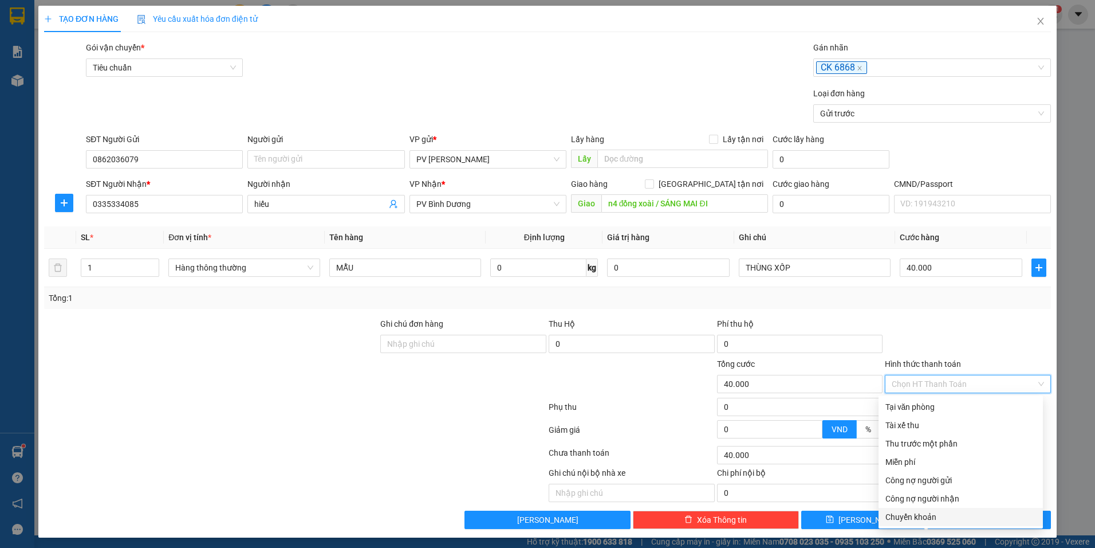
click at [913, 512] on div "Chuyển khoản" at bounding box center [961, 516] width 151 height 13
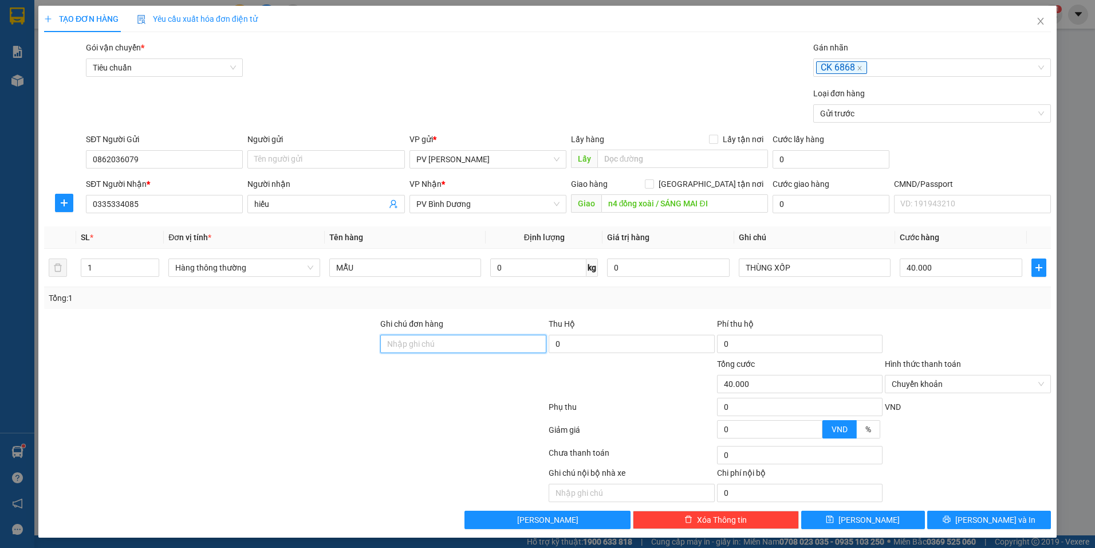
click at [477, 343] on input "Ghi chú đơn hàng" at bounding box center [463, 344] width 166 height 18
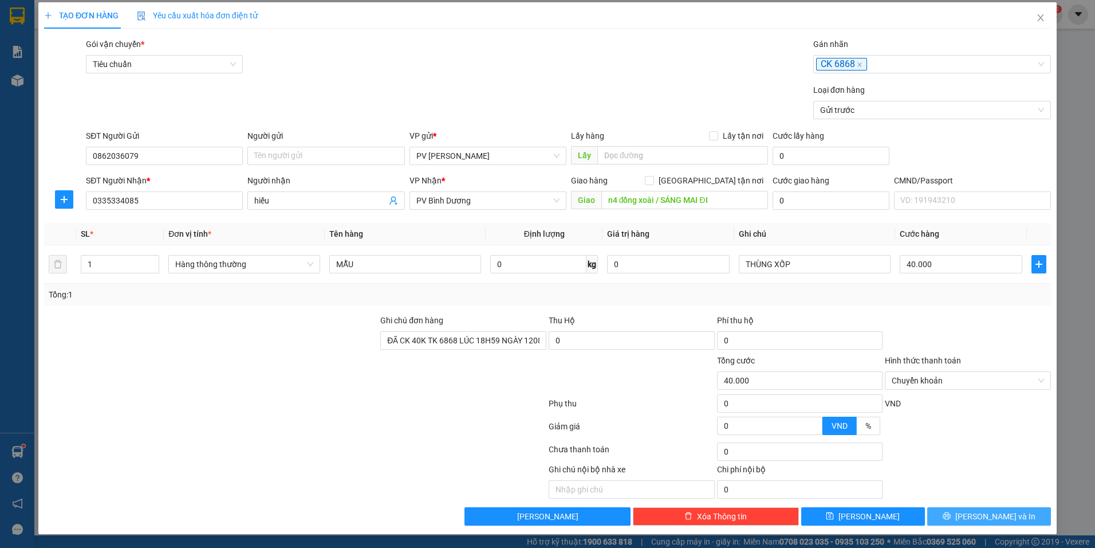
click at [968, 513] on button "Lưu và In" at bounding box center [989, 516] width 124 height 18
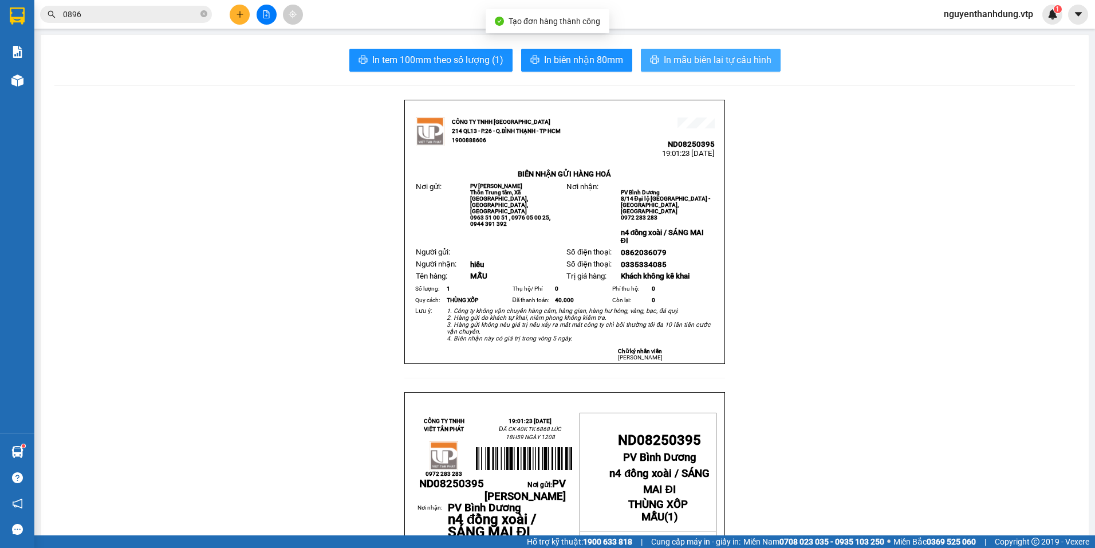
click at [675, 63] on span "In mẫu biên lai tự cấu hình" at bounding box center [718, 60] width 108 height 14
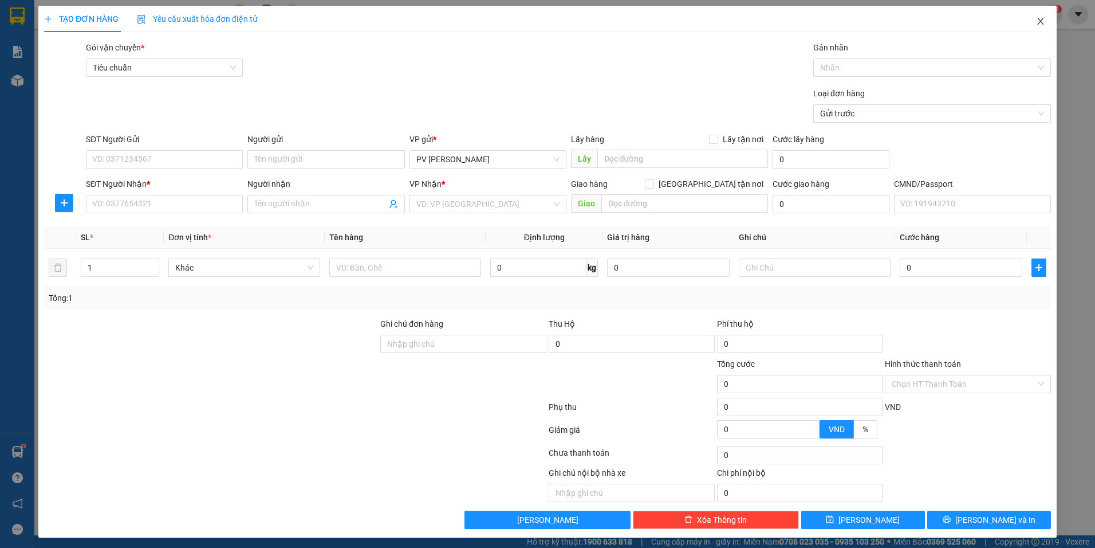
click at [1036, 22] on icon "close" at bounding box center [1040, 21] width 9 height 9
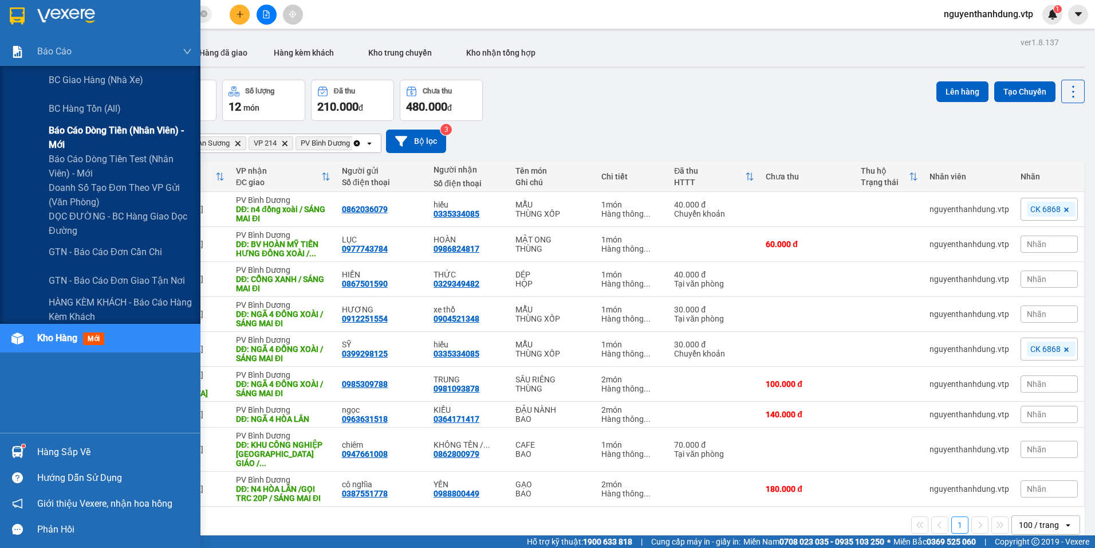
click at [117, 136] on span "Báo cáo dòng tiền (nhân viên) - mới" at bounding box center [120, 137] width 143 height 29
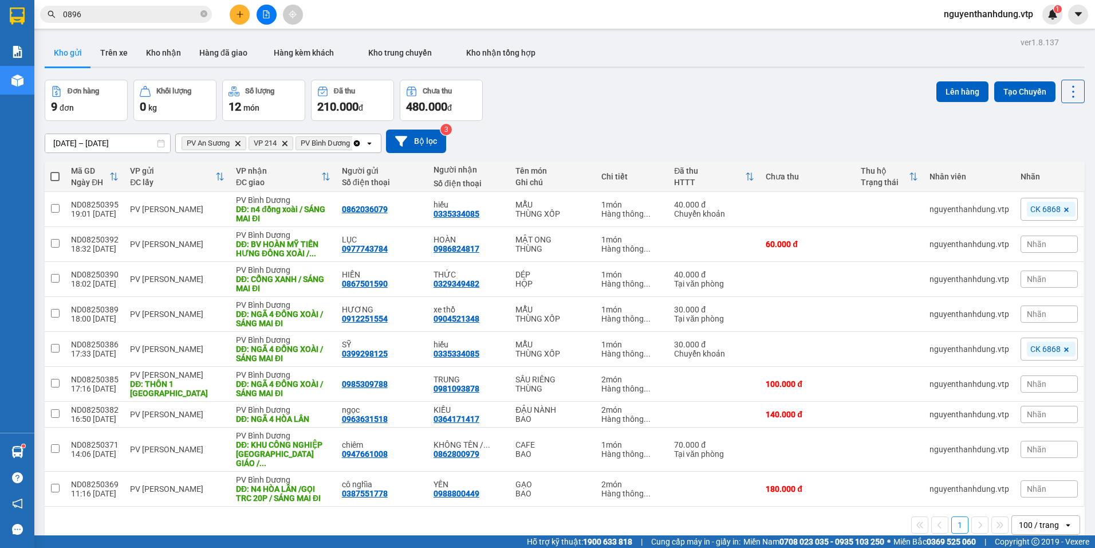
click at [268, 22] on button at bounding box center [267, 15] width 20 height 20
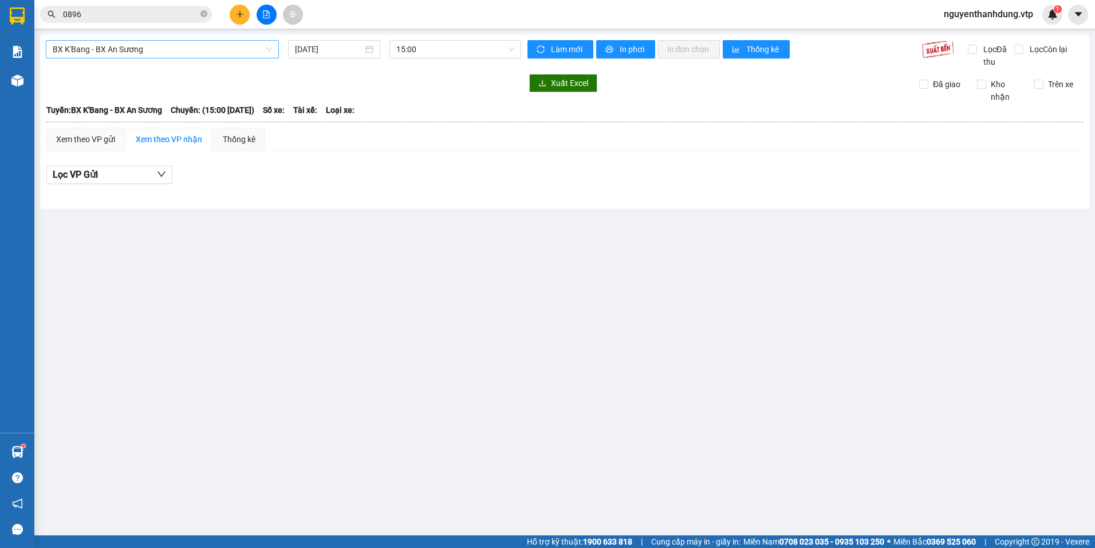
click at [147, 51] on span "BX K'Bang - BX An Sương" at bounding box center [162, 49] width 219 height 17
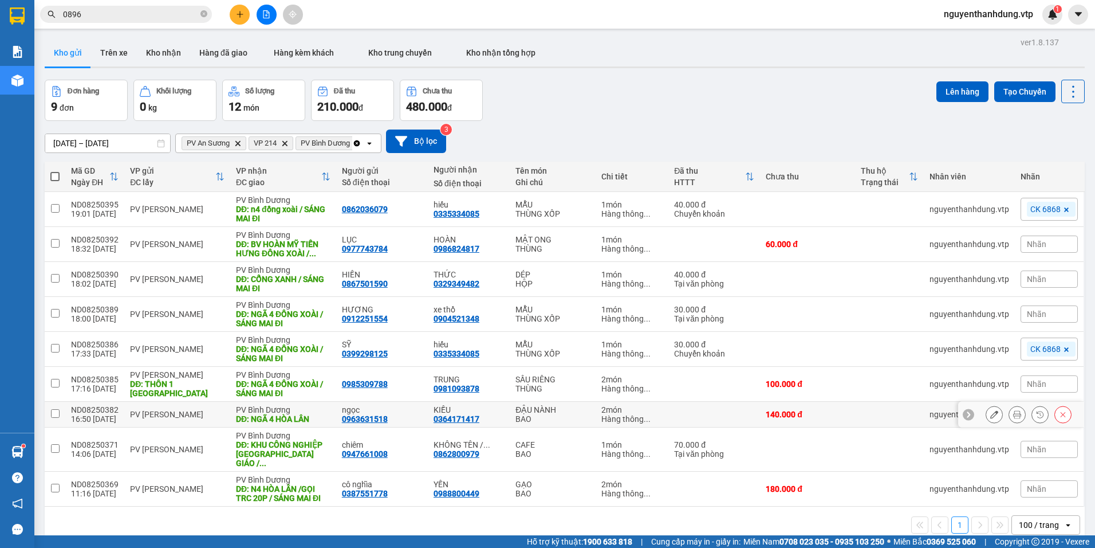
click at [553, 415] on div "BAO" at bounding box center [553, 418] width 74 height 9
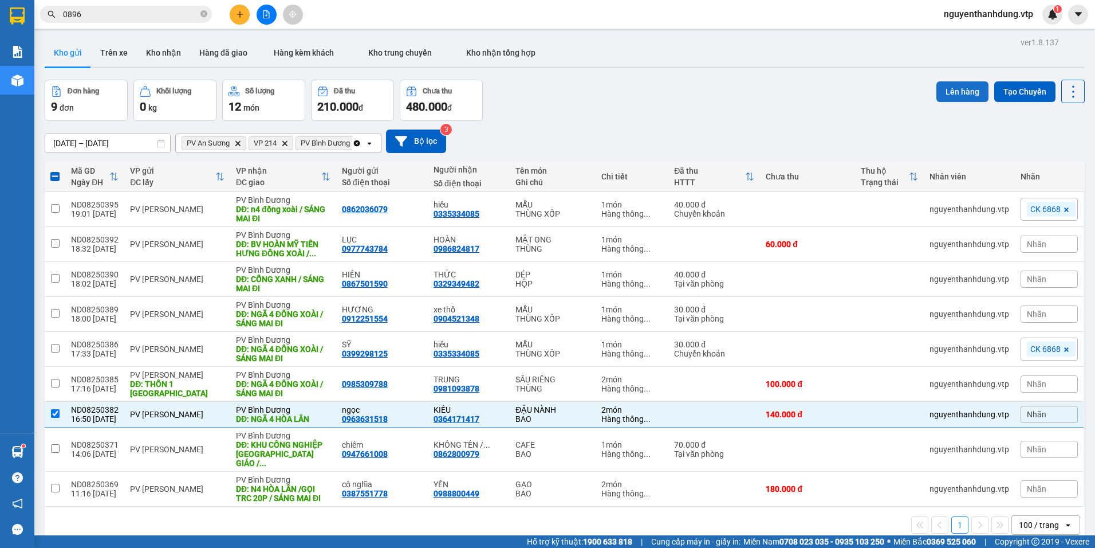
click at [957, 93] on button "Lên hàng" at bounding box center [963, 91] width 52 height 21
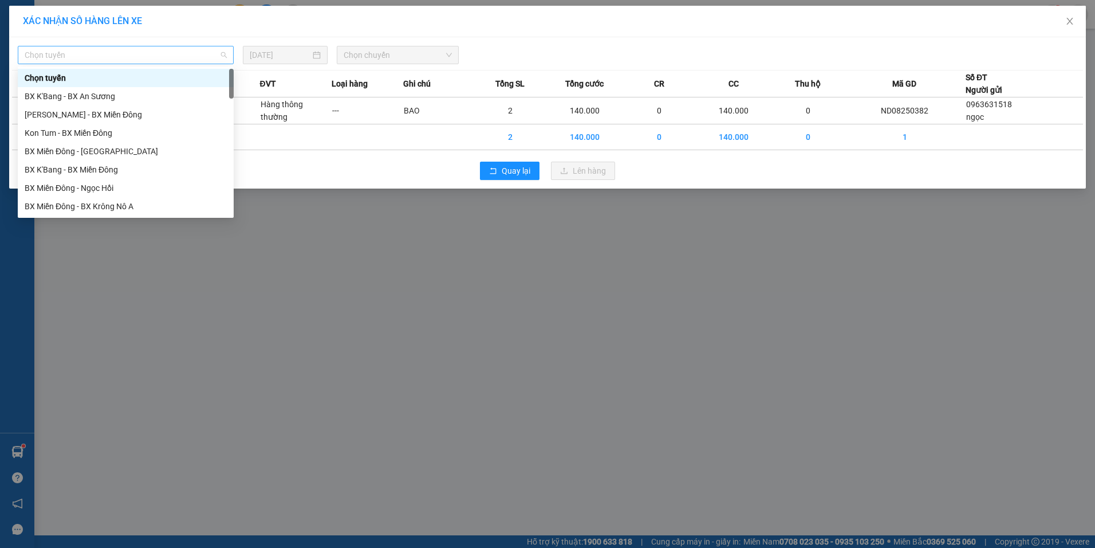
click at [167, 54] on span "Chọn tuyến" at bounding box center [126, 54] width 202 height 17
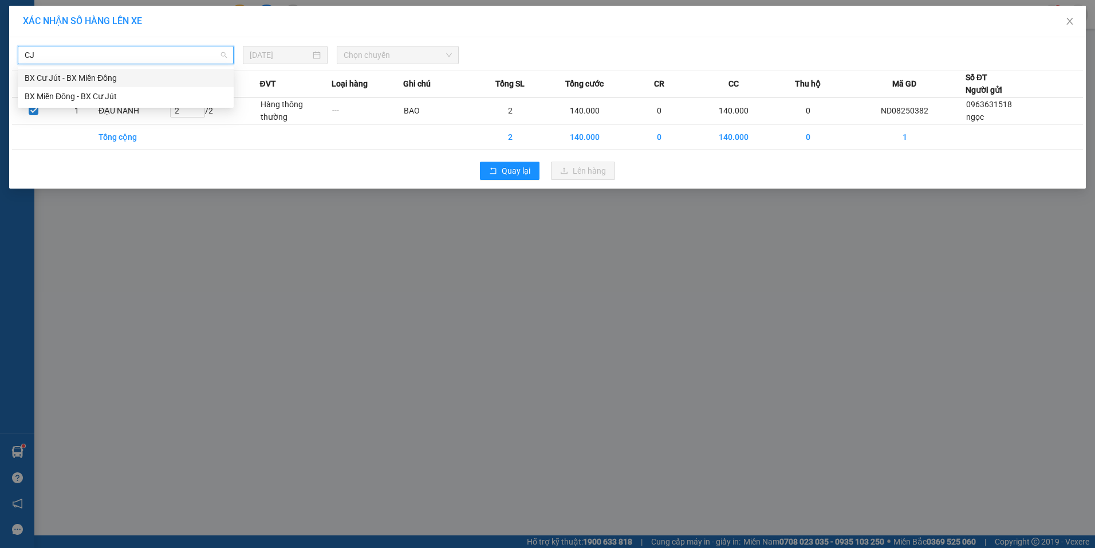
click at [158, 74] on div "BX Cư Jút - BX Miền Đông" at bounding box center [126, 78] width 202 height 13
click at [410, 56] on span "Chọn chuyến" at bounding box center [398, 54] width 108 height 17
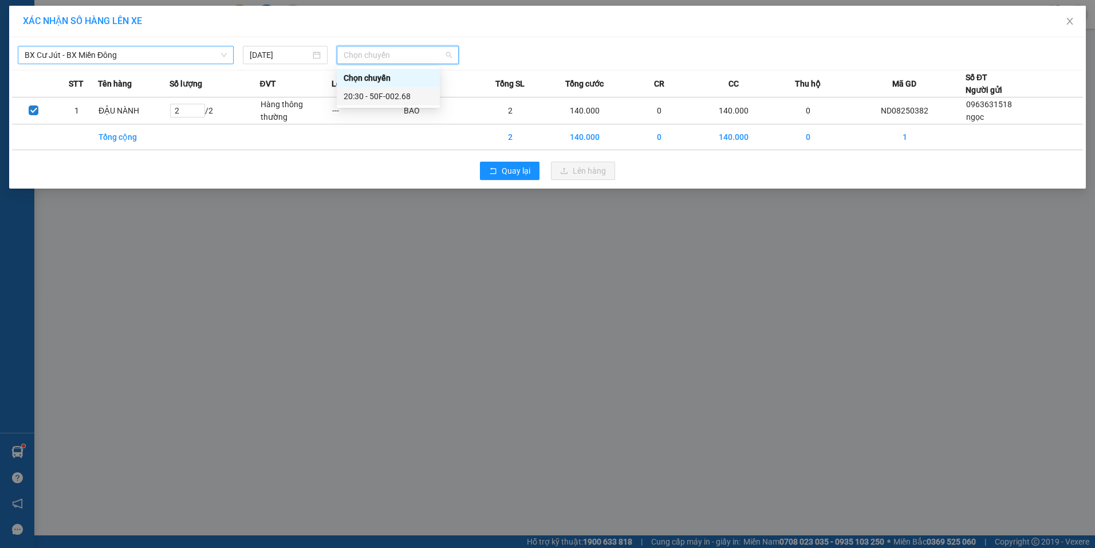
click at [387, 97] on div "20:30 - 50F-002.68" at bounding box center [388, 96] width 89 height 13
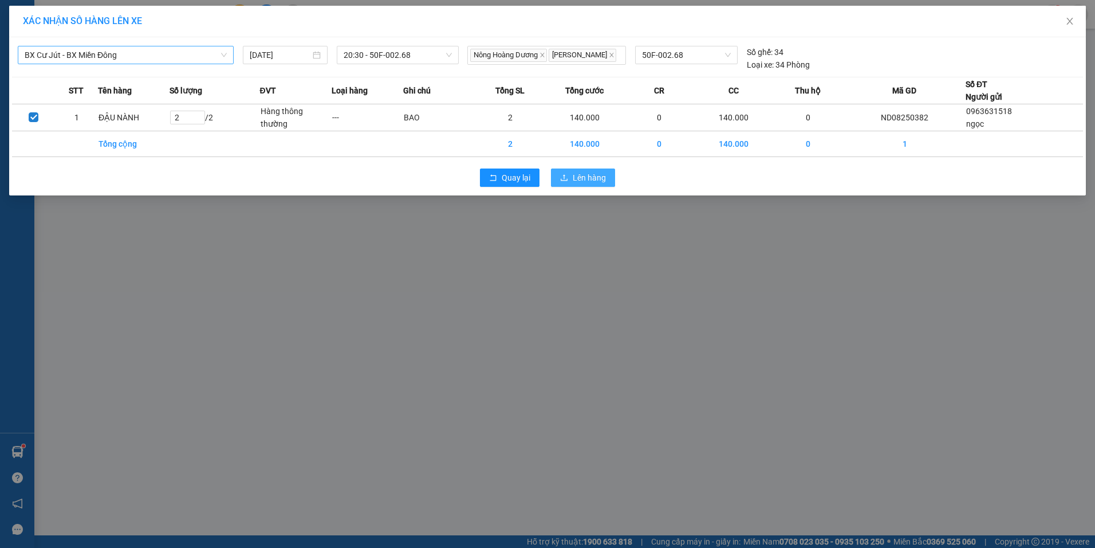
click at [572, 175] on button "Lên hàng" at bounding box center [583, 177] width 64 height 18
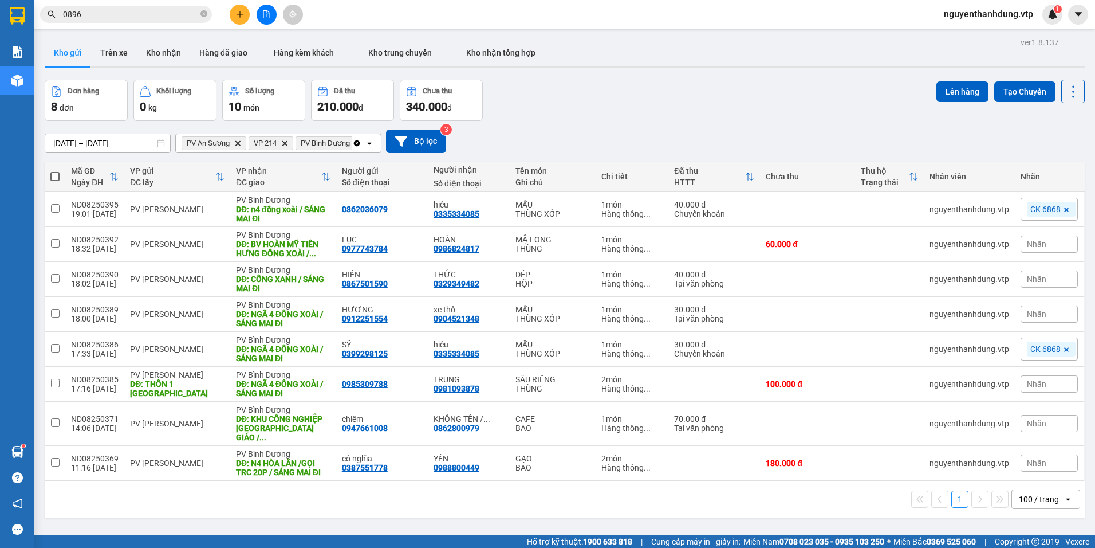
click at [263, 17] on icon "file-add" at bounding box center [266, 14] width 8 height 8
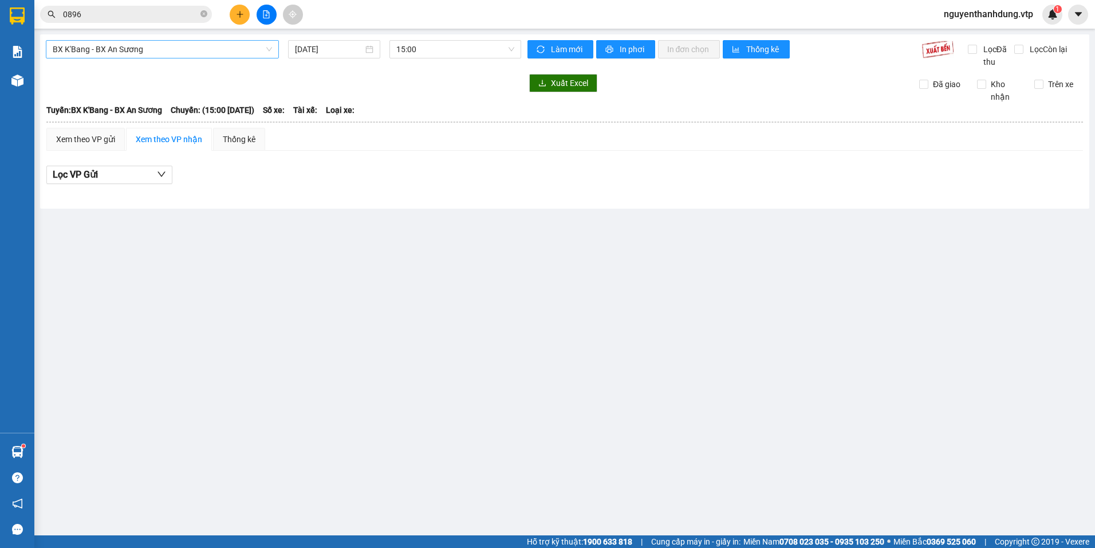
click at [176, 50] on span "BX K'Bang - BX An Sương" at bounding box center [162, 49] width 219 height 17
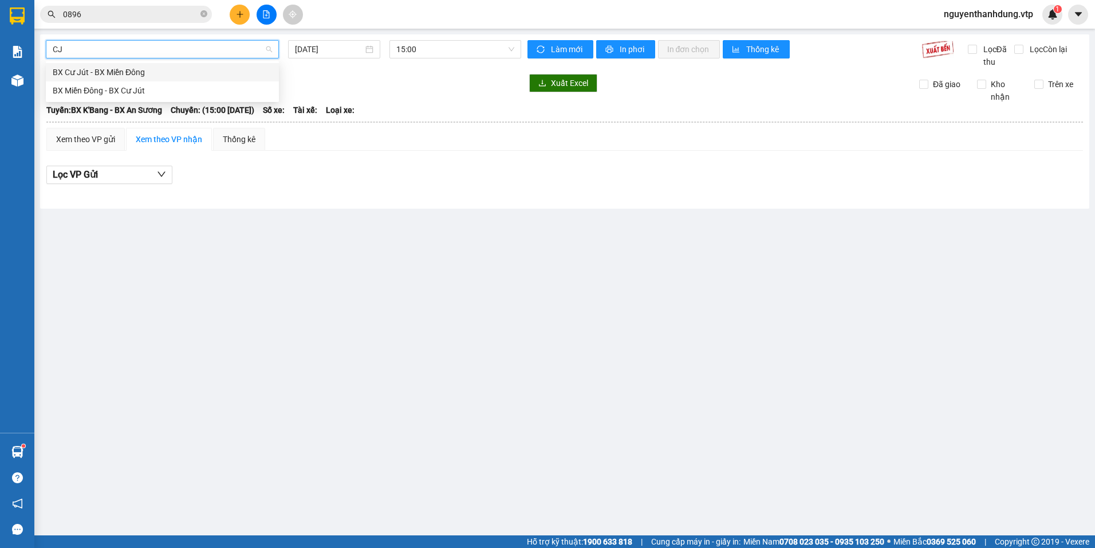
click at [159, 66] on div "BX Cư Jút - BX Miền Đông" at bounding box center [162, 72] width 219 height 13
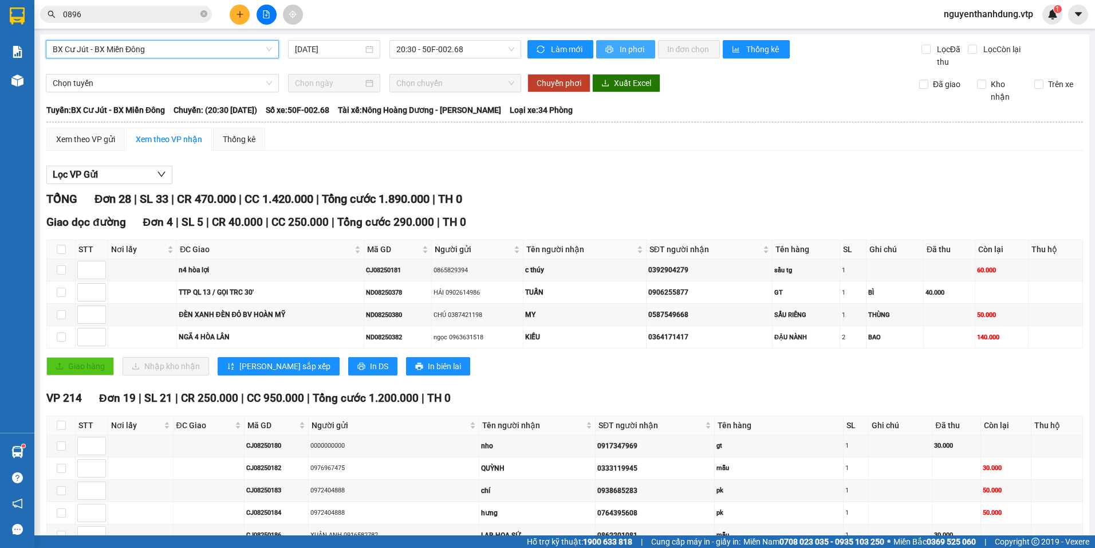
click at [607, 50] on icon "printer" at bounding box center [610, 49] width 8 height 8
click at [606, 48] on icon "printer" at bounding box center [609, 49] width 7 height 7
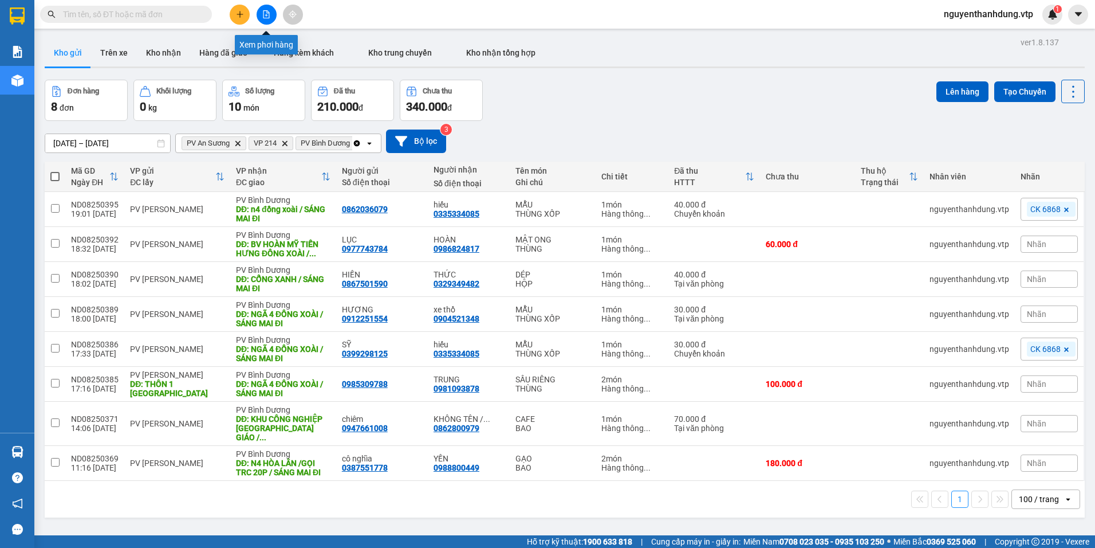
click at [271, 17] on button at bounding box center [267, 15] width 20 height 20
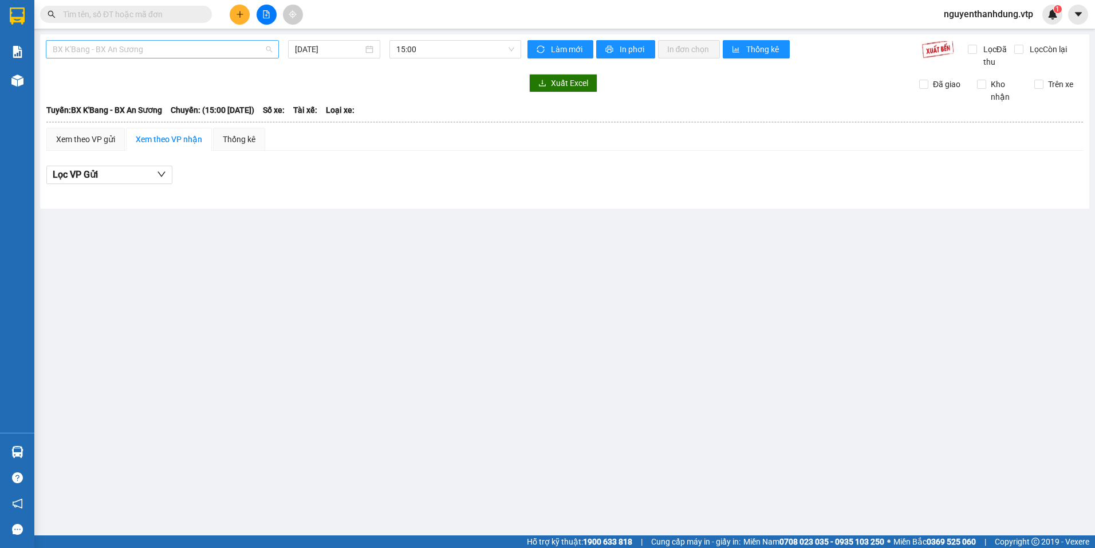
click at [209, 42] on span "BX K'Bang - BX An Sương" at bounding box center [162, 49] width 219 height 17
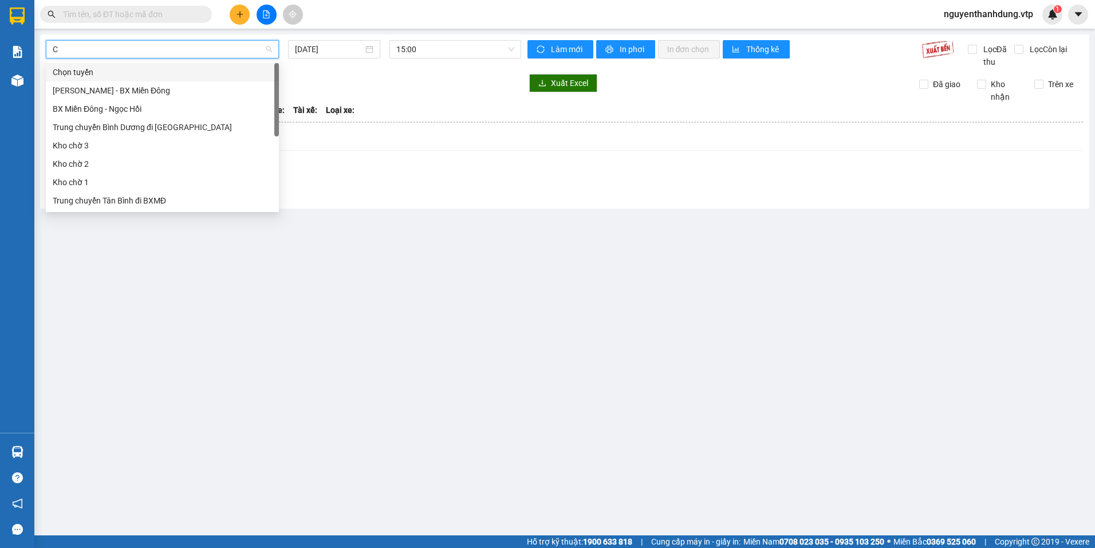
type input "CJ"
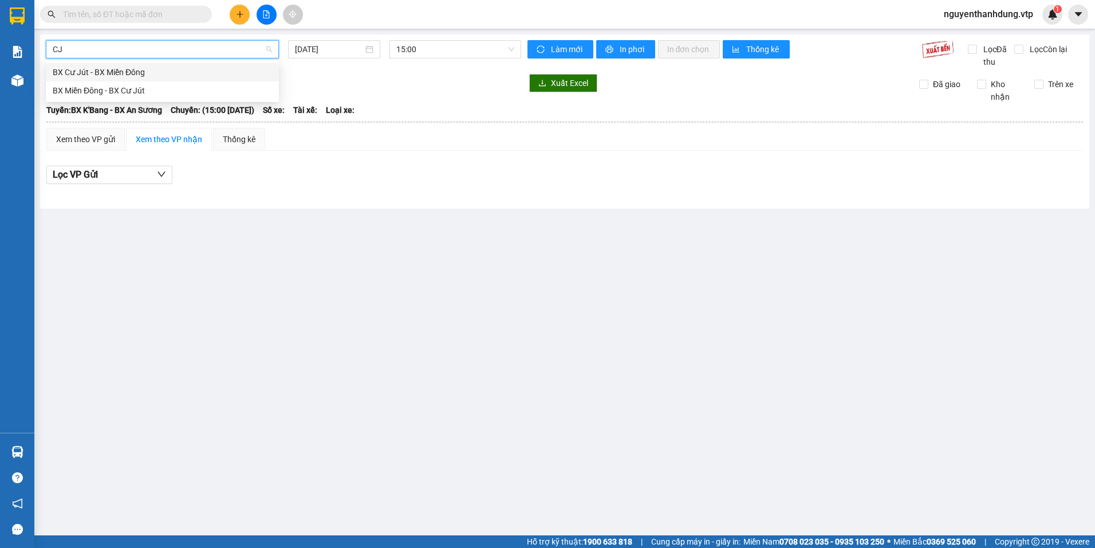
click at [155, 75] on div "BX Cư Jút - BX Miền Đông" at bounding box center [162, 72] width 219 height 13
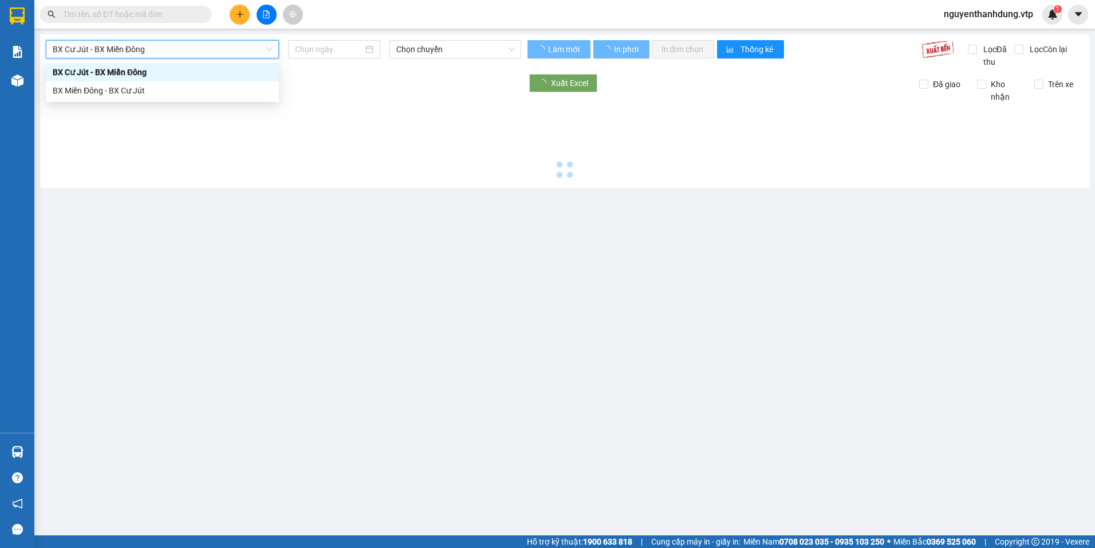
type input "[DATE]"
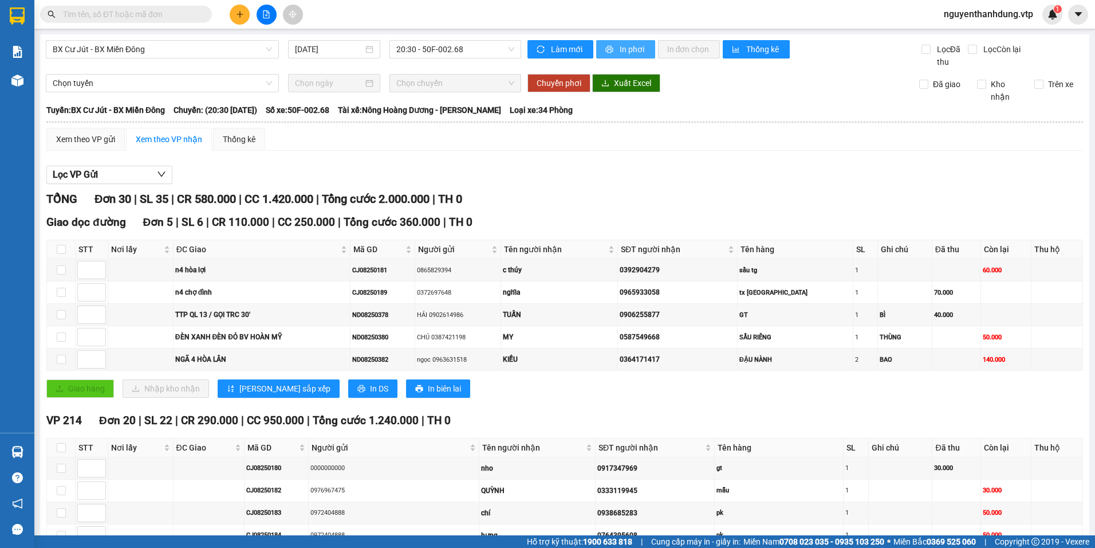
click at [606, 46] on icon "printer" at bounding box center [610, 49] width 8 height 8
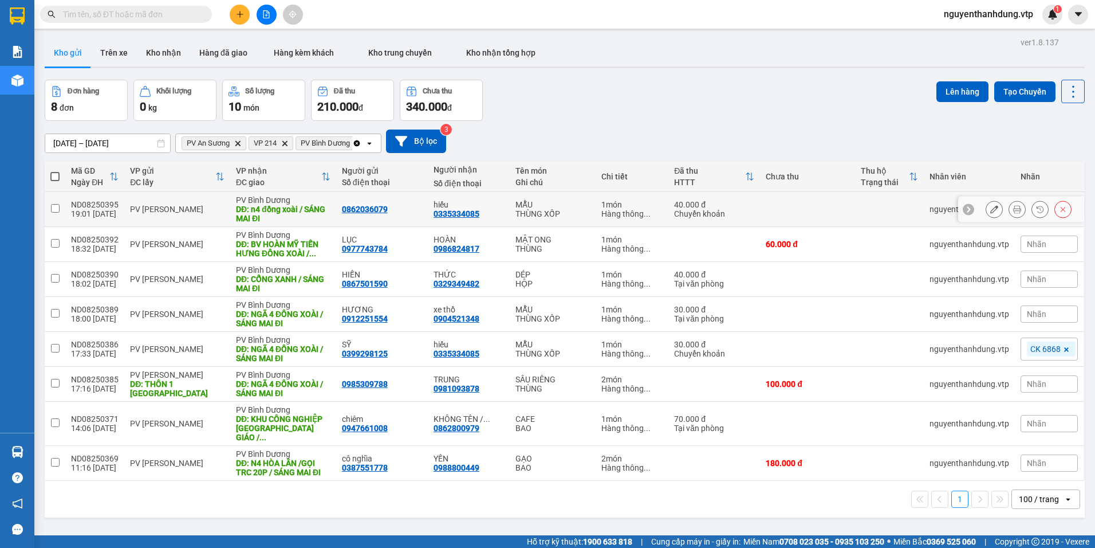
drag, startPoint x: 213, startPoint y: 202, endPoint x: 223, endPoint y: 251, distance: 50.3
click at [214, 203] on td "PV [PERSON_NAME]" at bounding box center [177, 209] width 106 height 35
checkbox input "true"
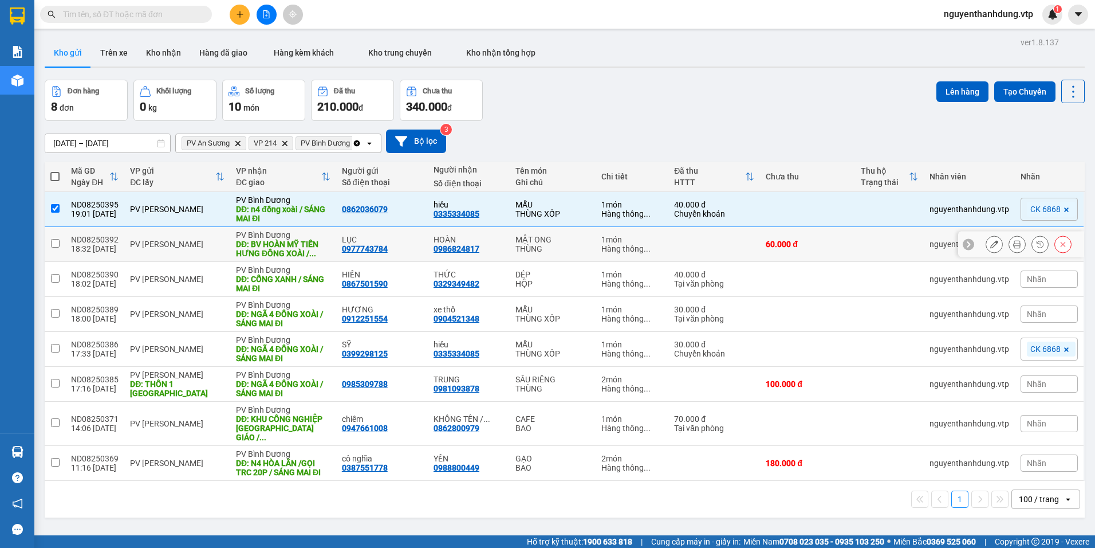
click at [223, 251] on td "PV [PERSON_NAME]" at bounding box center [177, 244] width 106 height 35
checkbox input "true"
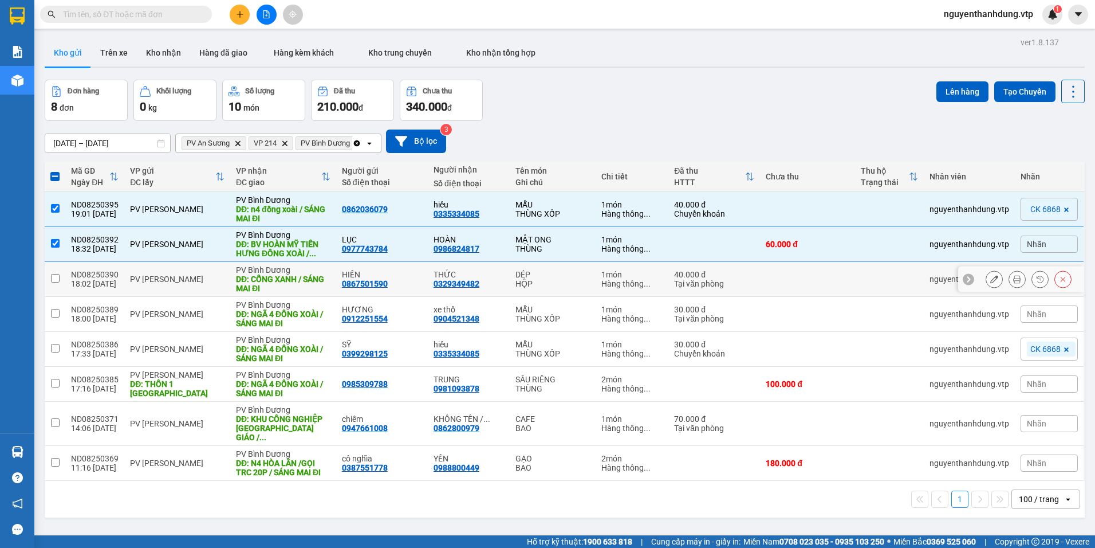
click at [205, 281] on div "PV [PERSON_NAME]" at bounding box center [177, 278] width 95 height 9
checkbox input "true"
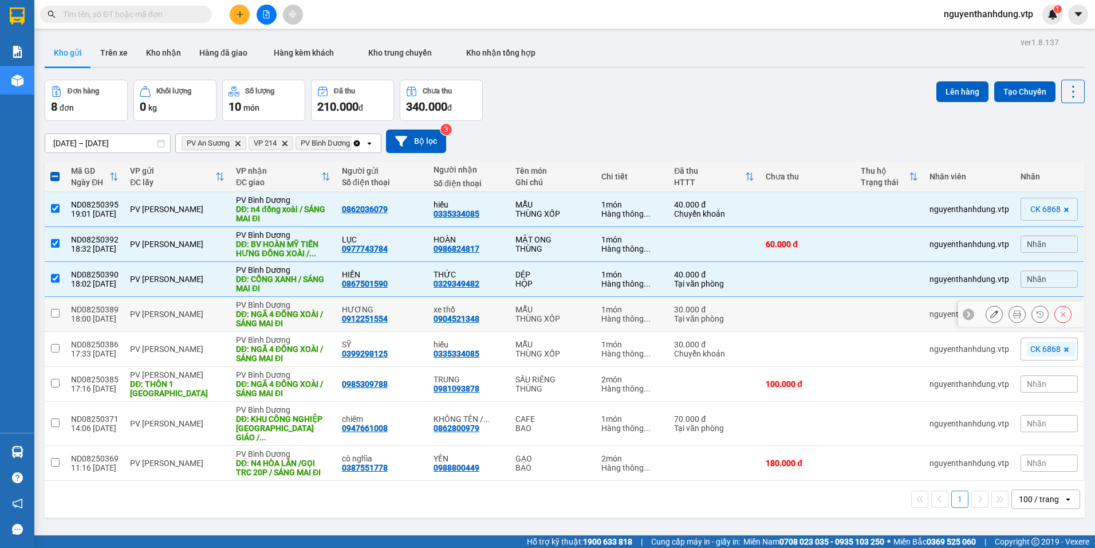
click at [195, 308] on td "PV [PERSON_NAME]" at bounding box center [177, 314] width 106 height 35
checkbox input "true"
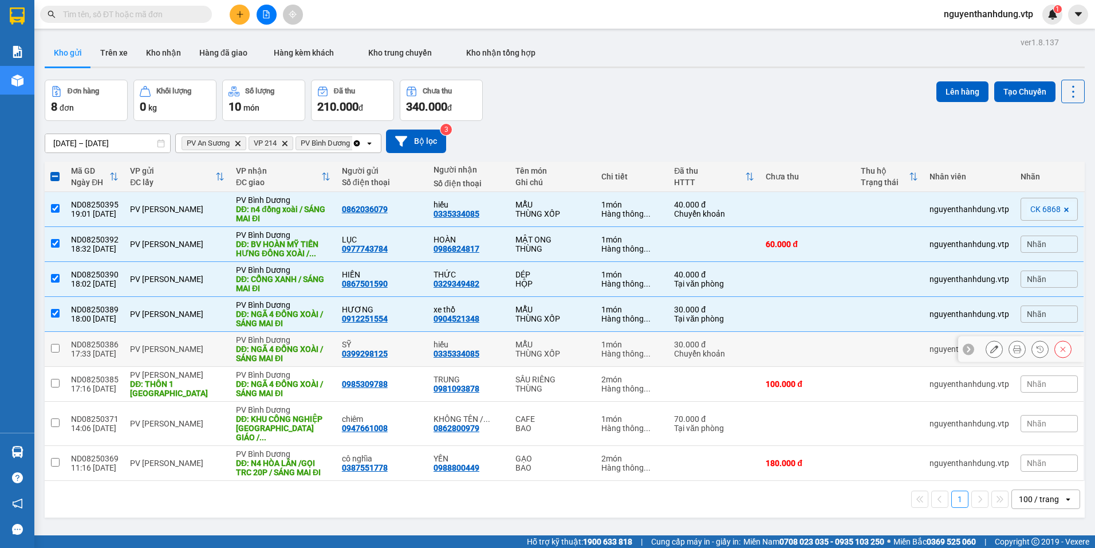
click at [182, 350] on div "PV [PERSON_NAME]" at bounding box center [177, 348] width 95 height 9
checkbox input "true"
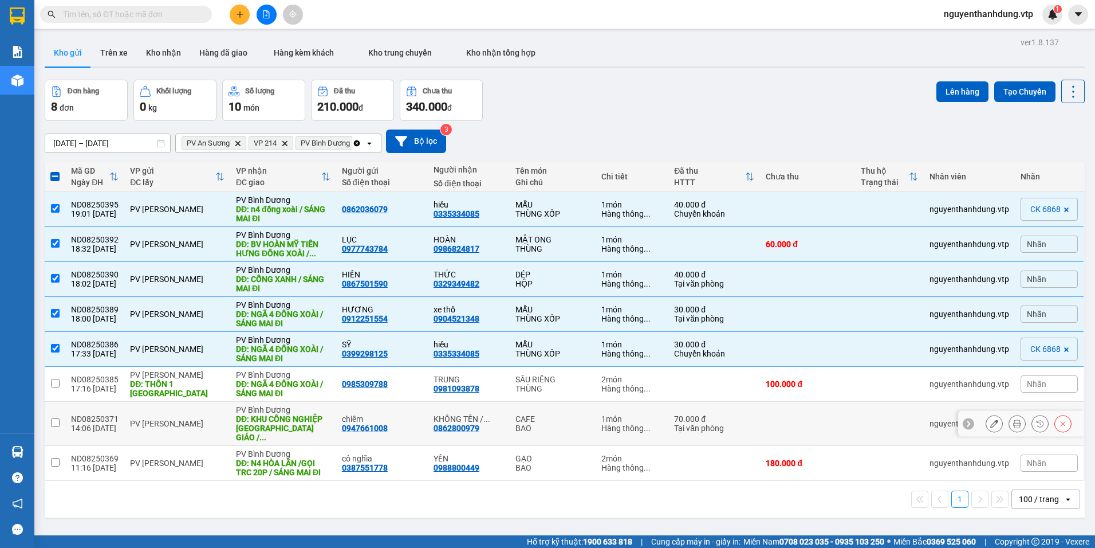
click at [163, 403] on td "PV [PERSON_NAME]" at bounding box center [177, 424] width 106 height 44
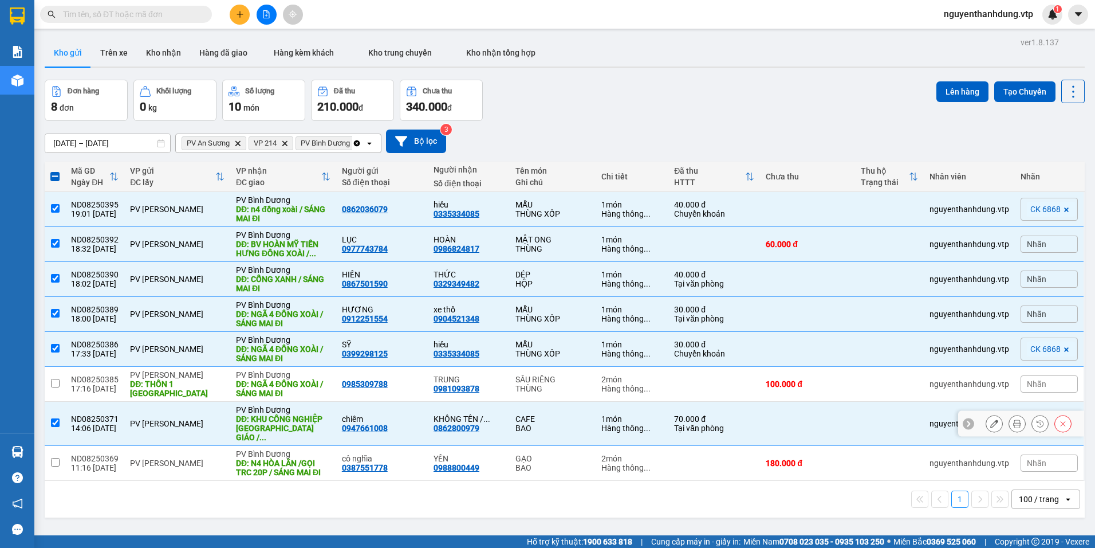
click at [159, 424] on td "PV [PERSON_NAME]" at bounding box center [177, 424] width 106 height 44
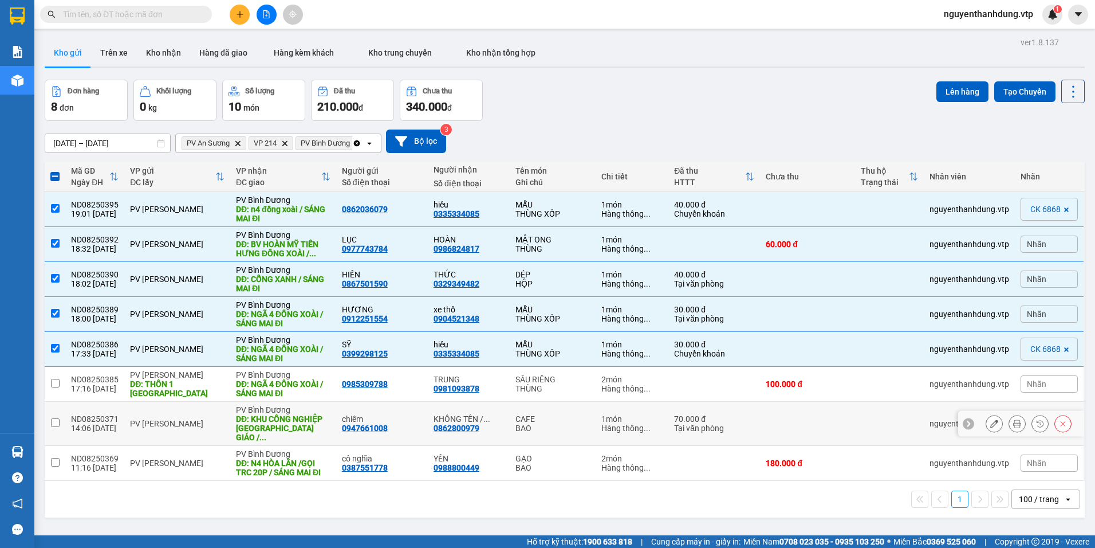
click at [158, 427] on td "PV [PERSON_NAME]" at bounding box center [177, 424] width 106 height 44
checkbox input "true"
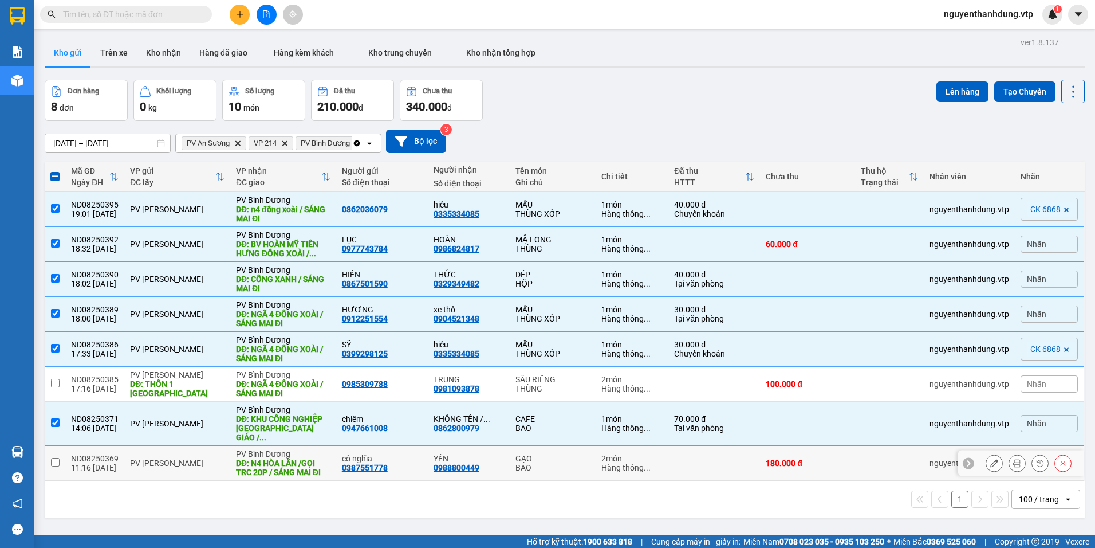
click at [145, 446] on td "PV [PERSON_NAME]" at bounding box center [177, 463] width 106 height 35
checkbox input "true"
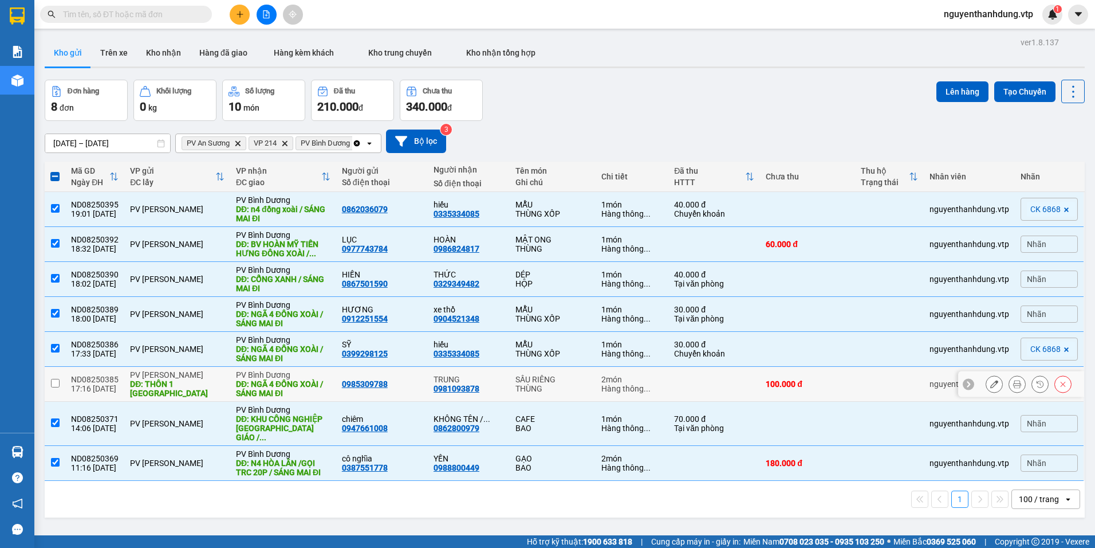
click at [185, 373] on div "PV [PERSON_NAME]" at bounding box center [177, 374] width 95 height 9
checkbox input "true"
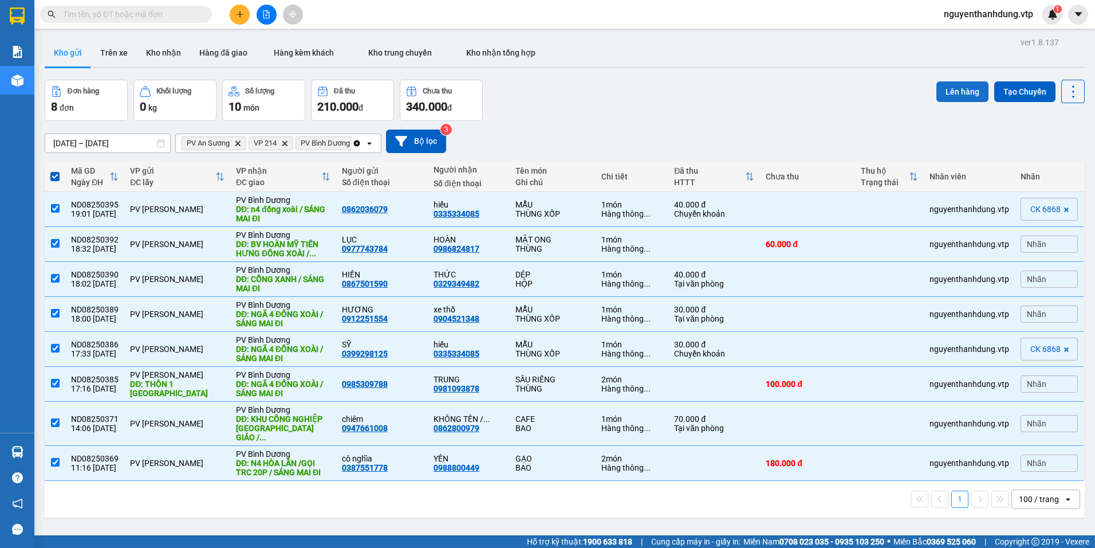
click at [962, 85] on button "Lên hàng" at bounding box center [963, 91] width 52 height 21
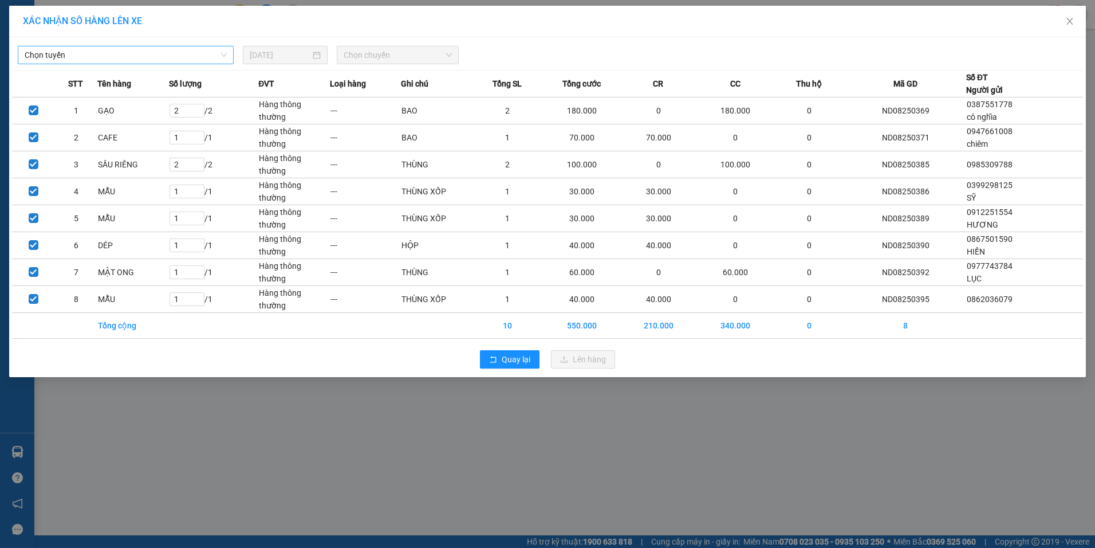
click at [101, 52] on span "Chọn tuyến" at bounding box center [126, 54] width 202 height 17
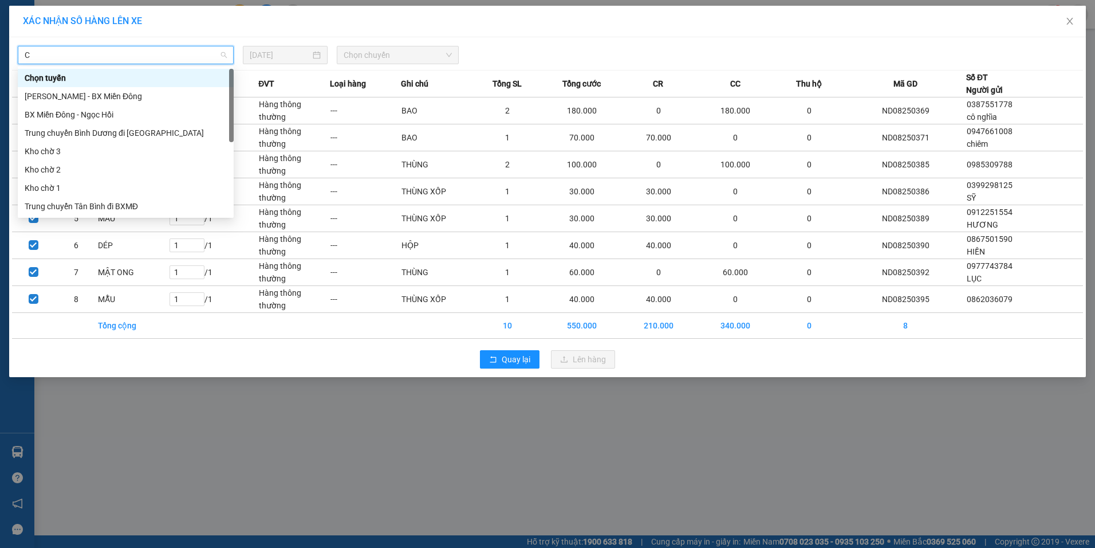
type input "CJ"
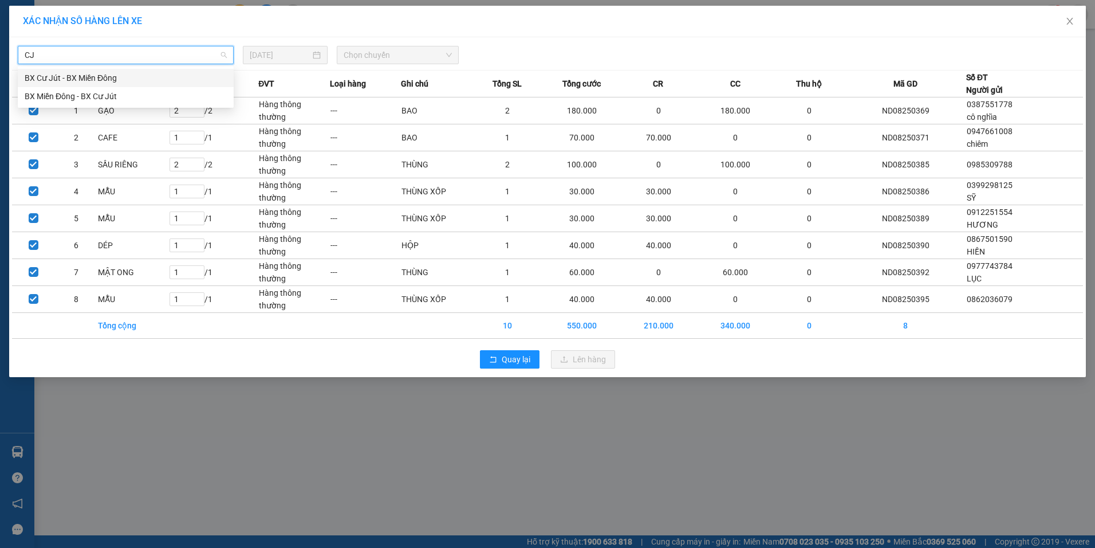
click at [81, 73] on div "BX Cư Jút - BX Miền Đông" at bounding box center [126, 78] width 202 height 13
click at [384, 52] on span "Chọn chuyến" at bounding box center [398, 54] width 108 height 17
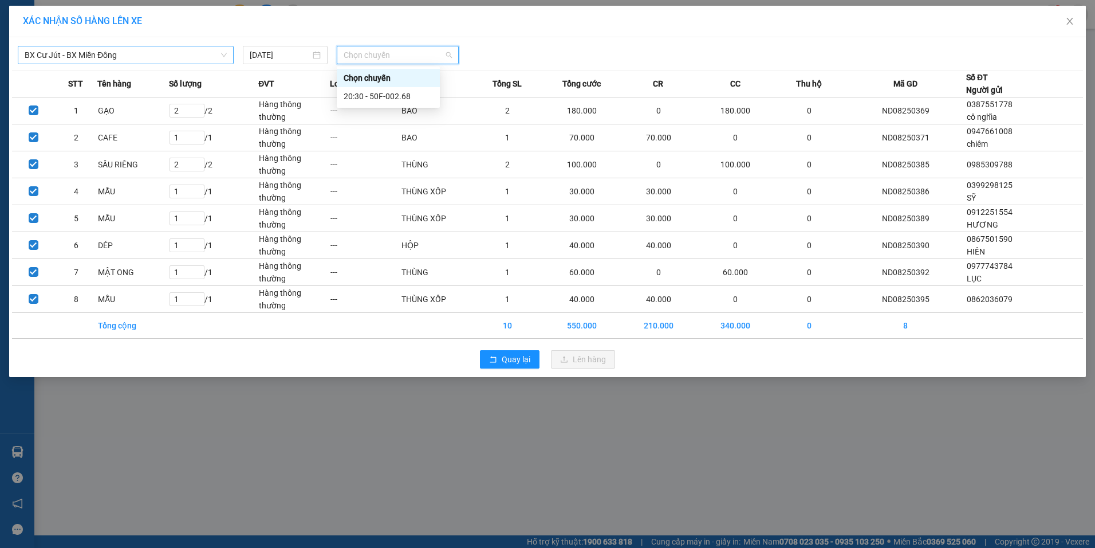
scroll to position [312, 0]
click at [175, 52] on span "BX Cư Jút - BX Miền Đông" at bounding box center [126, 54] width 202 height 17
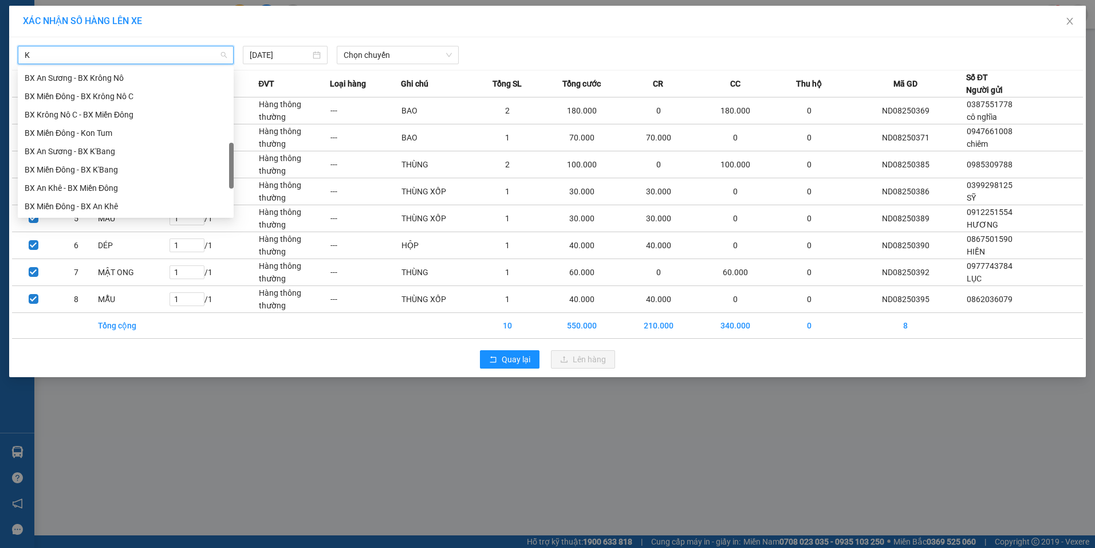
type input "KN"
click at [150, 91] on div "Bx Krông Nô A - BX Miền Đông" at bounding box center [126, 96] width 202 height 13
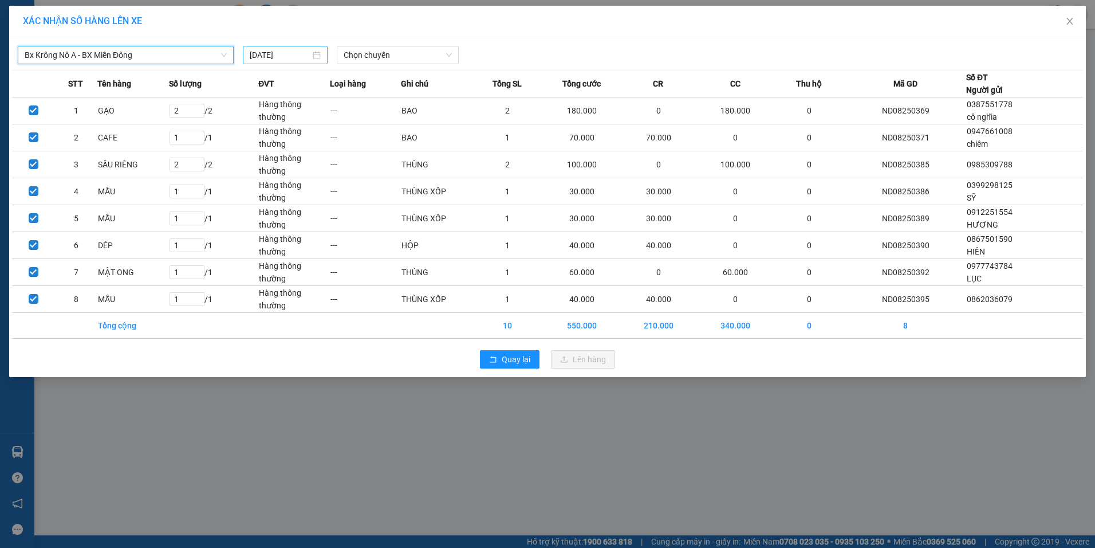
click at [298, 53] on input "12/08/2025" at bounding box center [280, 55] width 61 height 13
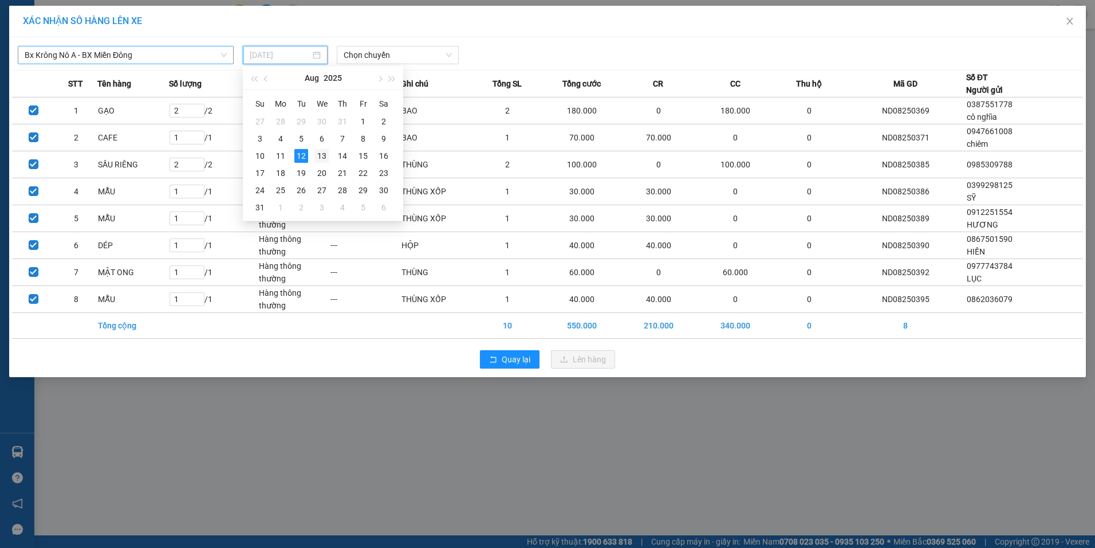
click at [315, 156] on div "13" at bounding box center [322, 156] width 14 height 14
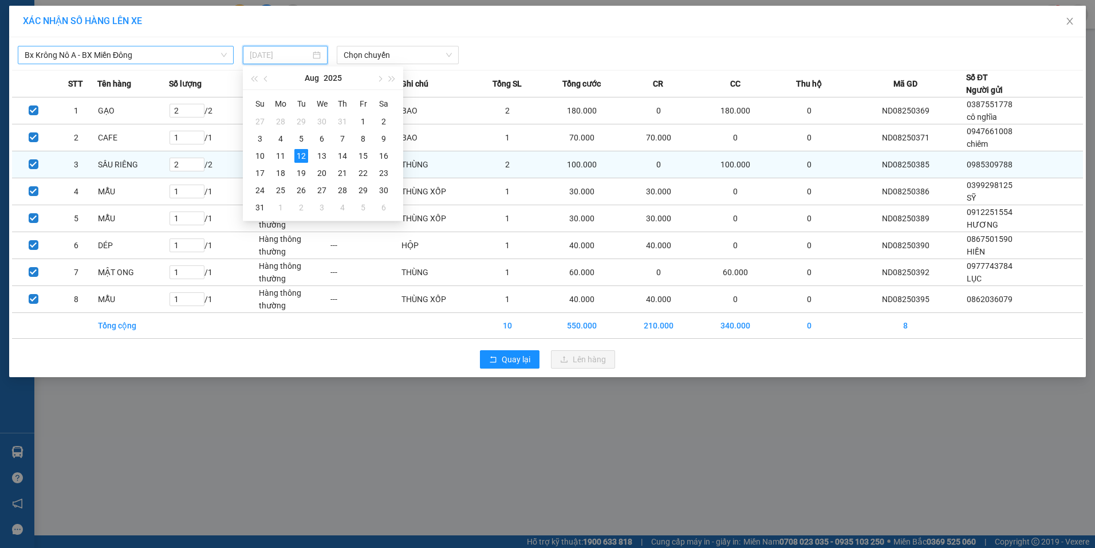
type input "13/08/2025"
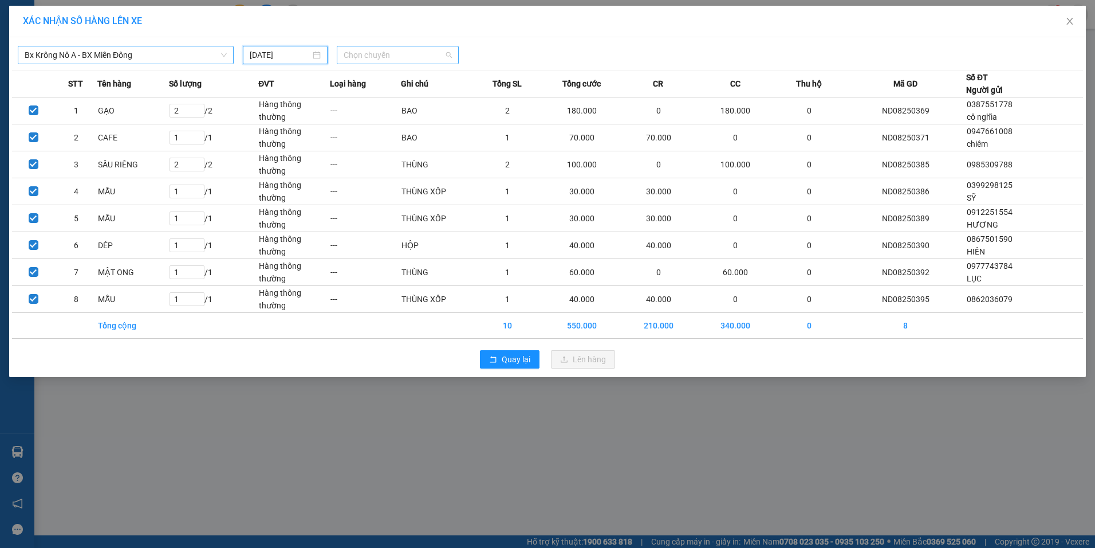
click at [410, 60] on span "Chọn chuyến" at bounding box center [398, 54] width 108 height 17
click at [386, 93] on div "07:00 - 51B-152.80" at bounding box center [388, 96] width 89 height 13
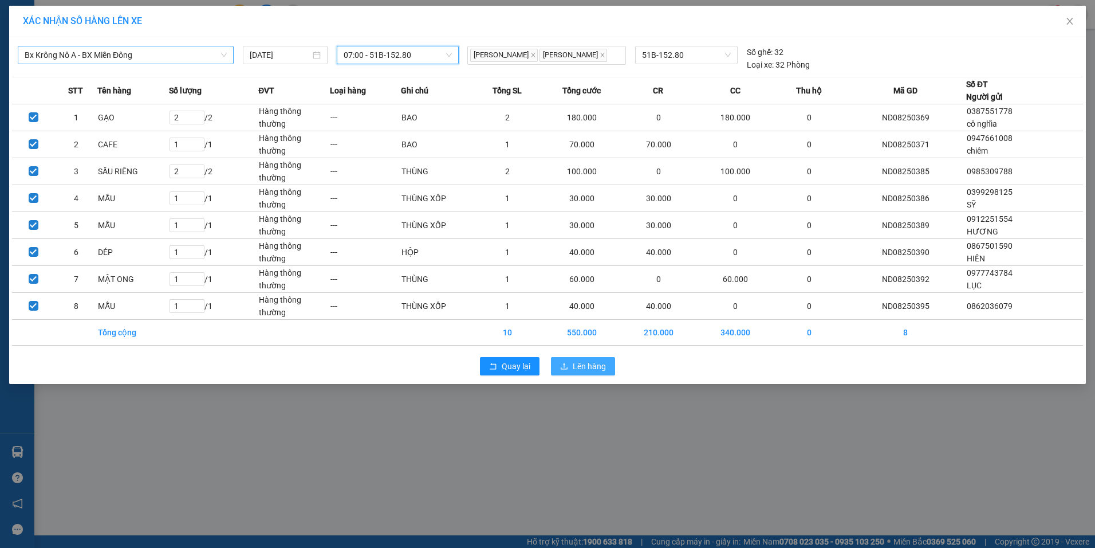
click at [598, 365] on span "Lên hàng" at bounding box center [589, 366] width 33 height 13
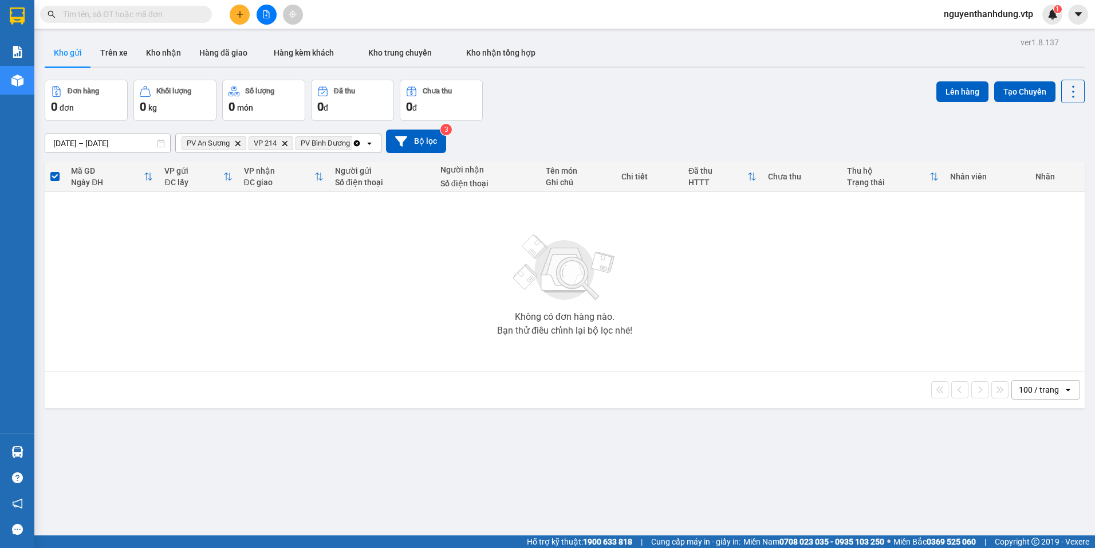
click at [1007, 13] on span "nguyenthanhdung.vtp" at bounding box center [989, 14] width 108 height 14
click at [977, 33] on span "Đăng xuất" at bounding box center [993, 35] width 86 height 13
